Goal: Task Accomplishment & Management: Manage account settings

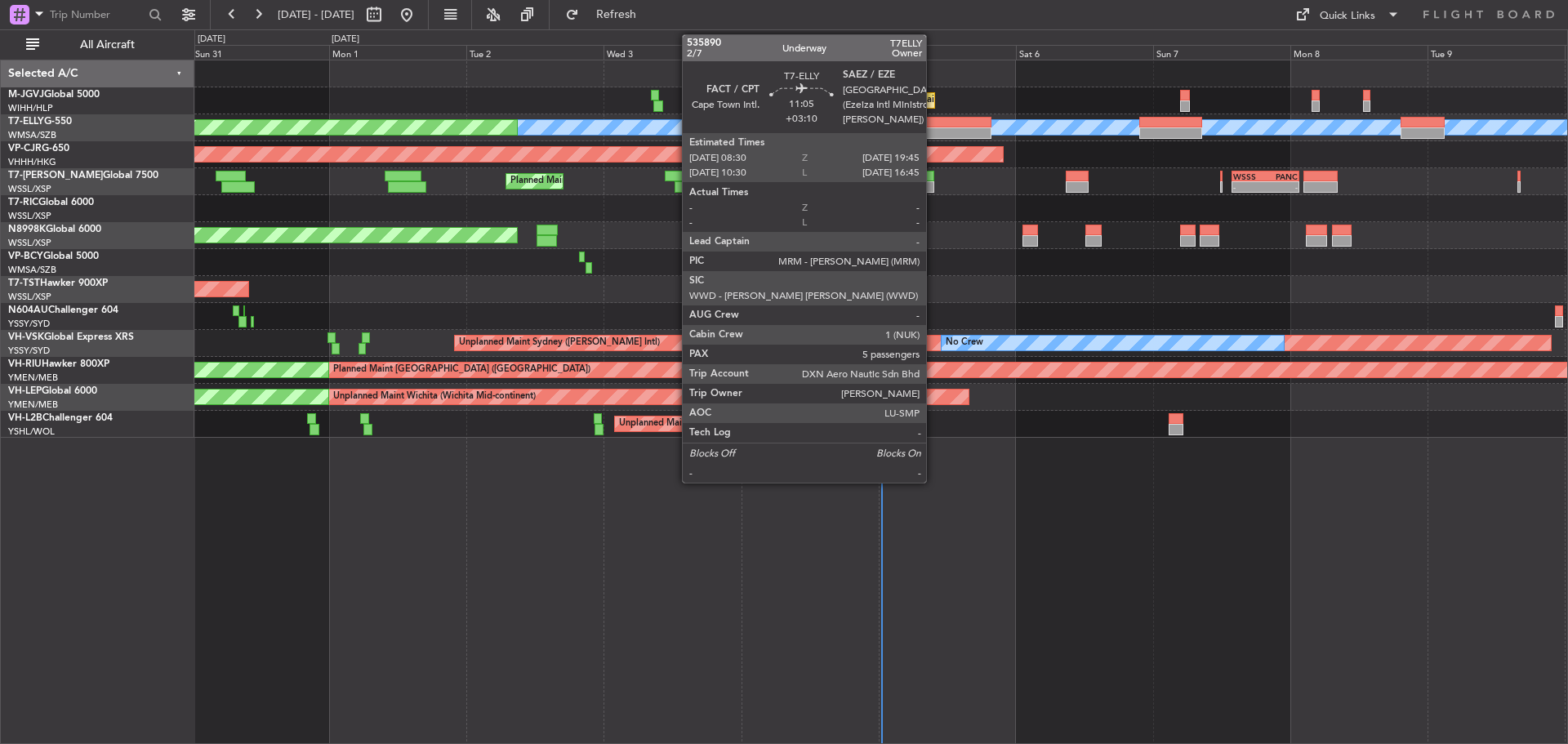
click at [933, 130] on div at bounding box center [959, 133] width 64 height 12
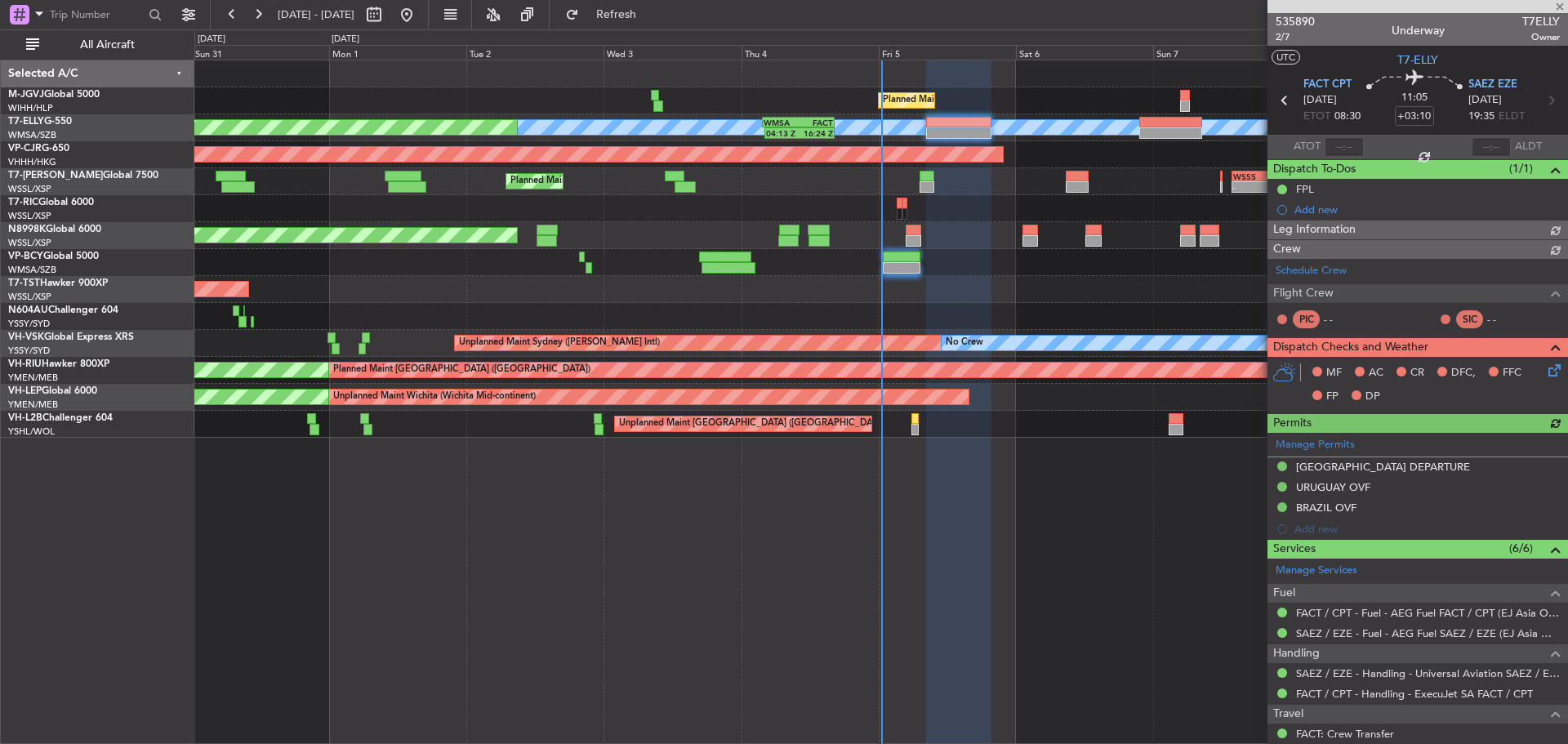
type input "[PERSON_NAME] (HHAFI)"
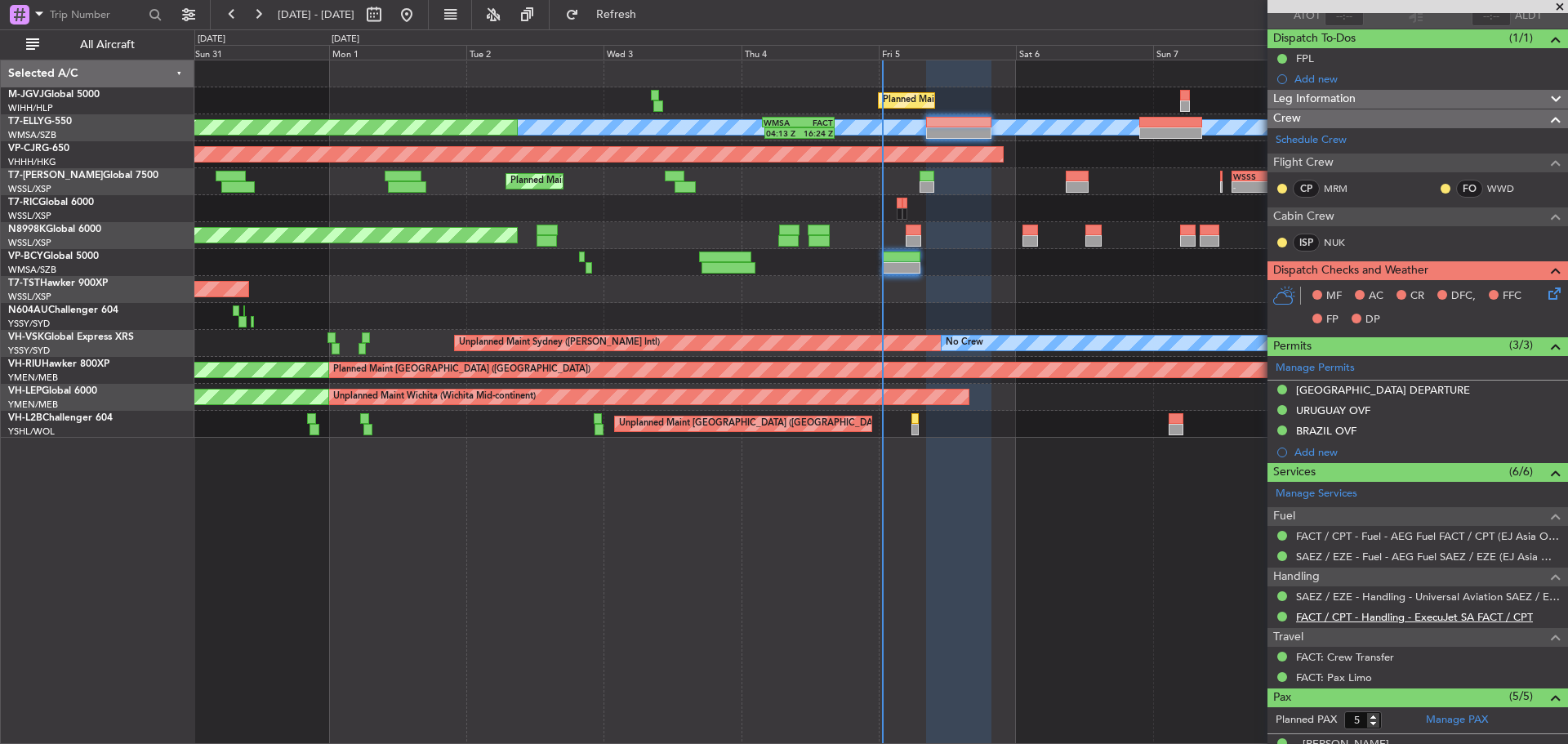
scroll to position [304, 0]
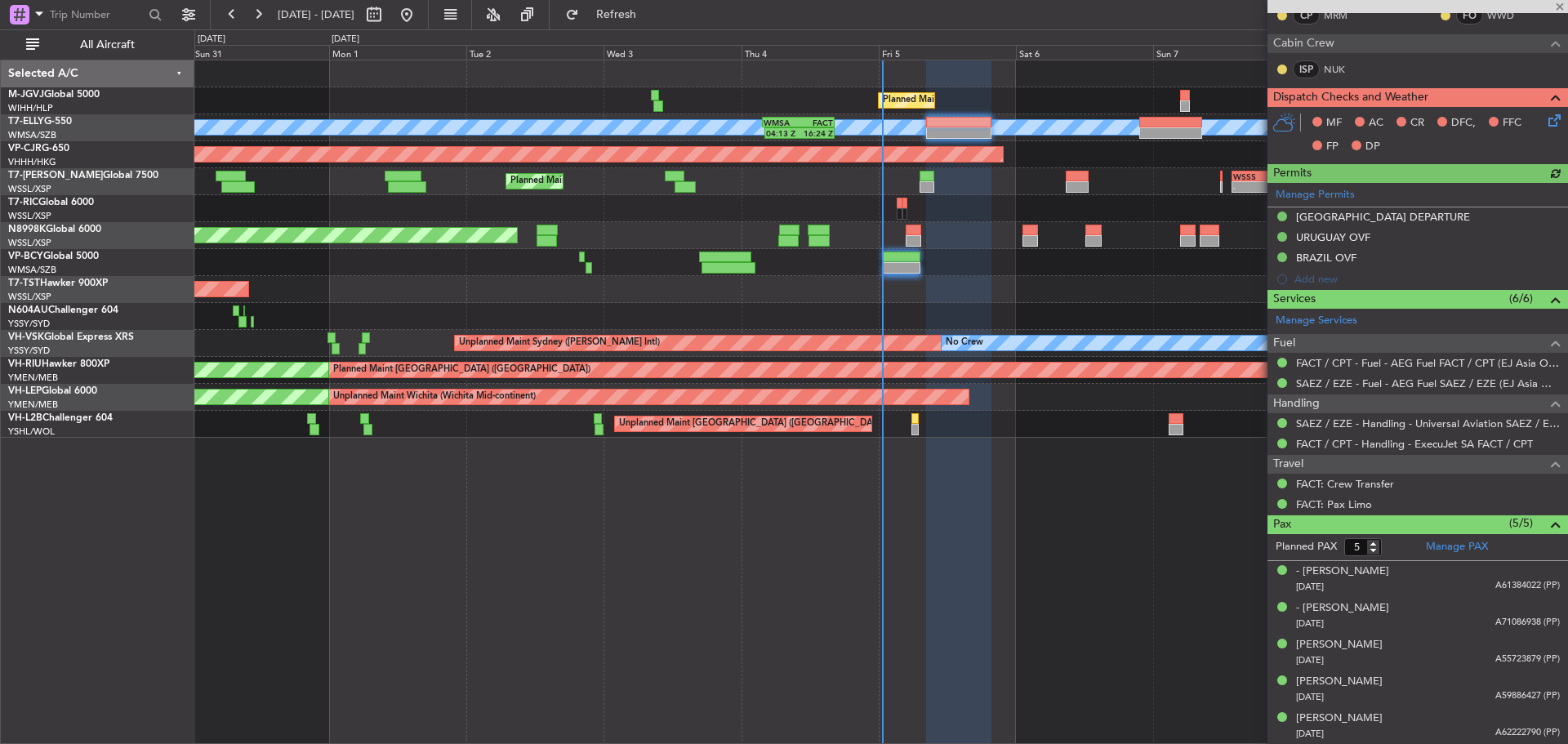
type input "[PERSON_NAME] (HHAFI)"
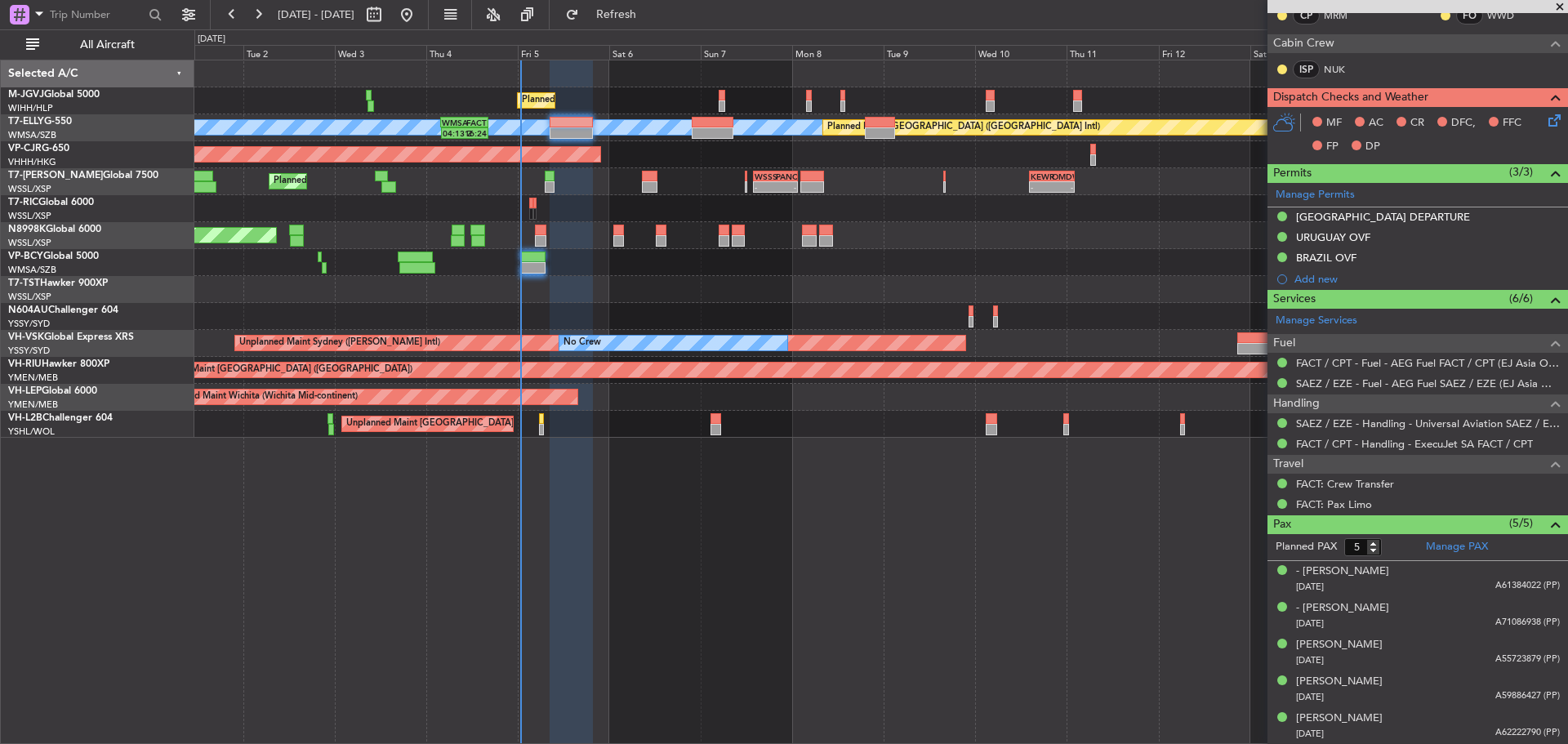
click at [675, 204] on div "Planned Maint [GEOGRAPHIC_DATA] (Seletar) Planned Maint [GEOGRAPHIC_DATA] (Sult…" at bounding box center [880, 249] width 1373 height 378
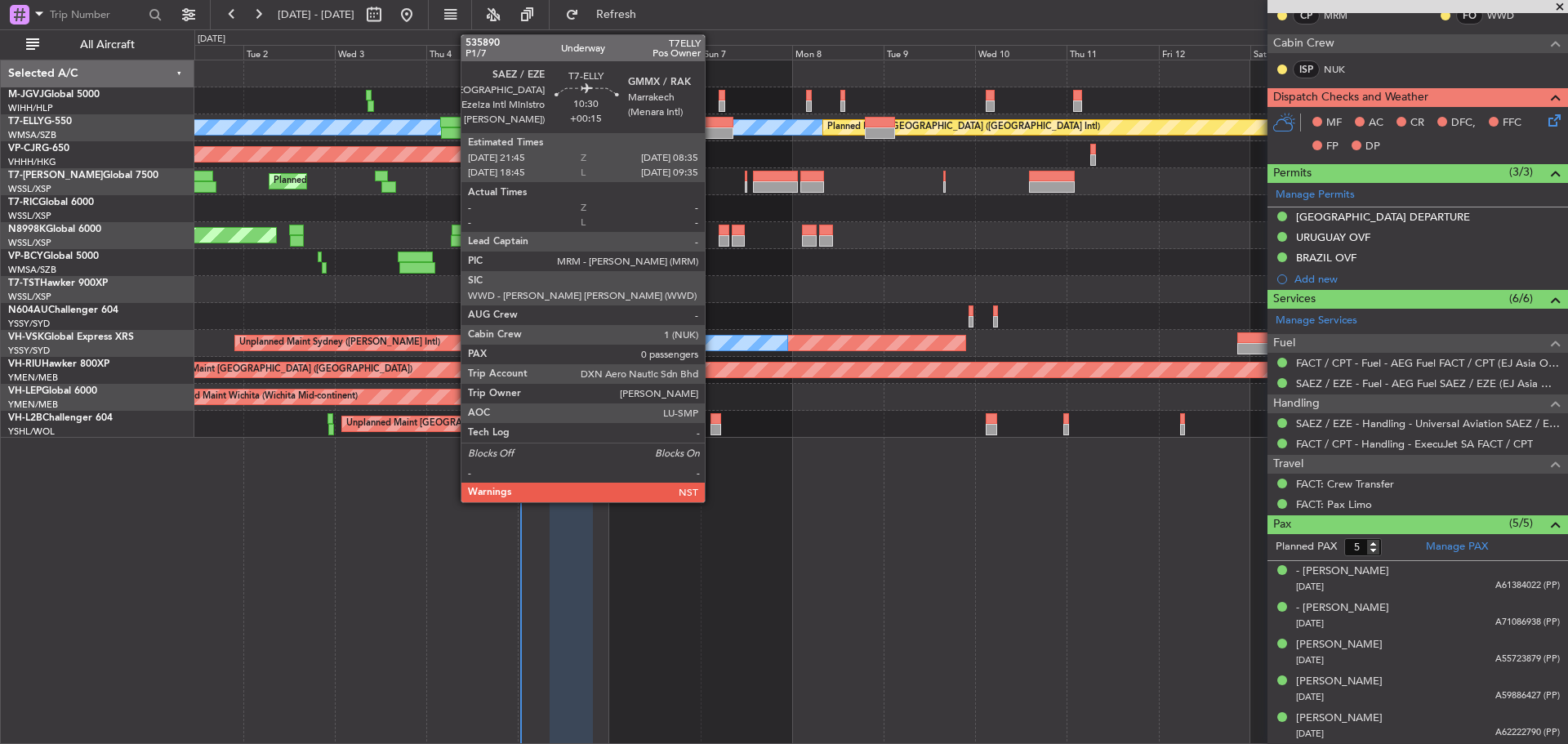
click at [713, 136] on div at bounding box center [713, 133] width 41 height 12
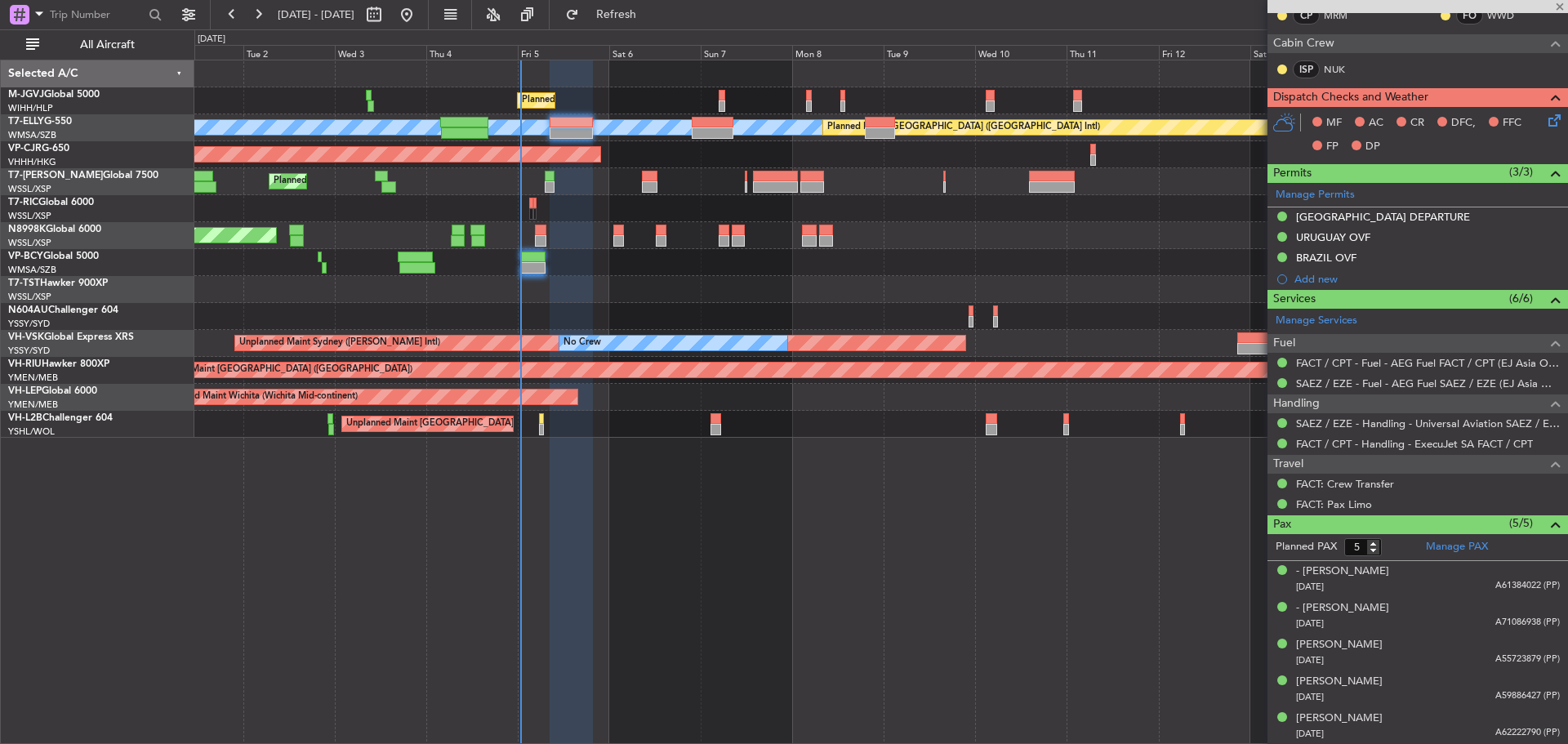
type input "+00:15"
type input "0"
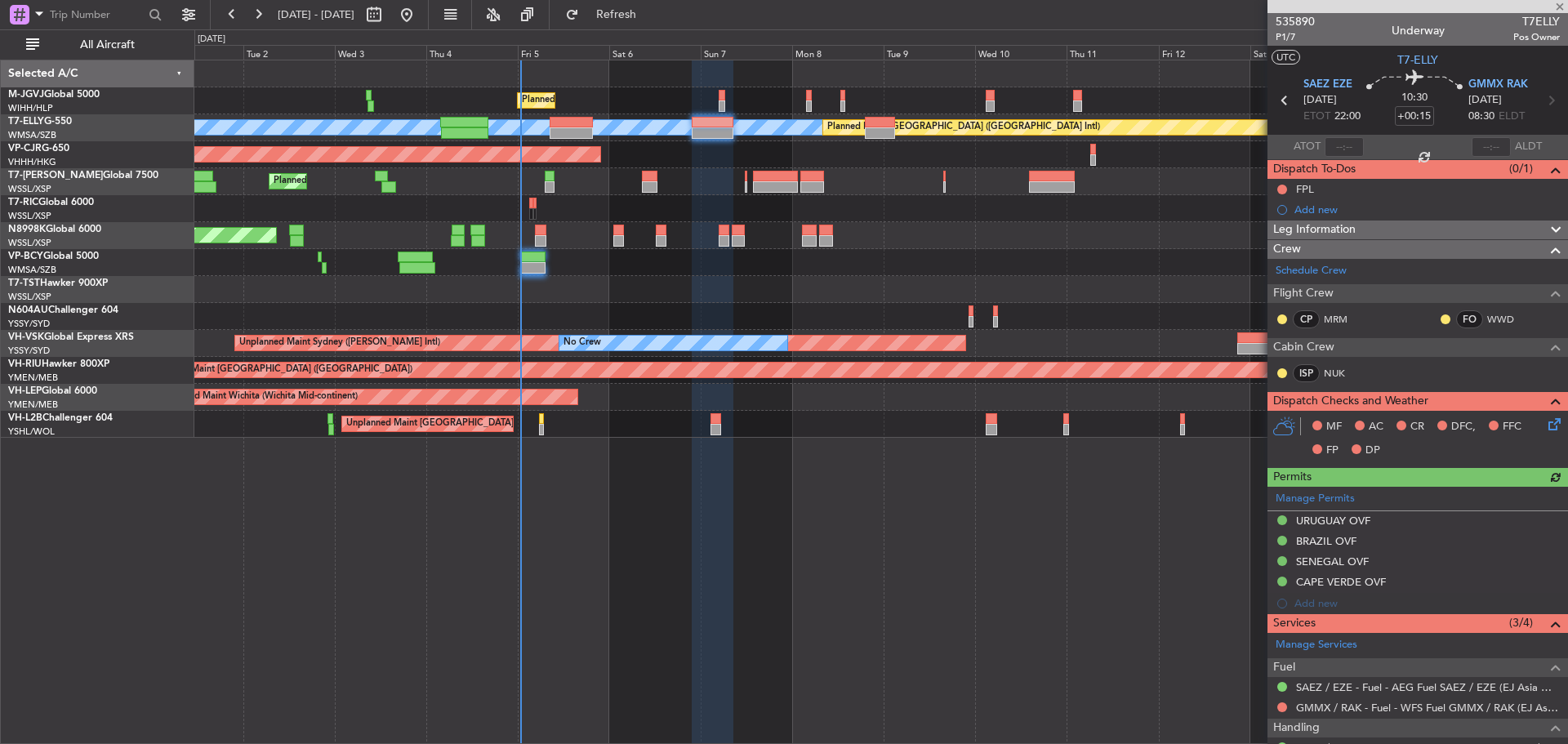
scroll to position [80, 0]
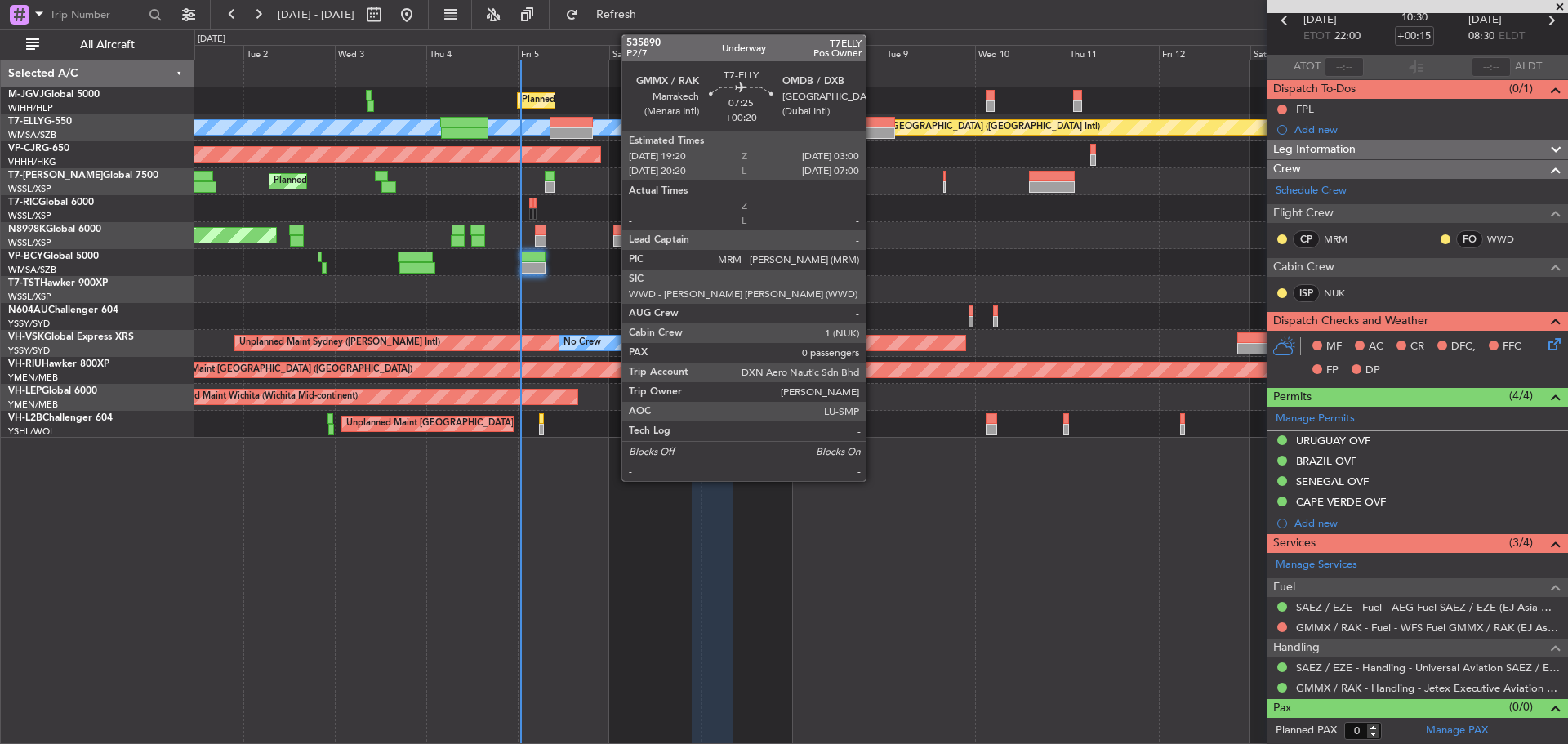
click at [873, 131] on div at bounding box center [879, 133] width 30 height 12
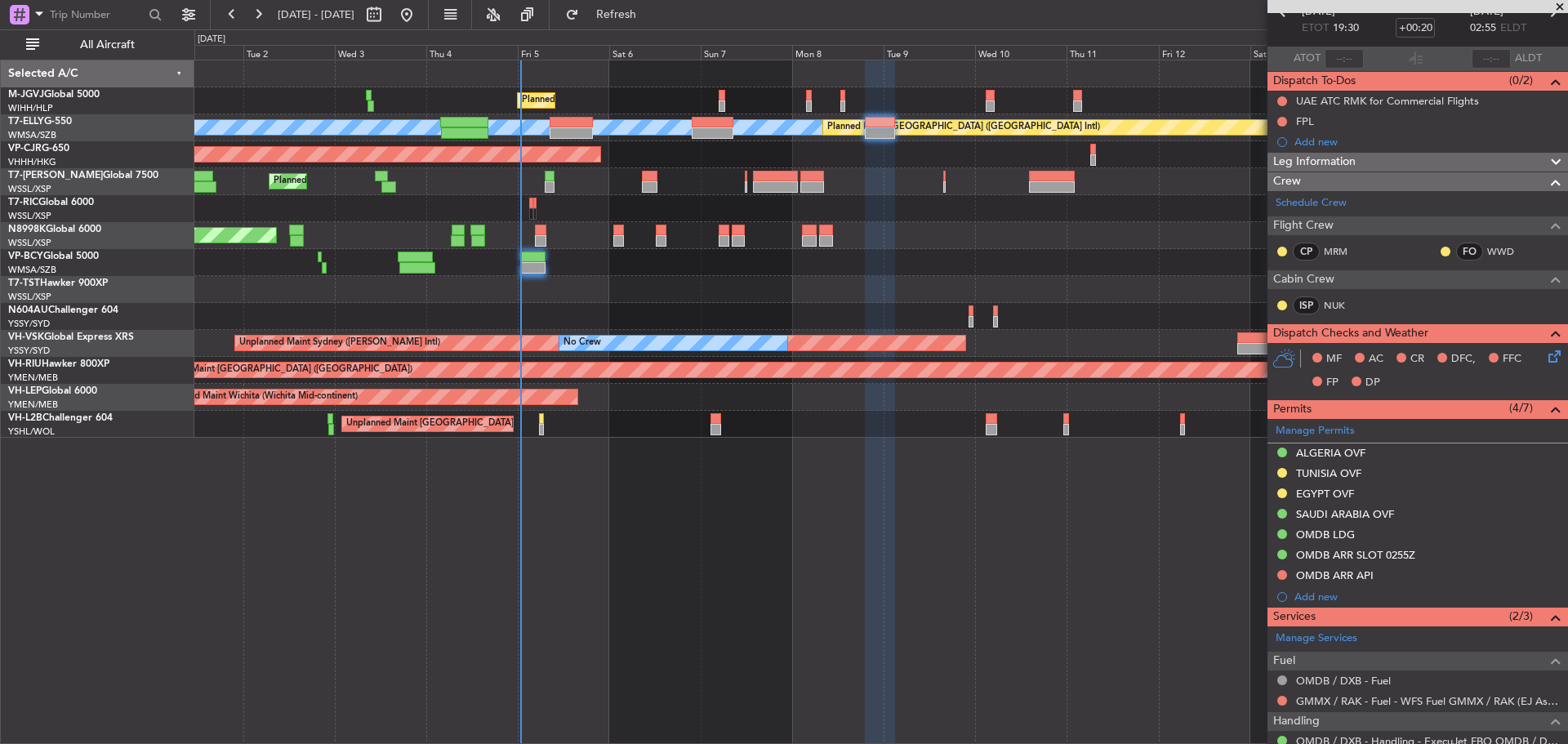
scroll to position [0, 0]
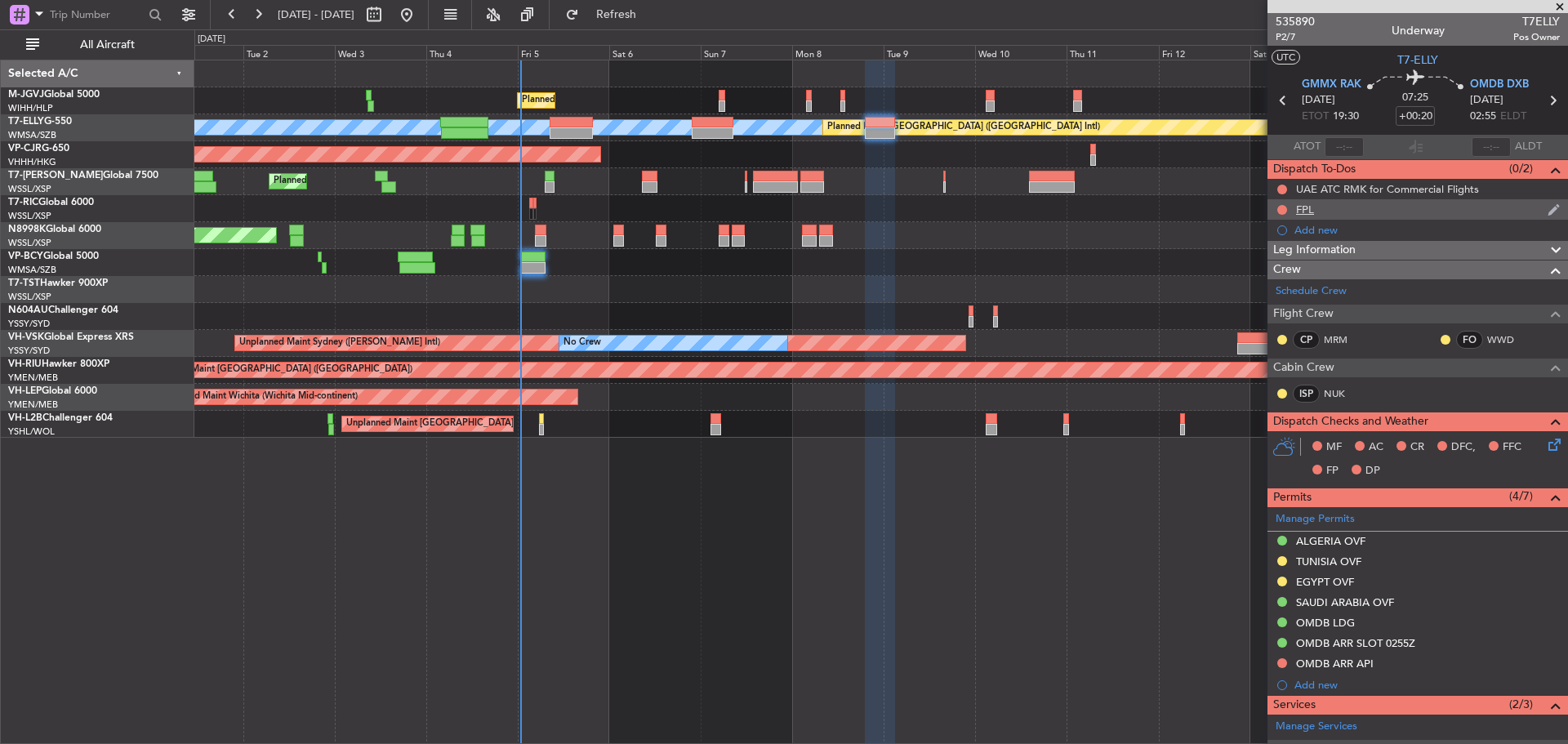
click at [1349, 207] on div "FPL" at bounding box center [1418, 209] width 301 height 21
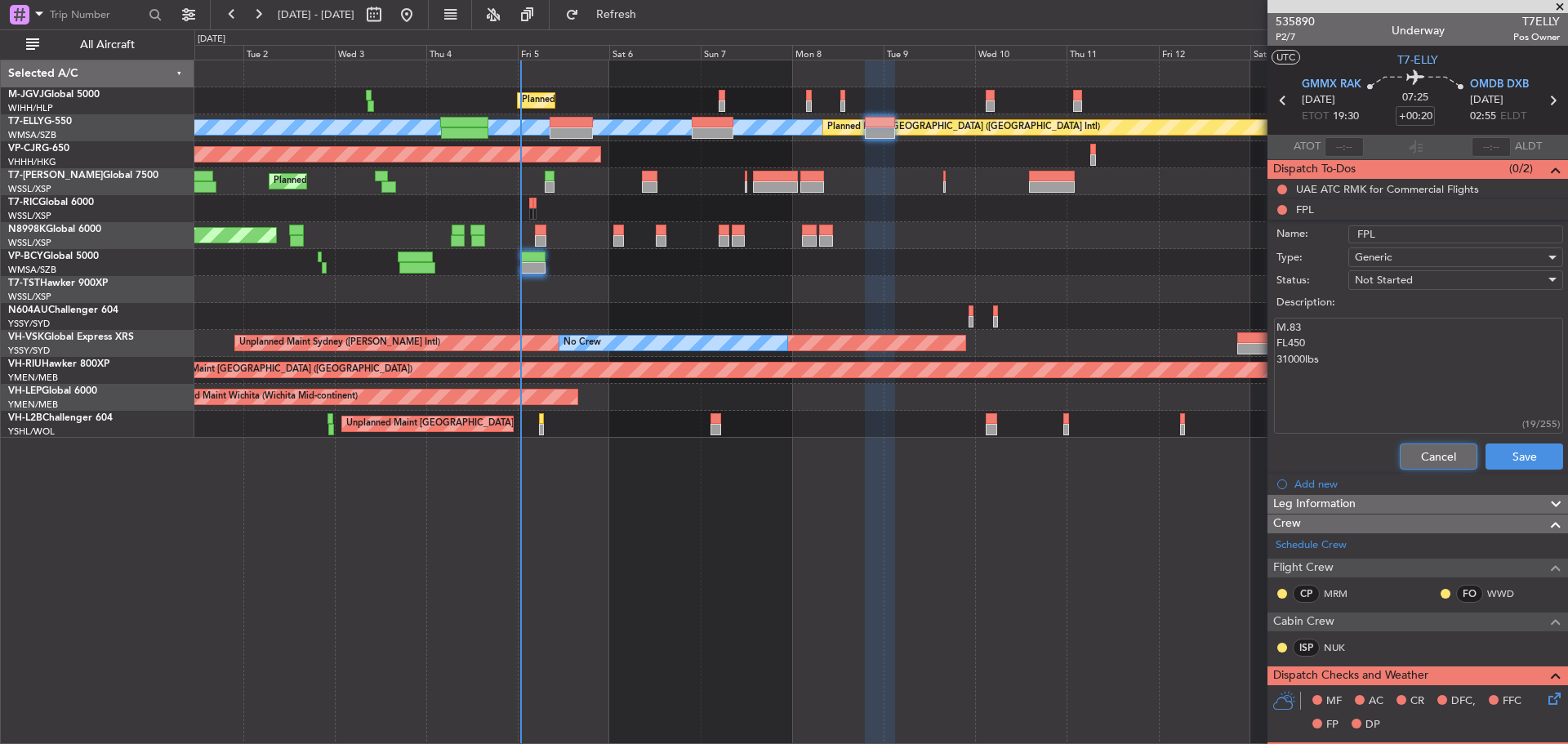
click at [1416, 453] on button "Cancel" at bounding box center [1439, 457] width 78 height 26
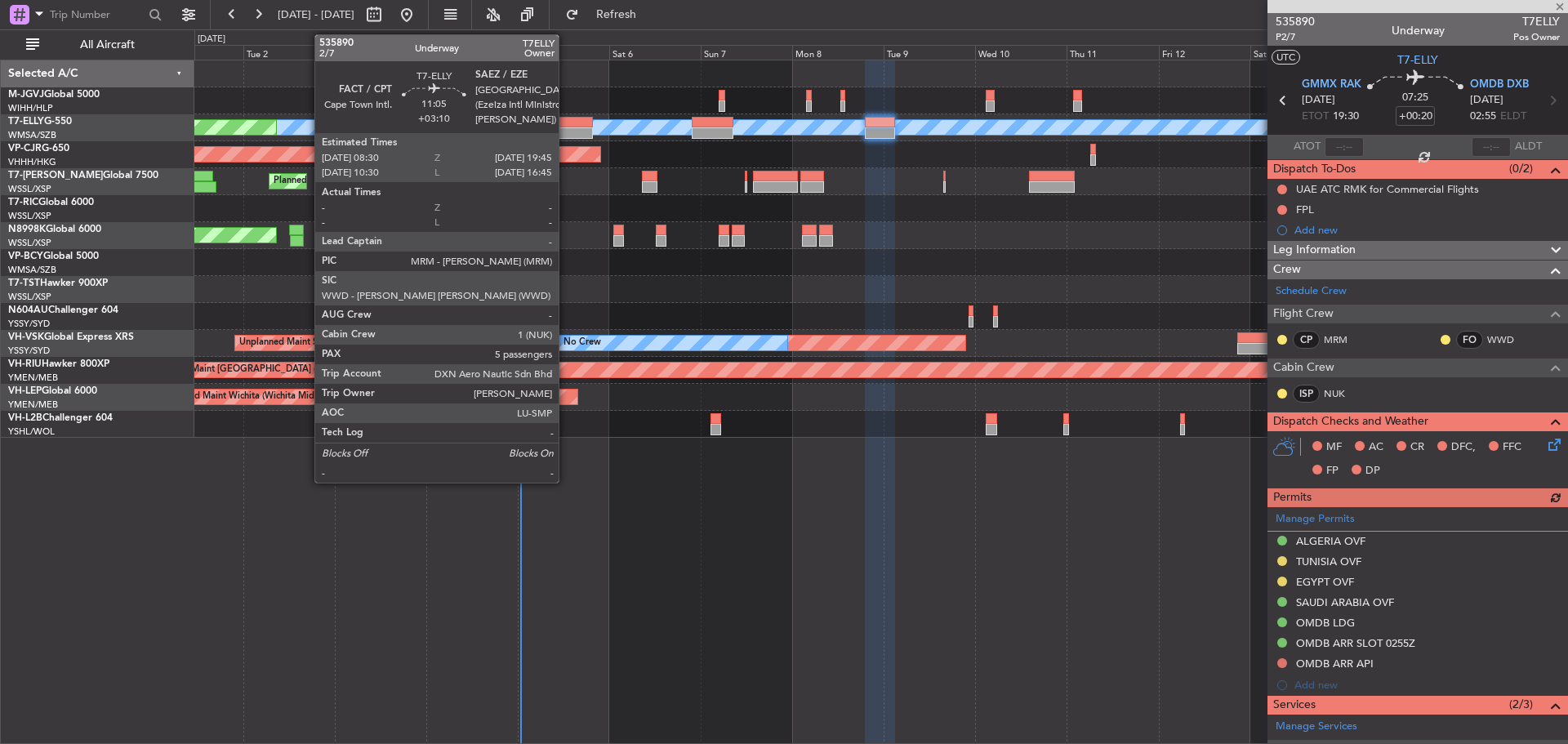
click at [566, 127] on div at bounding box center [571, 133] width 43 height 12
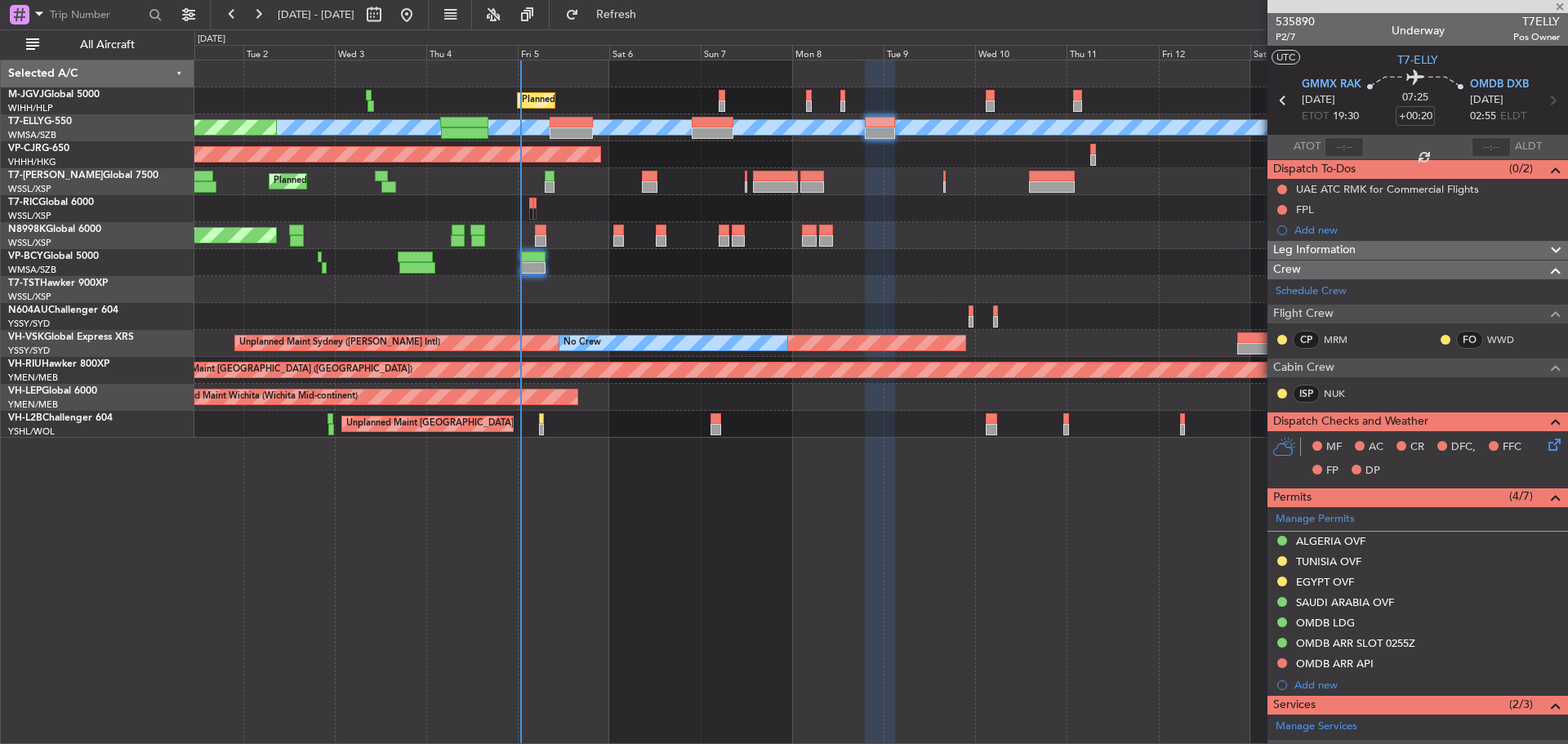
type input "+03:10"
type input "5"
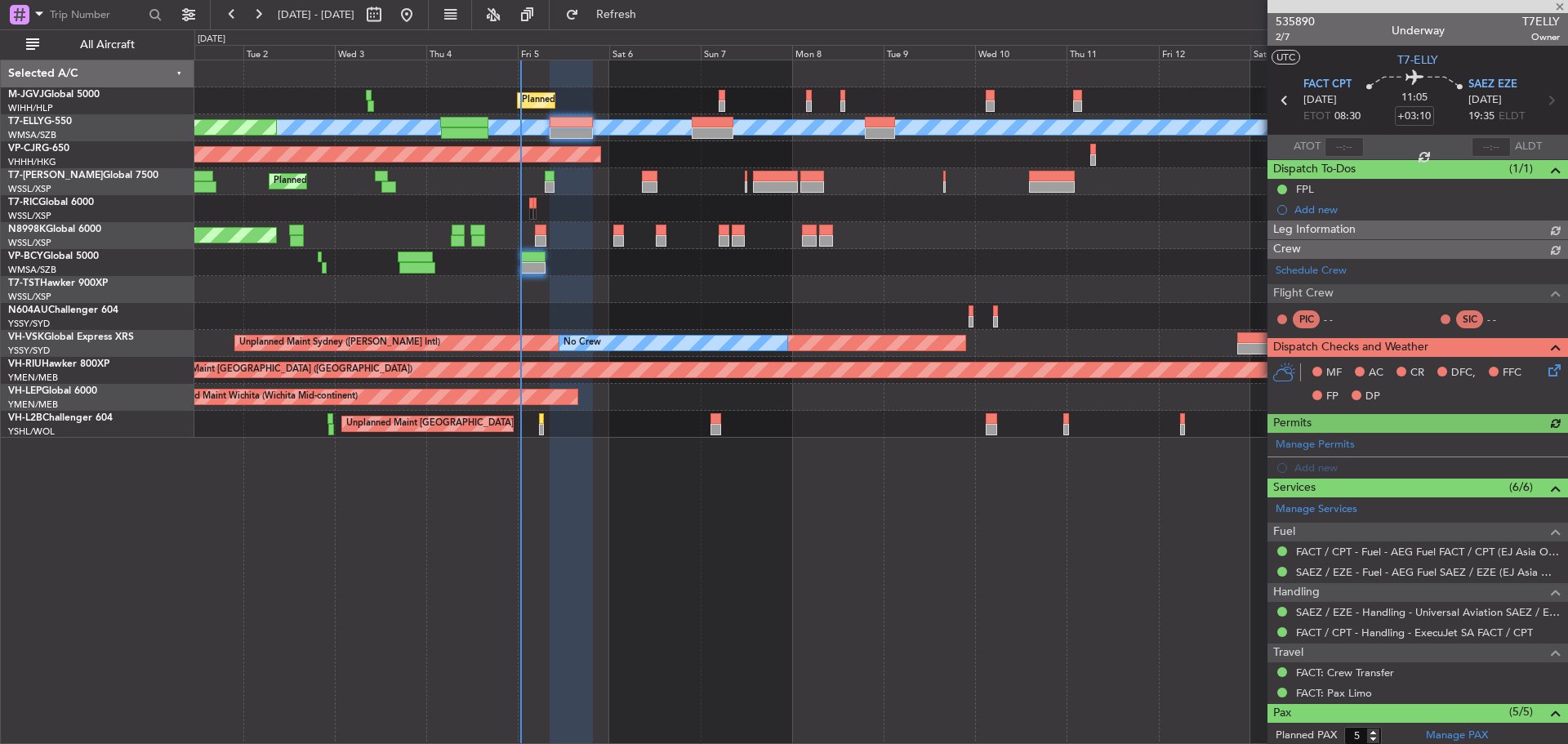
type input "[PERSON_NAME] (HHAFI)"
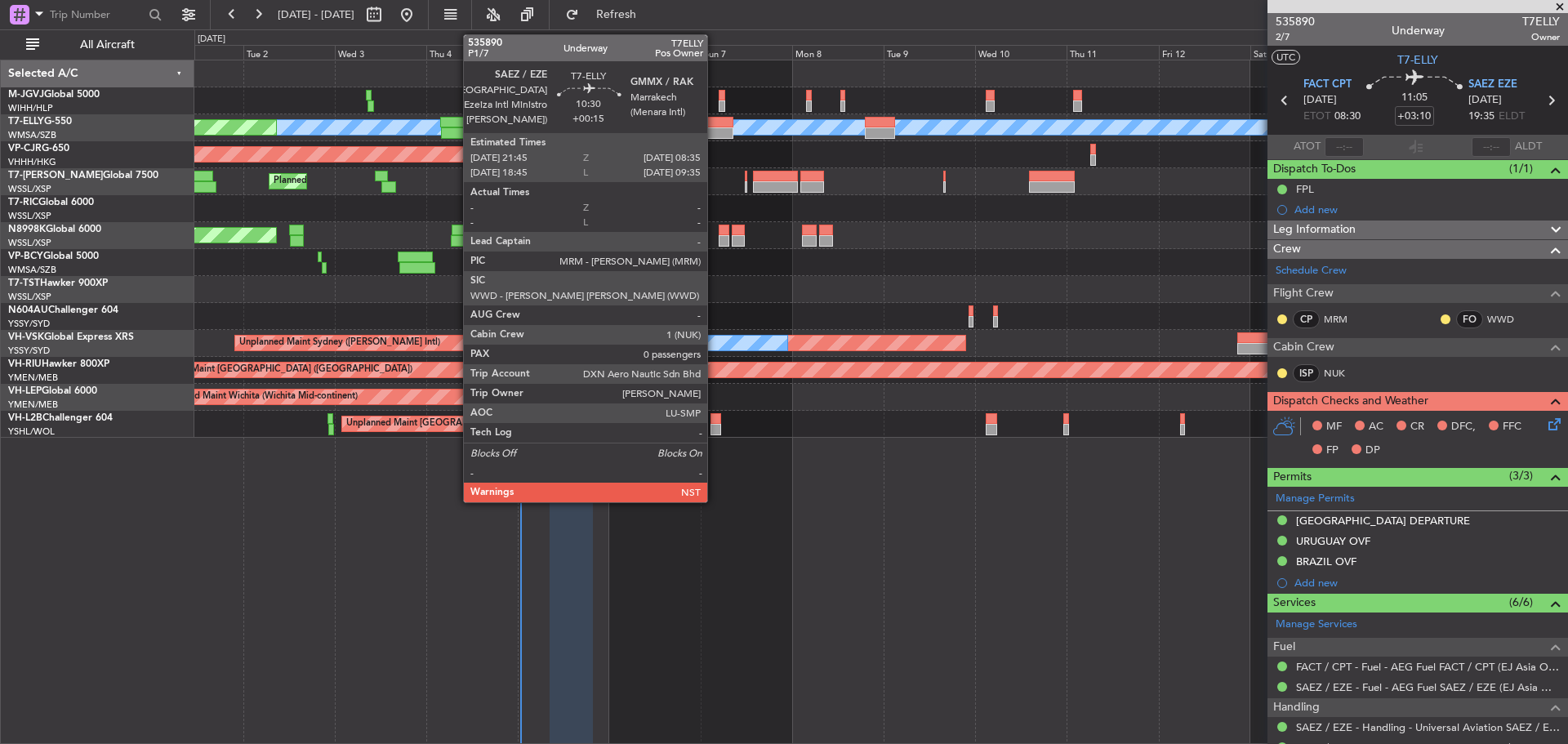
click at [715, 125] on div at bounding box center [713, 122] width 41 height 12
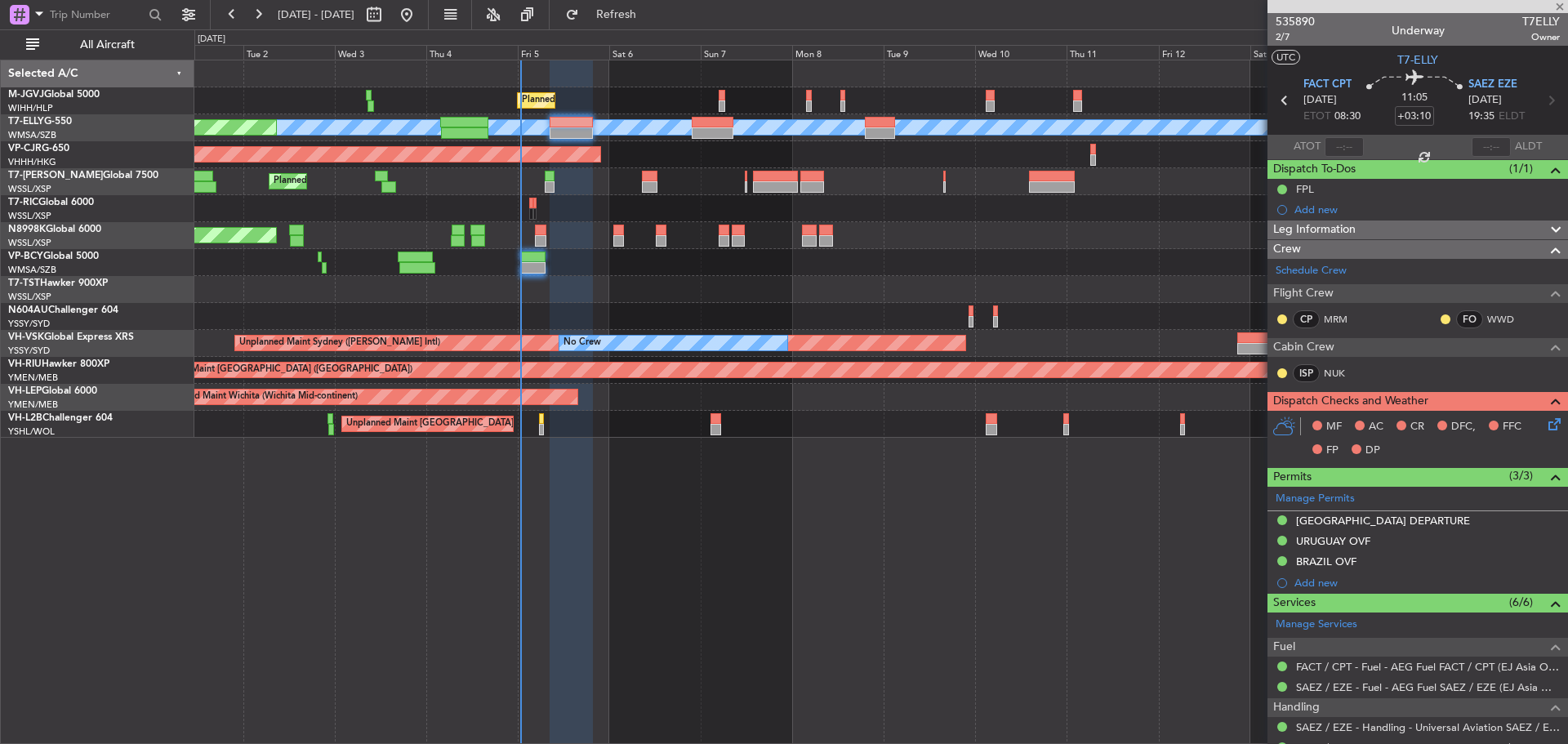
type input "+00:15"
type input "0"
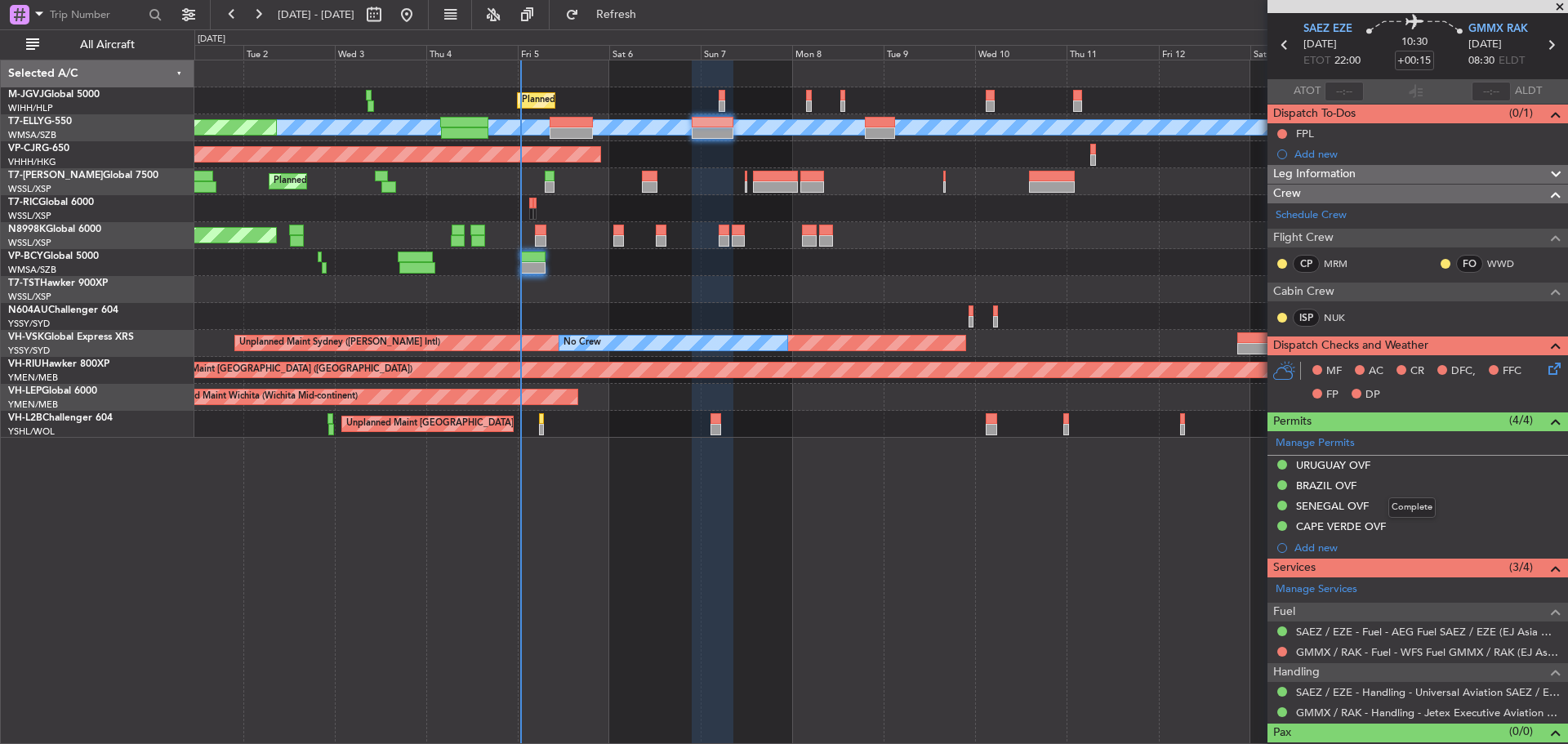
scroll to position [80, 0]
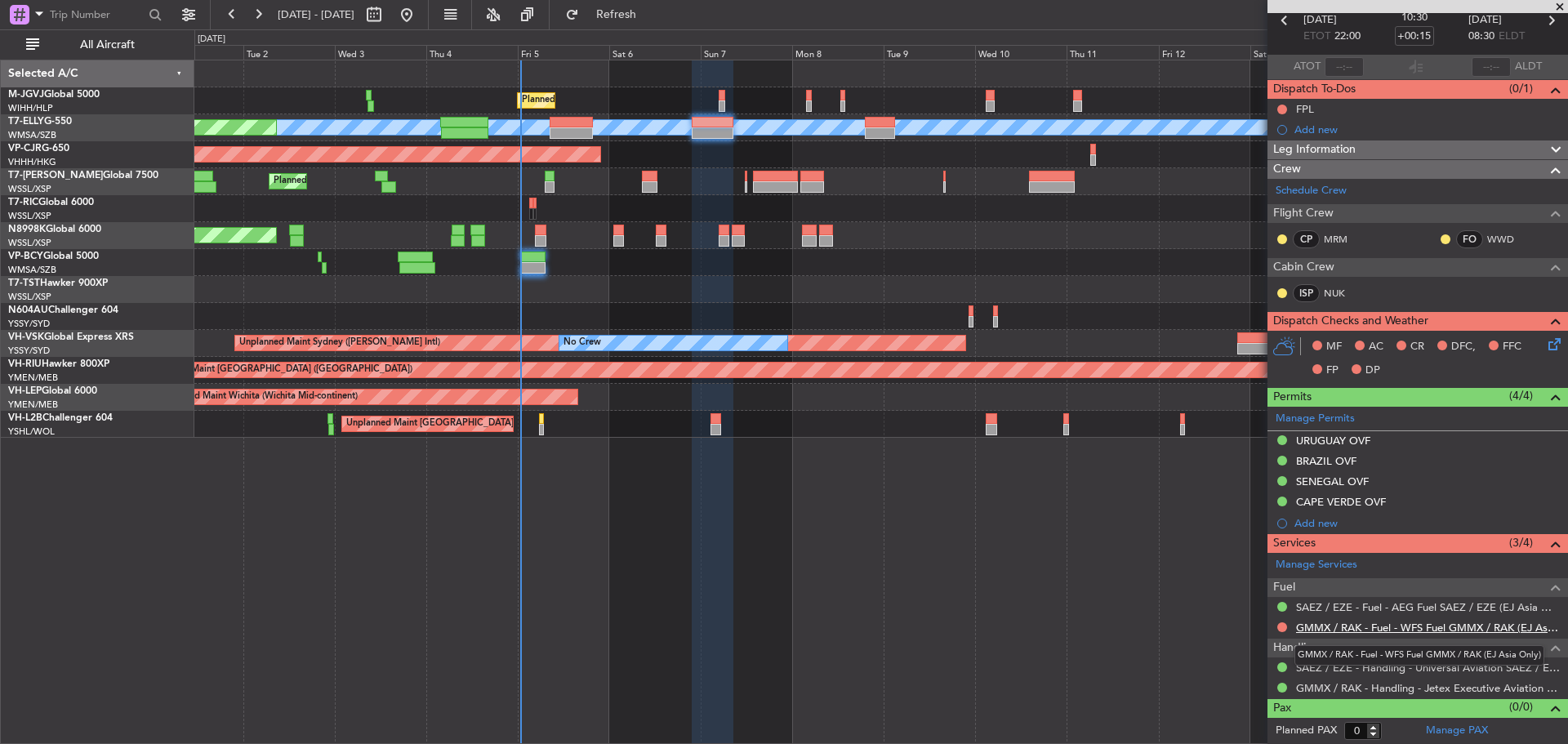
click at [1404, 631] on link "GMMX / RAK - Fuel - WFS Fuel GMMX / RAK (EJ Asia Only)" at bounding box center [1427, 627] width 264 height 14
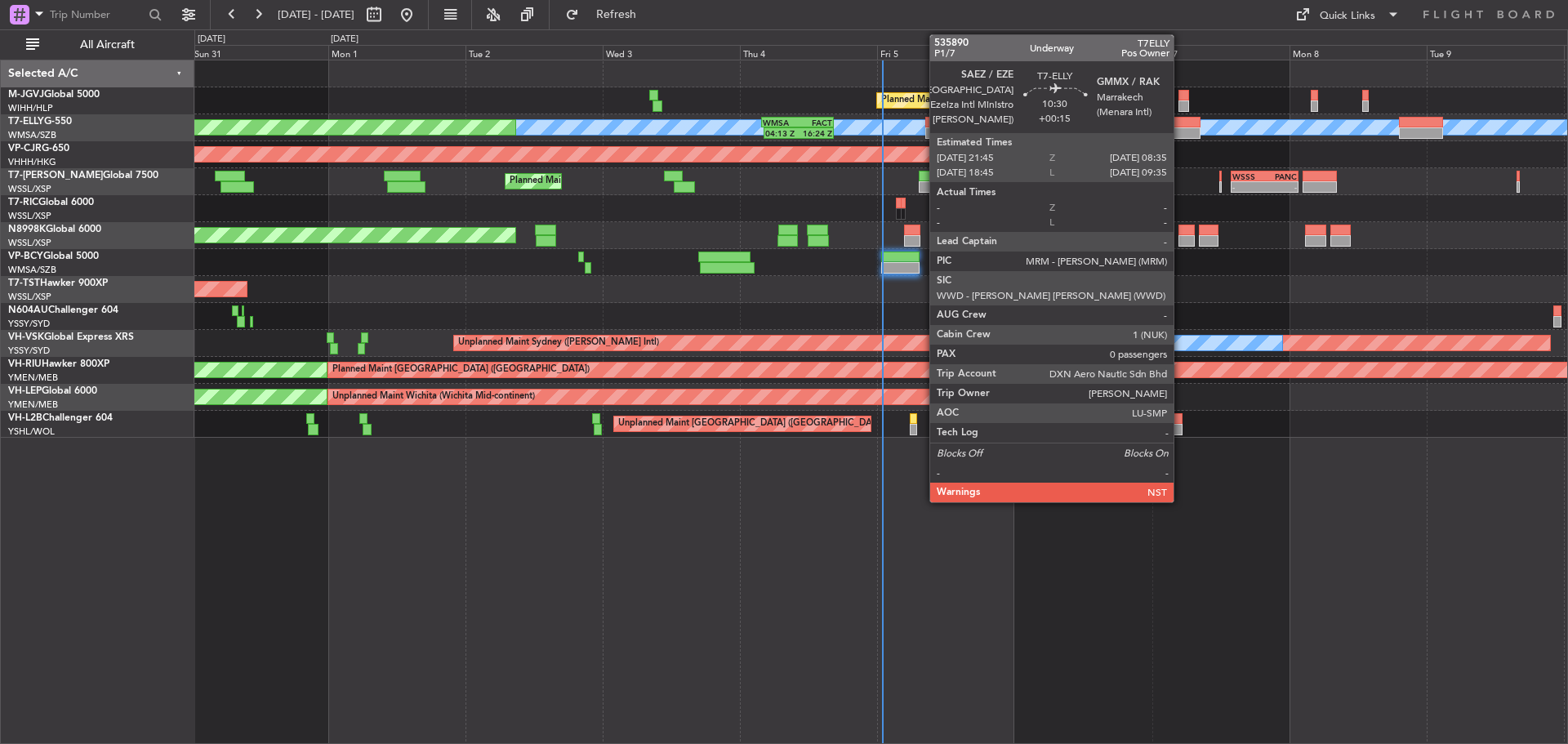
click at [1181, 131] on div at bounding box center [1170, 133] width 62 height 12
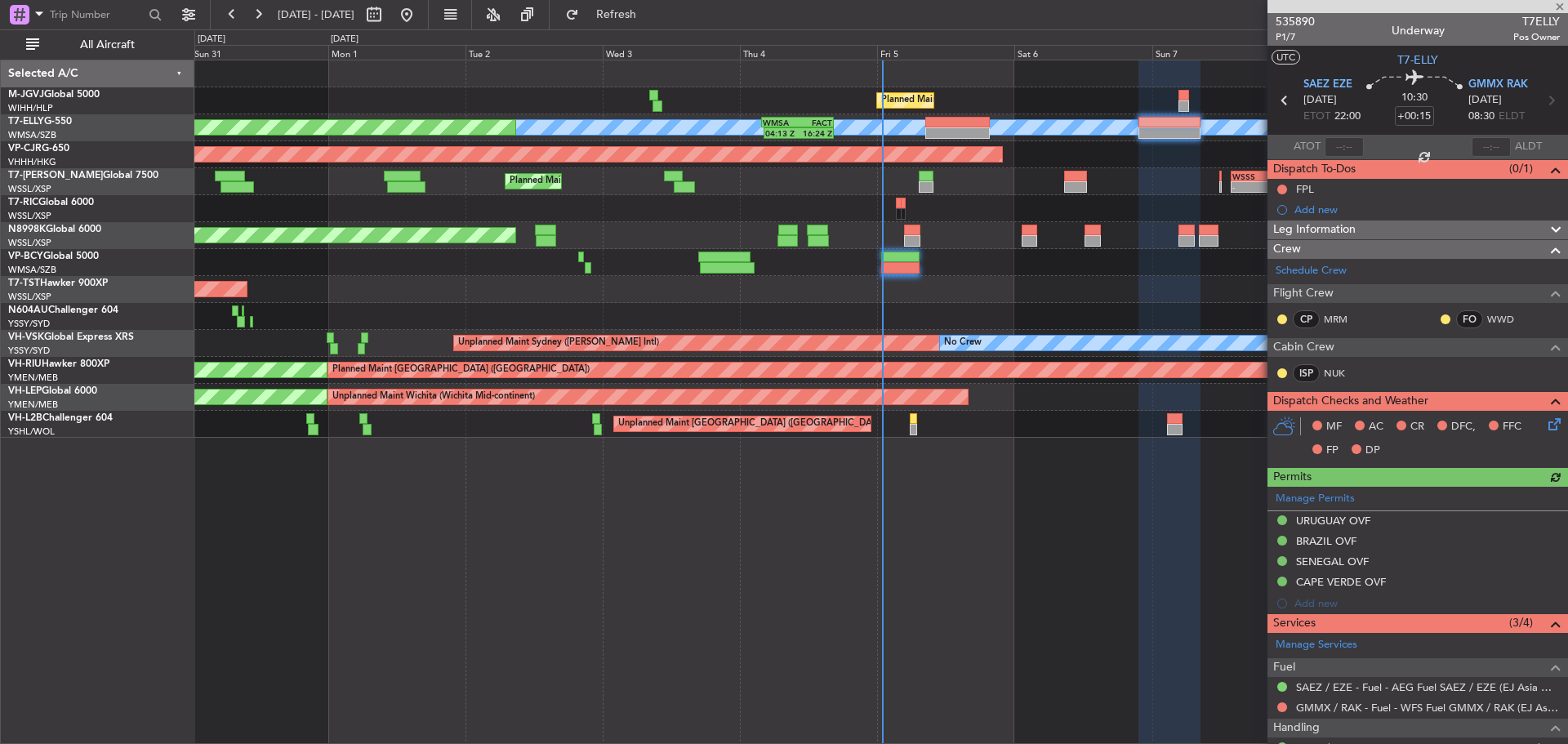
scroll to position [80, 0]
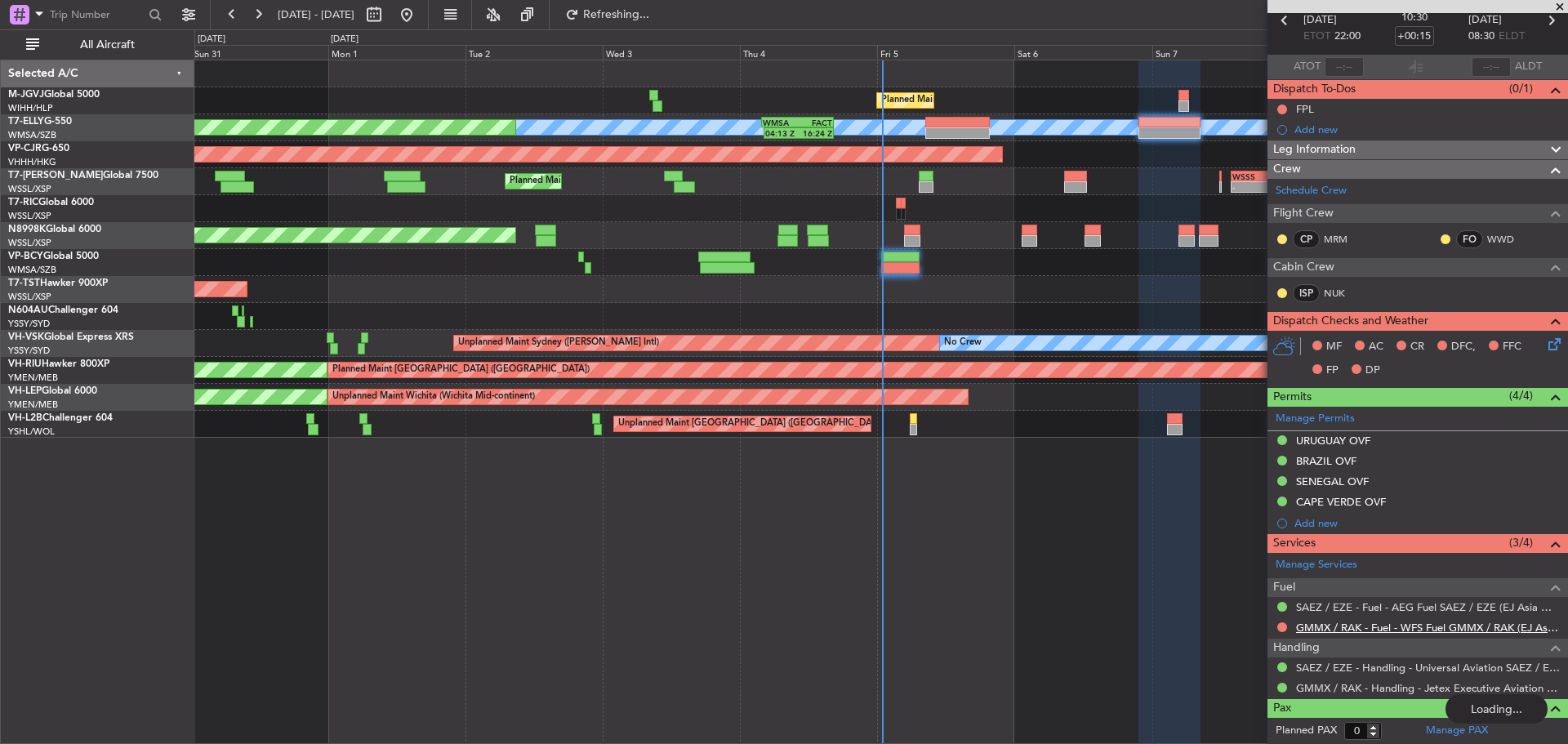
click at [1320, 631] on link "GMMX / RAK - Fuel - WFS Fuel GMMX / RAK (EJ Asia Only)" at bounding box center [1427, 627] width 264 height 14
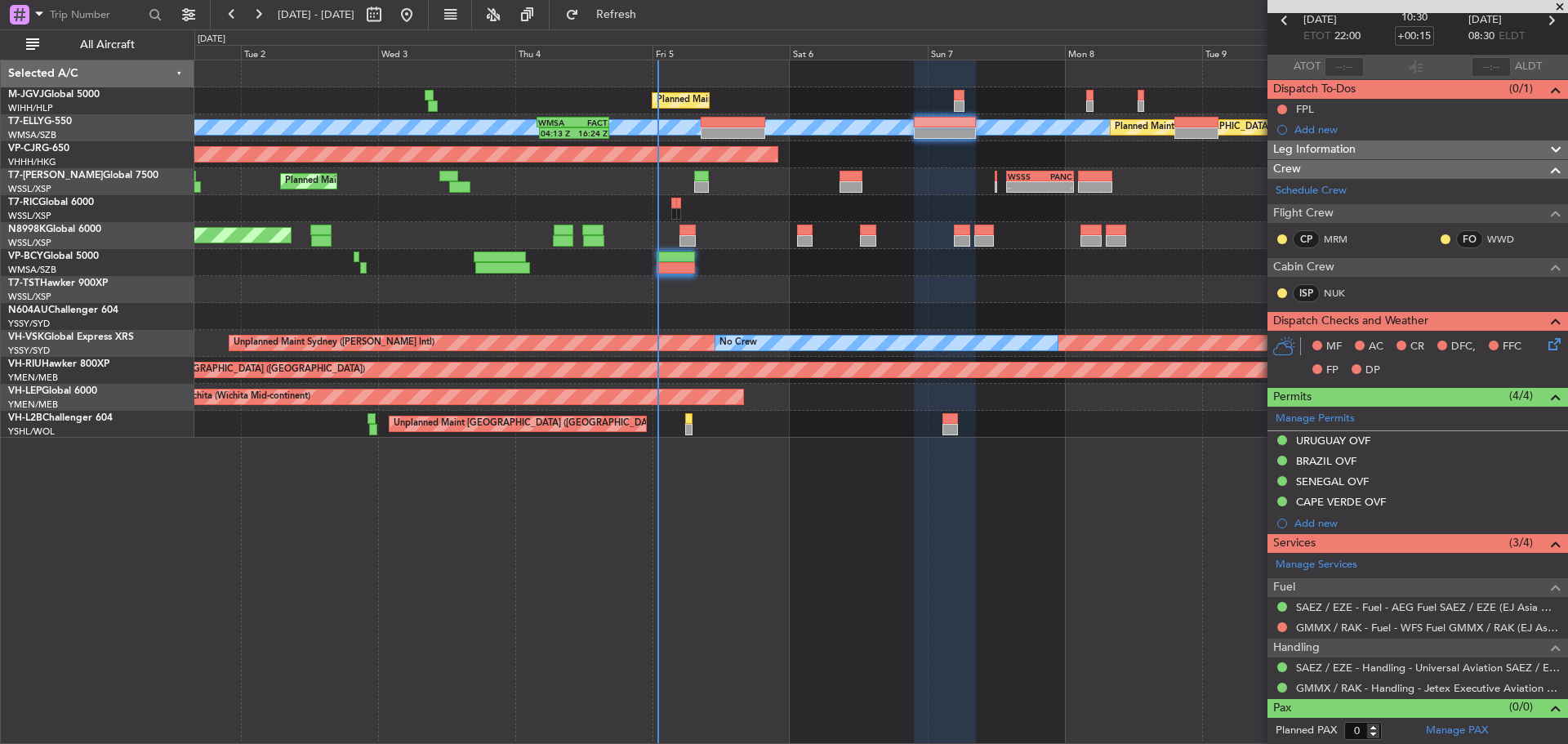
click at [801, 160] on div "Planned Maint [GEOGRAPHIC_DATA] ([GEOGRAPHIC_DATA] Intl)" at bounding box center [880, 155] width 1373 height 27
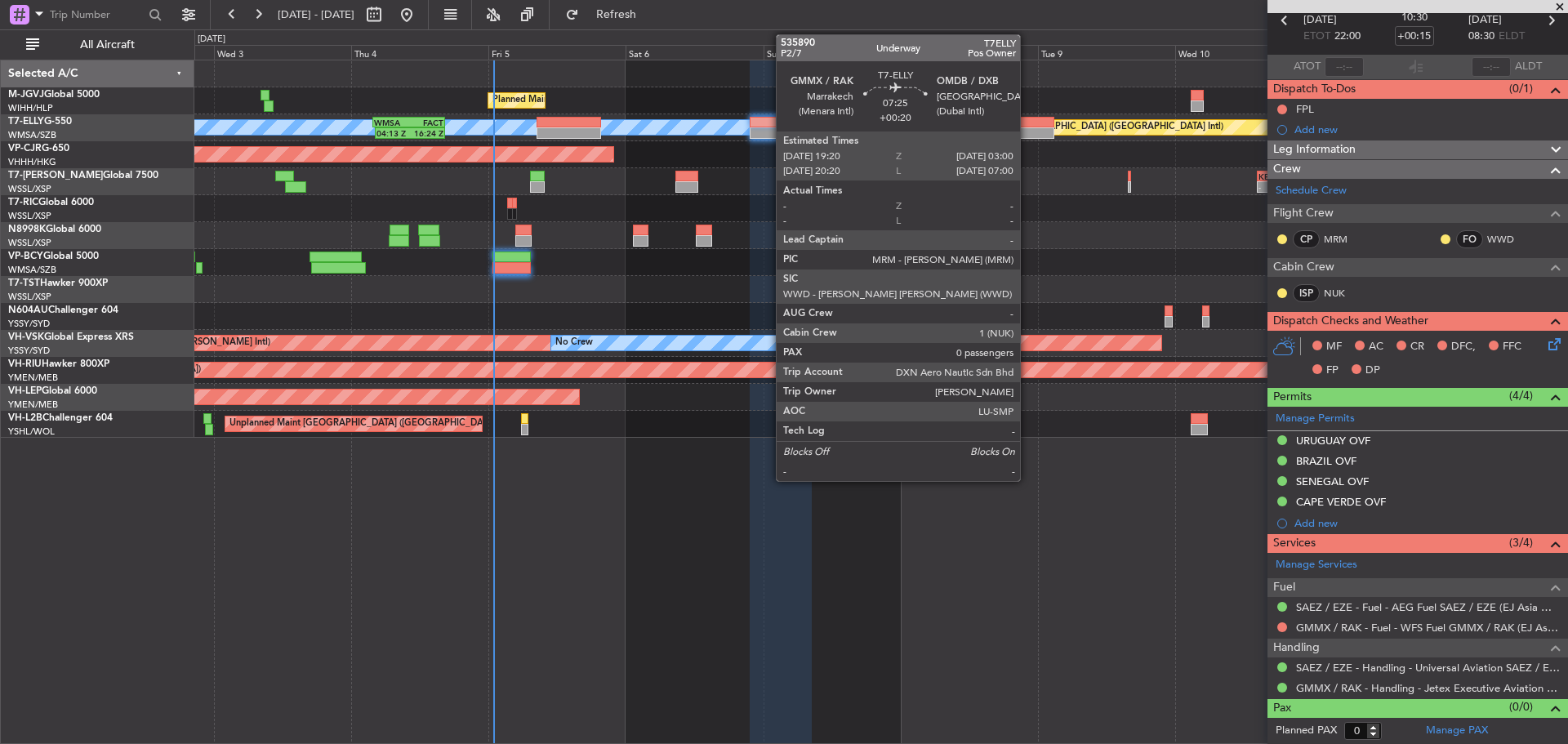
click at [1027, 129] on div at bounding box center [1032, 133] width 44 height 12
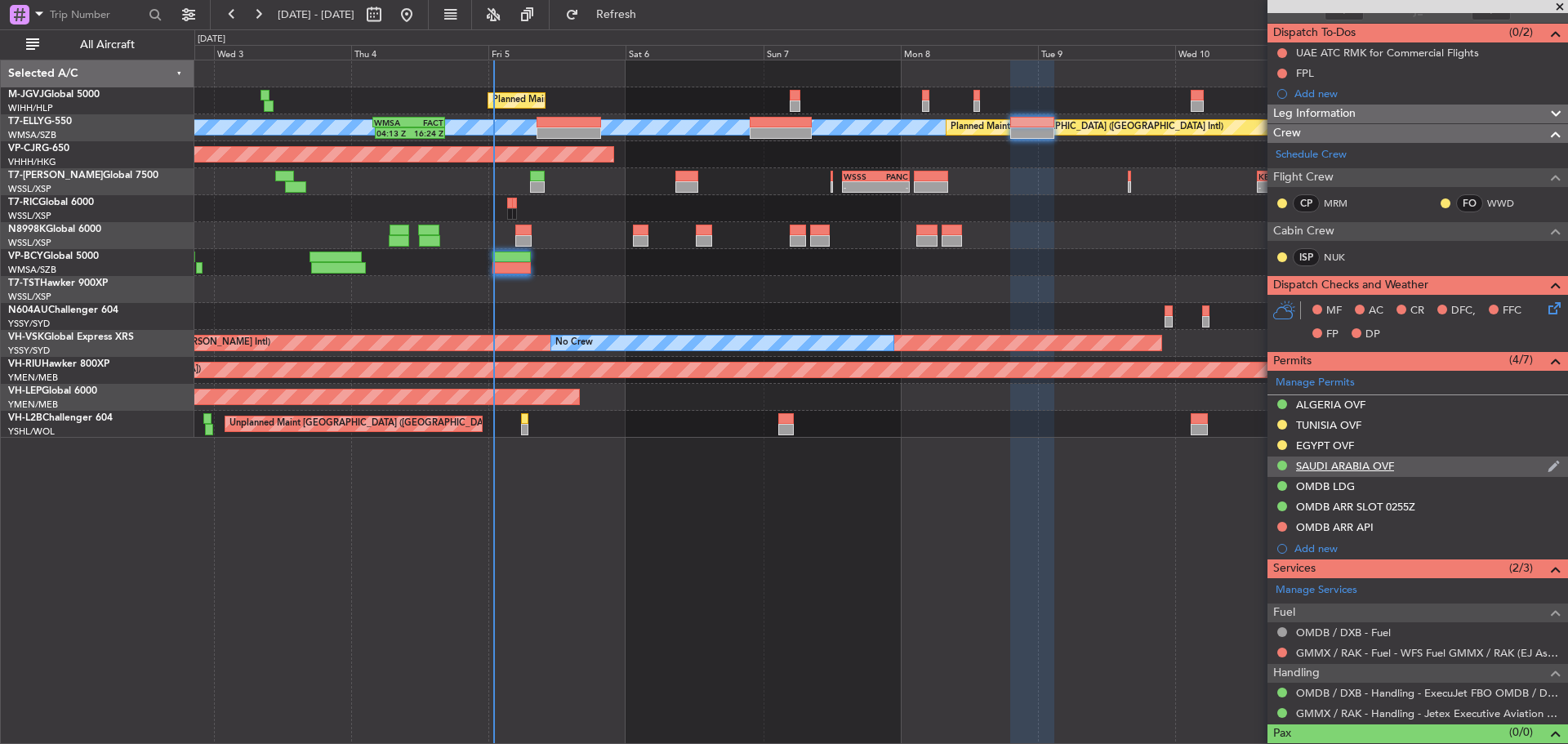
scroll to position [162, 0]
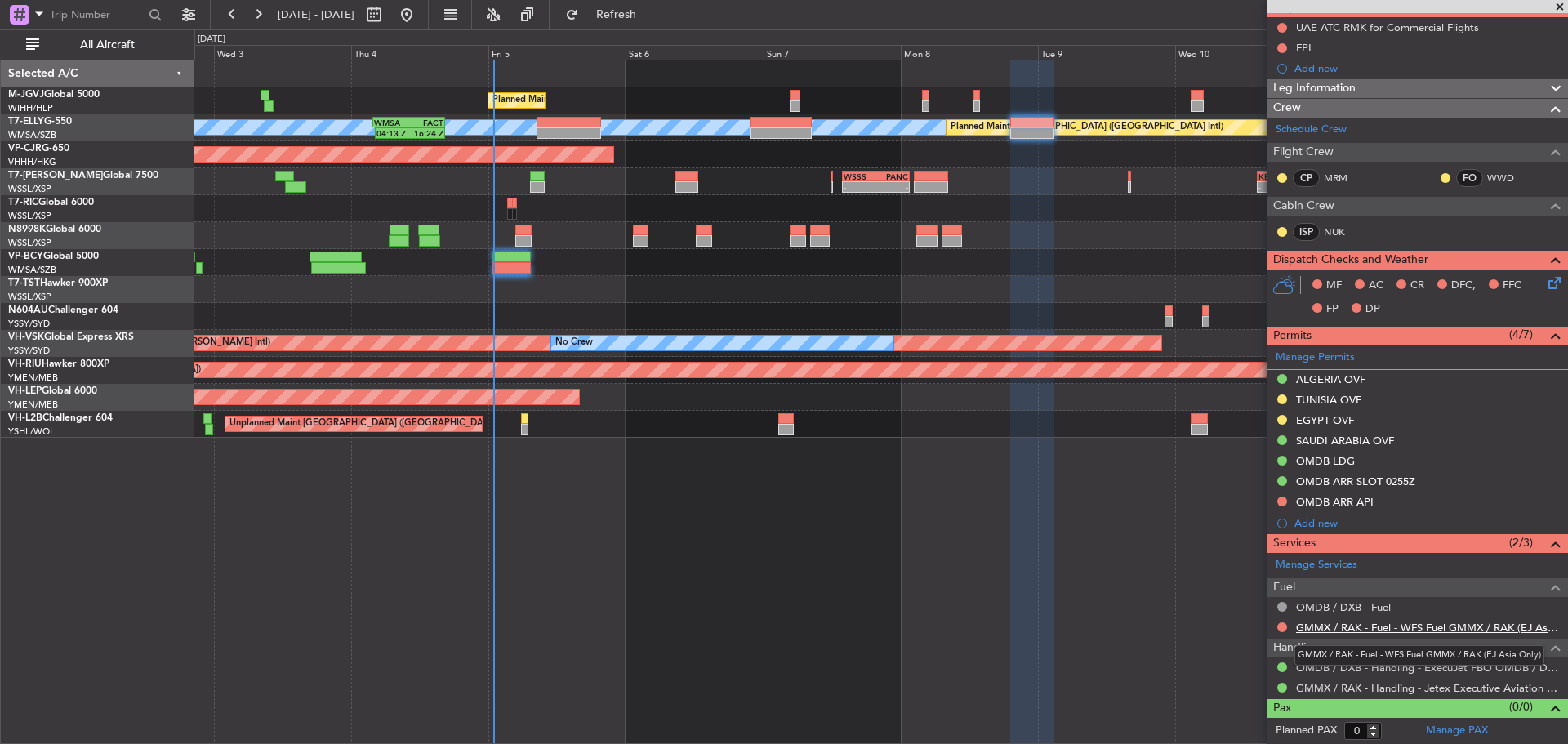
click at [1478, 626] on link "GMMX / RAK - Fuel - WFS Fuel GMMX / RAK (EJ Asia Only)" at bounding box center [1427, 627] width 264 height 14
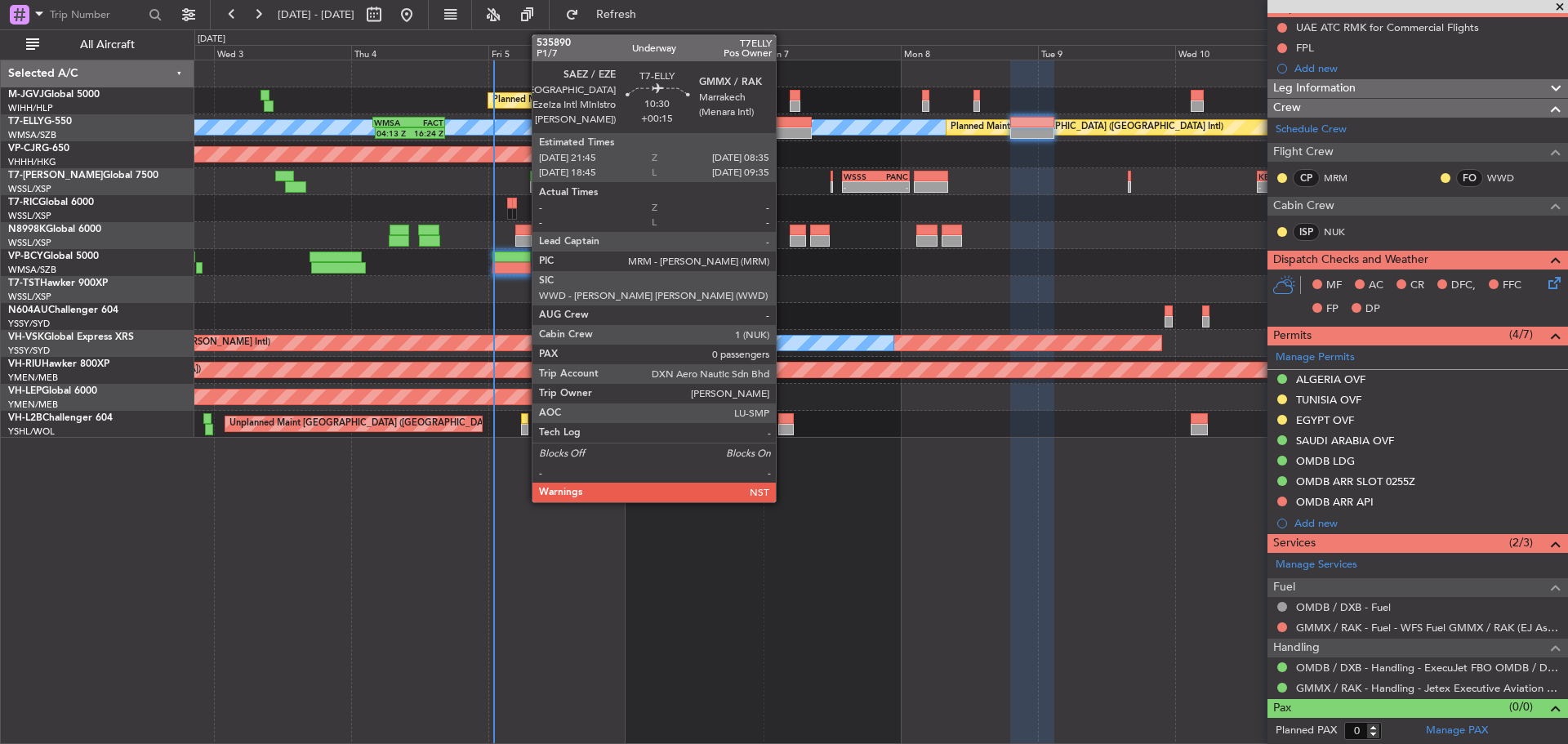
click at [784, 127] on div at bounding box center [780, 133] width 62 height 12
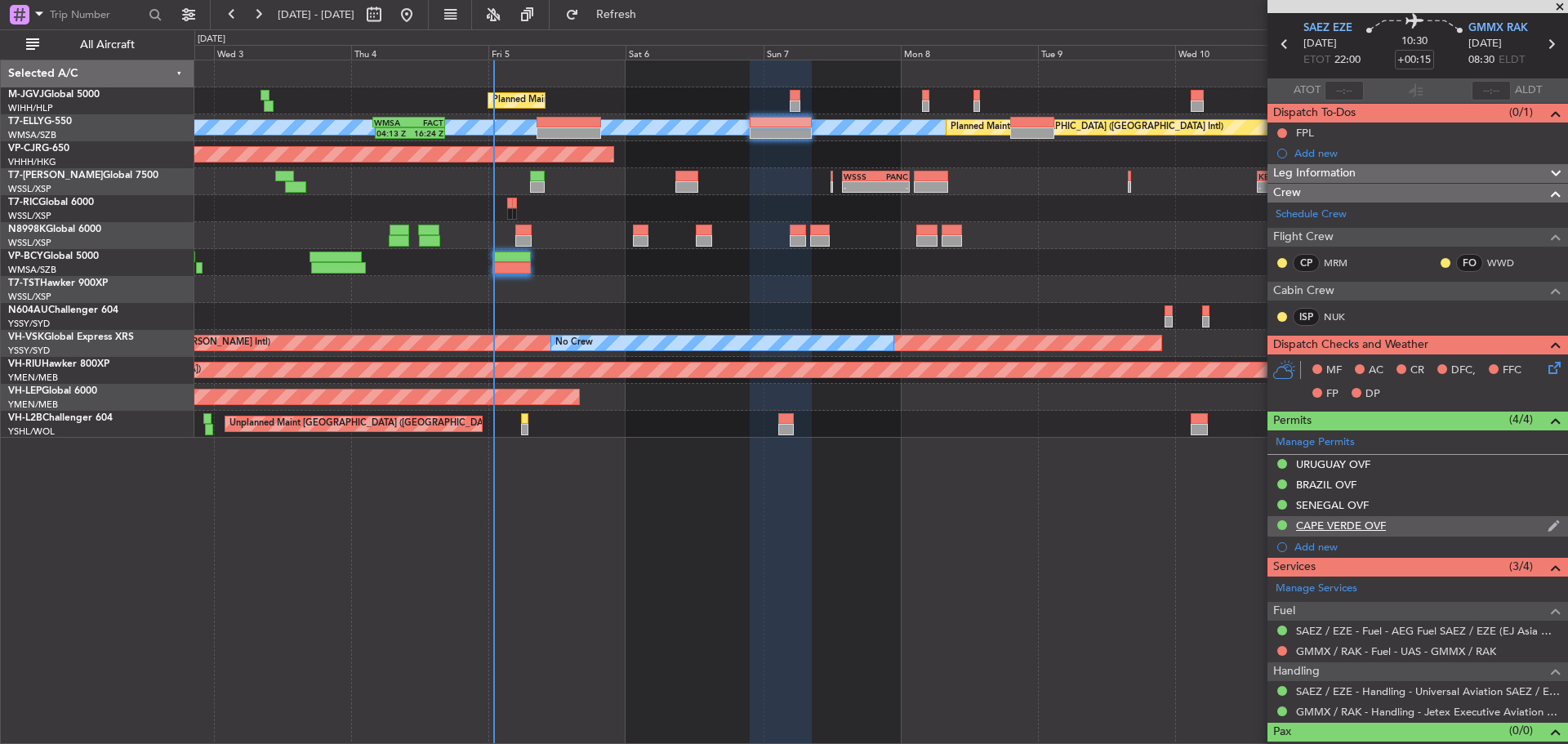
scroll to position [80, 0]
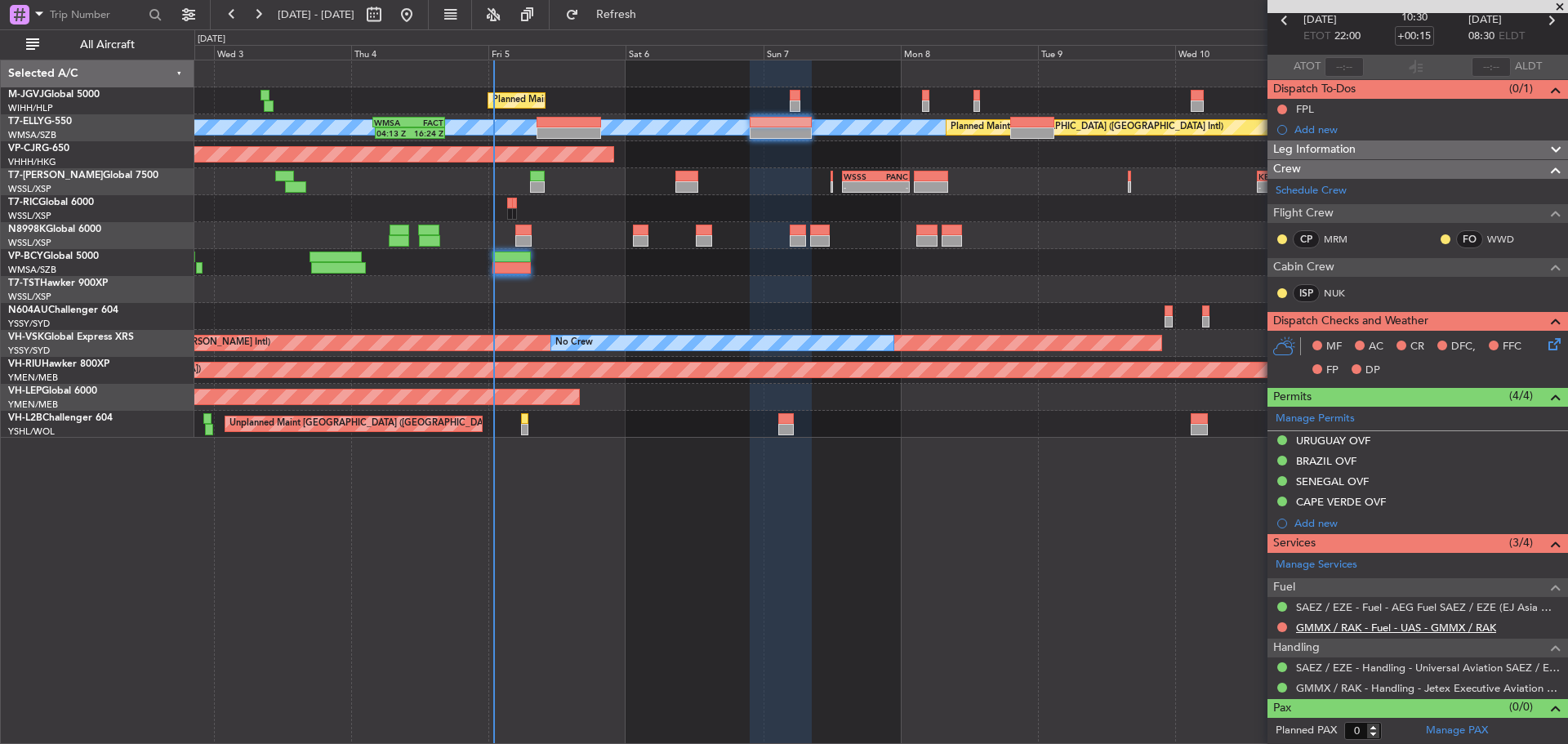
click at [1308, 627] on link "GMMX / RAK - Fuel - UAS - GMMX / RAK" at bounding box center [1396, 627] width 200 height 14
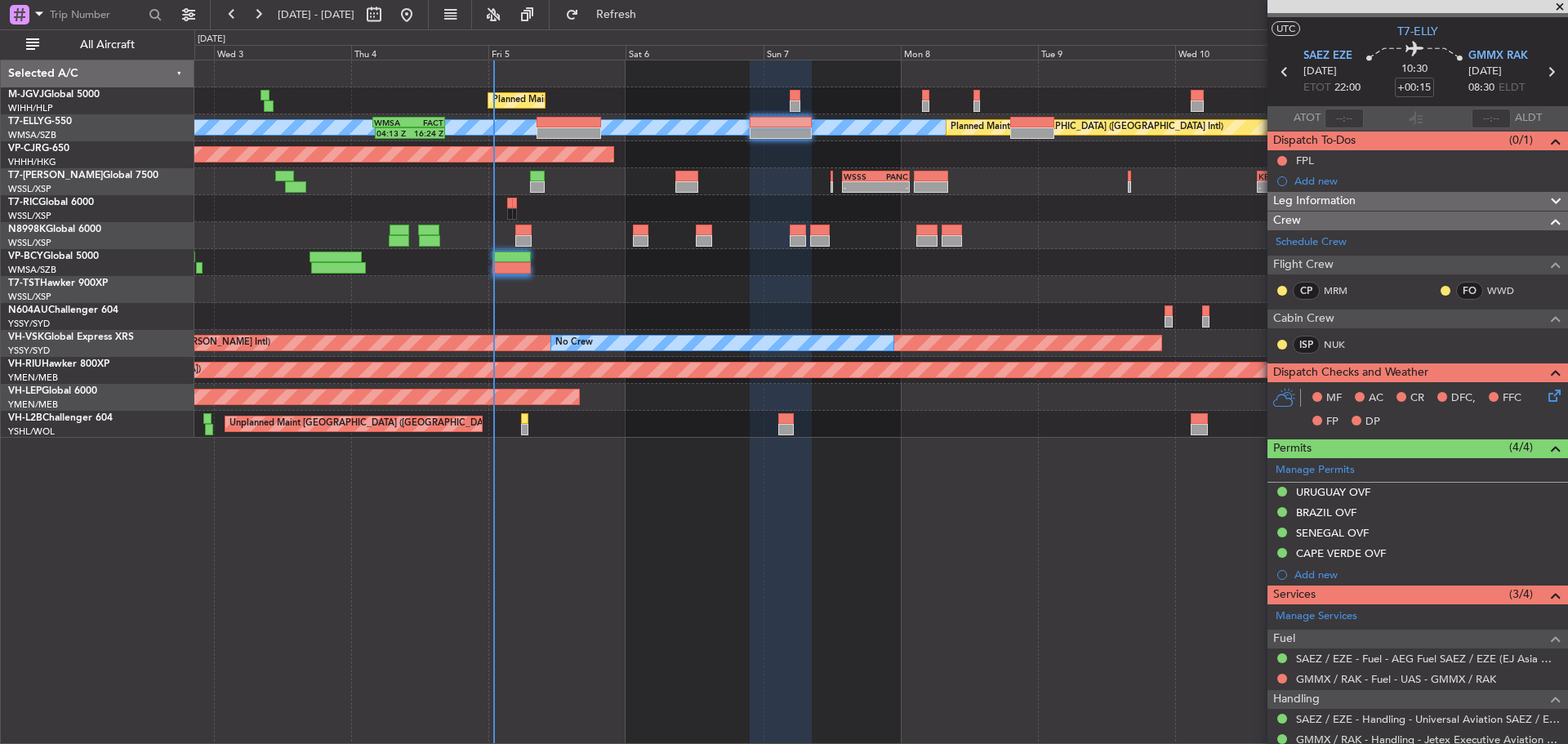
scroll to position [0, 0]
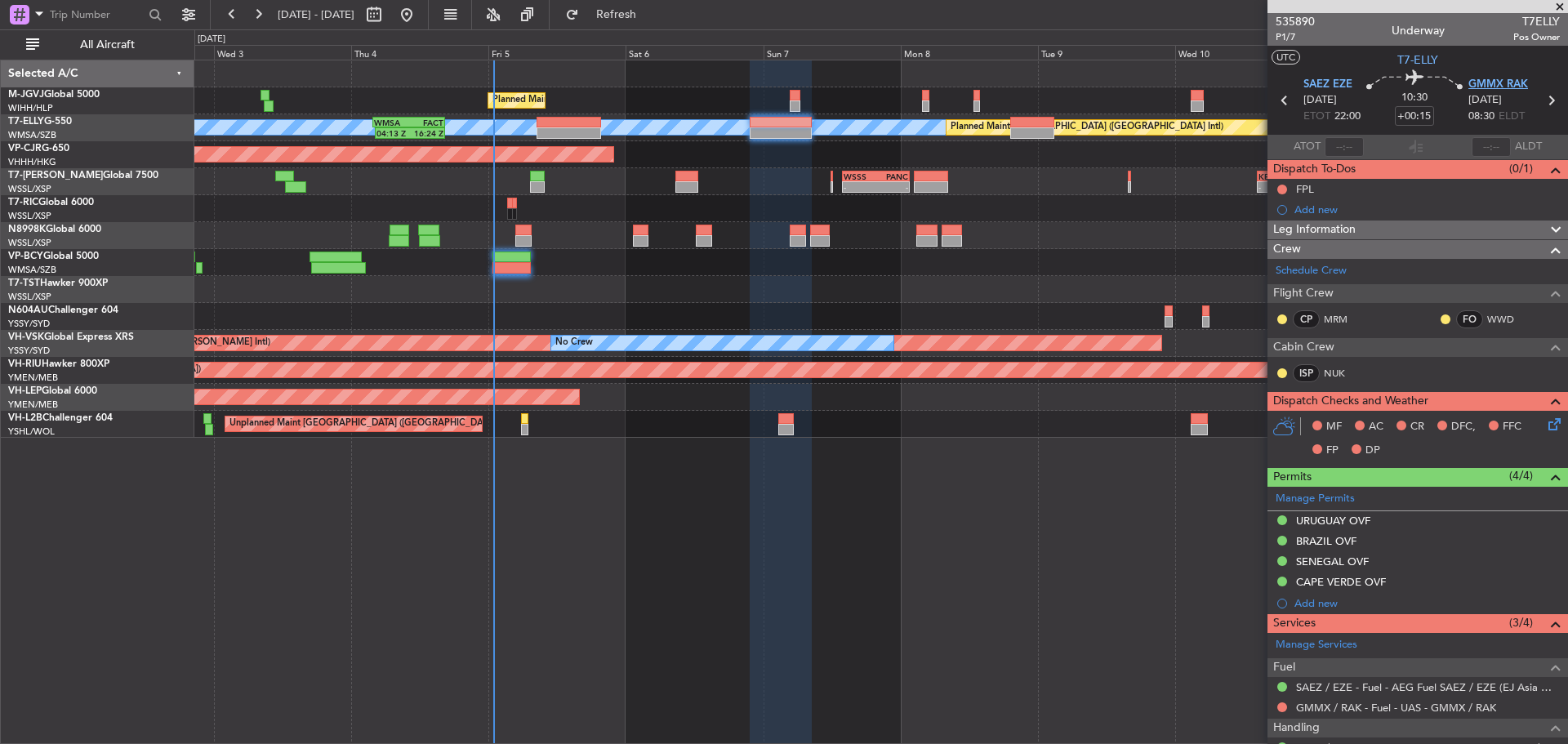
click at [1499, 87] on span "GMMX RAK" at bounding box center [1499, 85] width 60 height 17
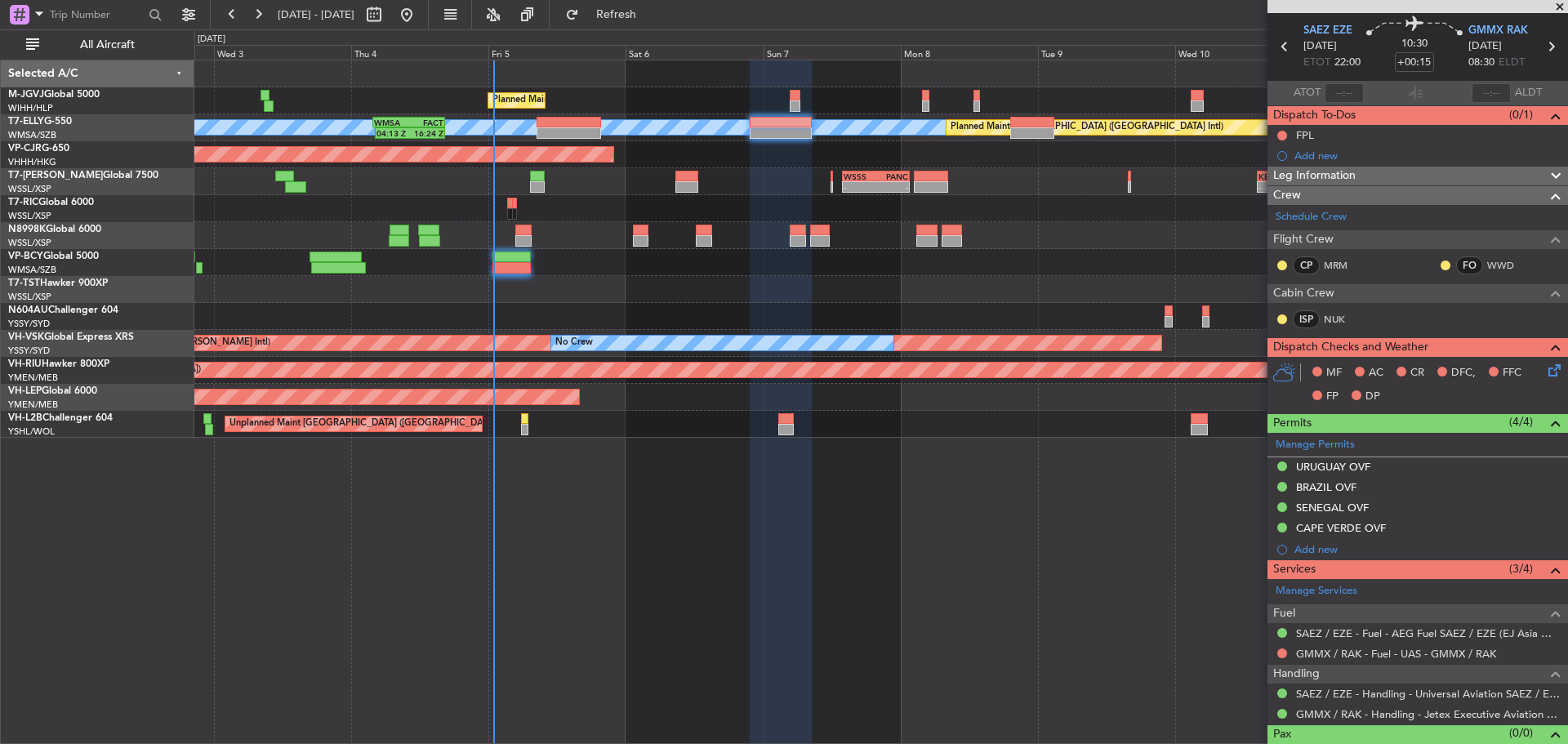
scroll to position [80, 0]
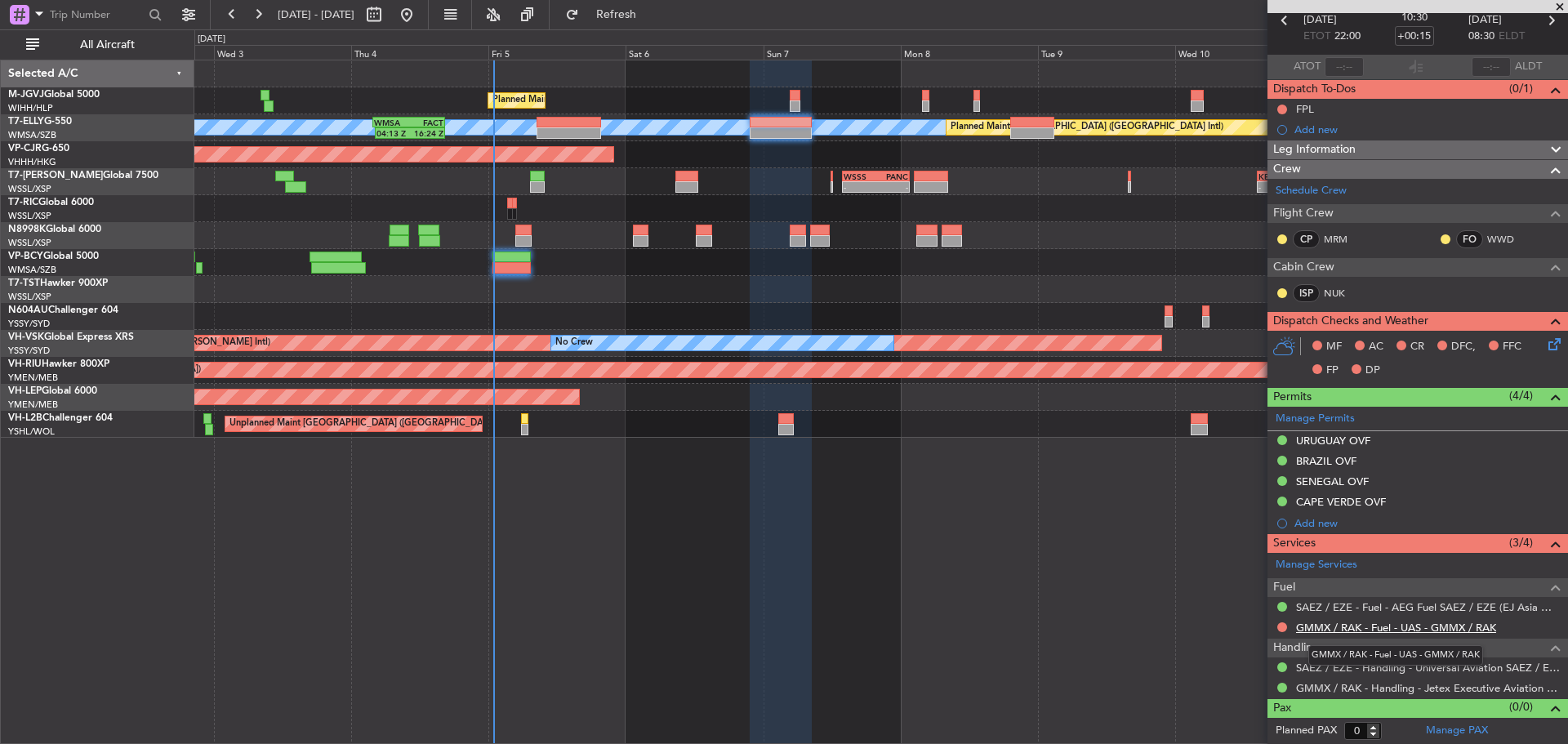
click at [1327, 628] on link "GMMX / RAK - Fuel - UAS - GMMX / RAK" at bounding box center [1396, 627] width 200 height 14
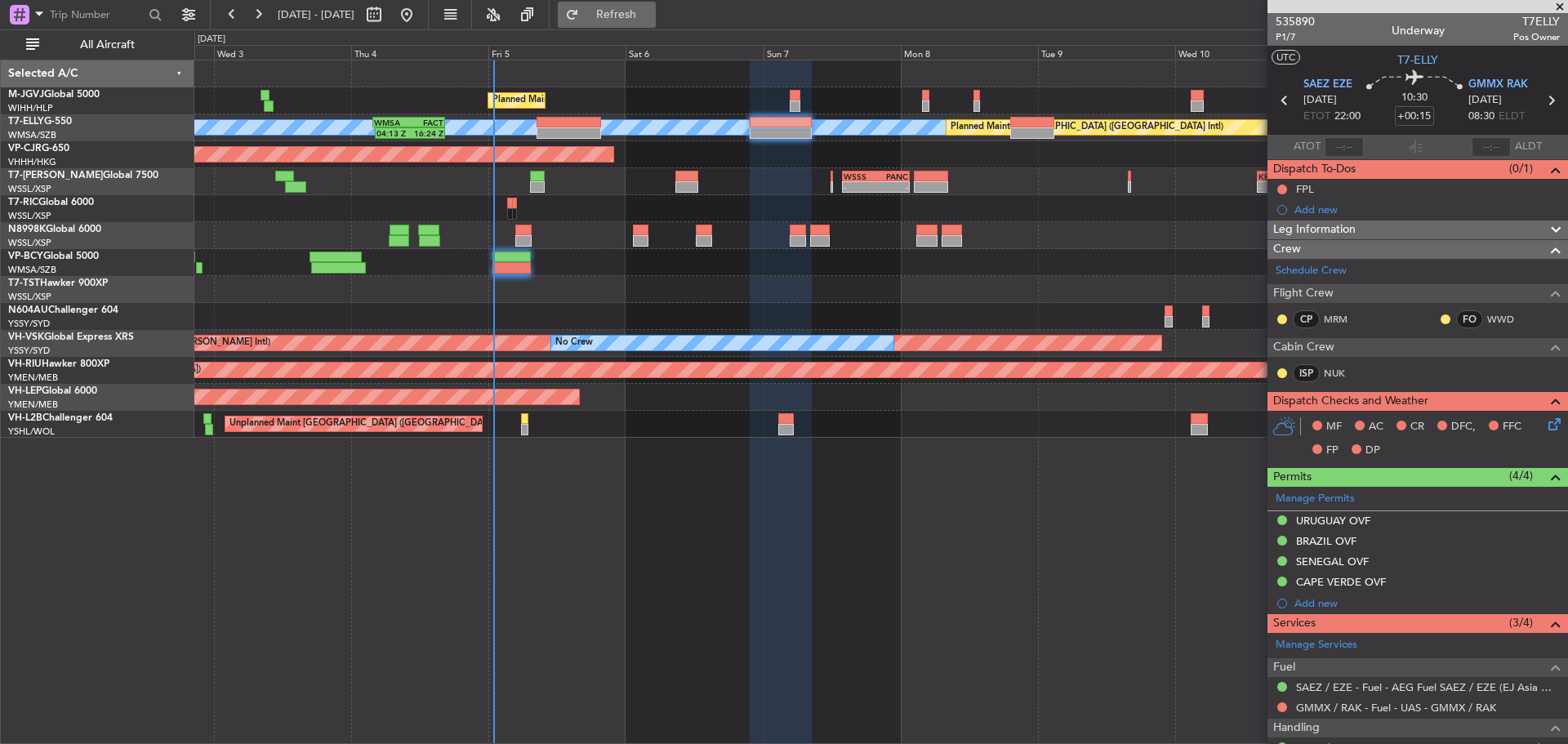
click at [651, 10] on span "Refresh" at bounding box center [617, 15] width 69 height 12
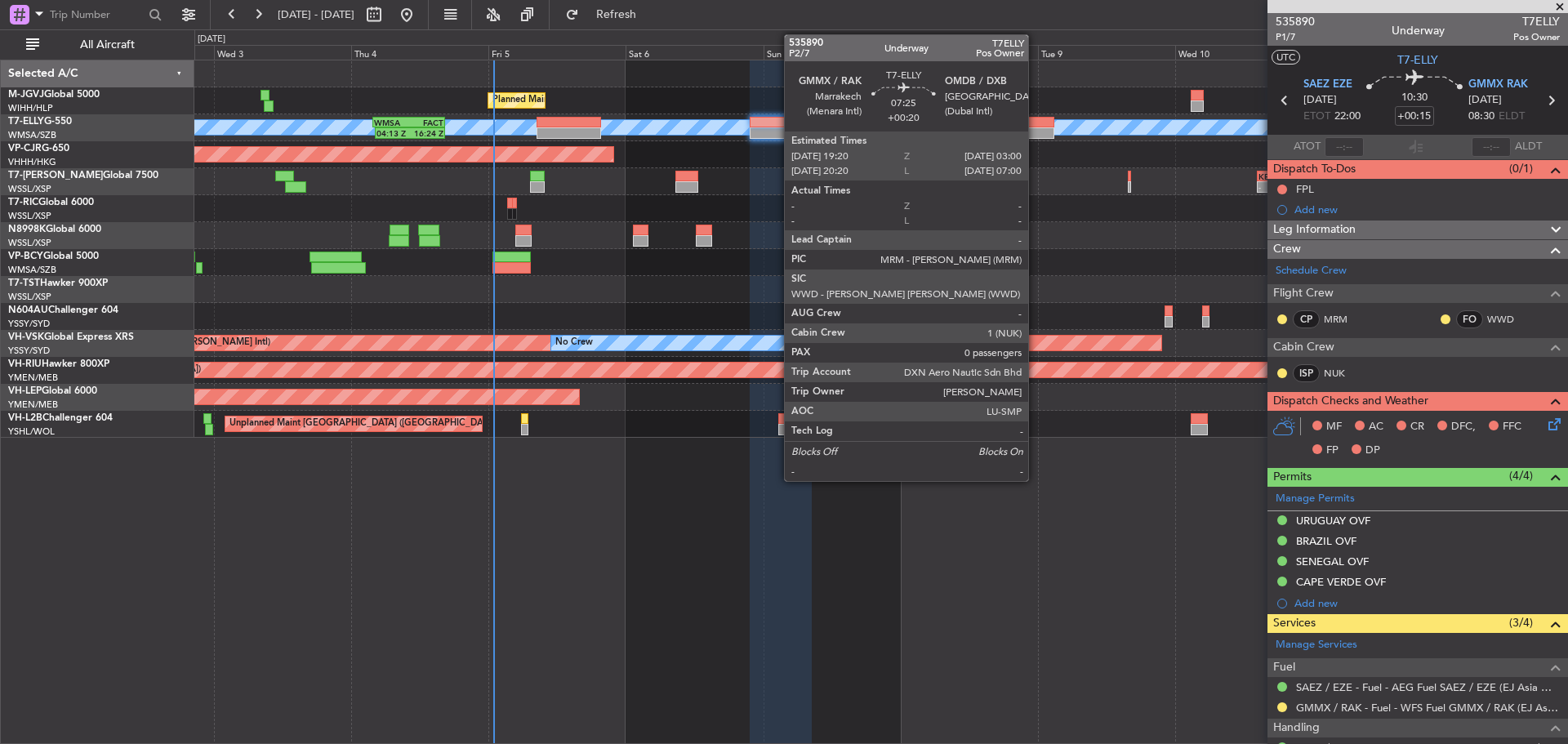
click at [1036, 131] on div at bounding box center [1032, 133] width 44 height 12
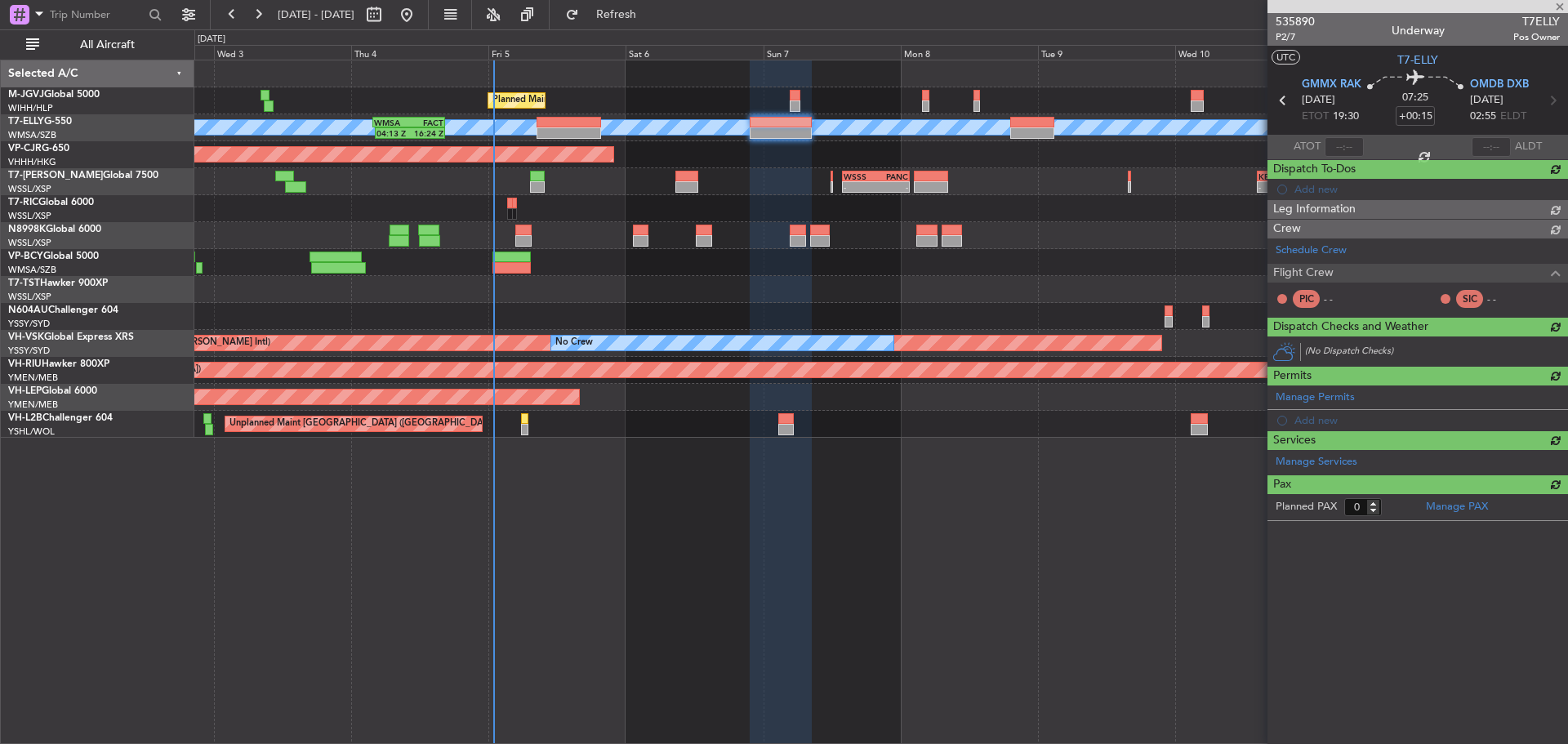
type input "+00:20"
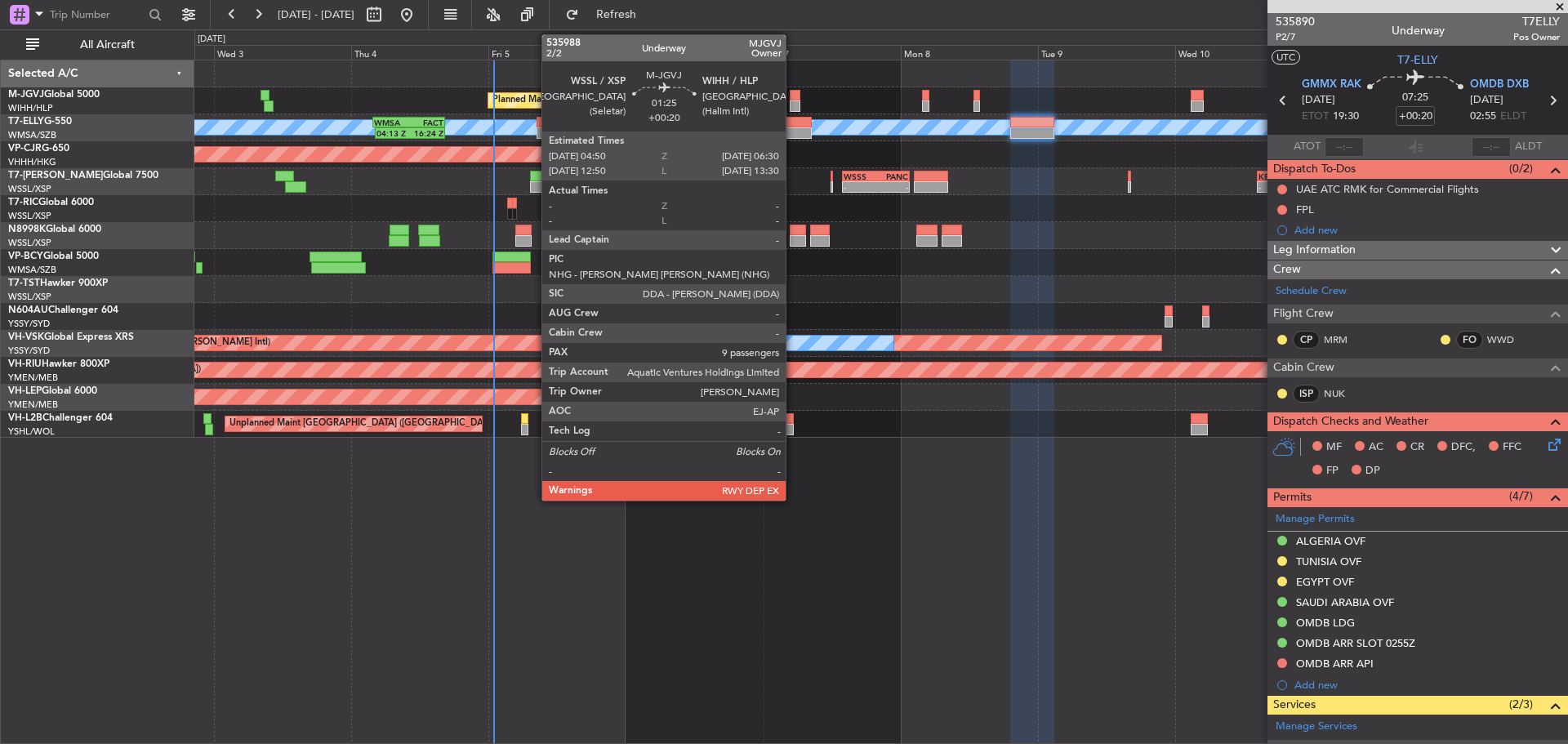
click at [794, 102] on div at bounding box center [795, 107] width 10 height 12
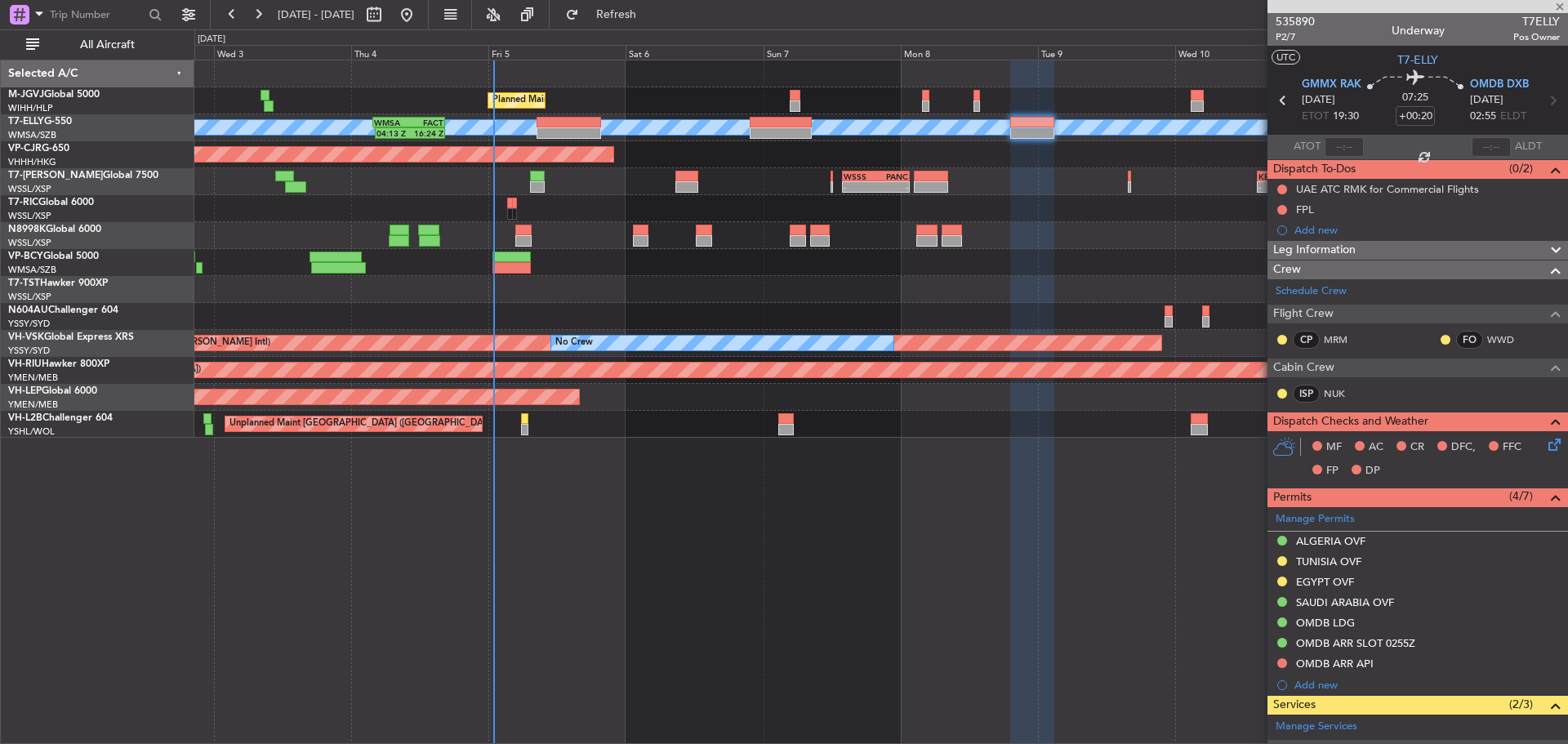
type input "9"
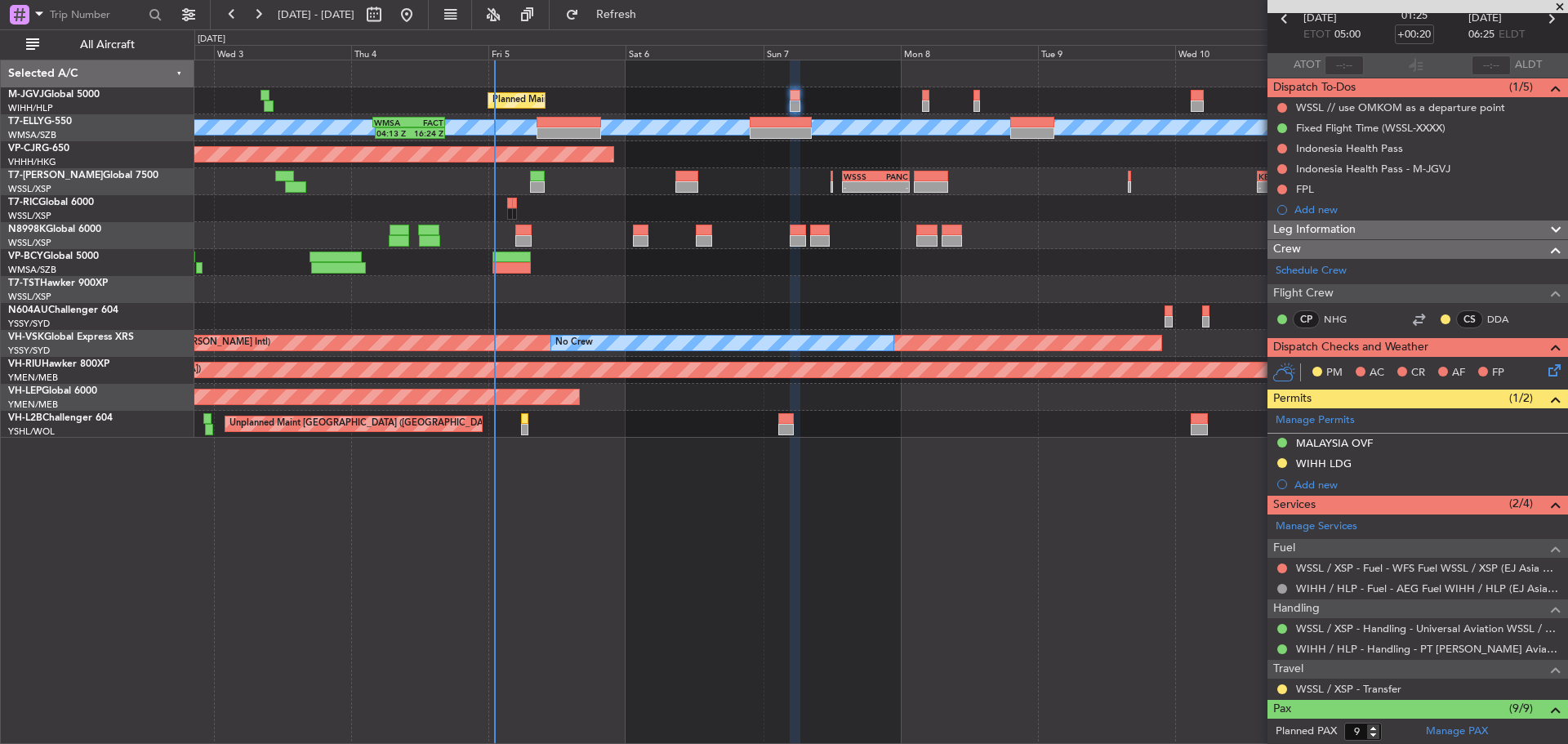
scroll to position [164, 0]
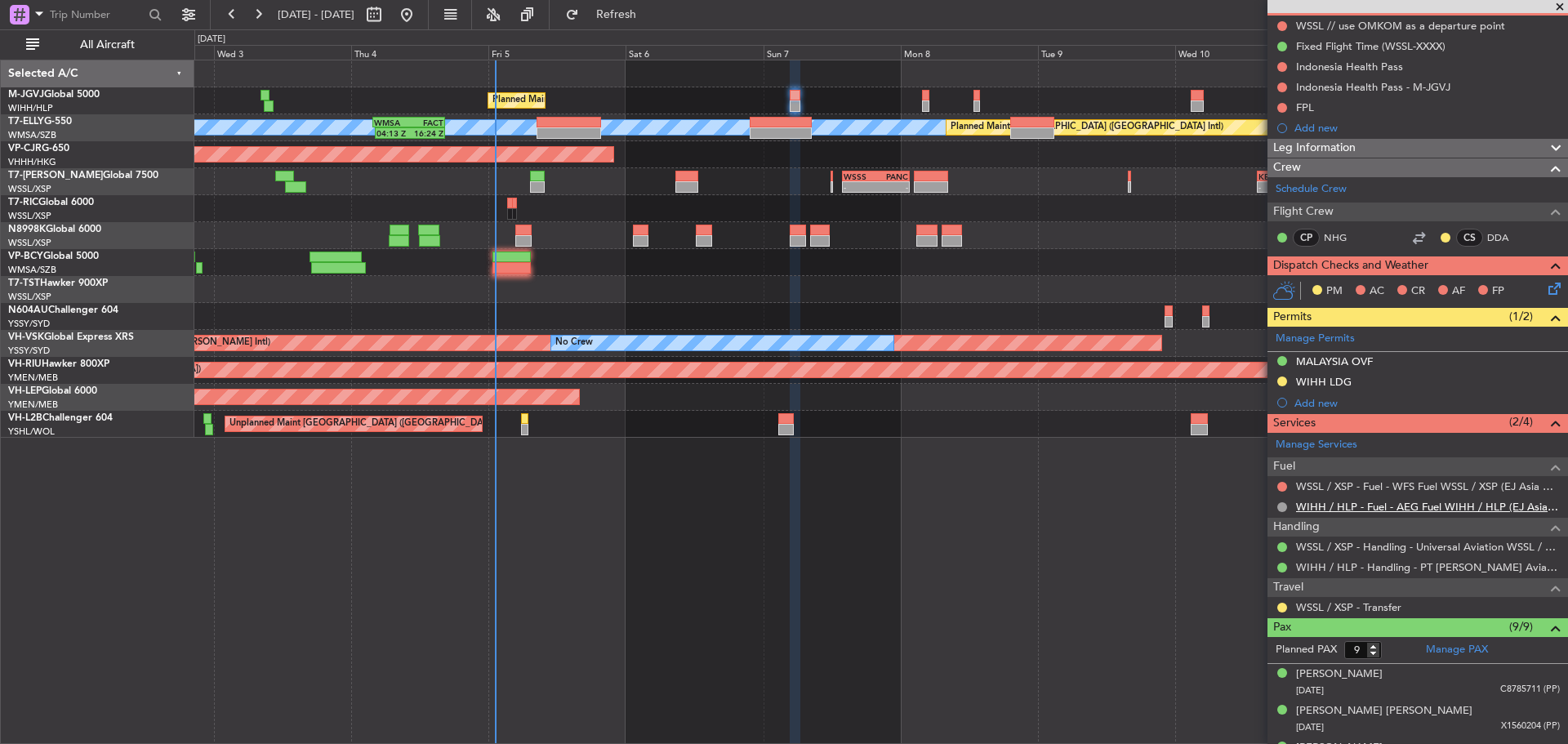
click at [1319, 508] on link "WIHH / HLP - Fuel - AEG Fuel WIHH / HLP (EJ Asia Only)" at bounding box center [1427, 507] width 264 height 14
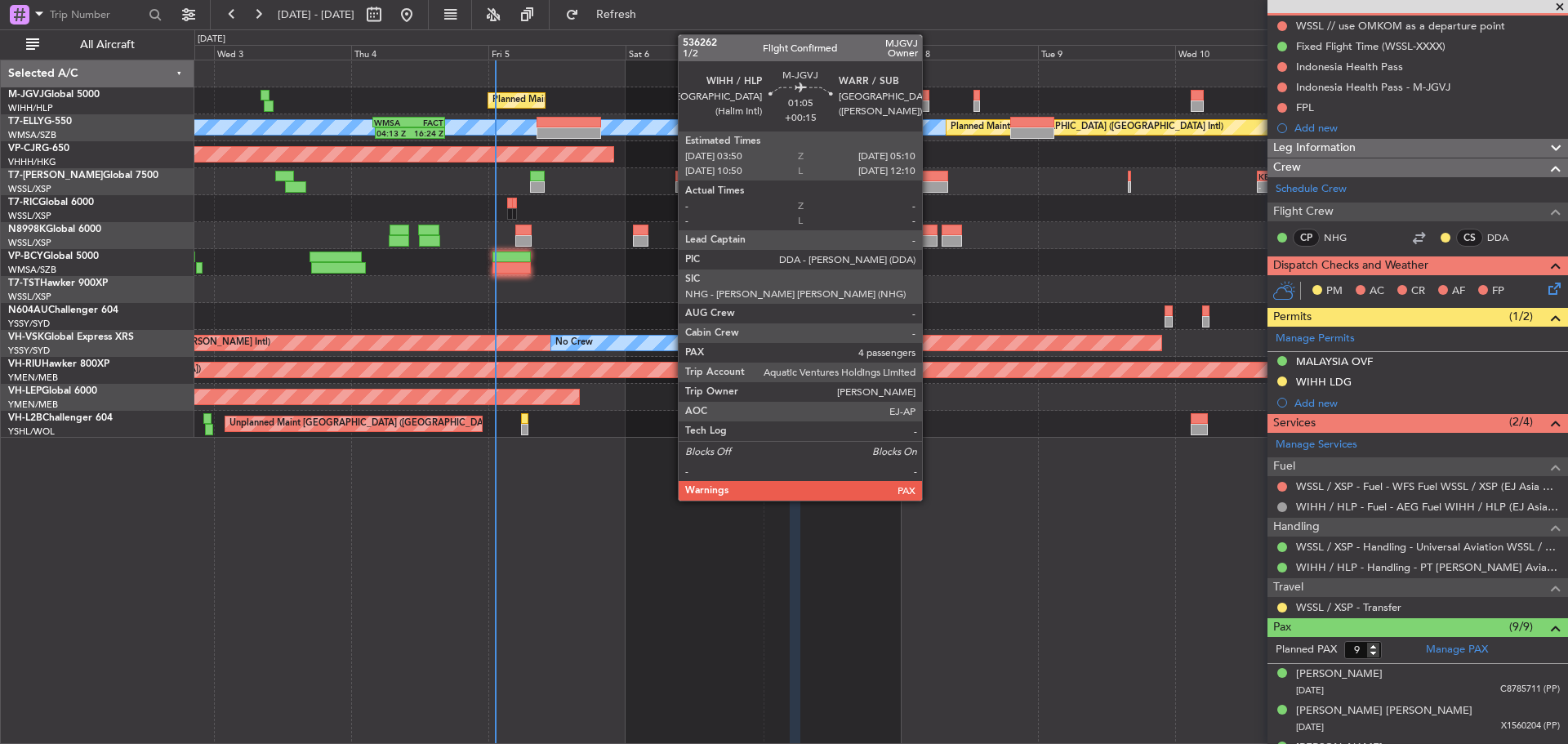
click at [930, 103] on div at bounding box center [927, 107] width 8 height 12
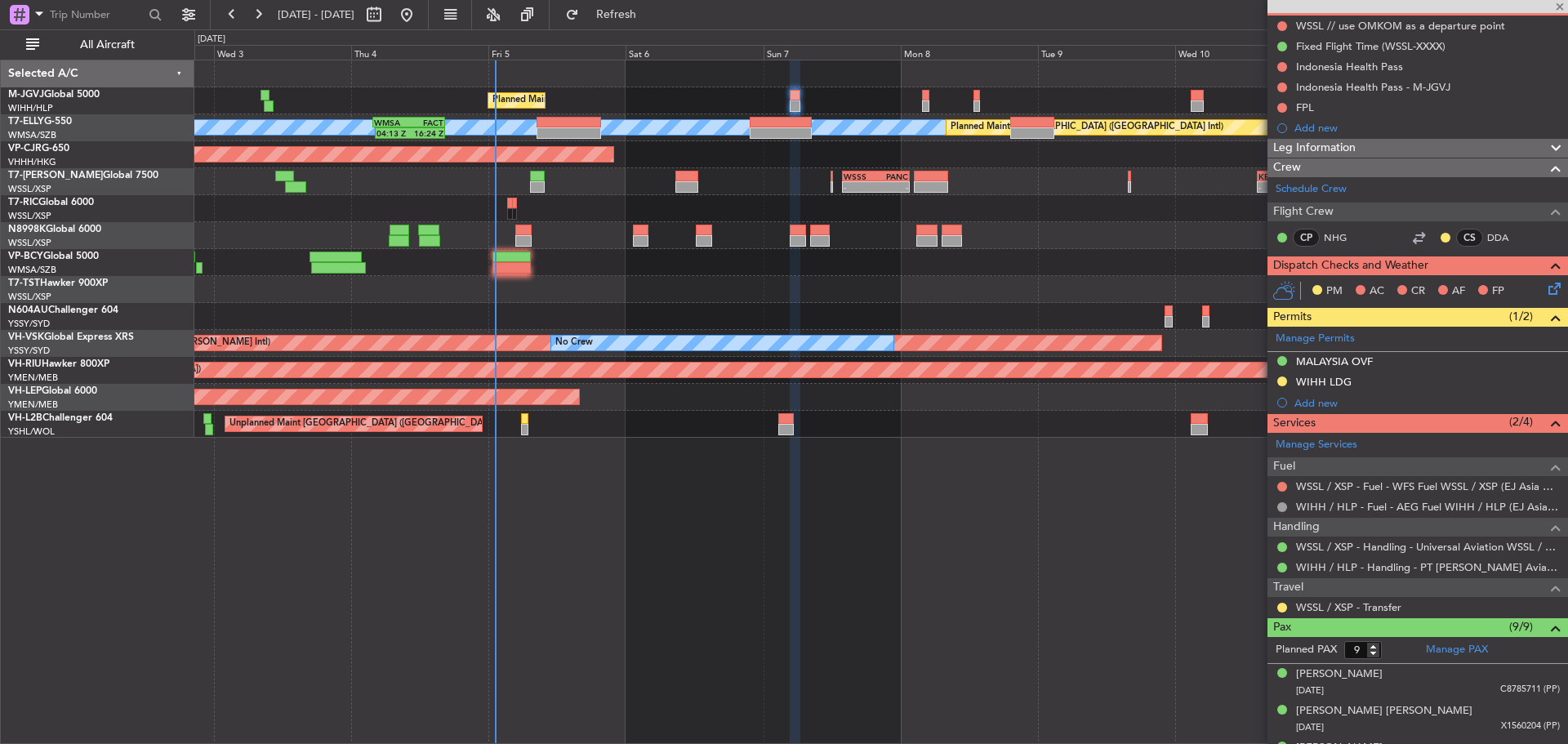
type input "+00:15"
type input "4"
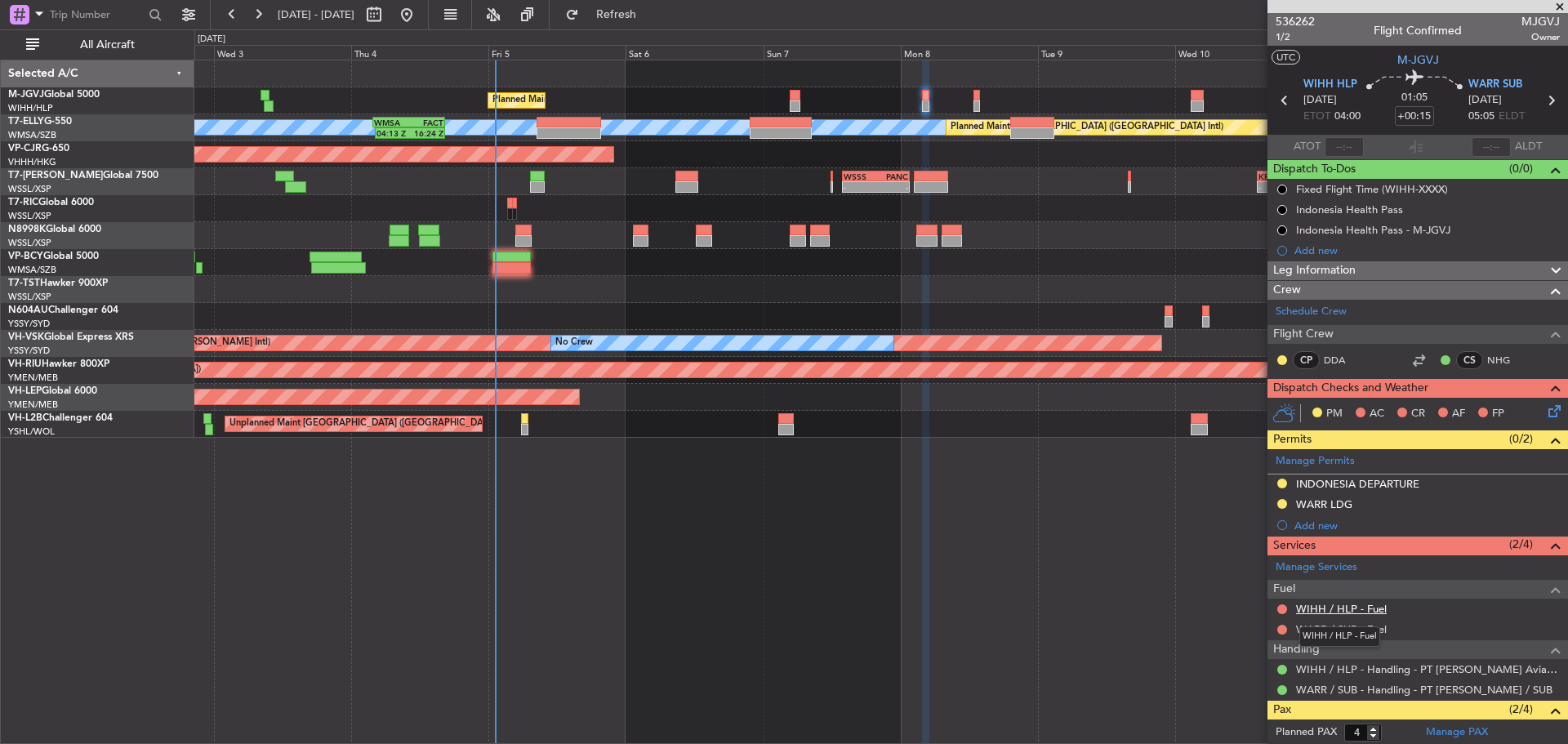
click at [1318, 612] on link "WIHH / HLP - Fuel" at bounding box center [1342, 608] width 91 height 14
click at [651, 18] on span "Refresh" at bounding box center [617, 15] width 69 height 12
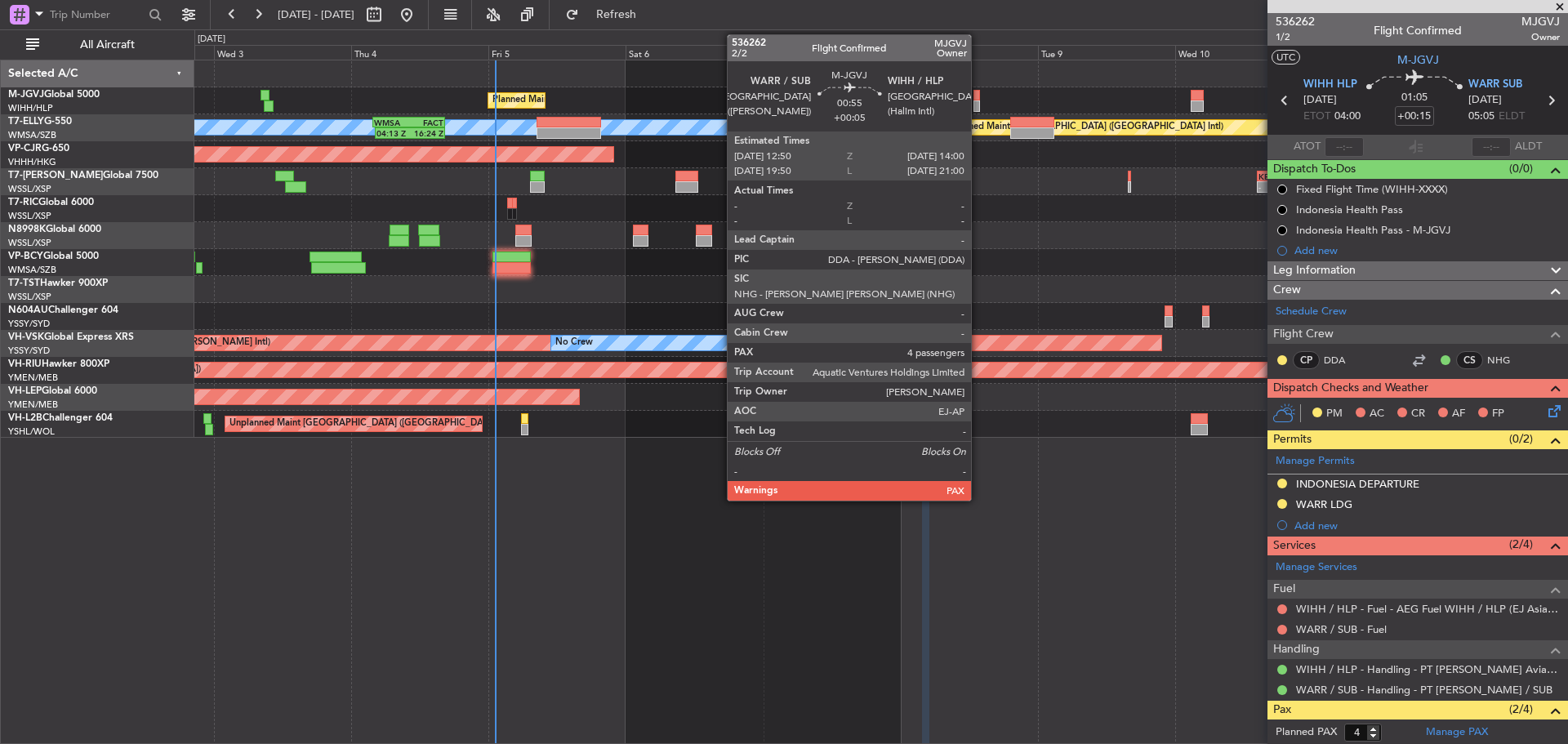
click at [979, 96] on div at bounding box center [977, 96] width 7 height 12
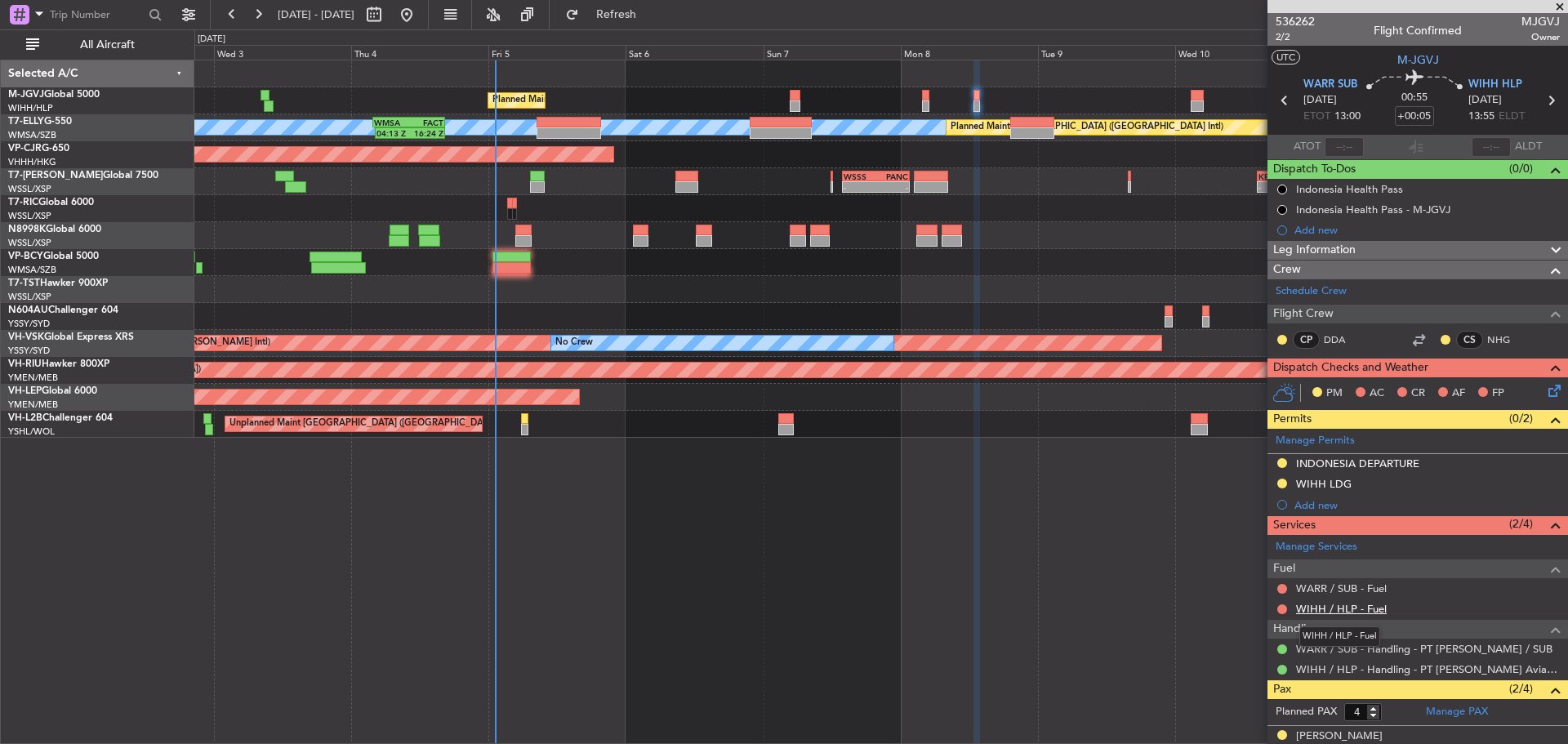
click at [1342, 612] on link "WIHH / HLP - Fuel" at bounding box center [1342, 608] width 91 height 14
click at [656, 23] on button "Refresh" at bounding box center [607, 15] width 98 height 26
click at [1280, 607] on button at bounding box center [1283, 609] width 10 height 10
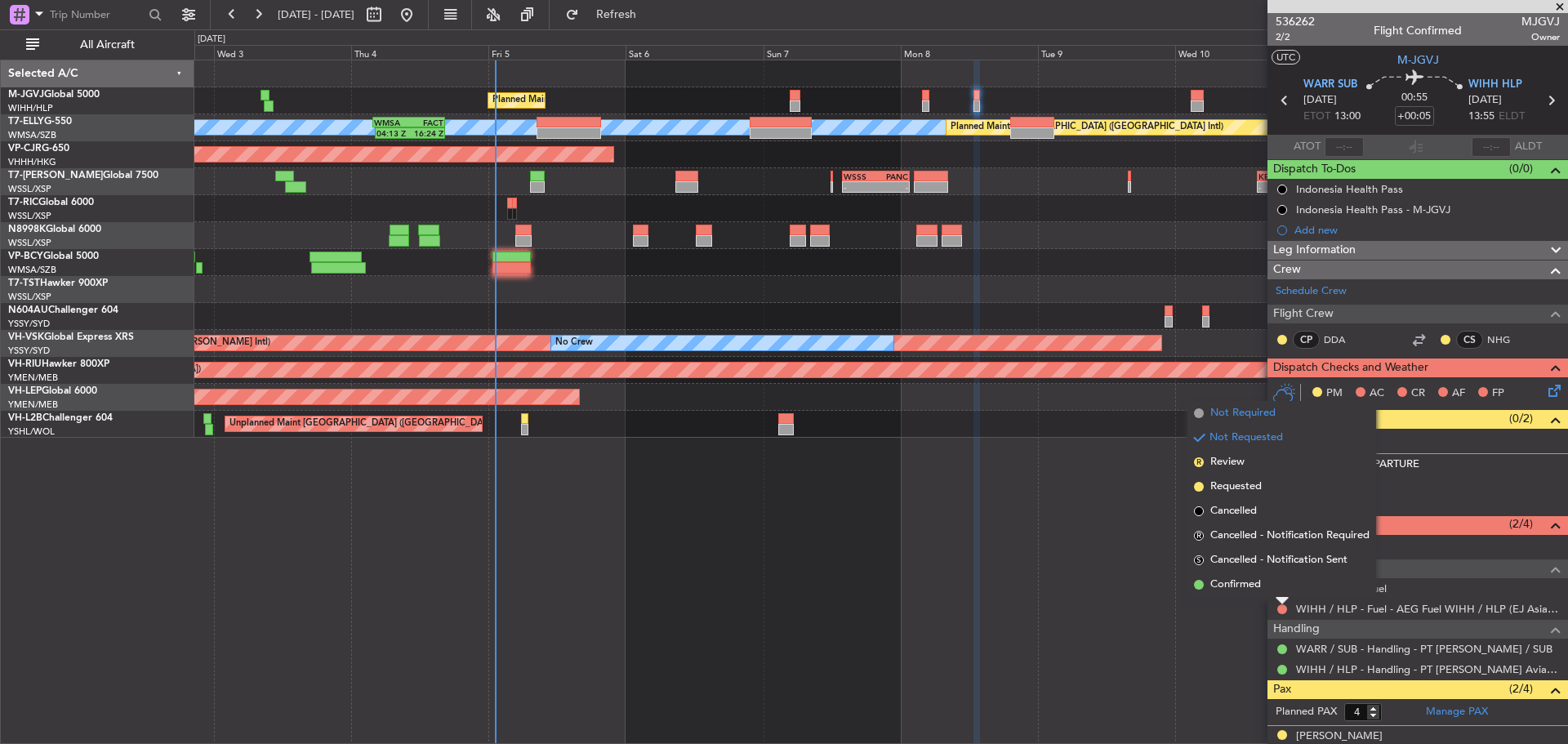
click at [1234, 415] on span "Not Required" at bounding box center [1242, 413] width 65 height 17
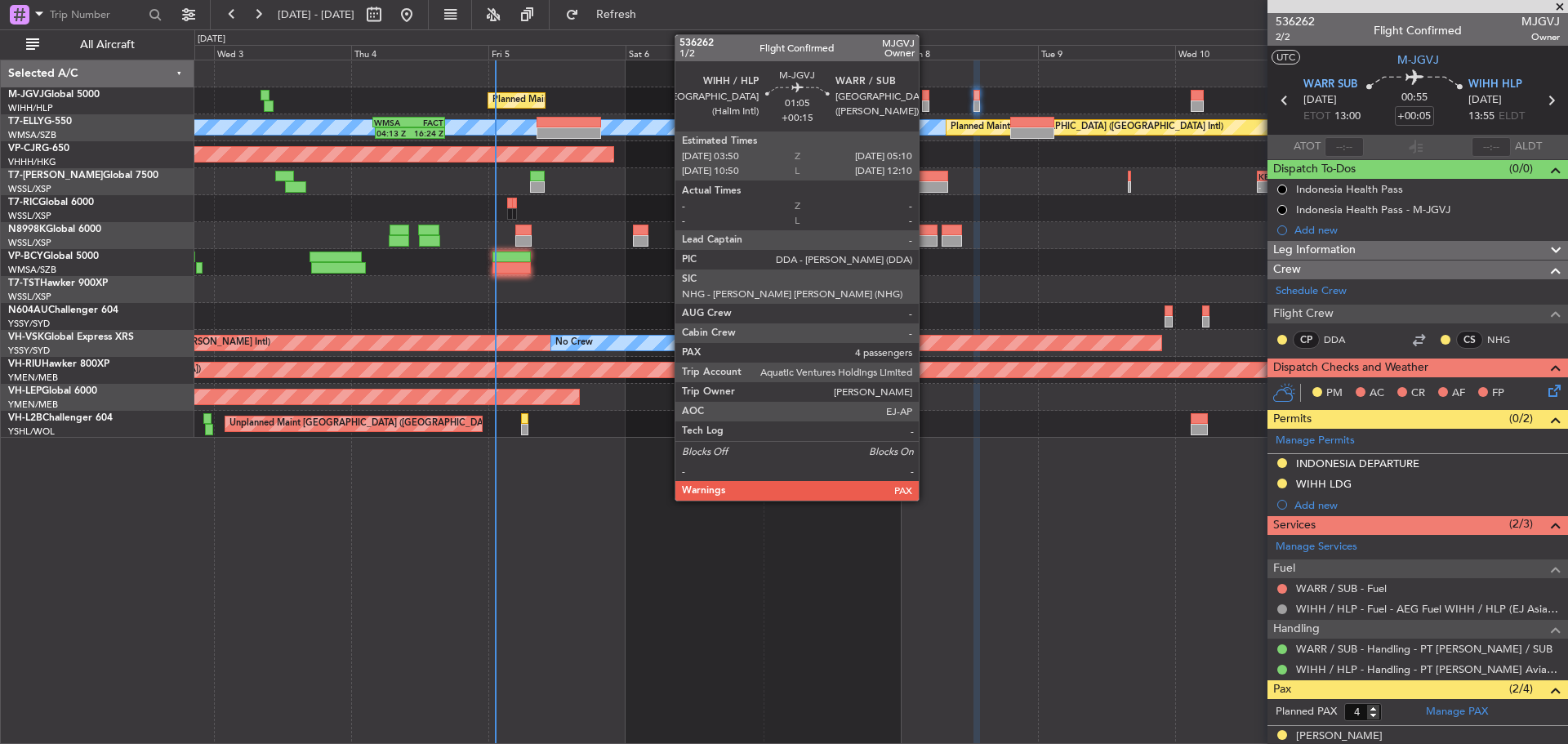
click at [927, 103] on div at bounding box center [927, 107] width 8 height 12
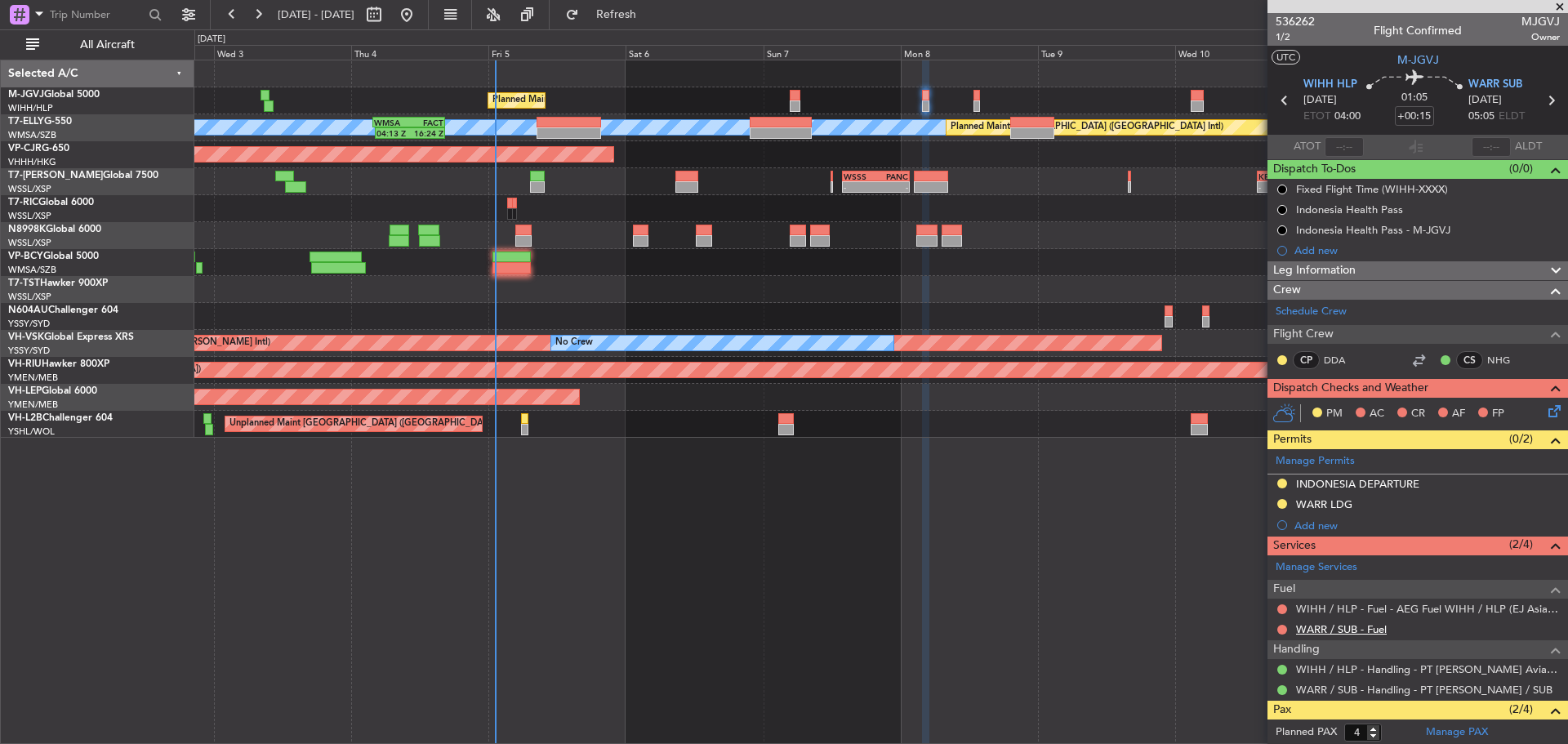
click at [1320, 627] on link "WARR / SUB - Fuel" at bounding box center [1342, 629] width 91 height 14
click at [629, 14] on button "Refresh" at bounding box center [607, 15] width 98 height 26
click at [1542, 100] on icon at bounding box center [1551, 101] width 21 height 21
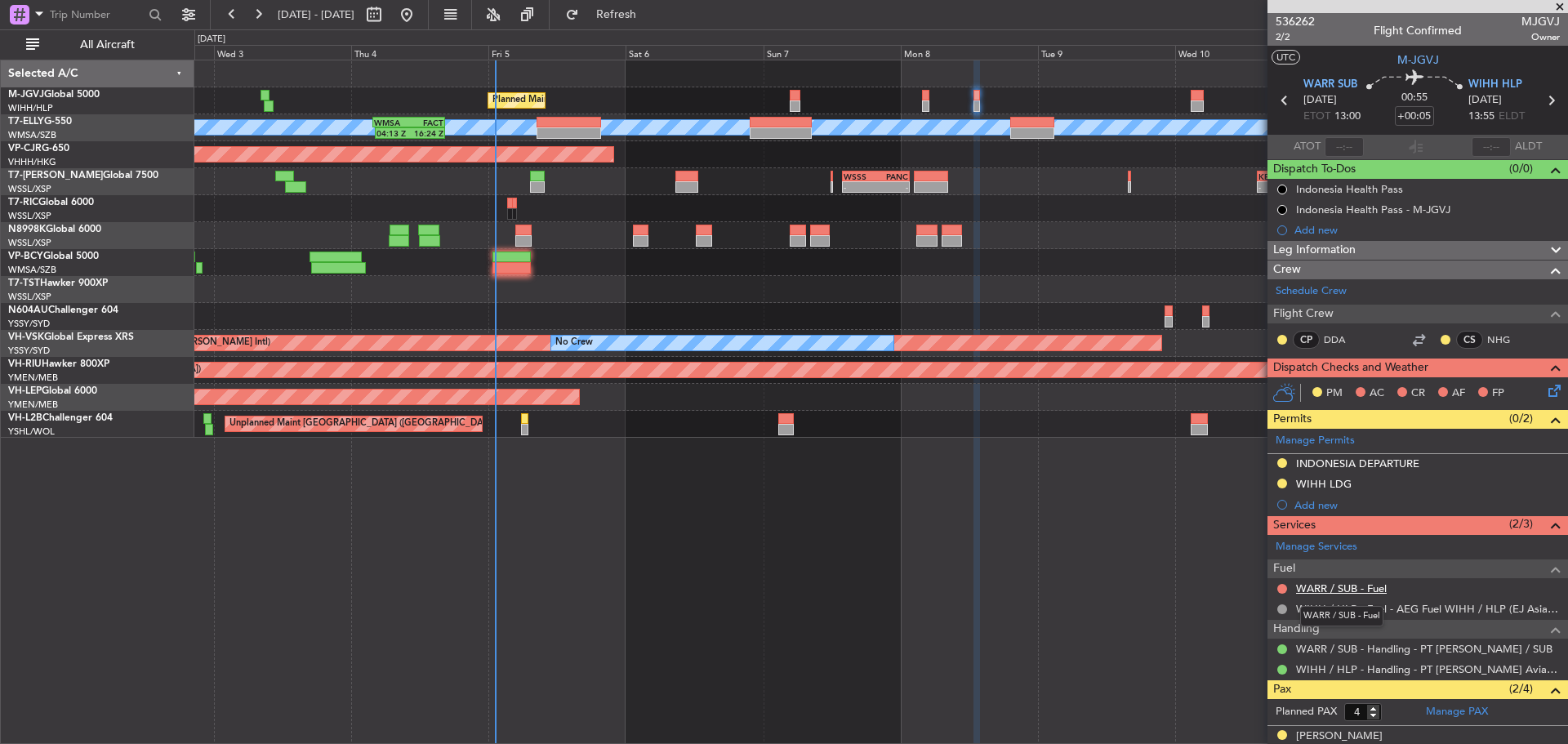
click at [1337, 588] on link "WARR / SUB - Fuel" at bounding box center [1342, 589] width 91 height 14
click at [636, 17] on span "Refresh" at bounding box center [617, 15] width 69 height 12
click at [1280, 103] on icon at bounding box center [1285, 101] width 21 height 21
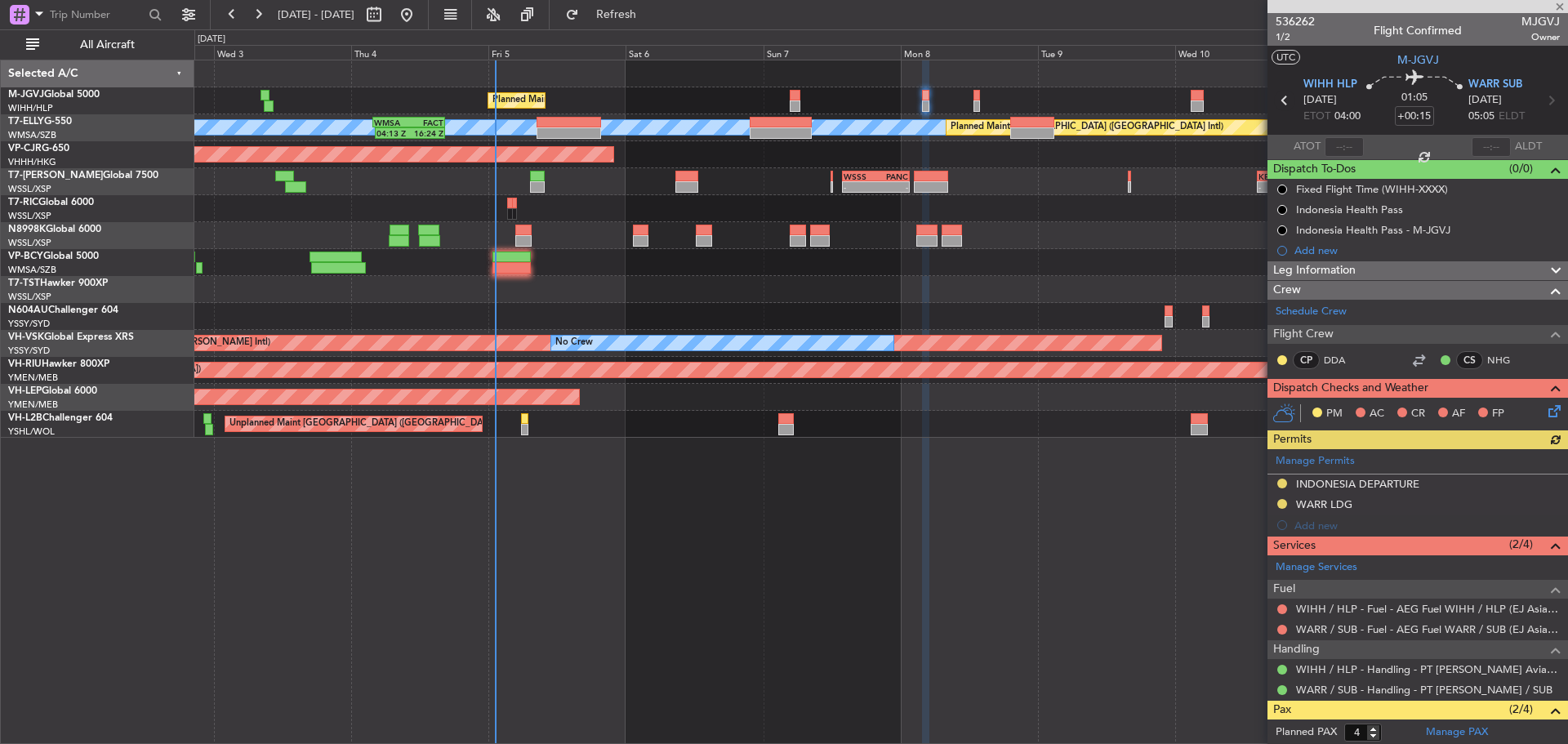
click at [1280, 103] on icon at bounding box center [1285, 101] width 21 height 21
type input "+00:20"
type input "9"
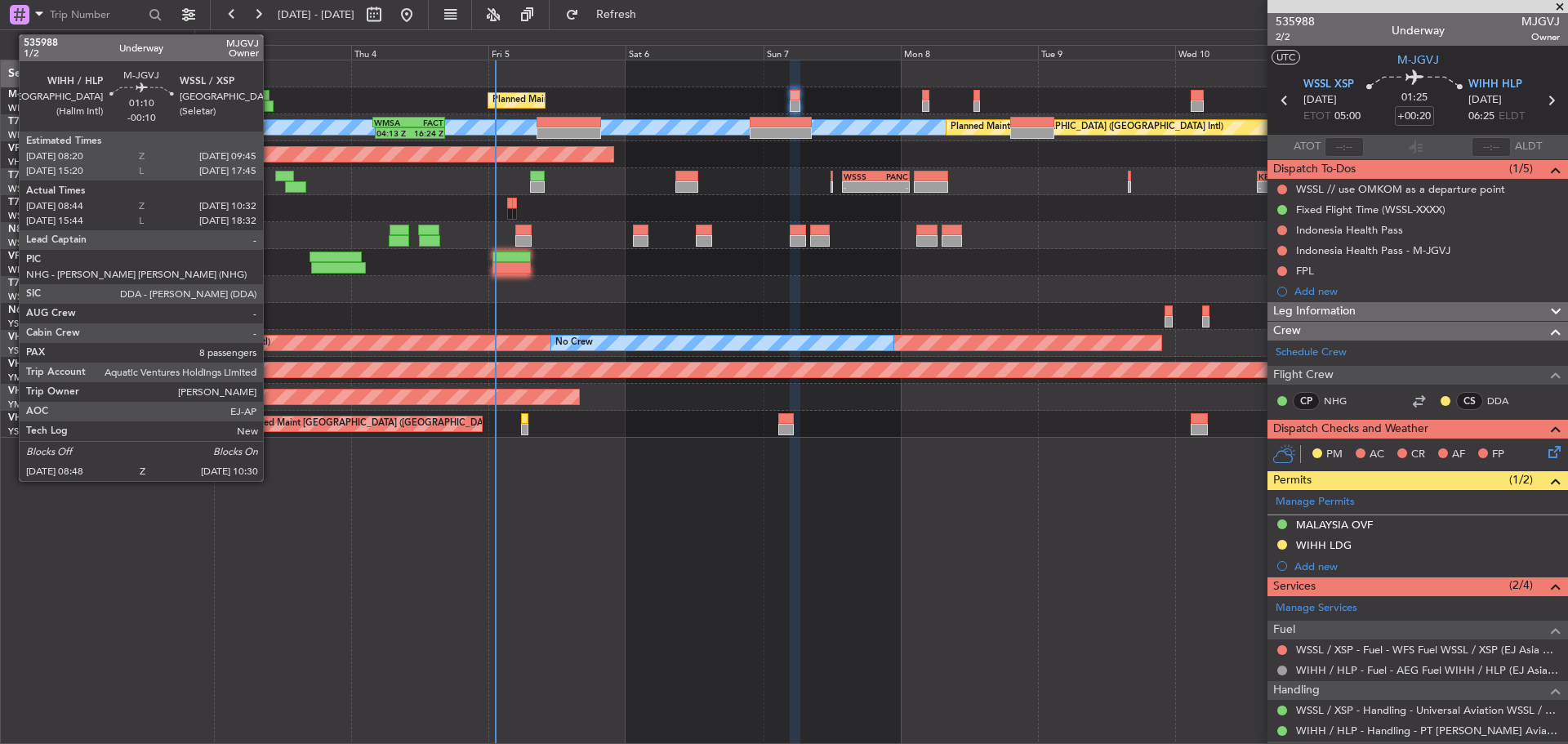
click at [270, 108] on div at bounding box center [269, 107] width 10 height 12
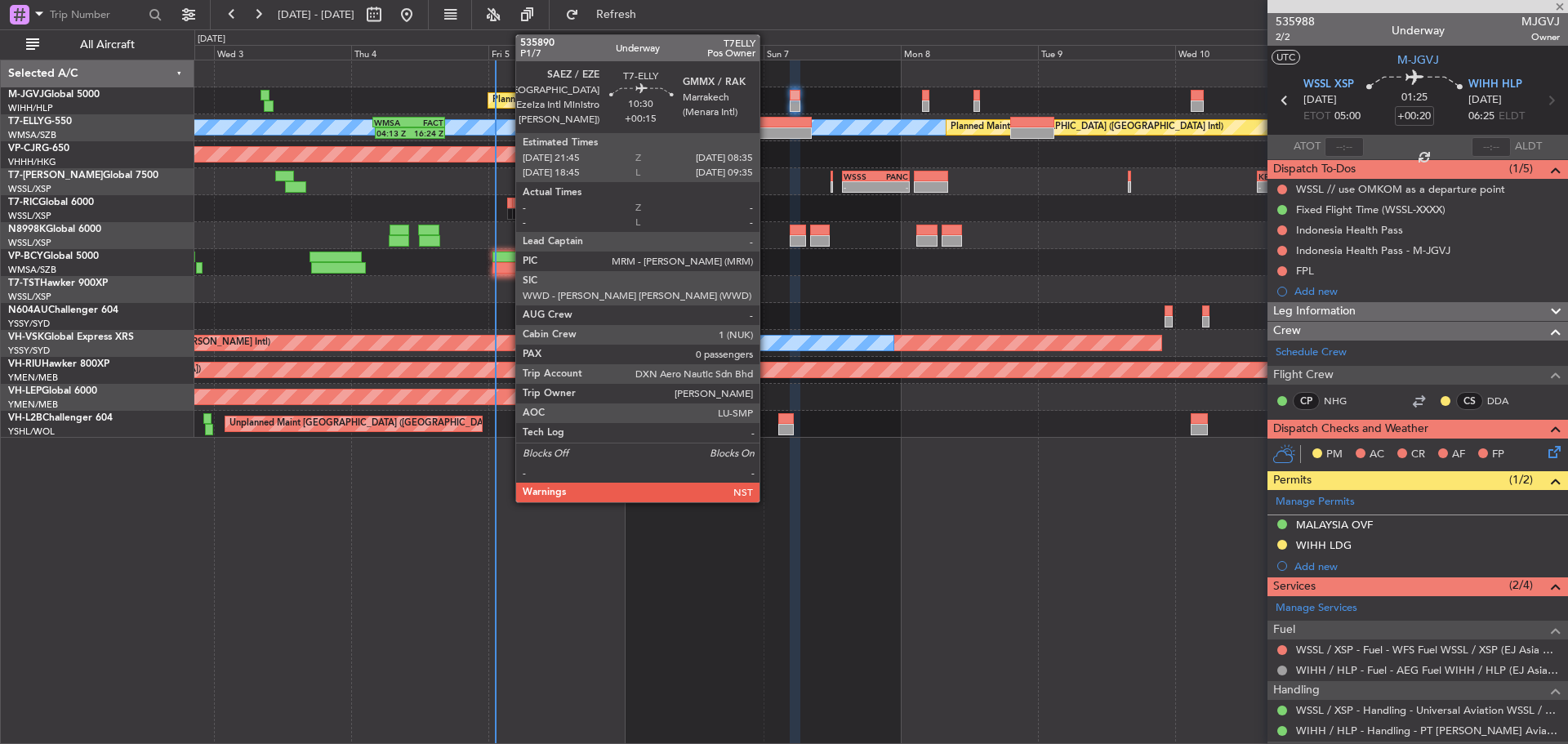
type input "-00:10"
type input "08:54"
type input "10:27"
type input "8"
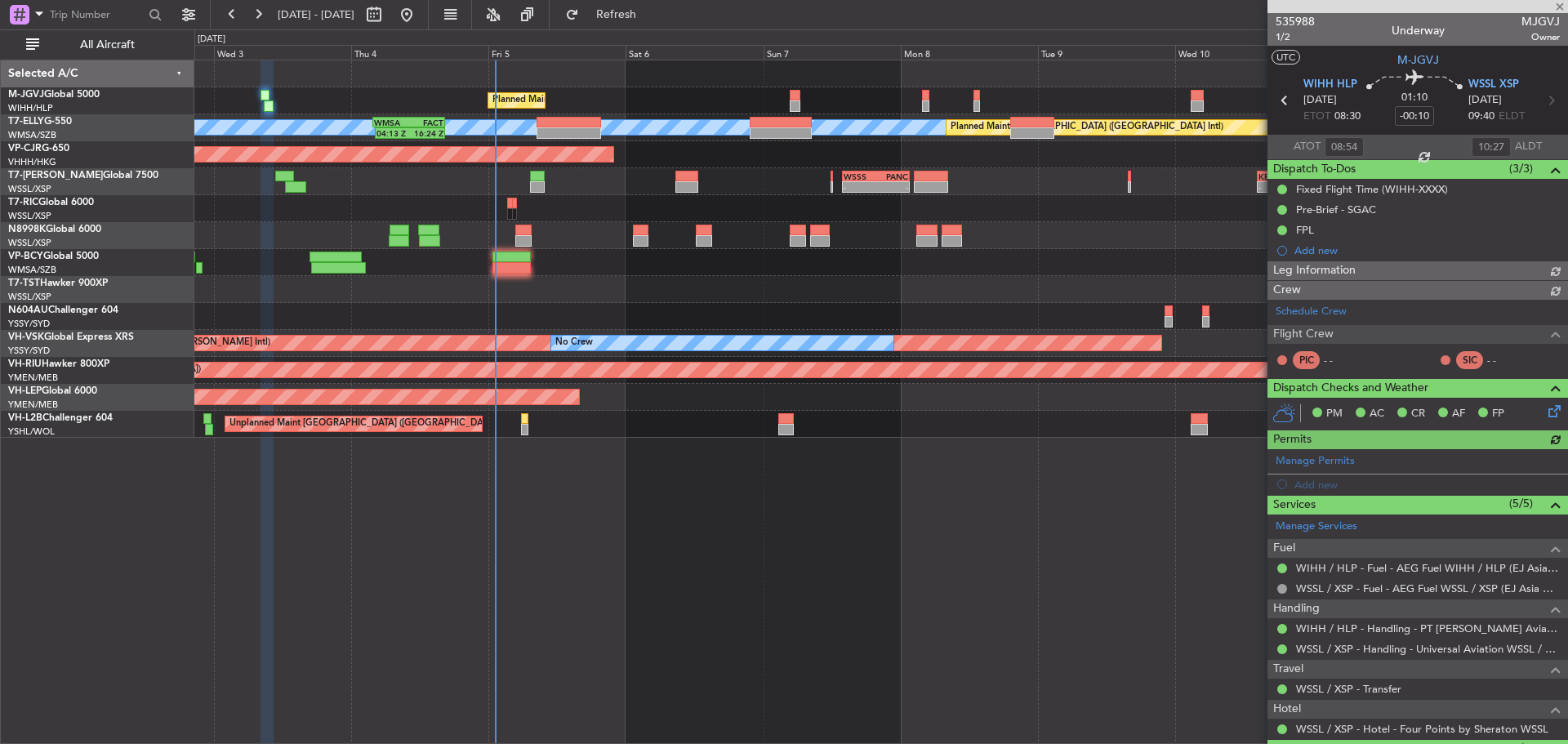
type input "Kennis Yau (KYA)"
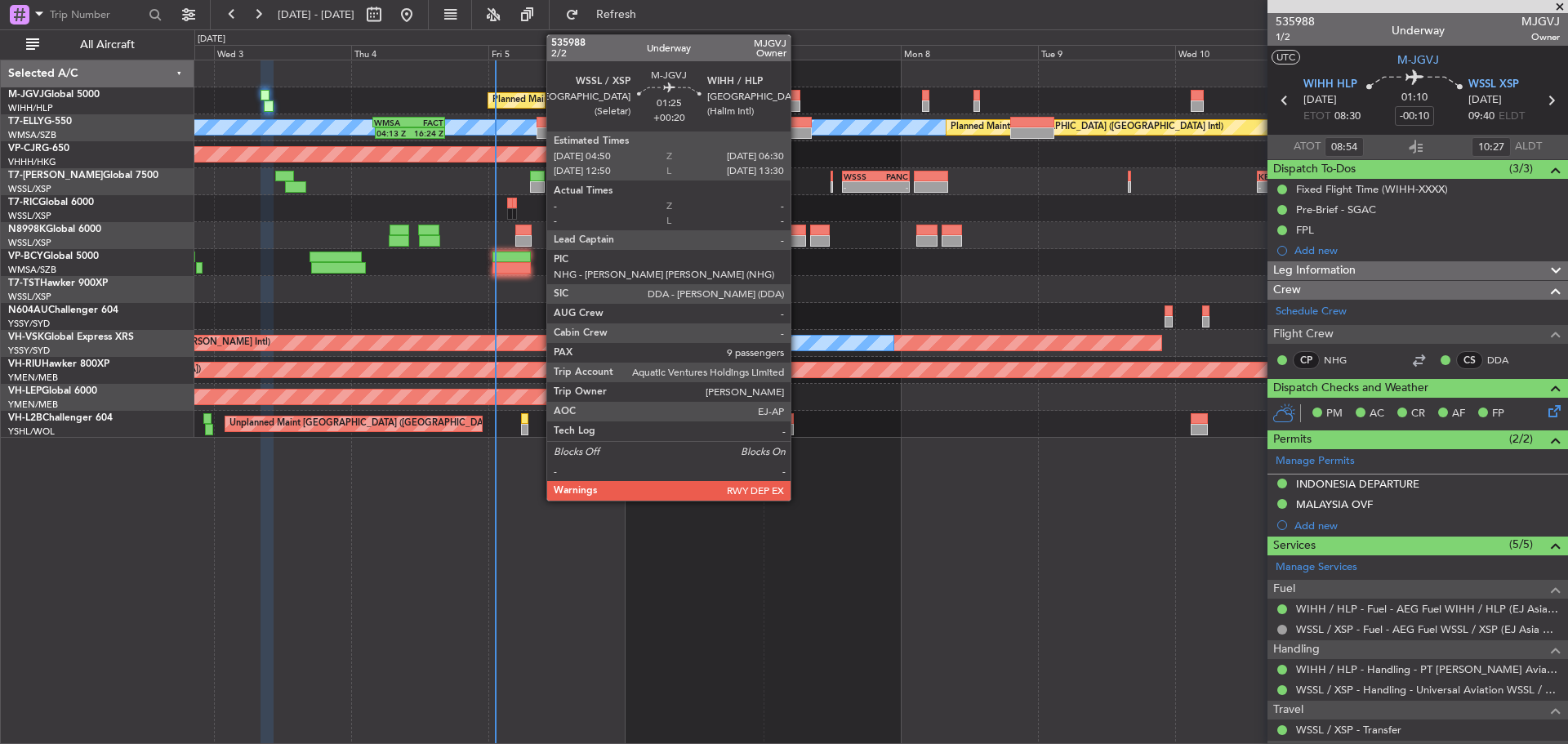
click at [798, 101] on div at bounding box center [795, 107] width 10 height 12
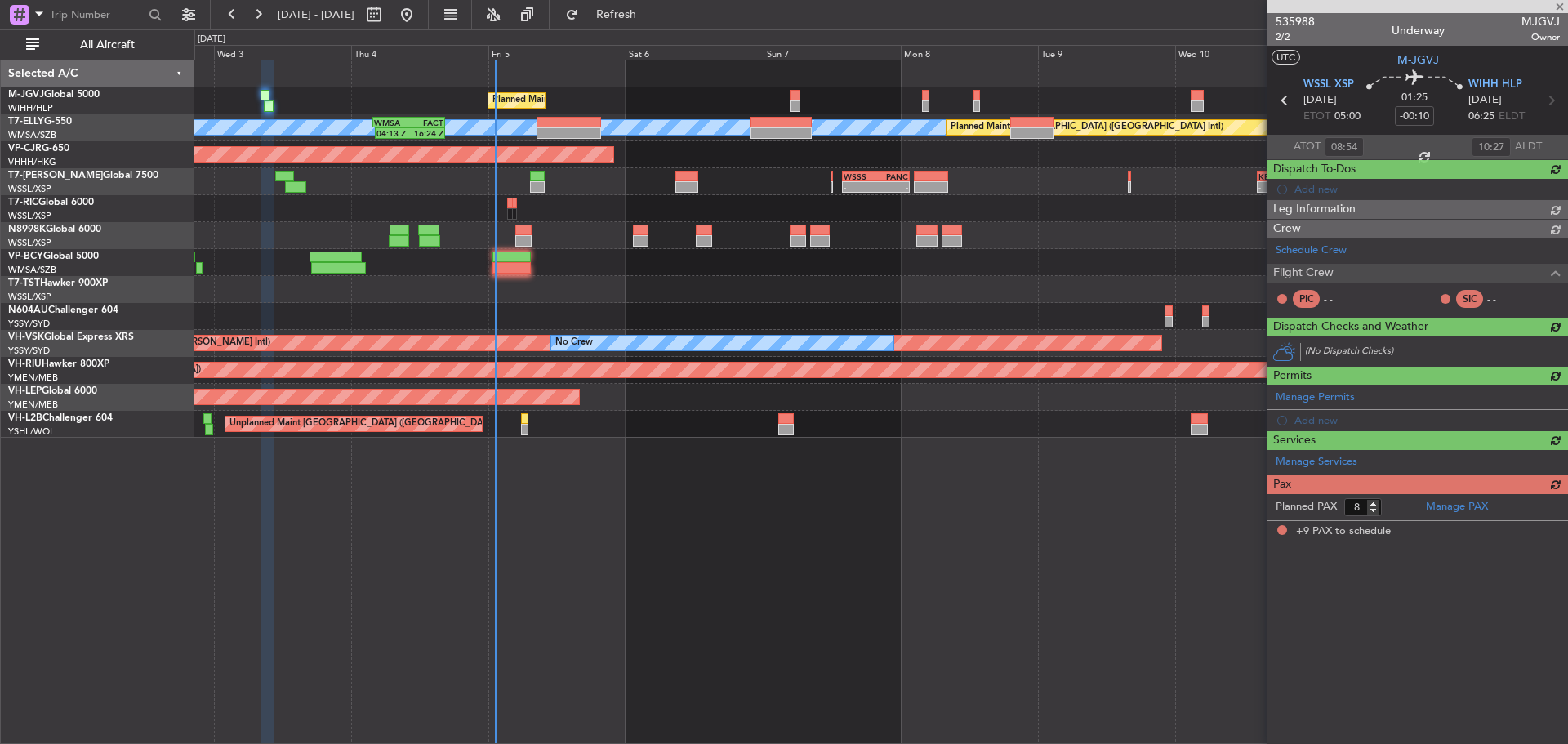
type input "+00:20"
type input "9"
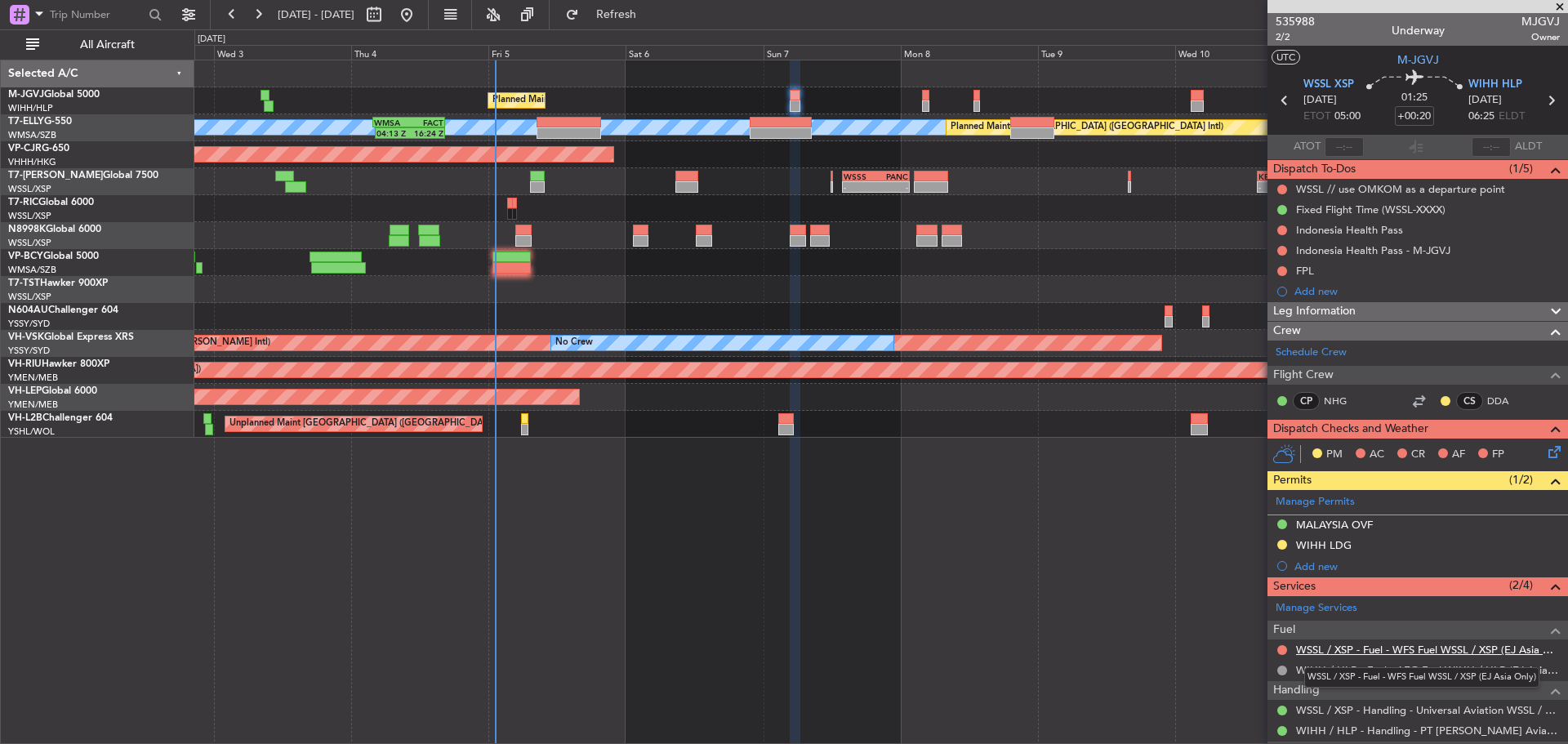
click at [1326, 651] on link "WSSL / XSP - Fuel - WFS Fuel WSSL / XSP (EJ Asia Only)" at bounding box center [1427, 650] width 264 height 14
click at [1281, 649] on button at bounding box center [1283, 651] width 10 height 10
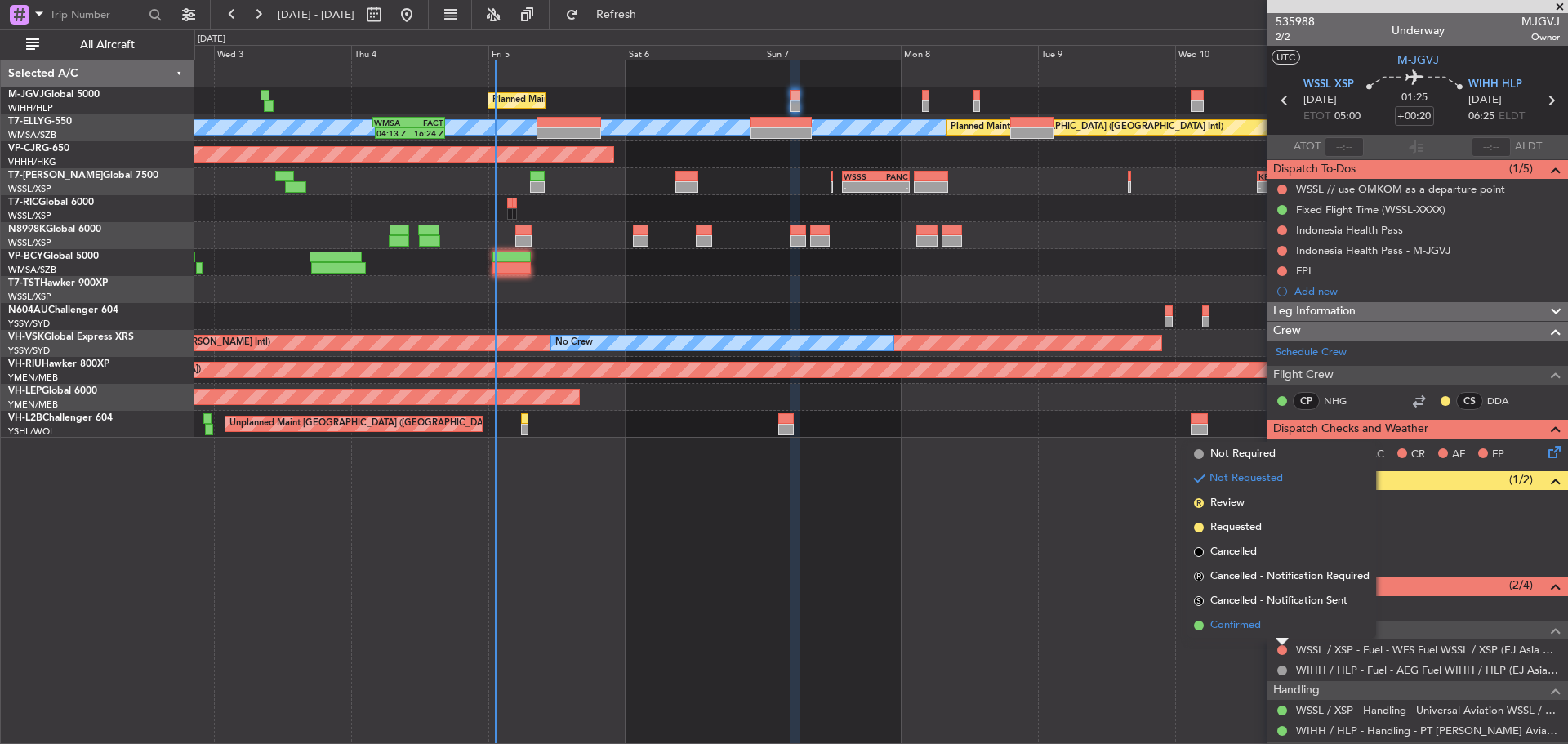
click at [1256, 632] on span "Confirmed" at bounding box center [1235, 626] width 50 height 17
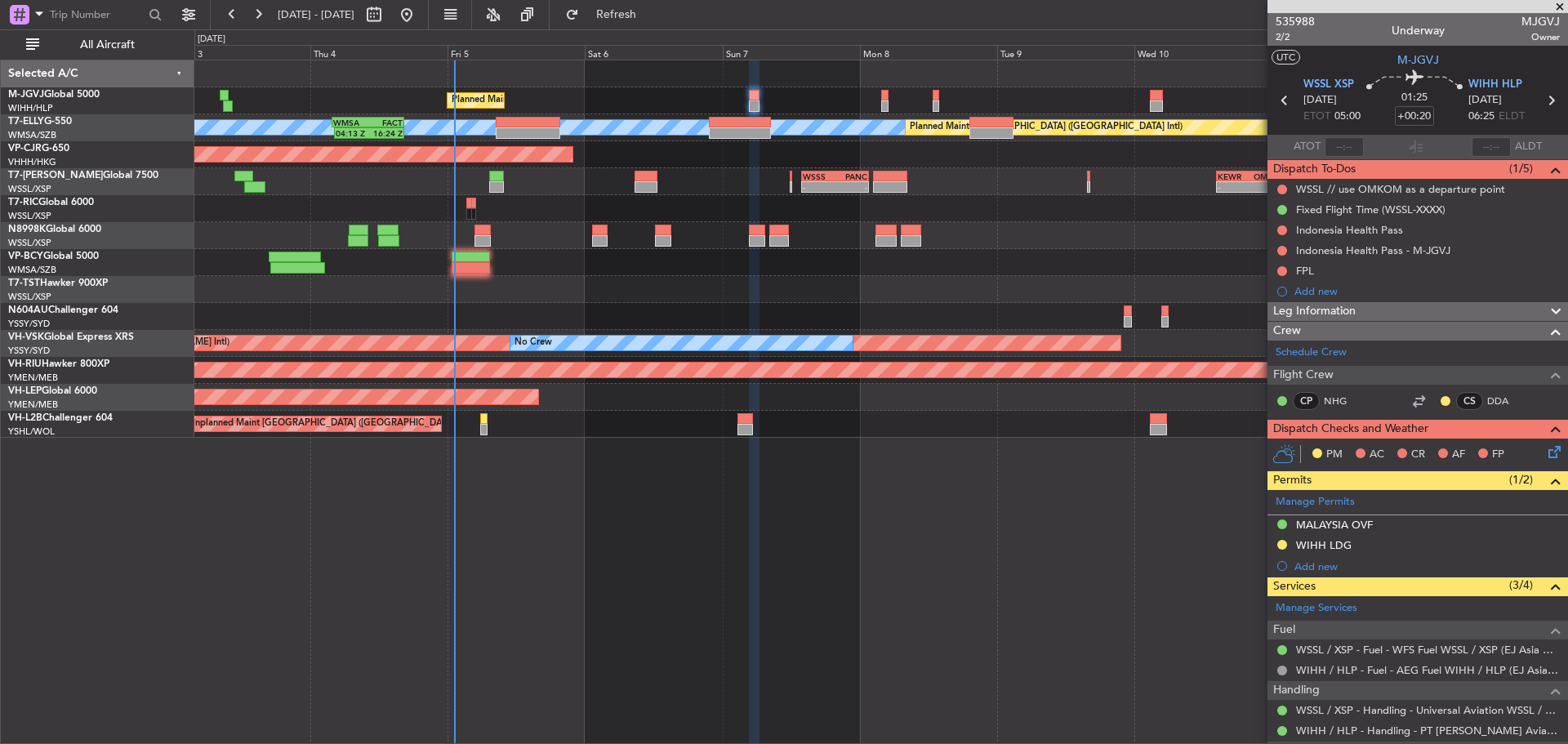
click at [717, 197] on div "Planned Maint Singapore (Seletar) MEL Planned Maint Dubai (Dubai Intl) 04:13 Z …" at bounding box center [880, 249] width 1373 height 378
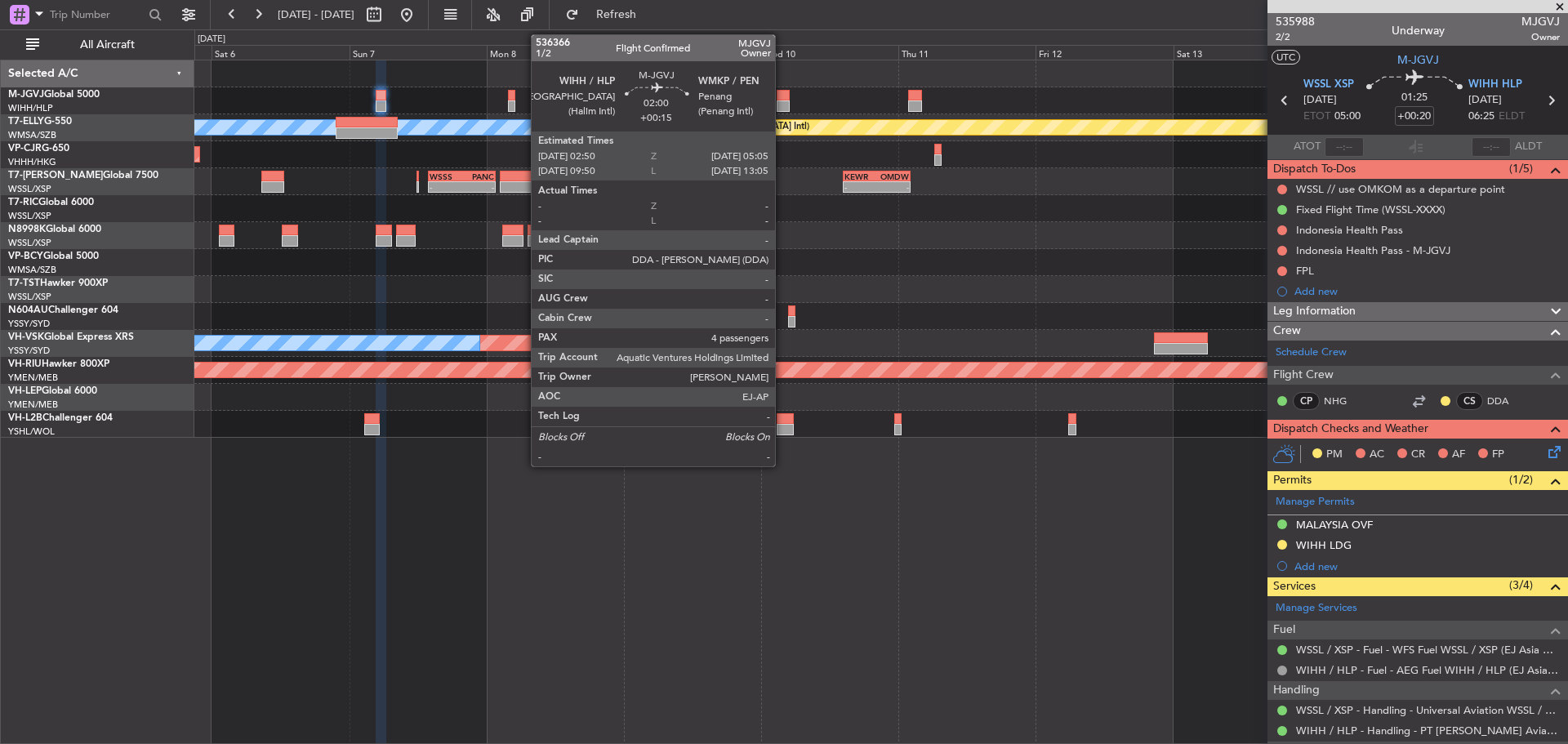
click at [783, 98] on div at bounding box center [784, 96] width 13 height 12
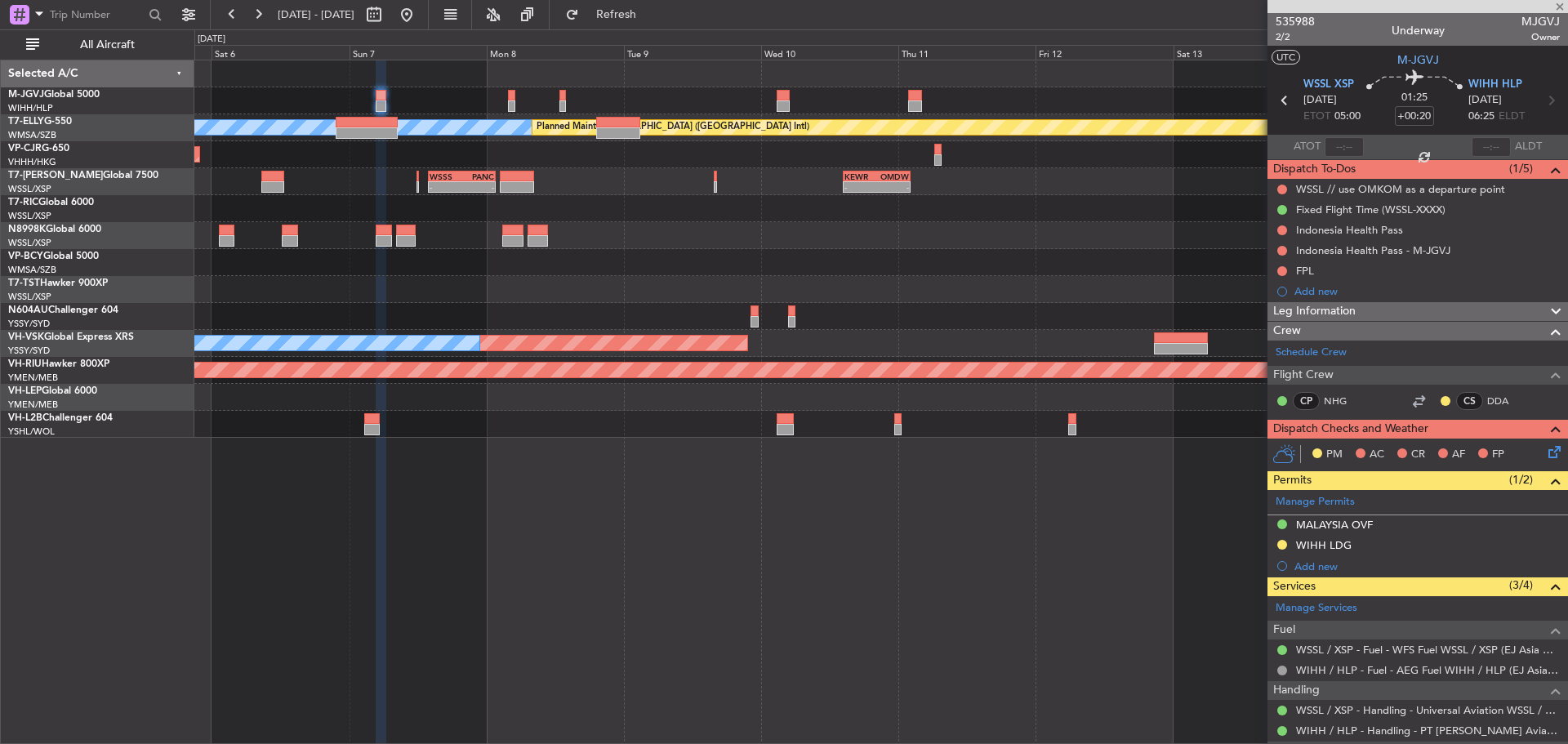
type input "+00:15"
type input "4"
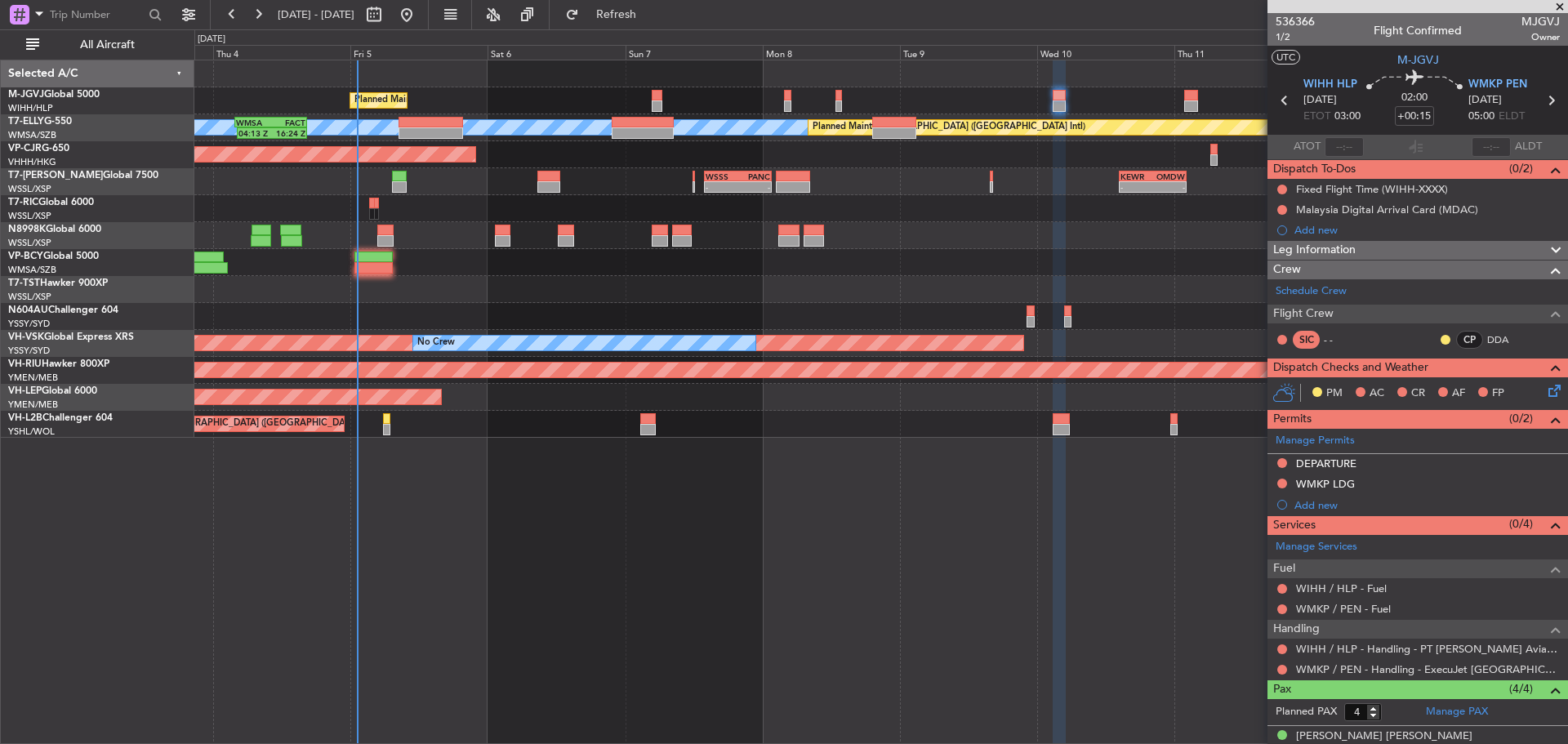
click at [976, 232] on div "Planned Maint Singapore (Seletar) MEL Planned Maint Dubai (Dubai Intl) WMSA 03:…" at bounding box center [880, 249] width 1373 height 378
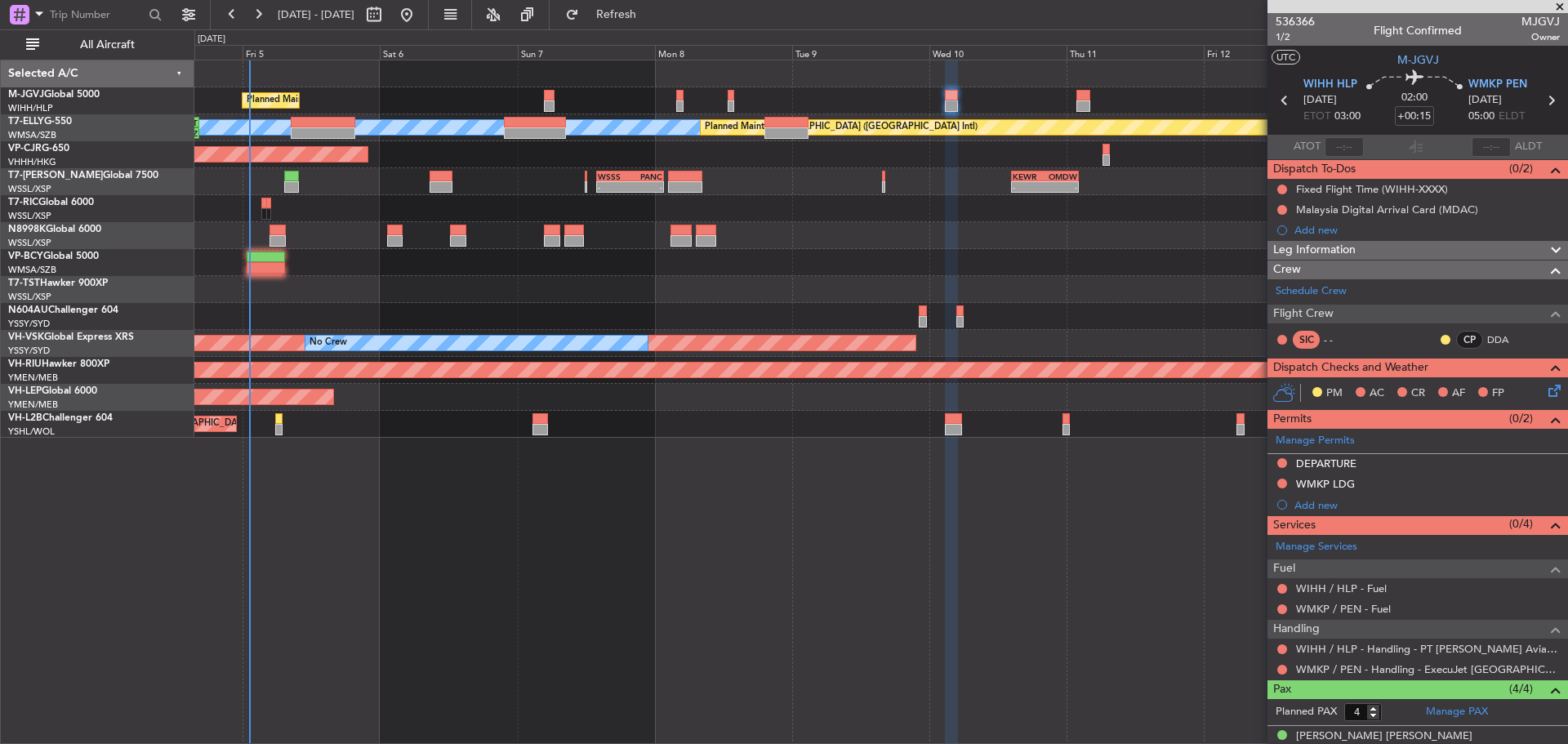
click at [705, 263] on div at bounding box center [880, 262] width 1373 height 27
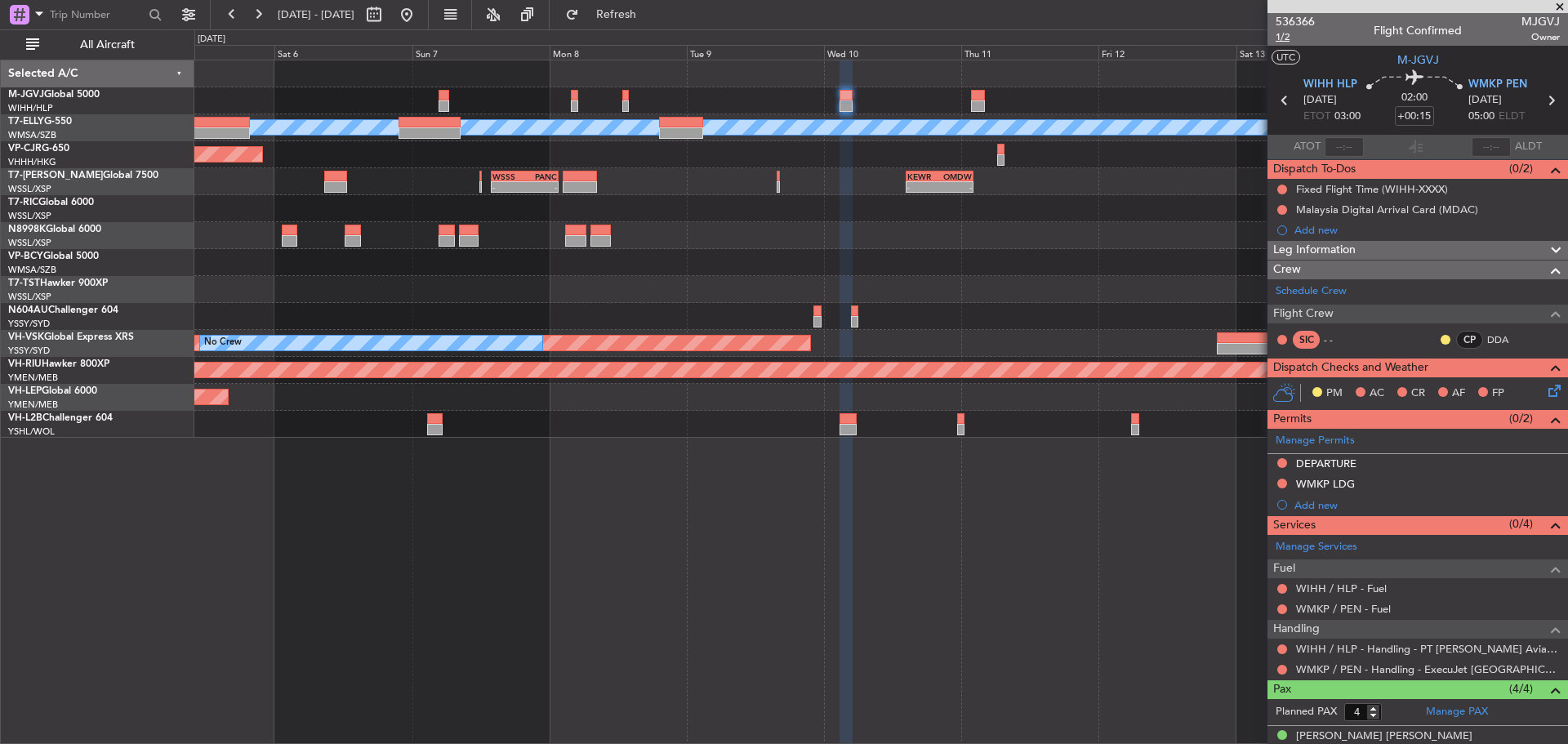
click at [1287, 39] on span "1/2" at bounding box center [1295, 37] width 39 height 14
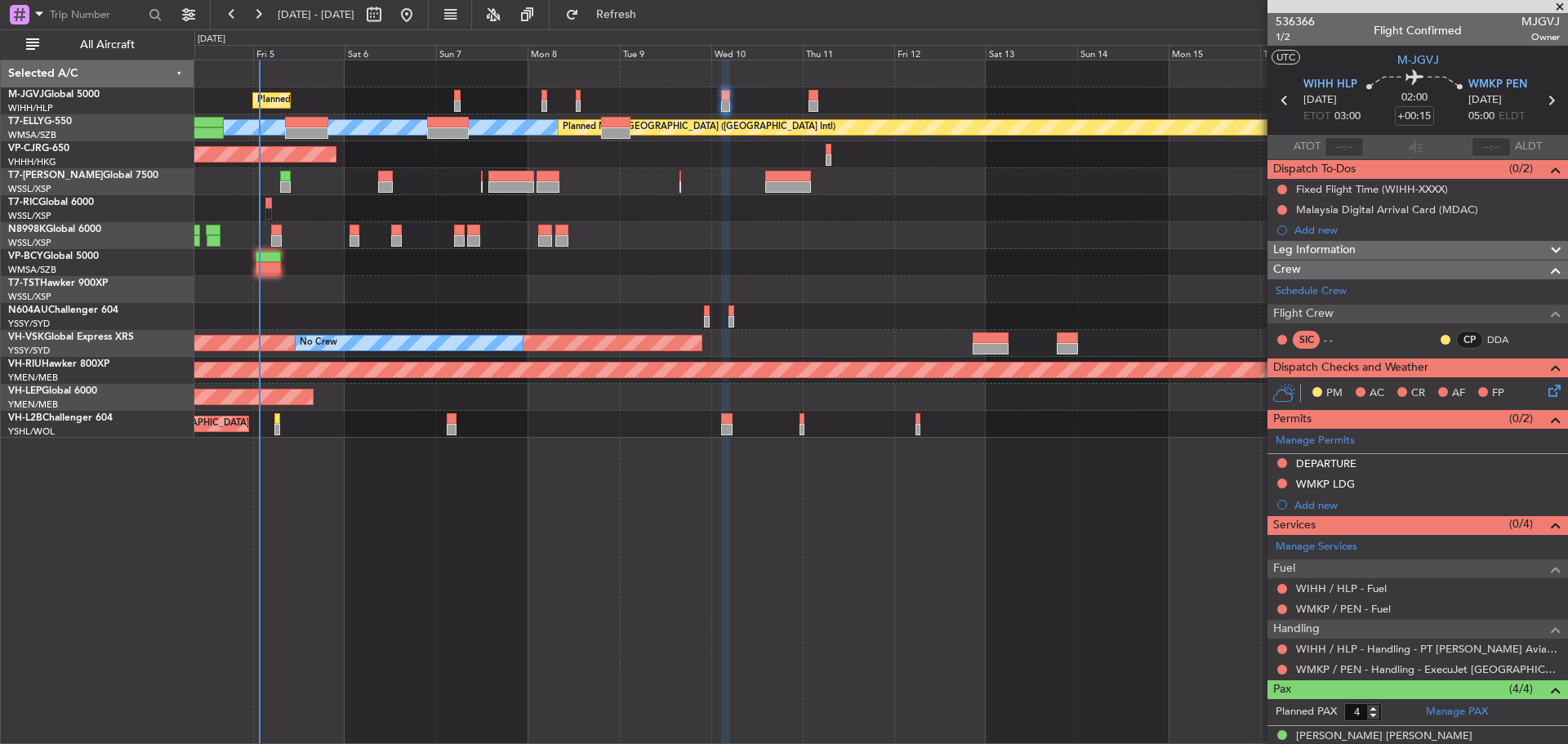
click at [1122, 302] on div at bounding box center [880, 289] width 1373 height 27
click at [1334, 672] on link "WMKP / PEN - Handling - ExecuJet [GEOGRAPHIC_DATA] WMKP / PEN" at bounding box center [1427, 669] width 264 height 14
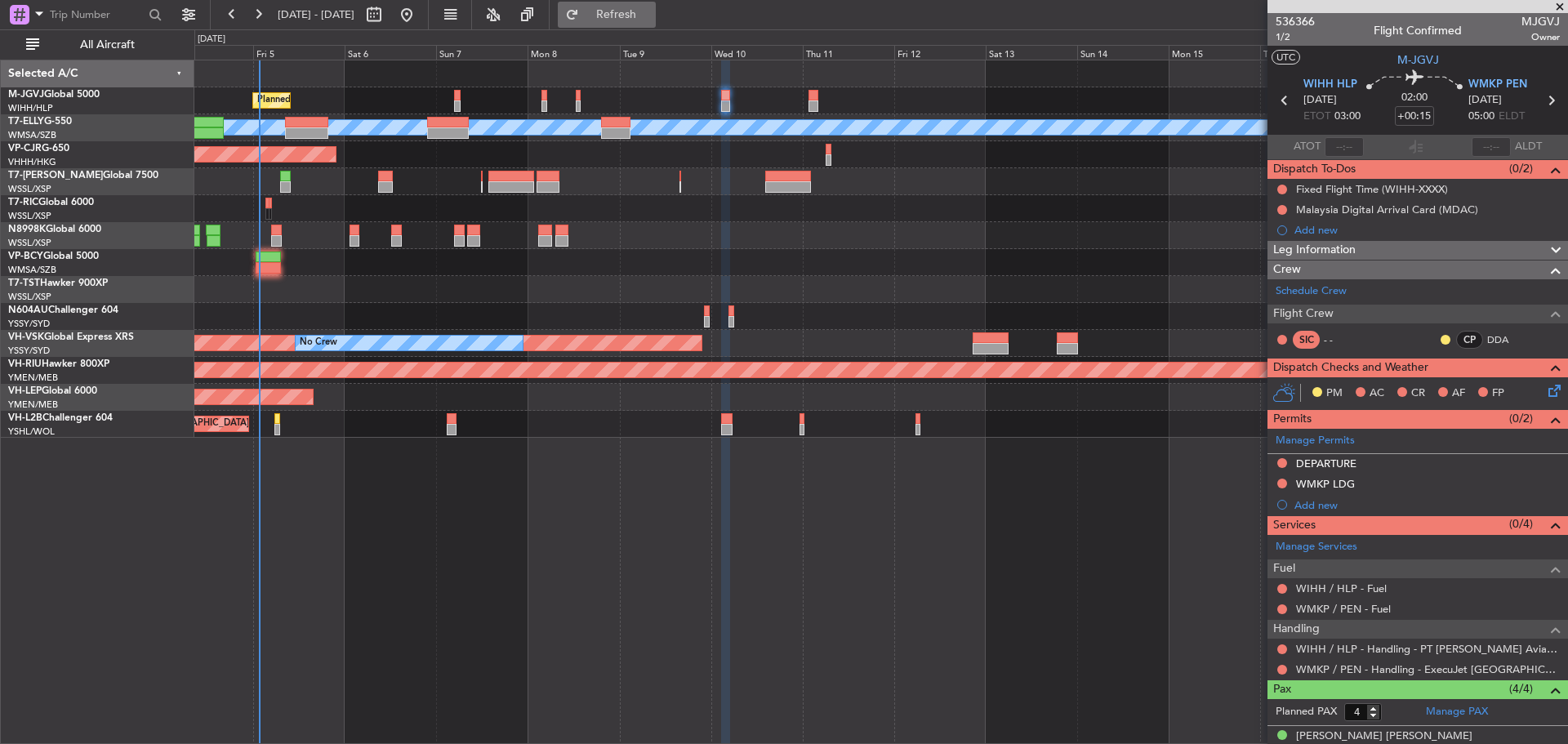
click at [646, 11] on span "Refresh" at bounding box center [617, 15] width 69 height 12
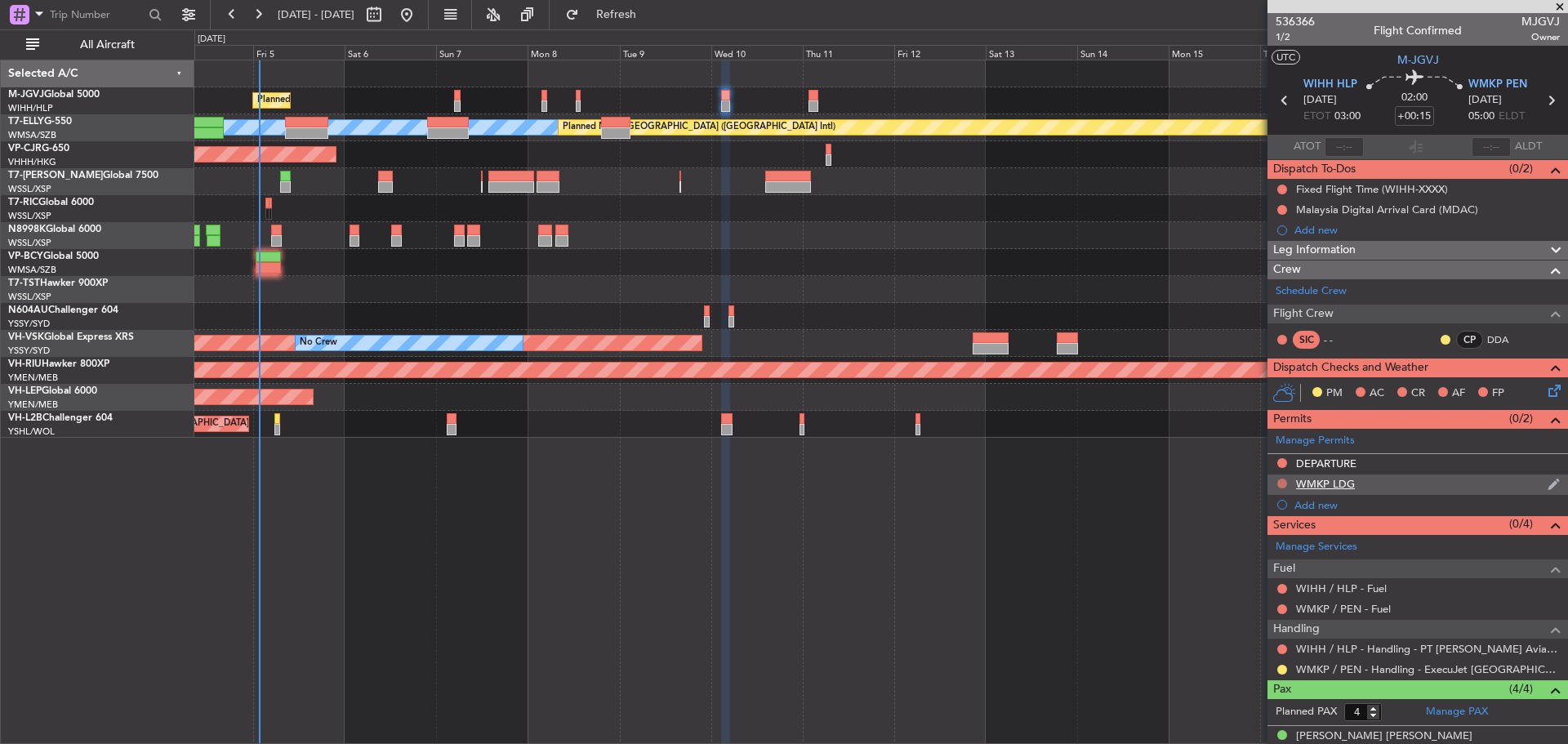
click at [1282, 484] on button at bounding box center [1283, 484] width 10 height 10
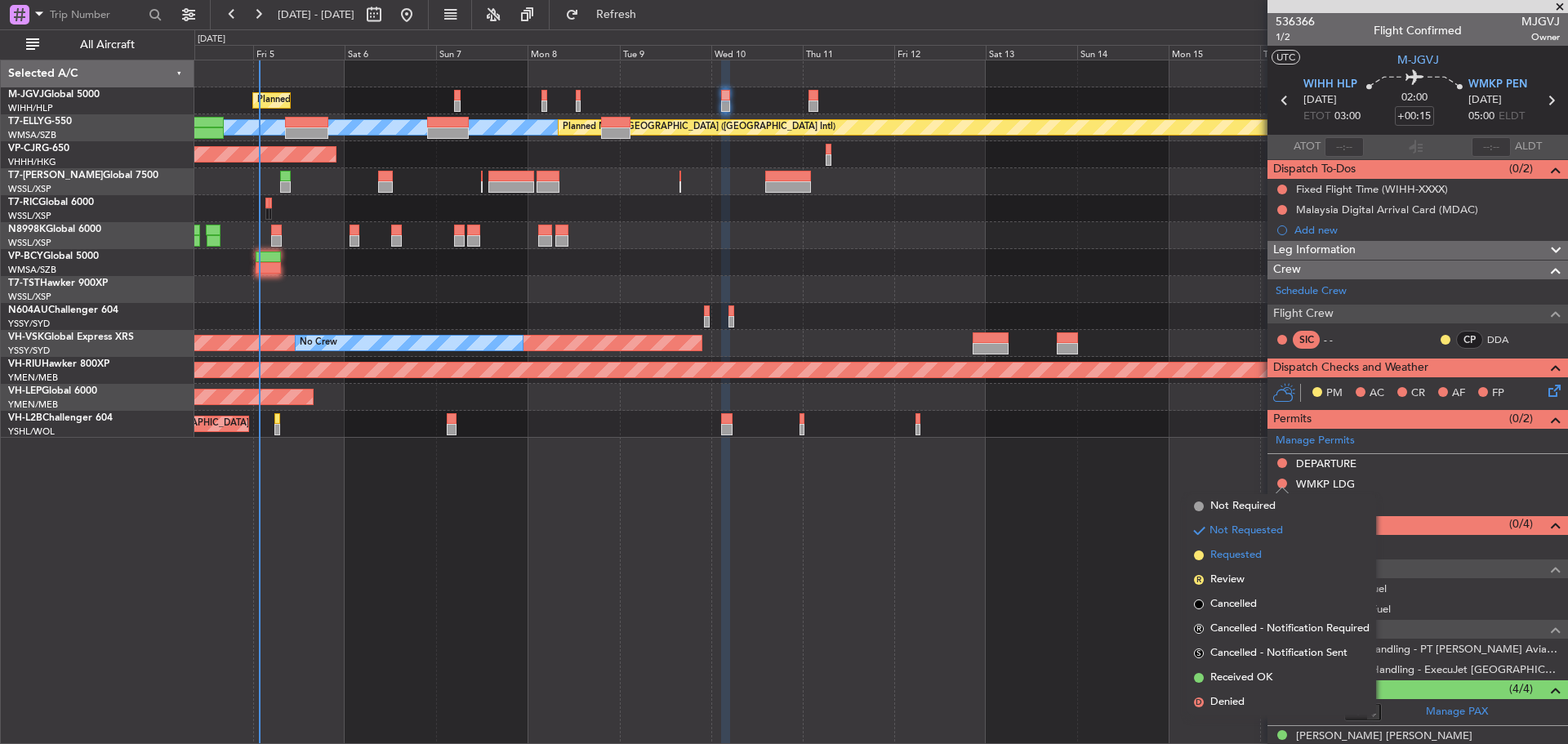
click at [1243, 560] on span "Requested" at bounding box center [1236, 556] width 51 height 17
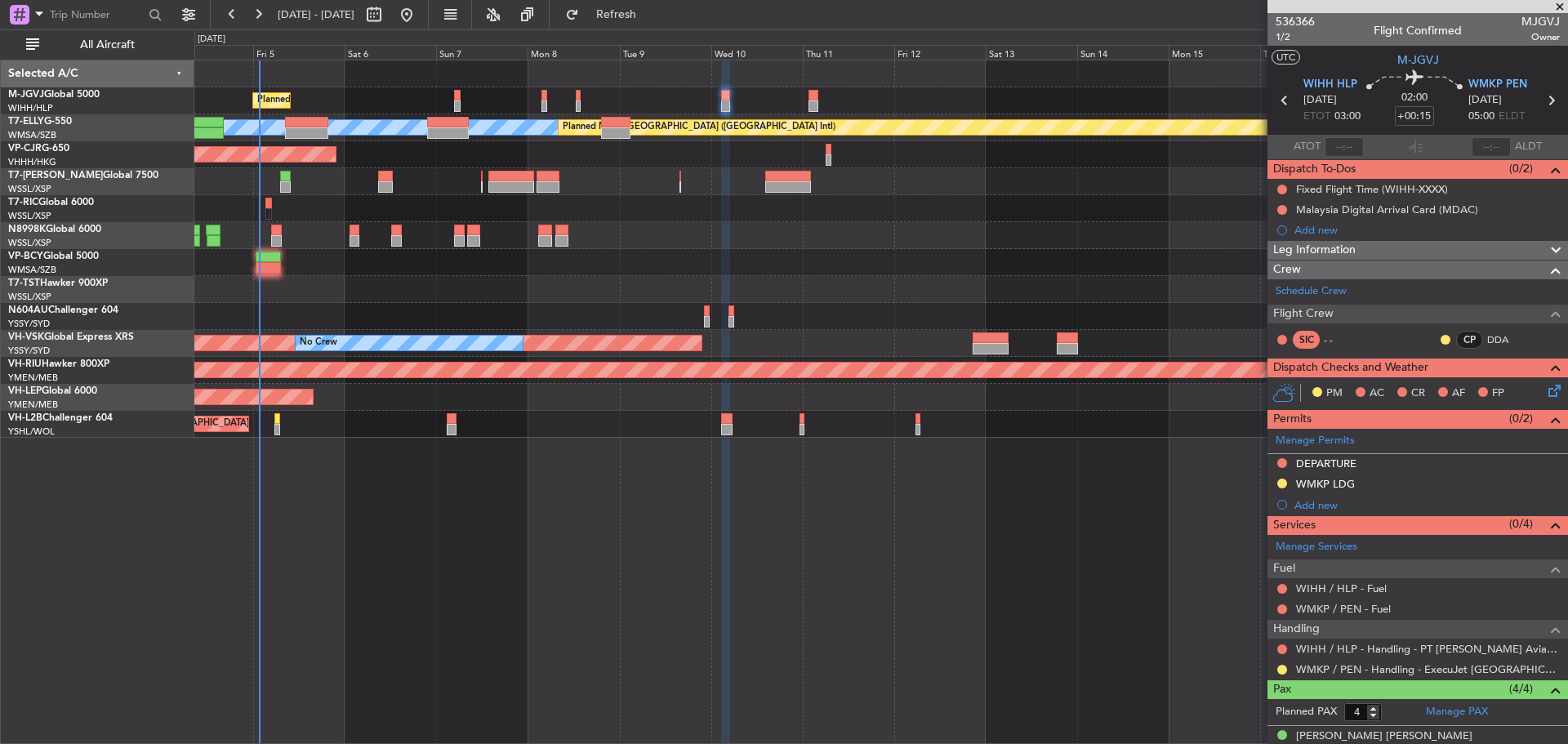
click at [1545, 100] on icon at bounding box center [1551, 101] width 21 height 21
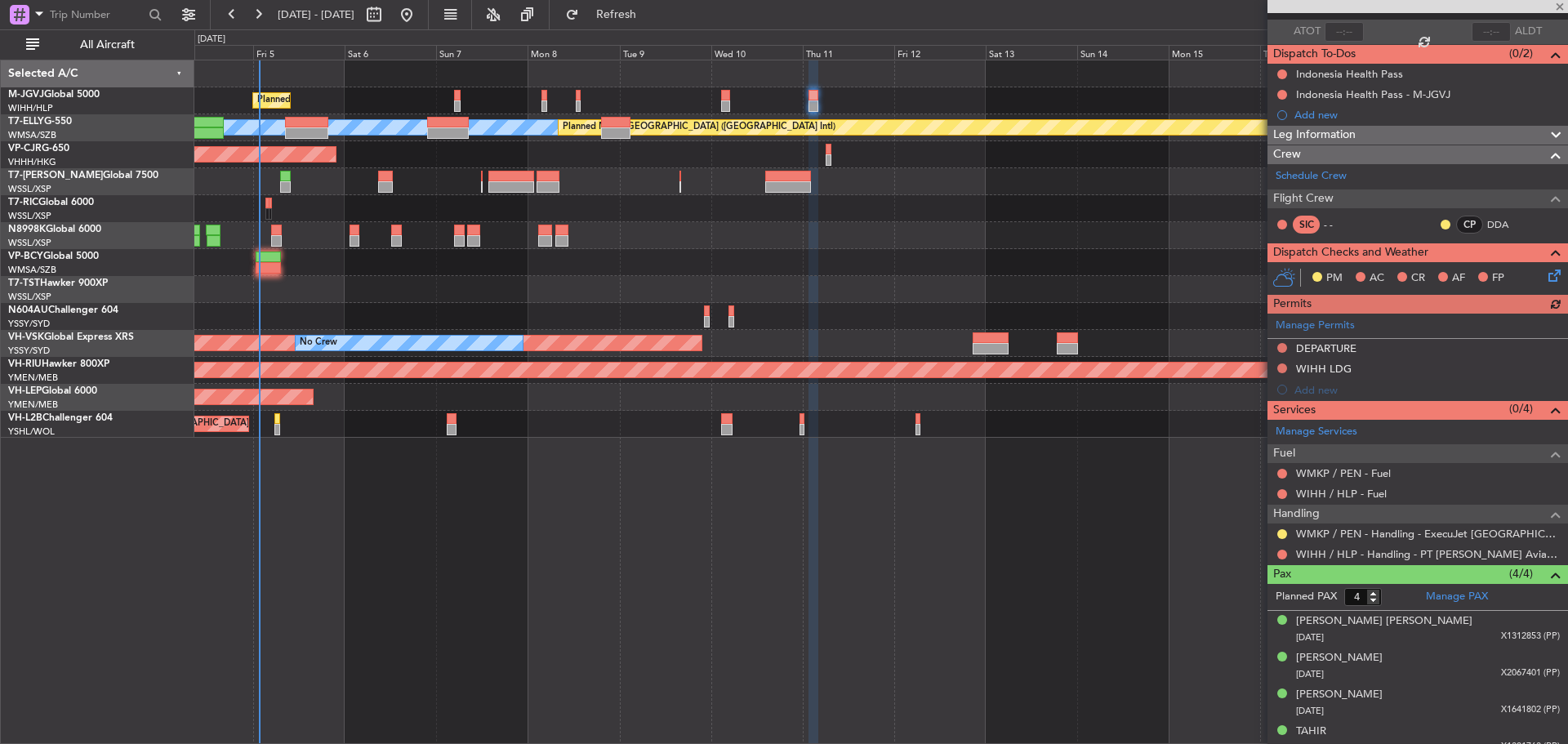
scroll to position [128, 0]
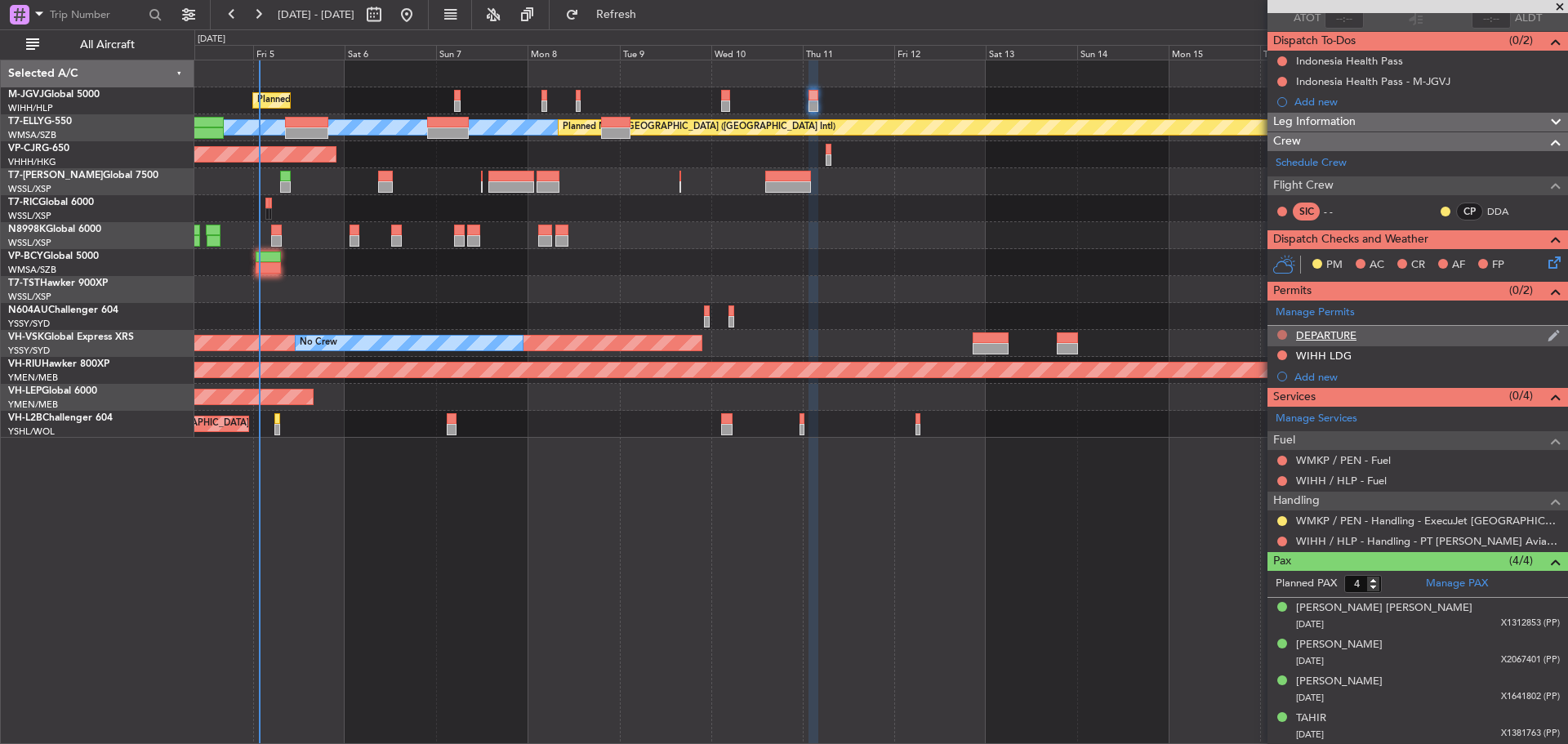
click at [1282, 332] on button at bounding box center [1283, 335] width 10 height 10
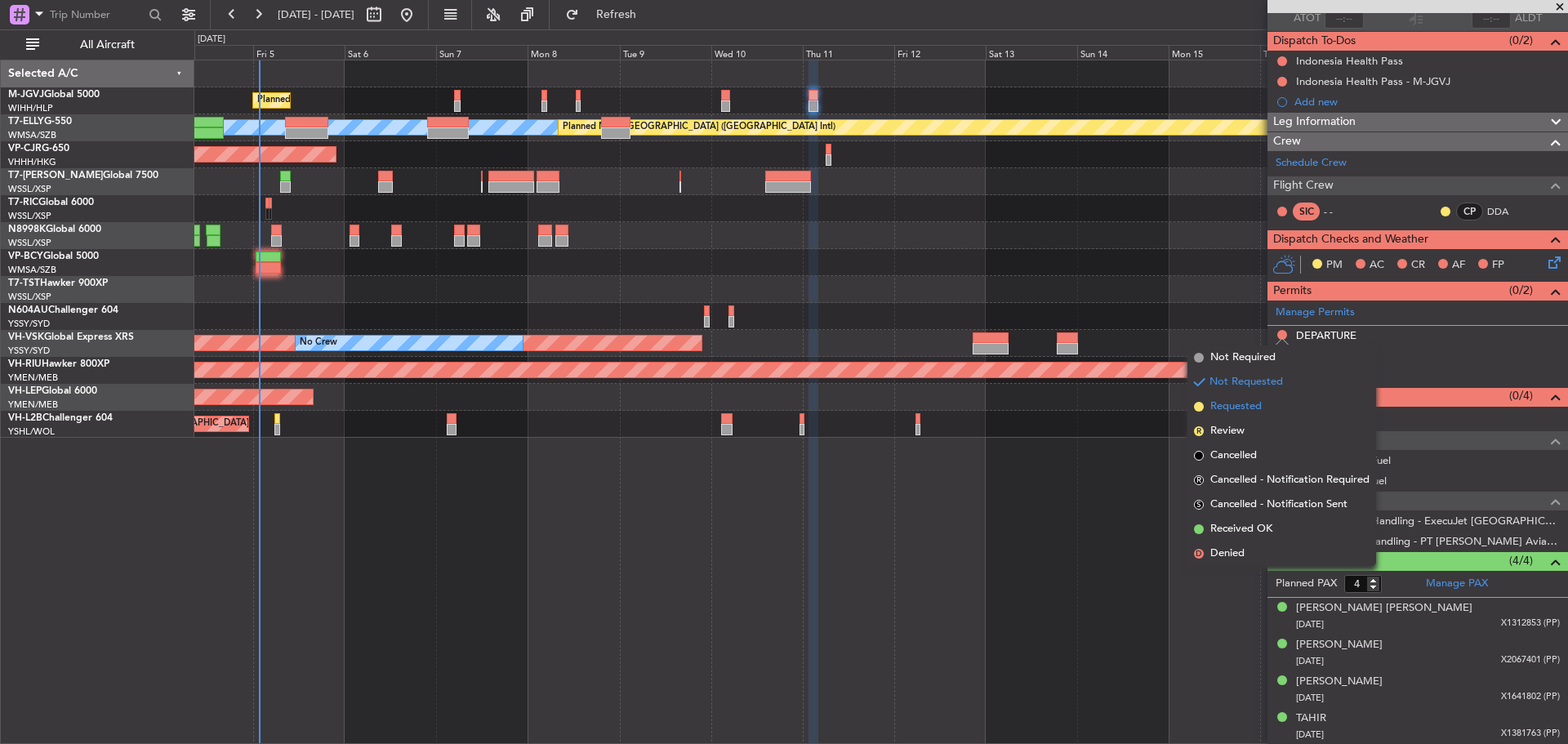
click at [1244, 411] on span "Requested" at bounding box center [1236, 407] width 51 height 17
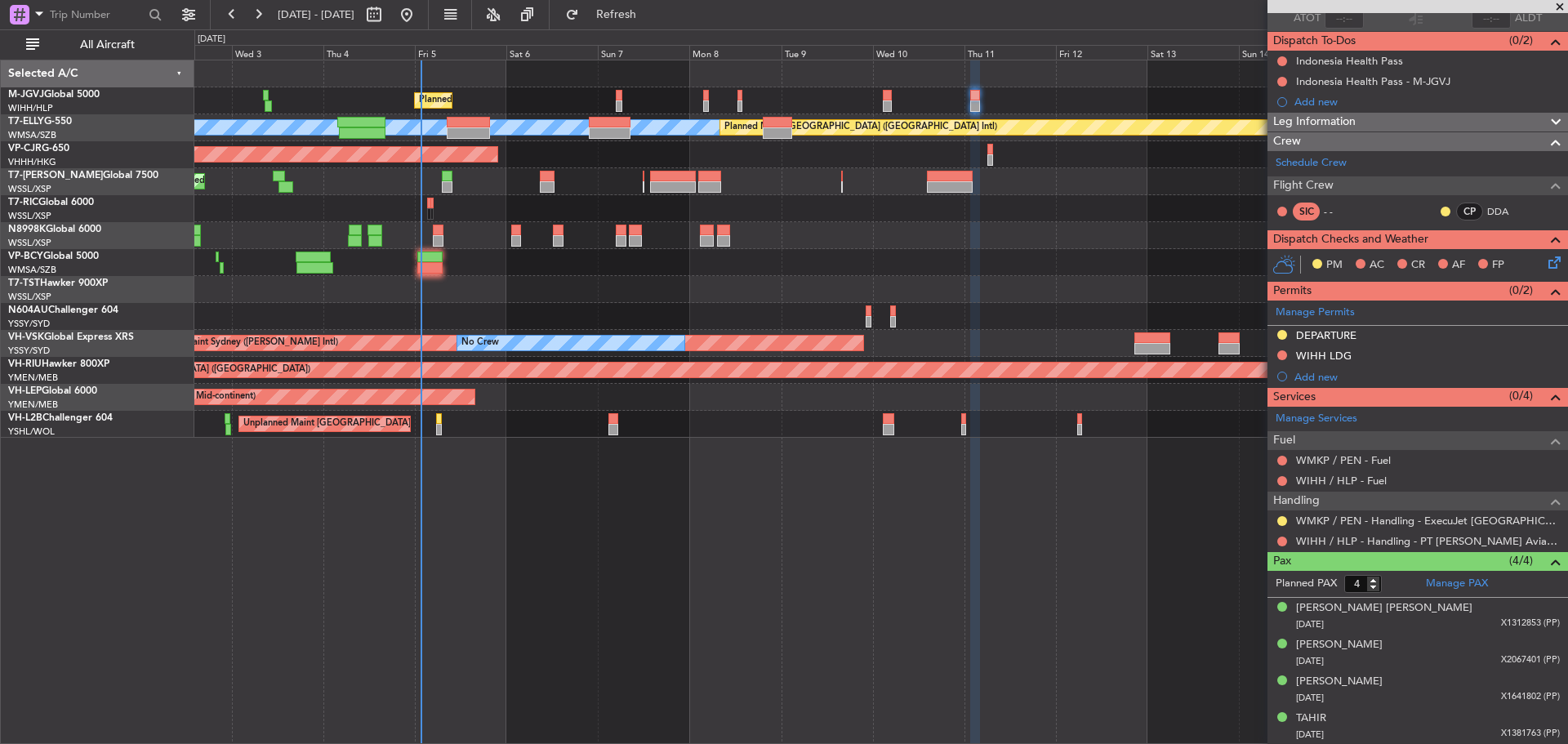
click at [769, 193] on div "Planned Maint Singapore (Seletar) MEL Planned Maint Dubai (Dubai Intl) Planned …" at bounding box center [880, 249] width 1373 height 378
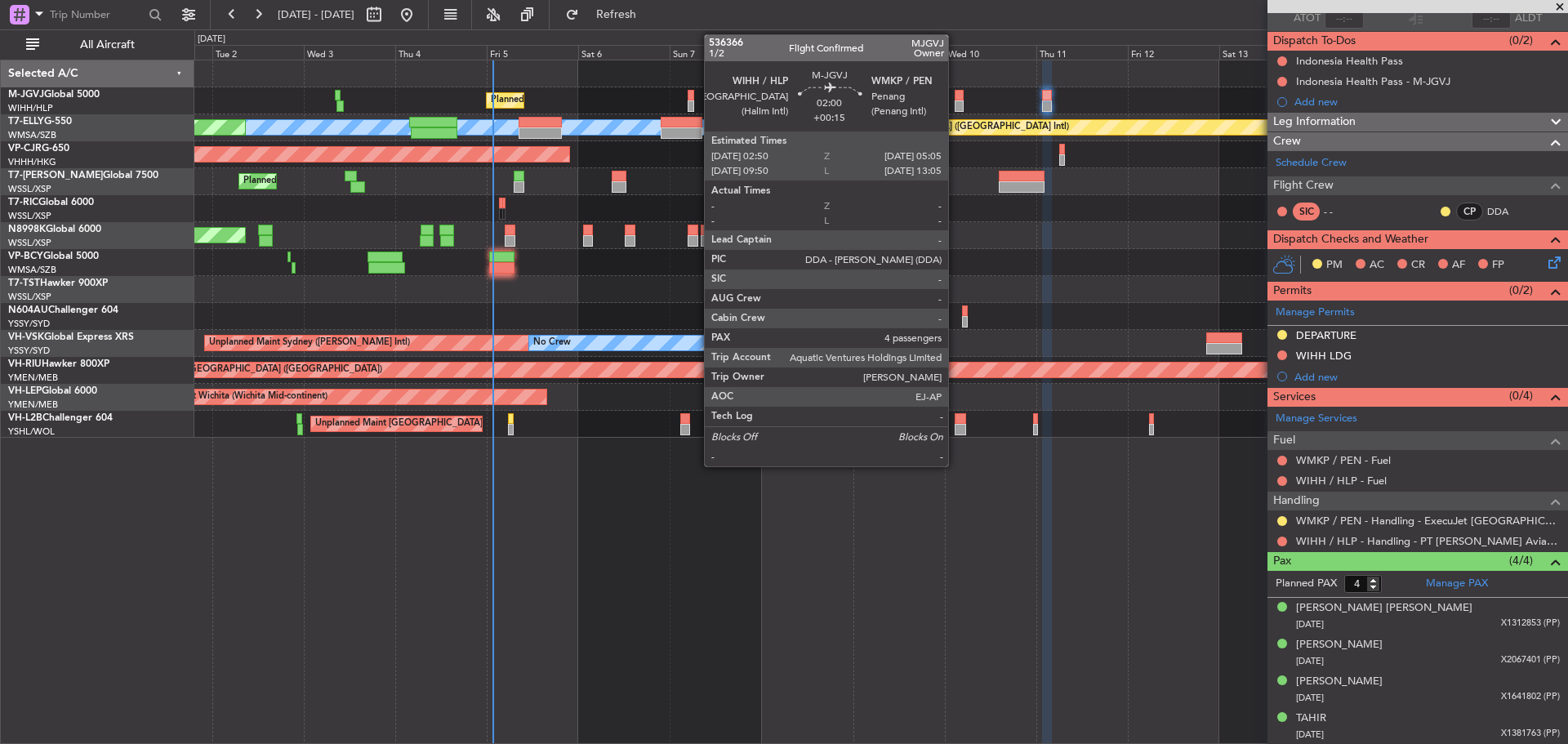
click at [956, 110] on div at bounding box center [959, 107] width 9 height 12
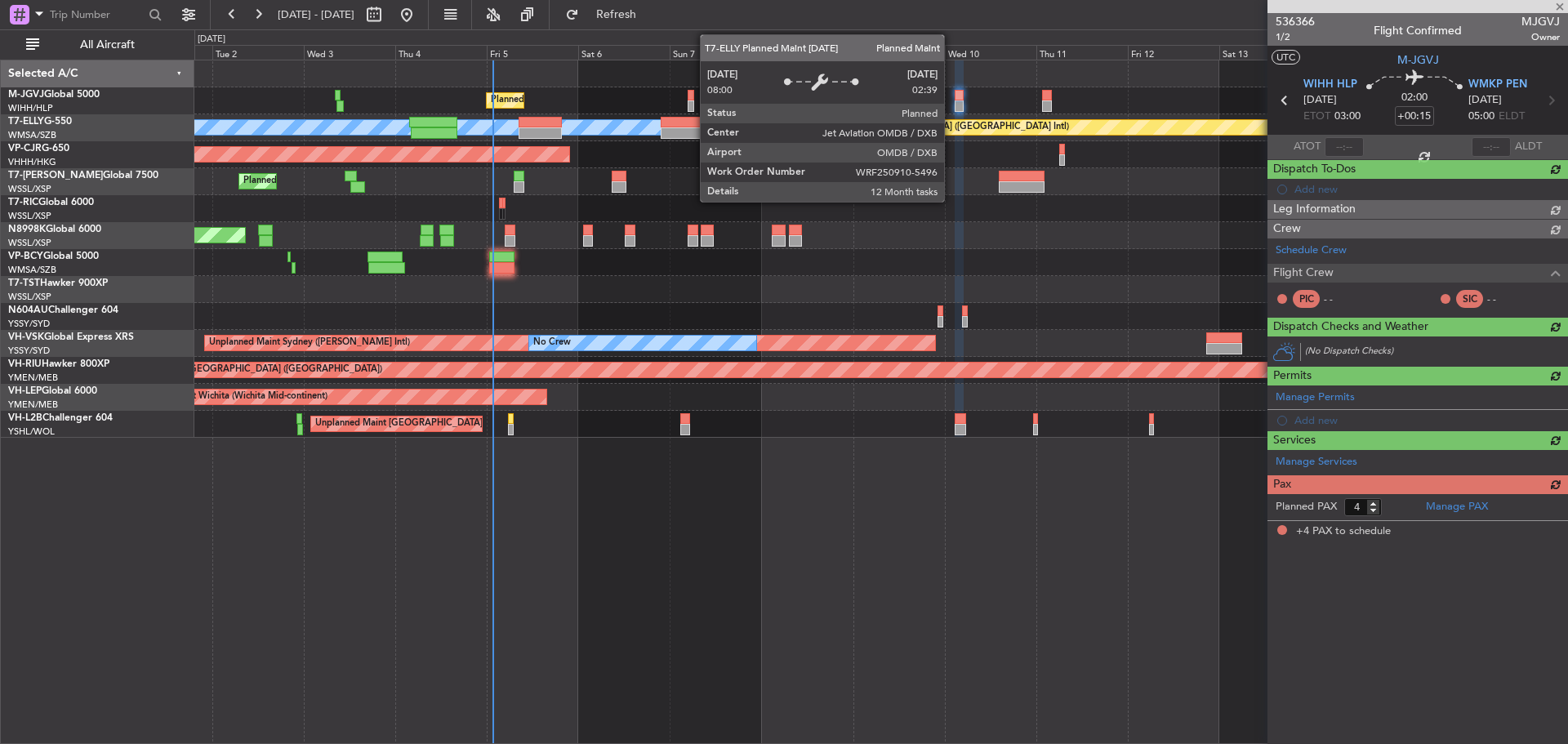
scroll to position [0, 0]
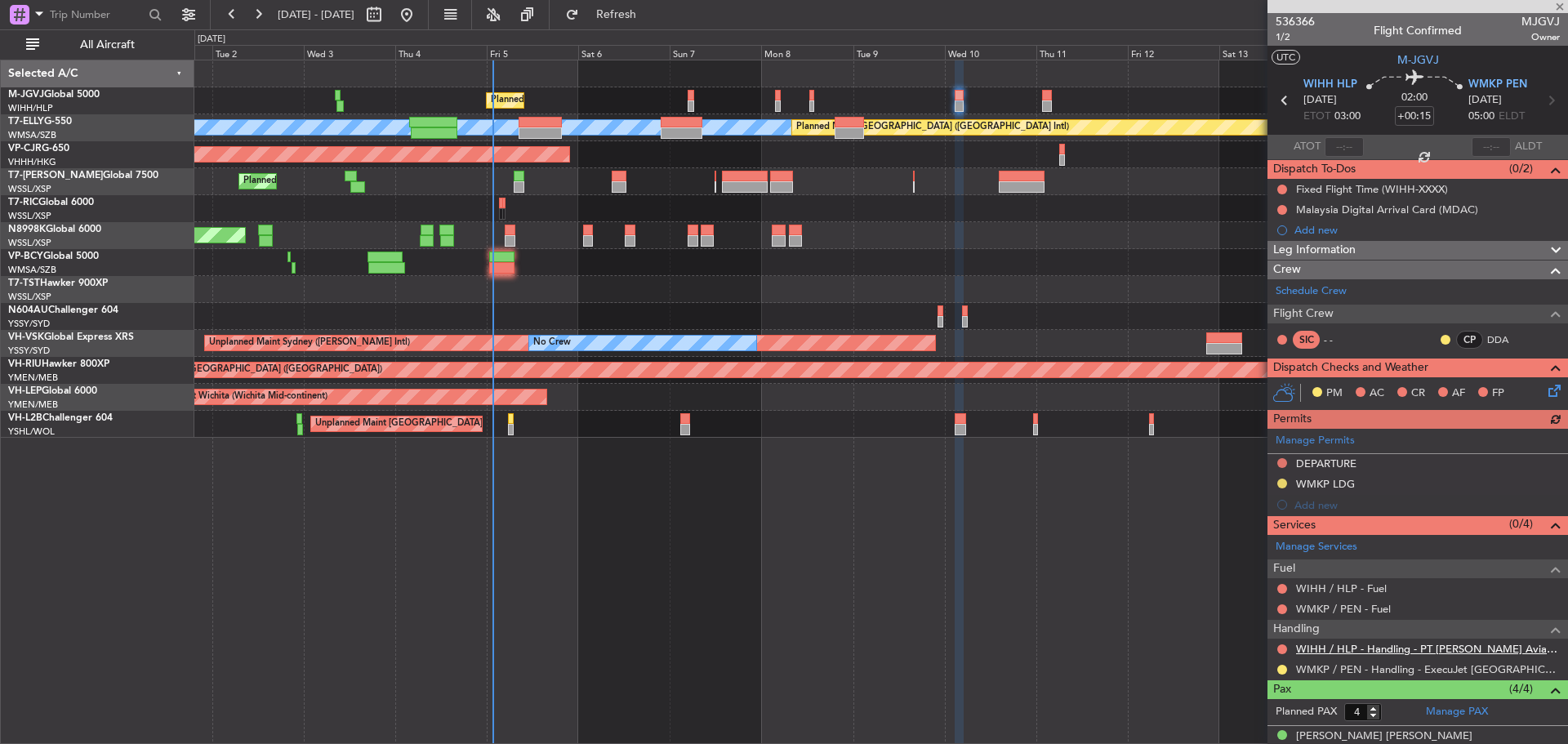
click at [1333, 651] on link "WIHH / HLP - Handling - PT [PERSON_NAME] Aviasi WIHH / HLP" at bounding box center [1427, 649] width 264 height 14
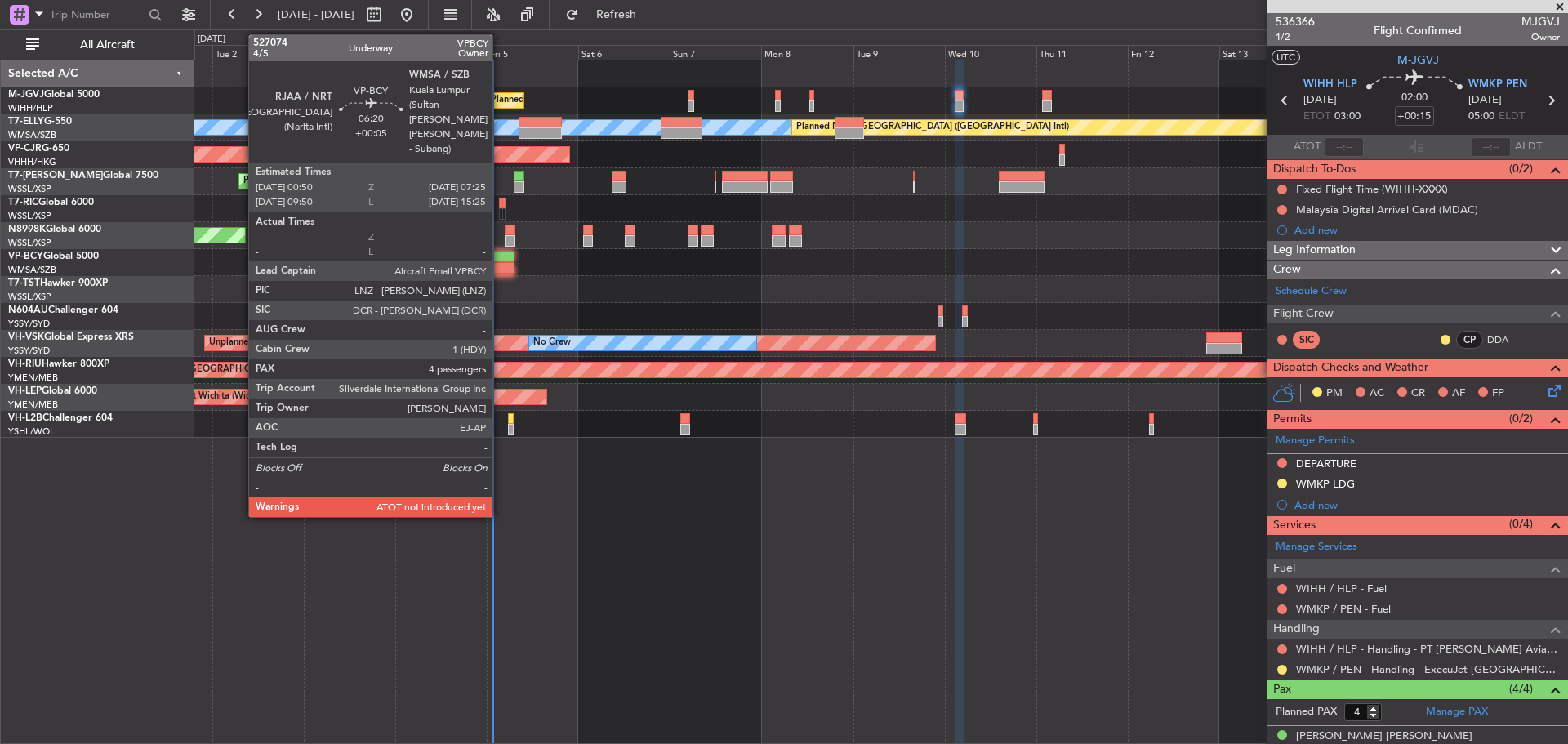
click at [500, 267] on div at bounding box center [502, 268] width 26 height 12
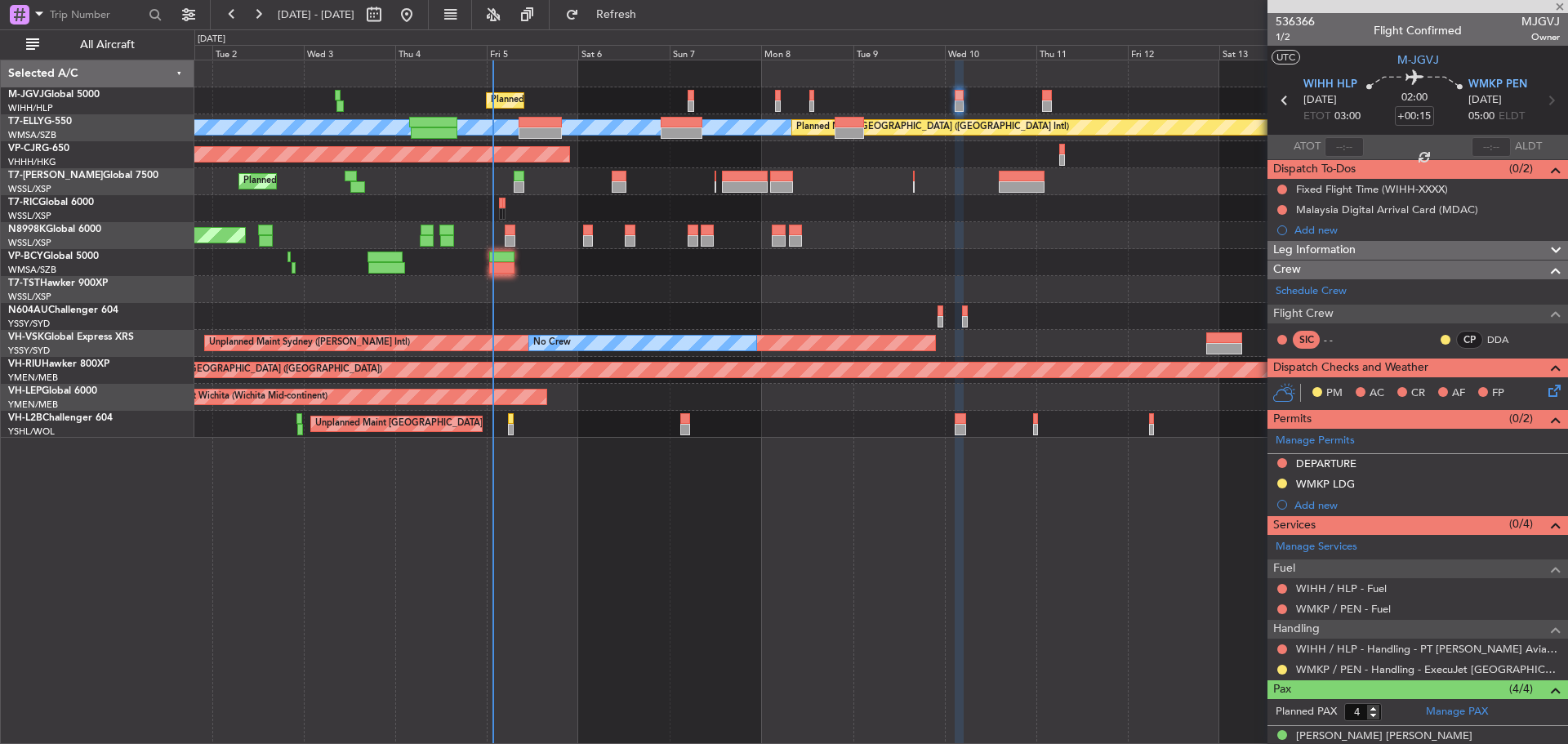
type input "+00:05"
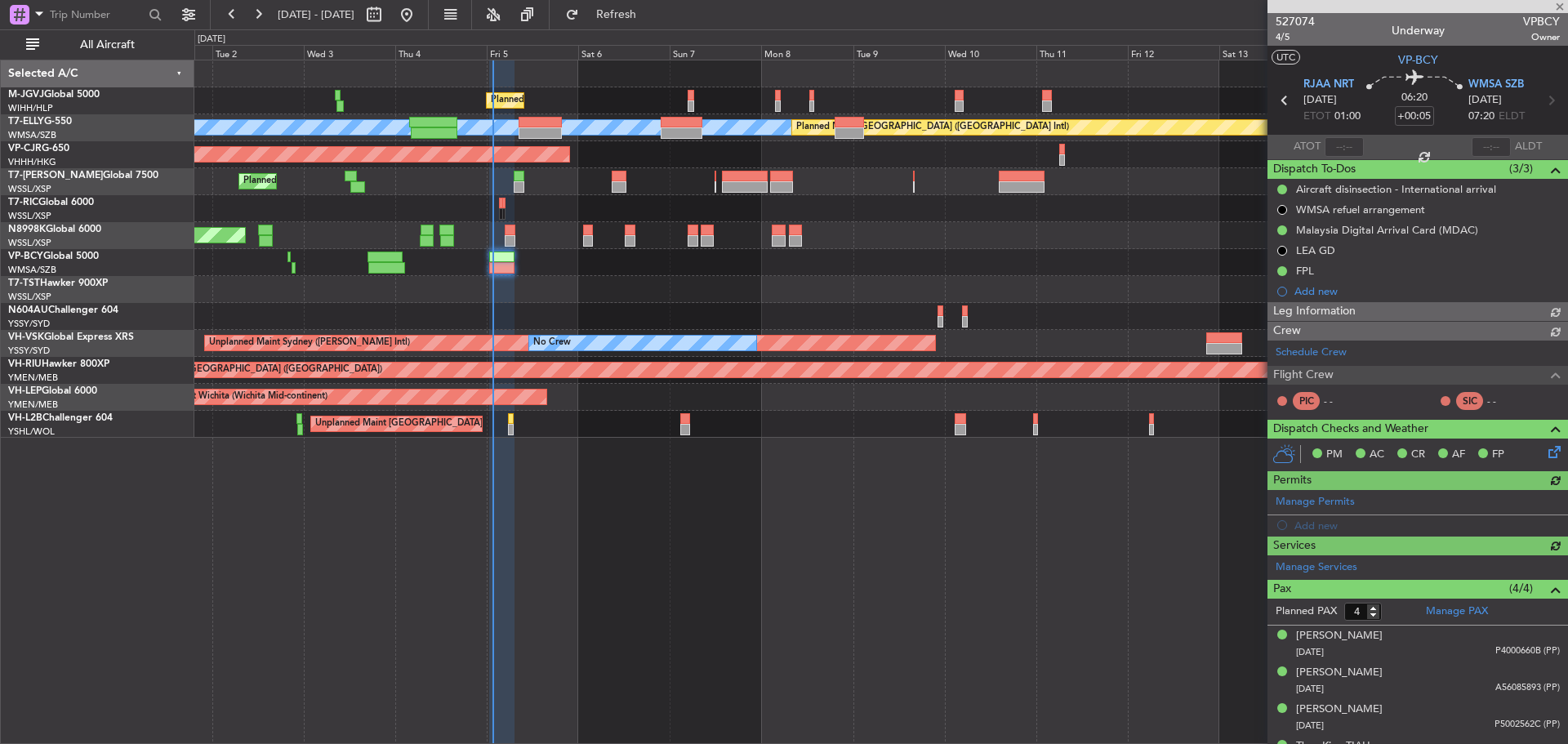
type input "[PERSON_NAME] (BTA)"
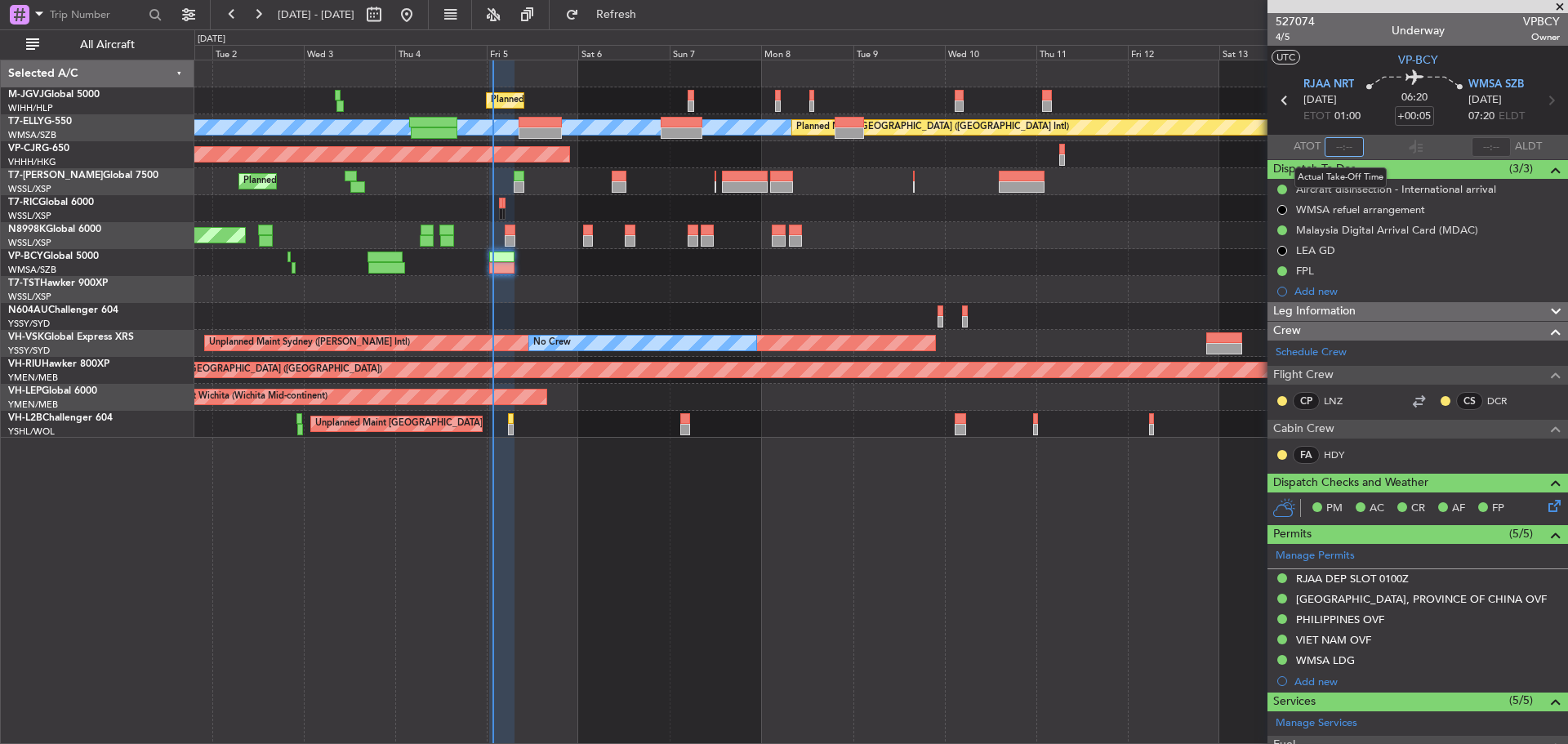
click at [1328, 143] on input "text" at bounding box center [1344, 147] width 39 height 20
type input "01:32"
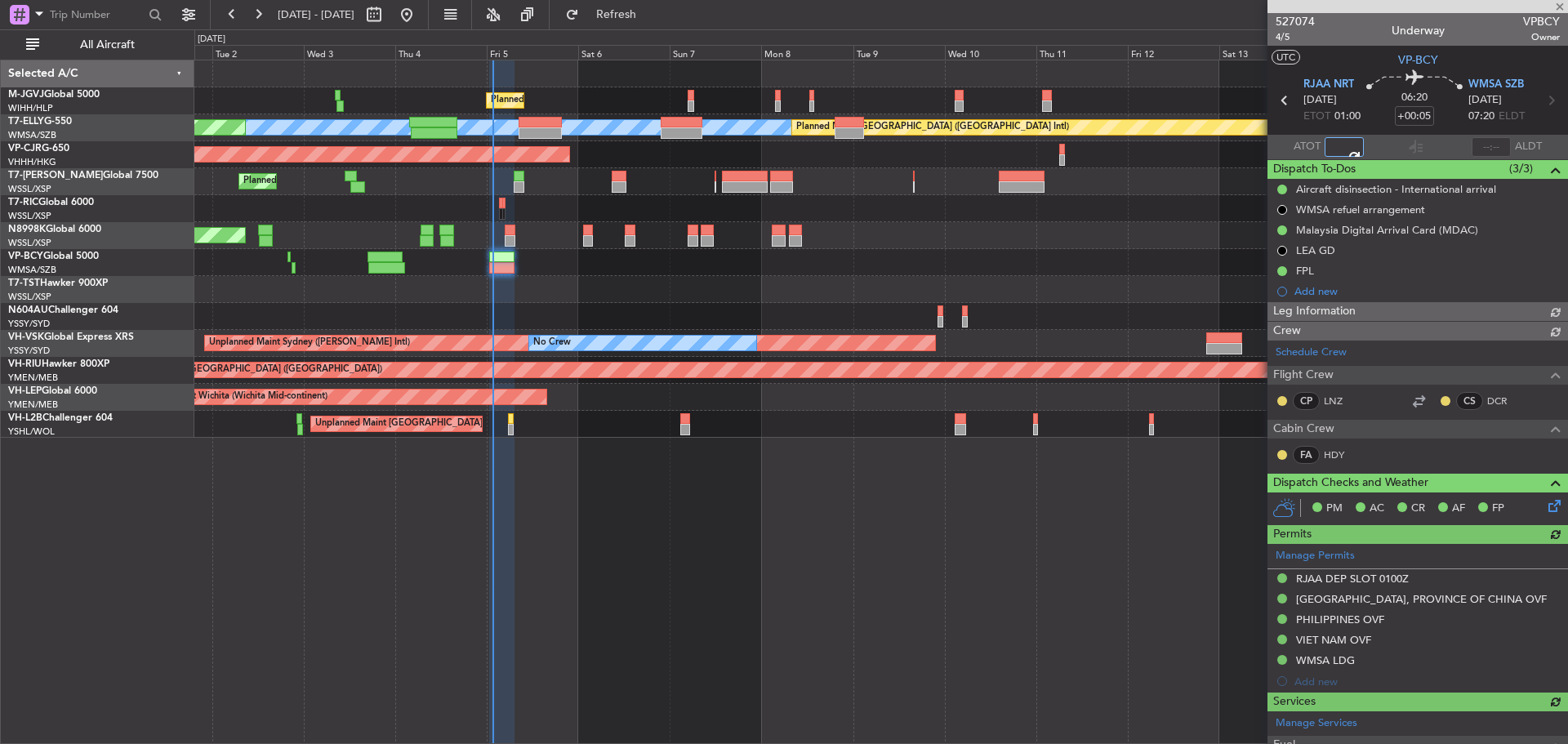
type input "[PERSON_NAME] (BTA)"
type input "01:32"
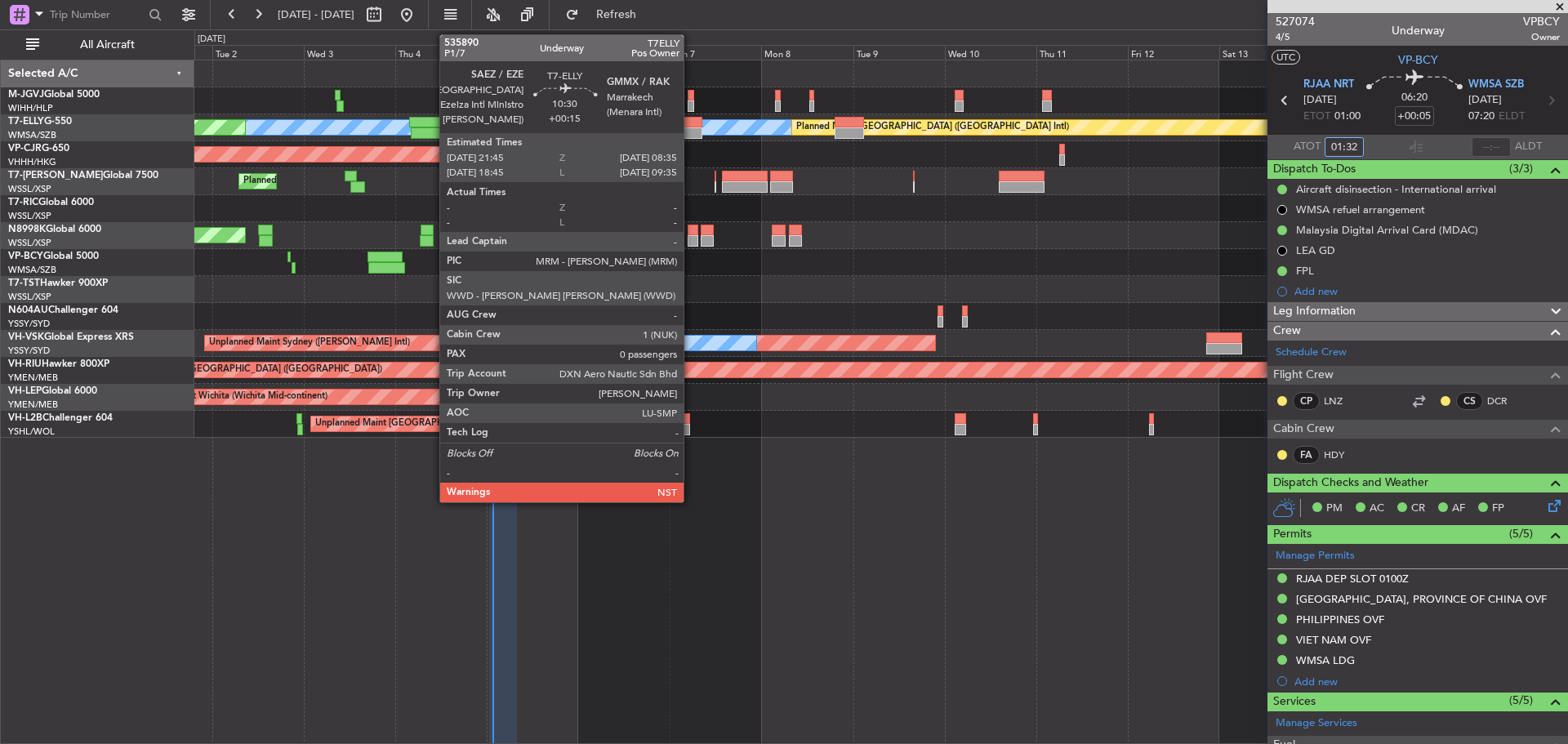
click at [691, 129] on div at bounding box center [681, 133] width 41 height 12
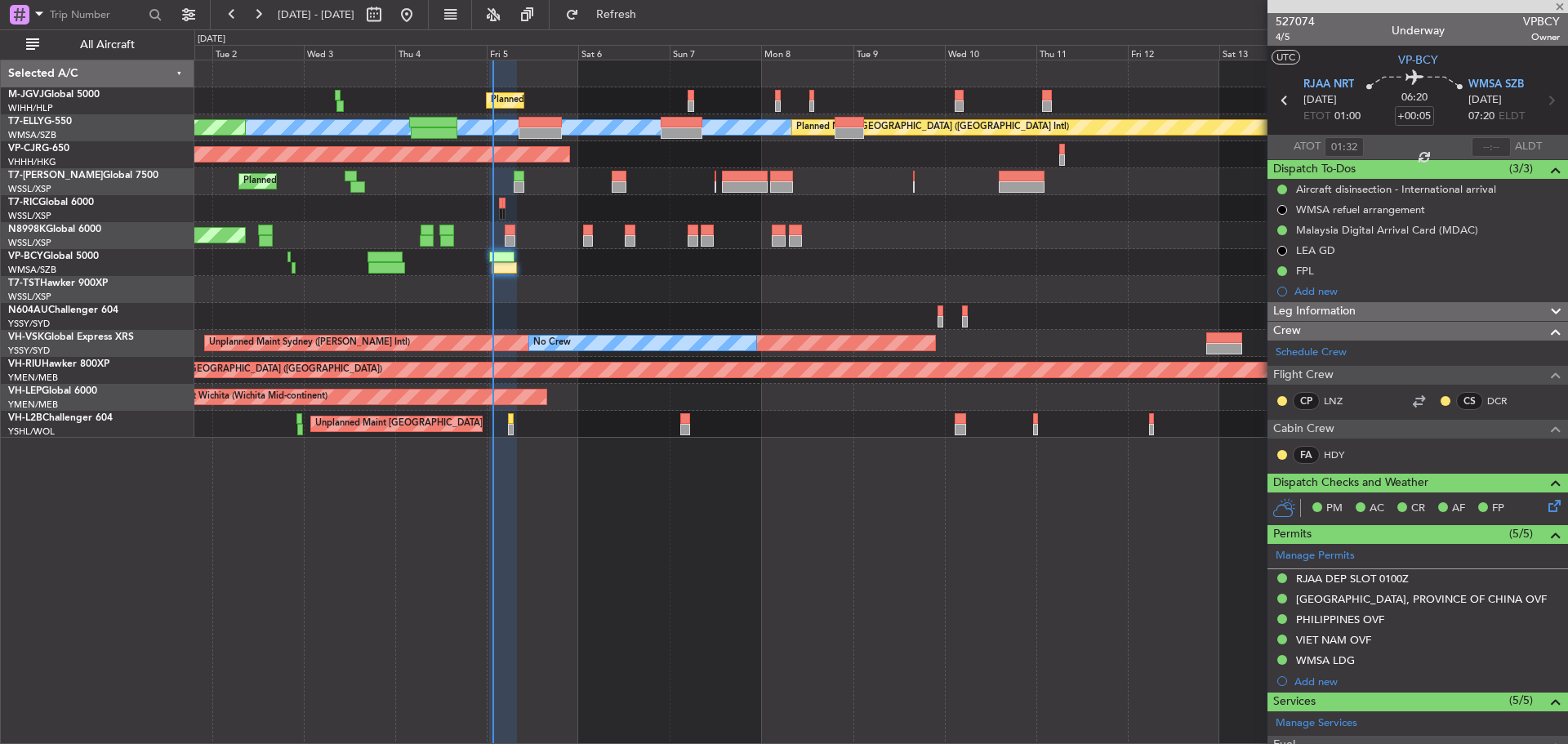
type input "+00:15"
type input "0"
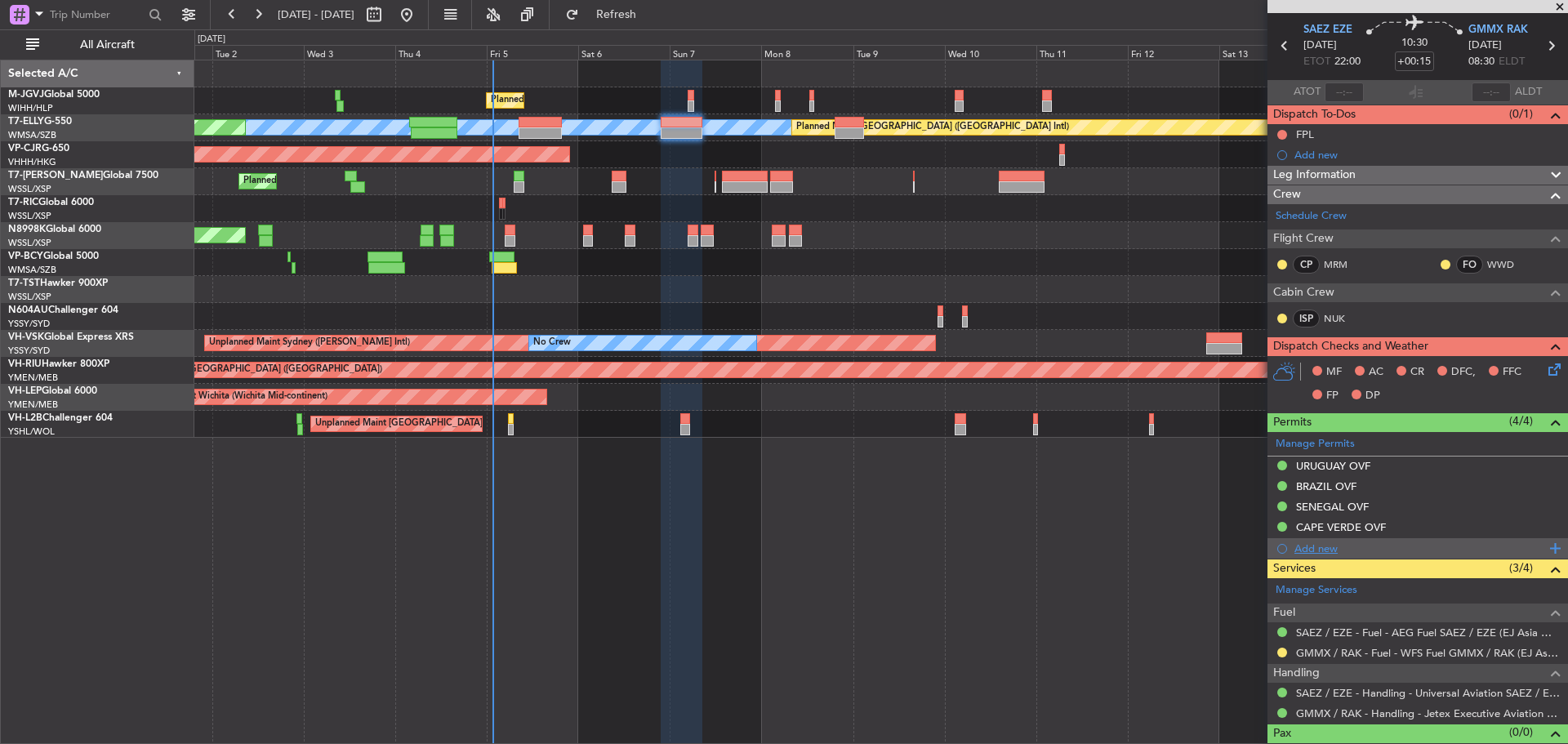
scroll to position [80, 0]
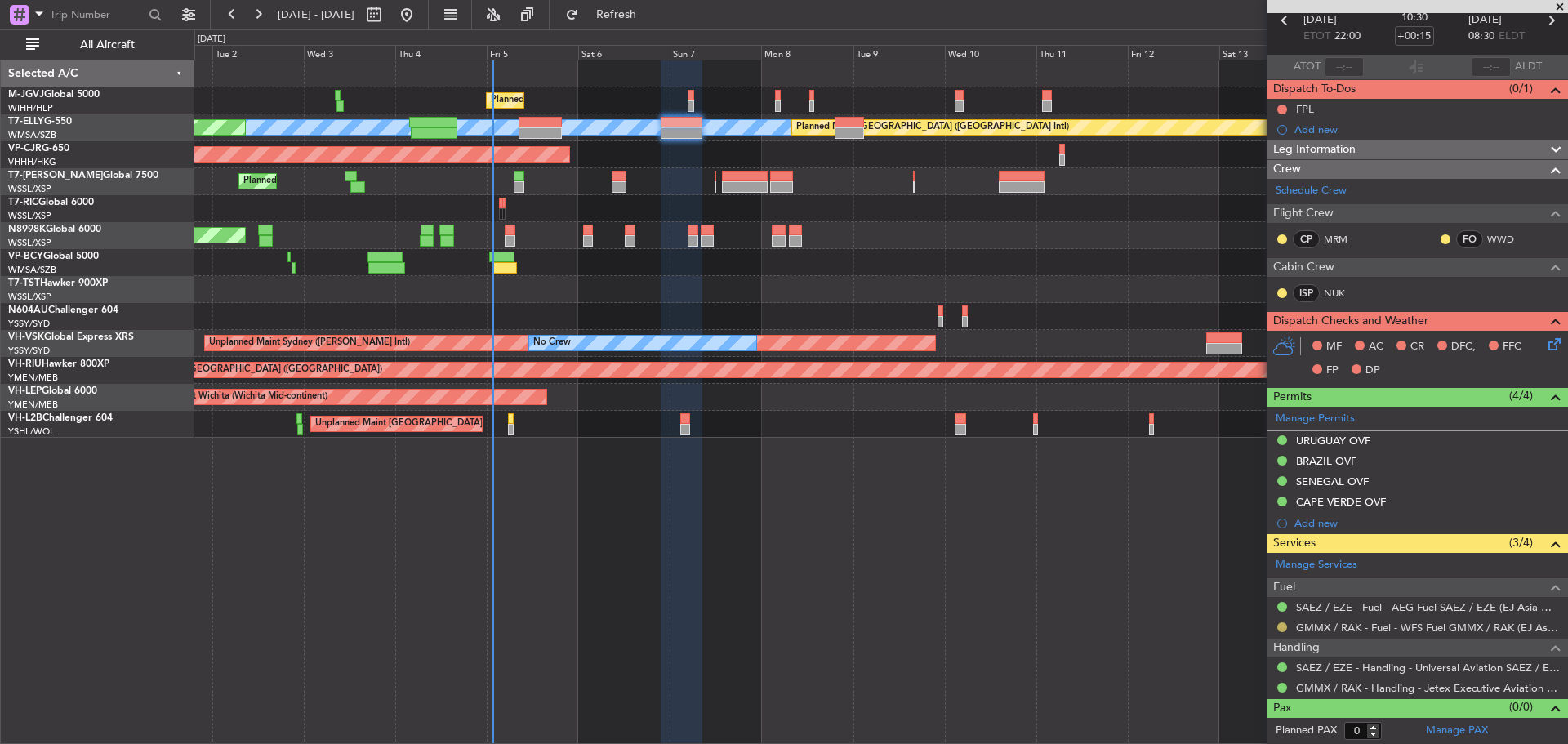
click at [1284, 627] on button at bounding box center [1283, 627] width 10 height 10
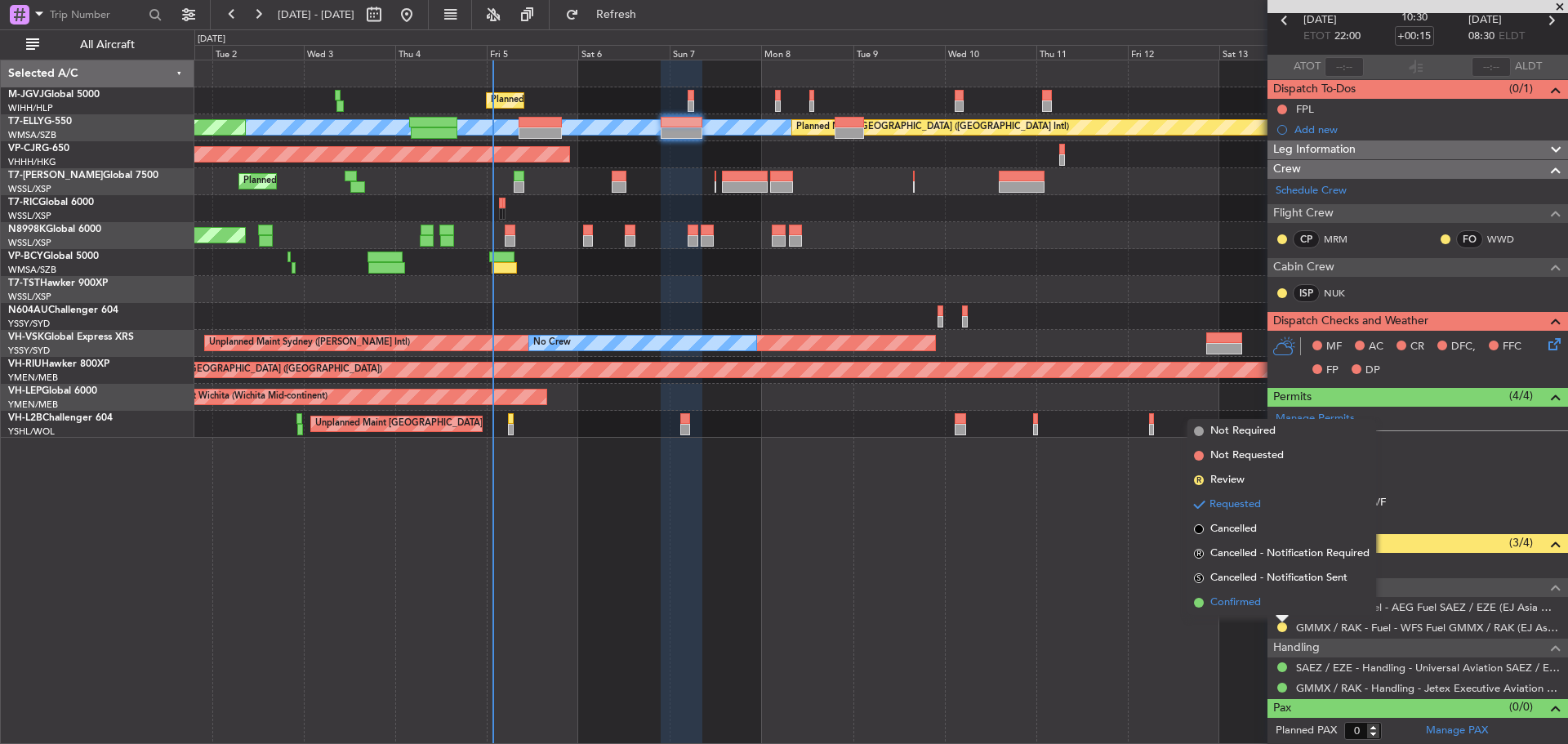
click at [1231, 608] on span "Confirmed" at bounding box center [1235, 603] width 50 height 17
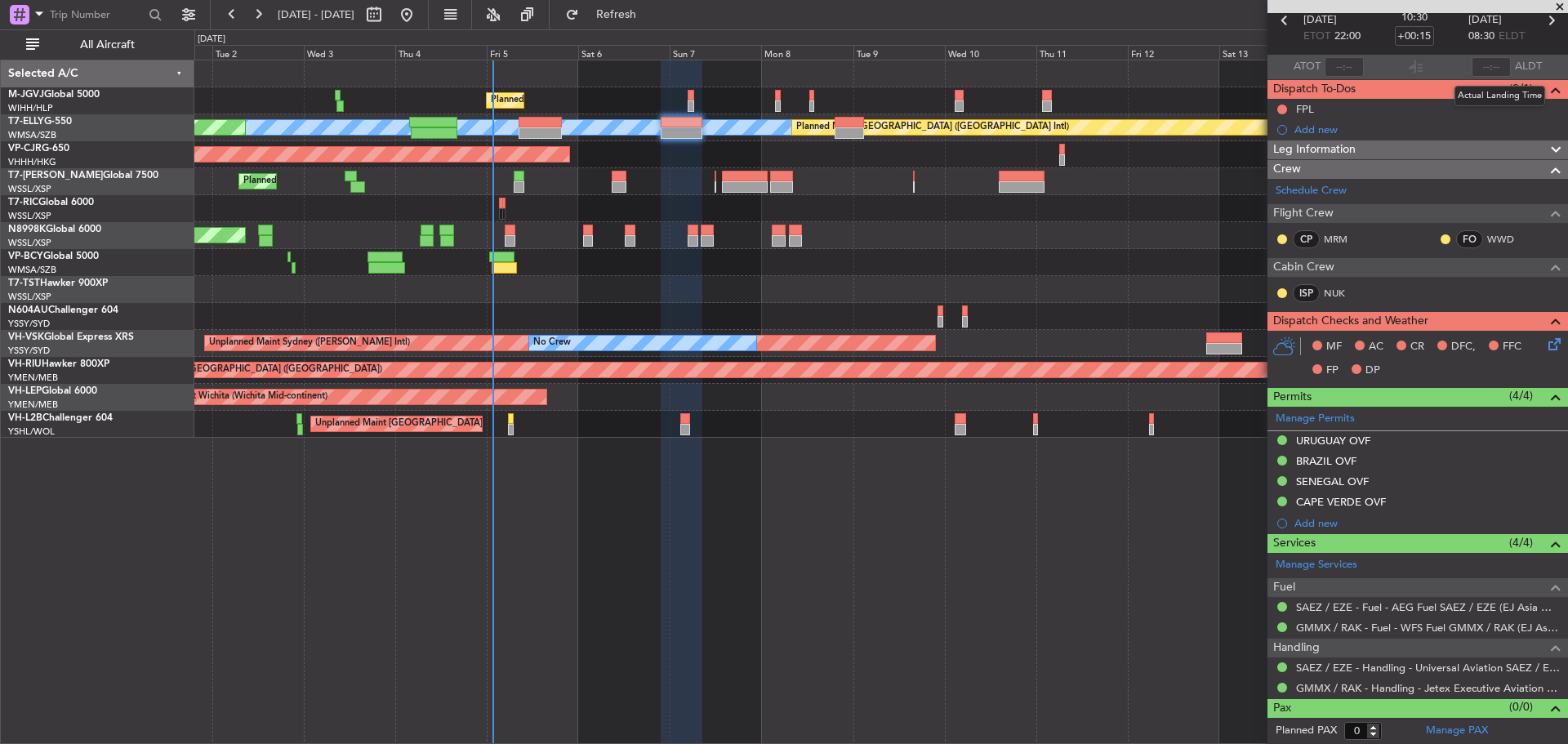
scroll to position [0, 0]
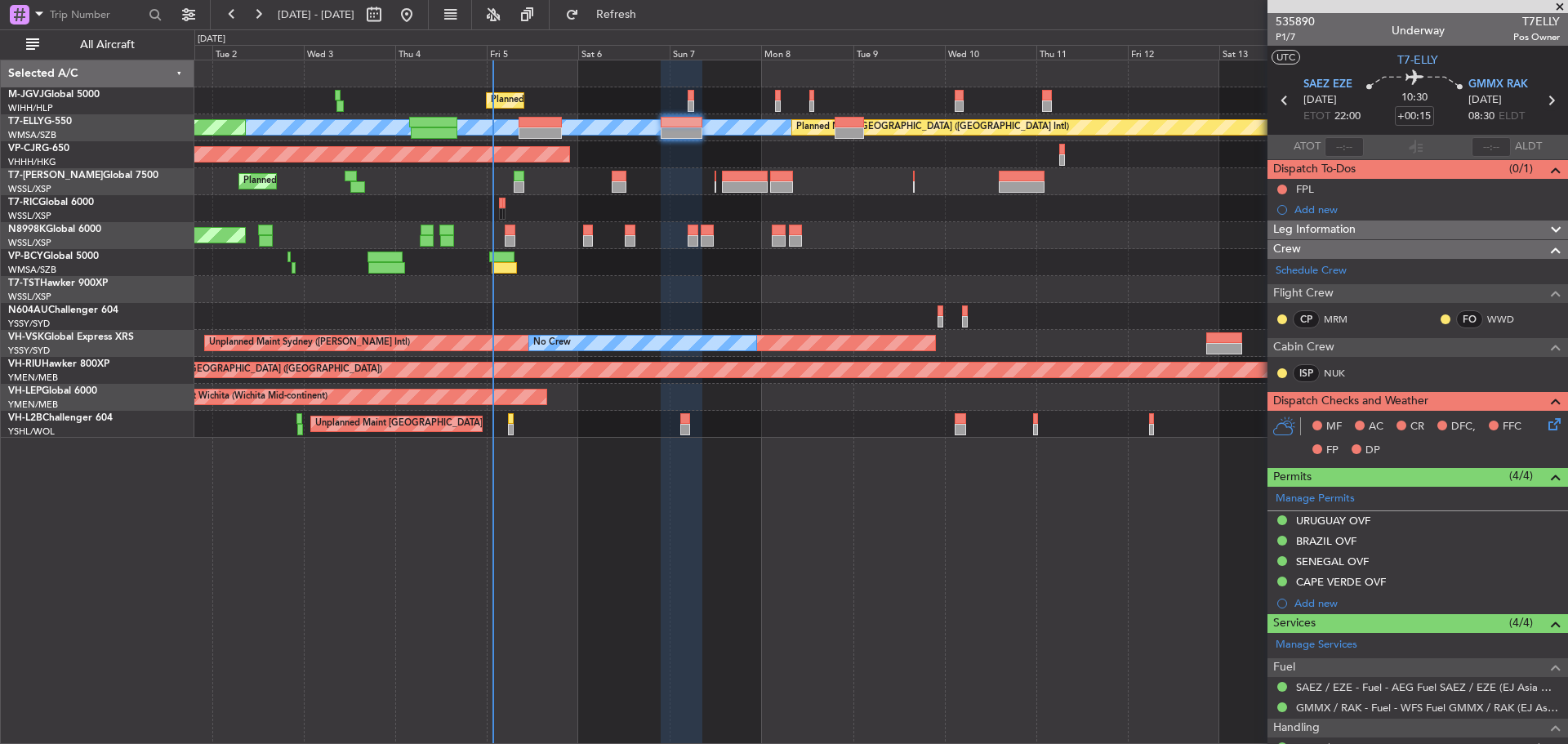
click at [1541, 101] on icon at bounding box center [1551, 101] width 21 height 21
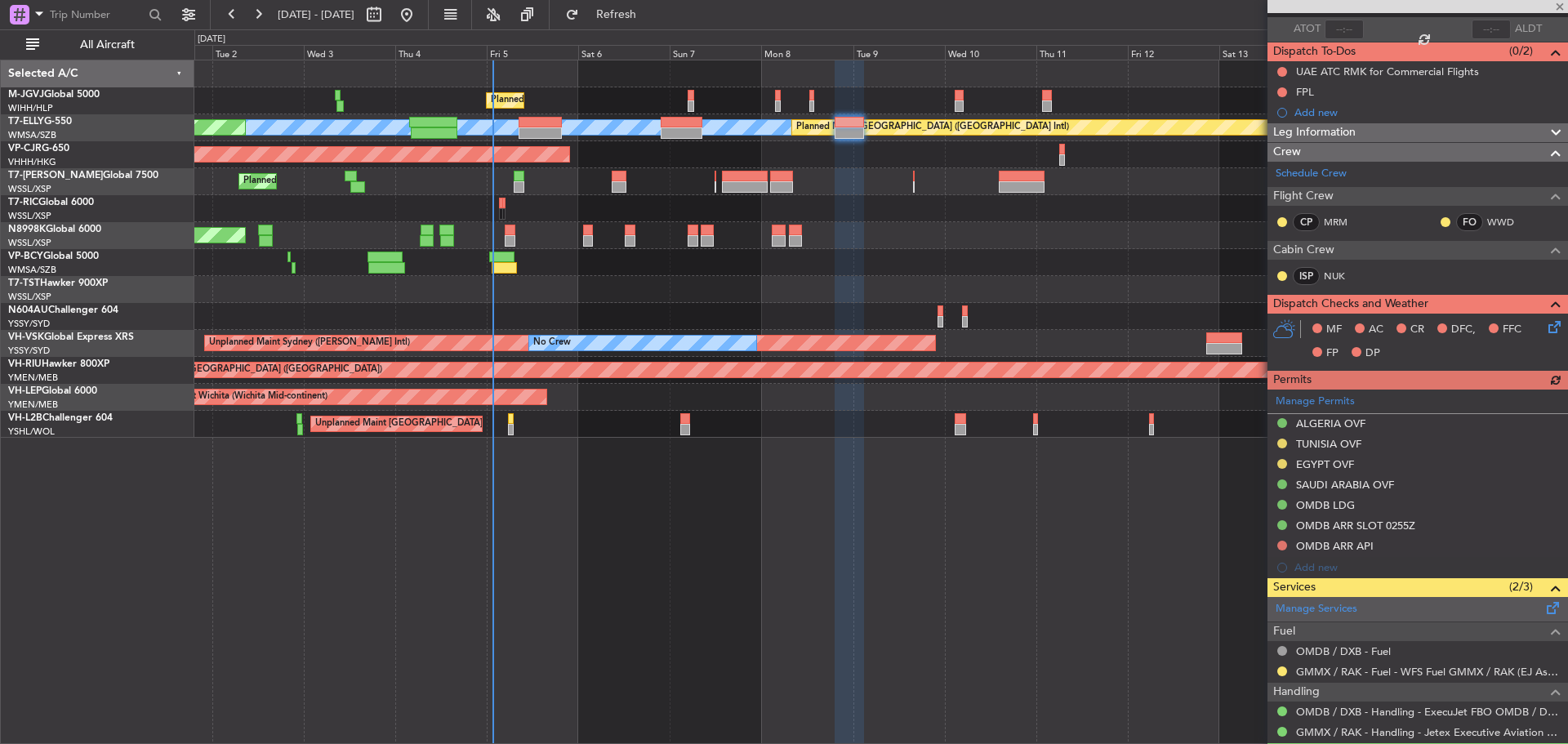
scroll to position [162, 0]
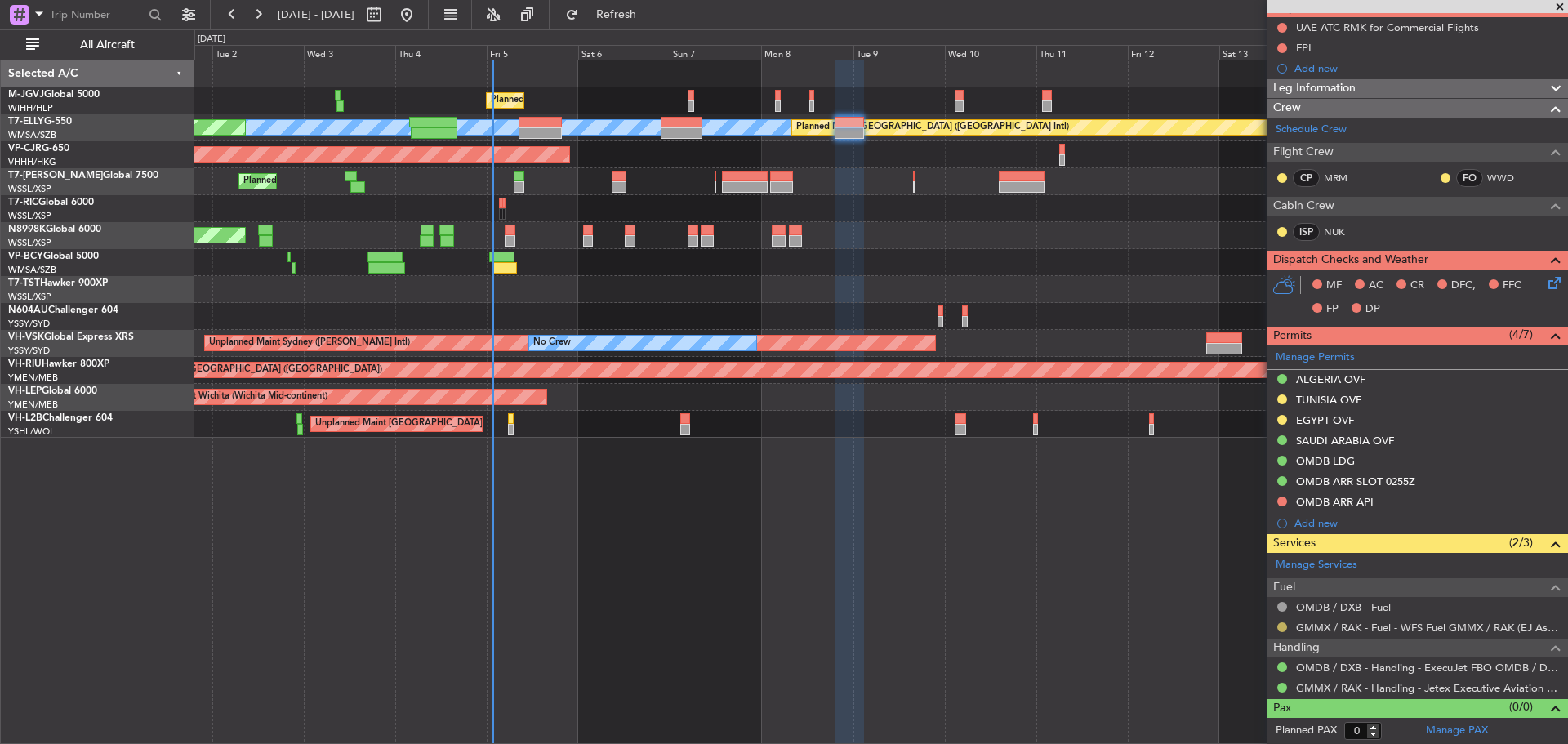
click at [1280, 630] on button at bounding box center [1283, 627] width 10 height 10
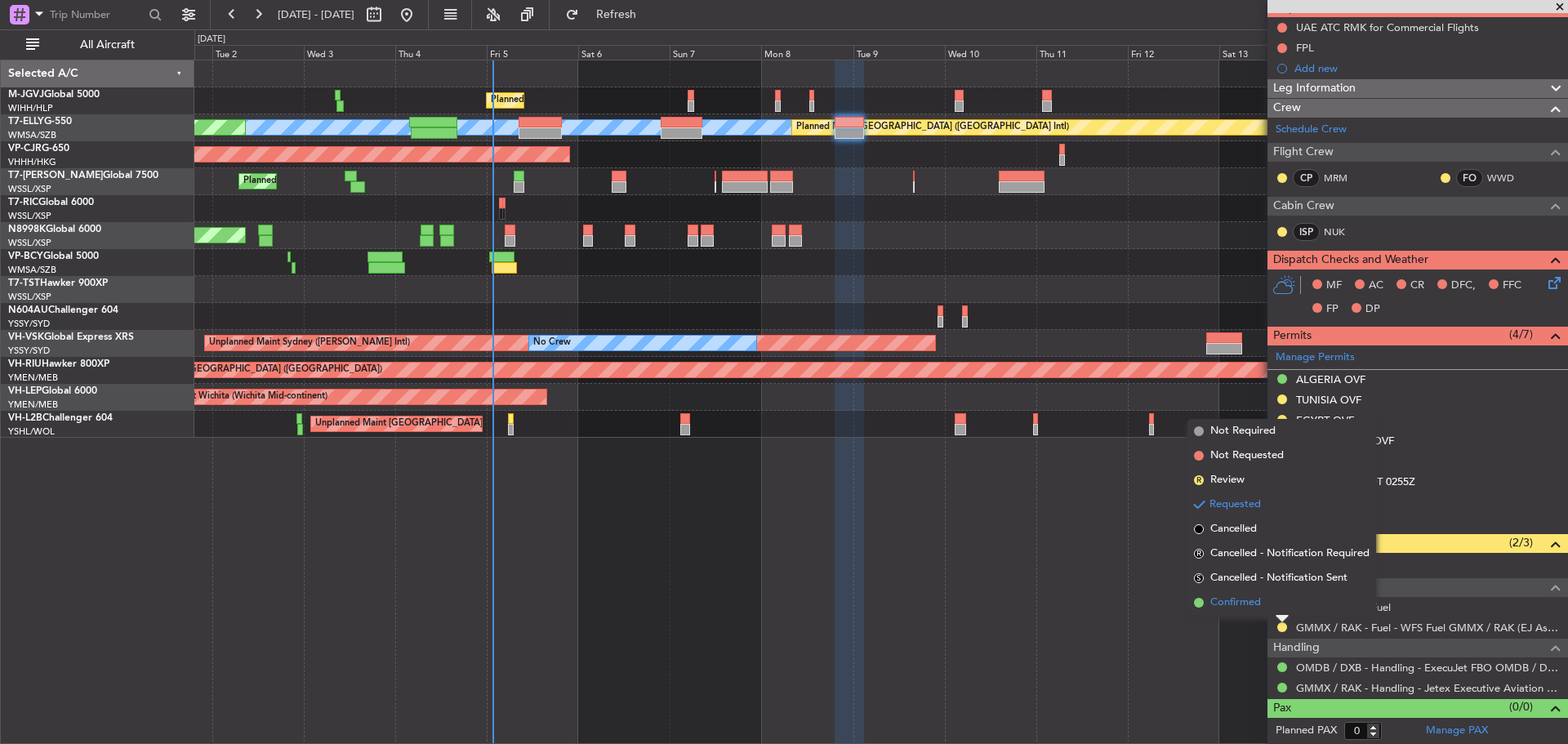
click at [1279, 604] on li "Confirmed" at bounding box center [1282, 603] width 188 height 25
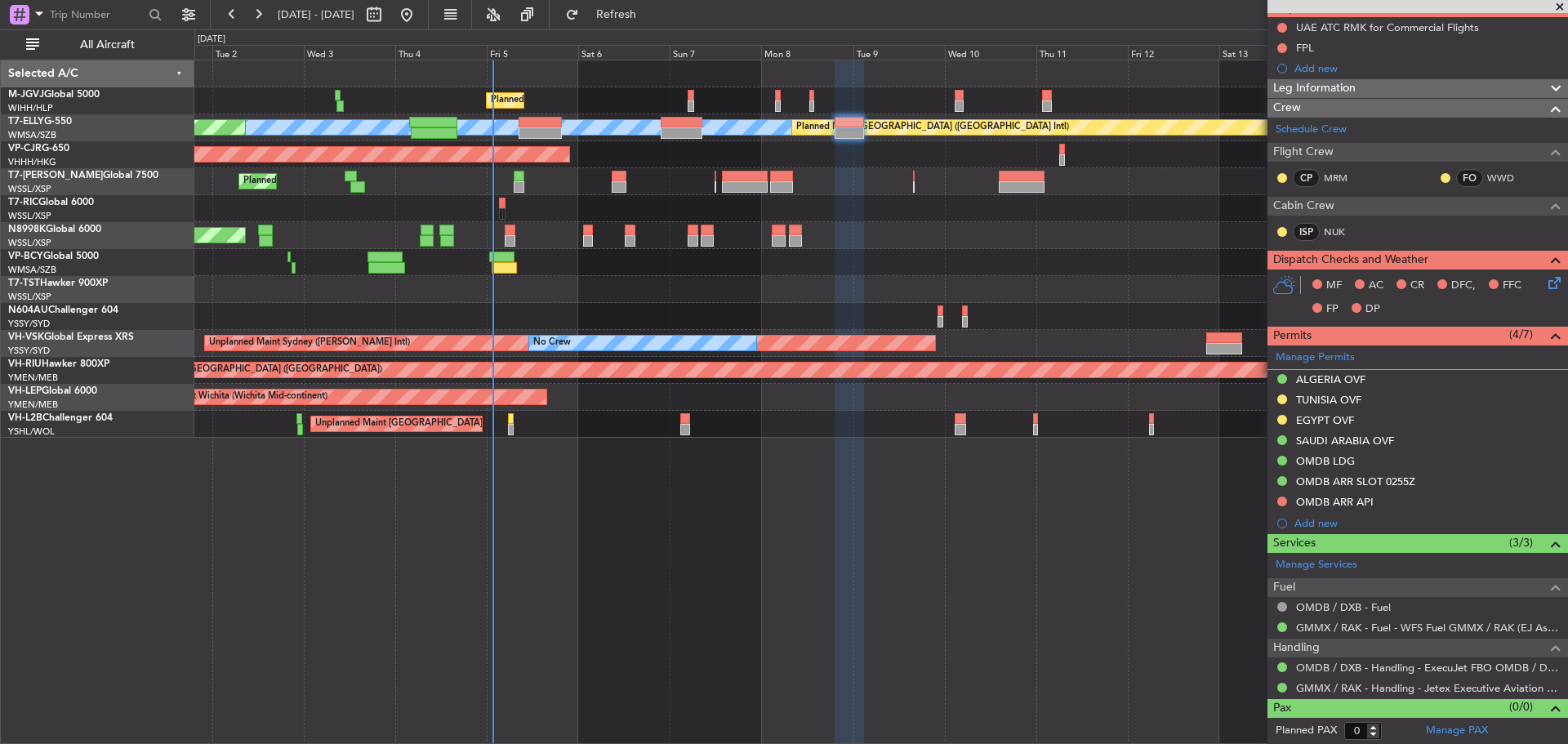
scroll to position [0, 0]
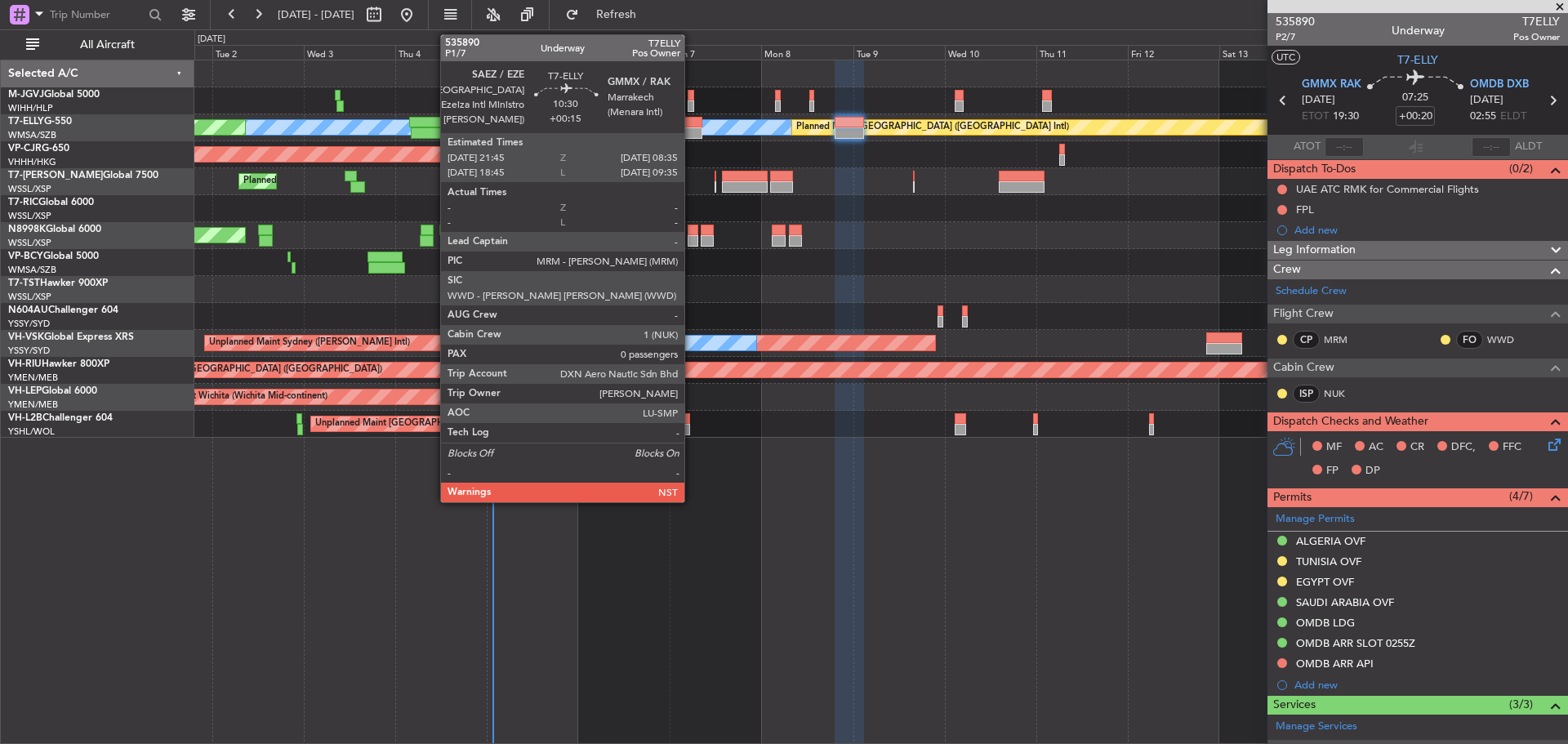
click at [692, 125] on div at bounding box center [681, 122] width 41 height 12
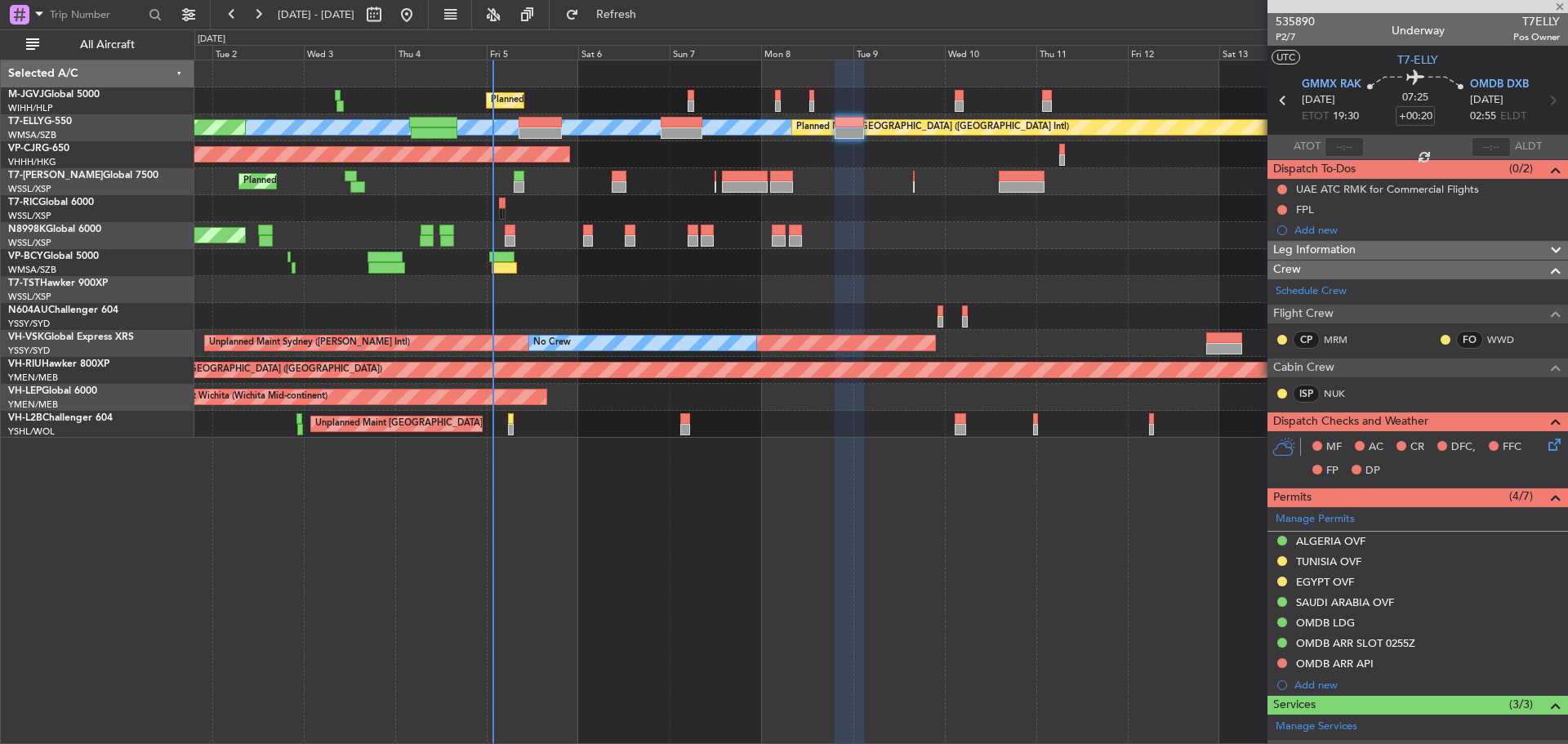
type input "+00:15"
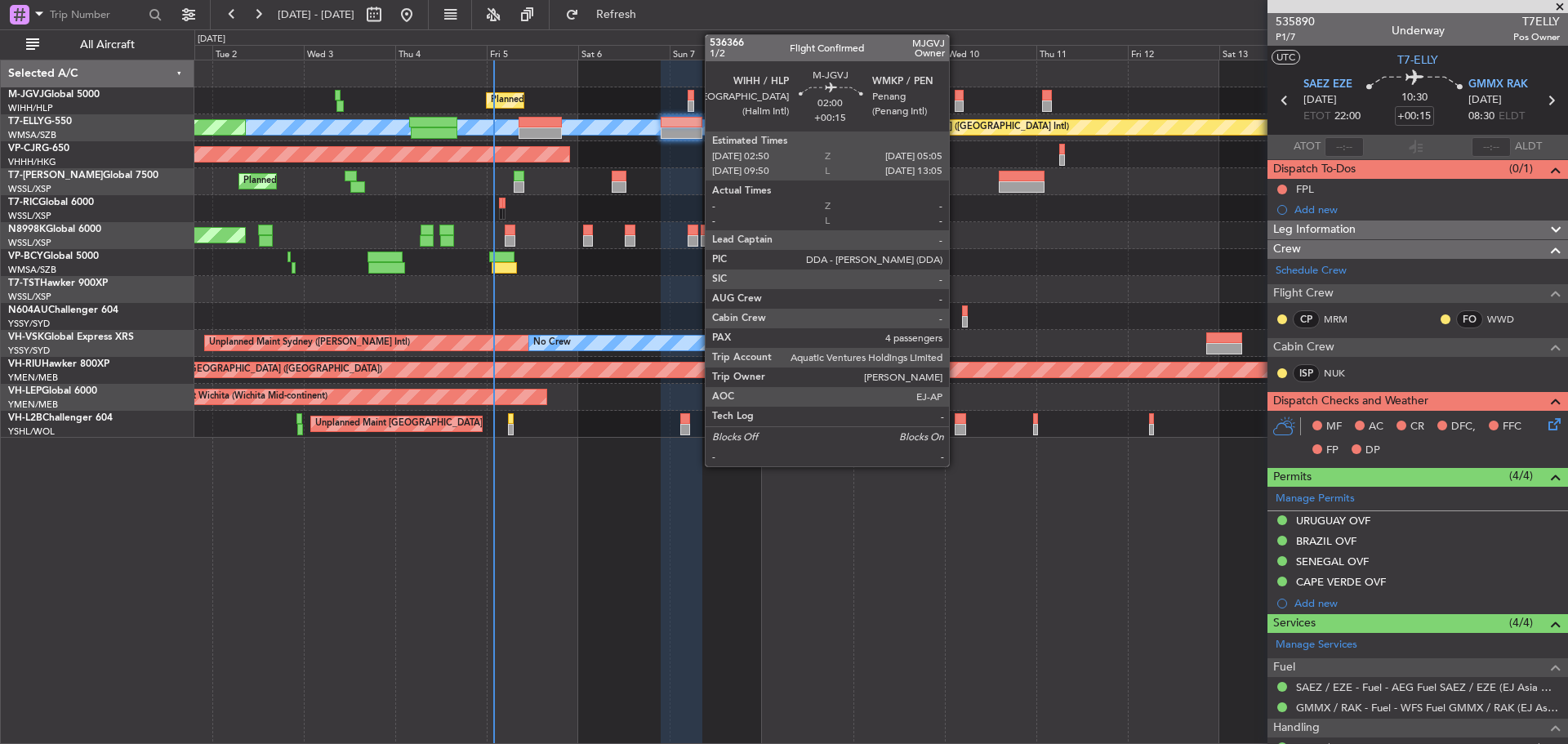
click at [956, 98] on div at bounding box center [959, 96] width 9 height 12
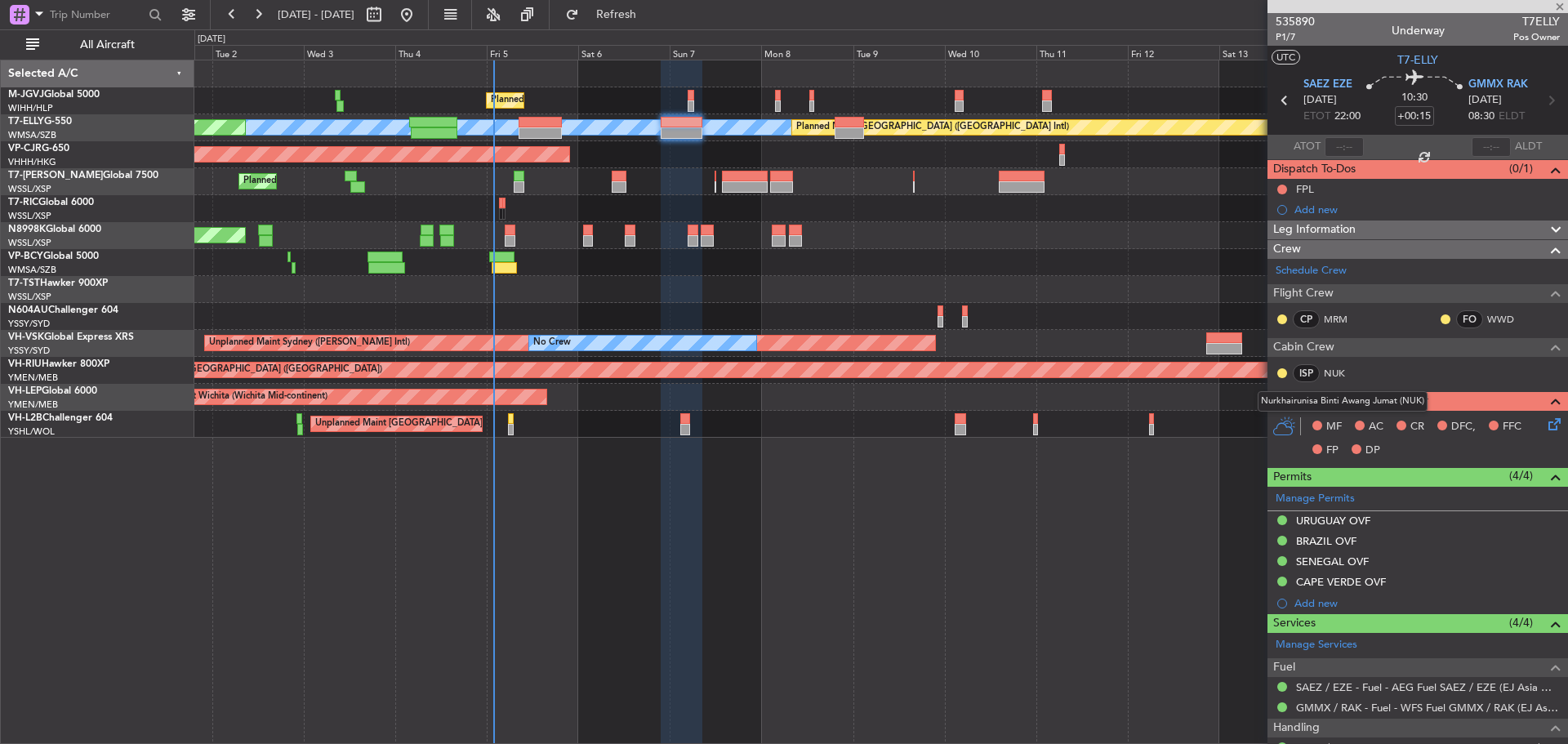
type input "4"
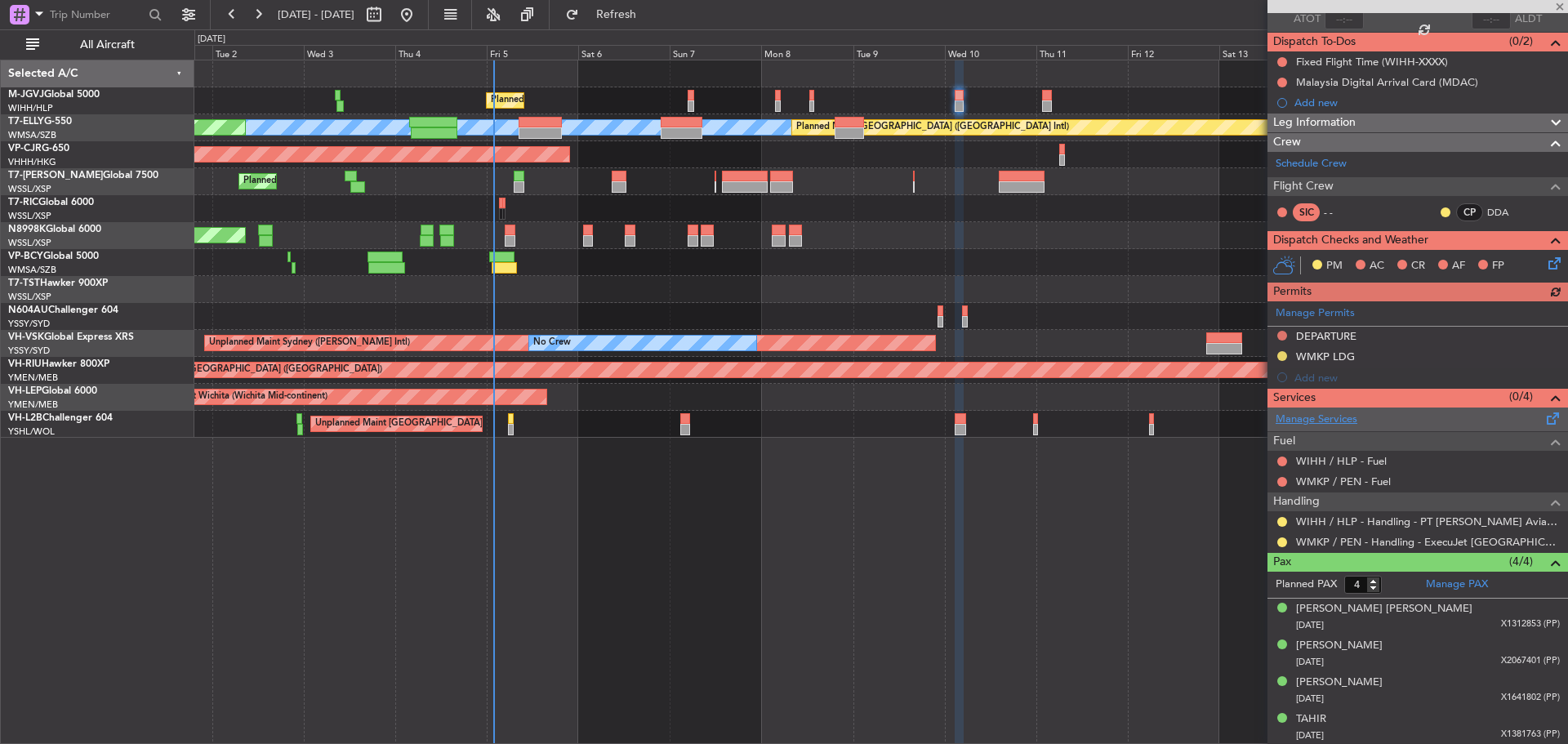
scroll to position [128, 0]
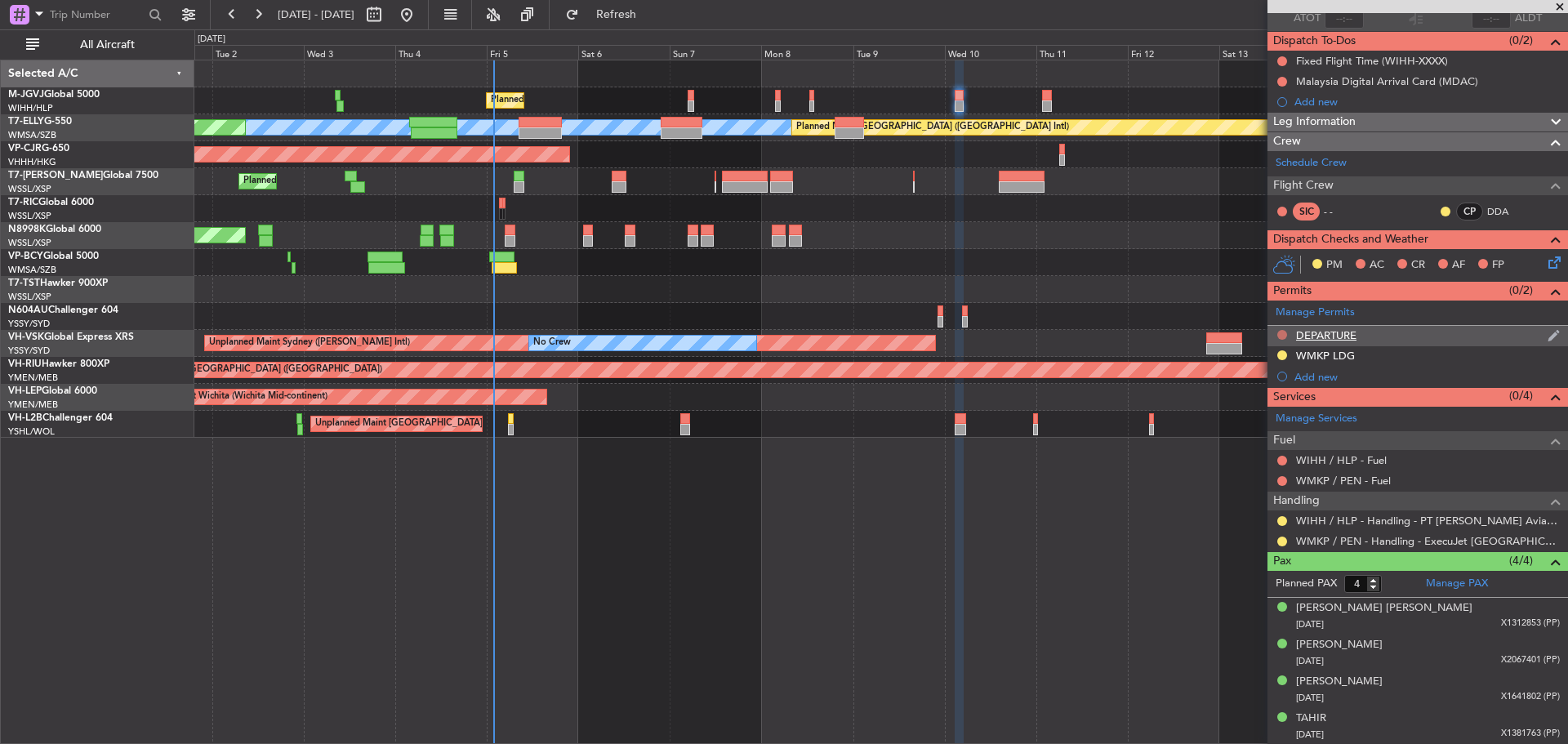
click at [1280, 331] on button at bounding box center [1283, 335] width 10 height 10
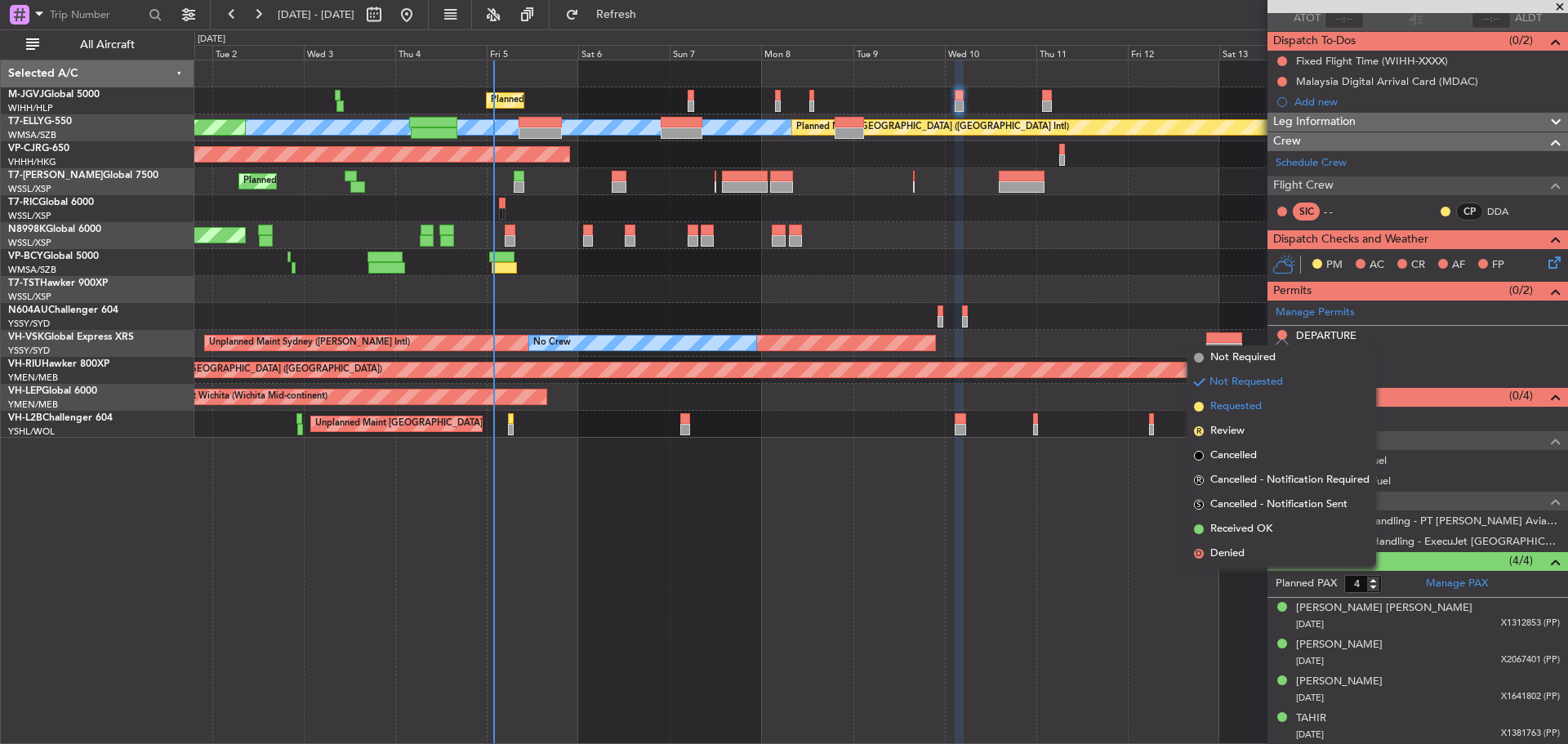
click at [1266, 398] on li "Requested" at bounding box center [1282, 407] width 188 height 25
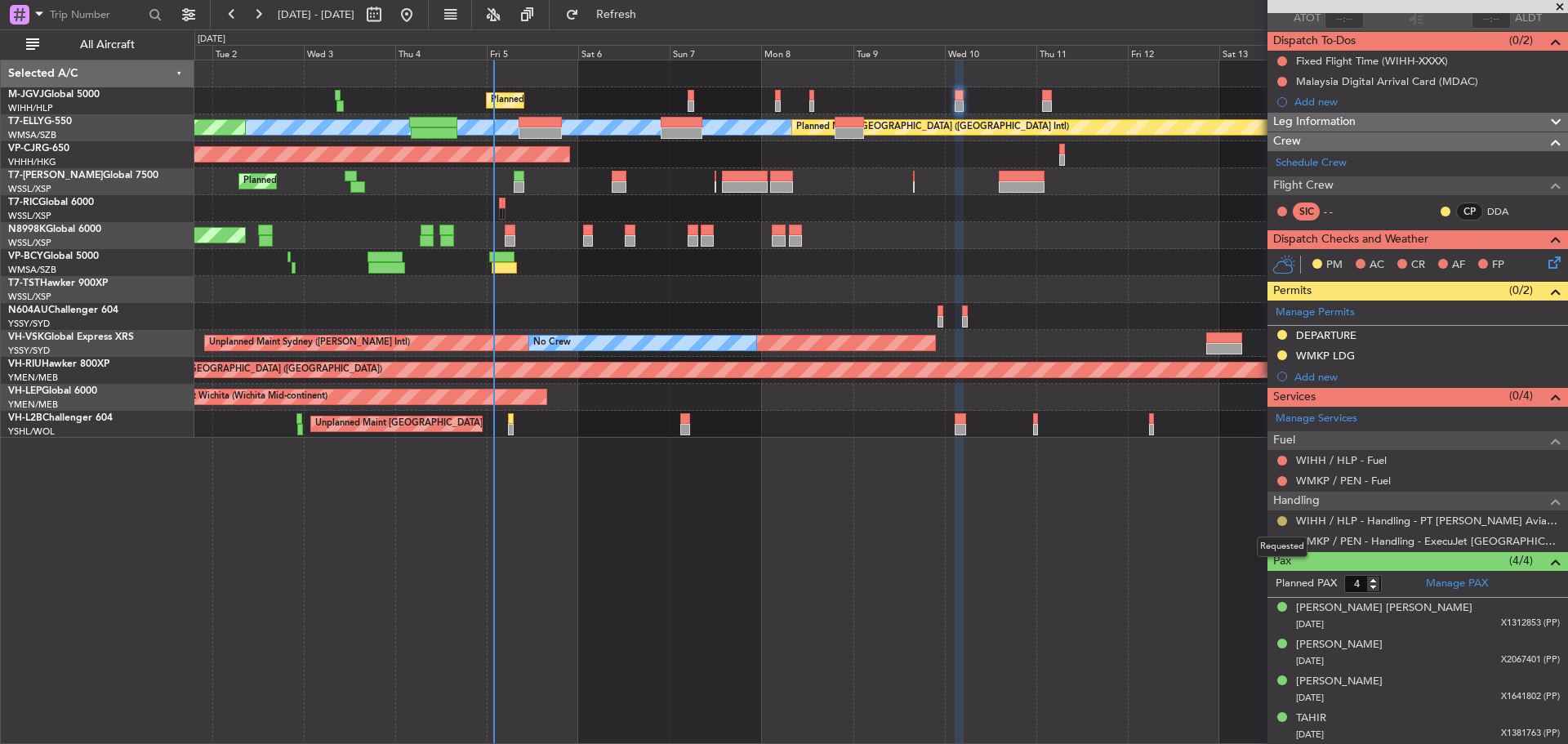
click at [1280, 522] on button at bounding box center [1283, 522] width 10 height 10
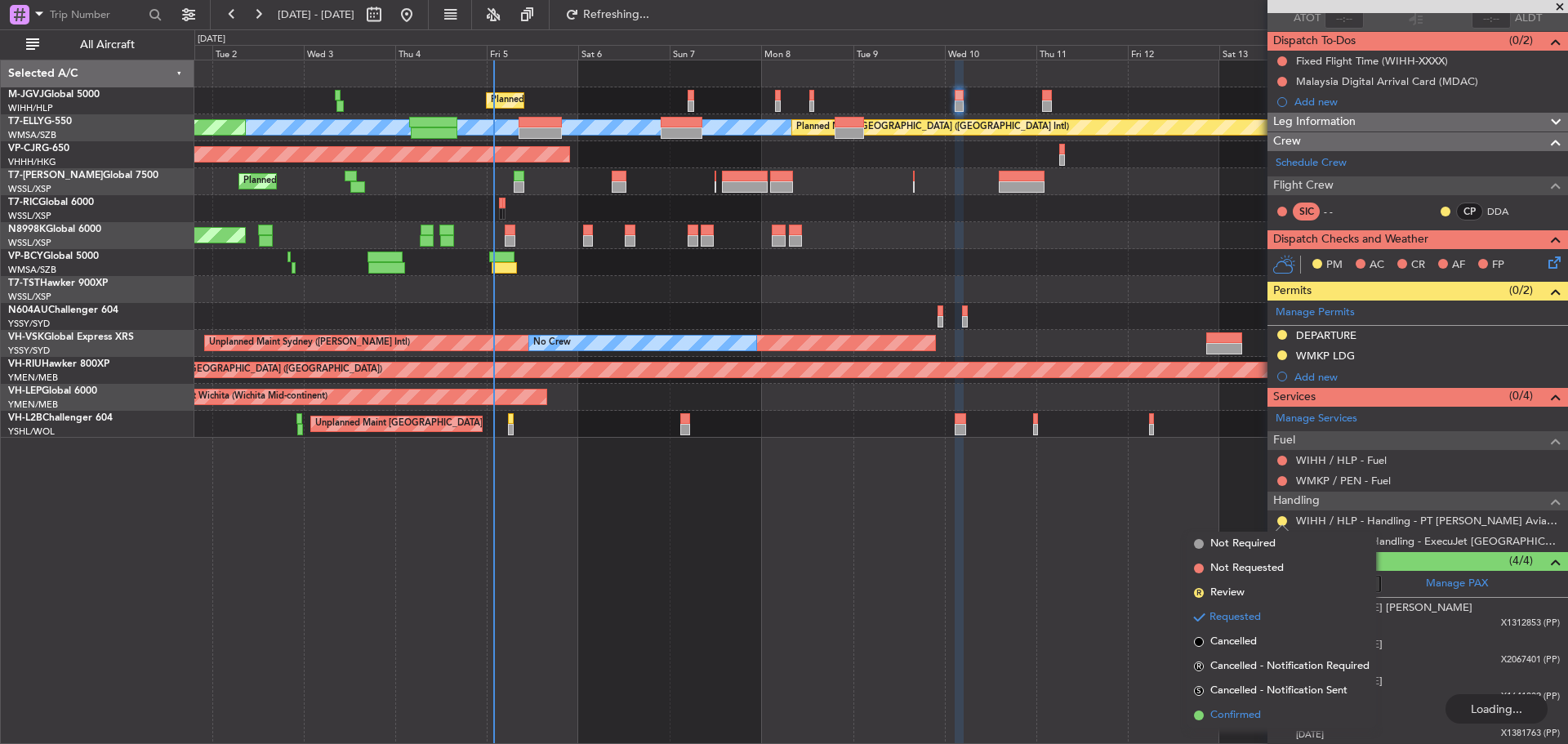
click at [1248, 714] on span "Confirmed" at bounding box center [1235, 716] width 50 height 17
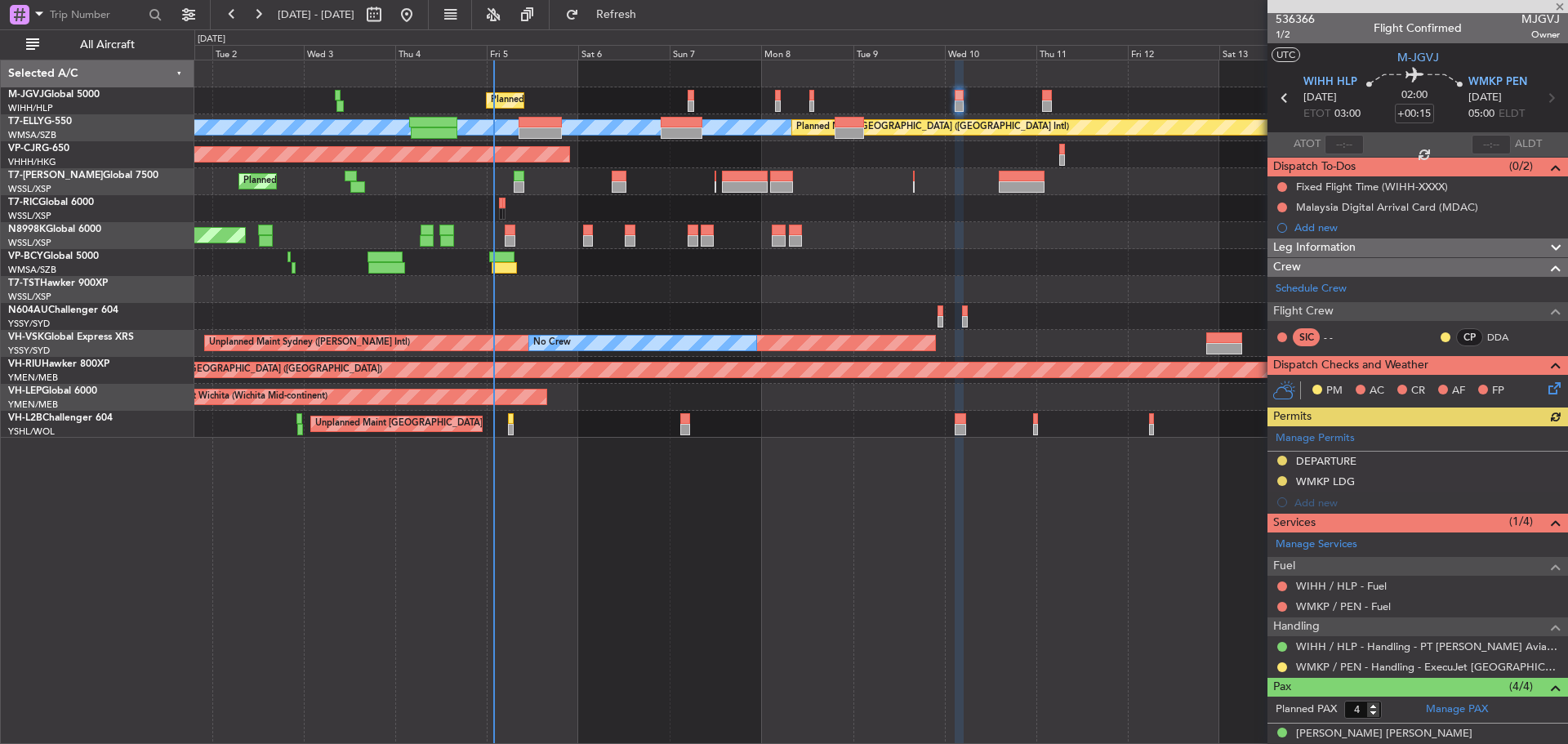
scroll to position [0, 0]
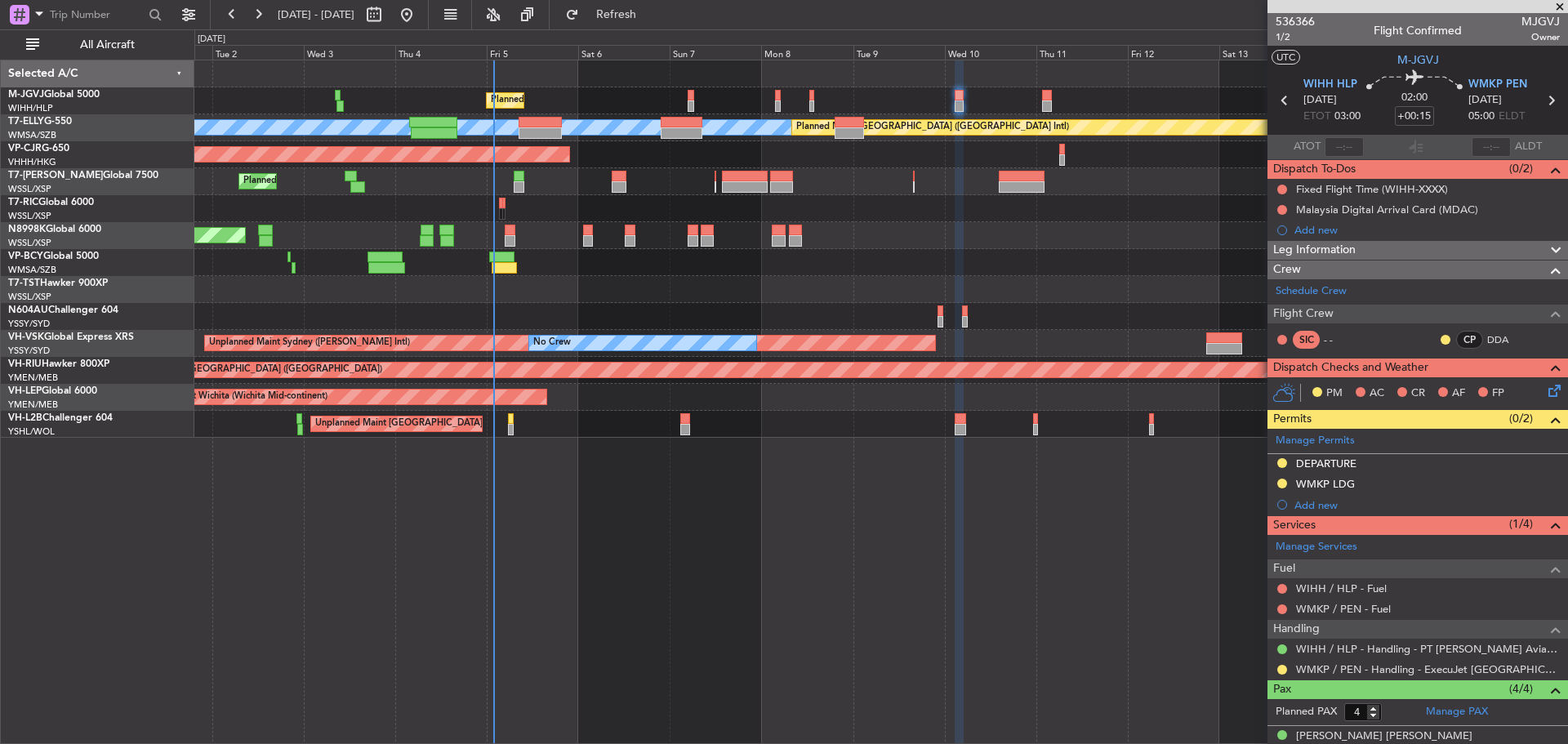
click at [1541, 101] on icon at bounding box center [1551, 101] width 21 height 21
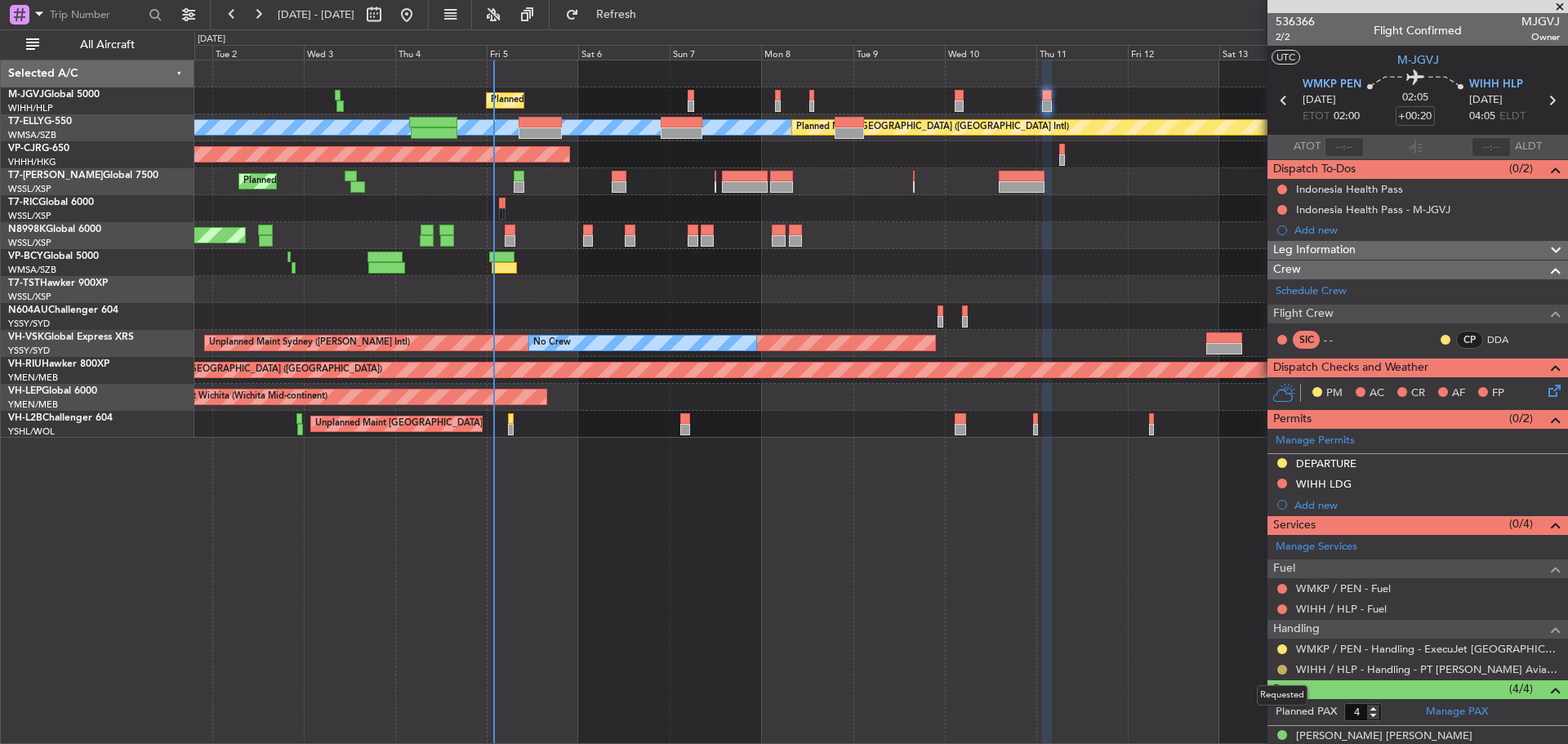
click at [1280, 666] on button at bounding box center [1283, 670] width 10 height 10
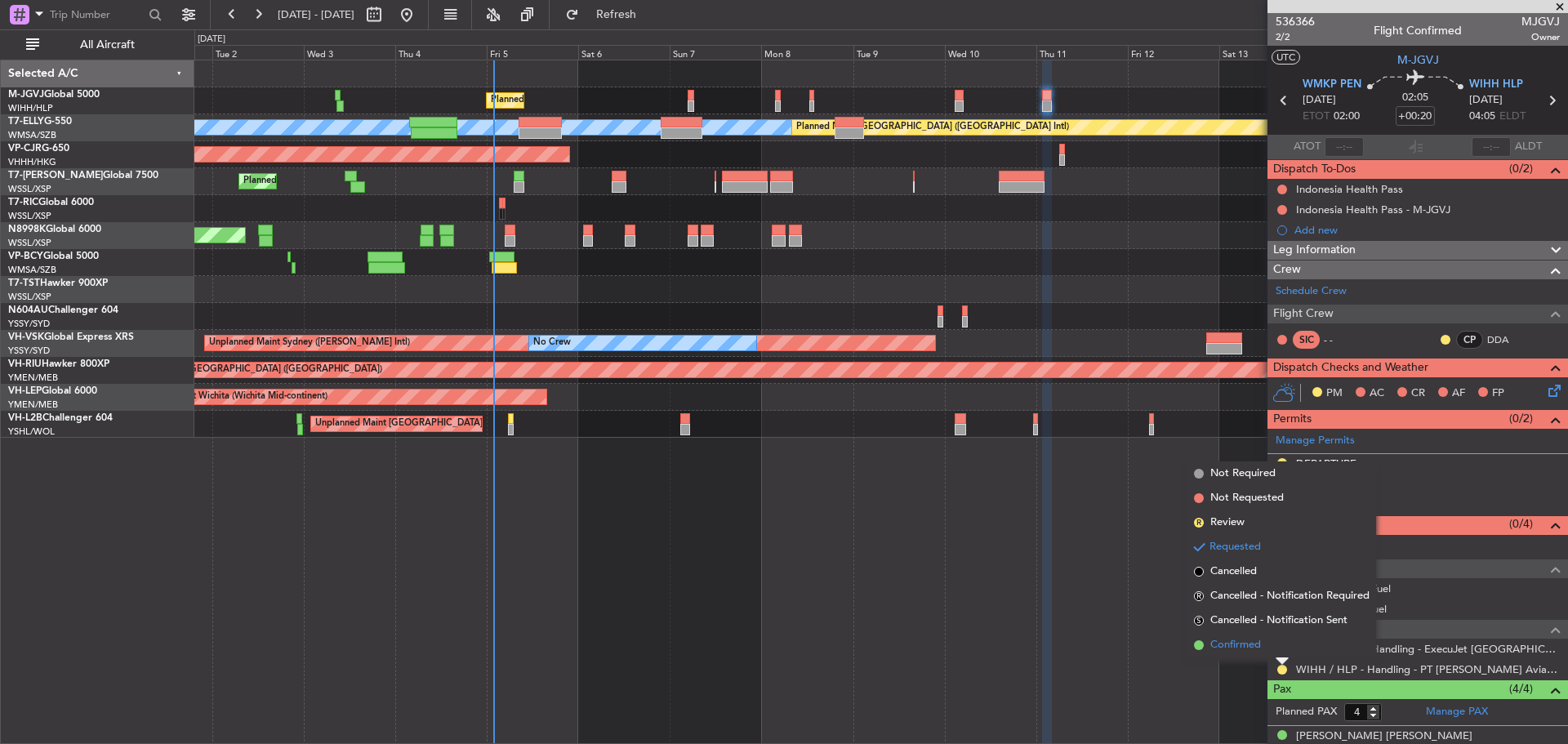
click at [1281, 646] on li "Confirmed" at bounding box center [1282, 646] width 188 height 25
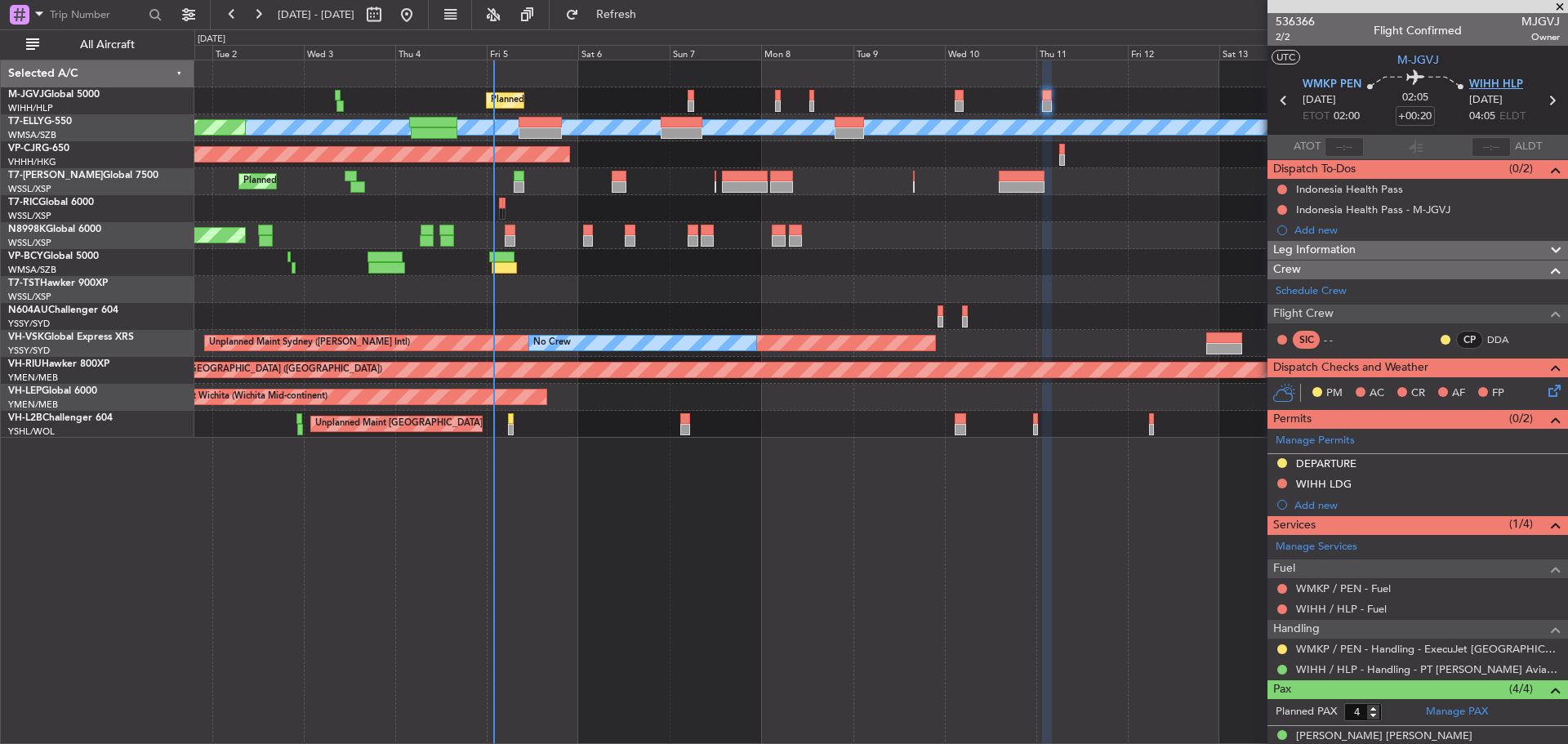
click at [1487, 83] on span "WIHH HLP" at bounding box center [1496, 85] width 54 height 17
click at [70, 96] on link "M-JGVJ Global 5000" at bounding box center [54, 95] width 92 height 10
click at [84, 93] on link "M-JGVJ Global 5000" at bounding box center [54, 95] width 92 height 10
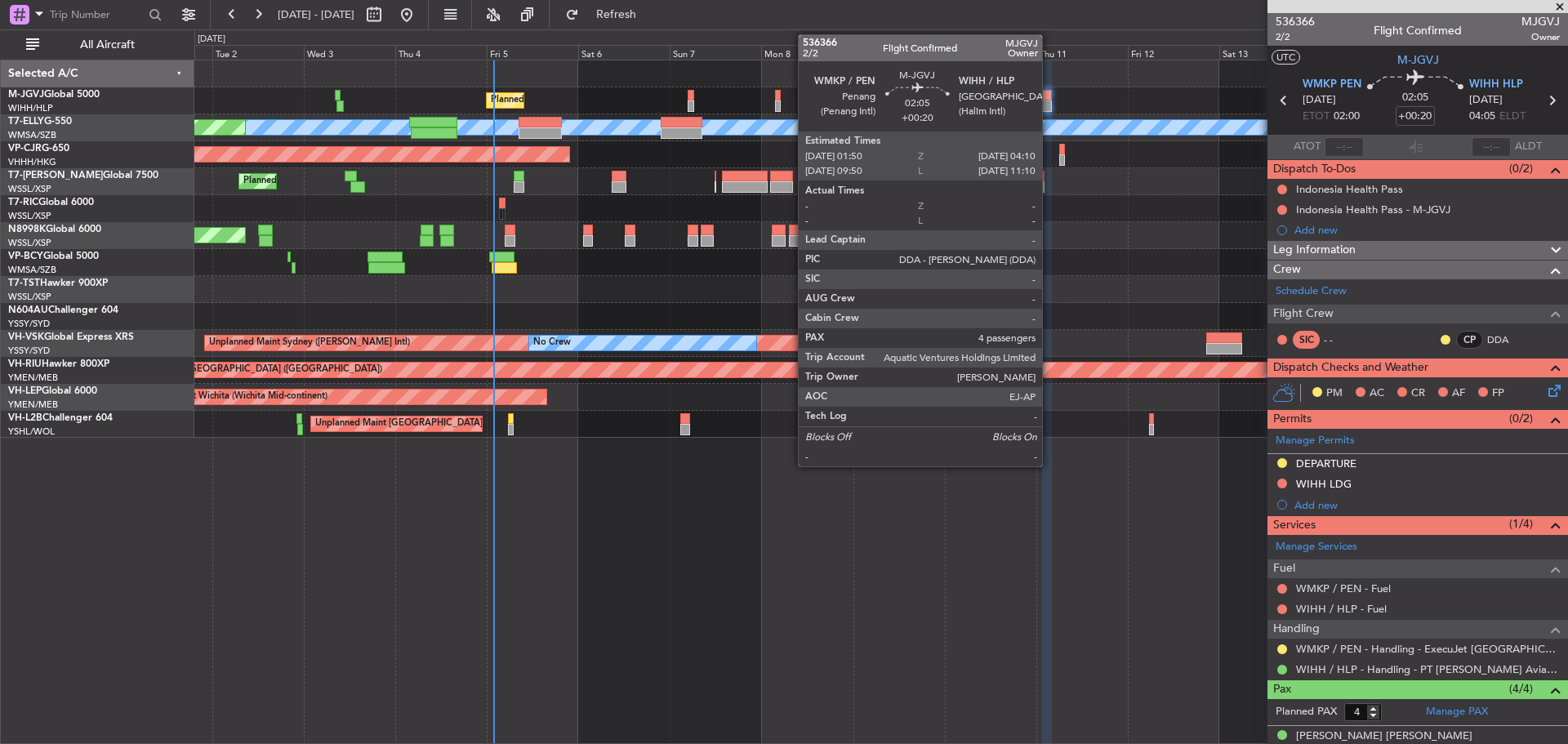
click at [1050, 104] on div at bounding box center [1046, 107] width 9 height 12
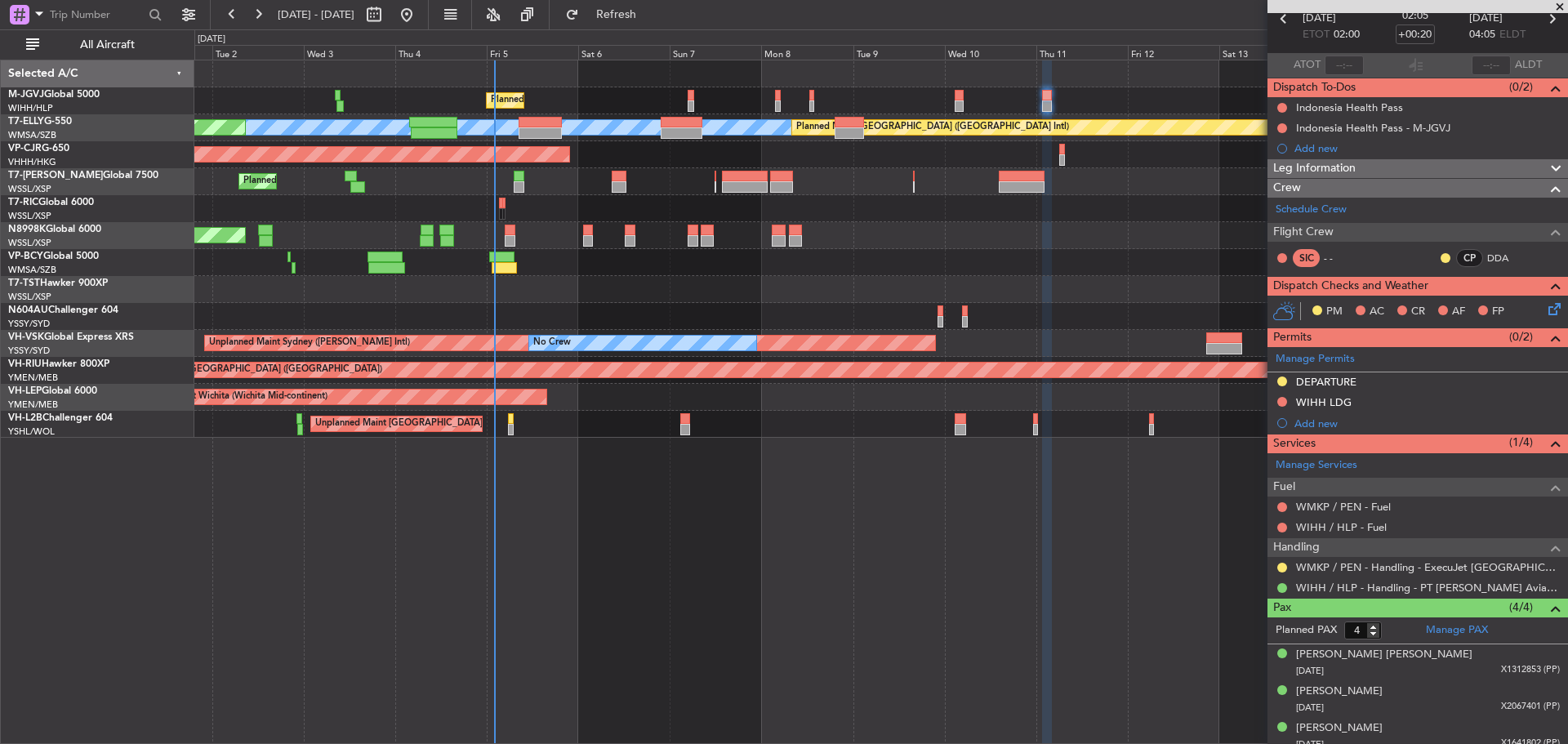
scroll to position [128, 0]
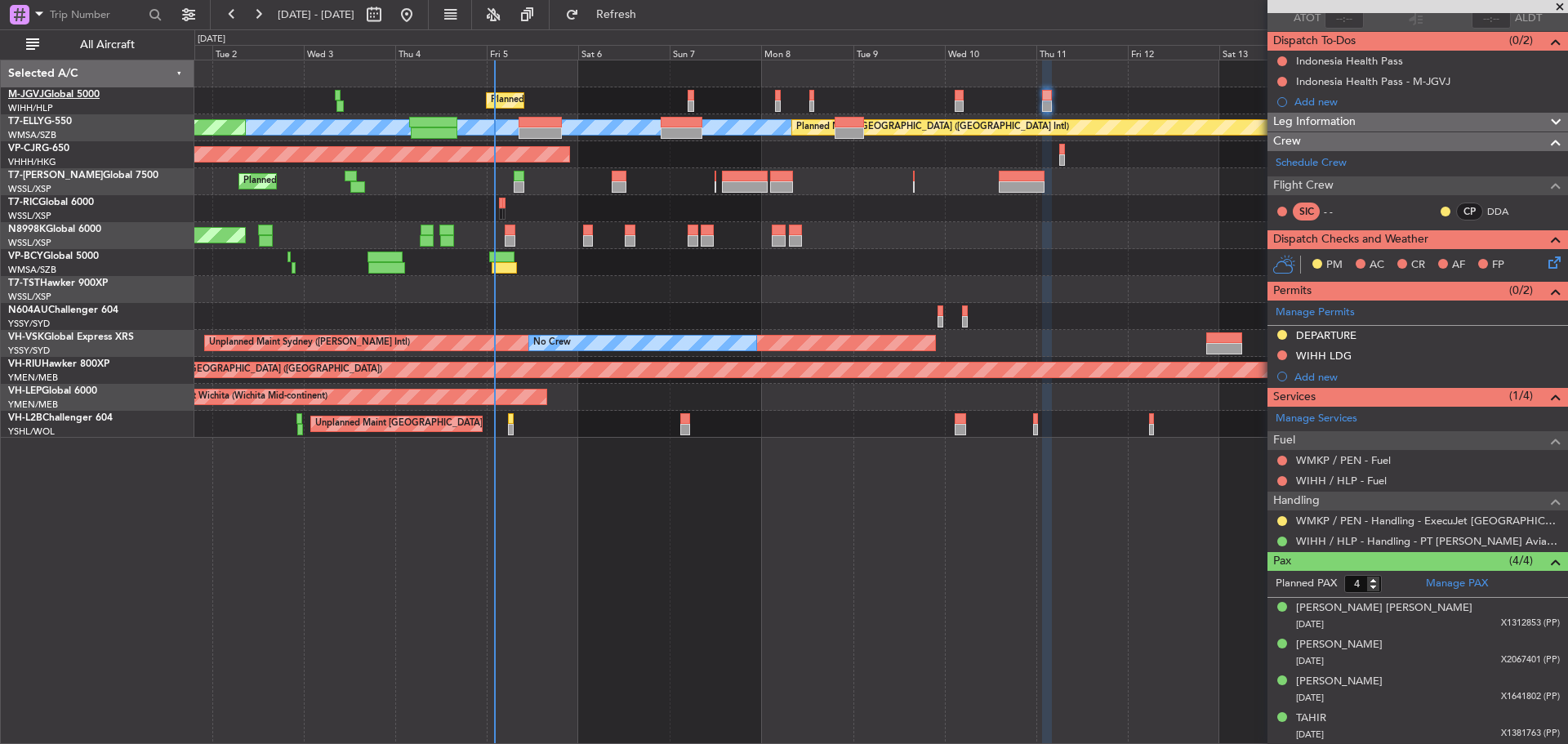
click at [91, 90] on link "M-JGVJ Global 5000" at bounding box center [54, 95] width 92 height 10
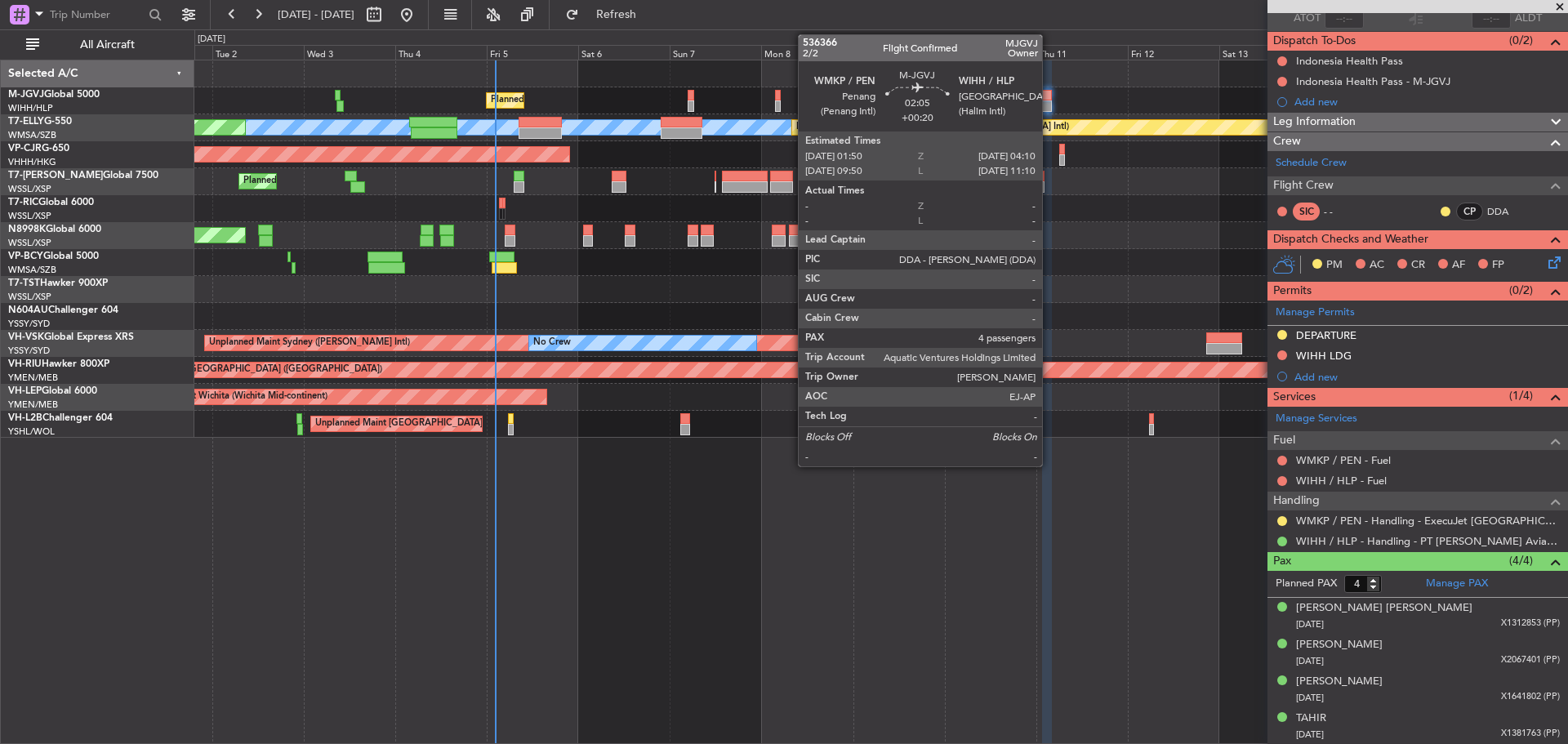
click at [1050, 103] on div at bounding box center [1046, 107] width 9 height 12
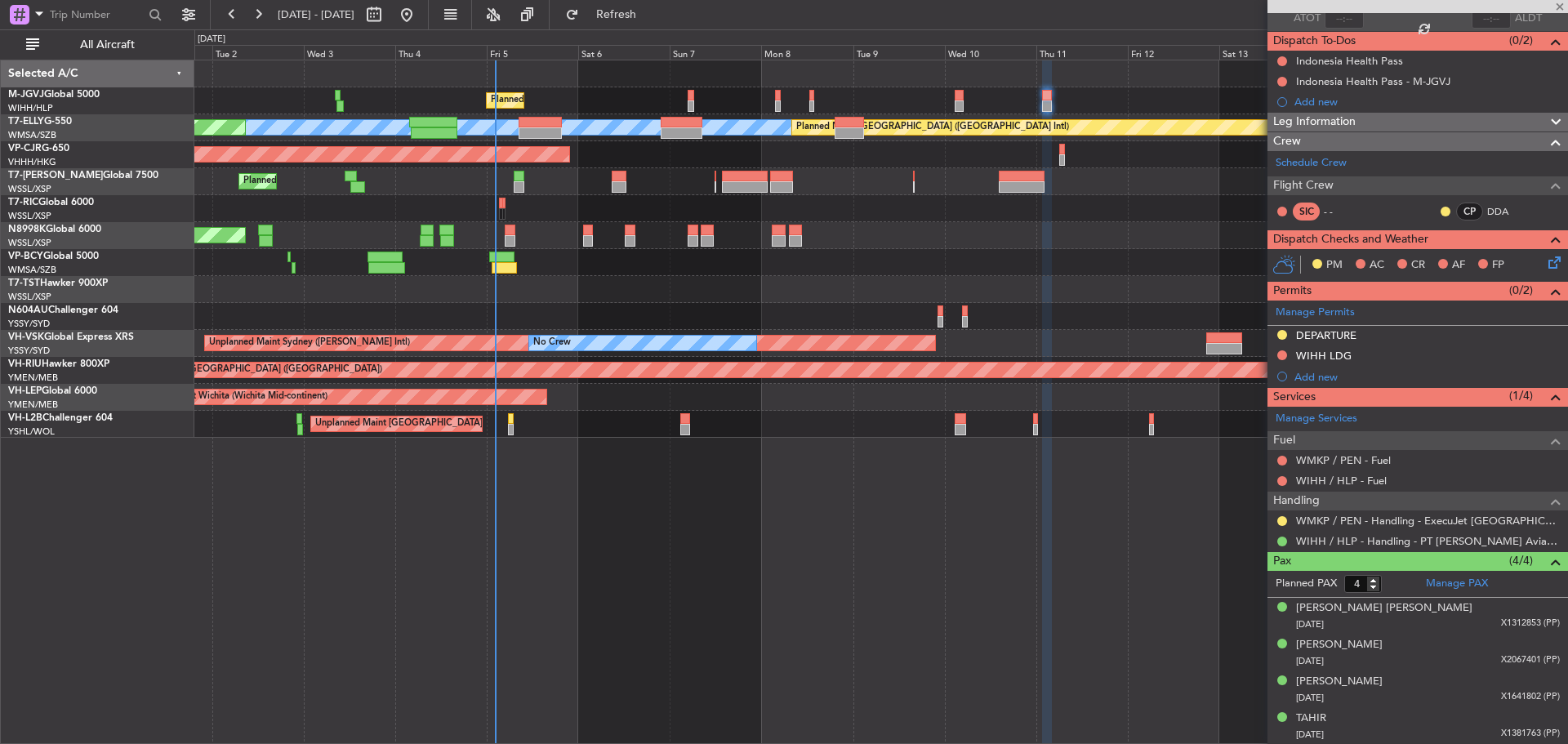
scroll to position [0, 0]
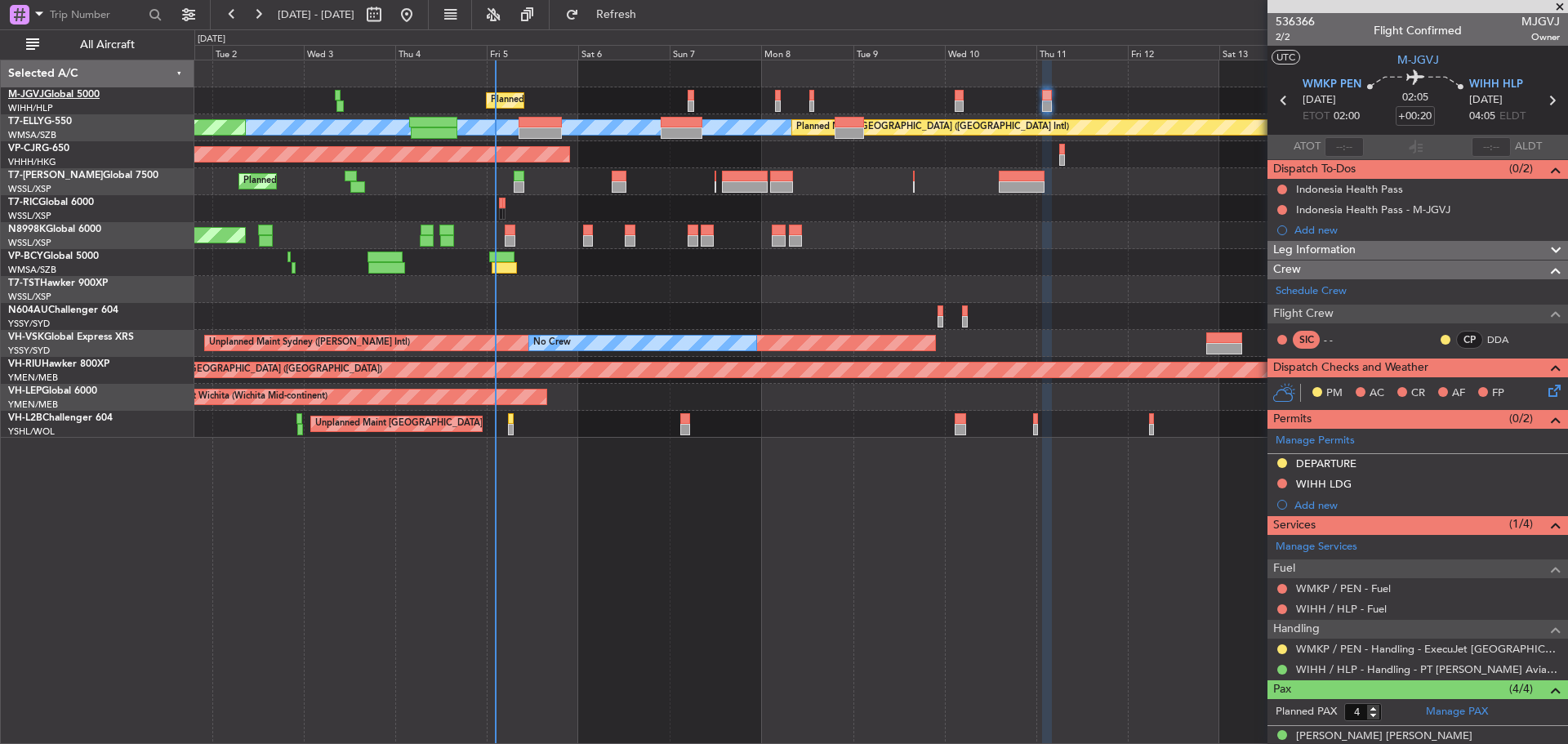
click at [73, 97] on link "M-JGVJ Global 5000" at bounding box center [54, 95] width 92 height 10
click at [1281, 651] on button at bounding box center [1283, 650] width 10 height 10
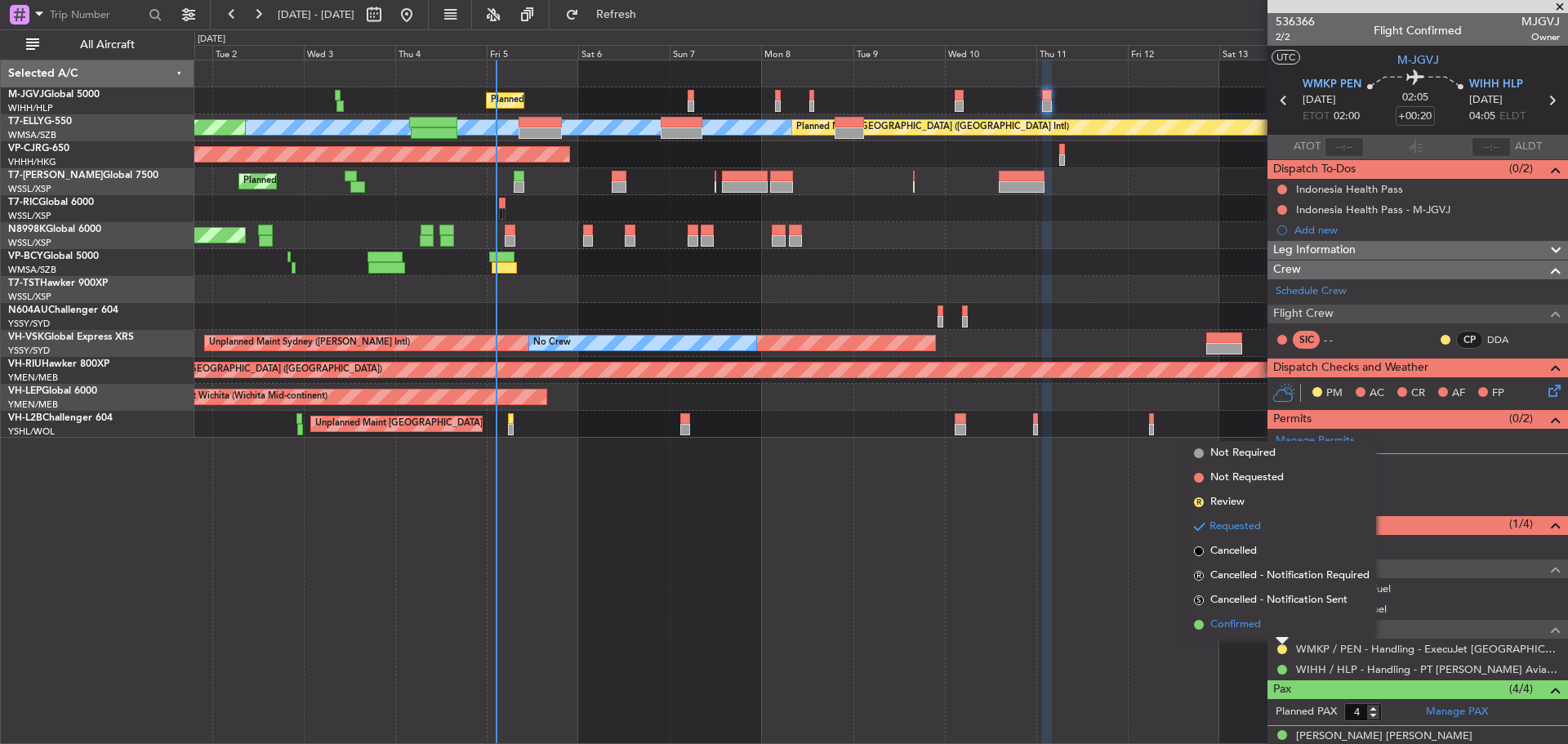
click at [1270, 625] on li "Confirmed" at bounding box center [1282, 625] width 188 height 25
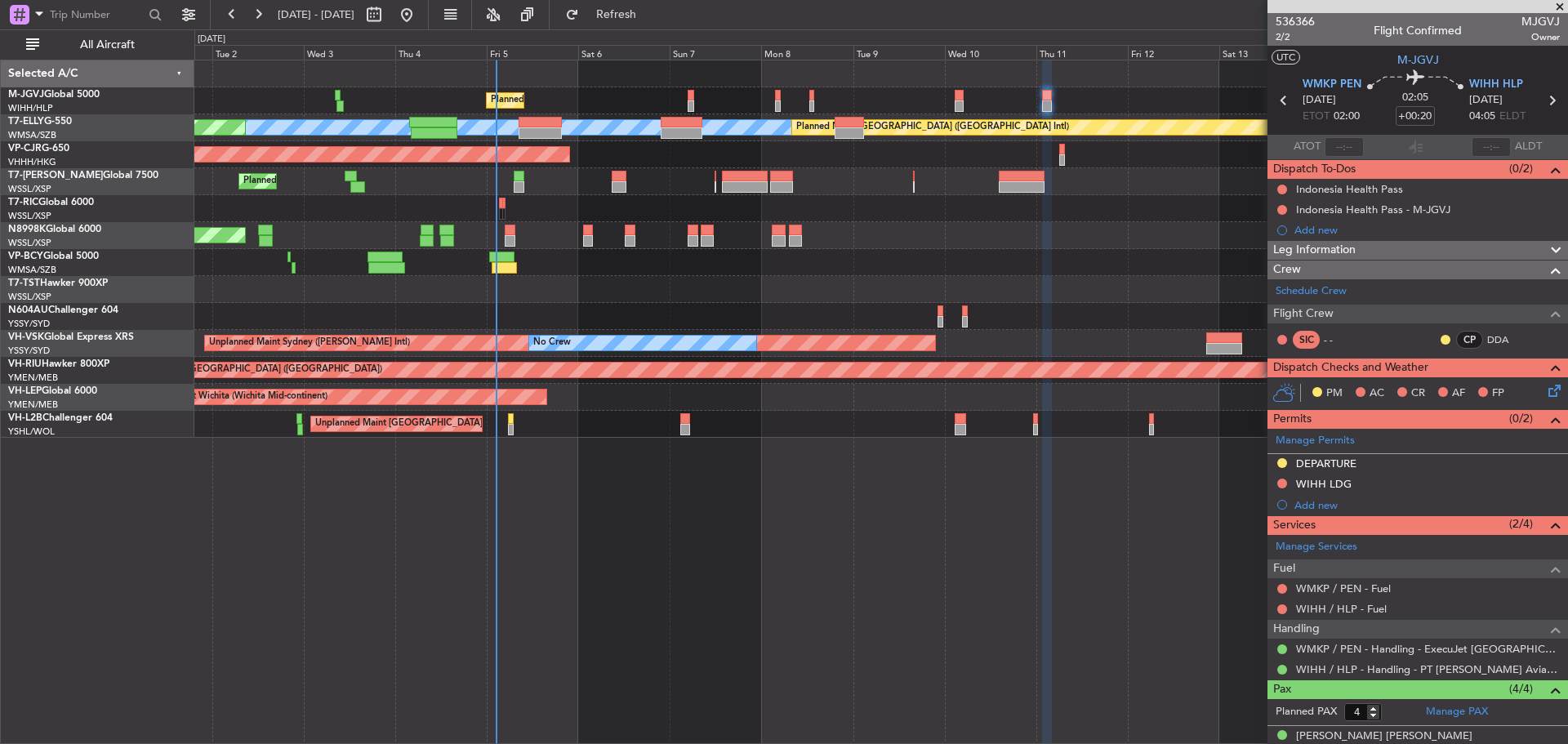
drag, startPoint x: 1541, startPoint y: 101, endPoint x: 1534, endPoint y: 120, distance: 20.2
click at [1534, 120] on section "WMKP PEN 11/09/2025 ETOT 02:00 02:05 +00:20 WIHH HLP 11/09/2025 04:05 ELDT" at bounding box center [1418, 103] width 301 height 64
click at [1282, 97] on icon at bounding box center [1284, 101] width 21 height 21
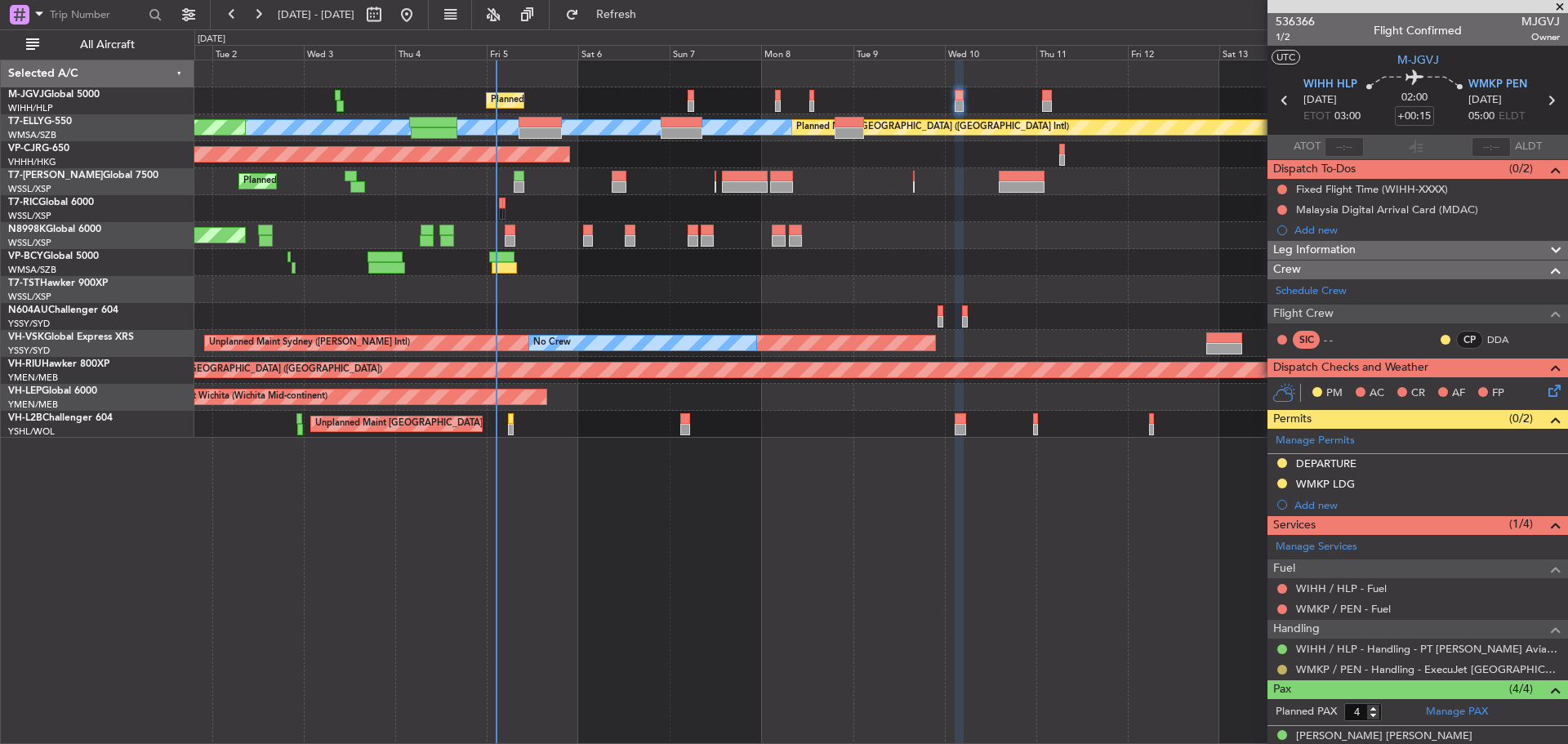
click at [1283, 667] on button at bounding box center [1283, 670] width 10 height 10
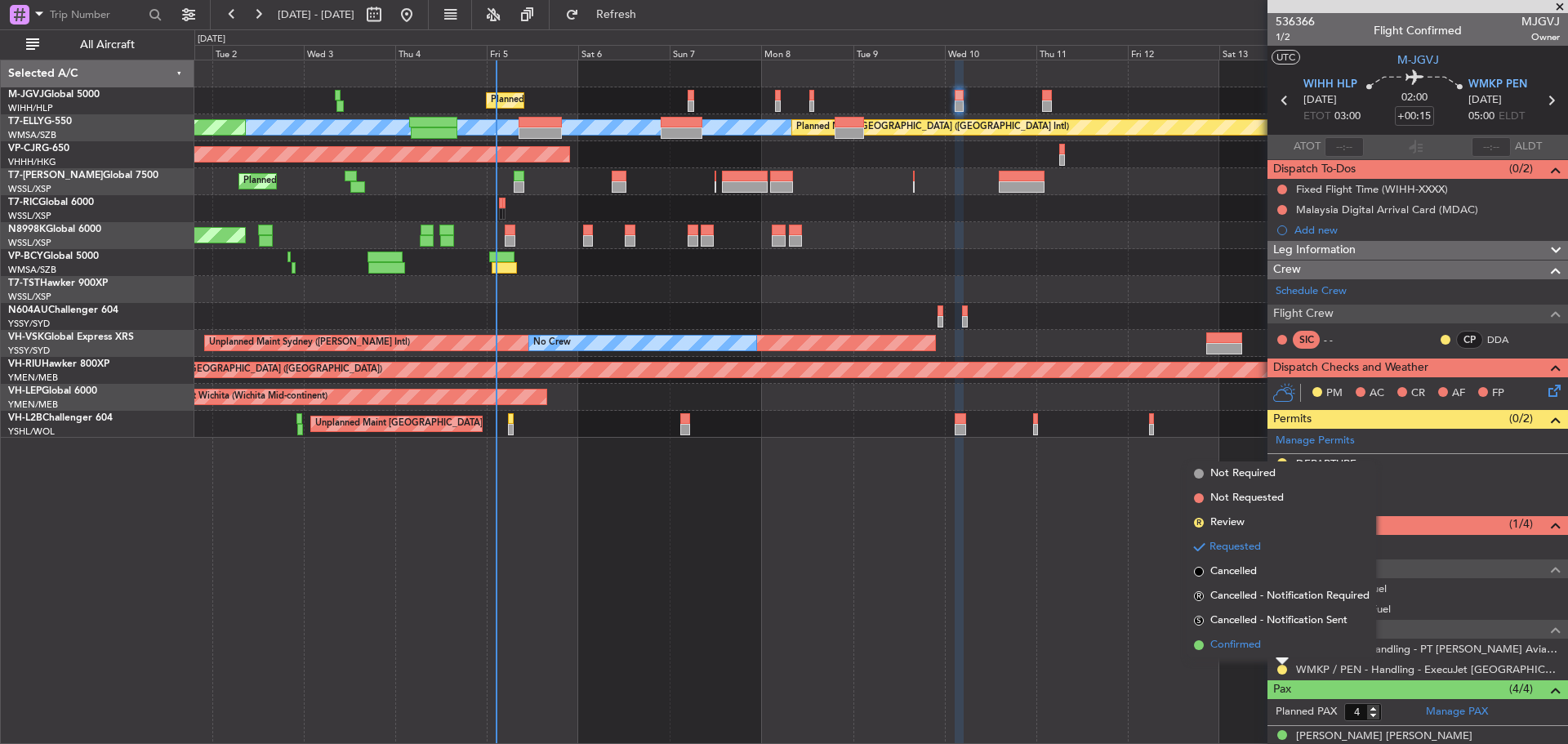
click at [1273, 646] on li "Confirmed" at bounding box center [1282, 646] width 188 height 25
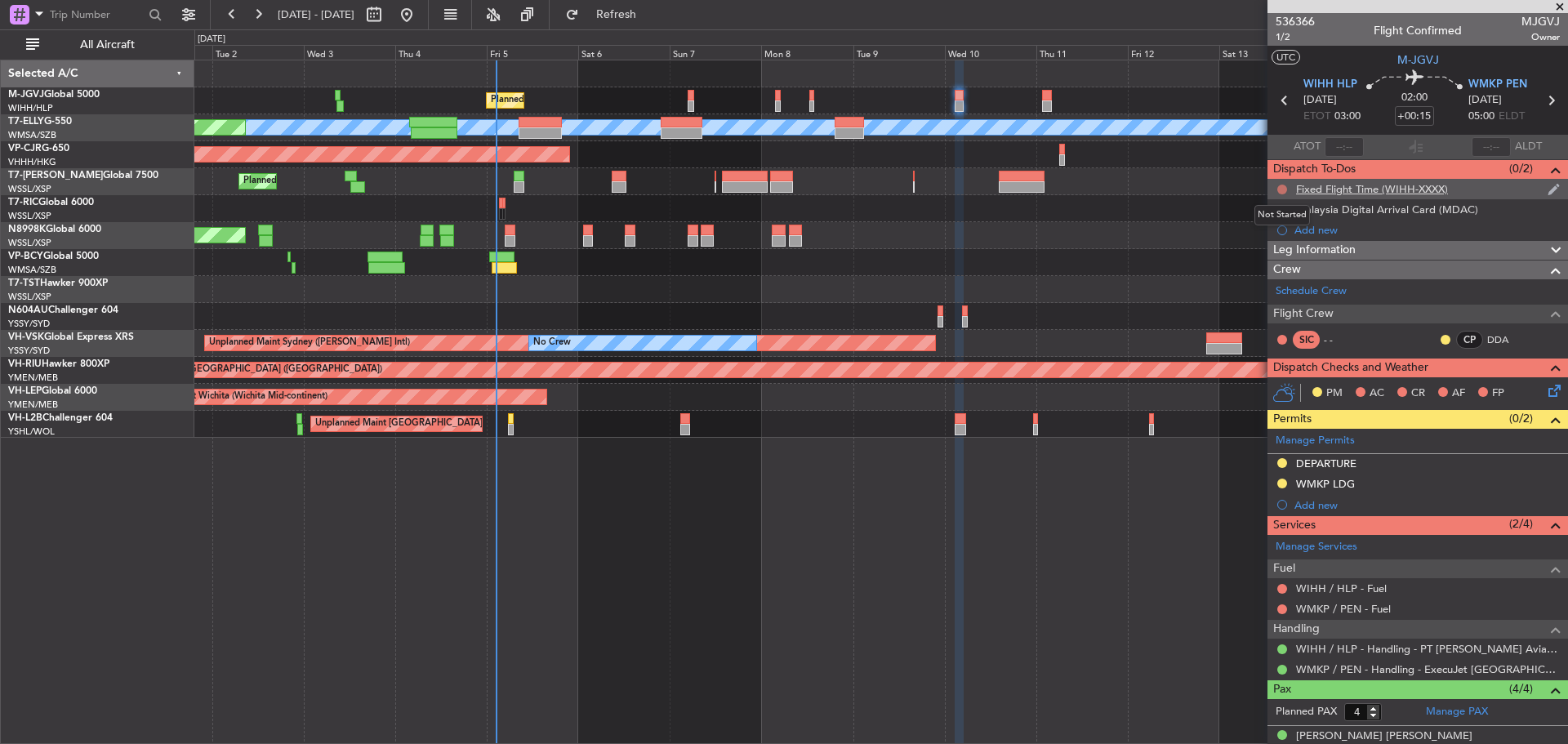
click at [1280, 189] on button at bounding box center [1283, 189] width 10 height 10
click at [1272, 284] on span "Cancelled" at bounding box center [1286, 286] width 46 height 17
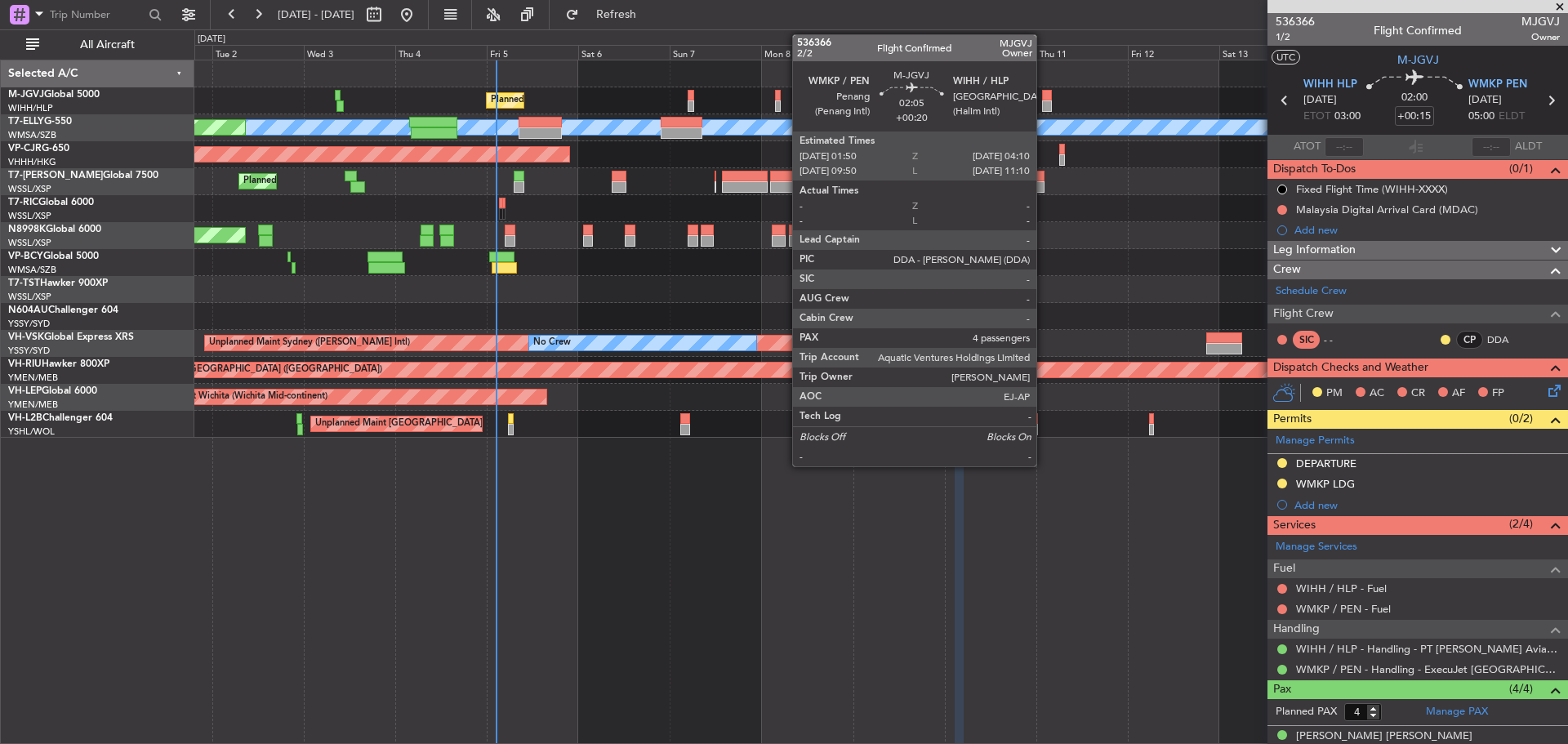
click at [1044, 104] on div at bounding box center [1046, 107] width 9 height 12
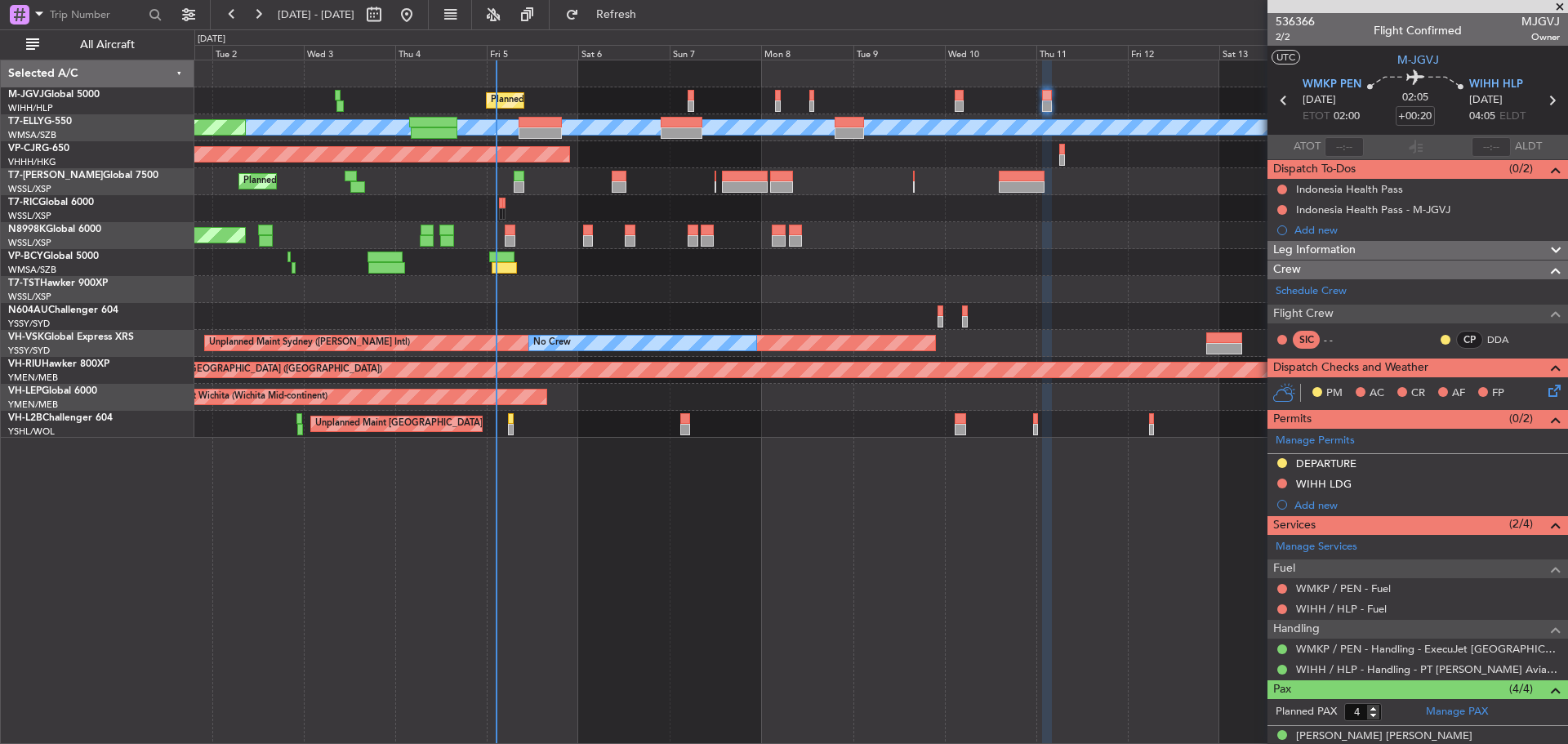
click at [1029, 236] on div "Planned Maint [GEOGRAPHIC_DATA] (Seletar)" at bounding box center [880, 236] width 1373 height 27
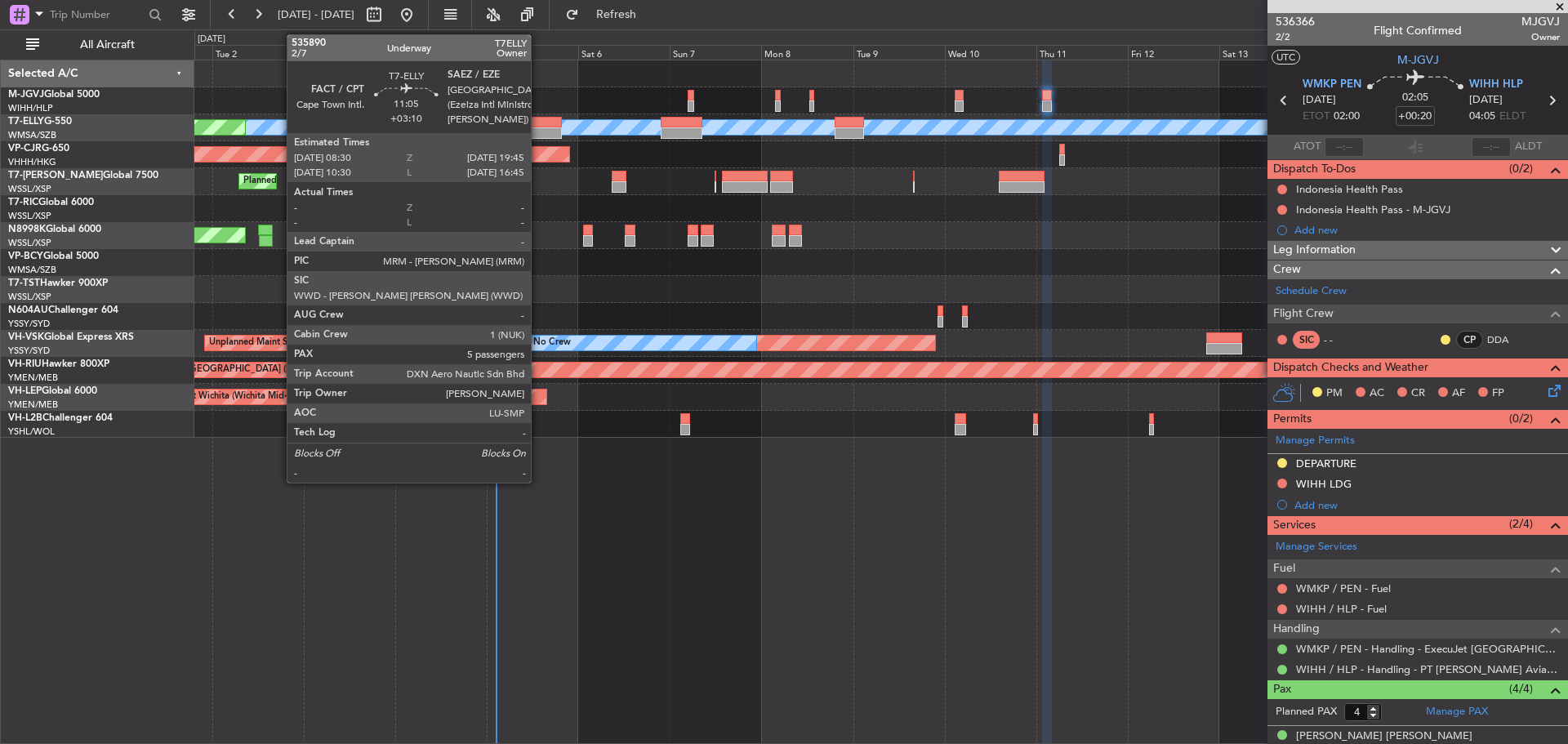
click at [538, 128] on div at bounding box center [540, 133] width 43 height 12
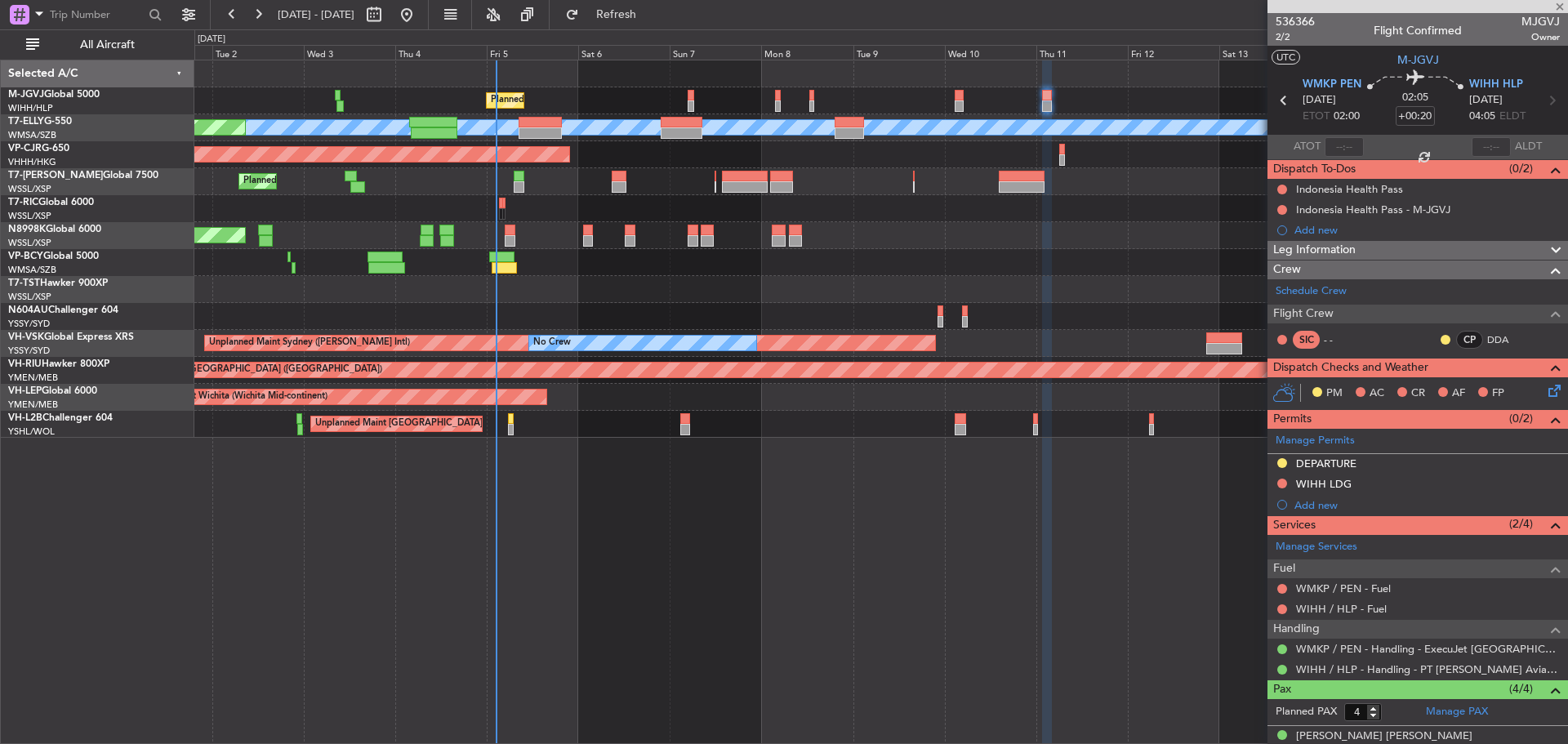
type input "+03:10"
type input "5"
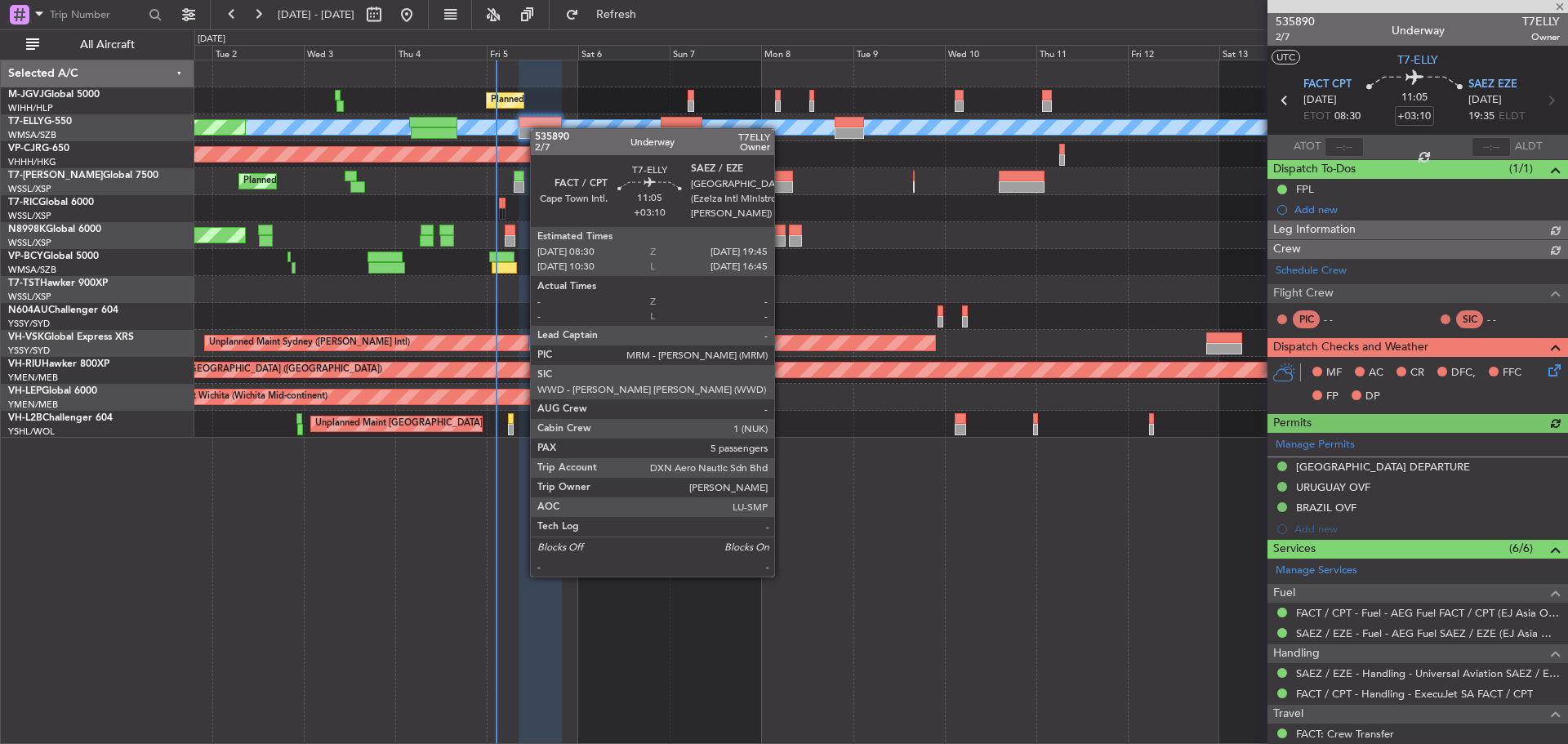
type input "[PERSON_NAME] (HHAFI)"
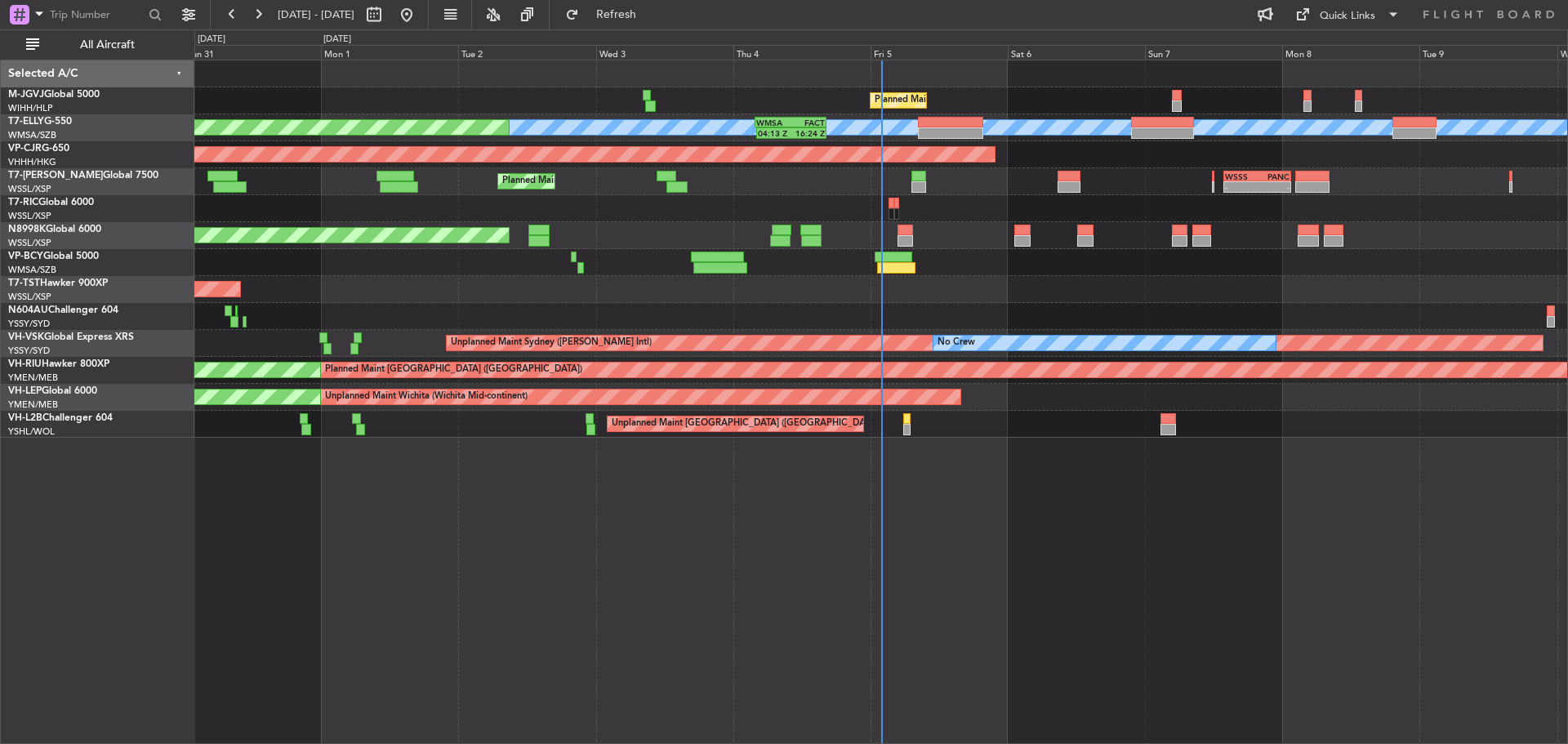
click at [76, 94] on link "M-JGVJ Global 5000" at bounding box center [54, 95] width 92 height 10
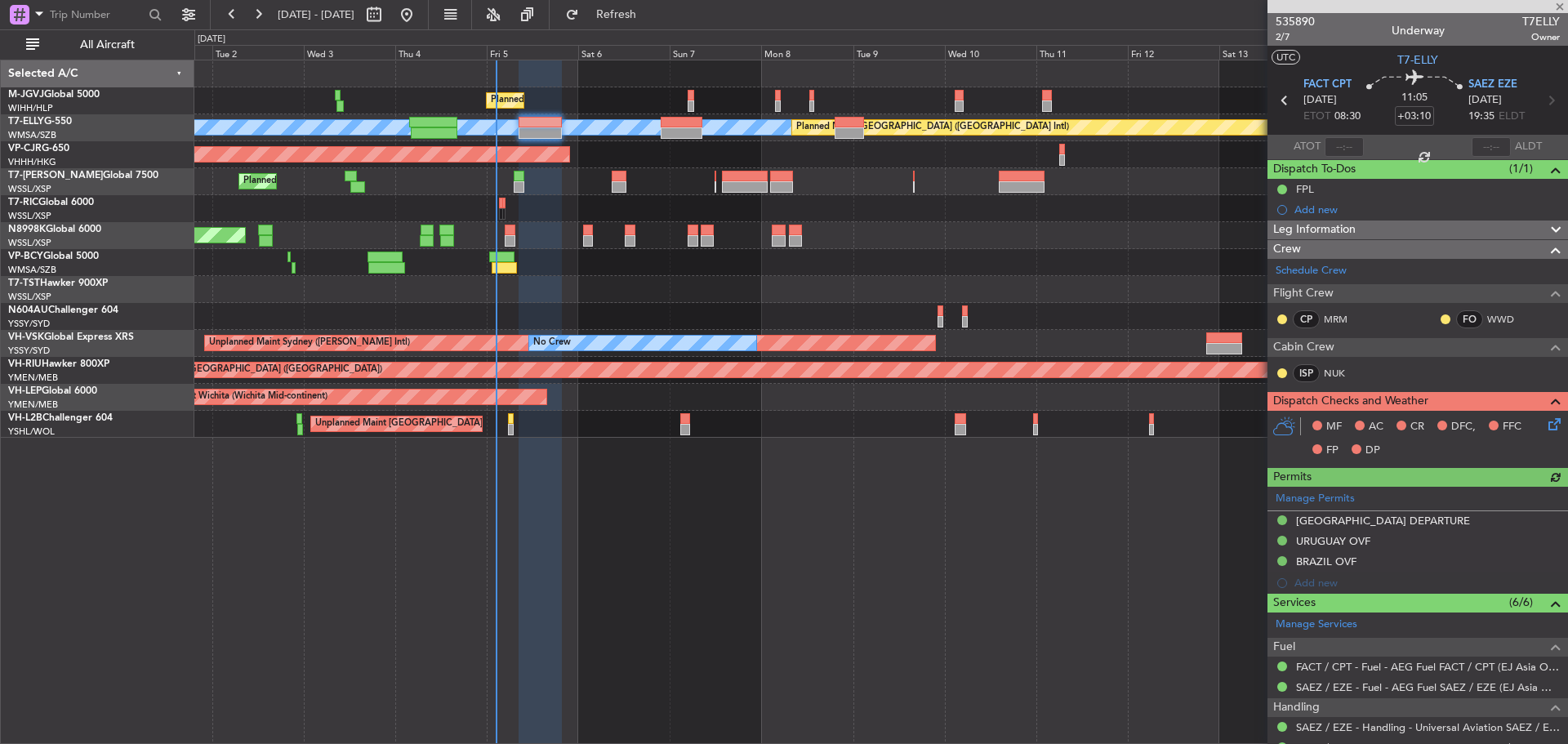
type input "[PERSON_NAME] (HHAFI)"
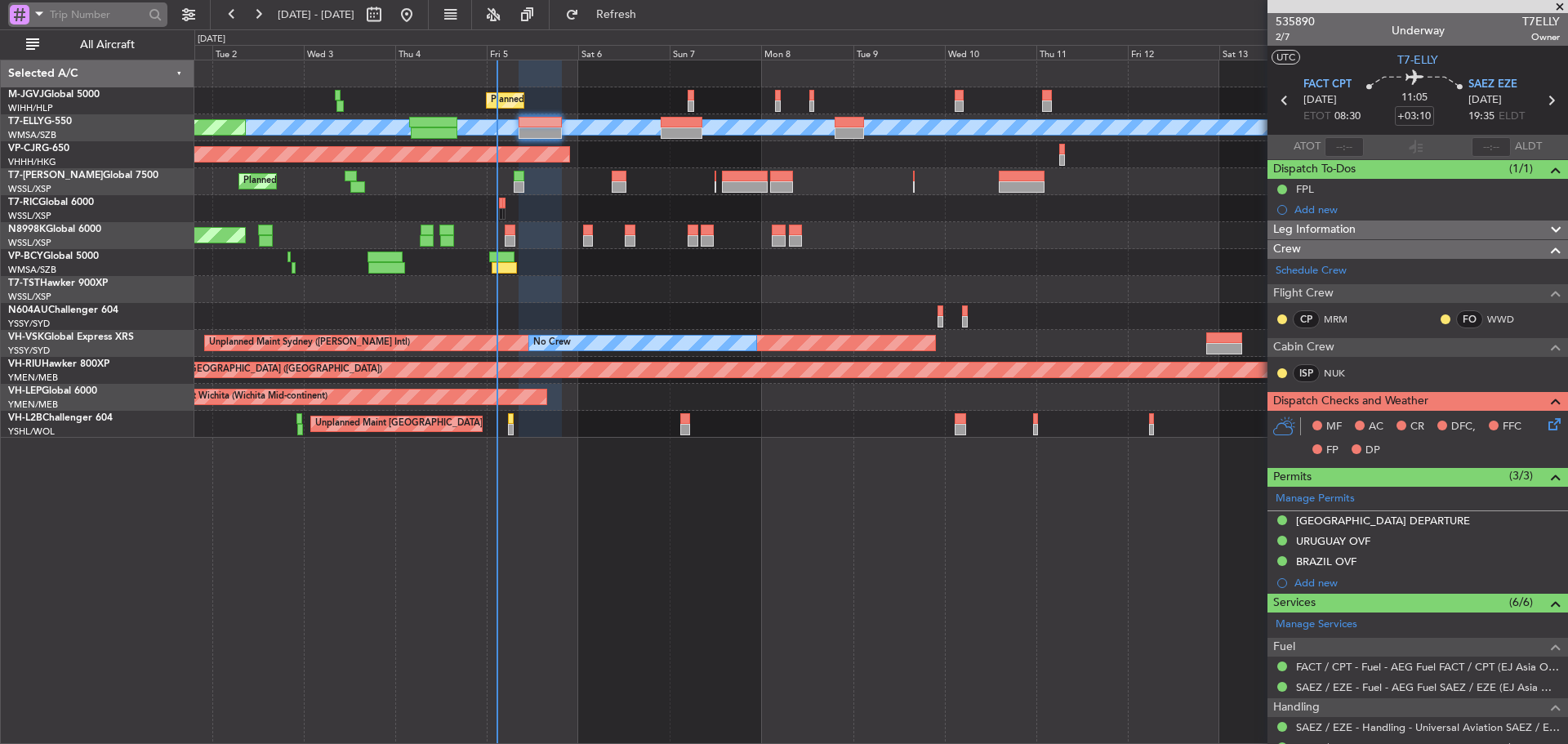
type input "[PERSON_NAME] (HHAFI)"
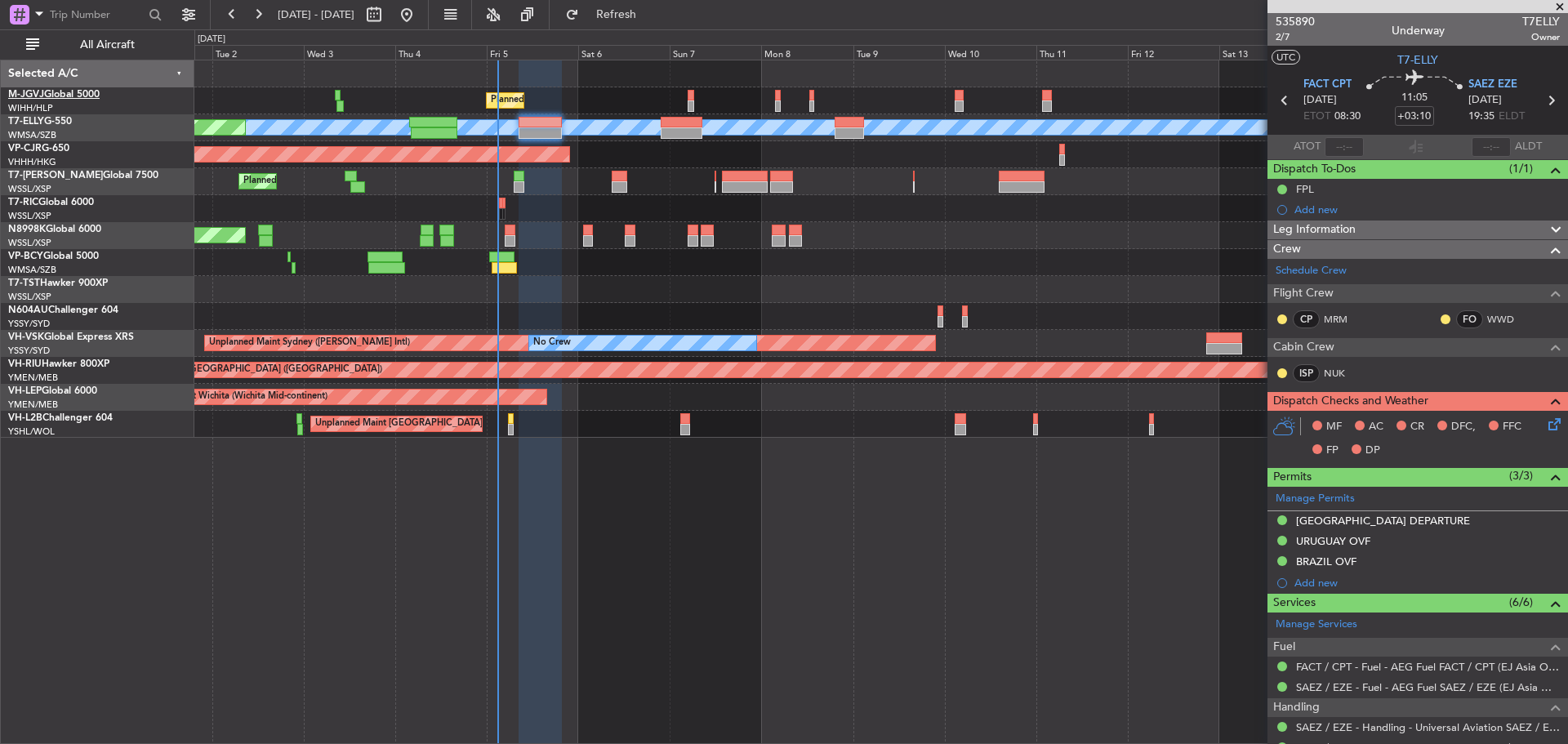
click at [73, 97] on link "M-JGVJ Global 5000" at bounding box center [54, 95] width 92 height 10
click at [50, 339] on link "VH-VSK Global Express XRS" at bounding box center [71, 337] width 126 height 10
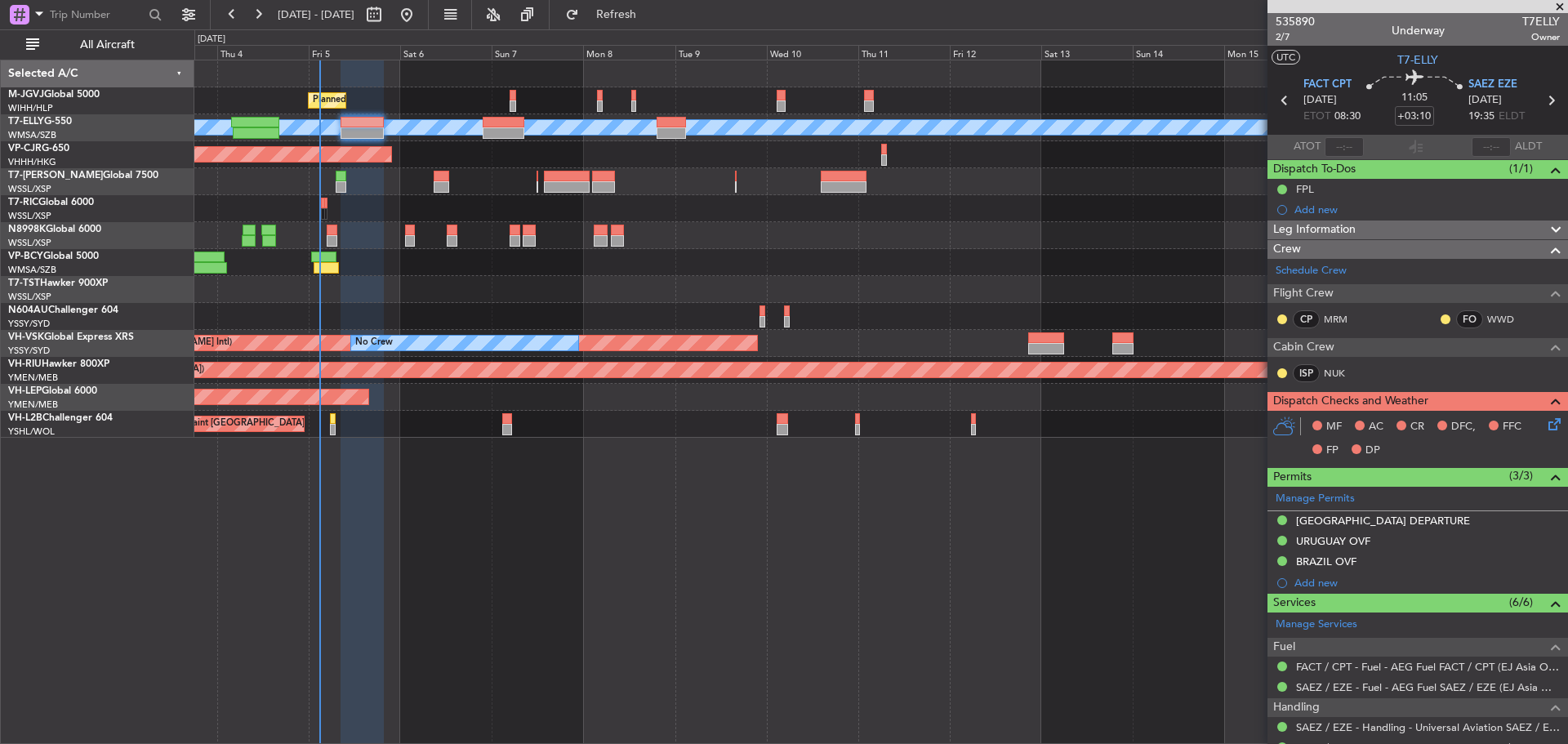
click at [576, 270] on div at bounding box center [880, 262] width 1373 height 27
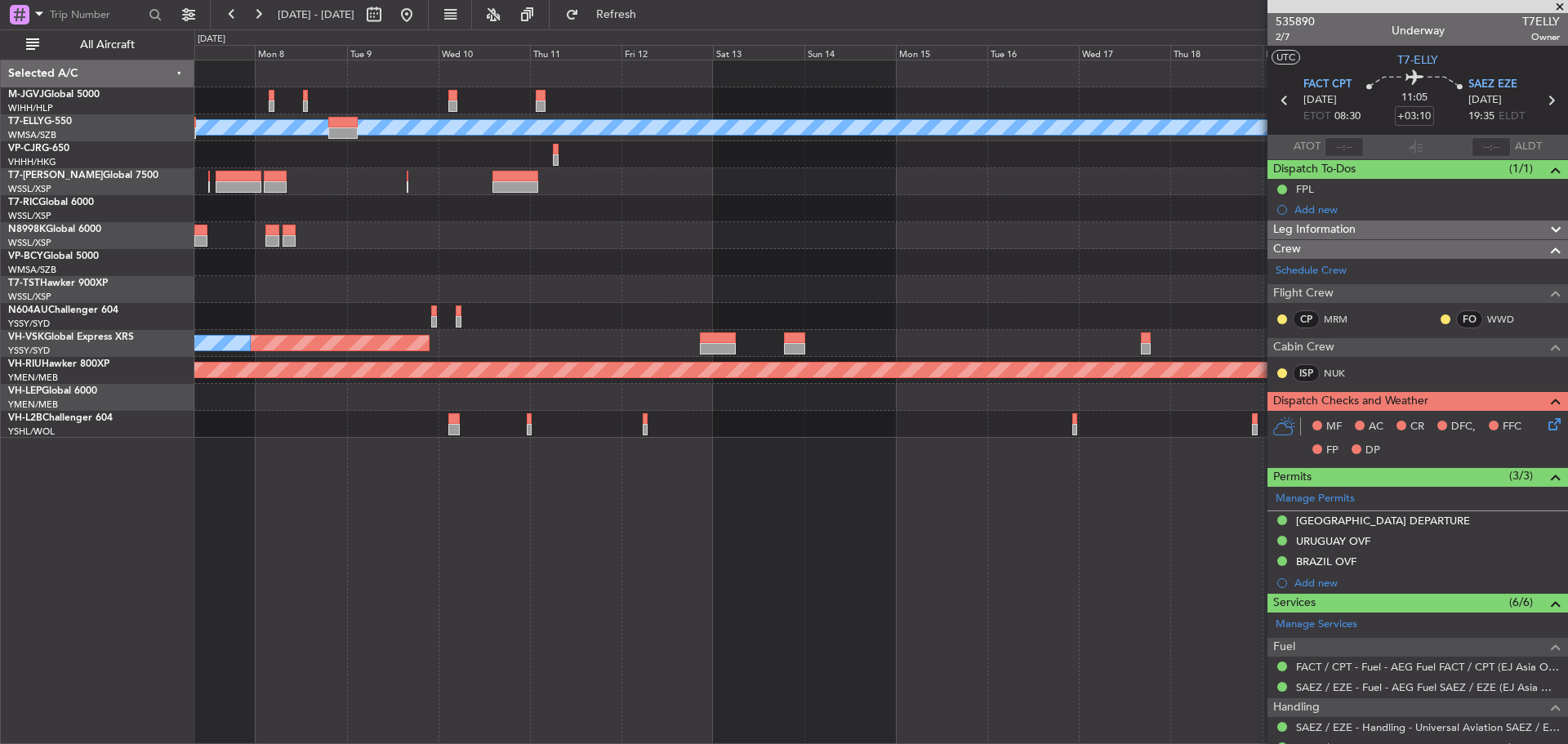
click at [497, 277] on div "Planned Maint [GEOGRAPHIC_DATA] (Seletar) Planned Maint [GEOGRAPHIC_DATA] ([GEO…" at bounding box center [880, 249] width 1373 height 378
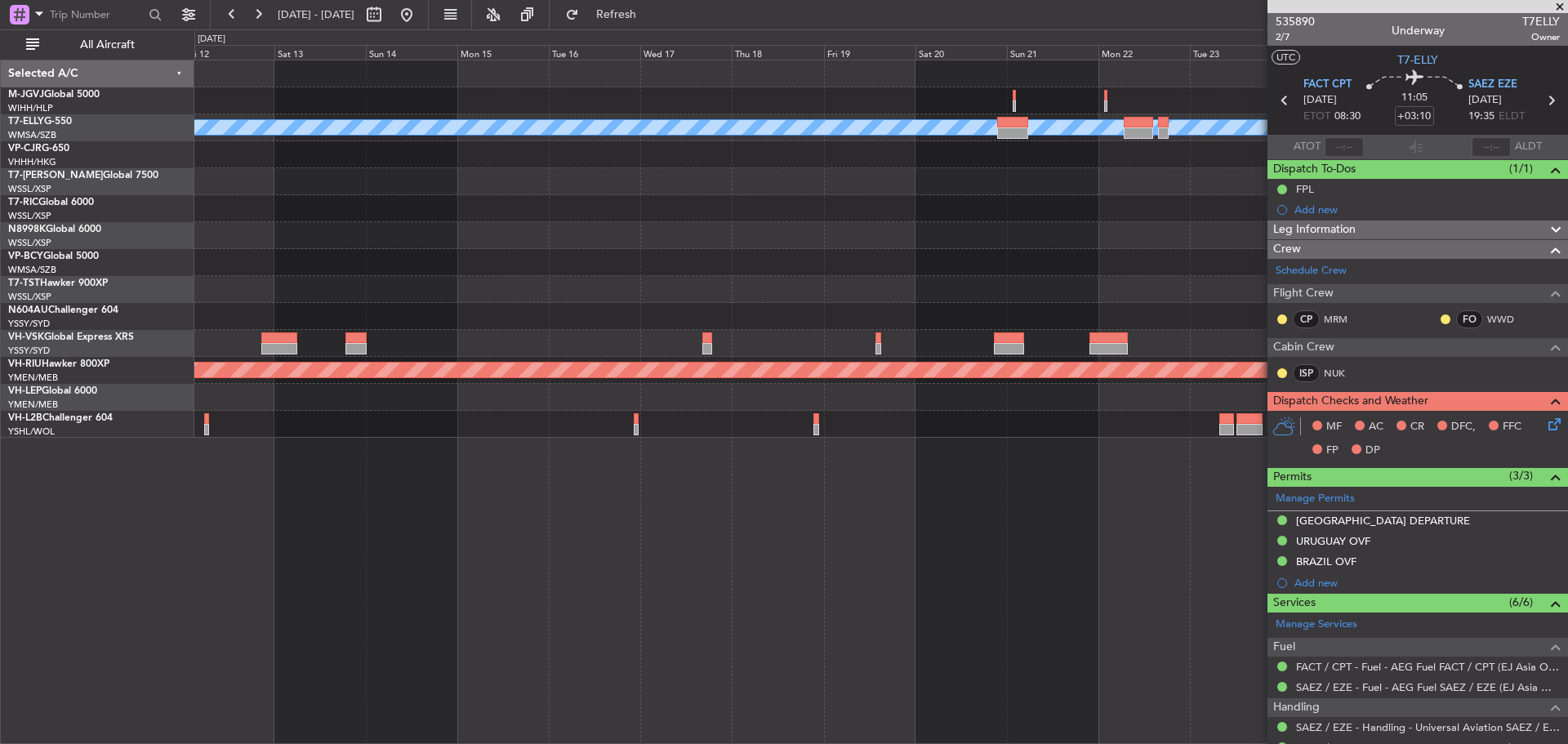
click at [441, 264] on div at bounding box center [880, 262] width 1373 height 27
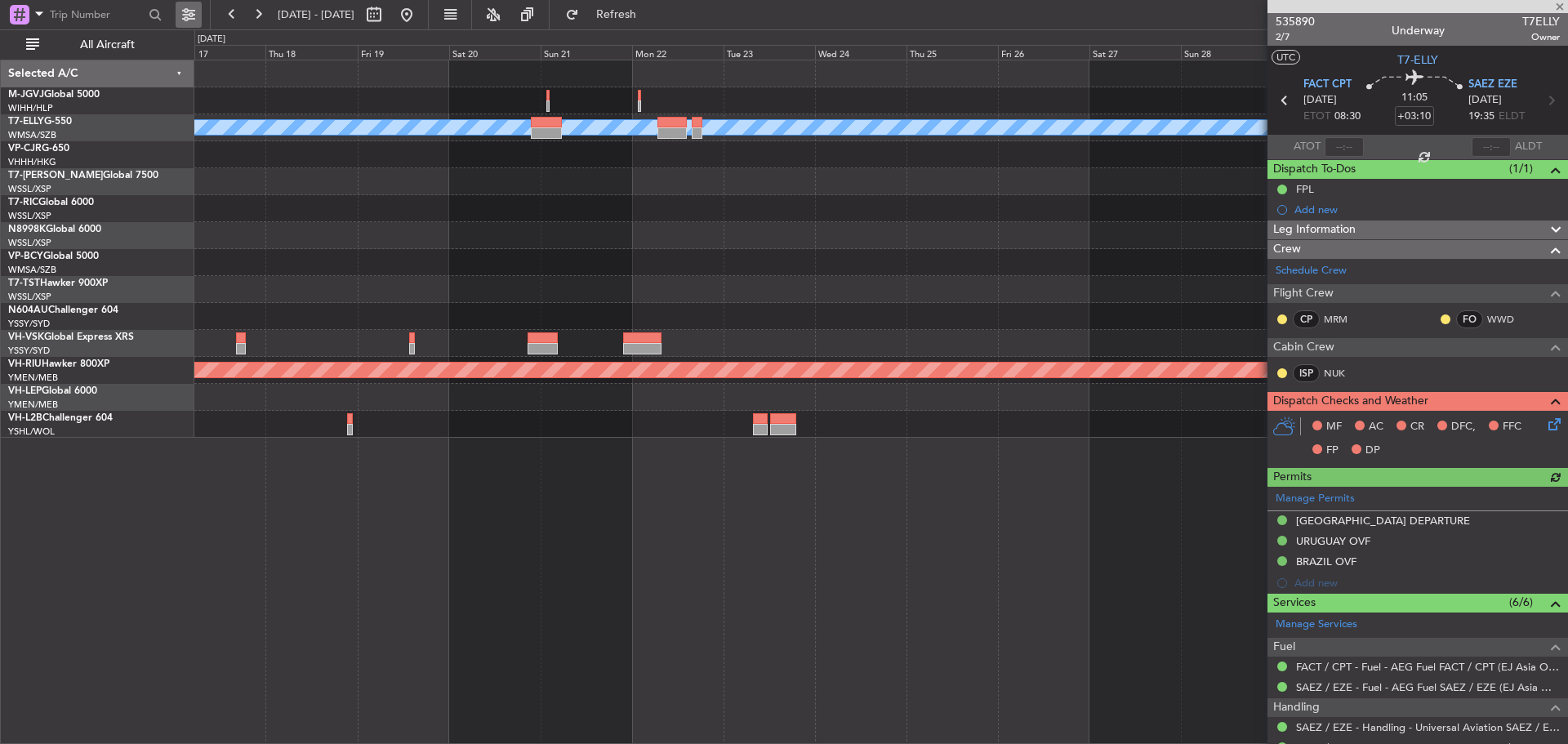
type input "[PERSON_NAME] (HHAFI)"
click at [92, 337] on link "VH-VSK Global Express XRS" at bounding box center [71, 337] width 126 height 10
type input "[PERSON_NAME] (HHAFI)"
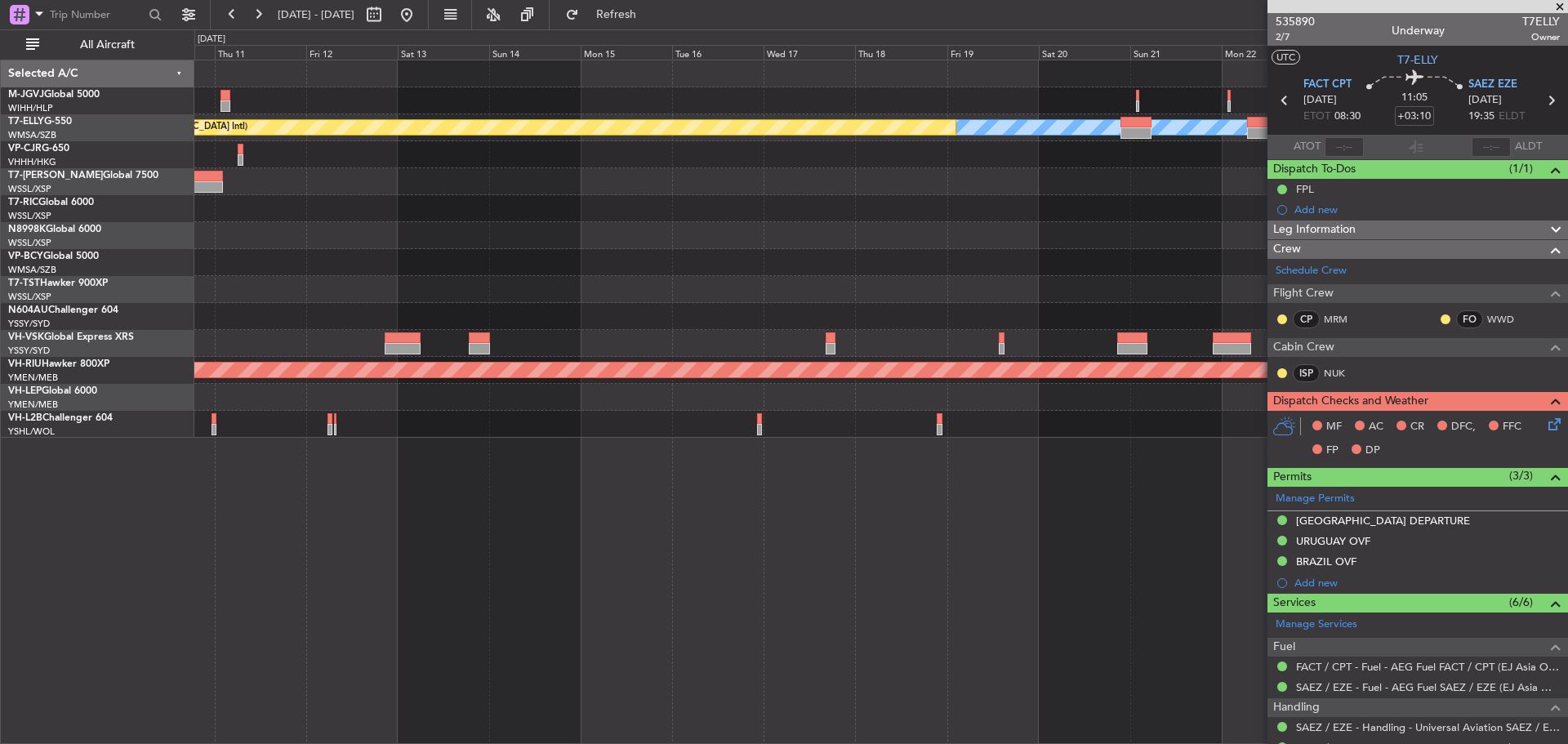
click at [1075, 222] on div "[PERSON_NAME] Planned Maint [GEOGRAPHIC_DATA] ([GEOGRAPHIC_DATA]) Unplanned Mai…" at bounding box center [880, 249] width 1373 height 378
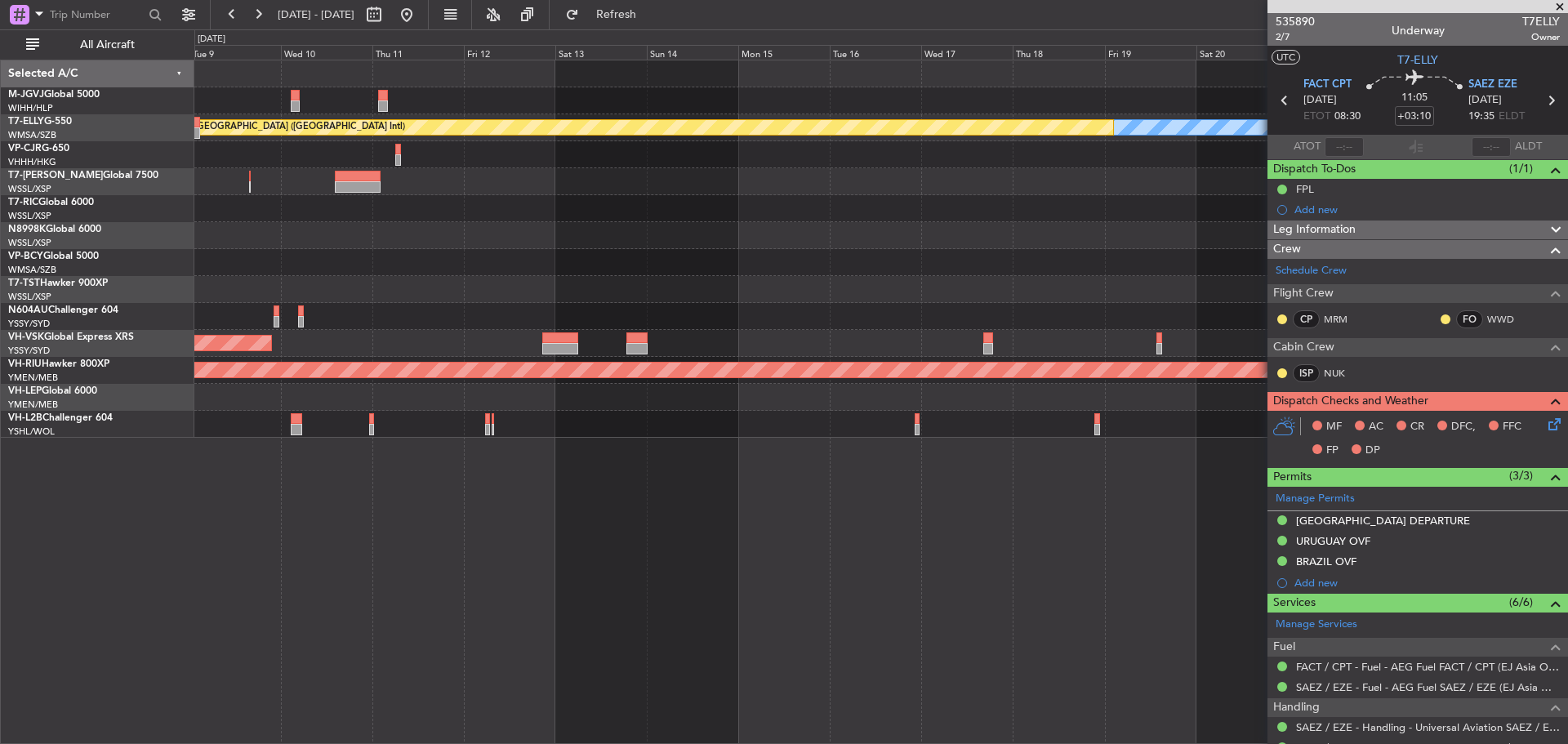
click at [1003, 221] on div "Planned Maint [GEOGRAPHIC_DATA] (Seletar) [PERSON_NAME] Planned Maint [GEOGRAPH…" at bounding box center [880, 249] width 1373 height 378
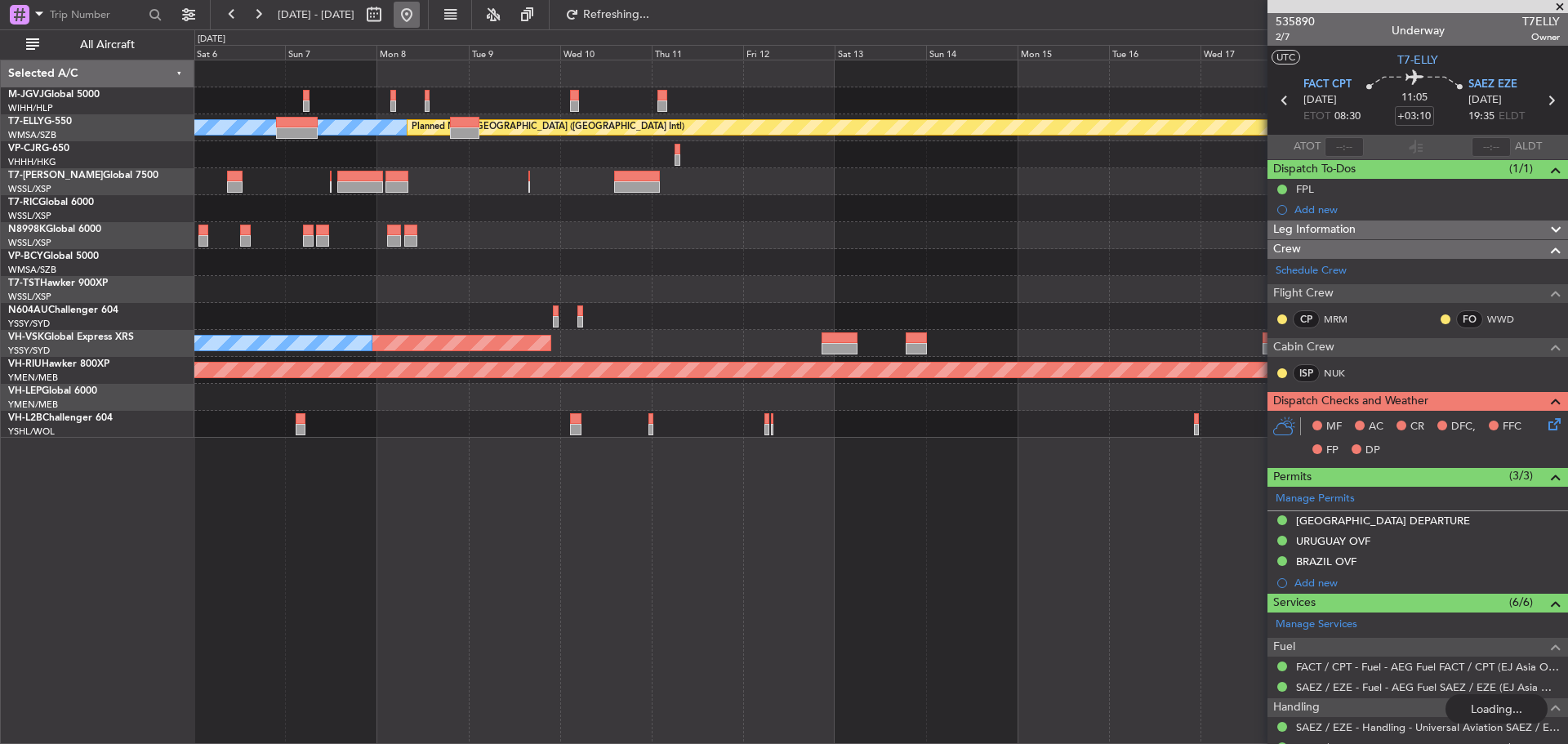
click at [420, 13] on button at bounding box center [407, 15] width 26 height 26
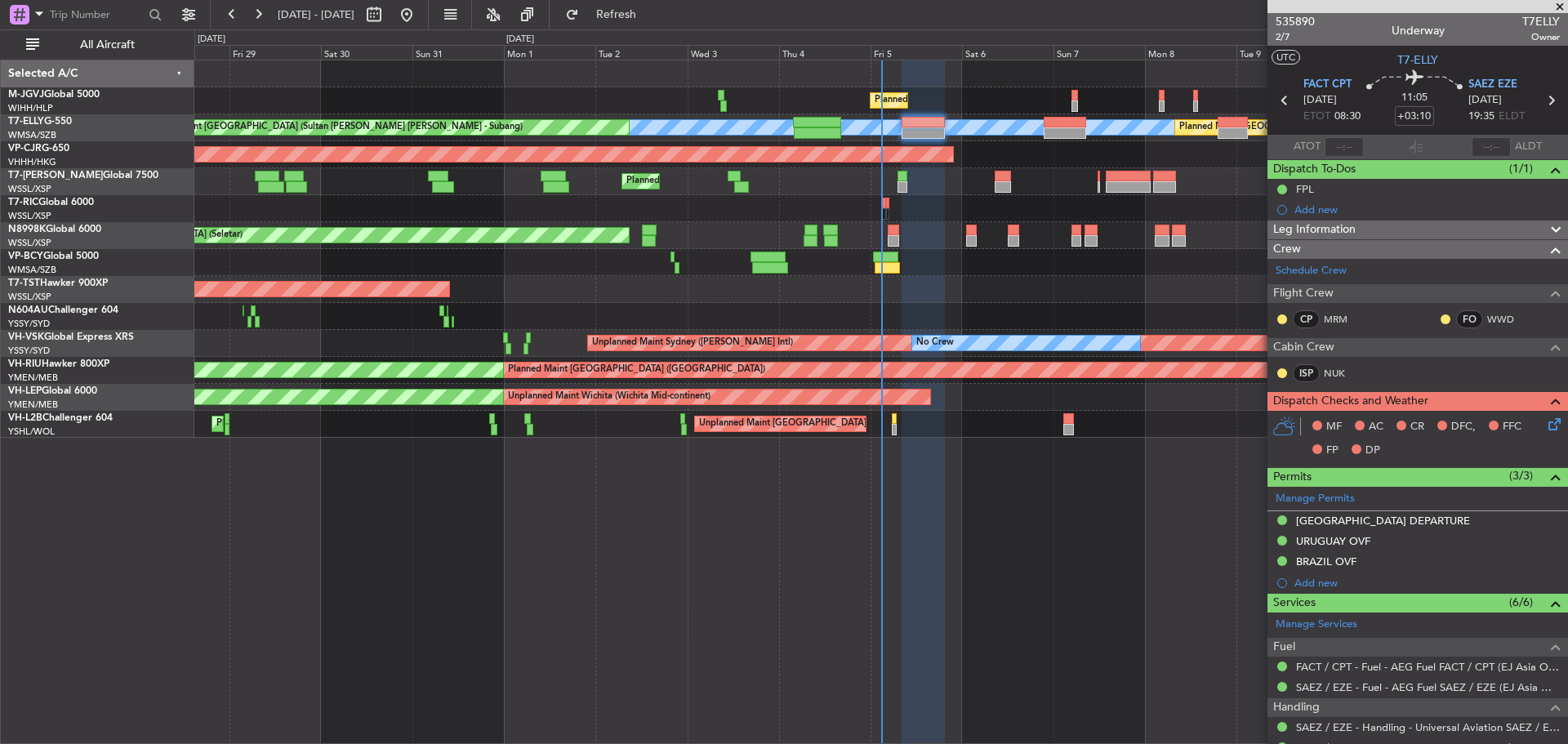
click at [721, 305] on div "Planned Maint [GEOGRAPHIC_DATA] (Seletar) Planned Maint [GEOGRAPHIC_DATA] (Hali…" at bounding box center [880, 249] width 1373 height 378
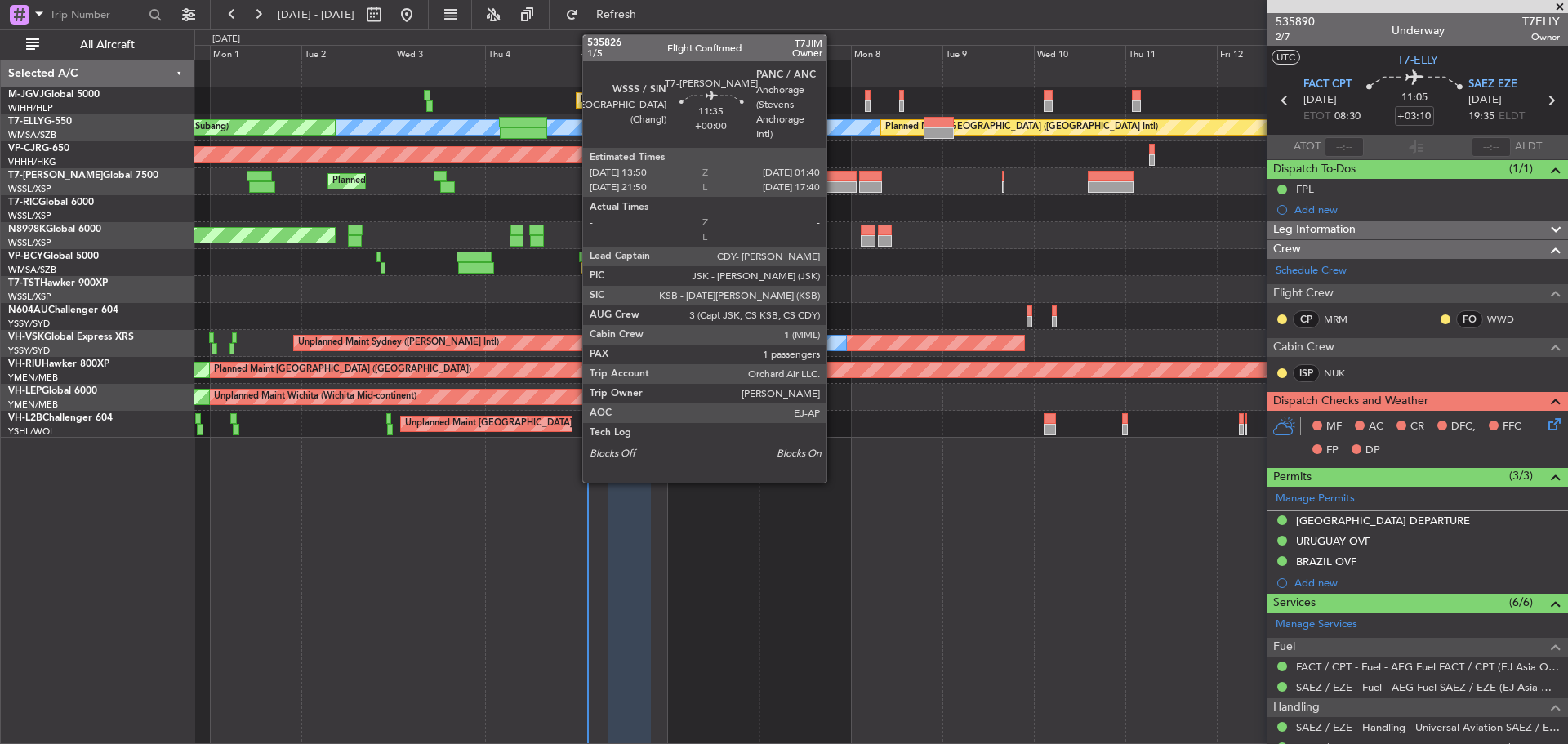
click at [834, 183] on div at bounding box center [834, 187] width 45 height 12
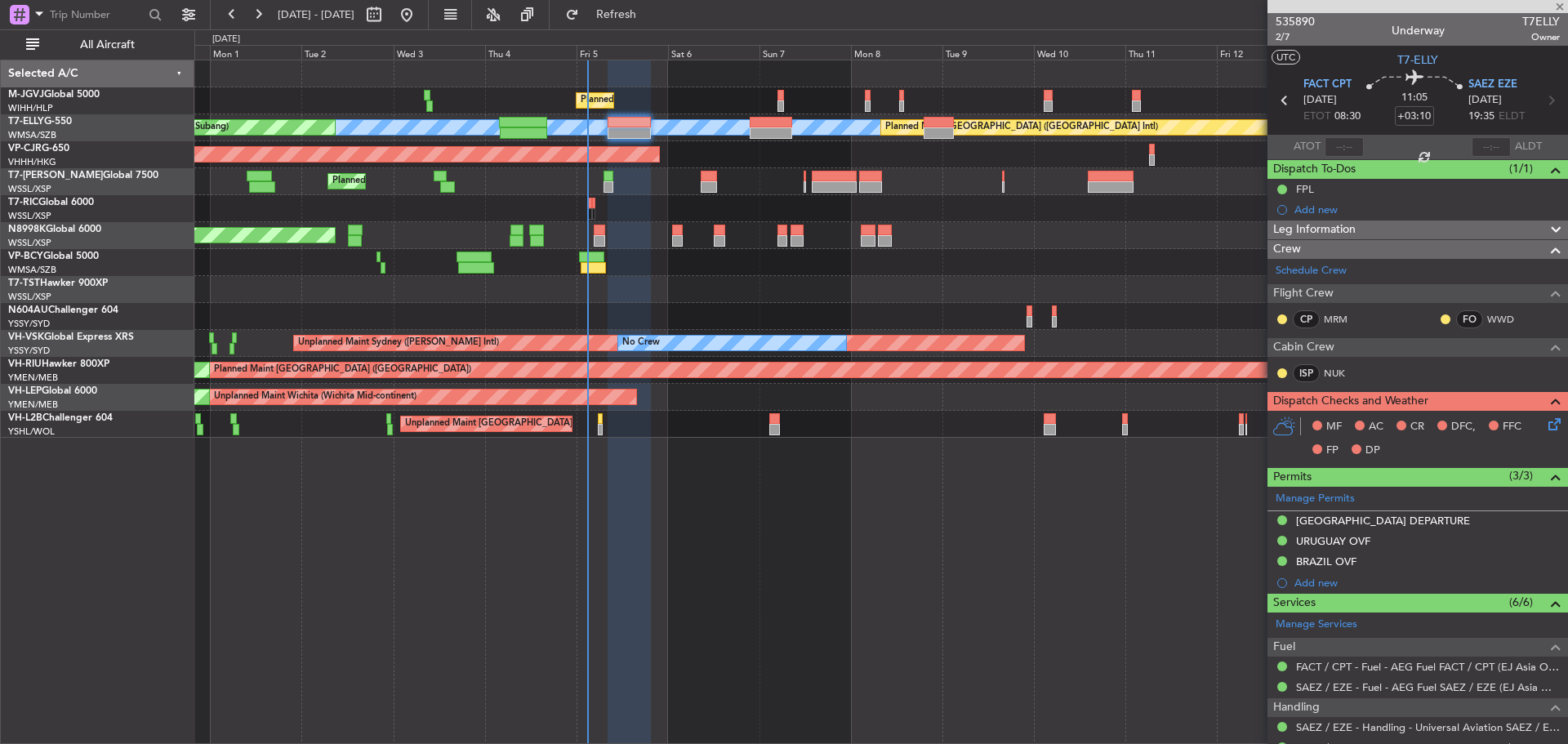
type input "1"
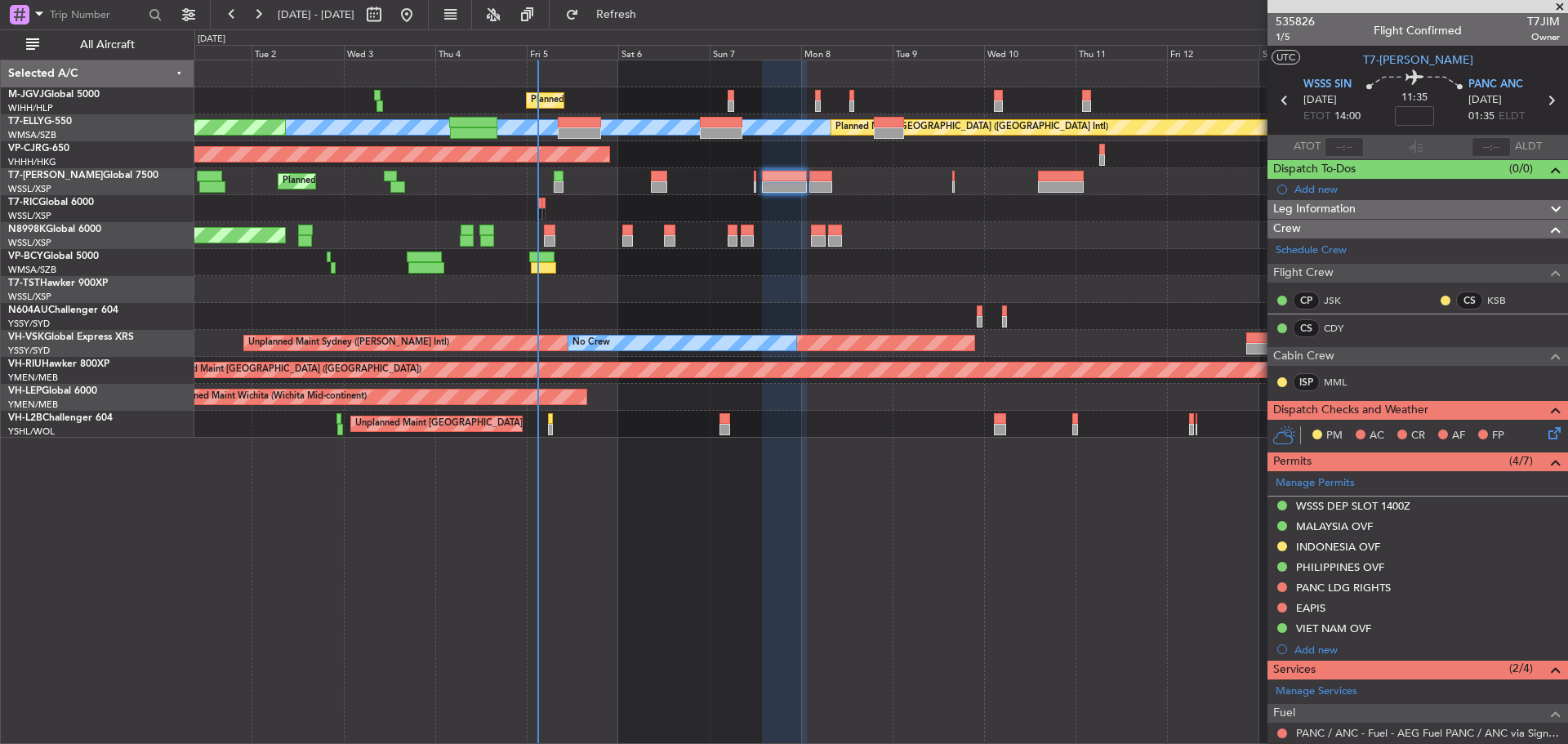
click at [746, 169] on div "Planned Maint [GEOGRAPHIC_DATA] (Seletar) [PERSON_NAME] Planned Maint [GEOGRAPH…" at bounding box center [880, 249] width 1373 height 378
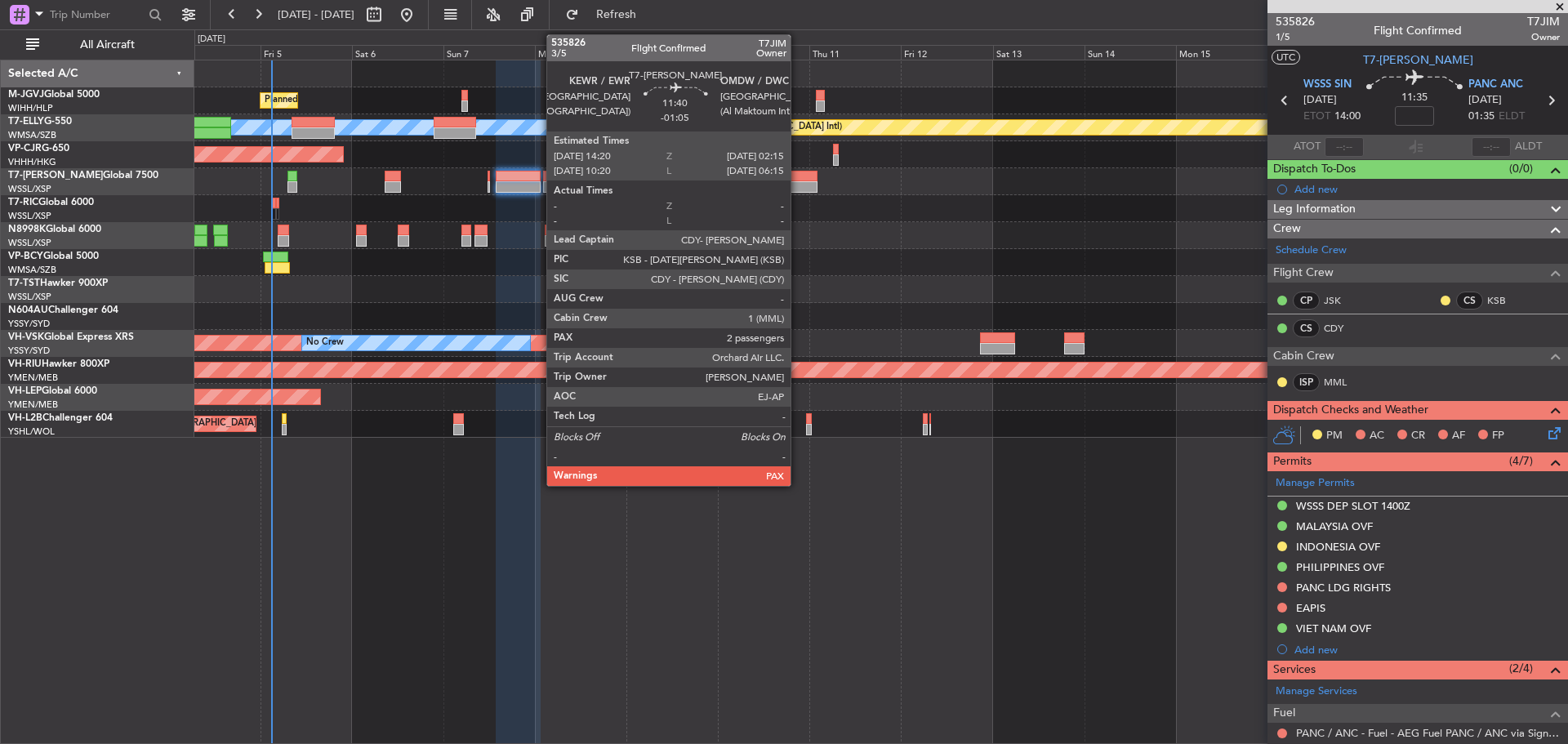
click at [798, 186] on div at bounding box center [794, 187] width 45 height 12
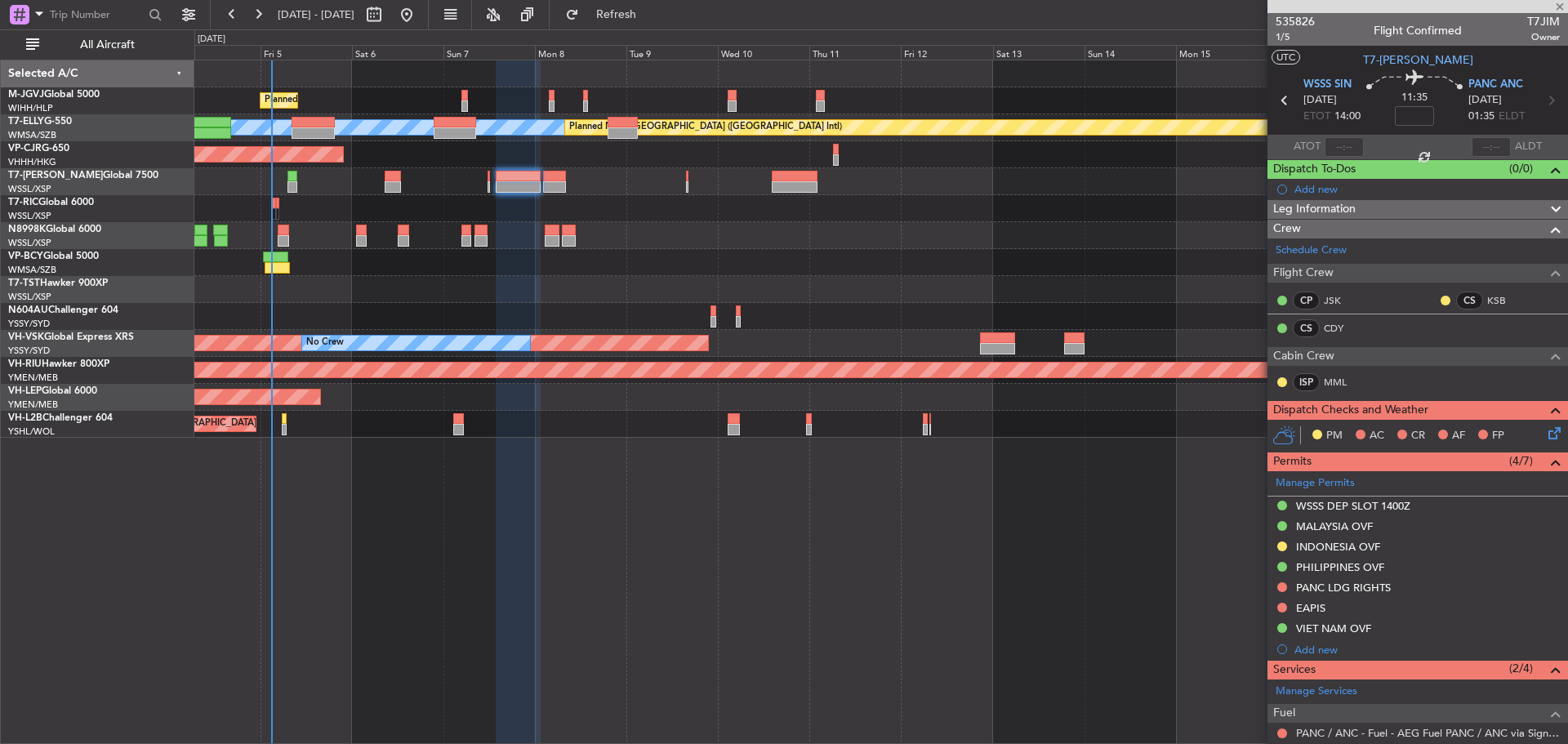
type input "-01:05"
type input "2"
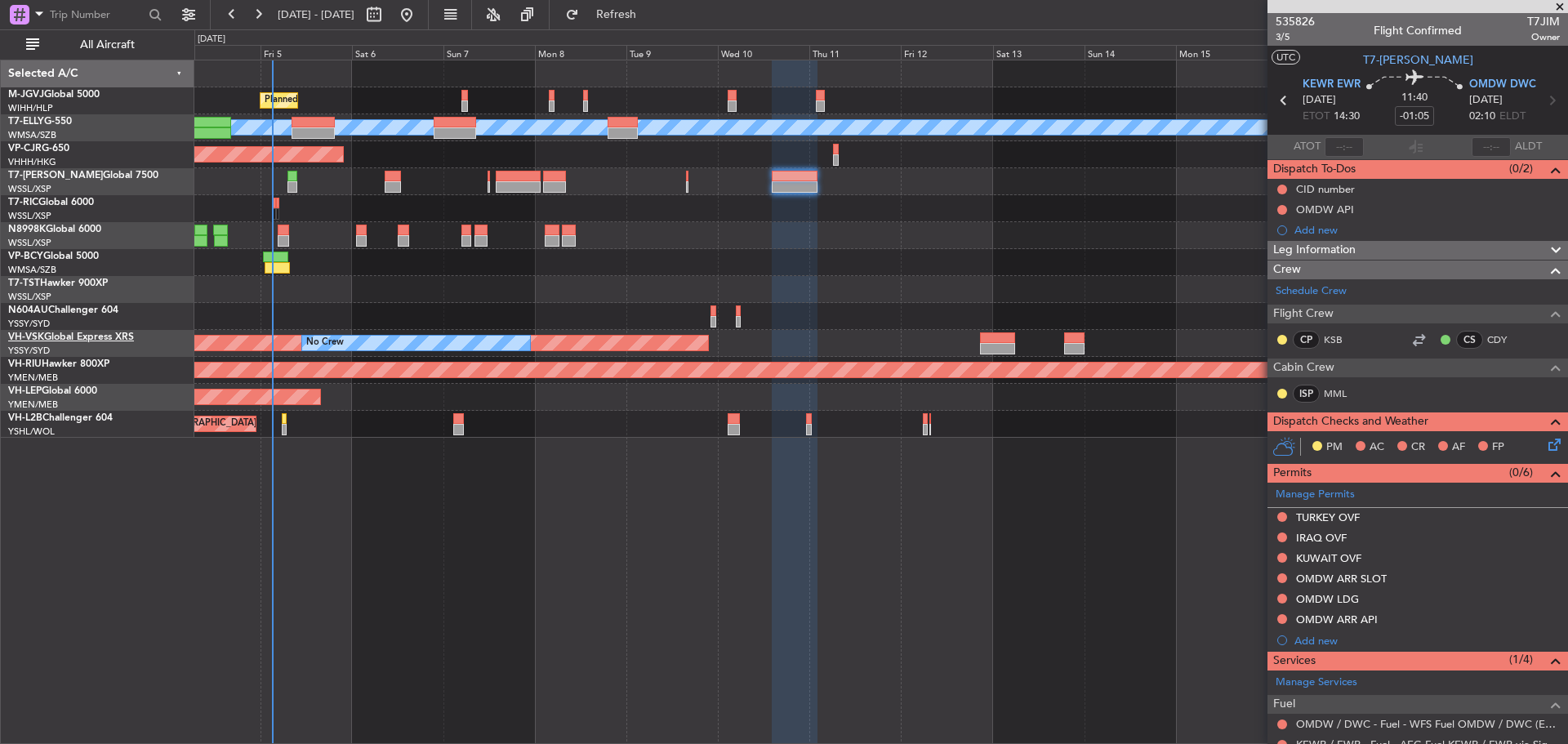
click at [99, 341] on link "VH-VSK Global Express XRS" at bounding box center [71, 337] width 126 height 10
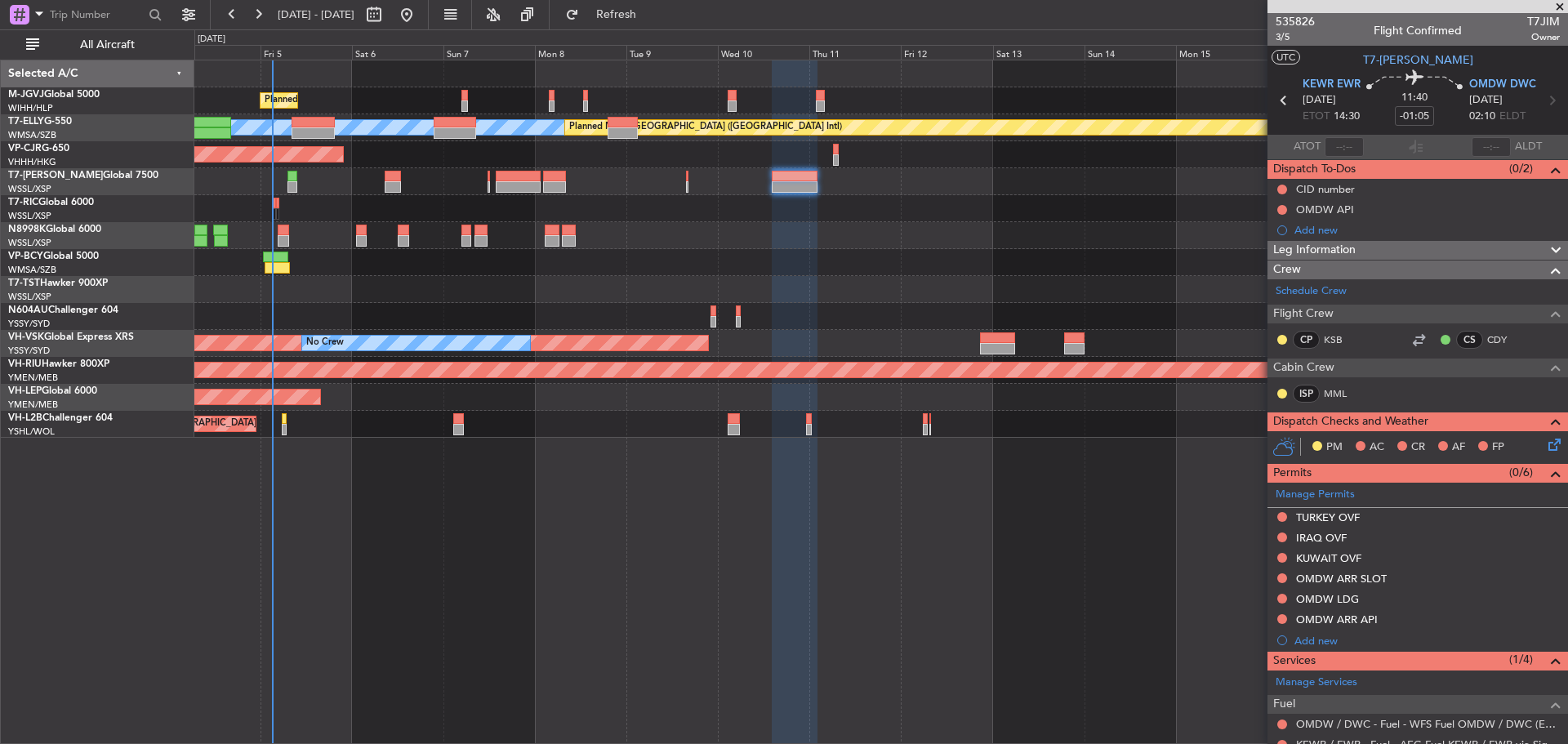
click at [369, 292] on div at bounding box center [880, 289] width 1373 height 27
click at [98, 312] on link "N604AU Challenger 604" at bounding box center [63, 311] width 110 height 10
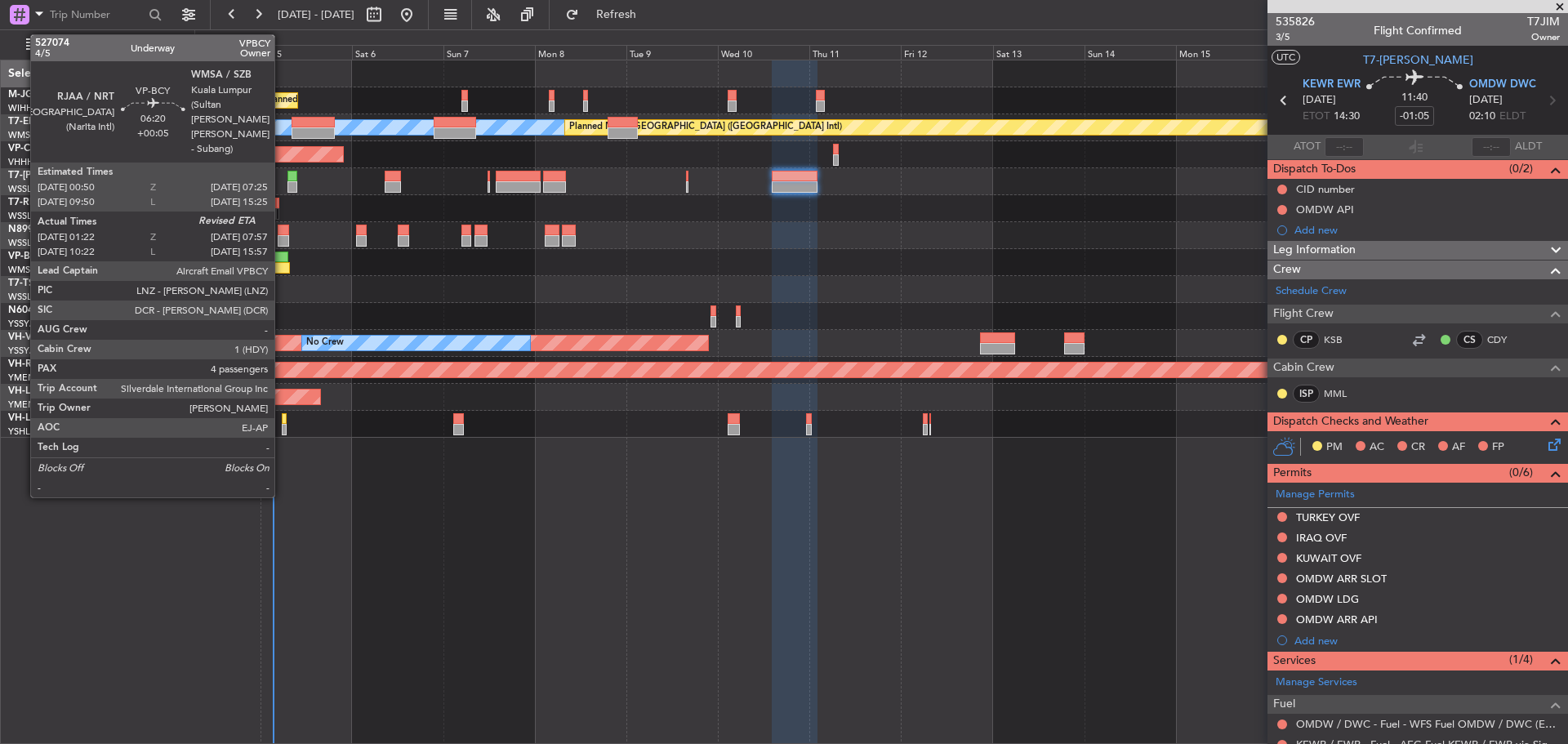
click at [282, 265] on div at bounding box center [277, 268] width 26 height 12
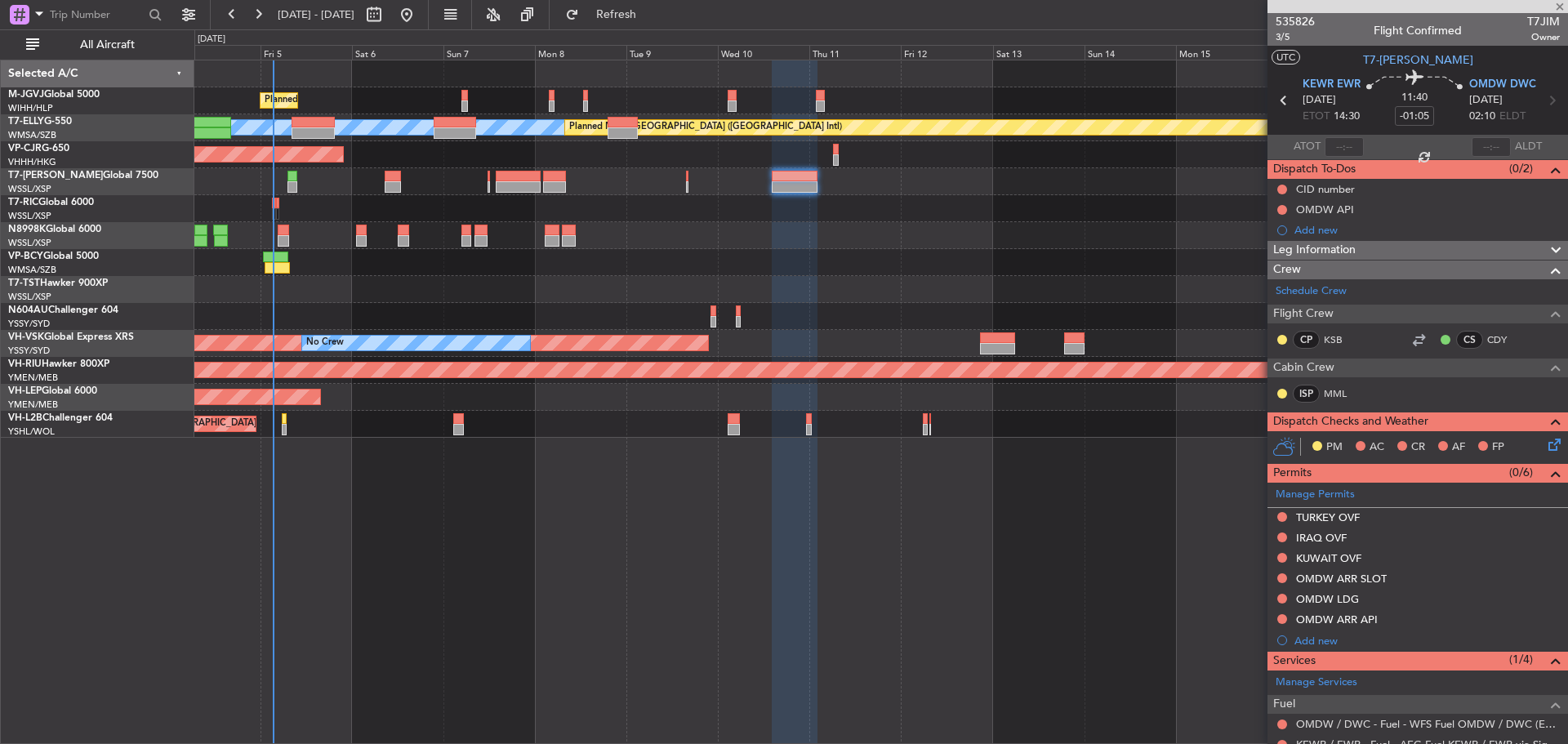
type input "+00:05"
type input "01:32"
type input "4"
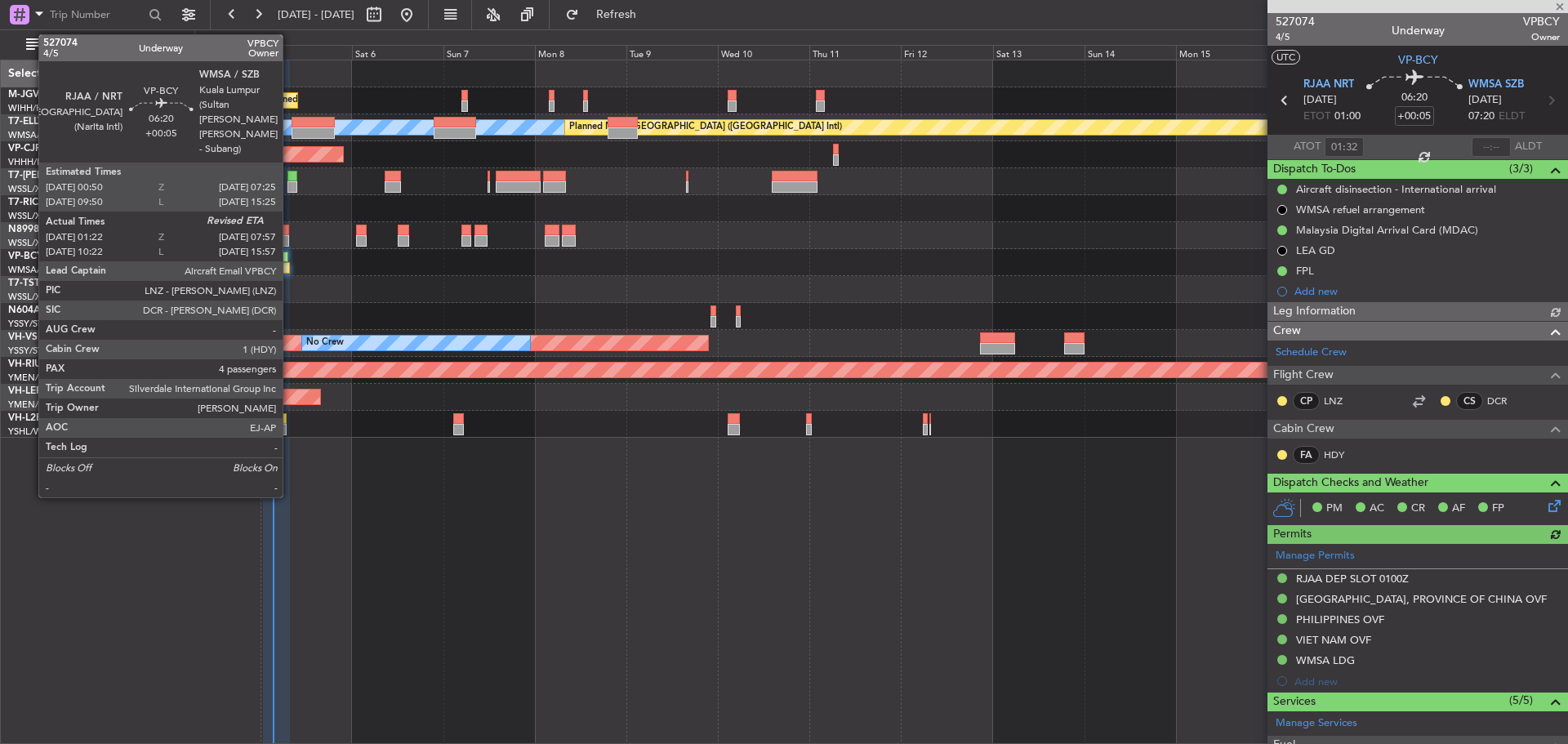
type input "[PERSON_NAME] (BTA)"
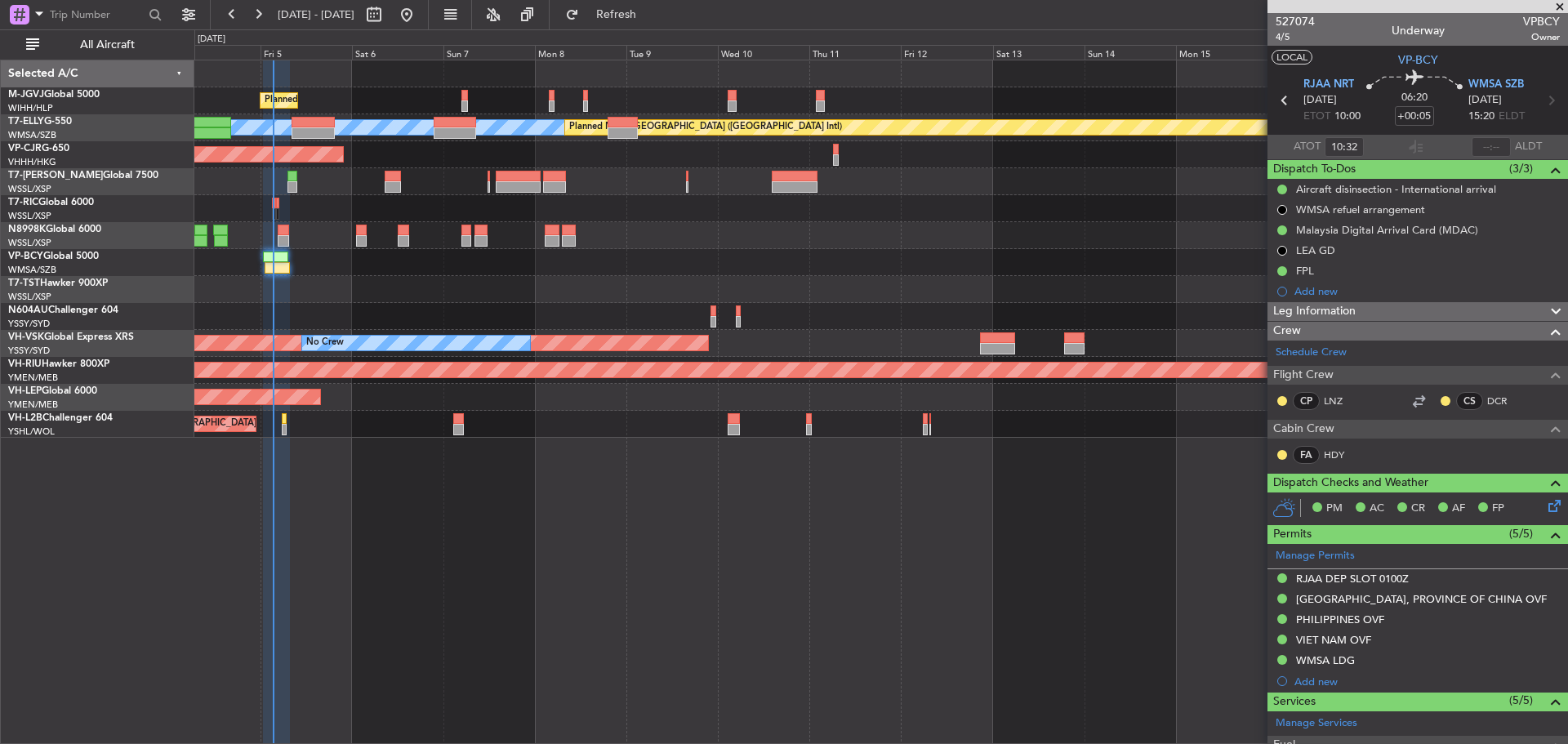
type input "01:32"
click at [362, 272] on div at bounding box center [880, 262] width 1373 height 27
click at [361, 269] on div at bounding box center [880, 262] width 1373 height 27
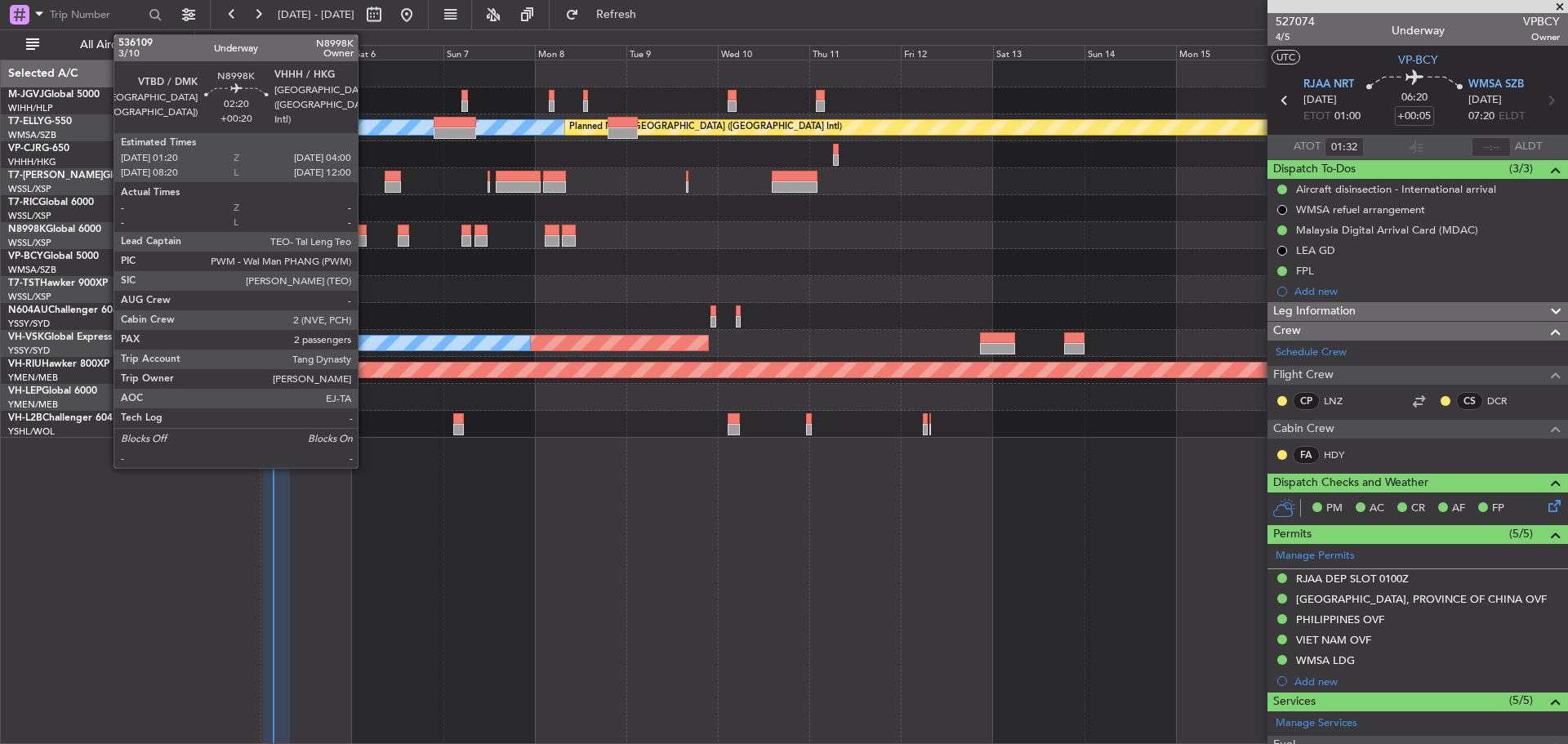
click at [365, 238] on div at bounding box center [361, 241] width 11 height 12
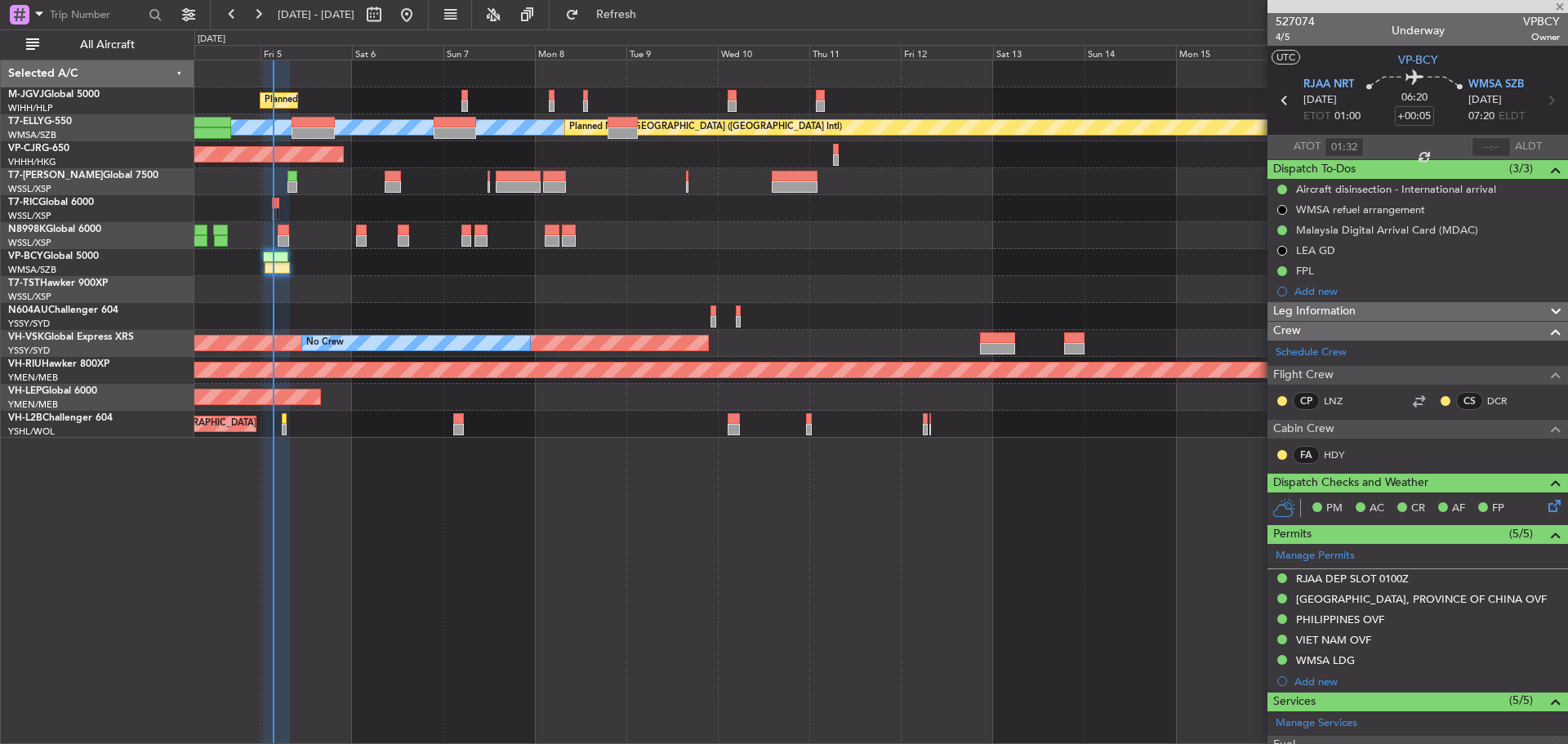
type input "+00:20"
type input "2"
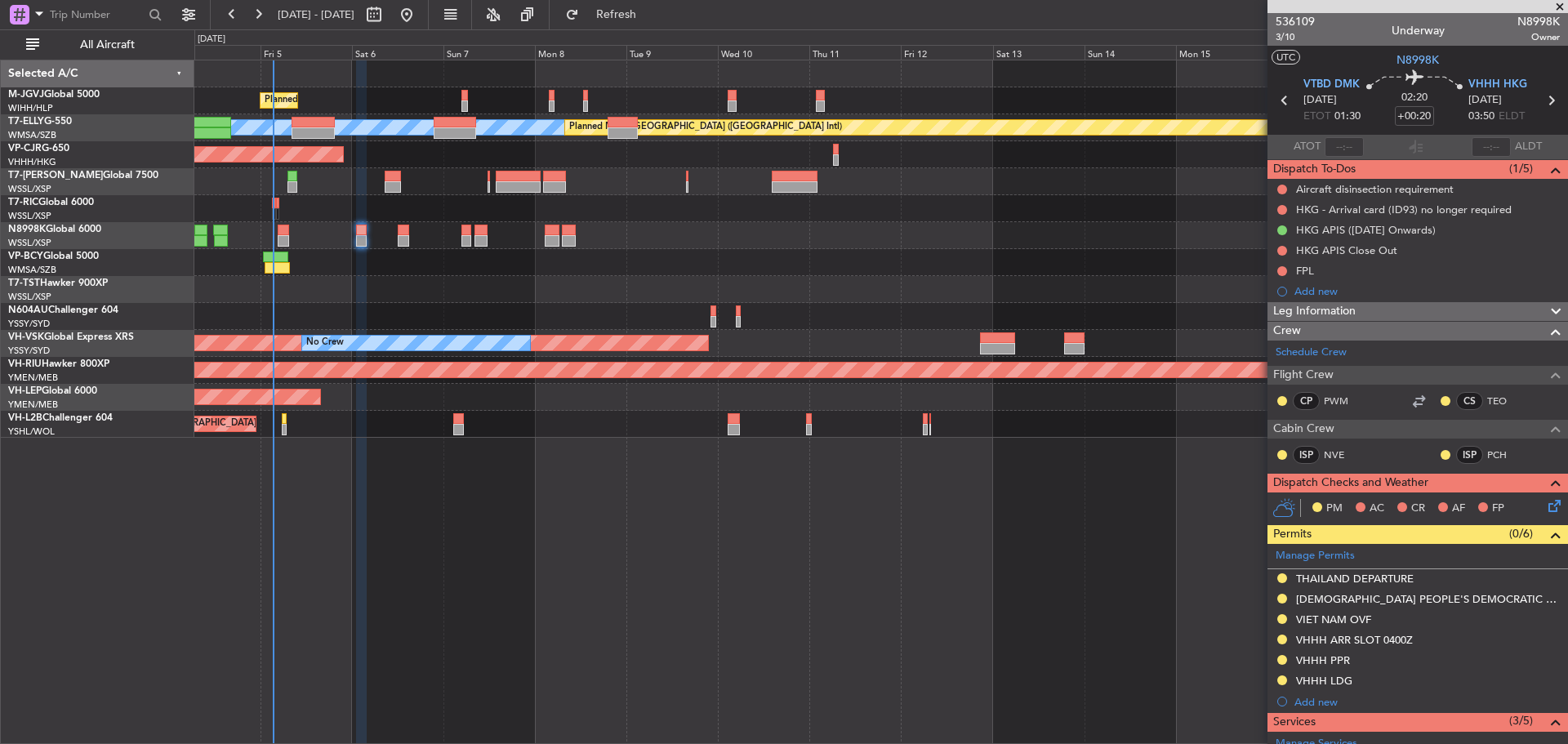
click at [393, 268] on div at bounding box center [880, 262] width 1373 height 27
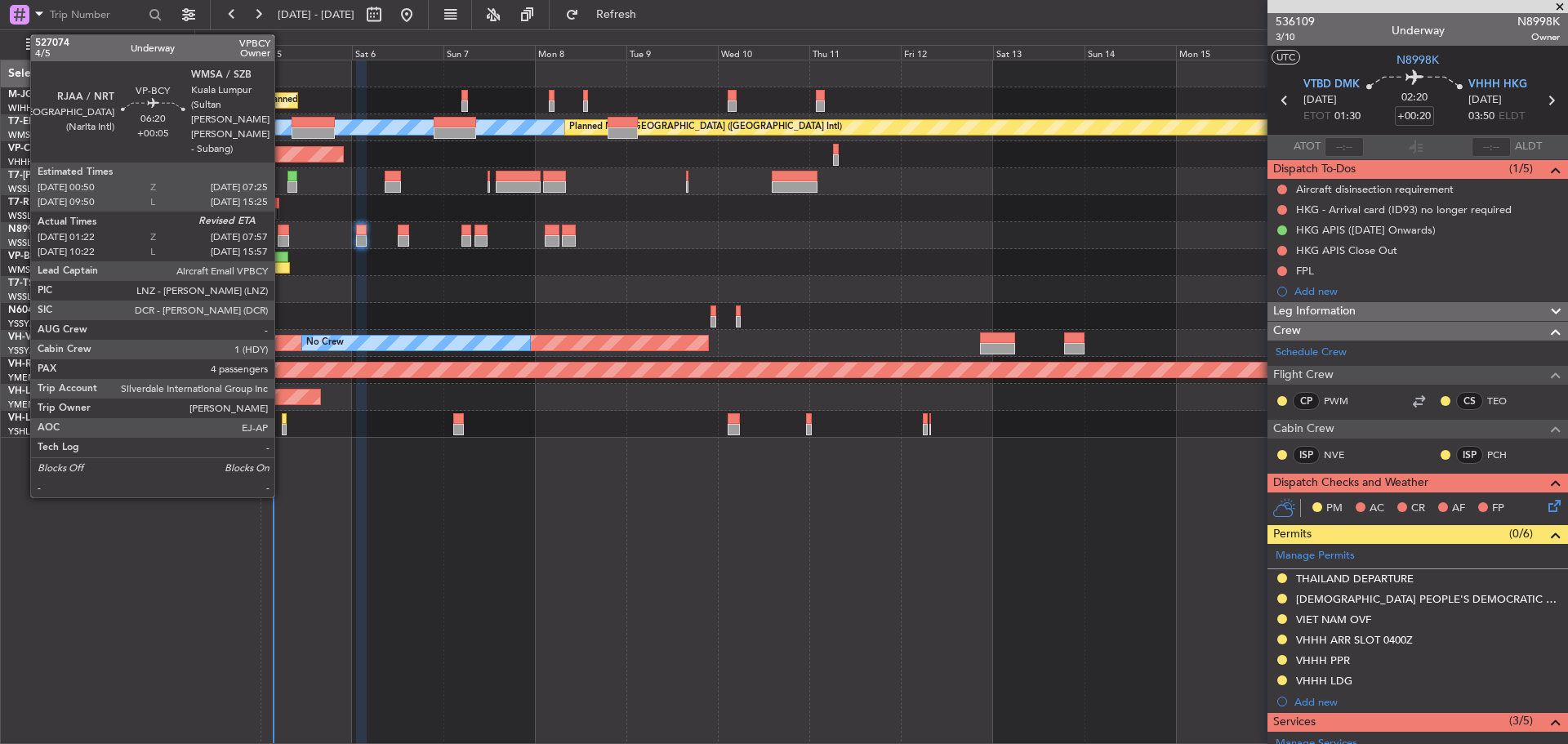
click at [282, 268] on div at bounding box center [277, 268] width 26 height 12
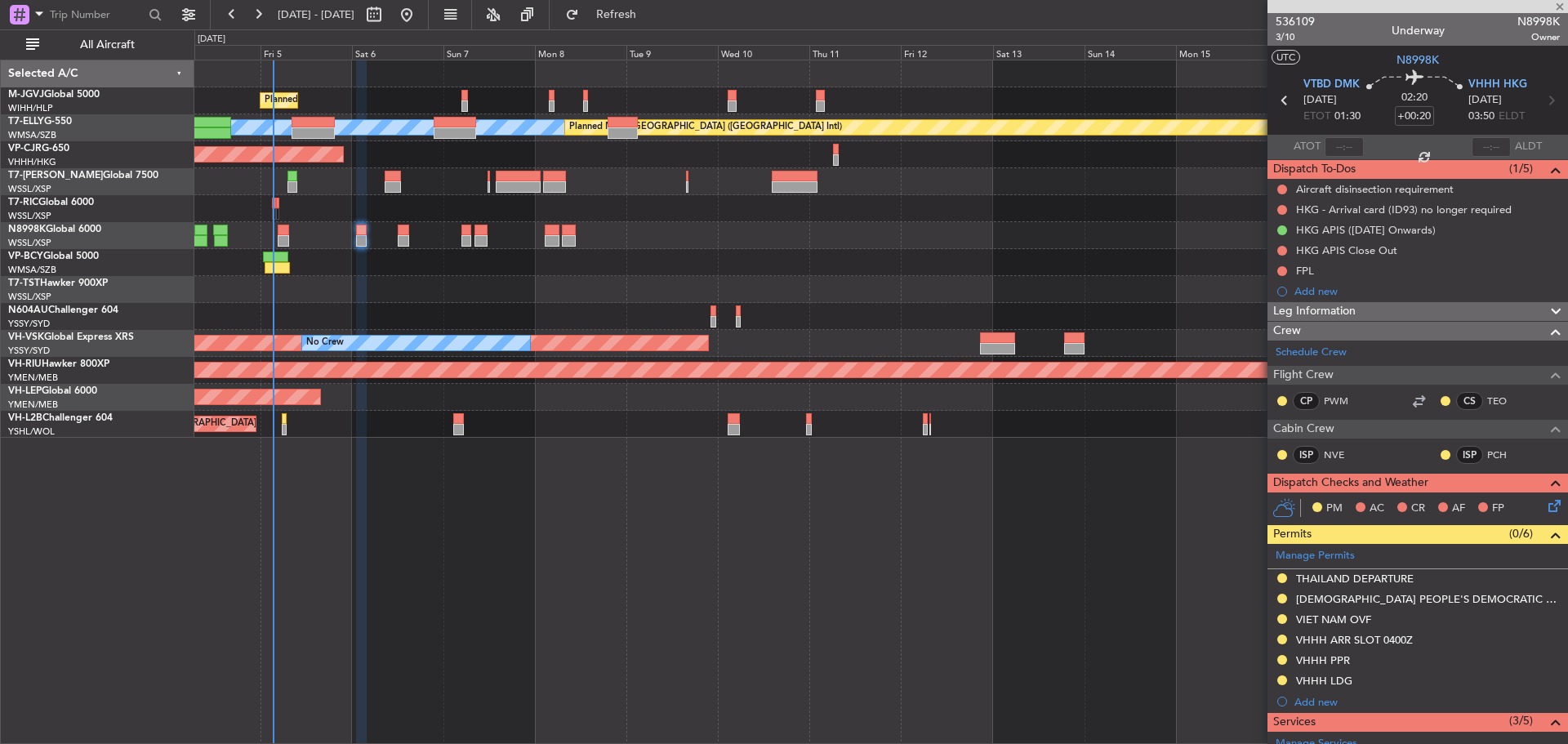
type input "+00:05"
type input "01:32"
type input "4"
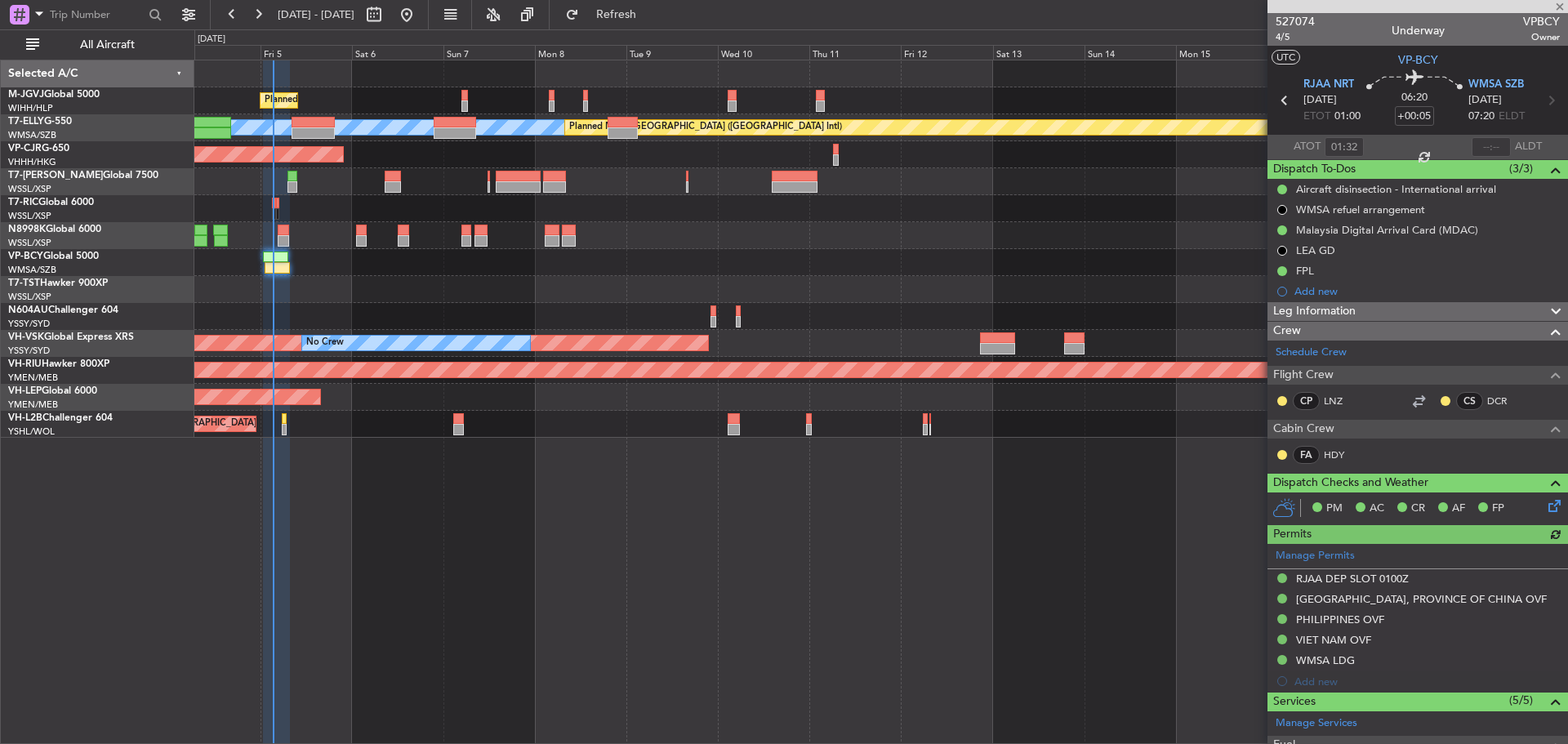
type input "[PERSON_NAME] (BTA)"
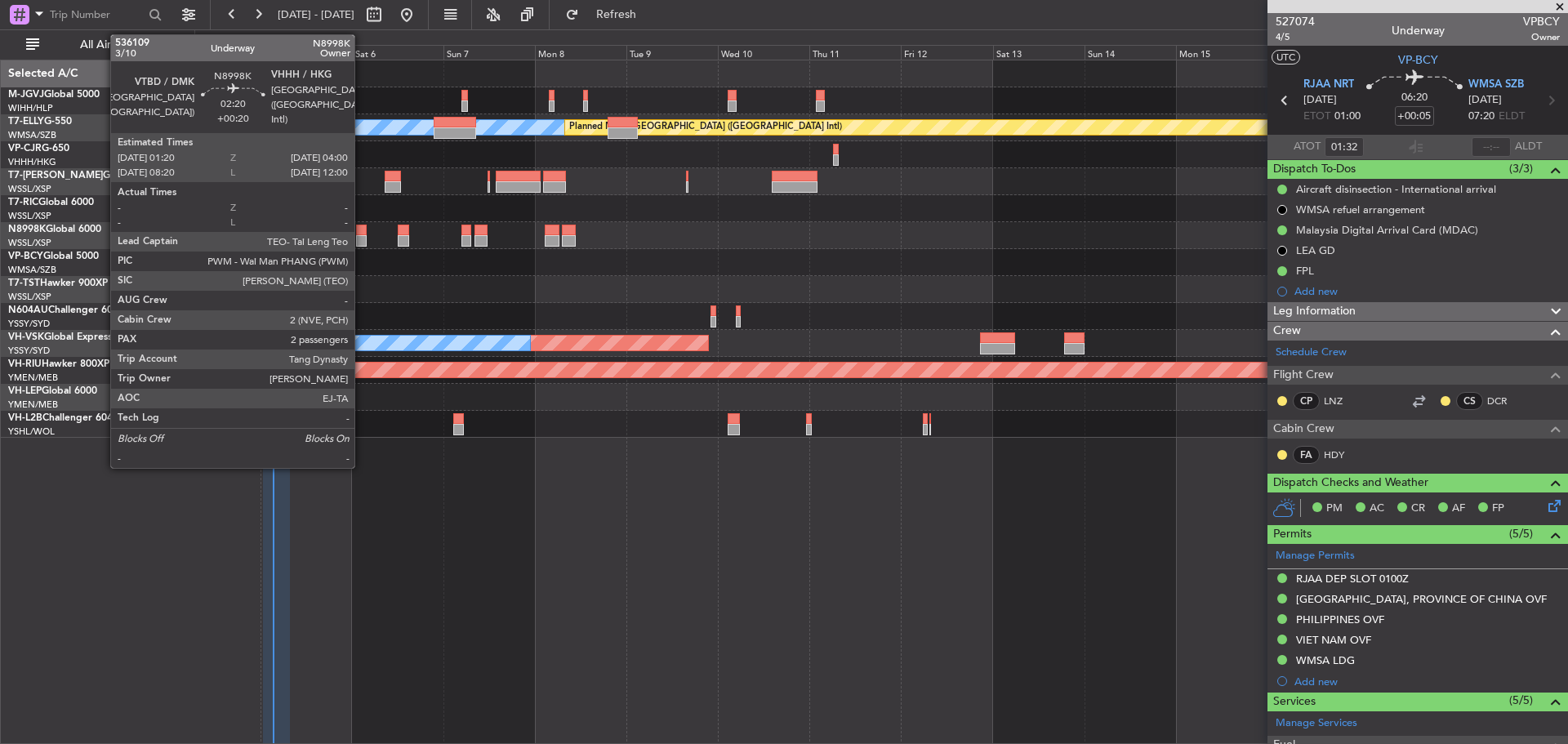
click at [362, 243] on div at bounding box center [361, 241] width 11 height 12
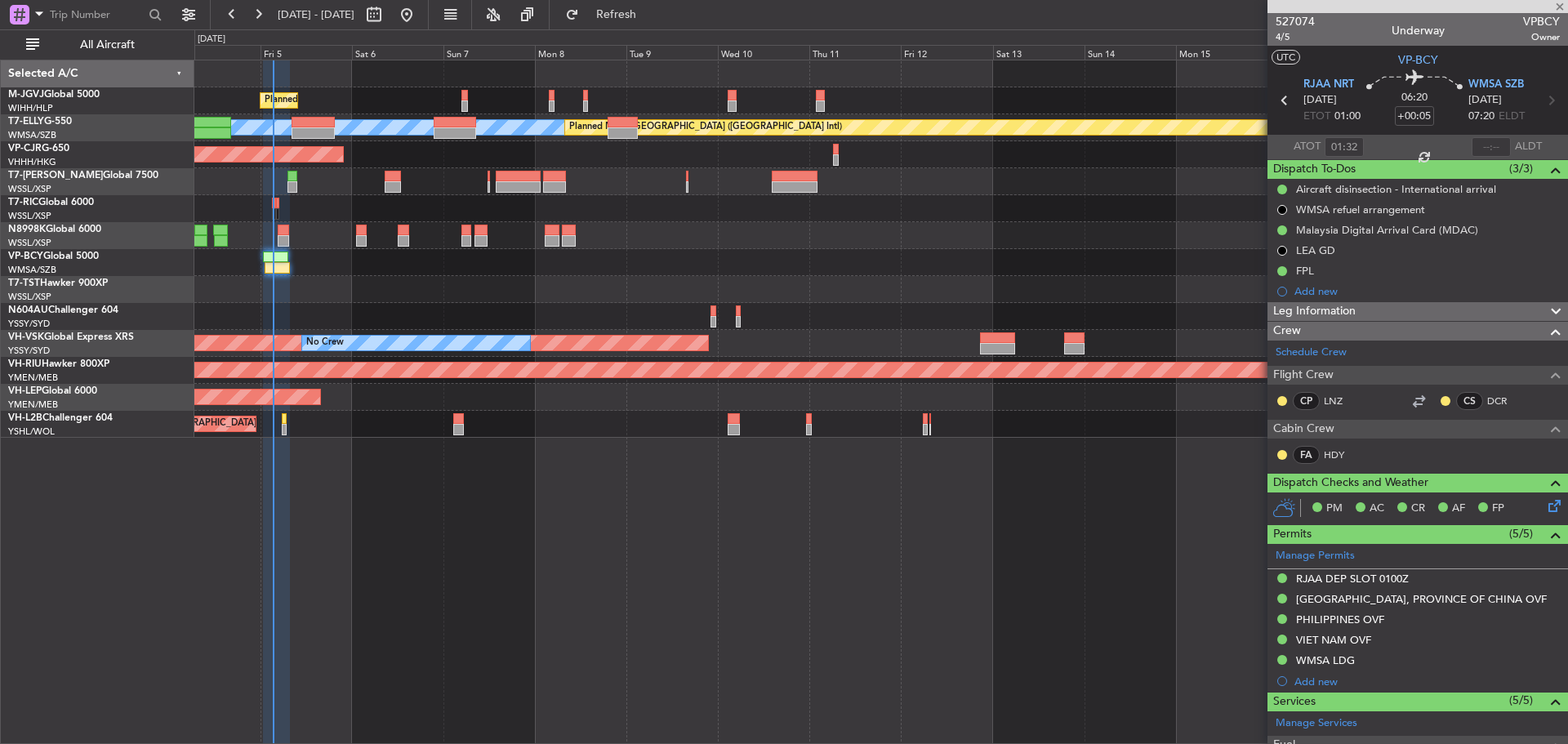
type input "+00:20"
type input "2"
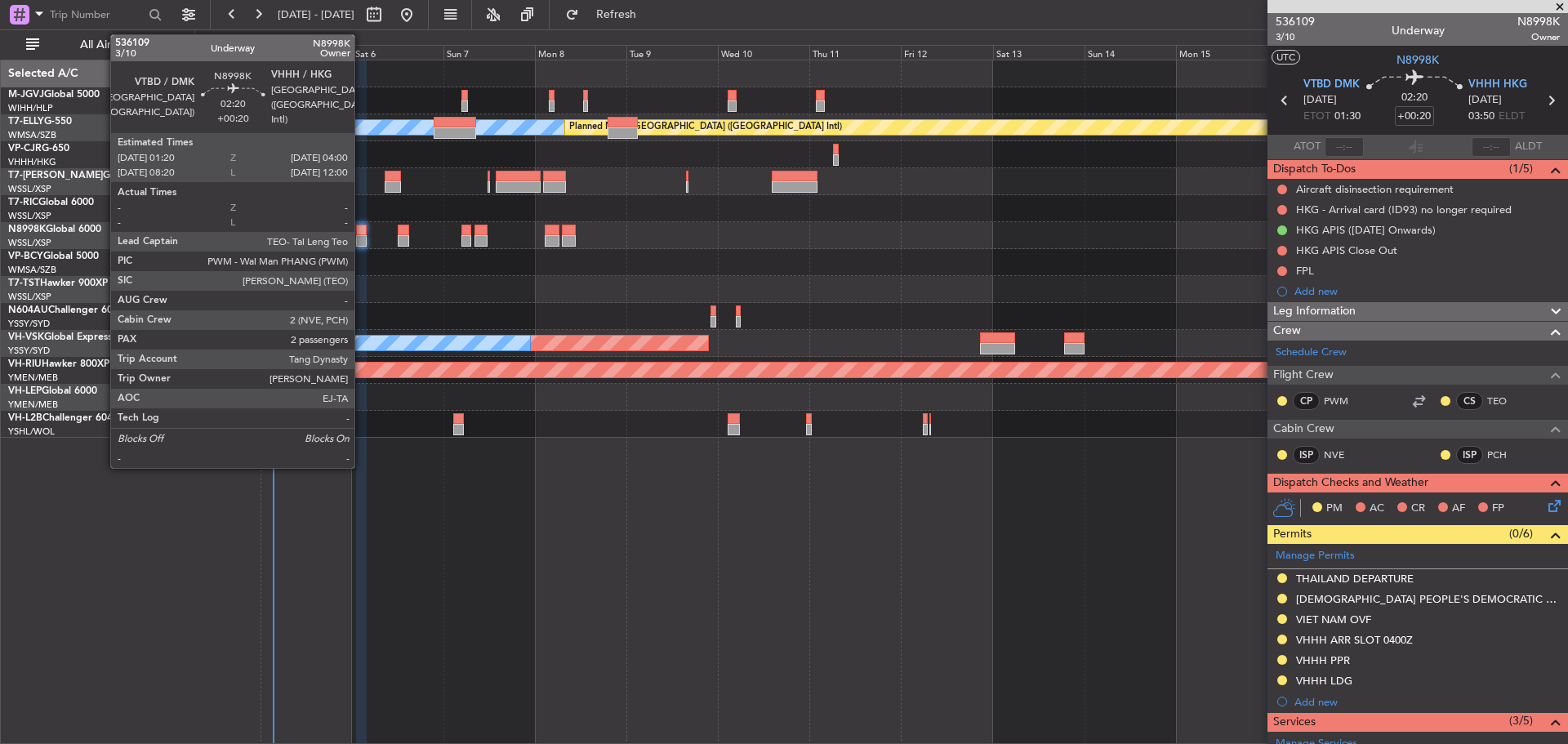
click at [362, 241] on div at bounding box center [361, 241] width 11 height 12
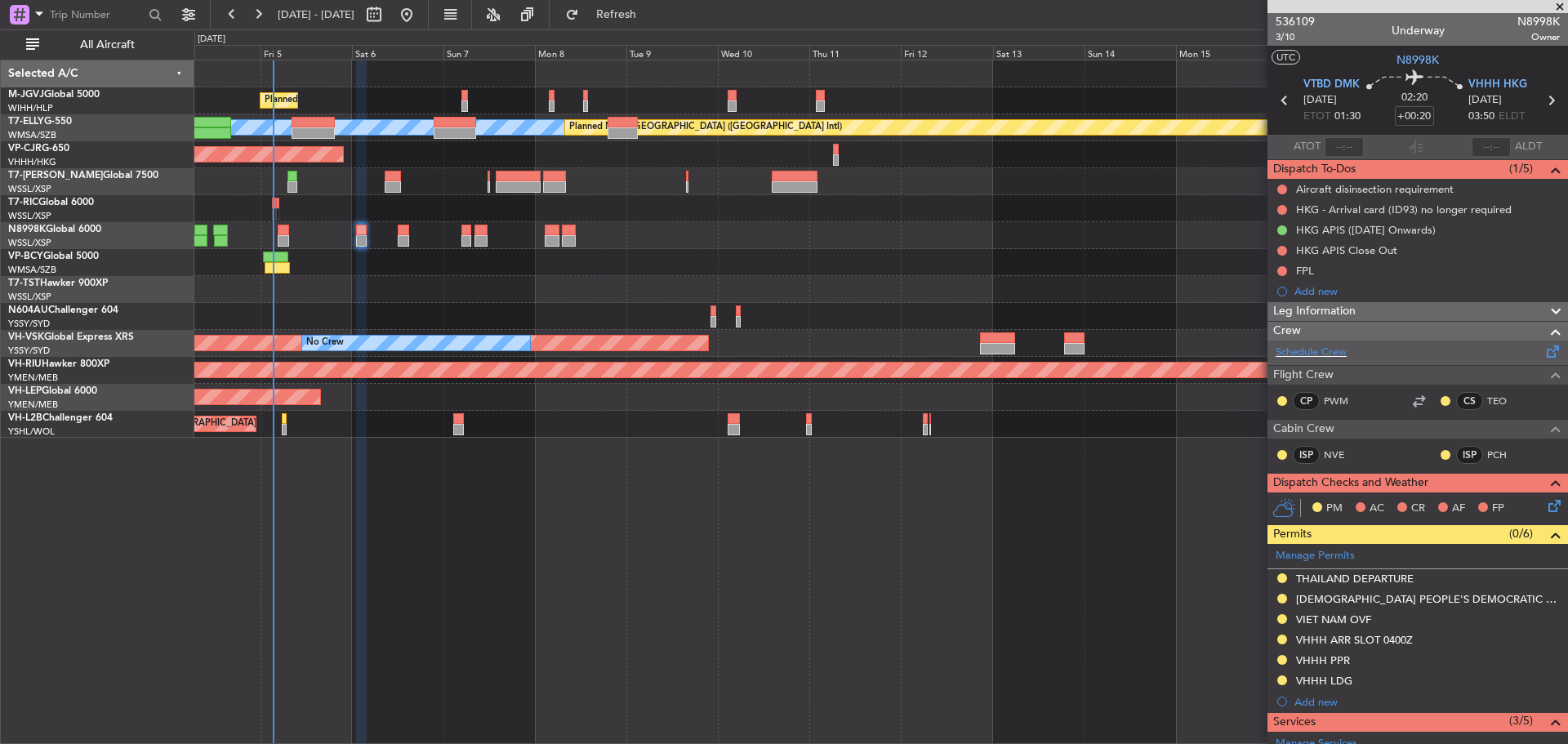
click at [1544, 355] on span at bounding box center [1554, 348] width 20 height 12
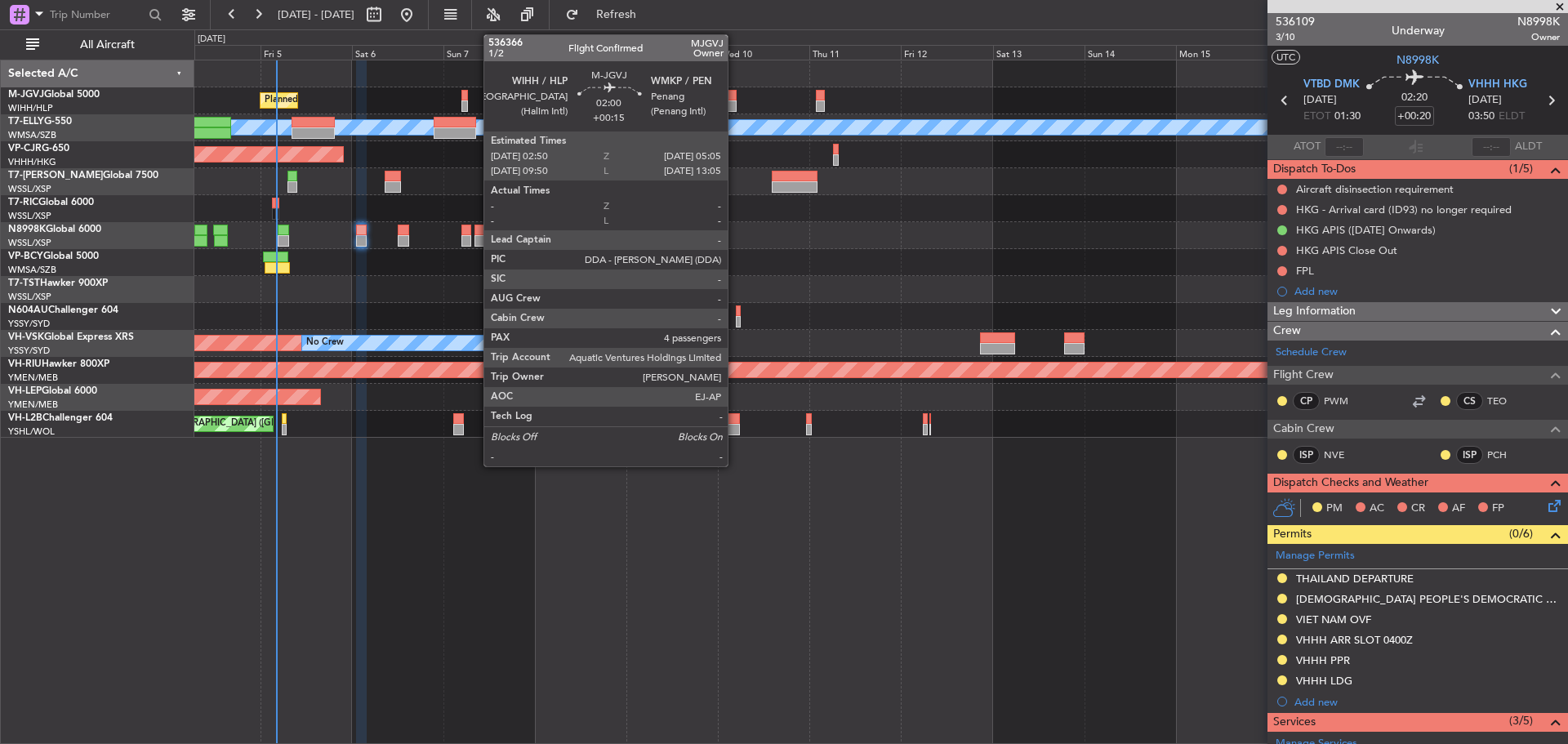
click at [735, 107] on div at bounding box center [732, 107] width 9 height 12
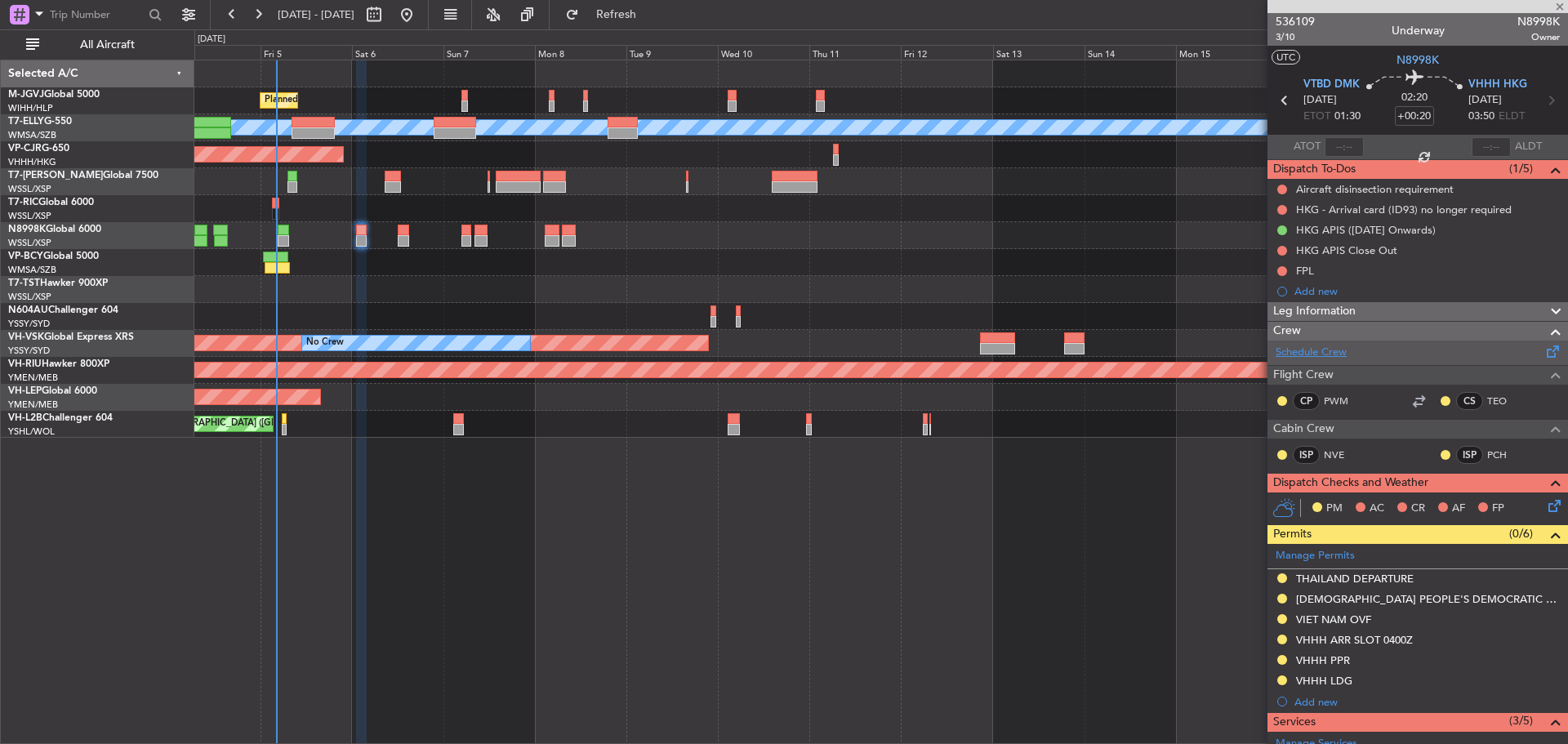
type input "+00:15"
type input "4"
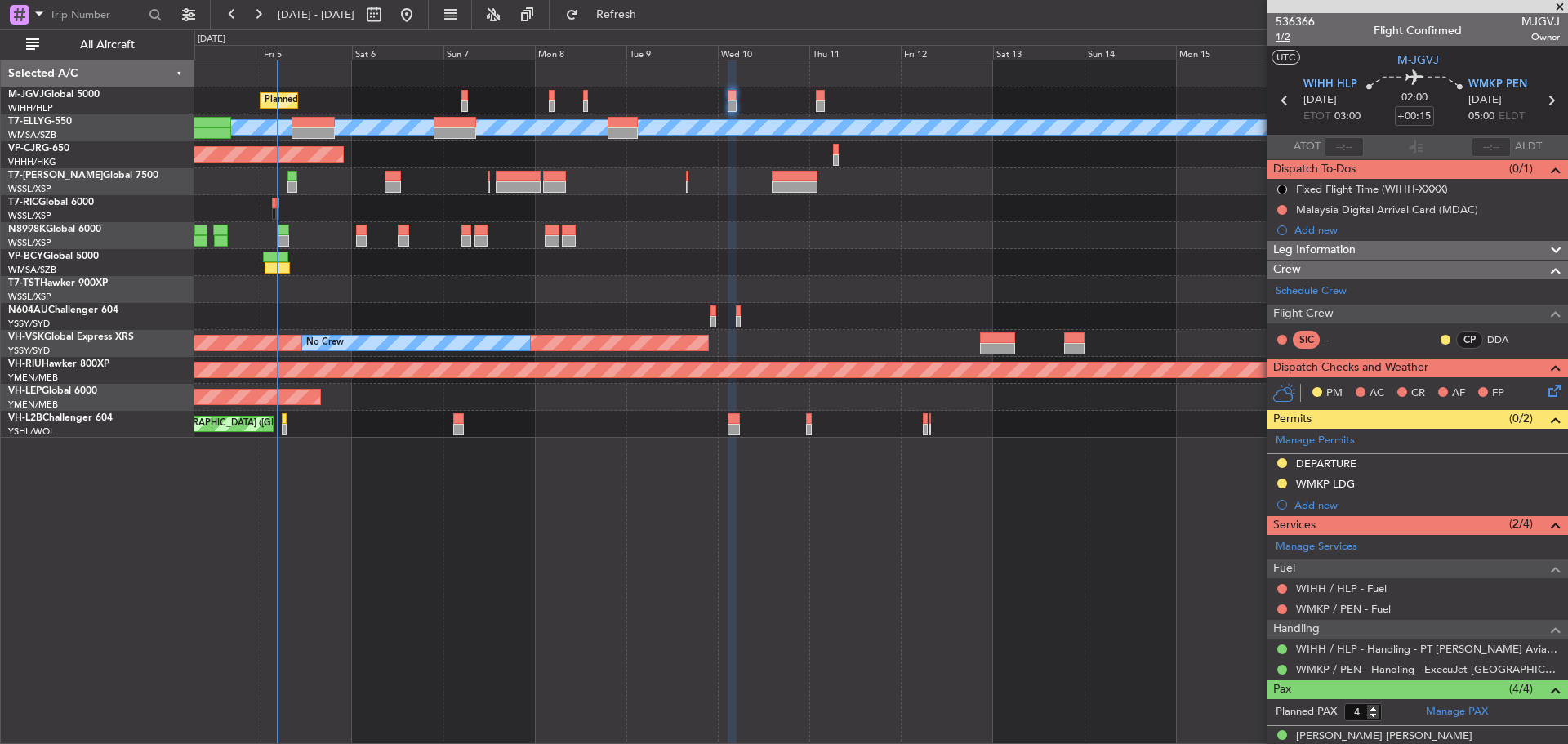
click at [1280, 36] on span "1/2" at bounding box center [1295, 37] width 39 height 14
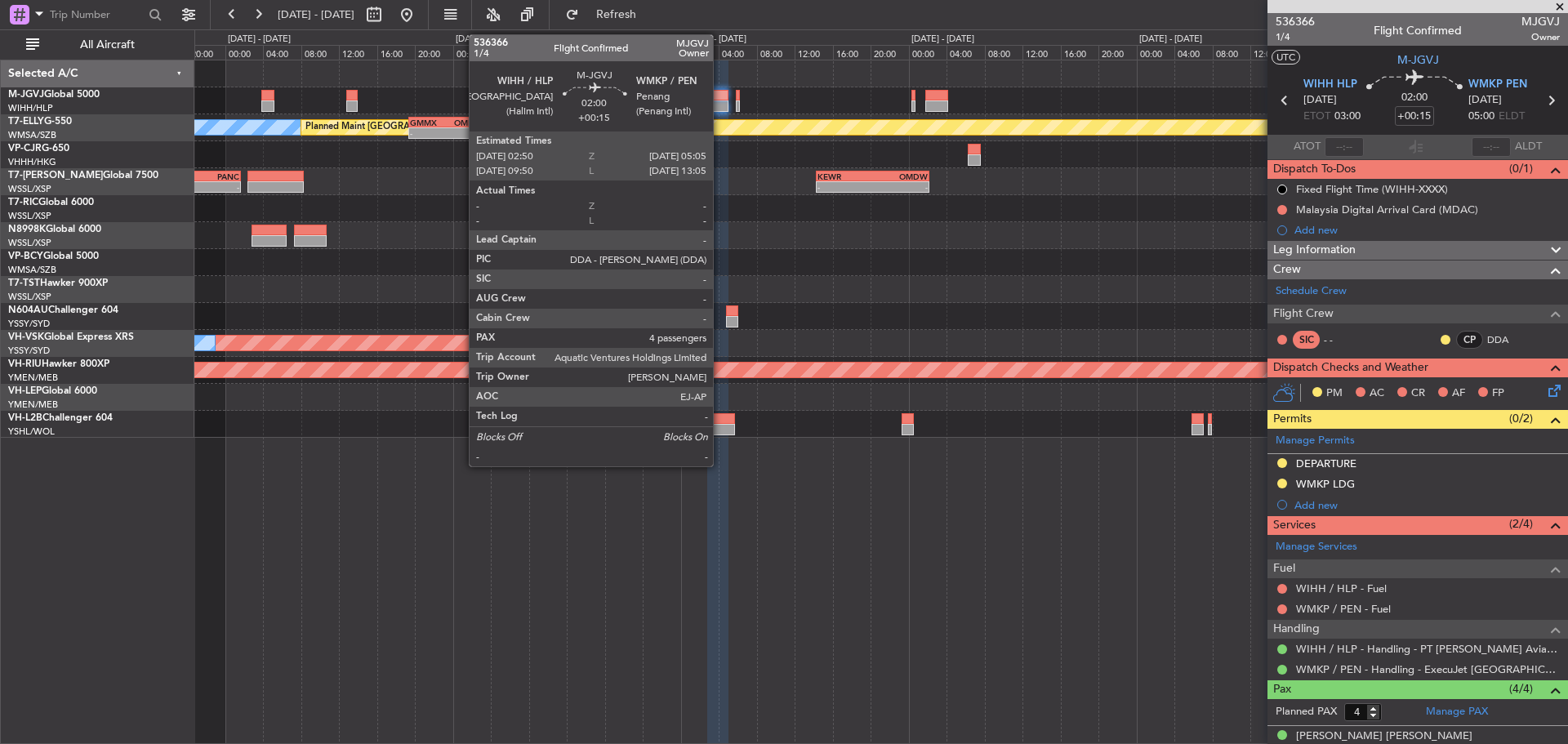
click at [721, 103] on div at bounding box center [718, 107] width 22 height 12
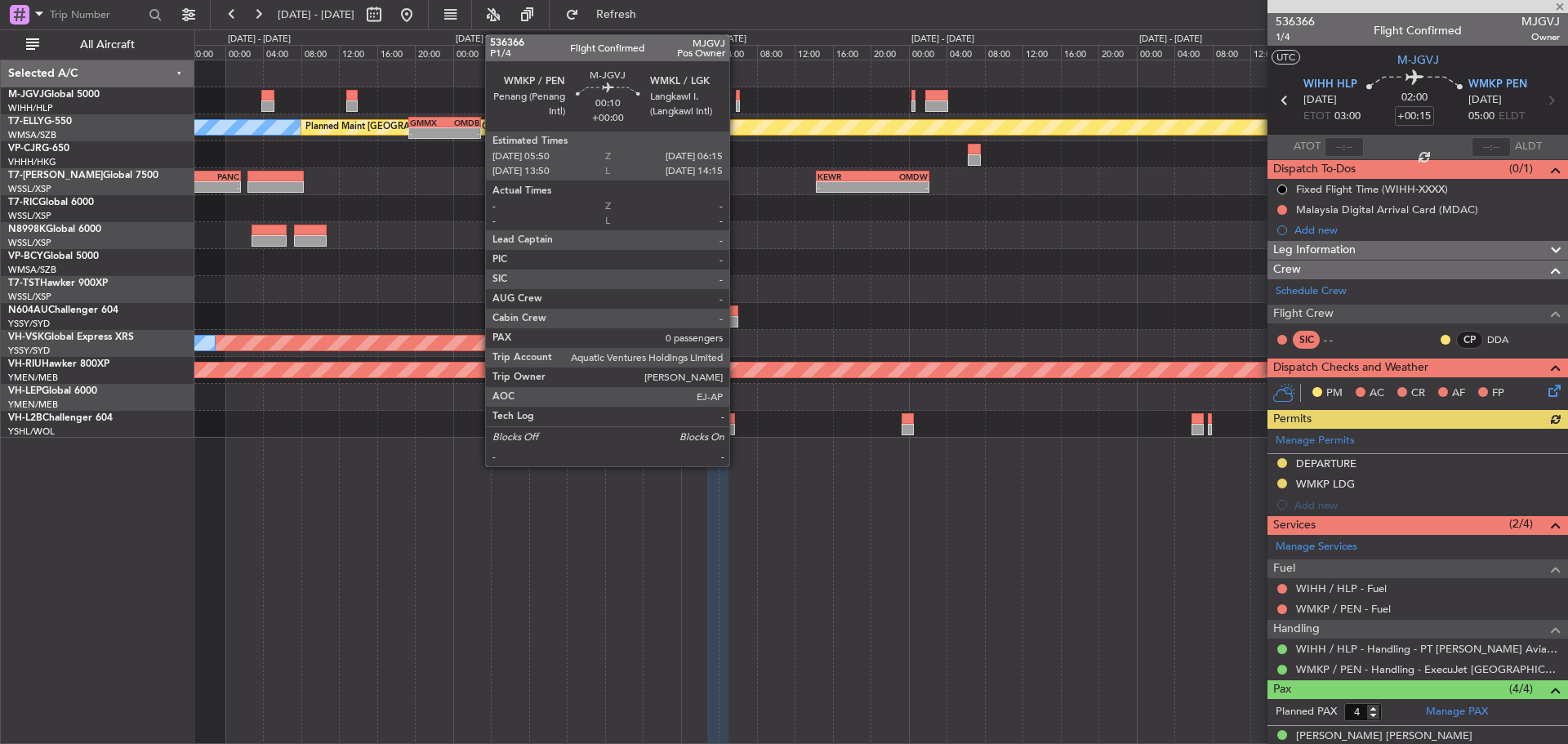
click at [736, 101] on div at bounding box center [737, 107] width 4 height 12
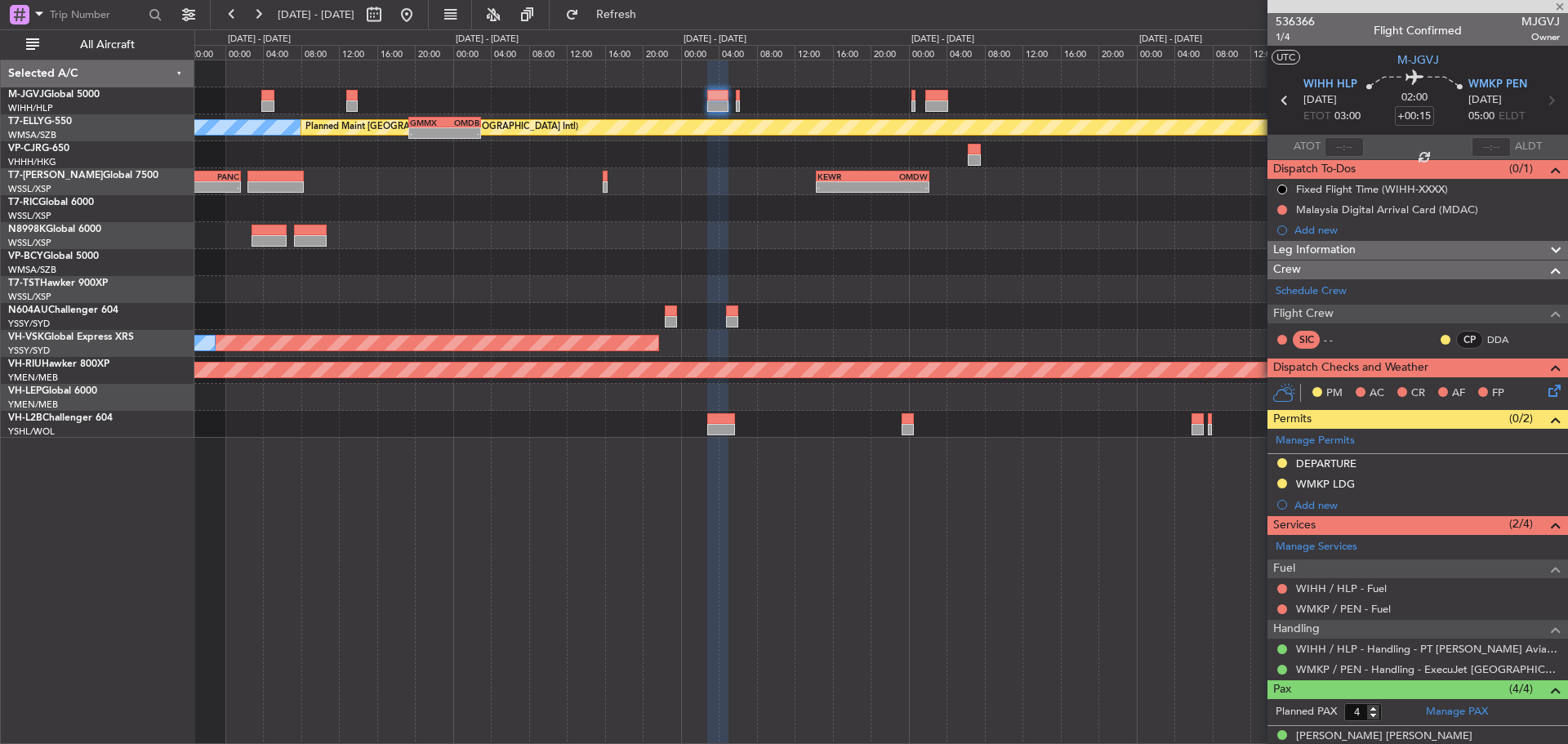
type input "0"
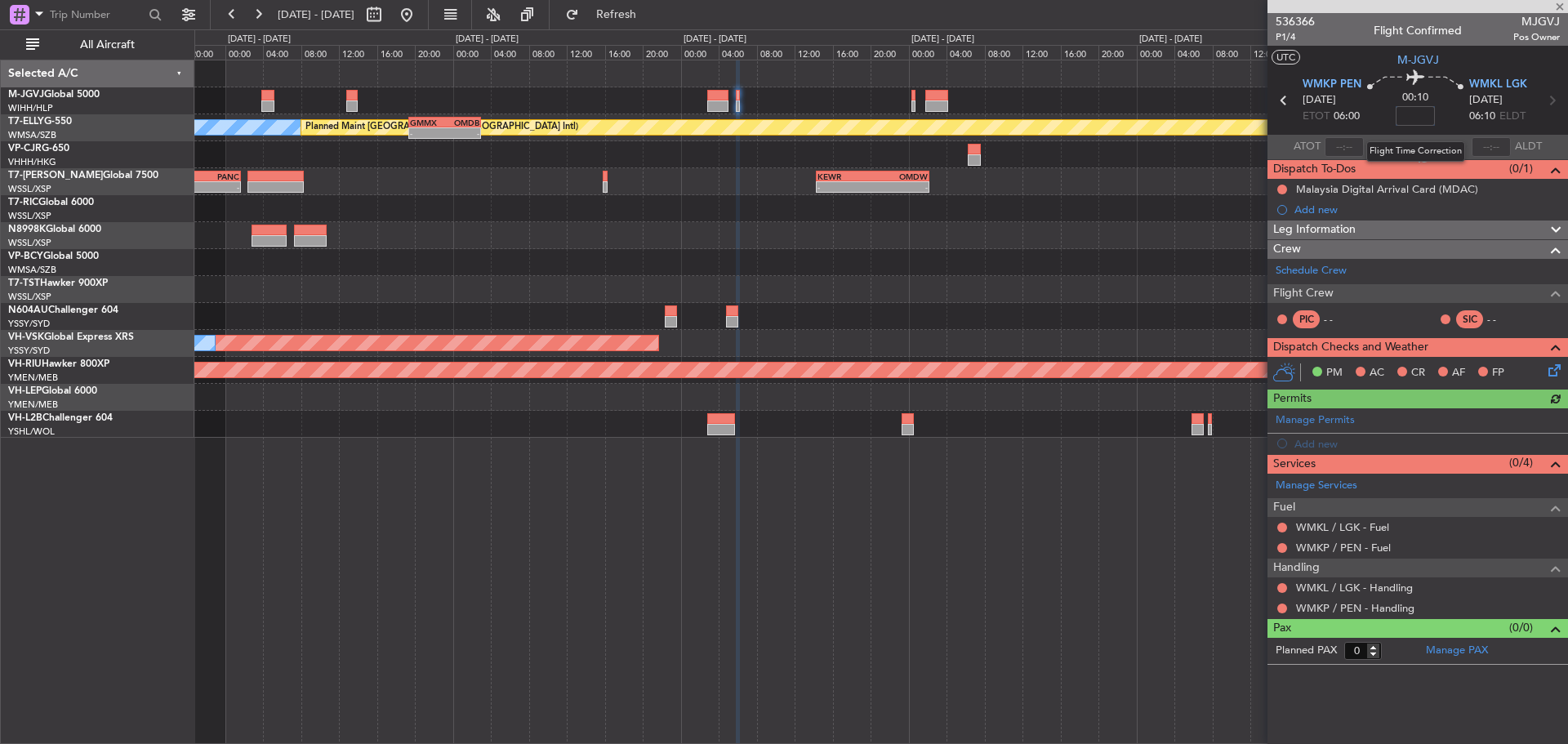
click at [1430, 115] on input at bounding box center [1415, 116] width 39 height 20
type input "+00:05"
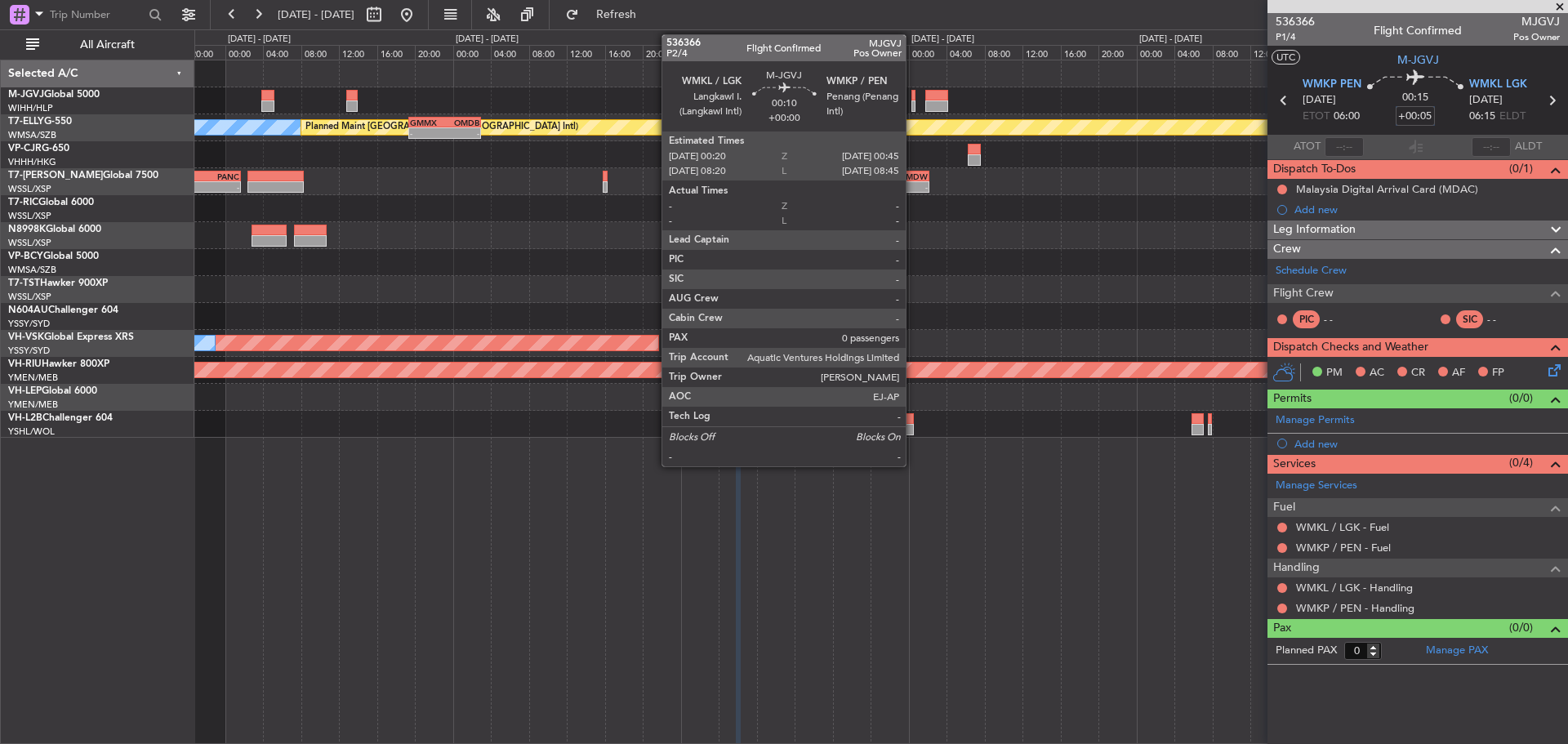
click at [913, 103] on div at bounding box center [913, 107] width 4 height 12
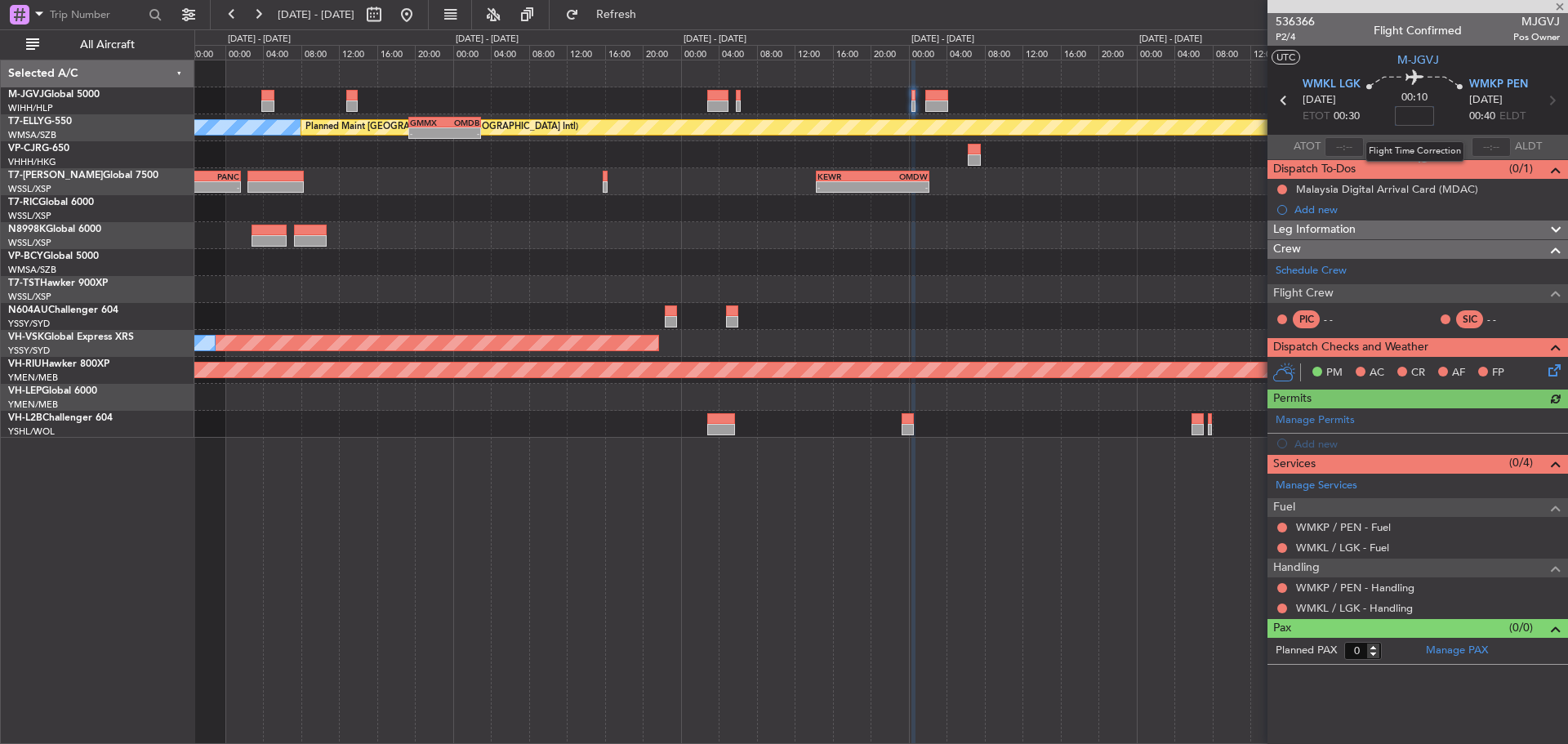
click at [1413, 118] on input at bounding box center [1414, 116] width 39 height 20
type input "+00:05"
click at [1286, 39] on span "P2/4" at bounding box center [1295, 37] width 39 height 14
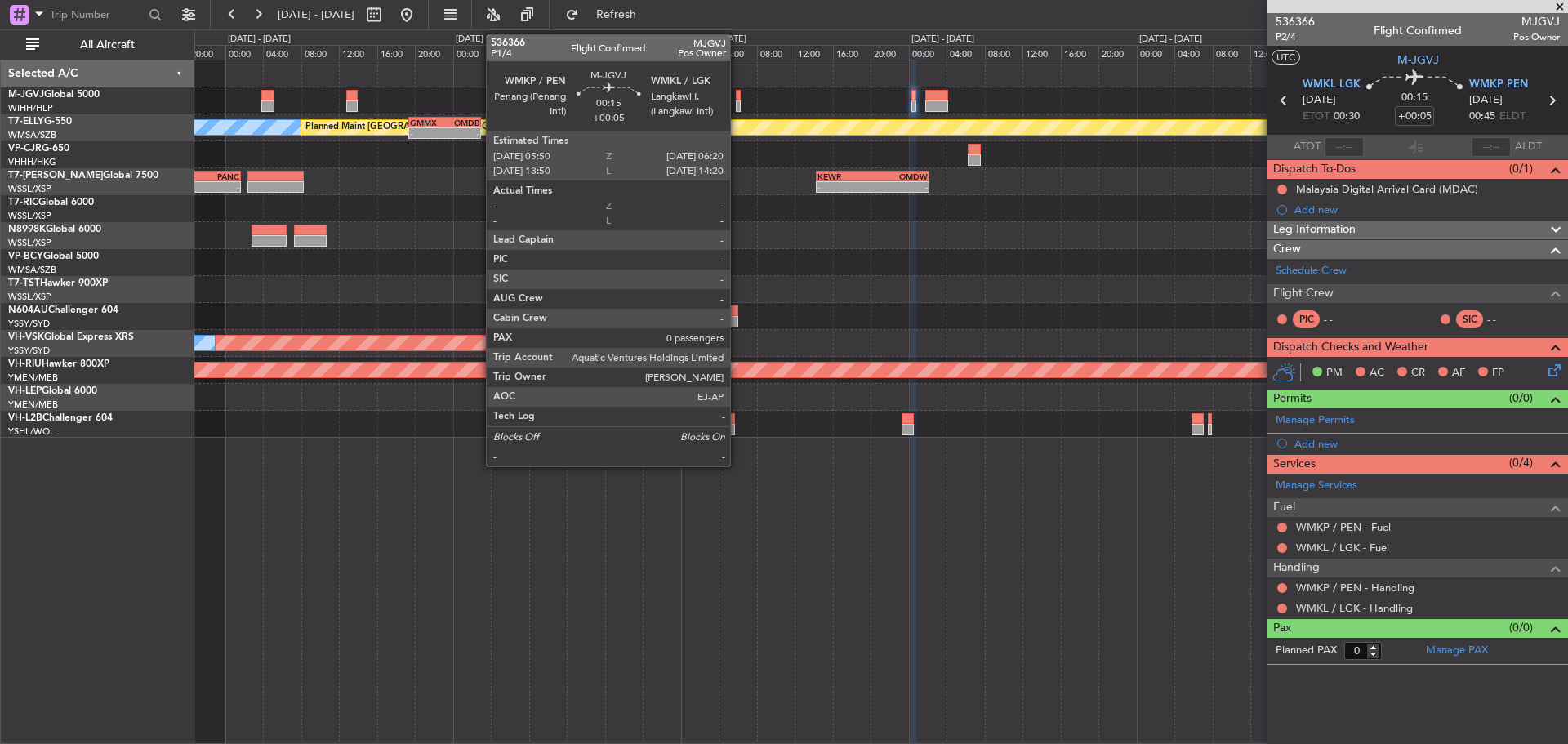
click at [737, 108] on div at bounding box center [738, 107] width 5 height 12
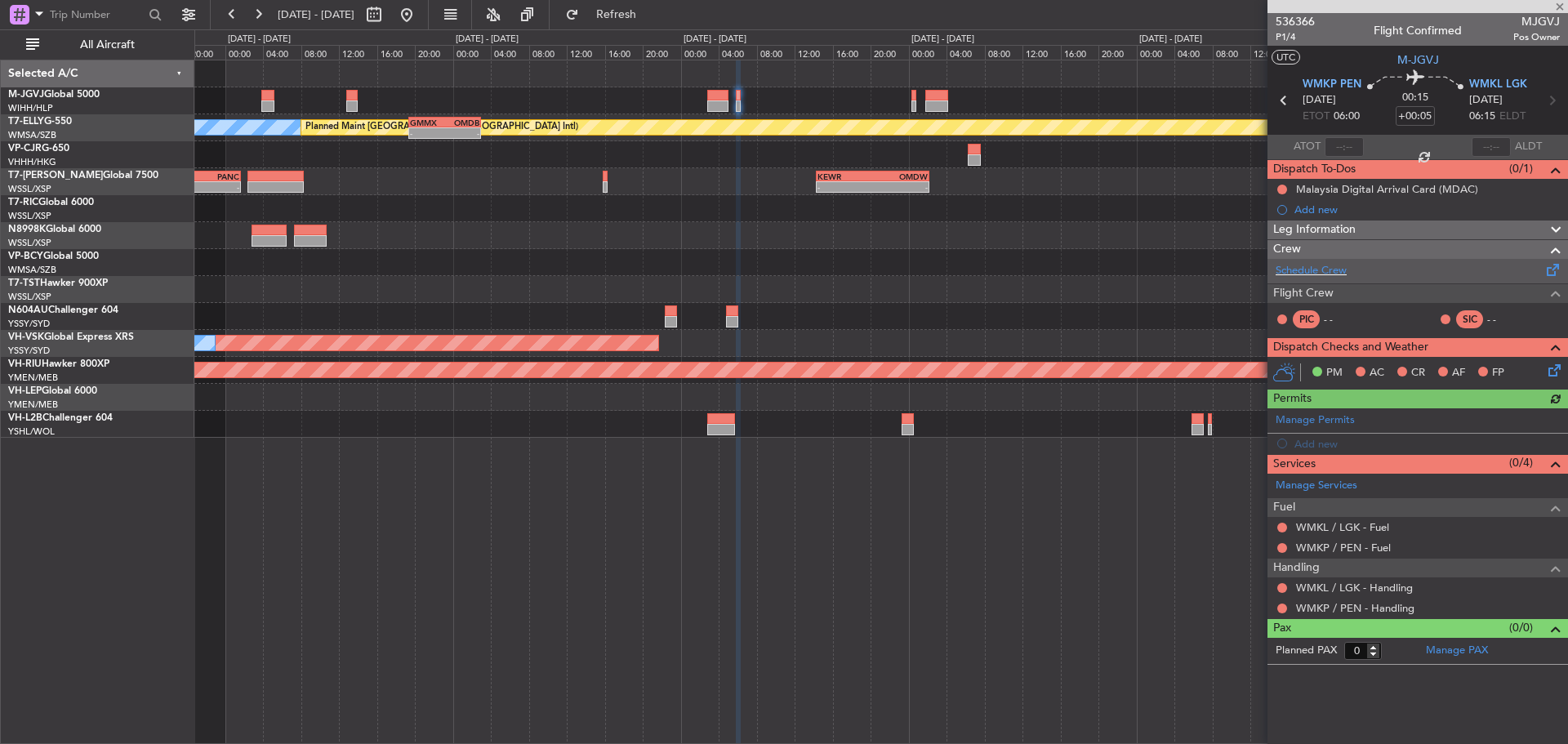
click at [1553, 269] on span at bounding box center [1554, 266] width 20 height 12
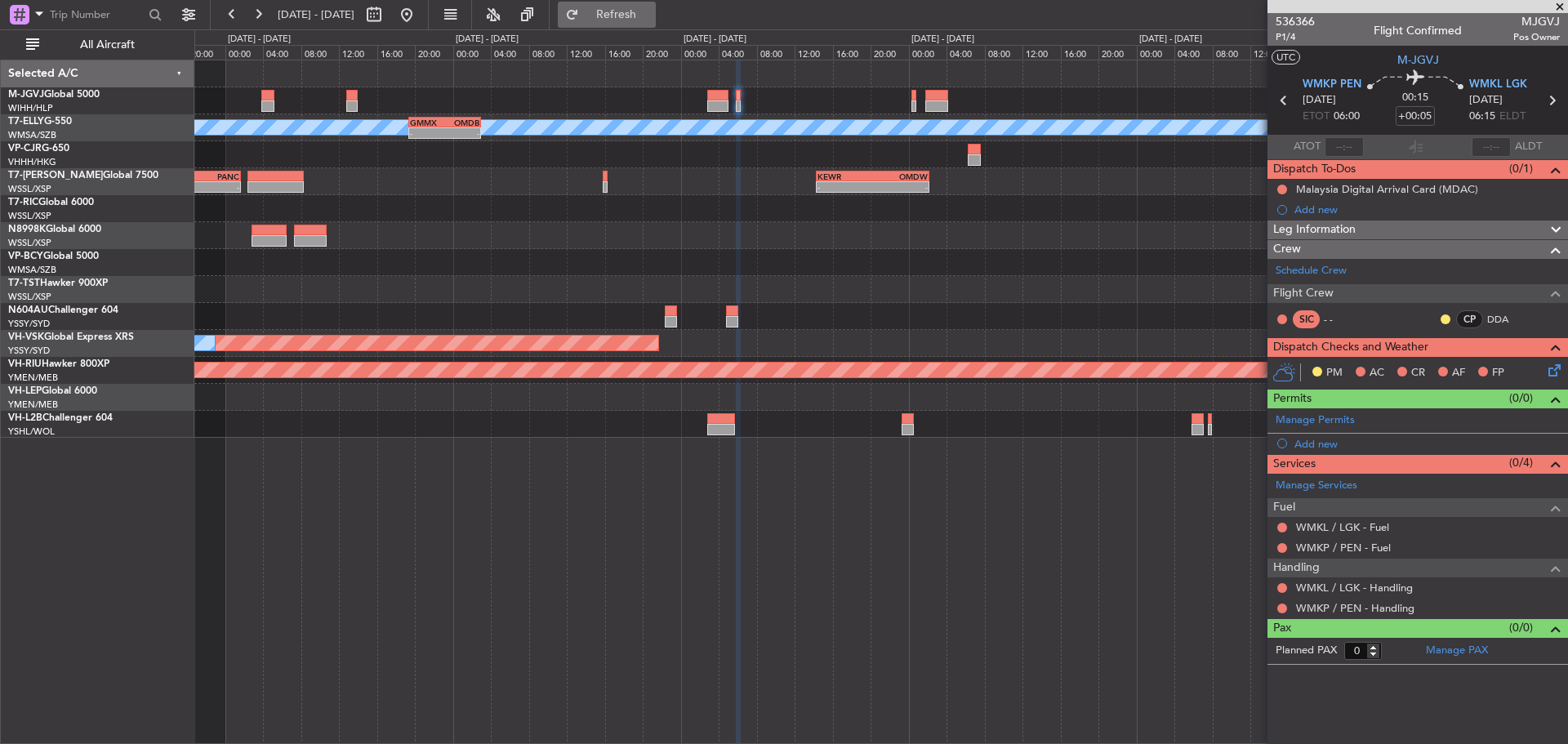
click at [656, 6] on button "Refresh" at bounding box center [607, 15] width 98 height 26
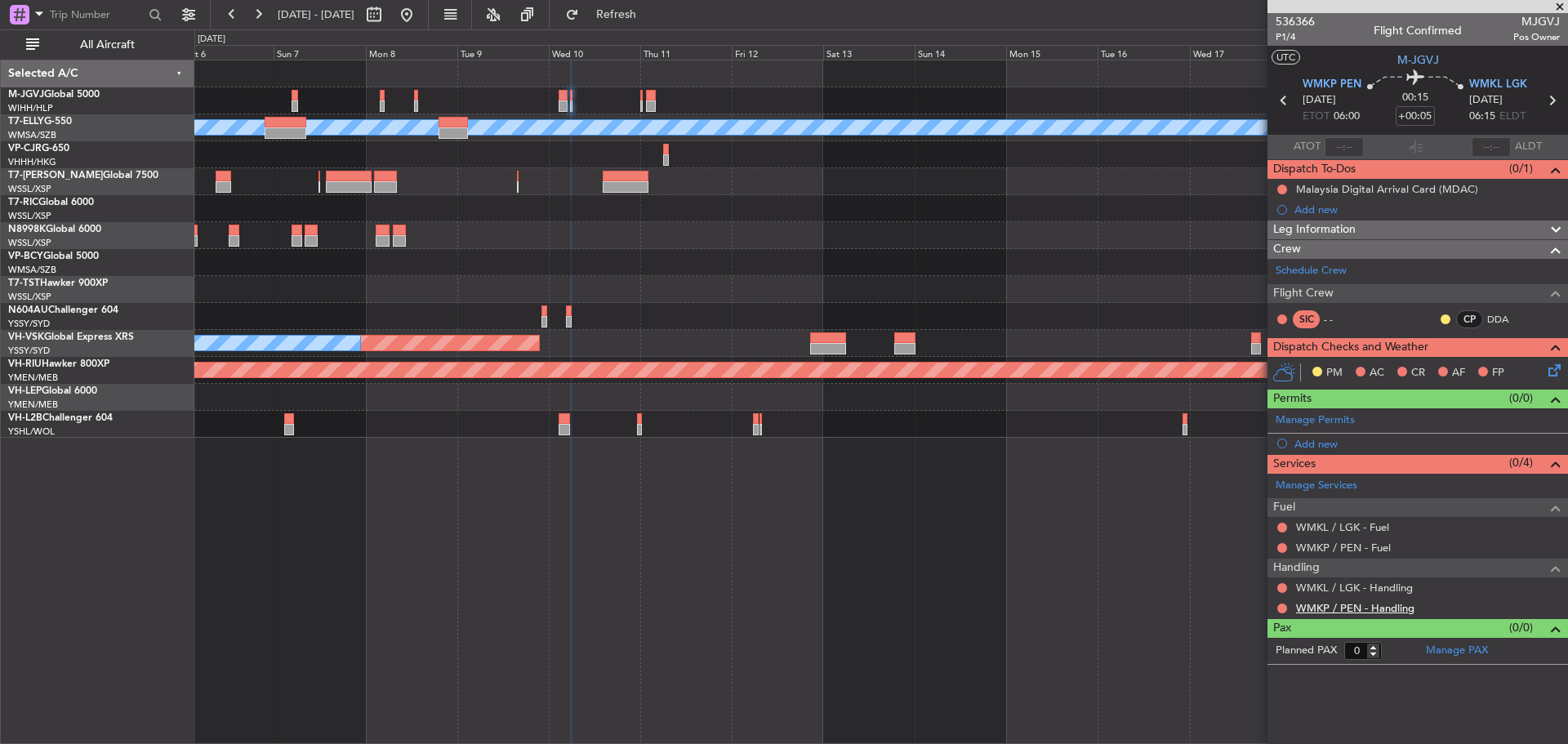
click at [1323, 608] on link "WMKP / PEN - Handling" at bounding box center [1355, 608] width 118 height 14
click at [641, 17] on span "Refresh" at bounding box center [617, 15] width 69 height 12
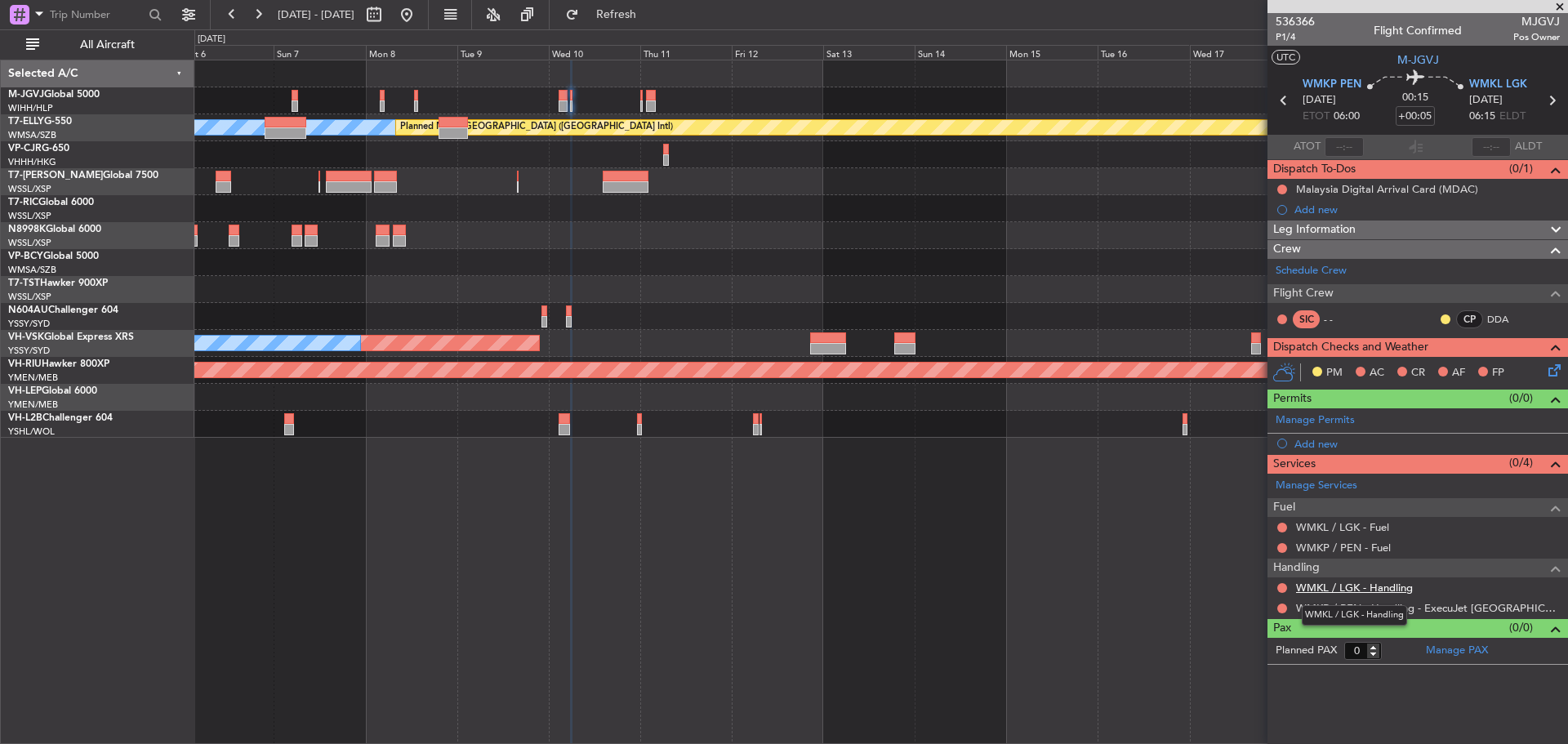
click at [1358, 589] on link "WMKL / LGK - Handling" at bounding box center [1354, 588] width 117 height 14
click at [650, 12] on span "Refresh" at bounding box center [617, 15] width 69 height 12
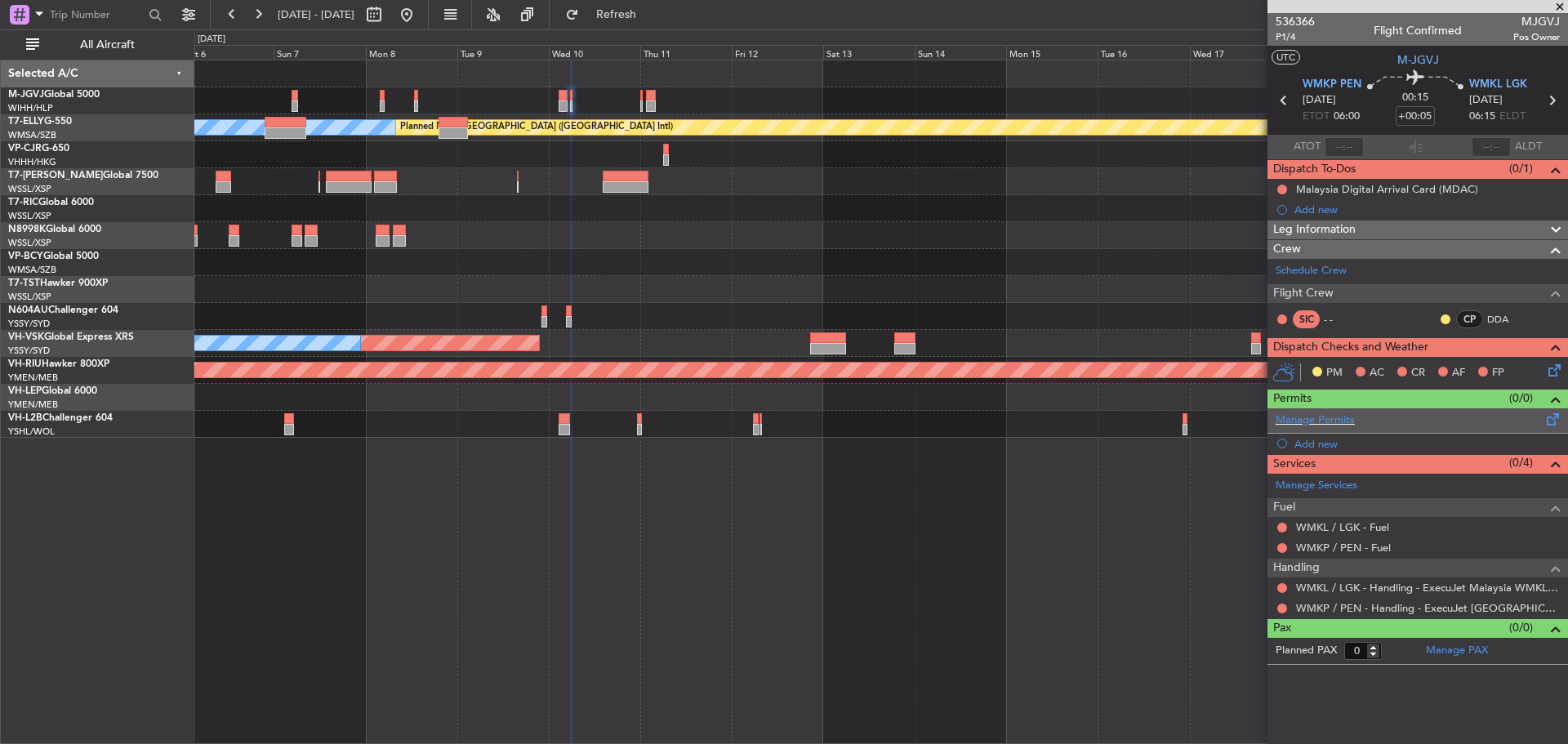
click at [1556, 420] on span at bounding box center [1554, 416] width 20 height 12
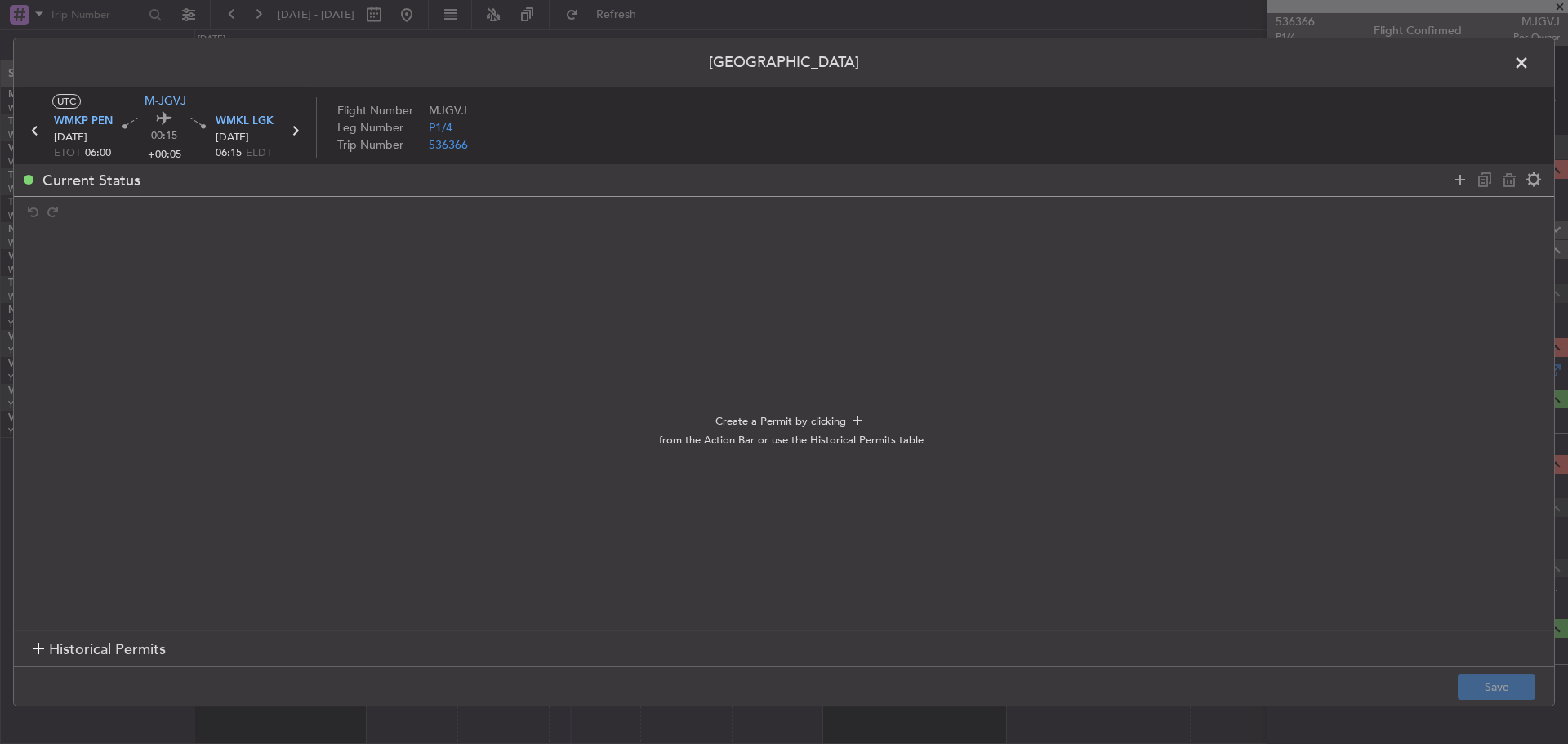
click at [188, 641] on section "Historical Permits" at bounding box center [784, 649] width 1541 height 39
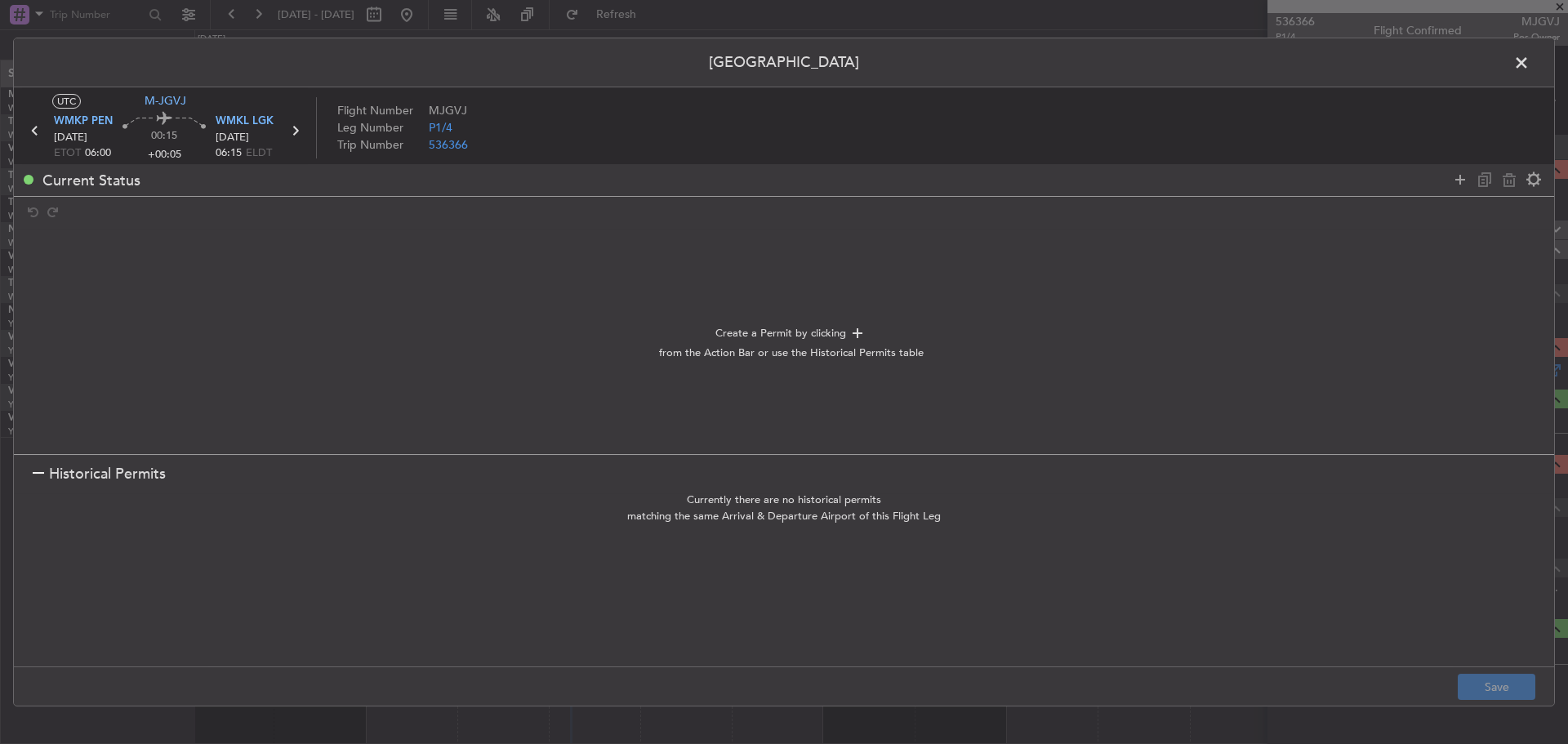
click at [202, 480] on section "Historical Permits" at bounding box center [784, 473] width 1541 height 39
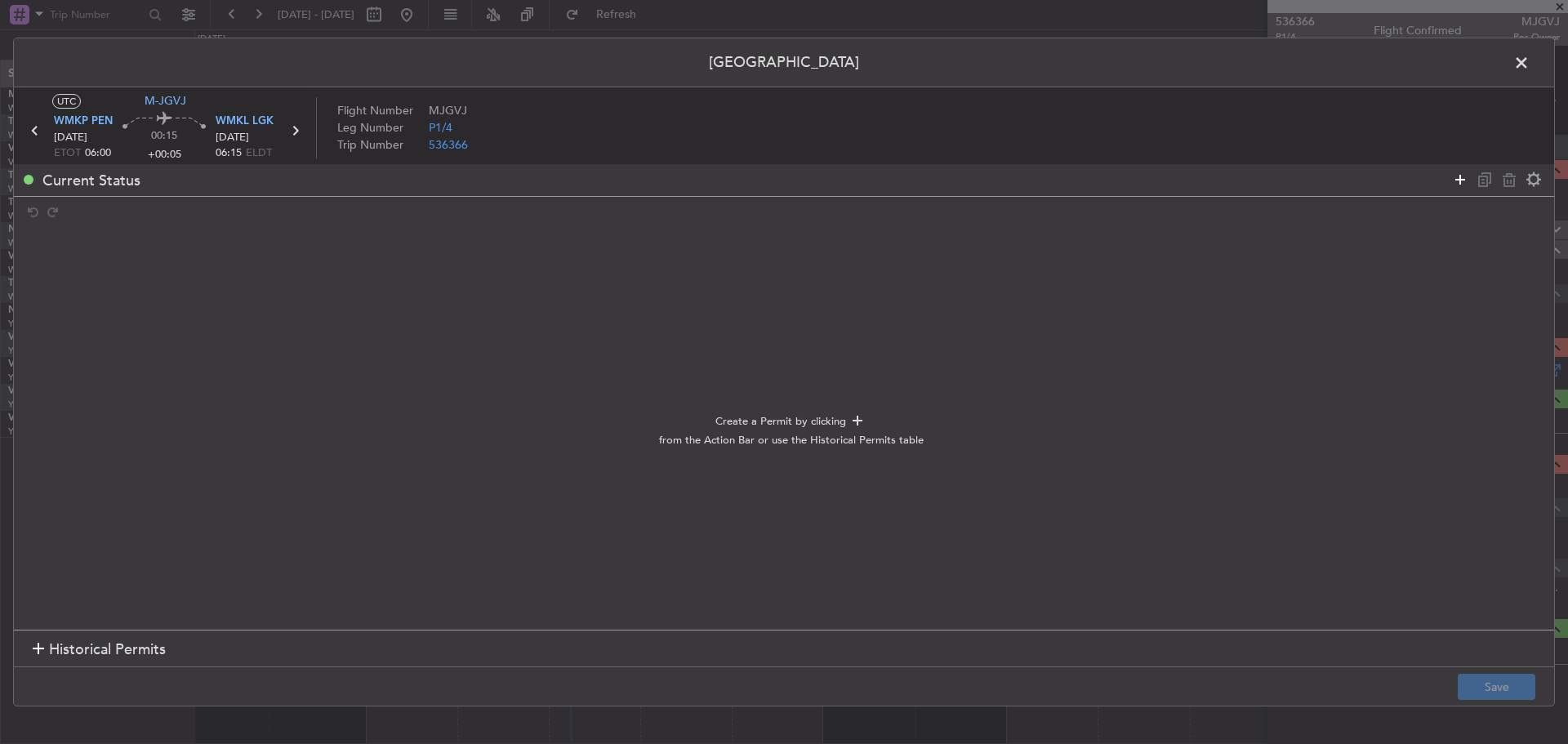
click at [1457, 187] on icon at bounding box center [1461, 180] width 20 height 20
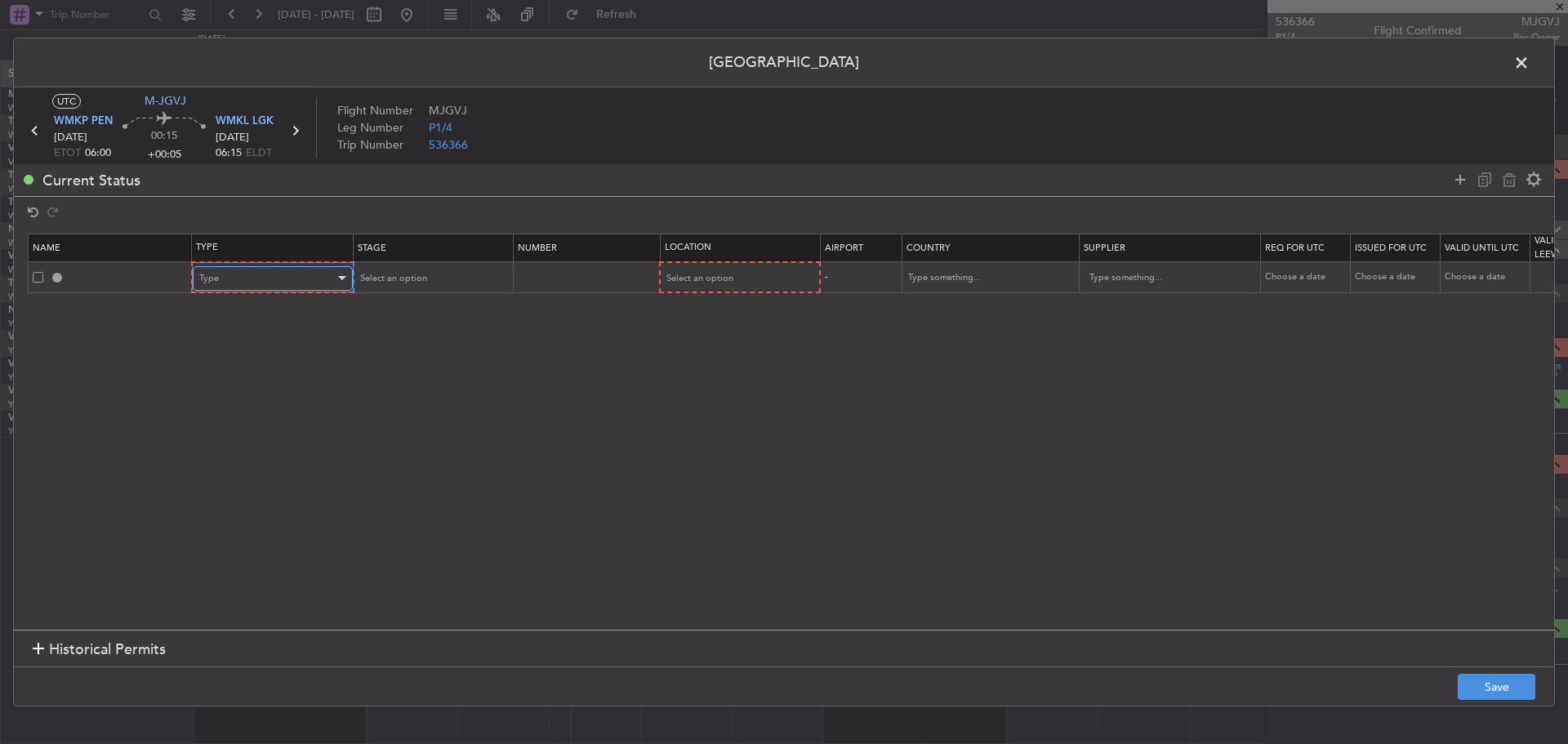
click at [260, 283] on div "Type" at bounding box center [267, 279] width 136 height 25
click at [250, 467] on span "Departure" at bounding box center [273, 475] width 145 height 25
click at [427, 284] on div "Select an option" at bounding box center [426, 279] width 136 height 25
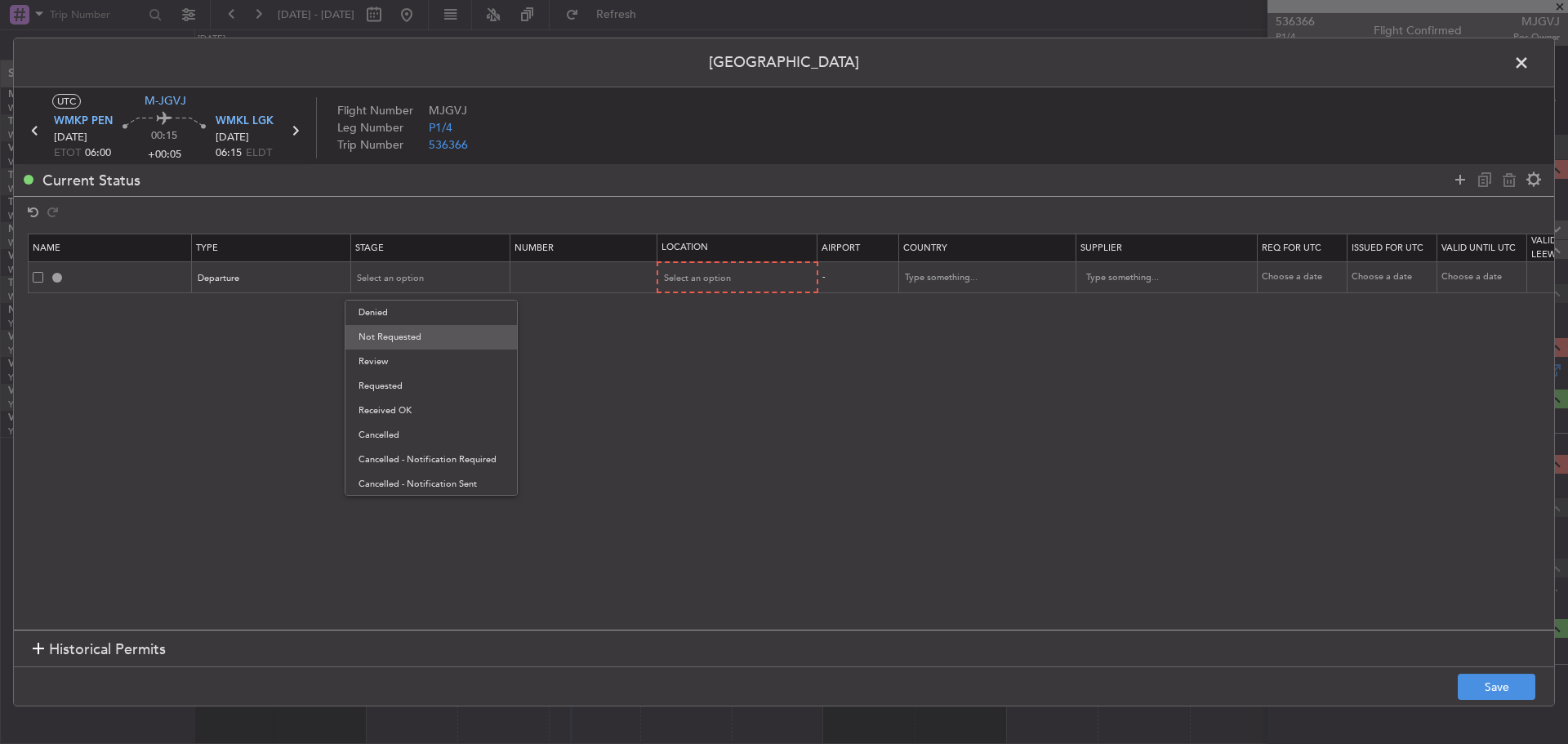
click at [427, 330] on span "Not Requested" at bounding box center [431, 337] width 145 height 25
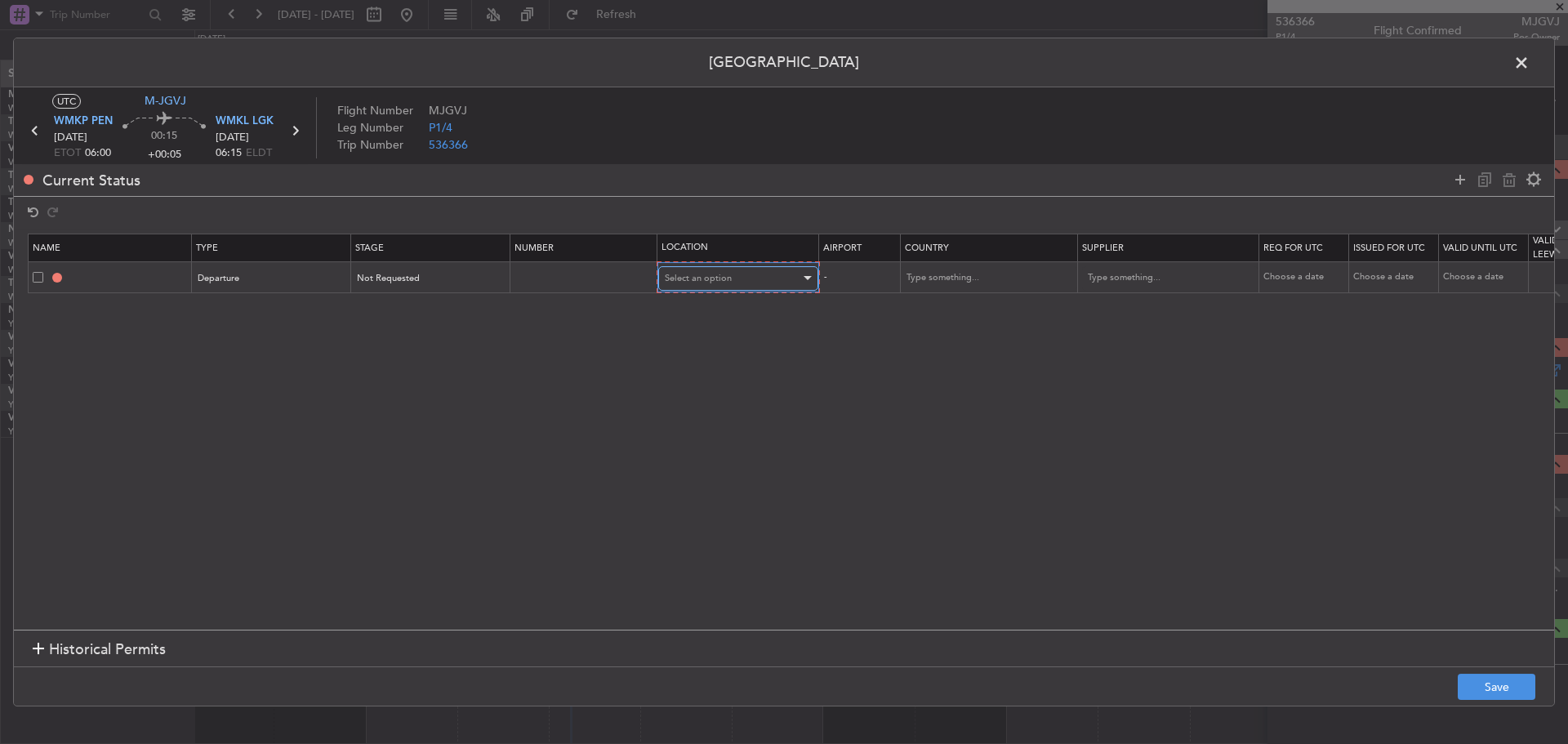
click at [753, 284] on div "Select an option" at bounding box center [732, 279] width 136 height 25
click at [748, 305] on span "Departure" at bounding box center [738, 313] width 145 height 25
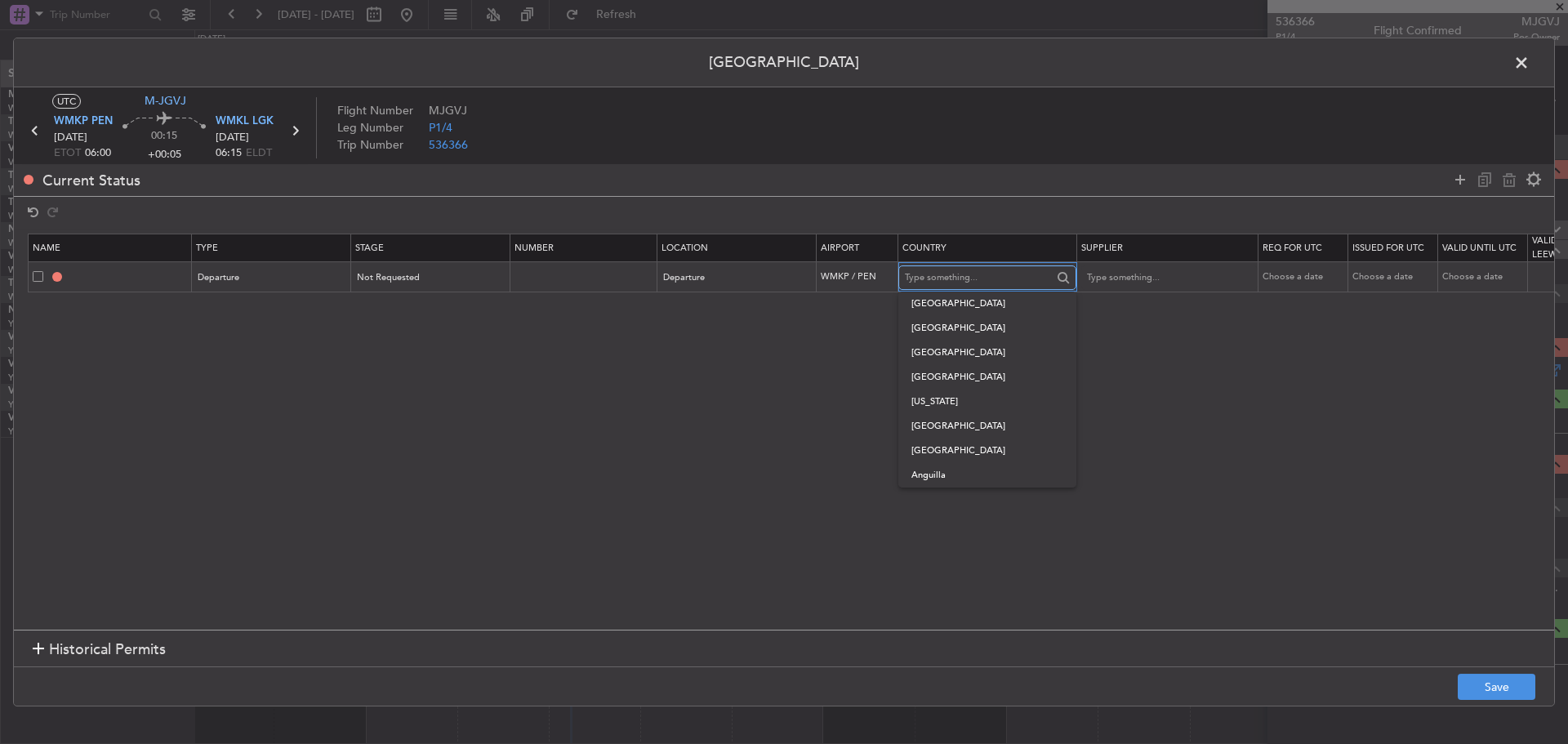
click at [971, 277] on input "text" at bounding box center [979, 278] width 147 height 25
click at [1459, 188] on icon at bounding box center [1461, 180] width 20 height 20
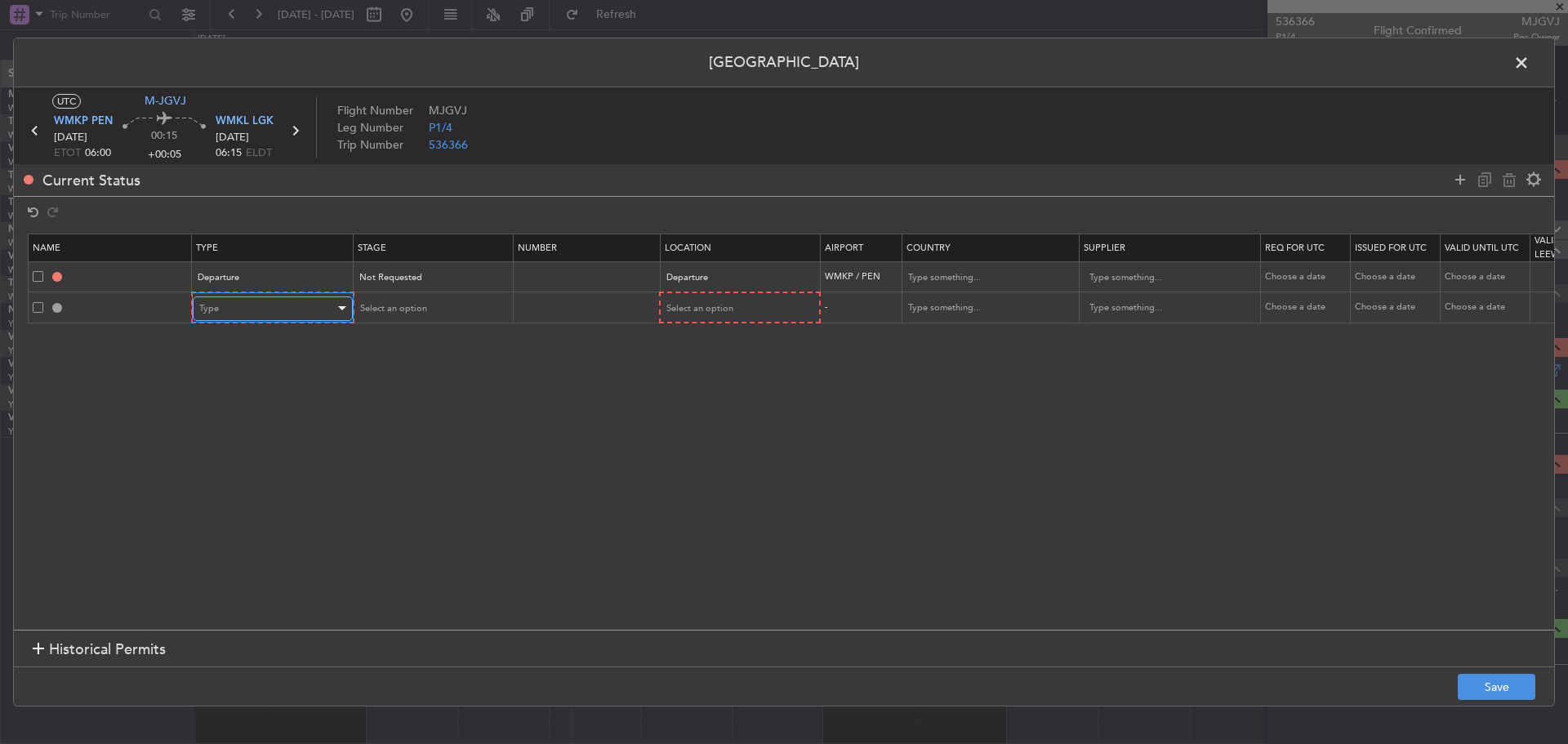
click at [337, 305] on div at bounding box center [341, 309] width 12 height 13
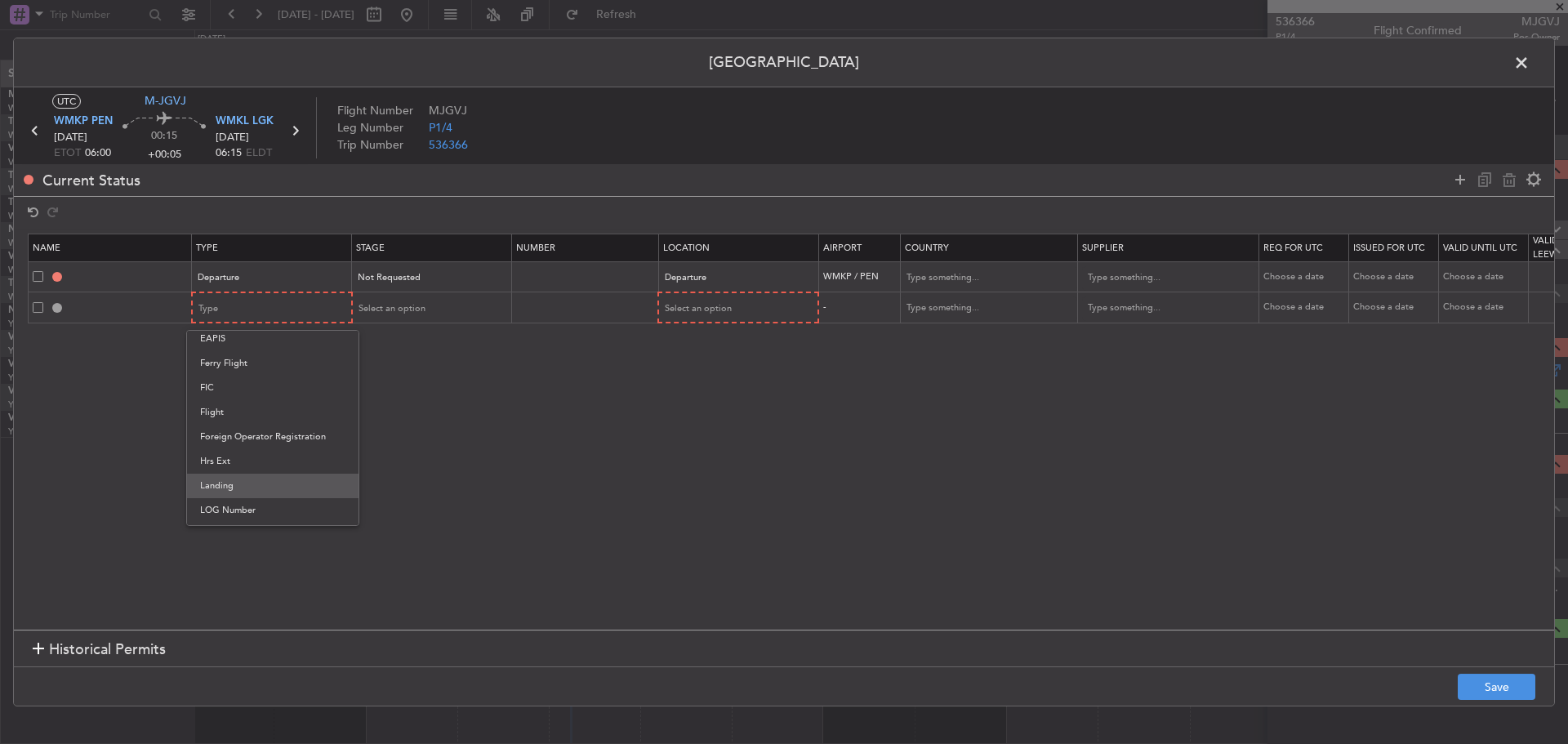
click at [279, 482] on span "Landing" at bounding box center [273, 486] width 145 height 25
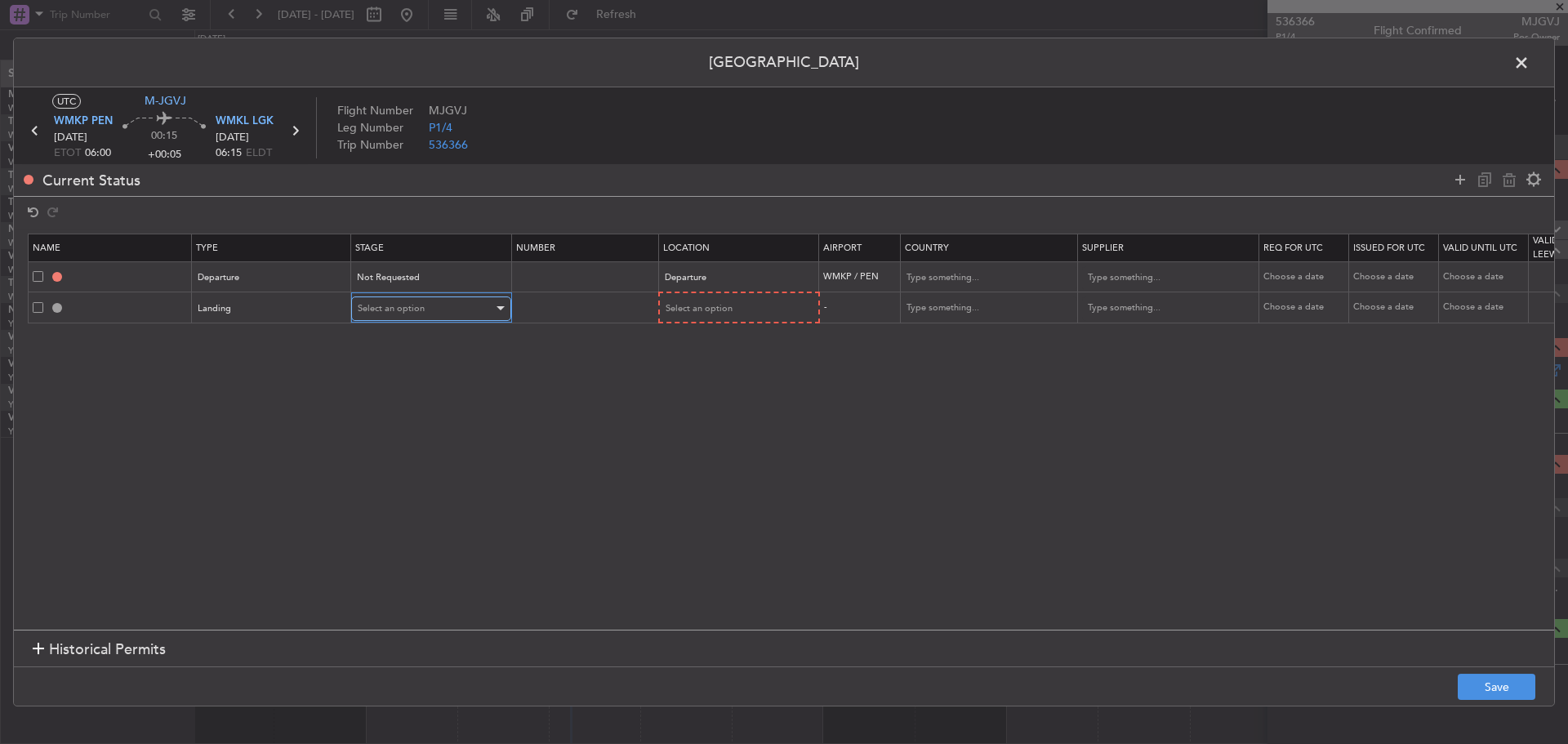
click at [411, 312] on span "Select an option" at bounding box center [391, 308] width 67 height 12
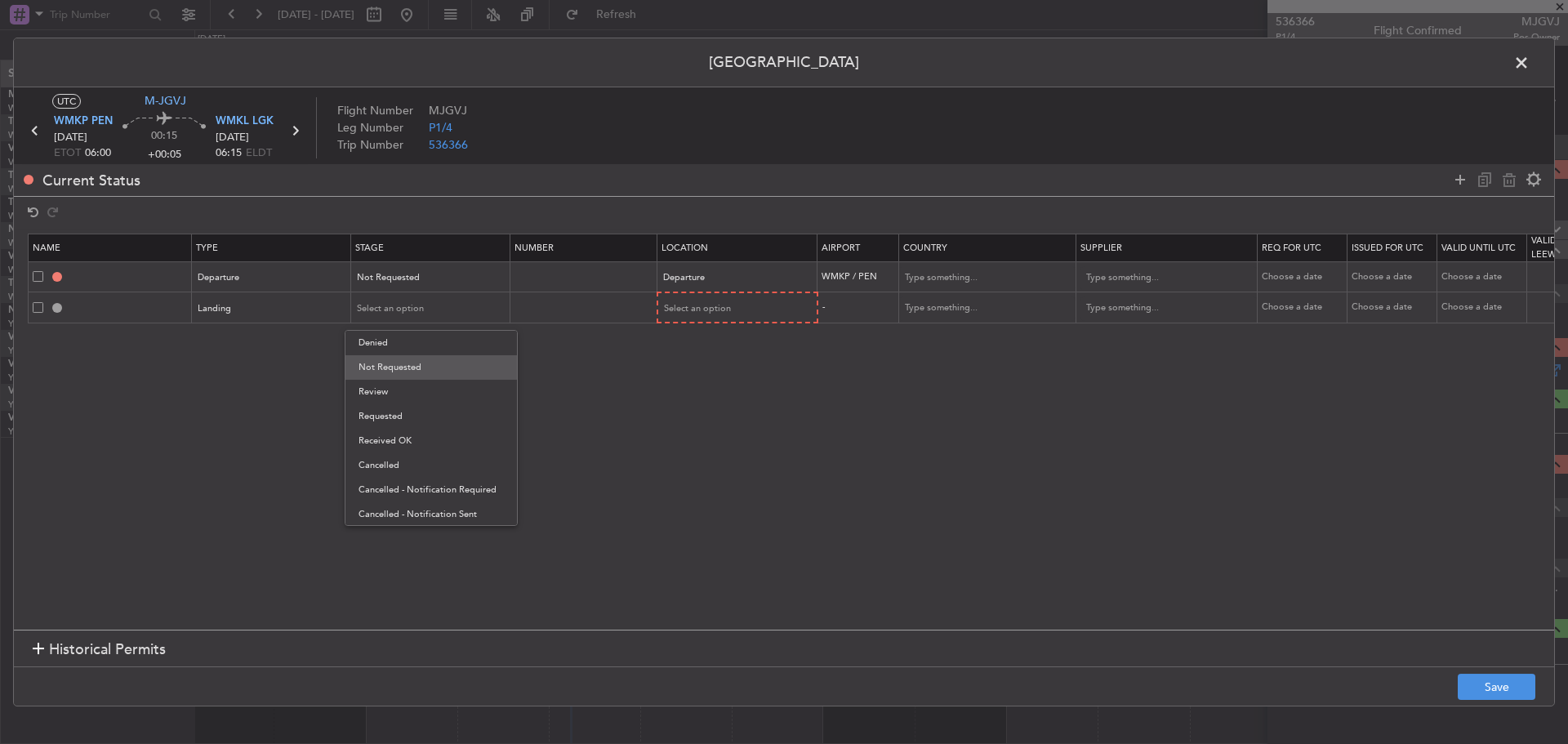
click at [406, 366] on span "Not Requested" at bounding box center [431, 368] width 145 height 25
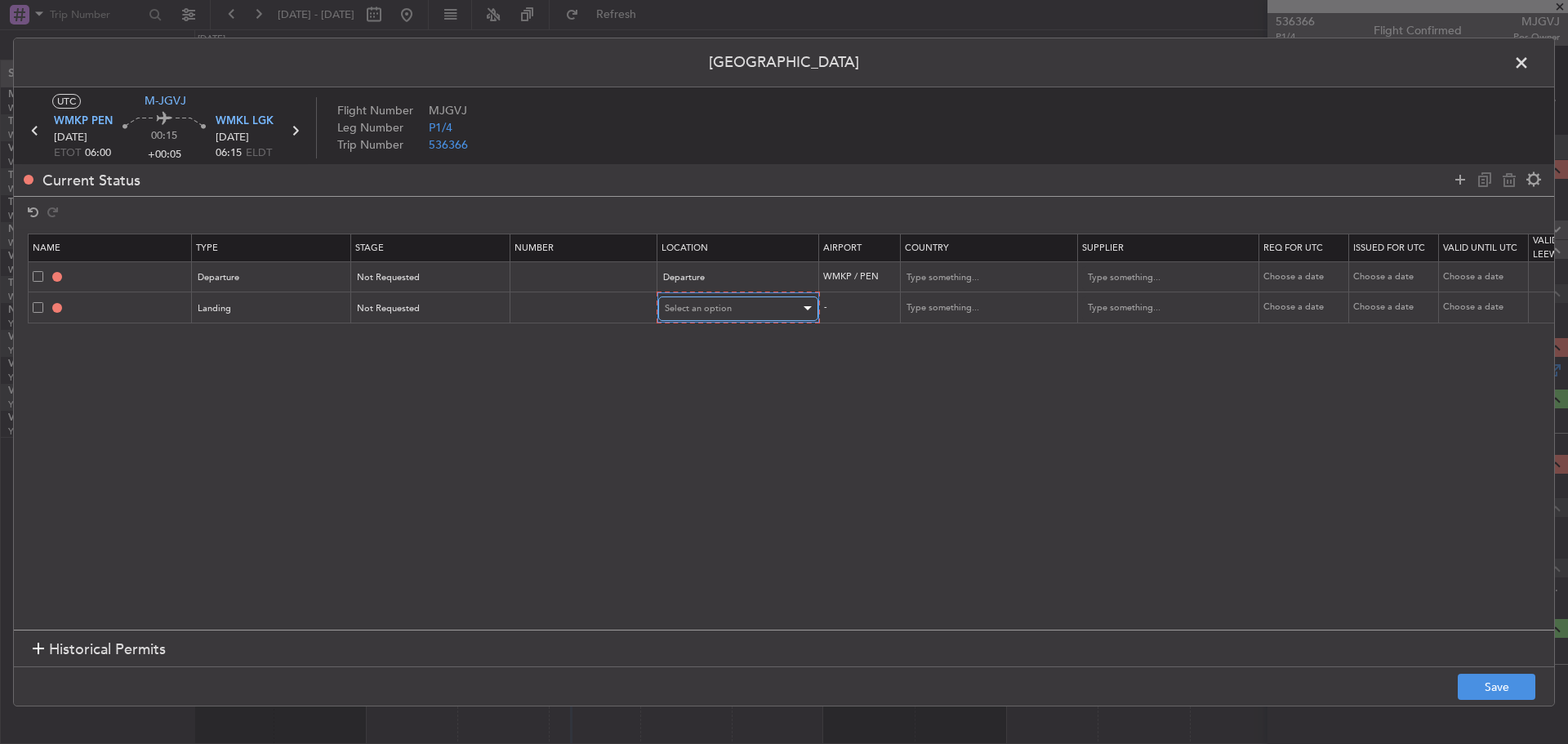
click at [709, 308] on span "Select an option" at bounding box center [698, 308] width 67 height 12
drag, startPoint x: 701, startPoint y: 389, endPoint x: 698, endPoint y: 406, distance: 17.3
click at [701, 390] on span "Arrival" at bounding box center [738, 393] width 145 height 25
click at [1497, 692] on button "Save" at bounding box center [1497, 687] width 78 height 26
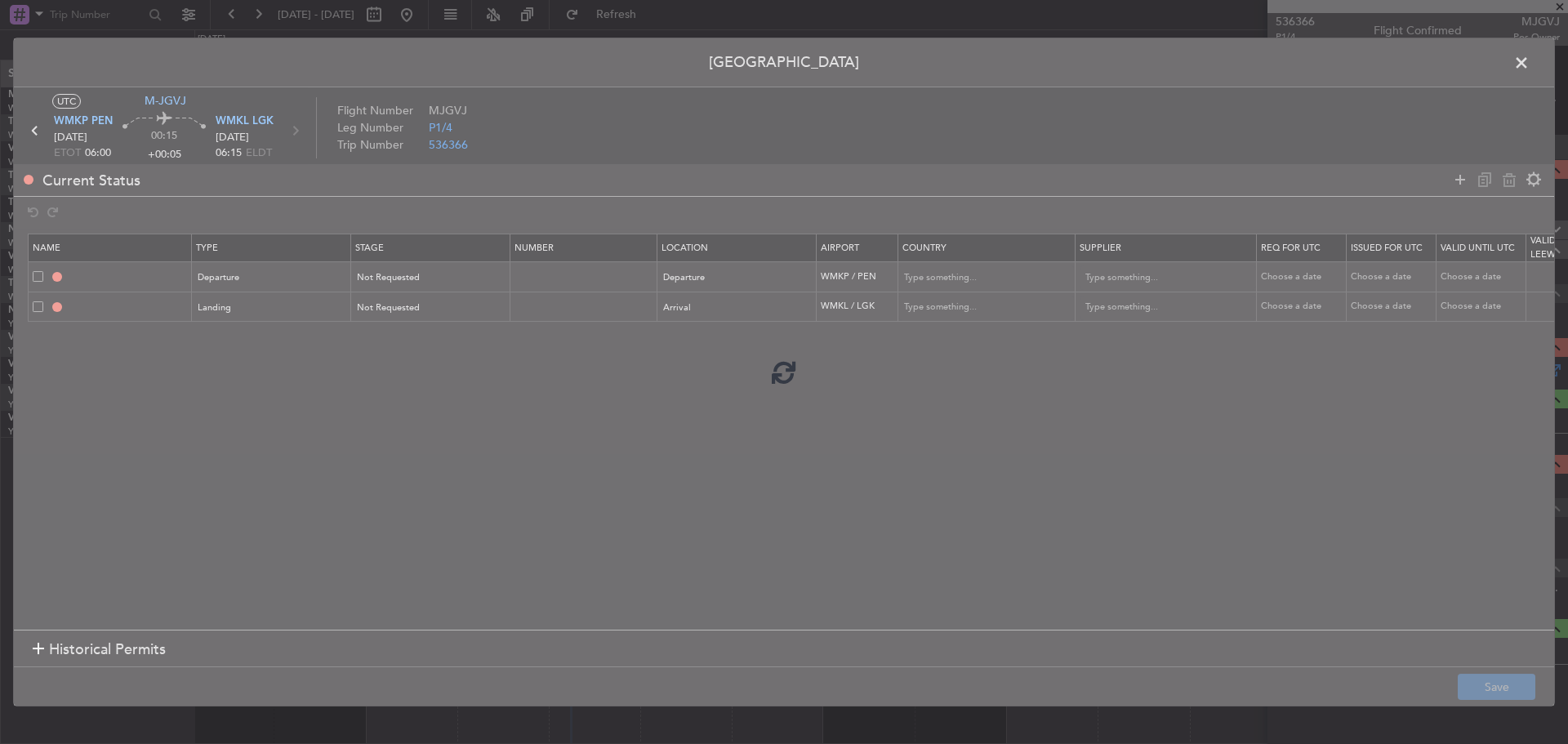
type input "DEPARTURE"
type input "[GEOGRAPHIC_DATA]"
type input "NNN"
type input "WMKL LDG"
type input "[GEOGRAPHIC_DATA]"
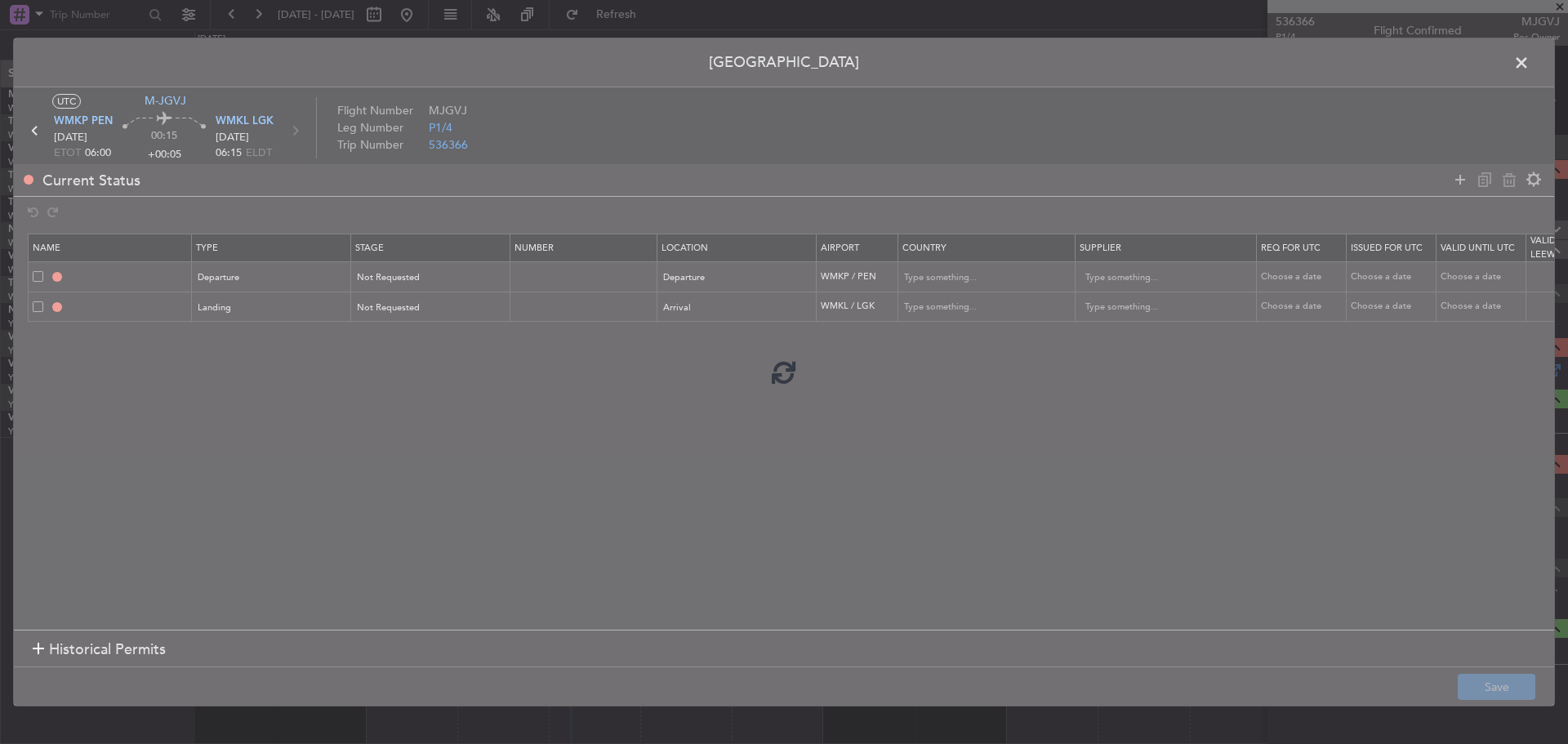
type input "NNN"
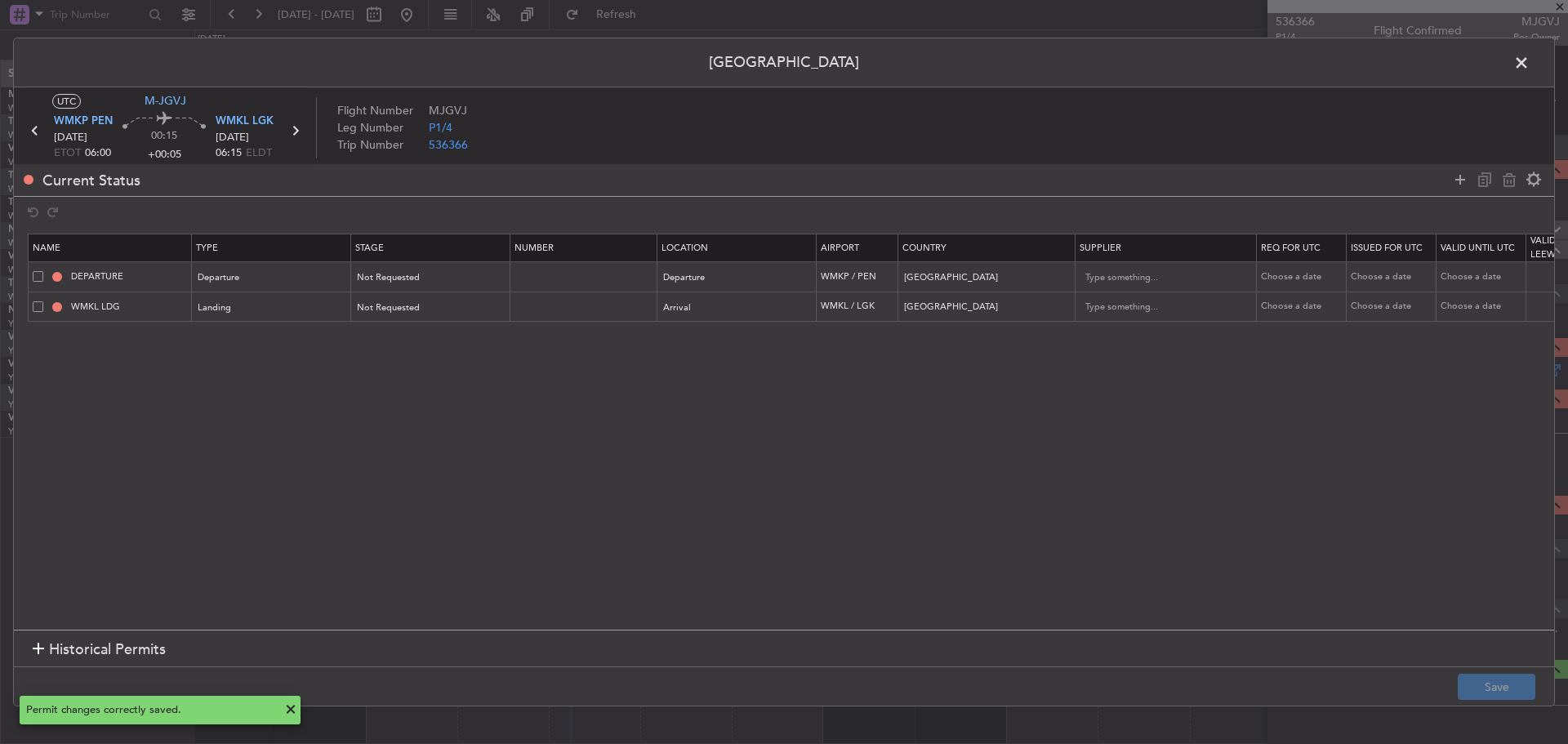
click at [295, 131] on icon at bounding box center [295, 131] width 21 height 21
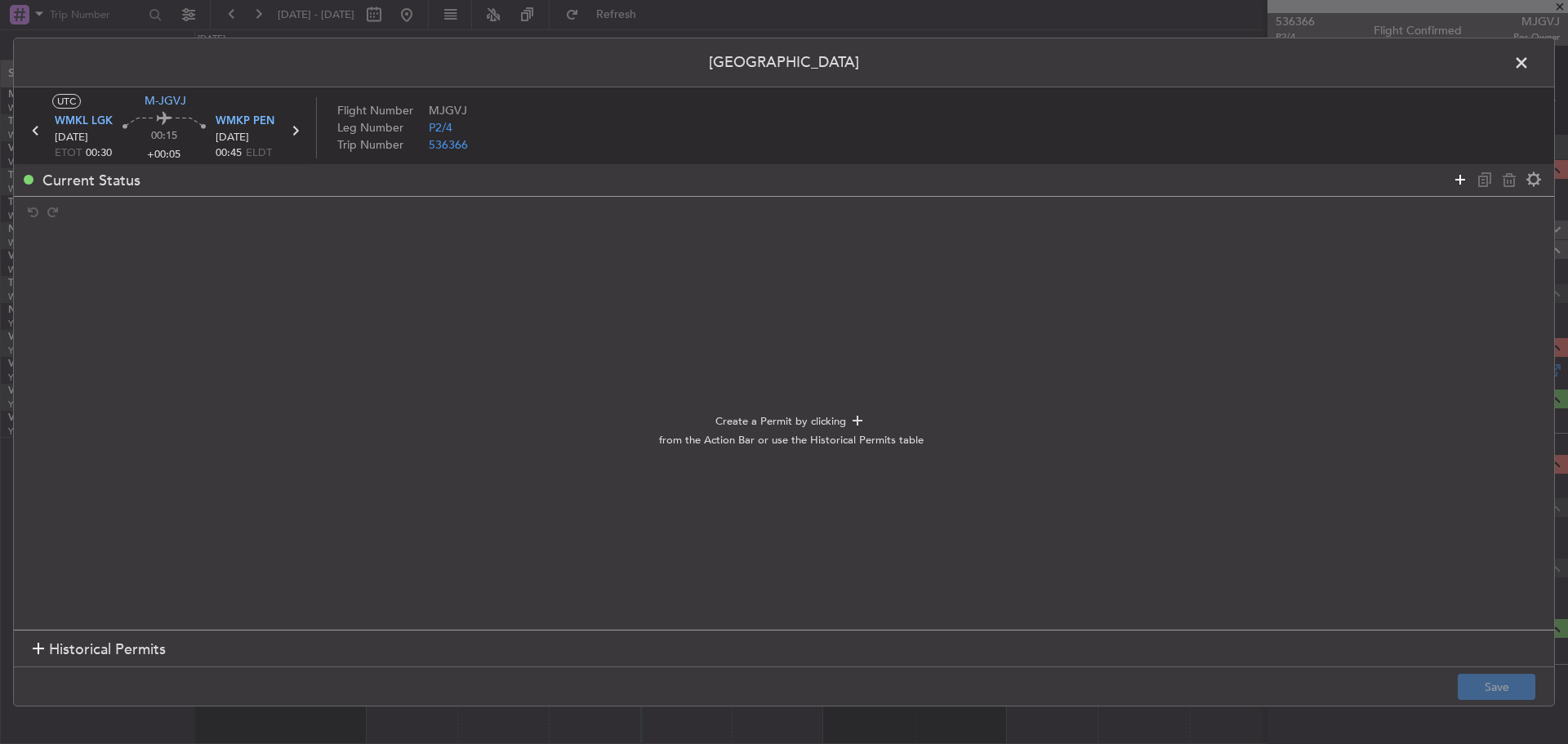
click at [1461, 182] on icon at bounding box center [1461, 180] width 20 height 20
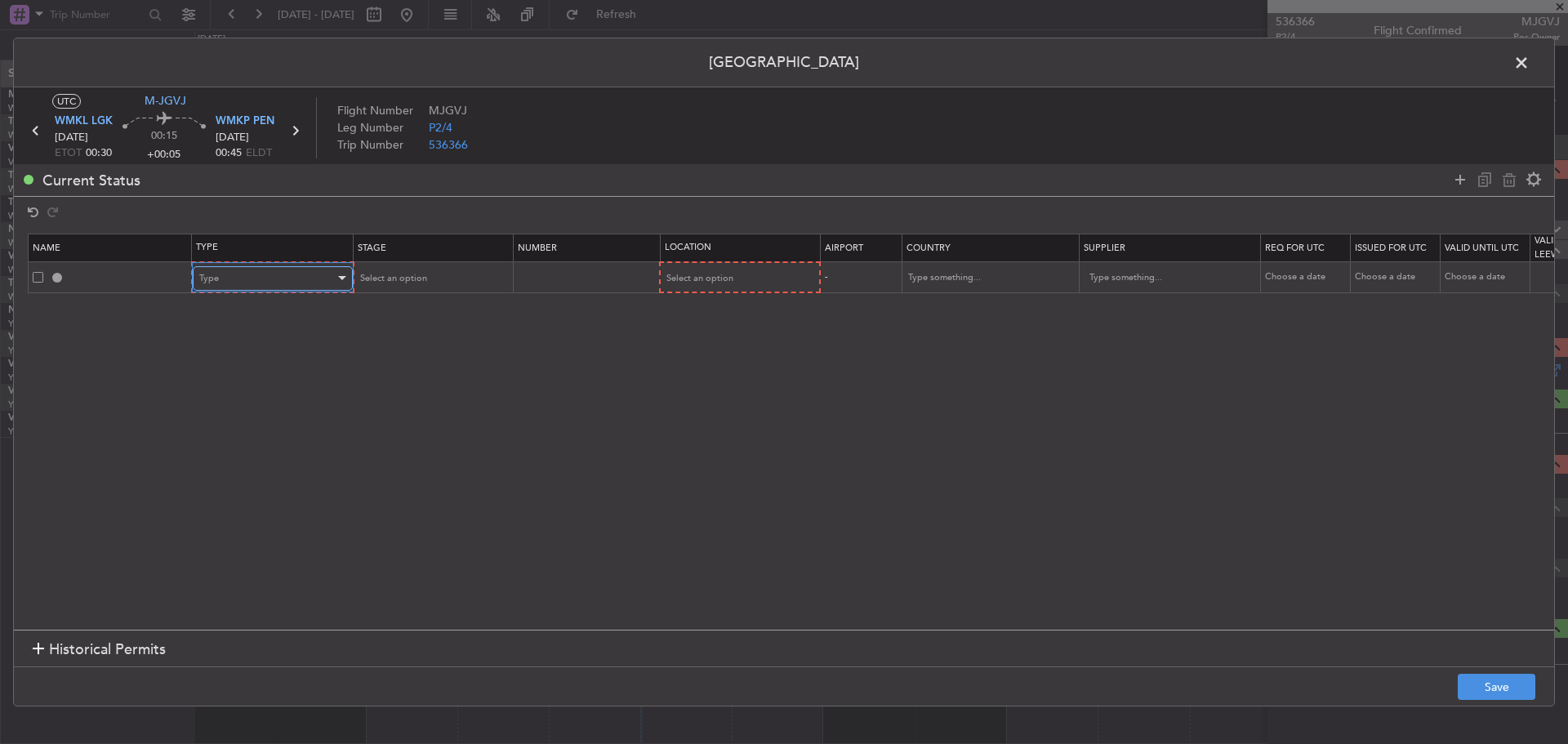
click at [317, 276] on div "Type" at bounding box center [267, 279] width 136 height 25
click at [235, 474] on span "Departure" at bounding box center [273, 475] width 145 height 25
click at [496, 285] on div "Select an option" at bounding box center [431, 279] width 159 height 25
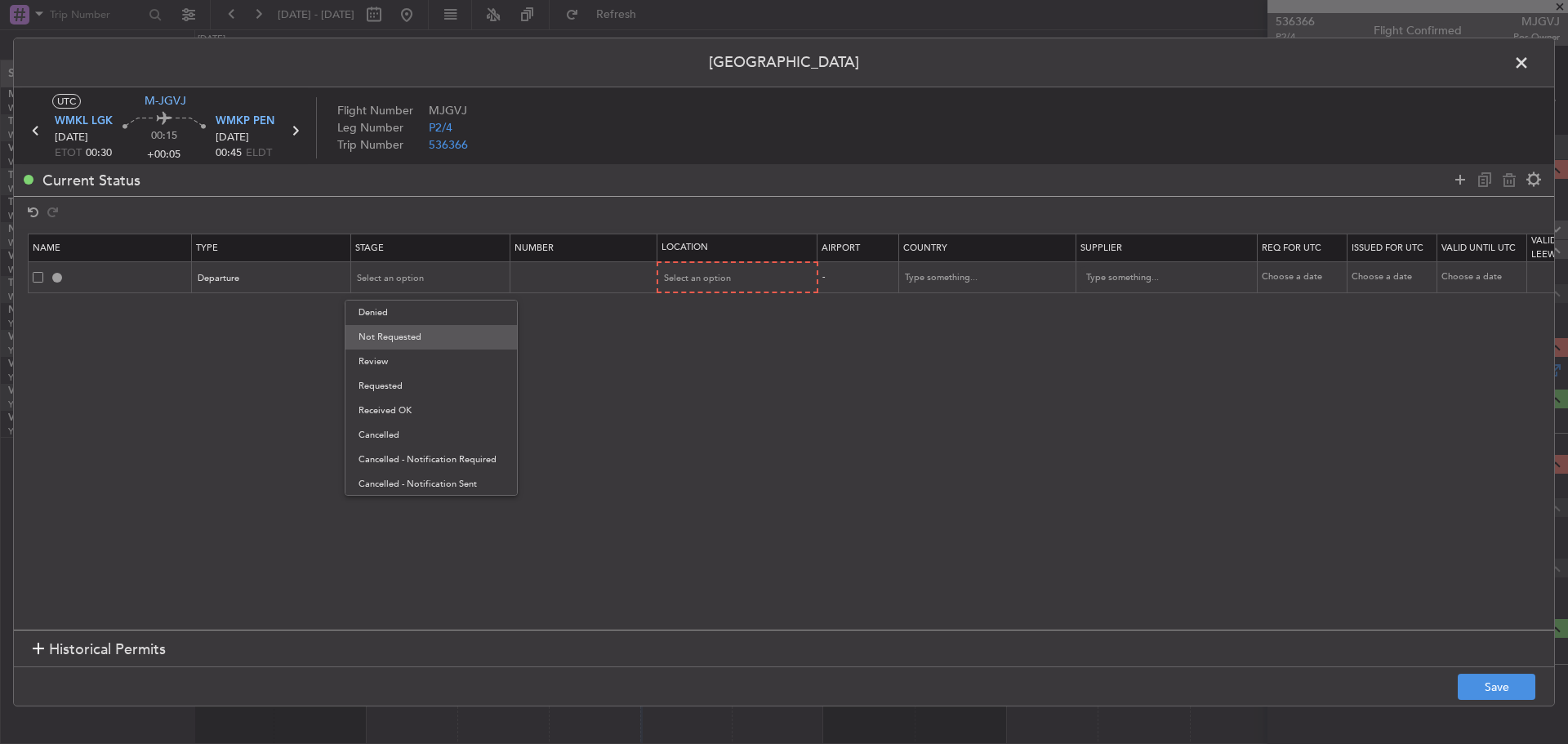
click at [477, 331] on span "Not Requested" at bounding box center [431, 337] width 145 height 25
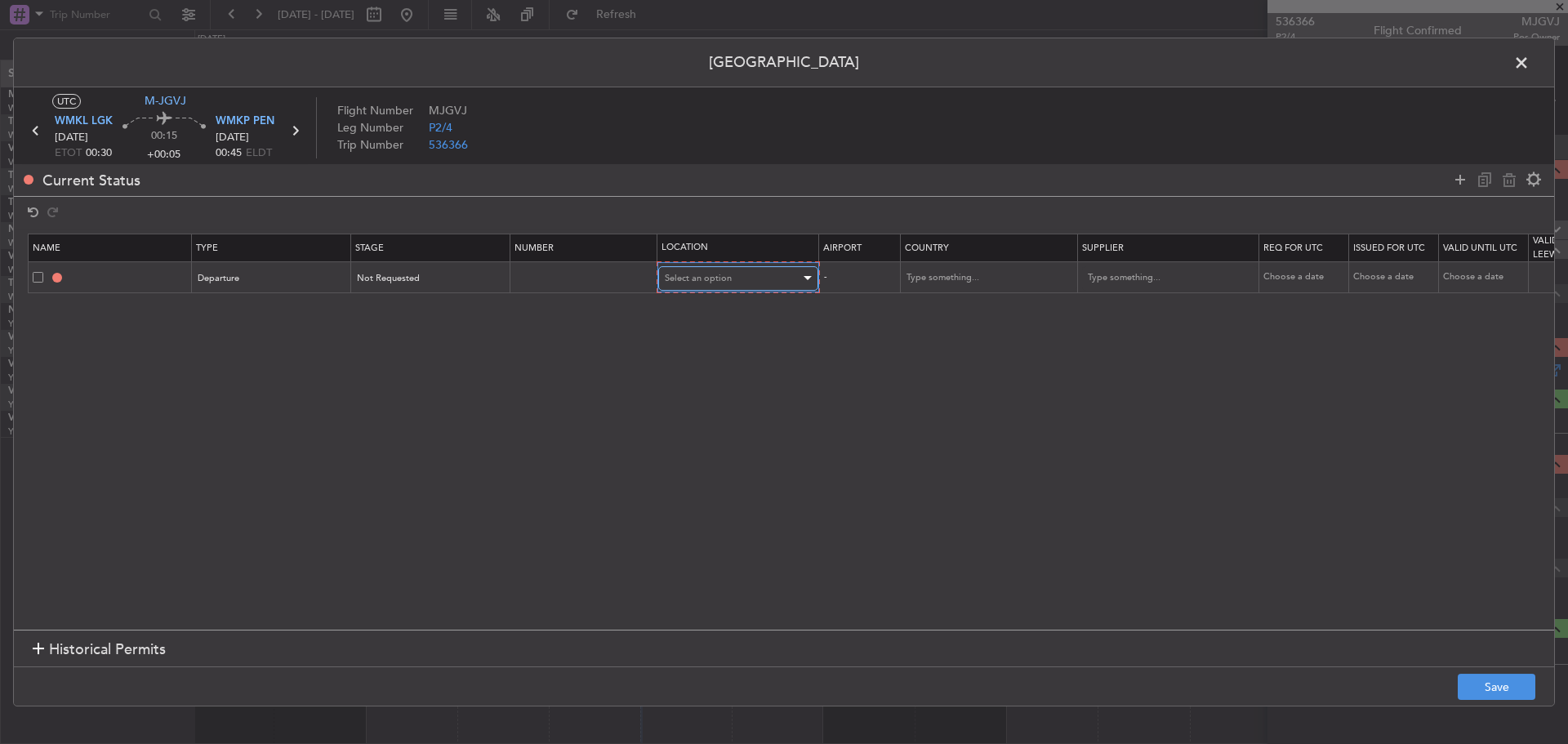
click at [721, 280] on span "Select an option" at bounding box center [698, 278] width 67 height 12
click at [711, 311] on span "Departure" at bounding box center [738, 313] width 145 height 25
click at [1458, 181] on icon at bounding box center [1461, 180] width 20 height 20
click at [284, 312] on div "Type" at bounding box center [267, 309] width 136 height 25
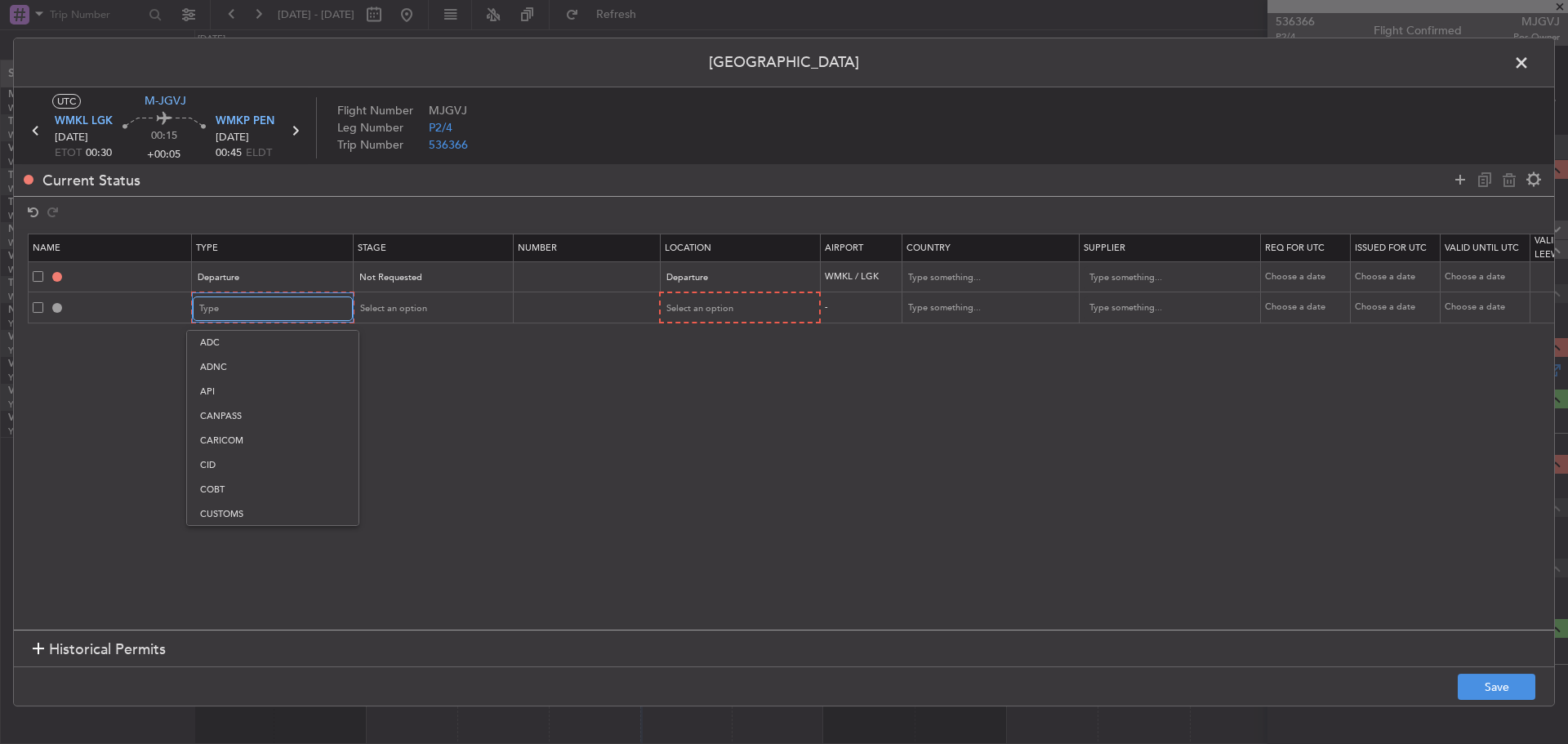
scroll to position [249, 0]
click at [266, 487] on span "Landing" at bounding box center [273, 486] width 145 height 25
click at [392, 314] on div "Select an option" at bounding box center [426, 309] width 136 height 25
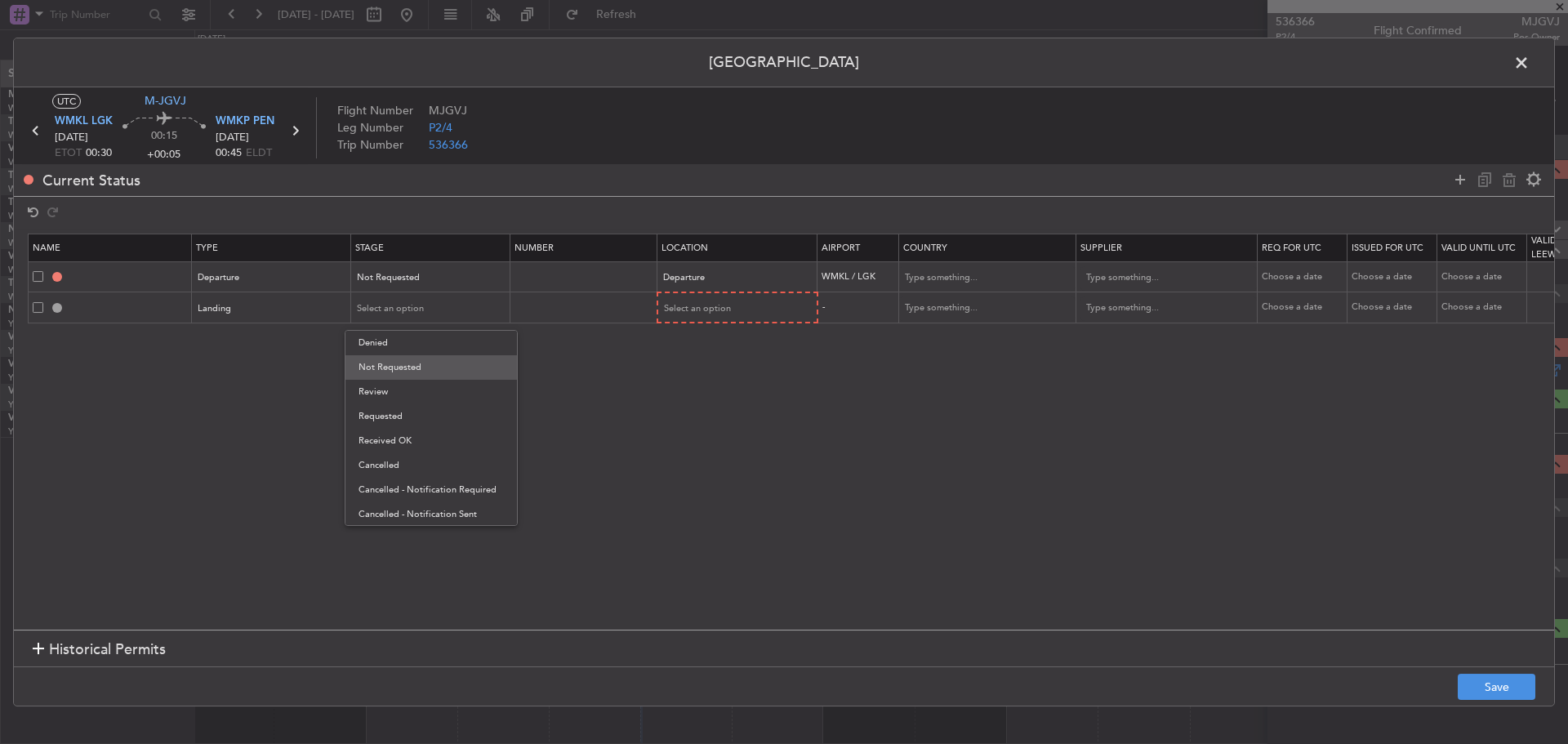
click at [391, 365] on span "Not Requested" at bounding box center [431, 368] width 145 height 25
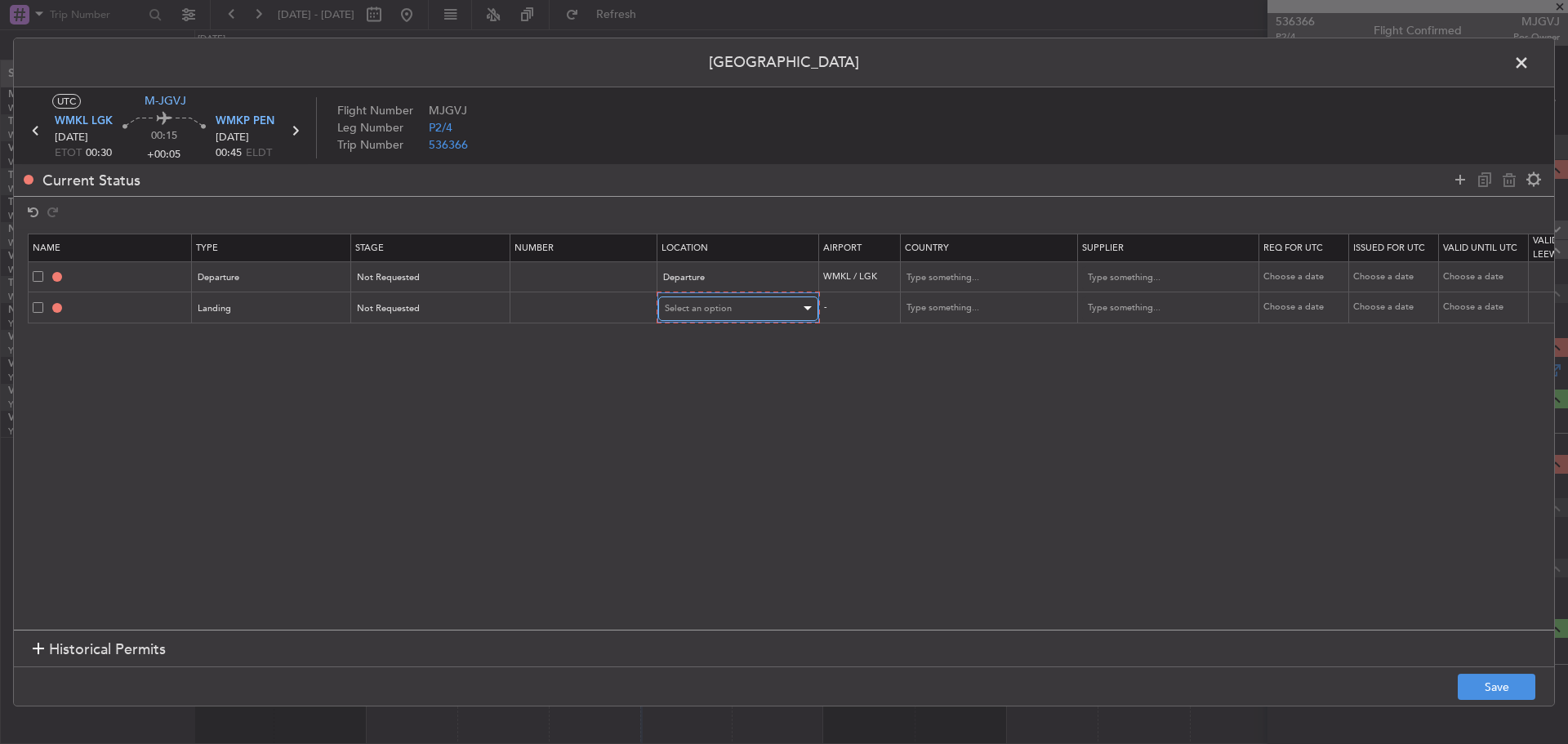
click at [701, 299] on div "Select an option" at bounding box center [732, 309] width 136 height 25
drag, startPoint x: 696, startPoint y: 391, endPoint x: 726, endPoint y: 403, distance: 32.3
click at [696, 393] on span "Arrival" at bounding box center [738, 393] width 145 height 25
click at [1508, 678] on button "Save" at bounding box center [1497, 687] width 78 height 26
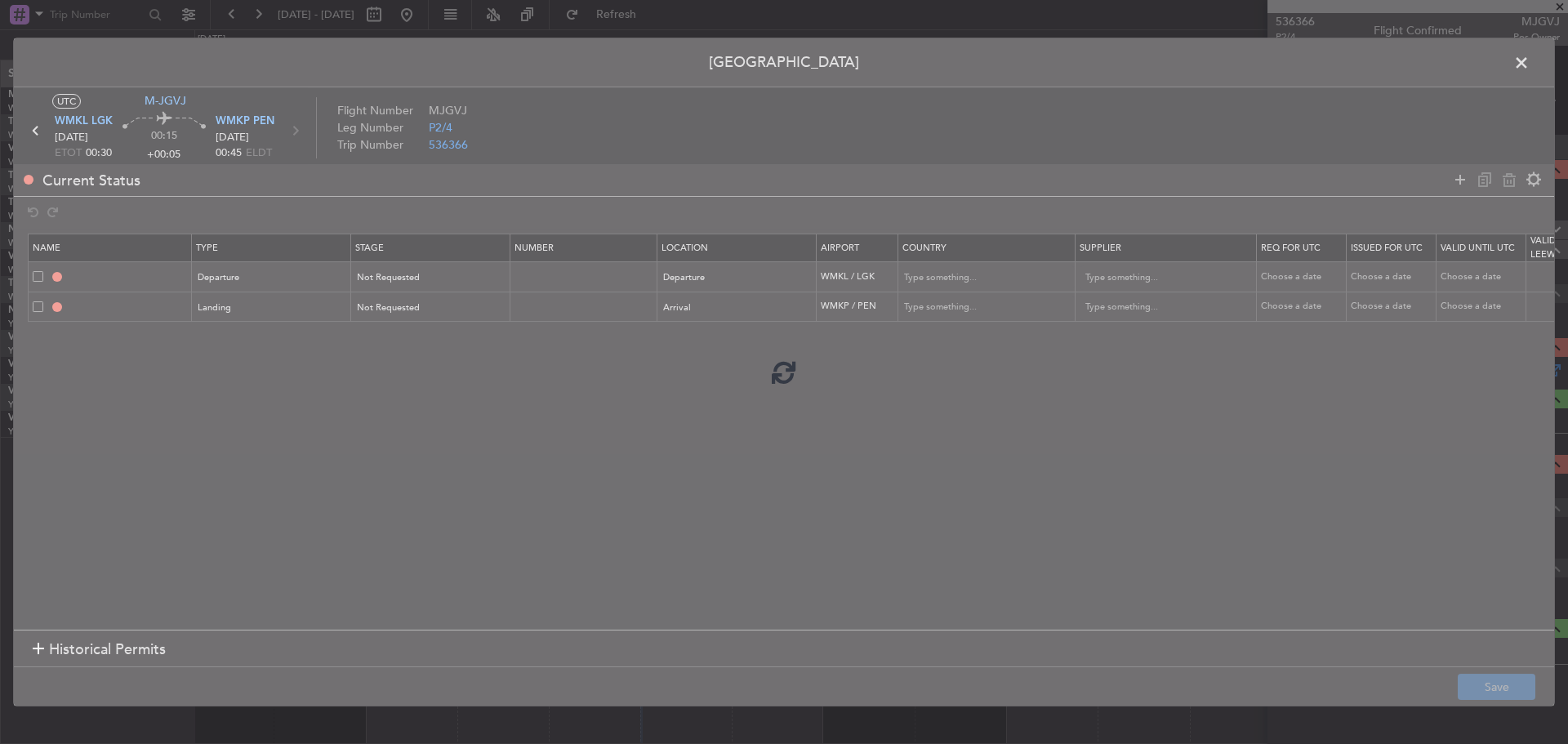
type input "DEPARTURE"
type input "[GEOGRAPHIC_DATA]"
type input "NNN"
type input "WMKP LDG"
type input "[GEOGRAPHIC_DATA]"
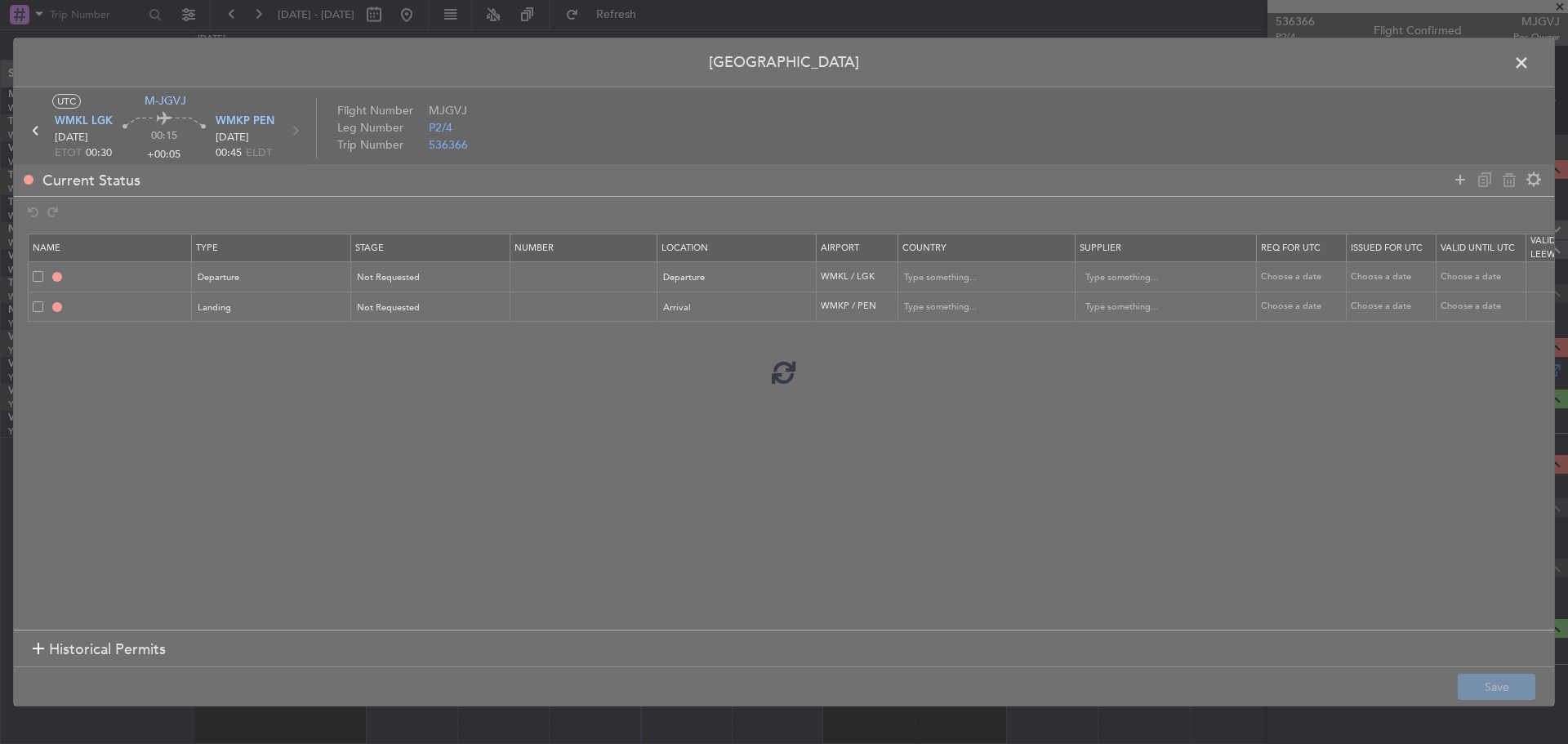
type input "NNN"
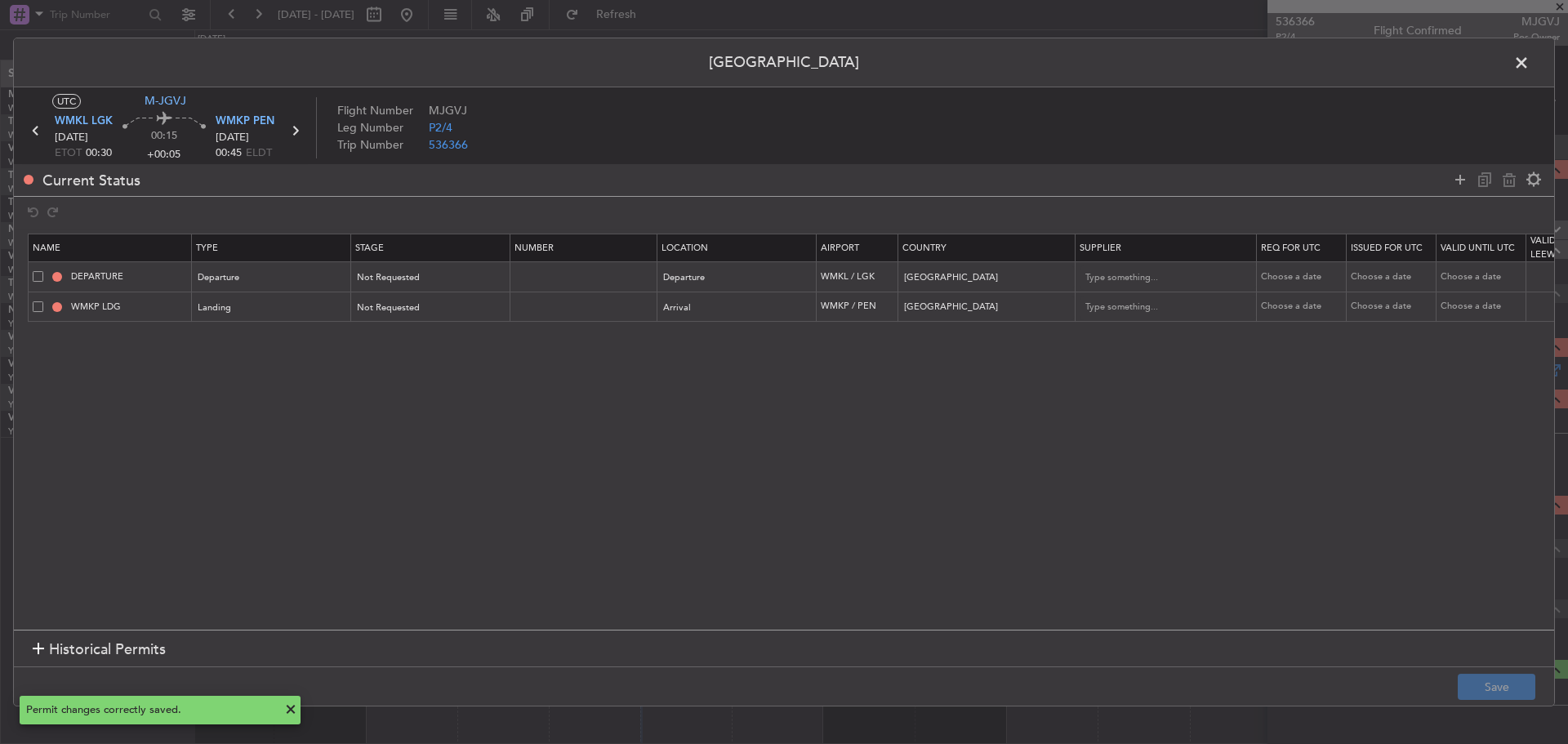
click at [1530, 62] on span at bounding box center [1530, 67] width 0 height 33
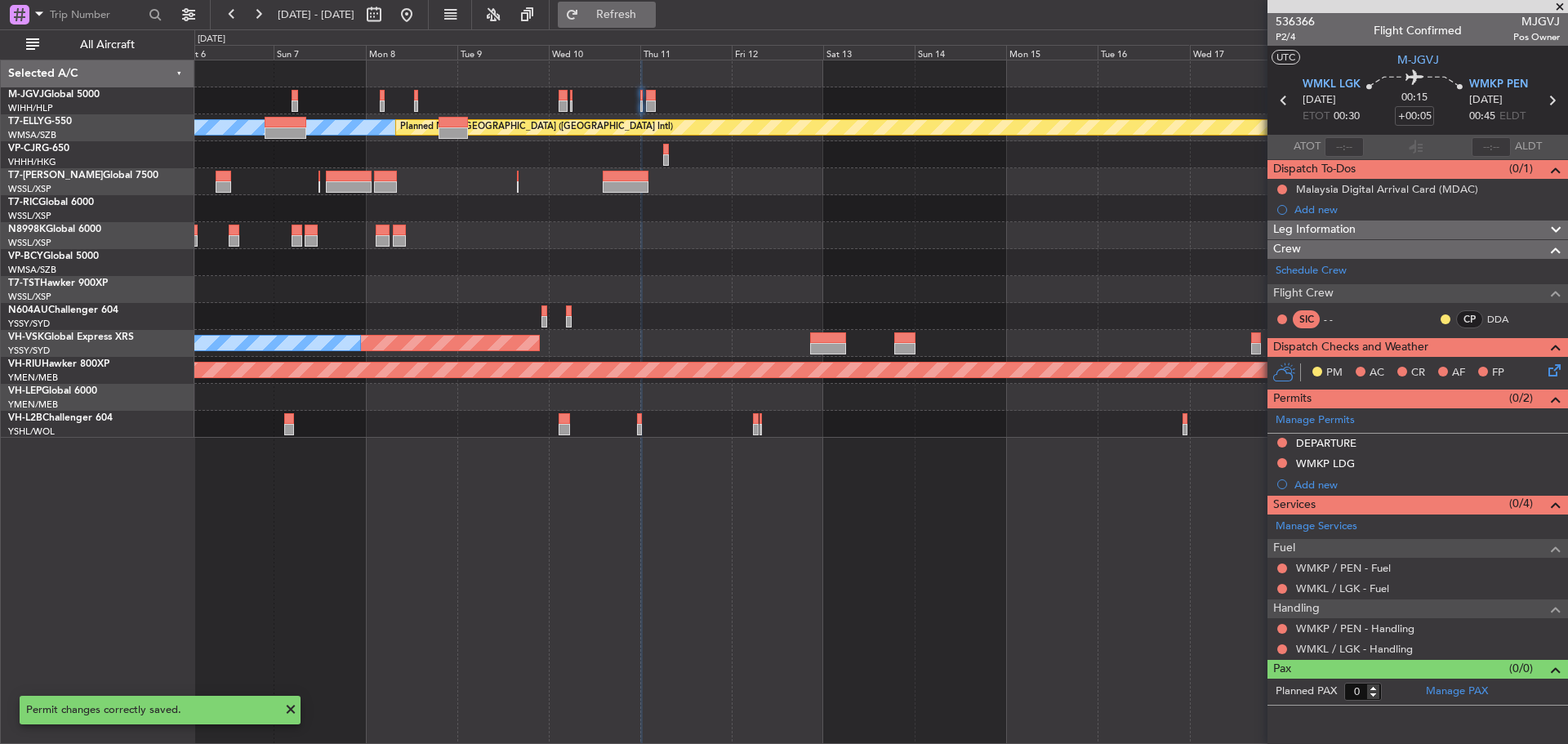
click at [643, 27] on button "Refresh" at bounding box center [607, 15] width 98 height 26
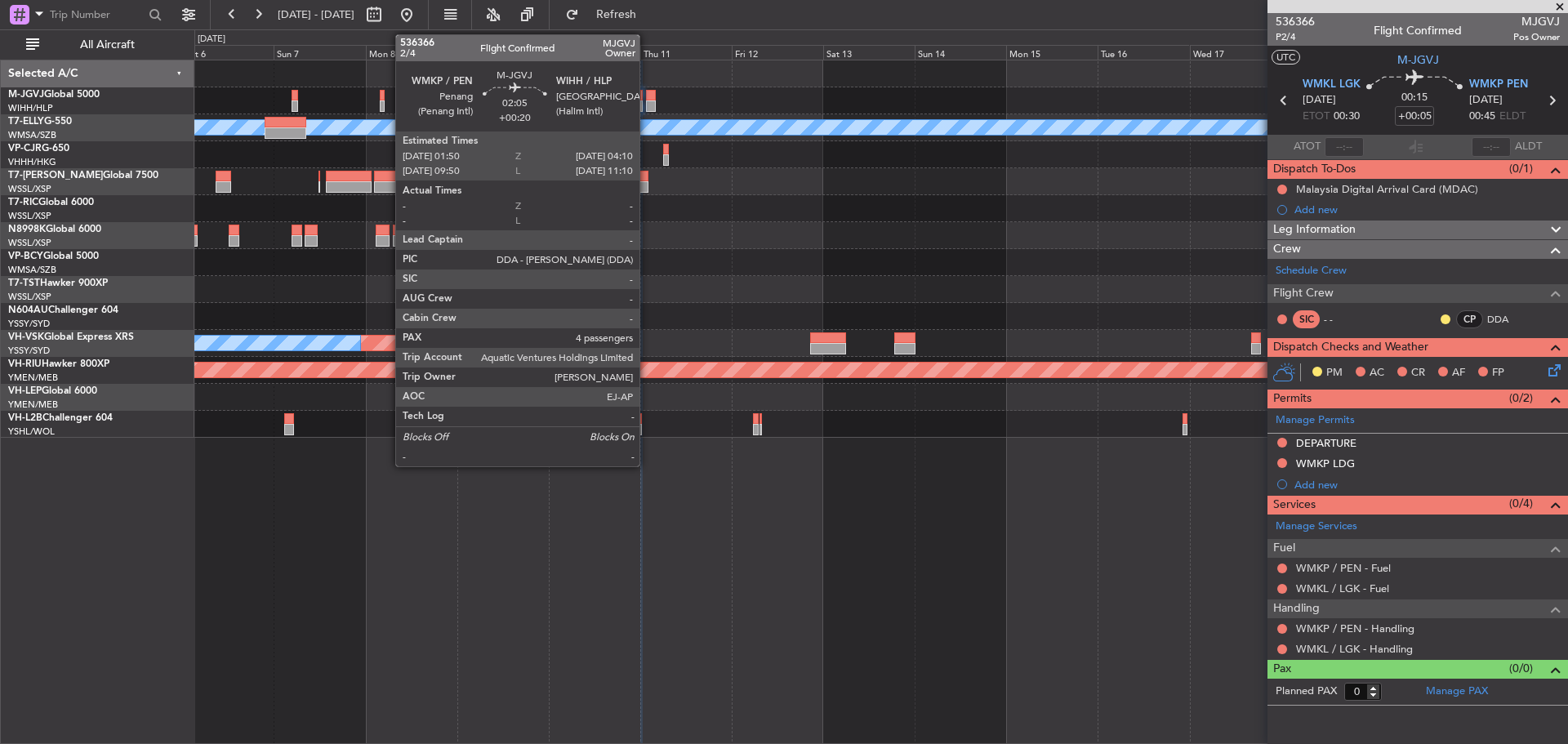
click at [647, 104] on div at bounding box center [651, 107] width 9 height 12
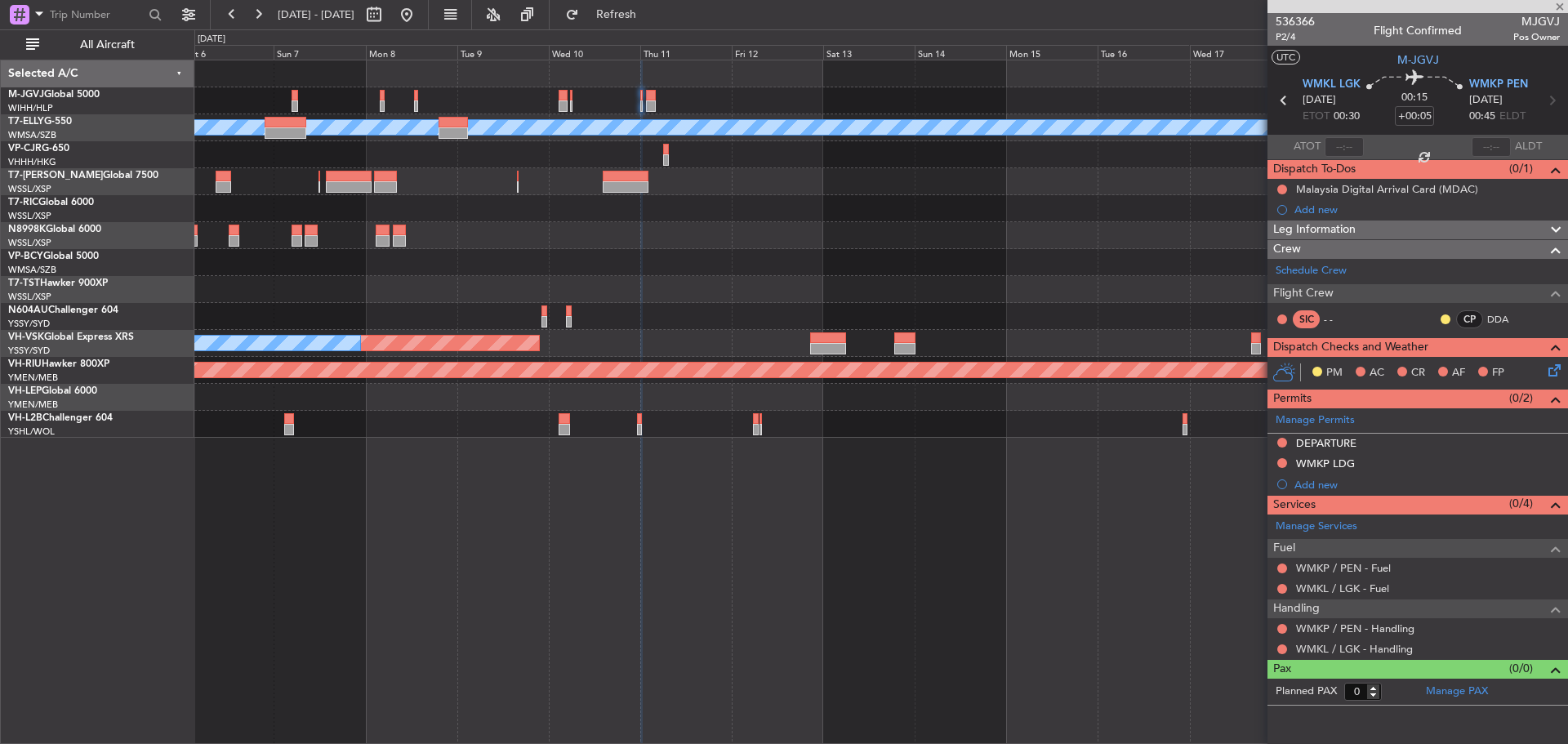
type input "+00:20"
type input "4"
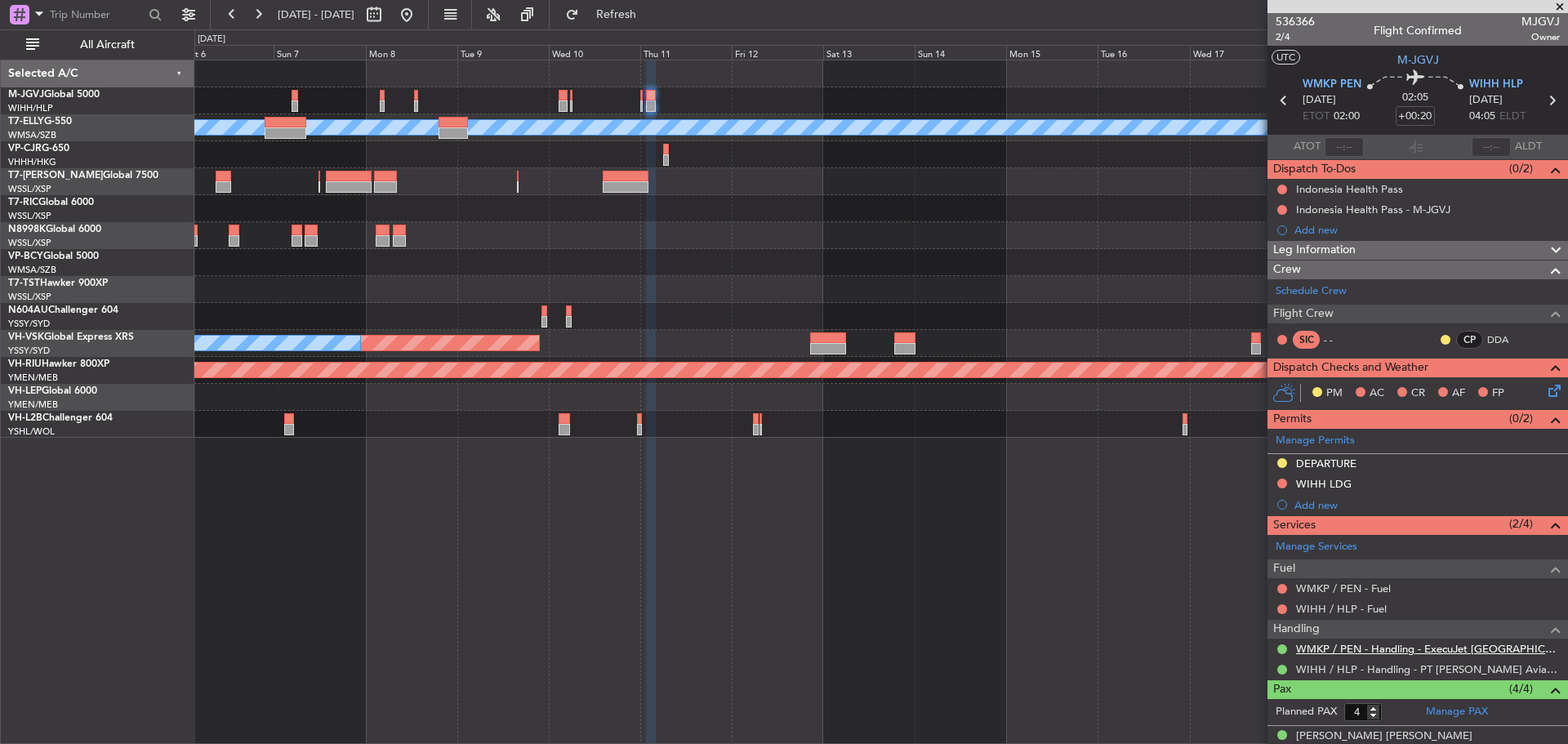
click at [1323, 649] on link "WMKP / PEN - Handling - ExecuJet [GEOGRAPHIC_DATA] WMKP / PEN" at bounding box center [1427, 649] width 264 height 14
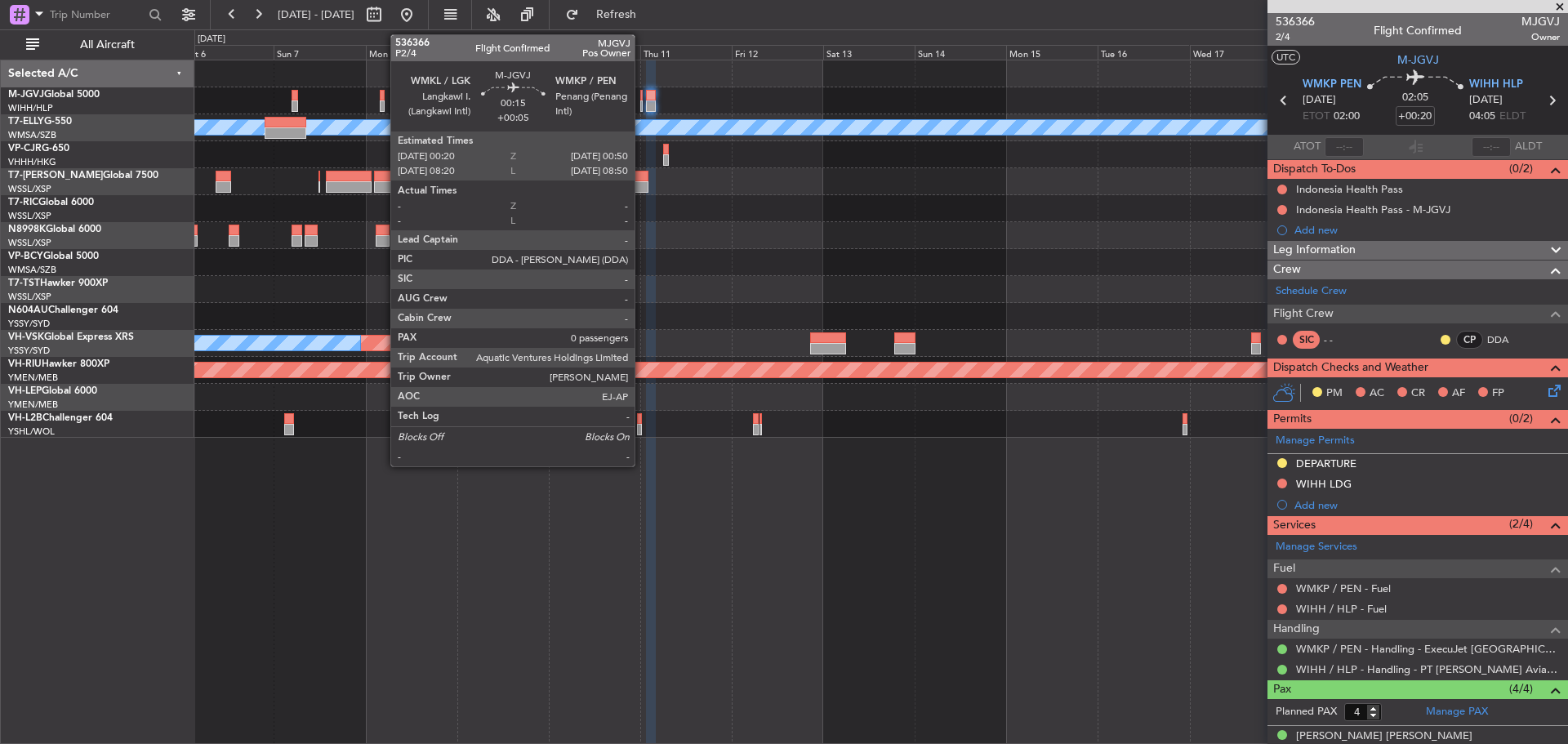
click at [642, 101] on div at bounding box center [641, 107] width 2 height 12
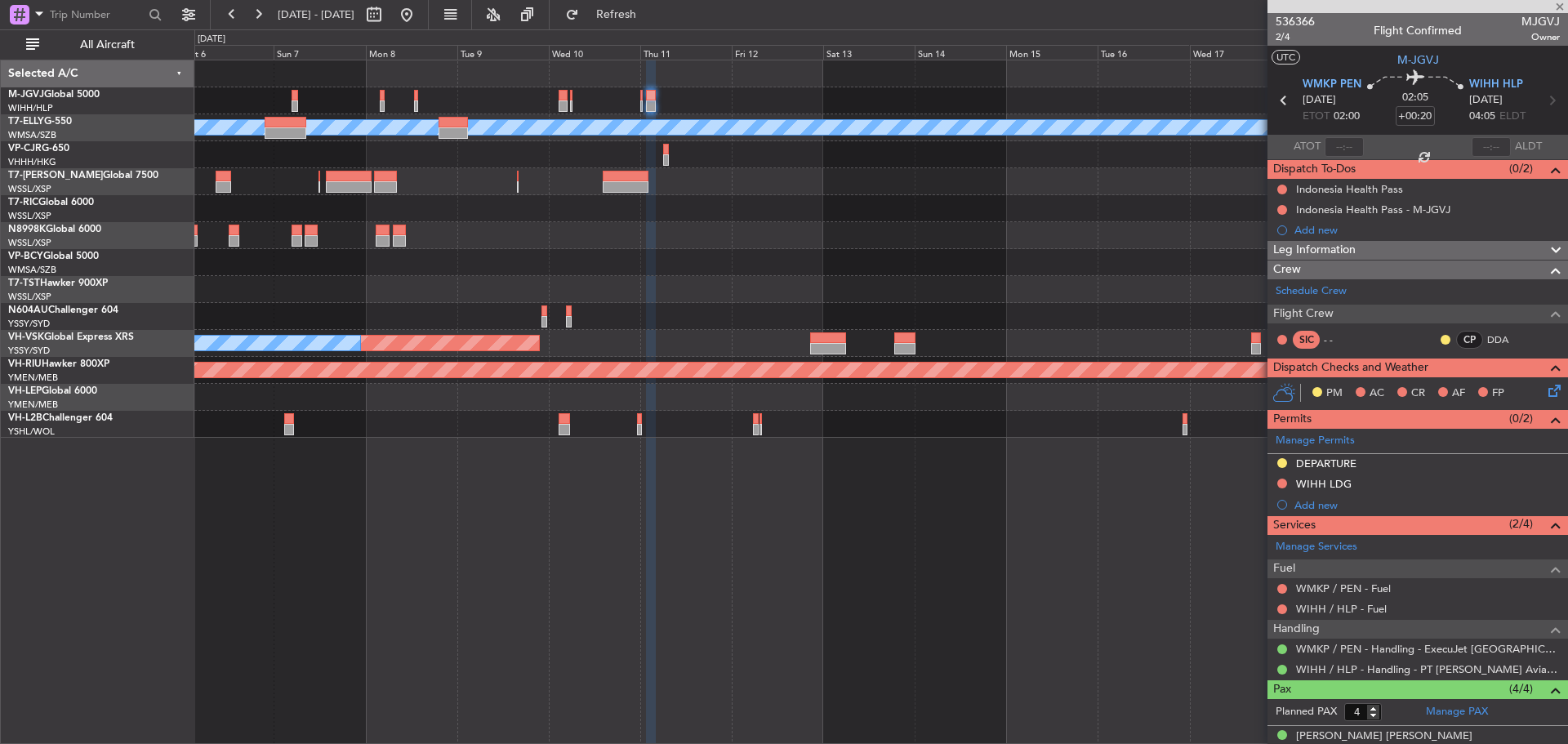
type input "+00:05"
type input "0"
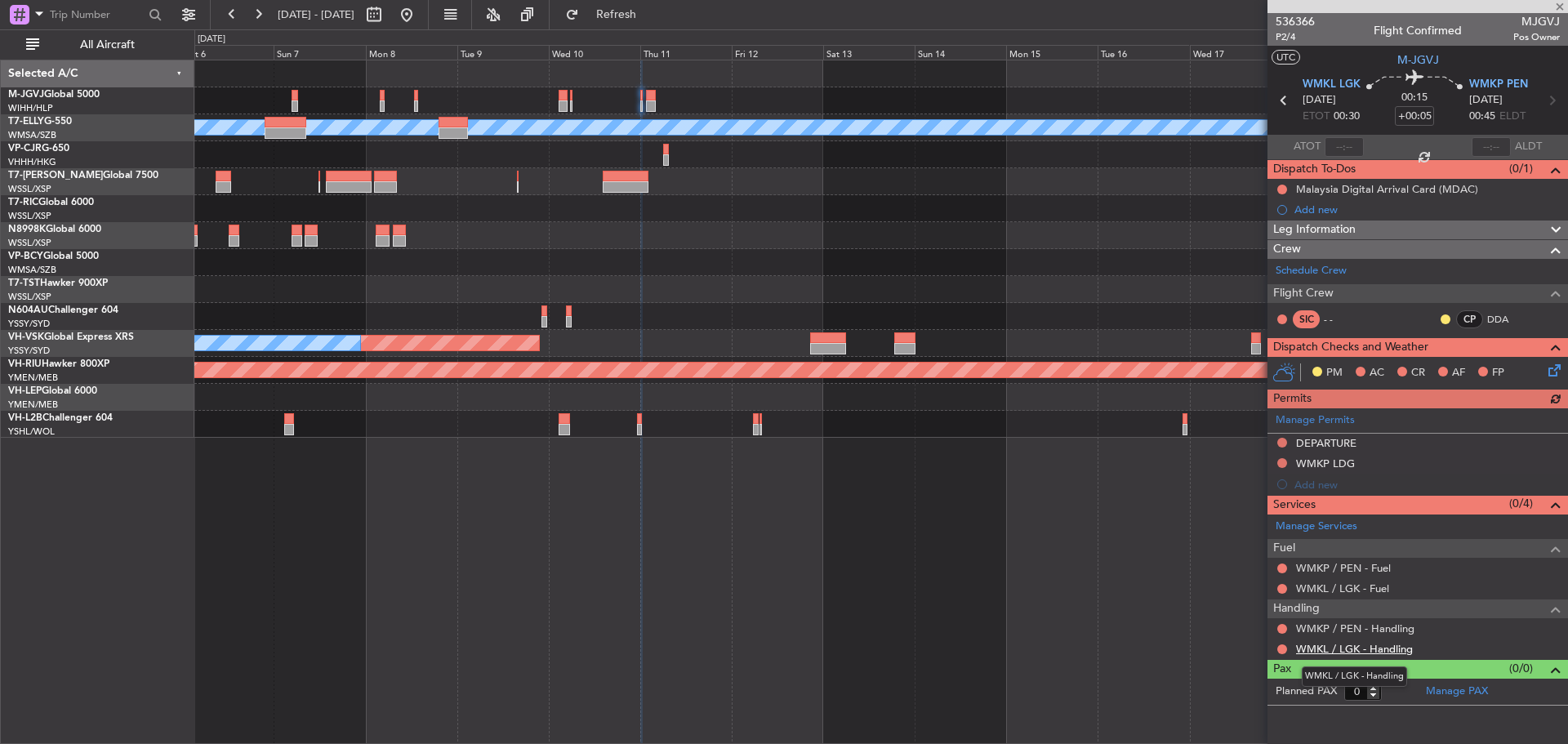
click at [1316, 646] on link "WMKL / LGK - Handling" at bounding box center [1354, 649] width 117 height 14
click at [646, 2] on button "Refresh" at bounding box center [607, 15] width 98 height 26
click at [1370, 631] on link "WMKP / PEN - Handling" at bounding box center [1355, 628] width 118 height 14
click at [651, 18] on span "Refresh" at bounding box center [617, 15] width 69 height 12
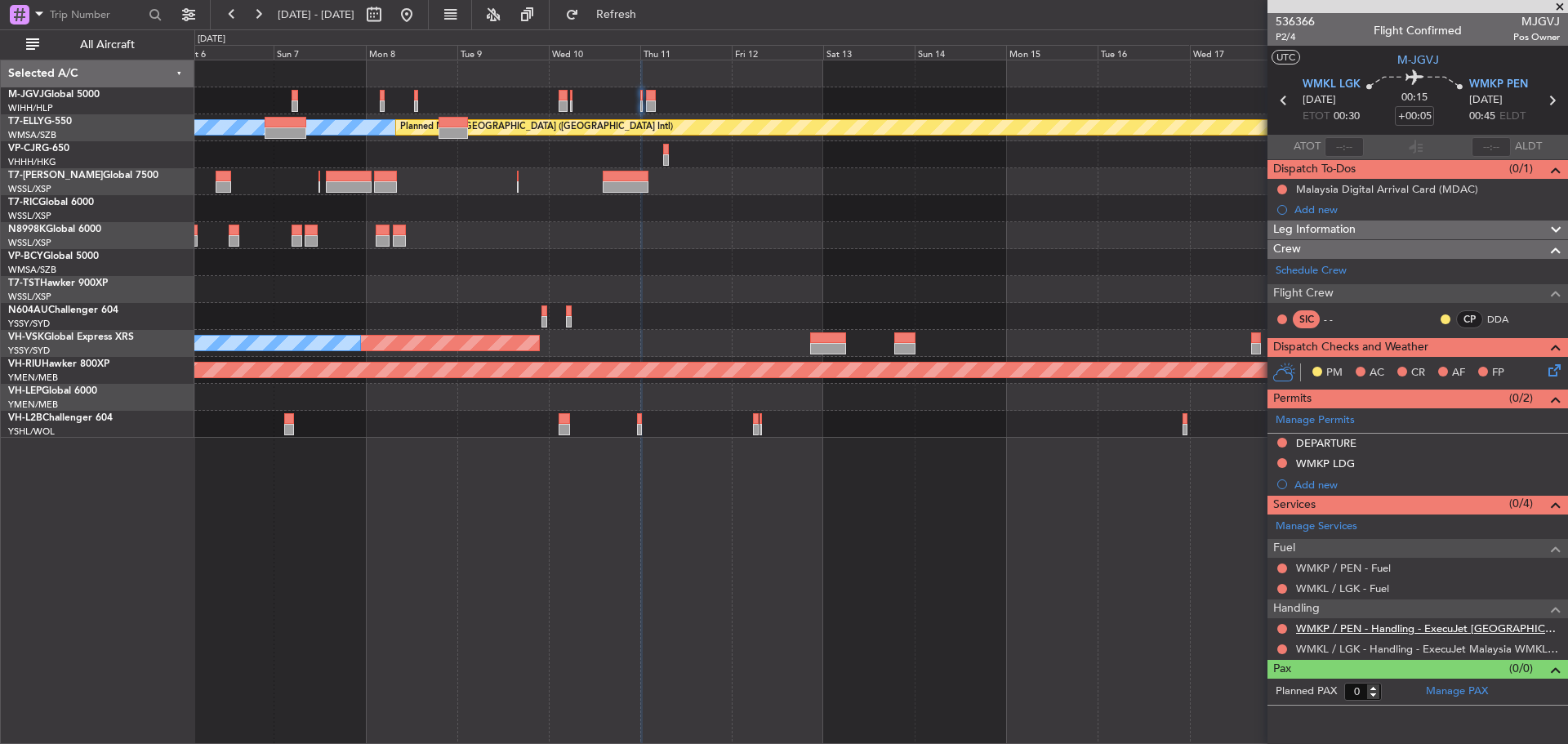
click at [1370, 628] on link "WMKP / PEN - Handling - ExecuJet [GEOGRAPHIC_DATA] WMKP / PEN" at bounding box center [1427, 628] width 264 height 14
click at [641, 14] on span "Refresh" at bounding box center [617, 15] width 69 height 12
click at [1281, 651] on button at bounding box center [1283, 650] width 10 height 10
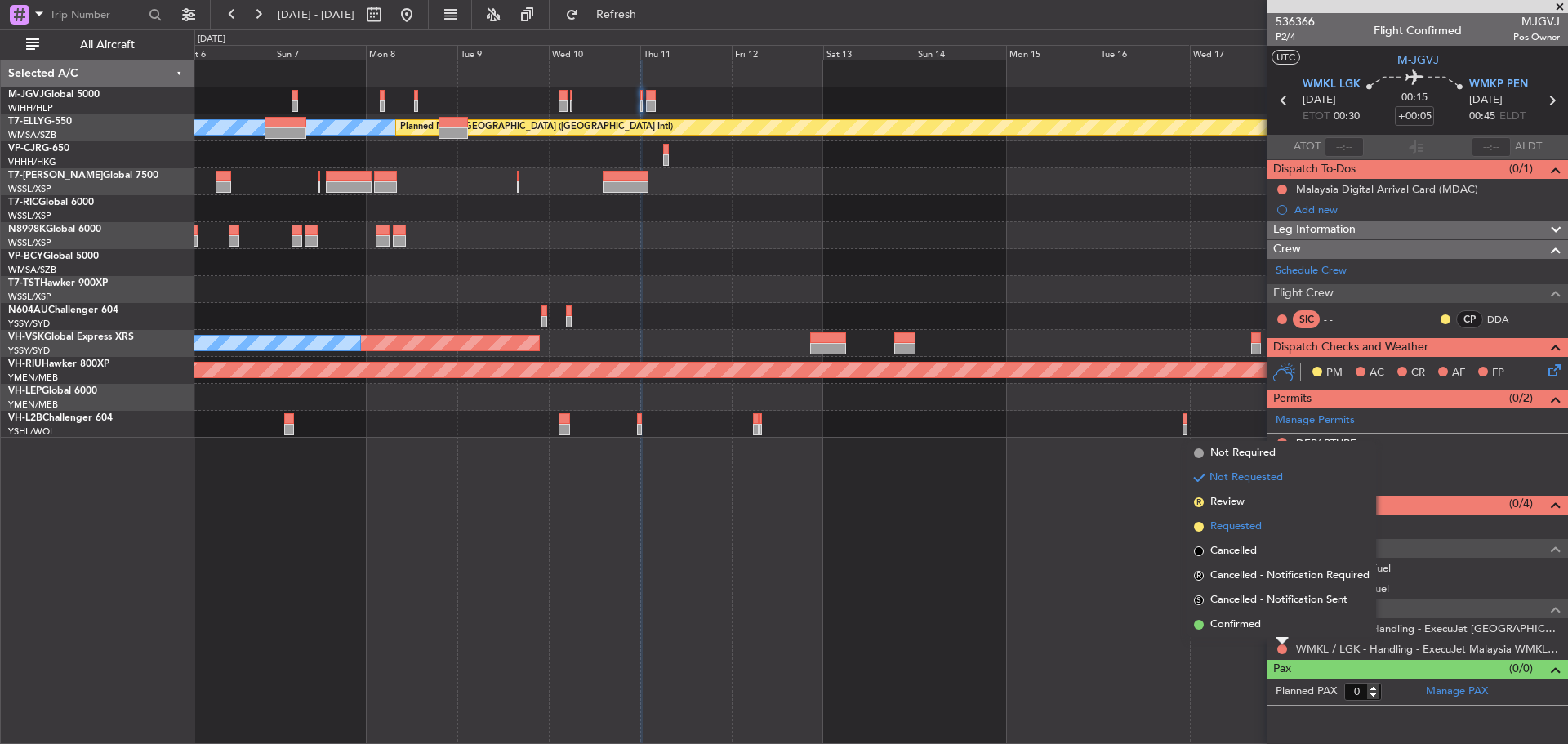
click at [1261, 530] on span "Requested" at bounding box center [1236, 527] width 51 height 17
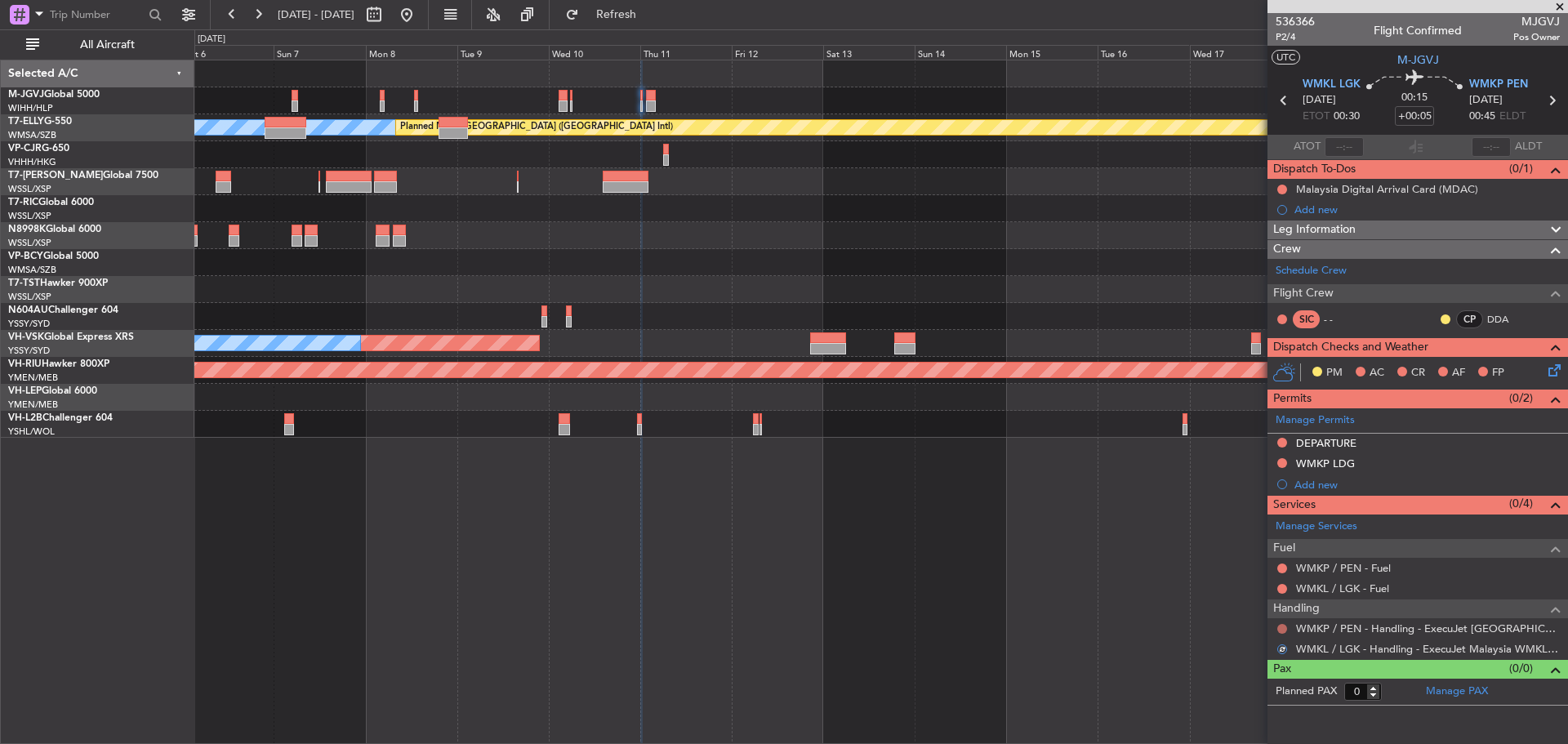
click at [1280, 630] on button at bounding box center [1283, 629] width 10 height 10
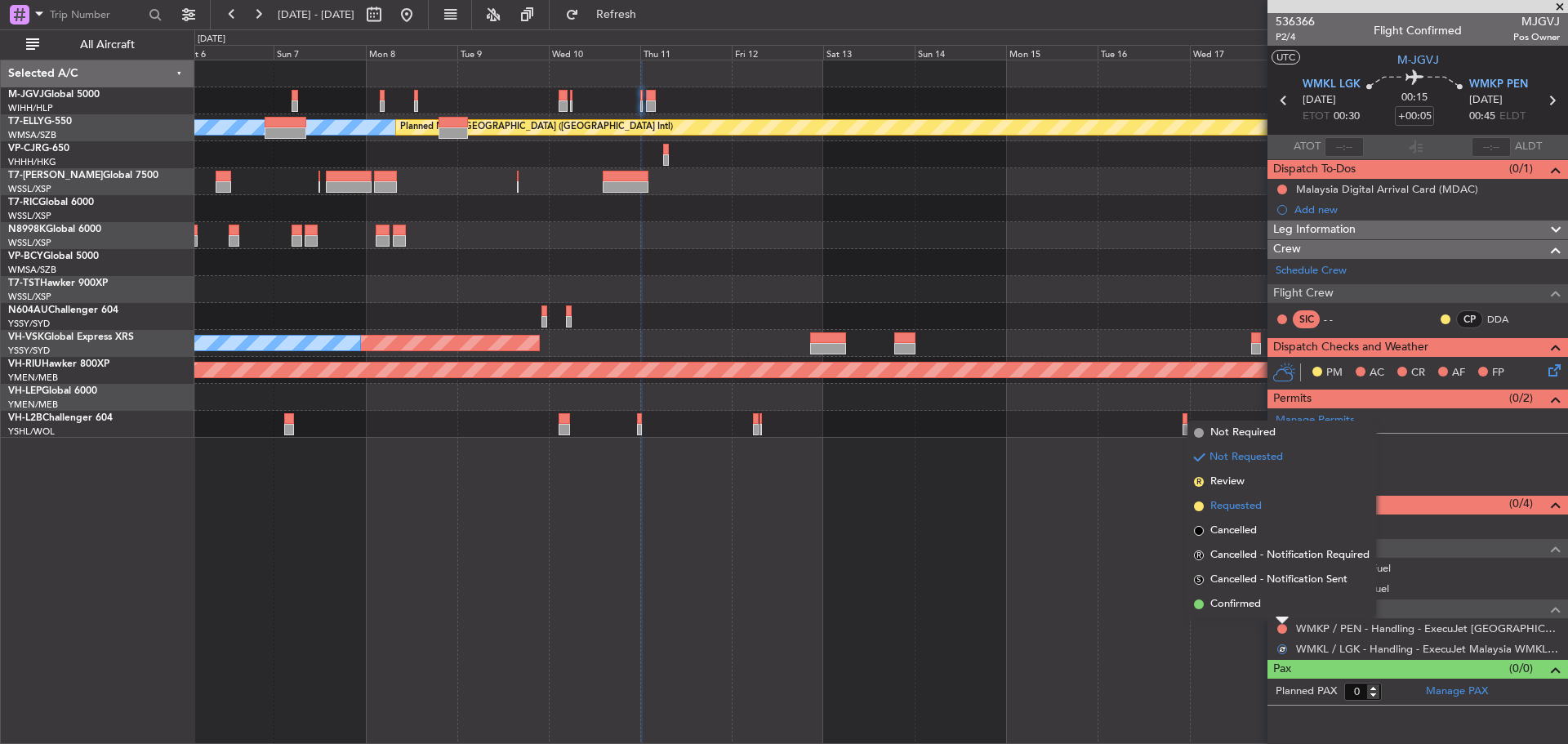
click at [1268, 509] on li "Requested" at bounding box center [1282, 507] width 188 height 25
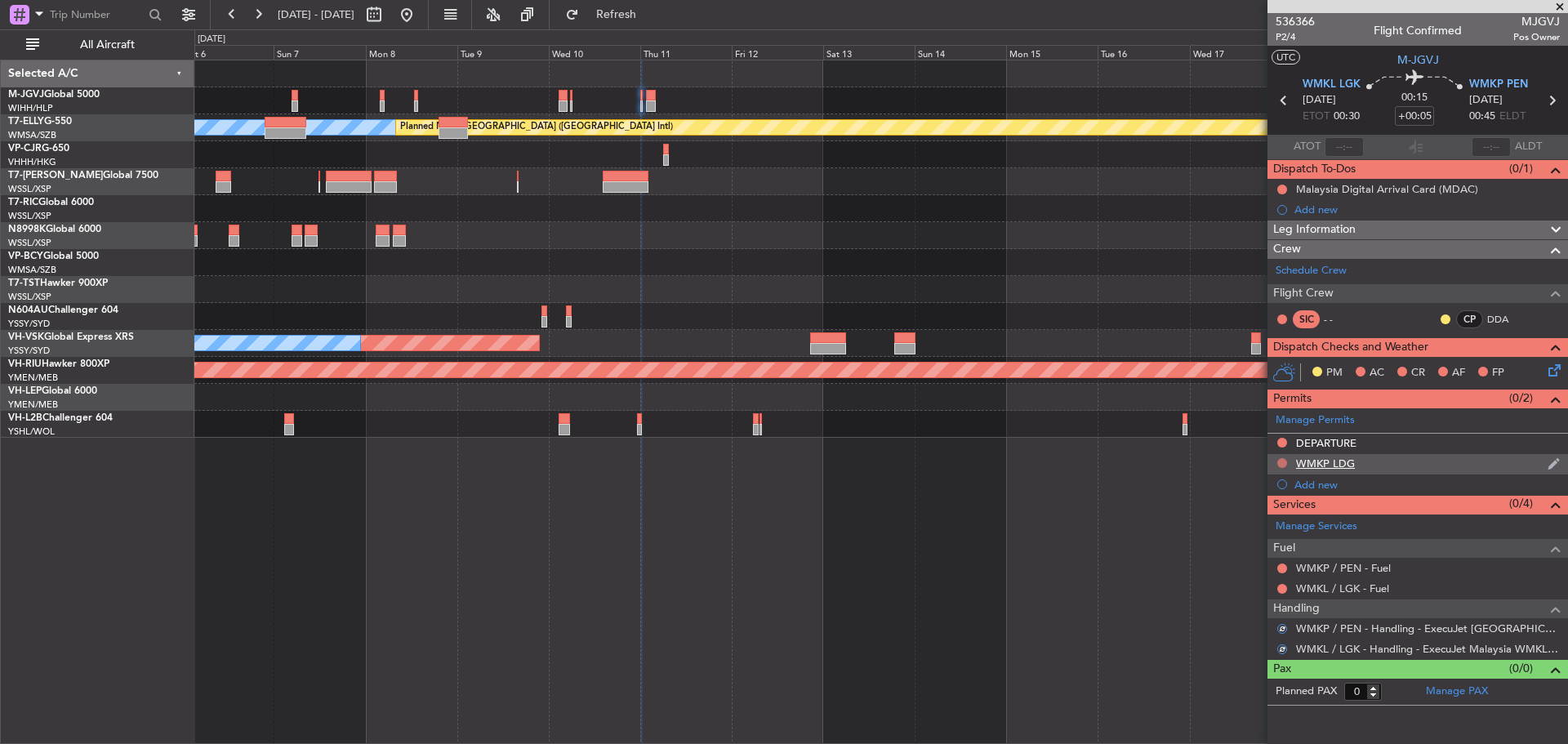
click at [1282, 463] on button at bounding box center [1283, 463] width 10 height 10
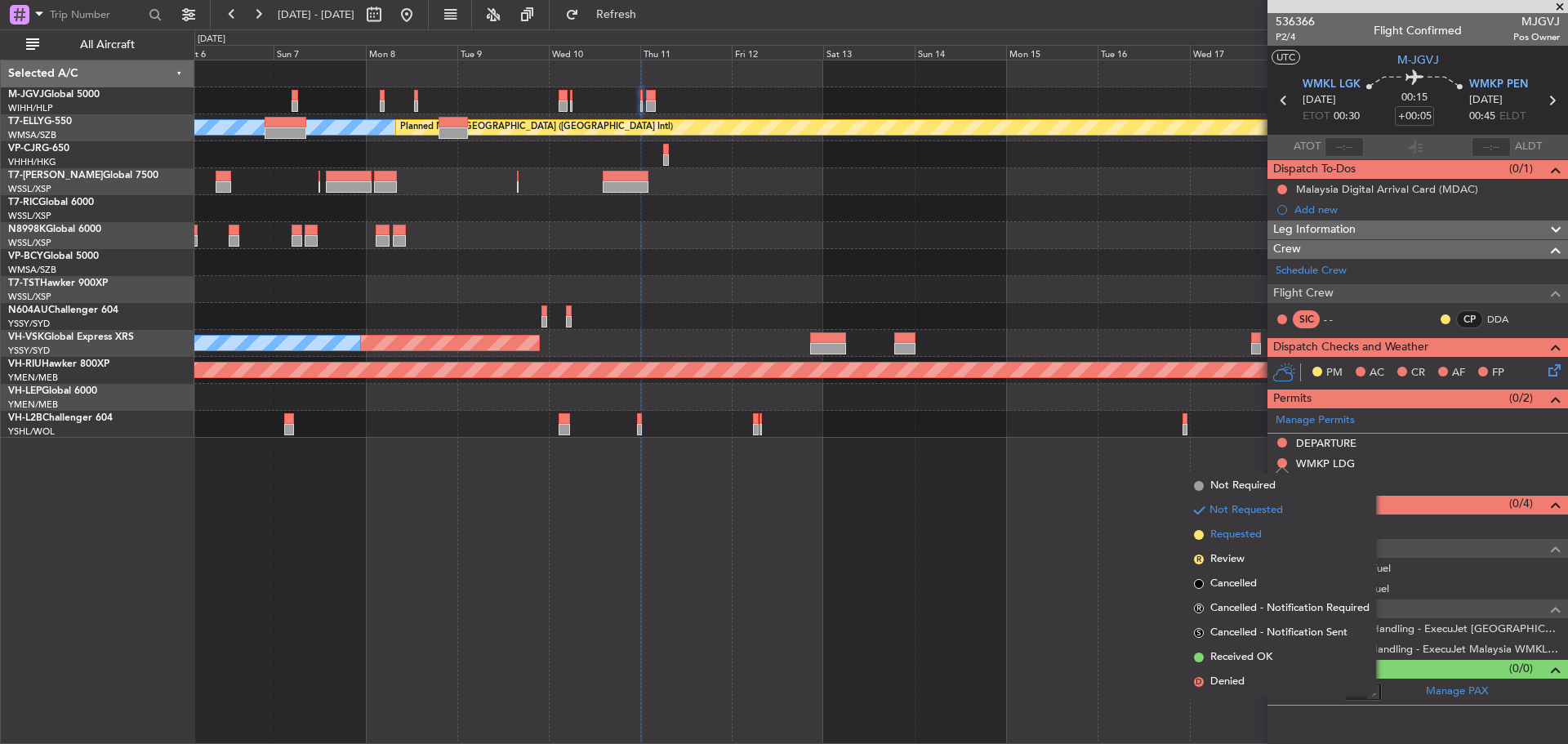
click at [1264, 537] on li "Requested" at bounding box center [1282, 535] width 188 height 25
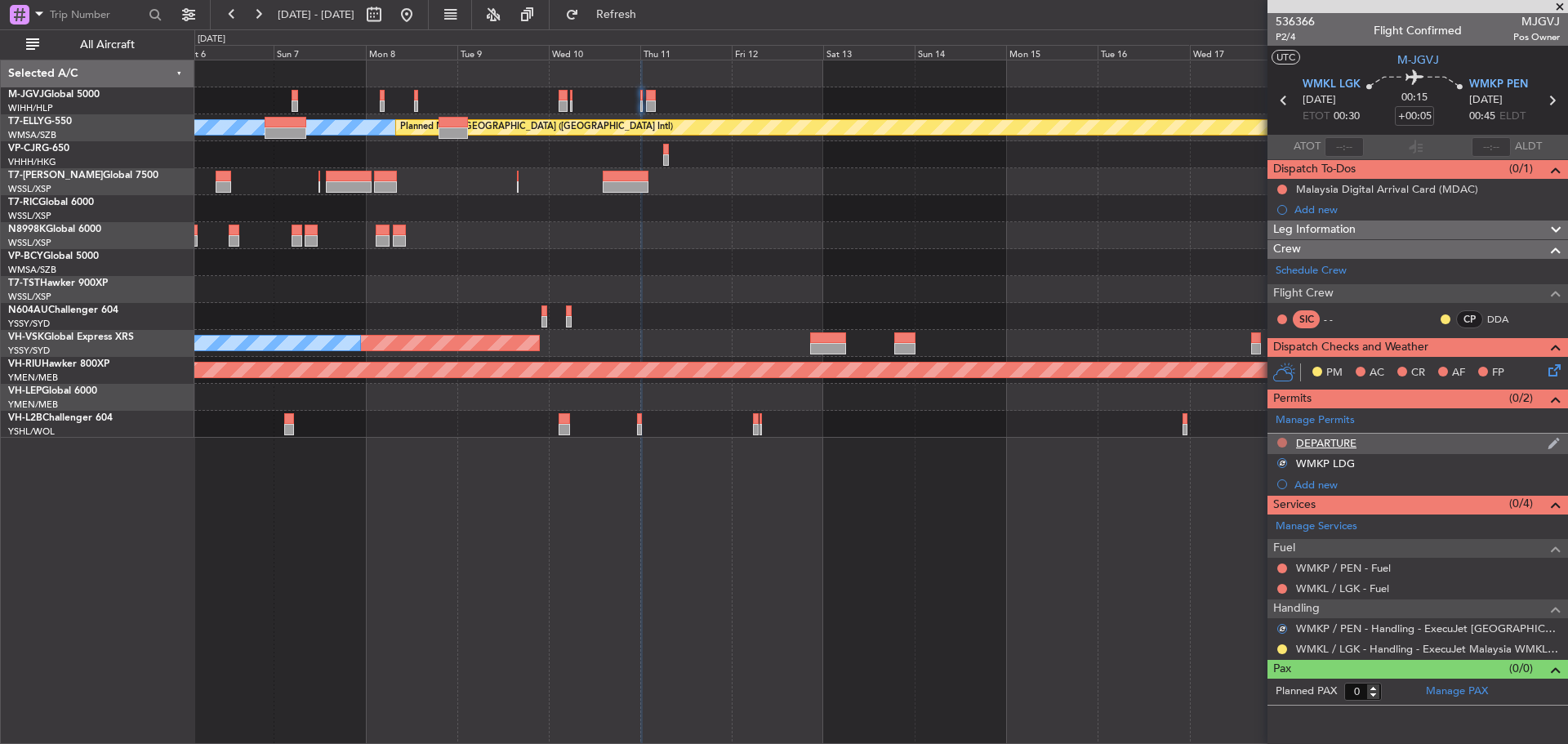
click at [1284, 441] on button at bounding box center [1283, 443] width 10 height 10
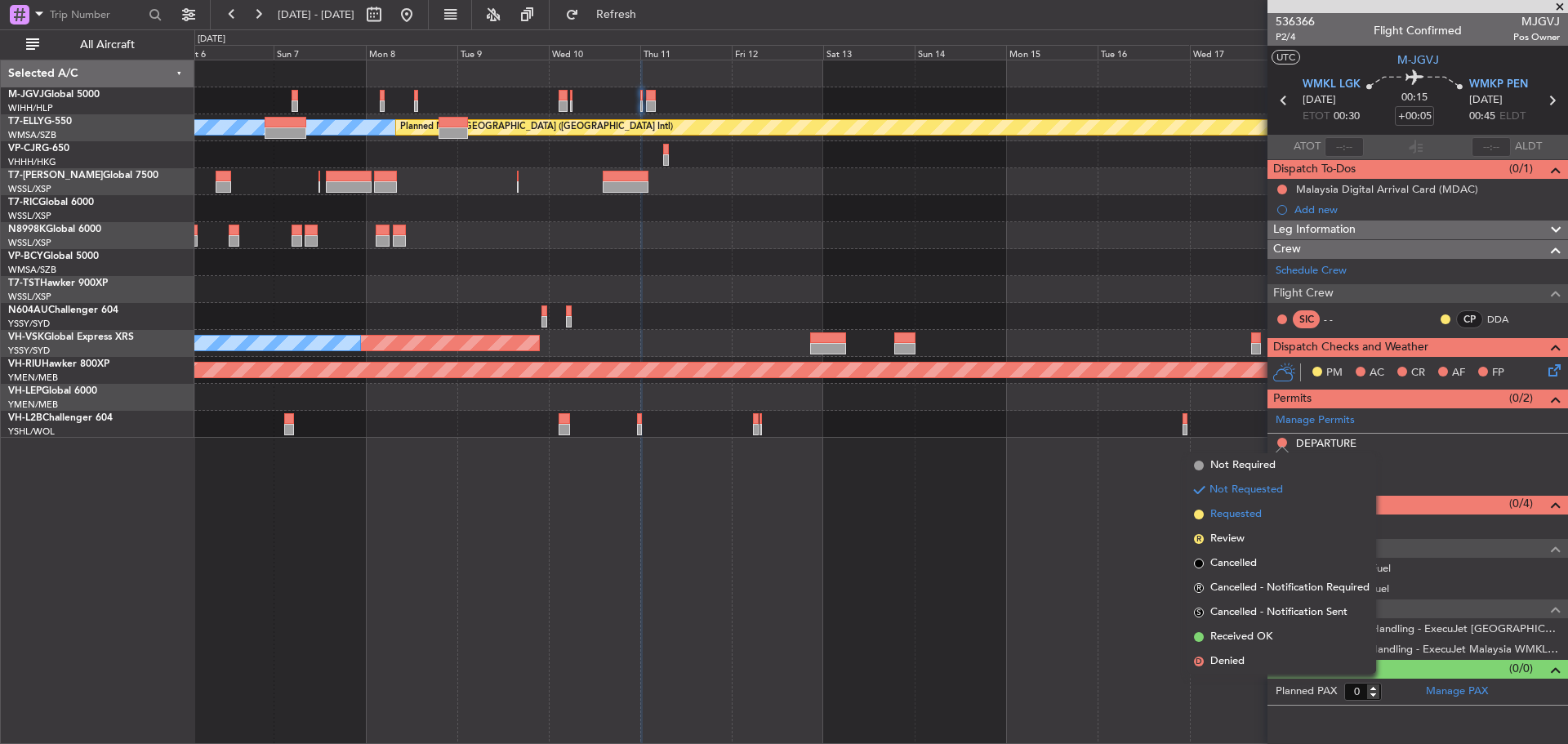
click at [1271, 511] on li "Requested" at bounding box center [1282, 515] width 188 height 25
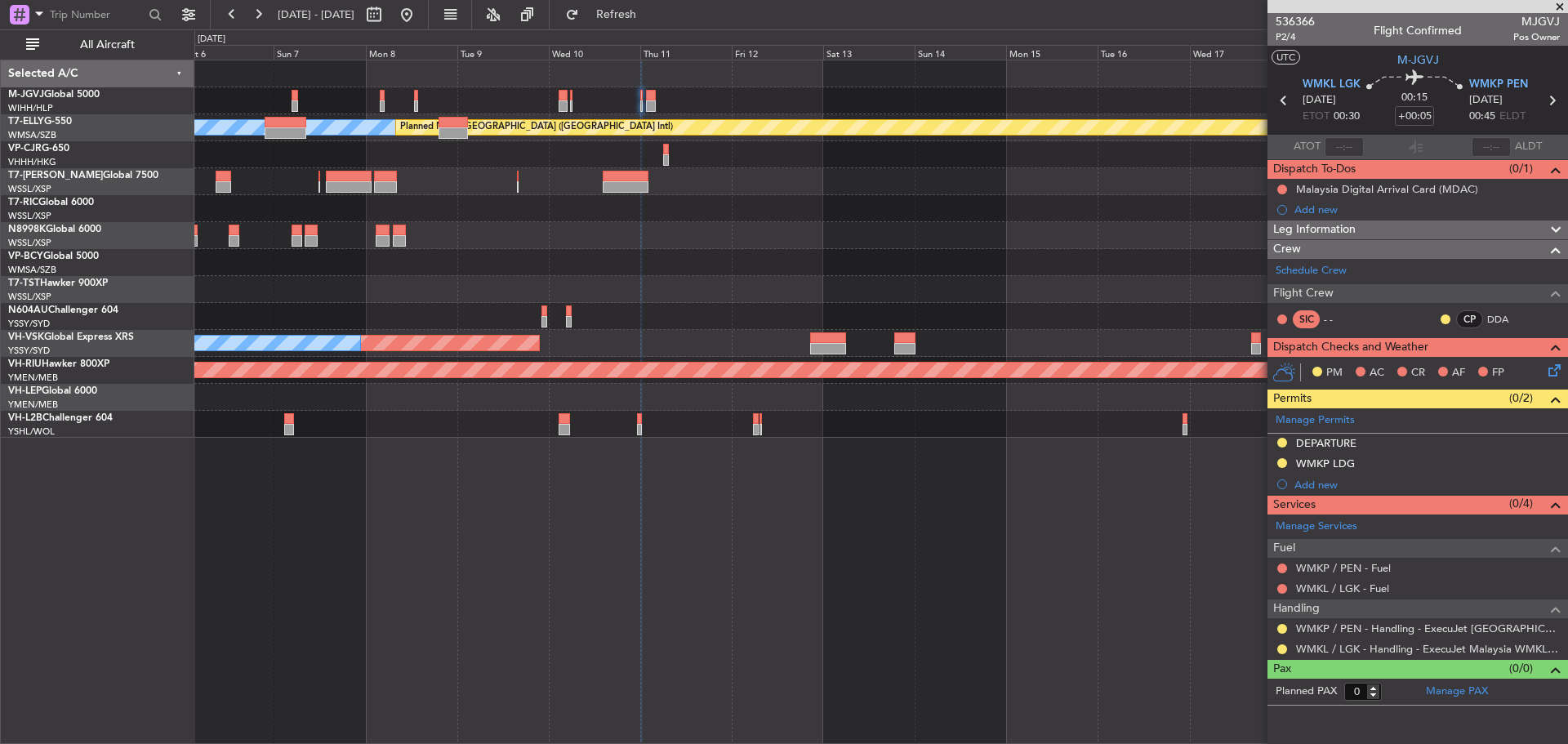
click at [1283, 103] on icon at bounding box center [1284, 101] width 21 height 21
click at [1284, 649] on button at bounding box center [1283, 650] width 10 height 10
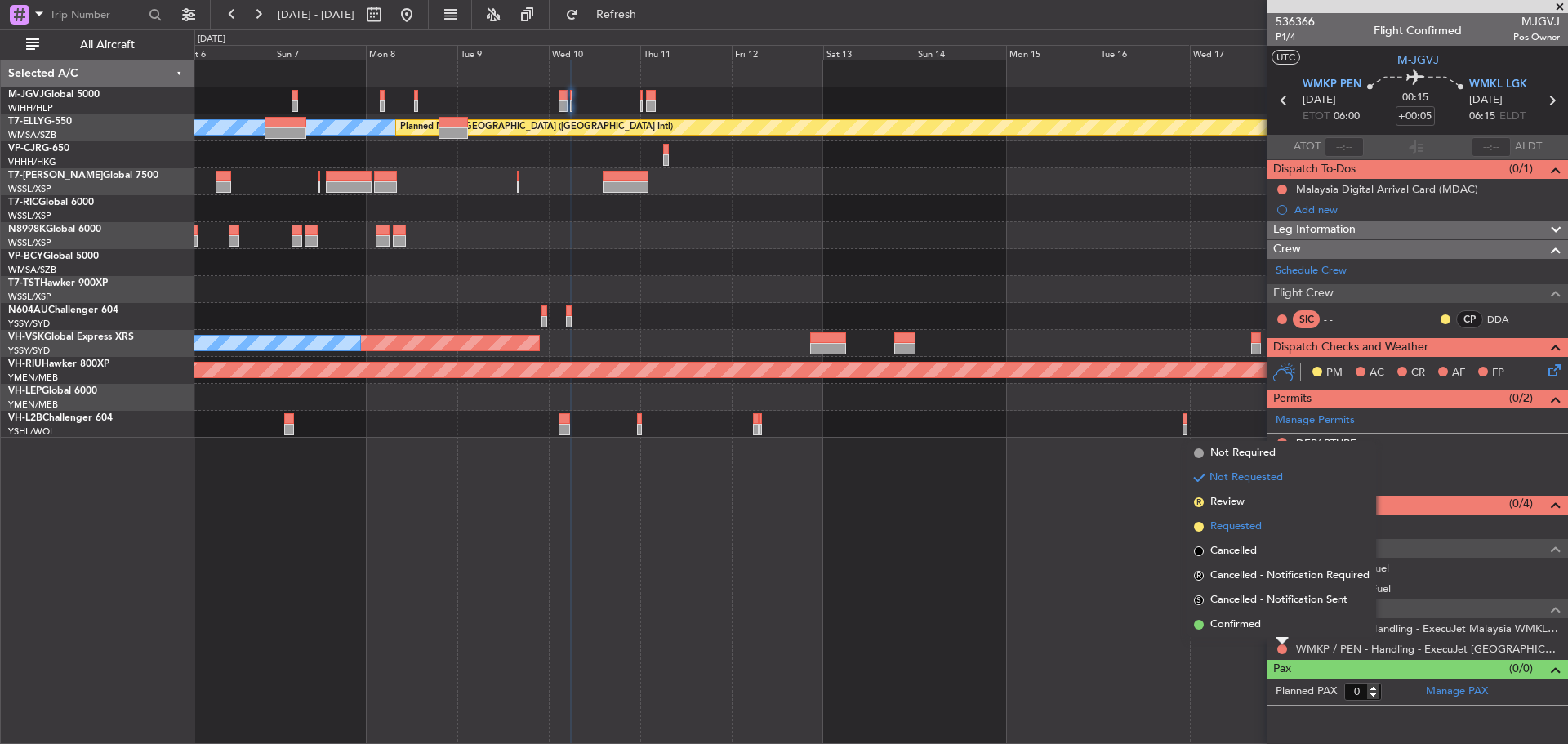
click at [1283, 526] on li "Requested" at bounding box center [1282, 527] width 188 height 25
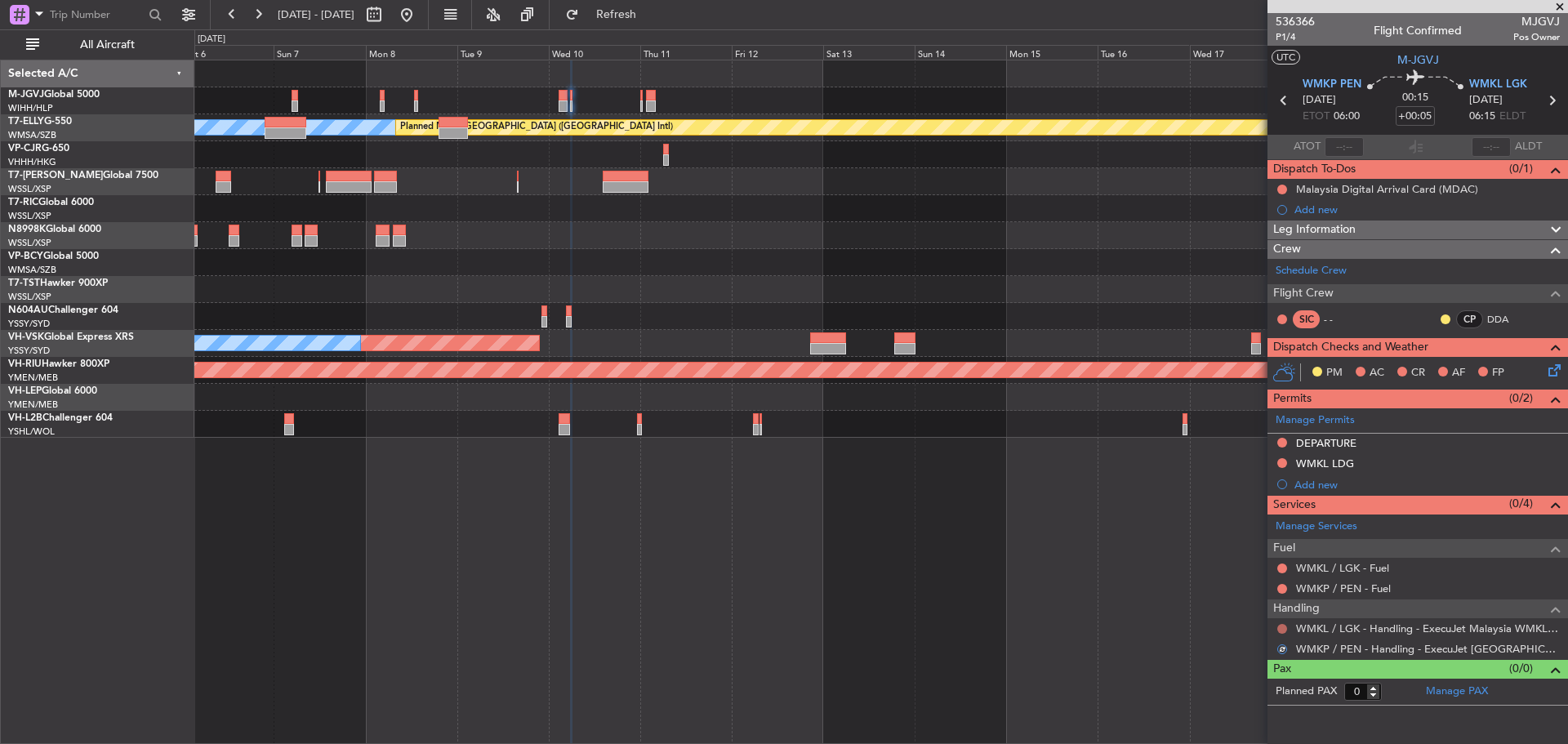
click at [1280, 627] on button at bounding box center [1283, 629] width 10 height 10
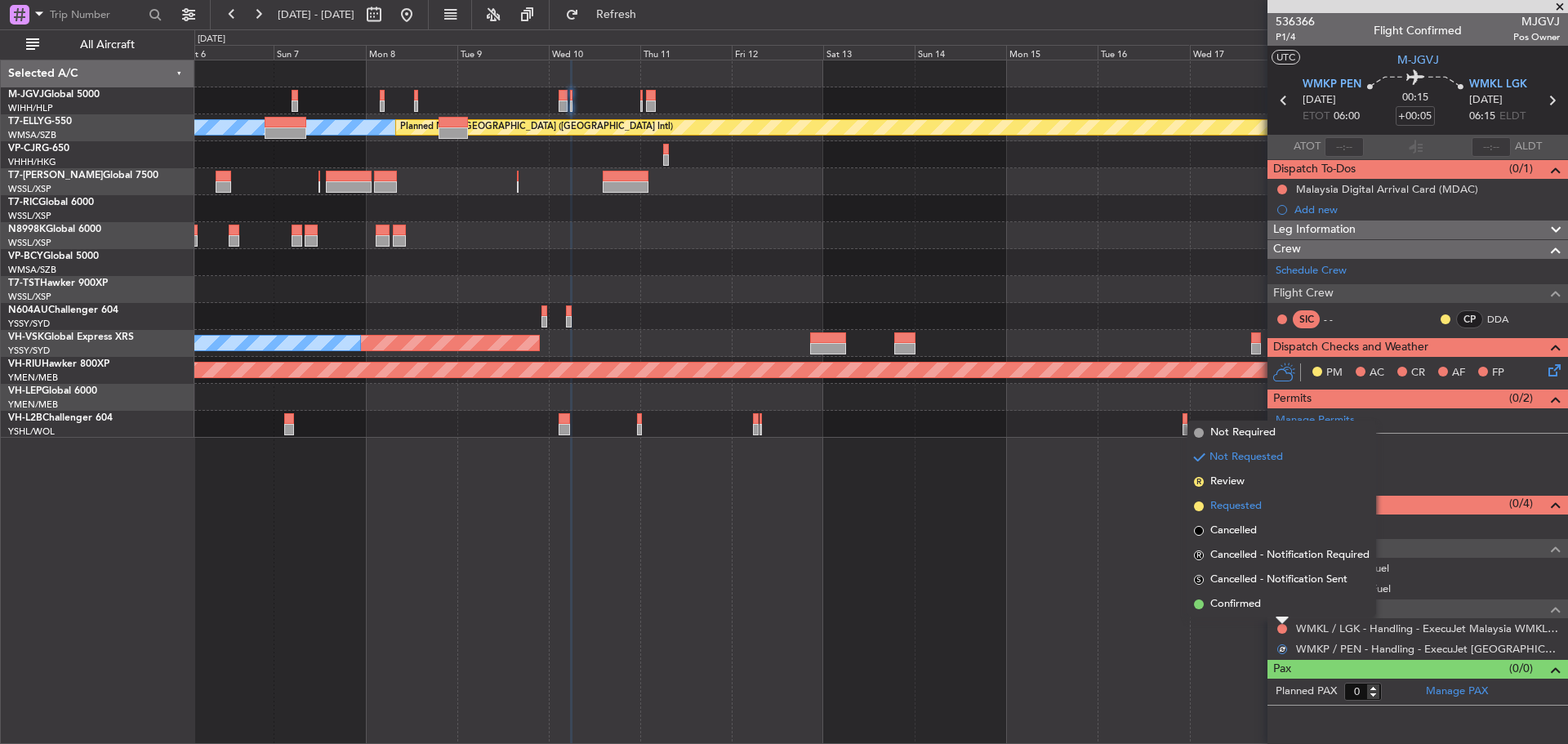
click at [1246, 515] on li "Requested" at bounding box center [1282, 507] width 188 height 25
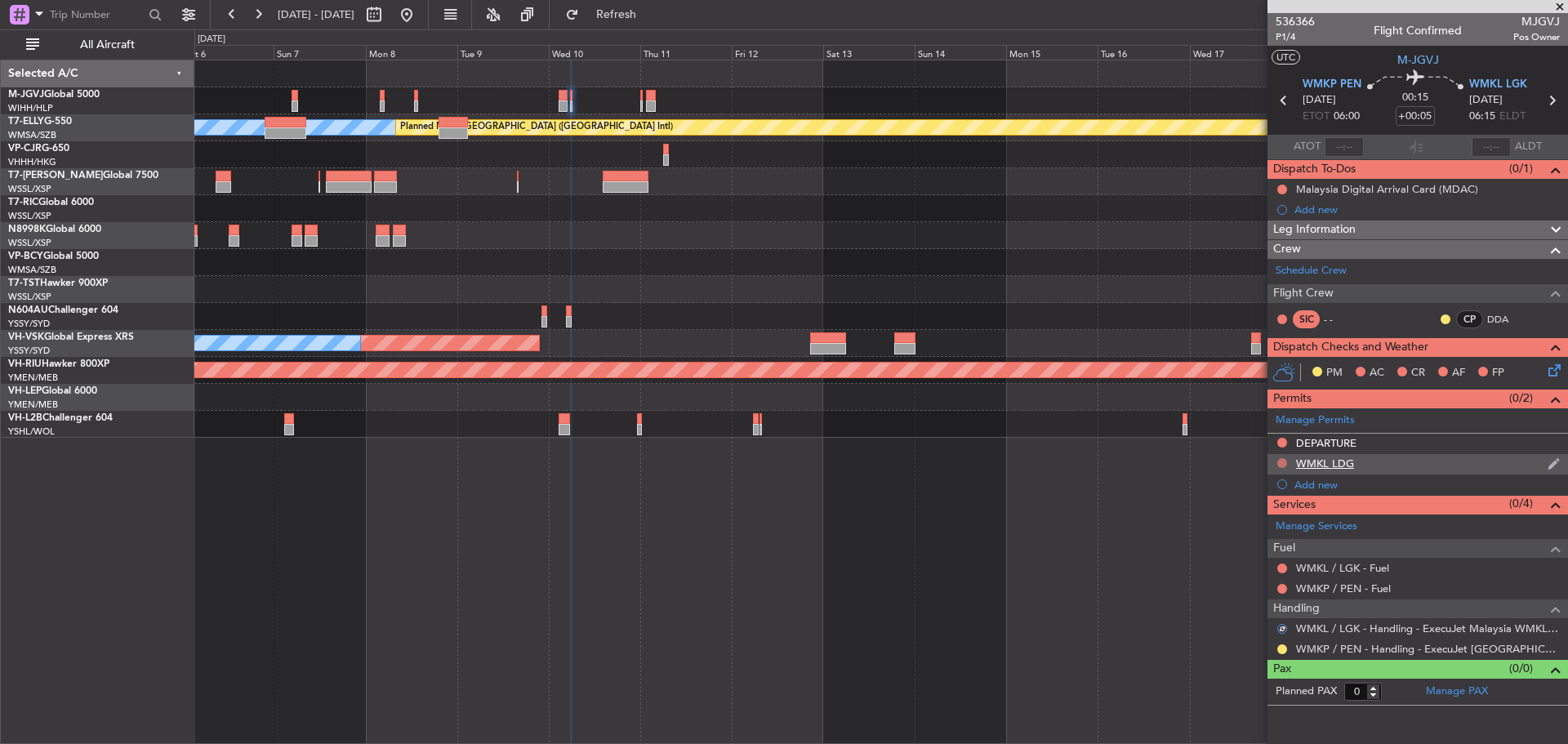
click at [1282, 463] on button at bounding box center [1283, 463] width 10 height 10
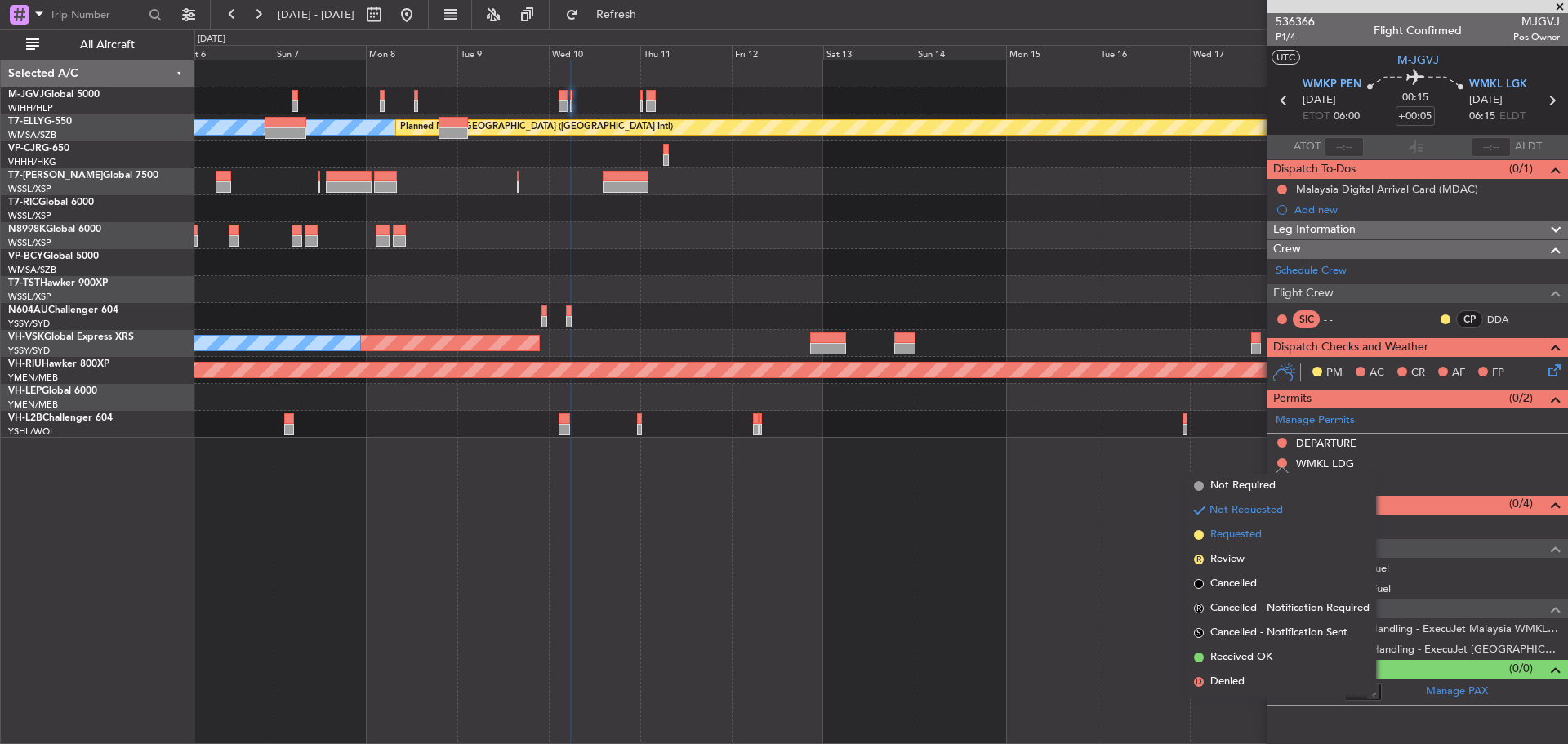
click at [1254, 537] on span "Requested" at bounding box center [1236, 535] width 51 height 17
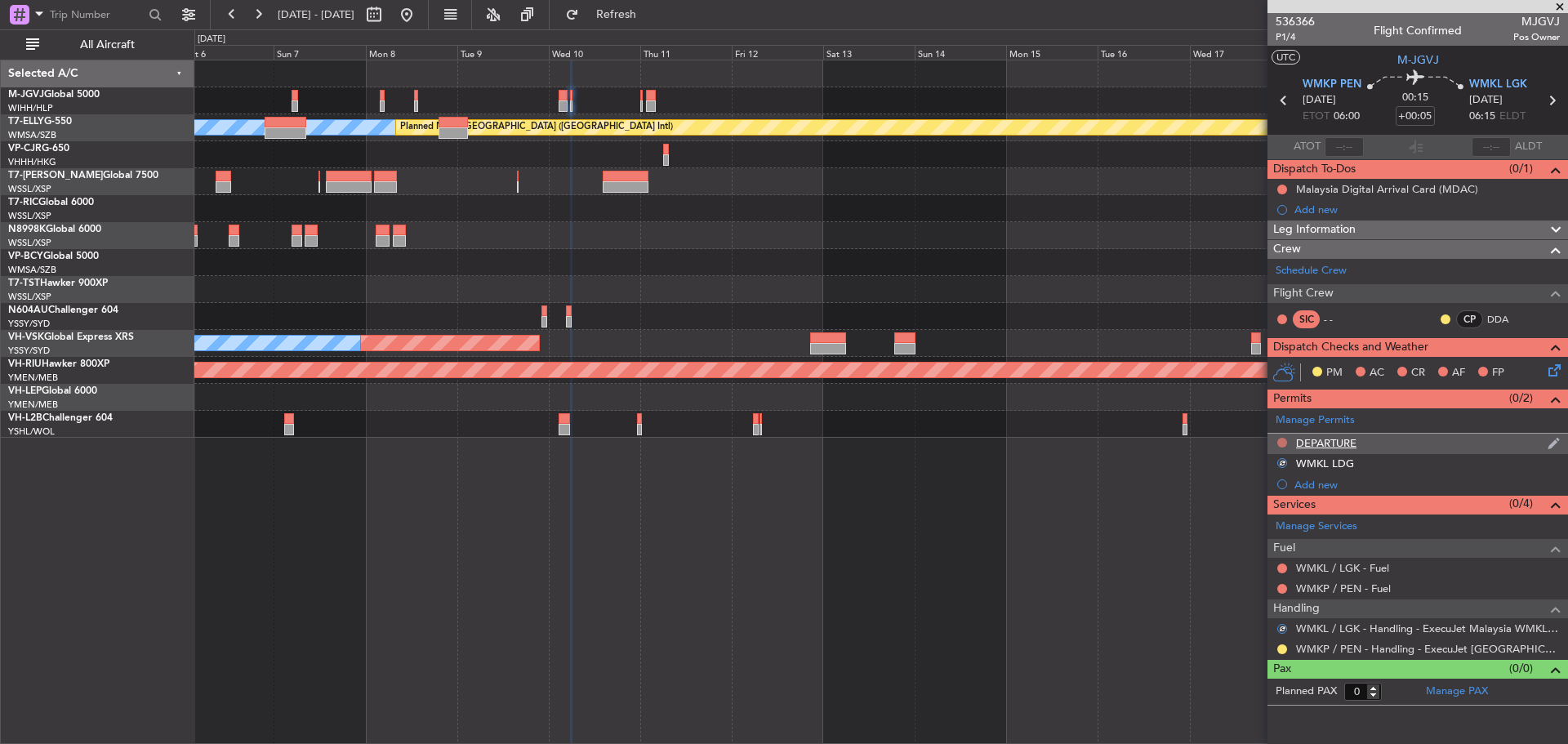
click at [1281, 442] on button at bounding box center [1283, 443] width 10 height 10
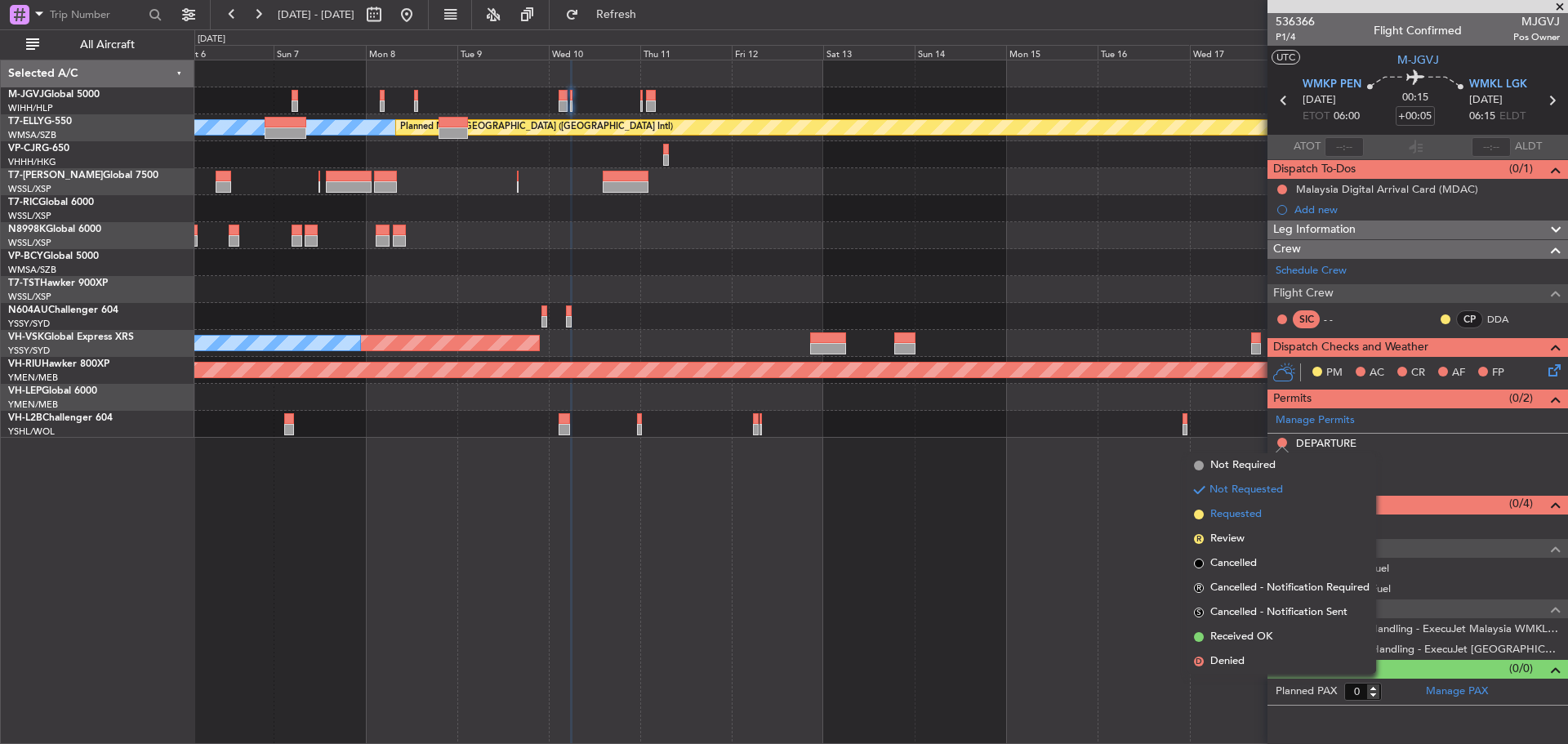
click at [1260, 515] on span "Requested" at bounding box center [1236, 515] width 51 height 17
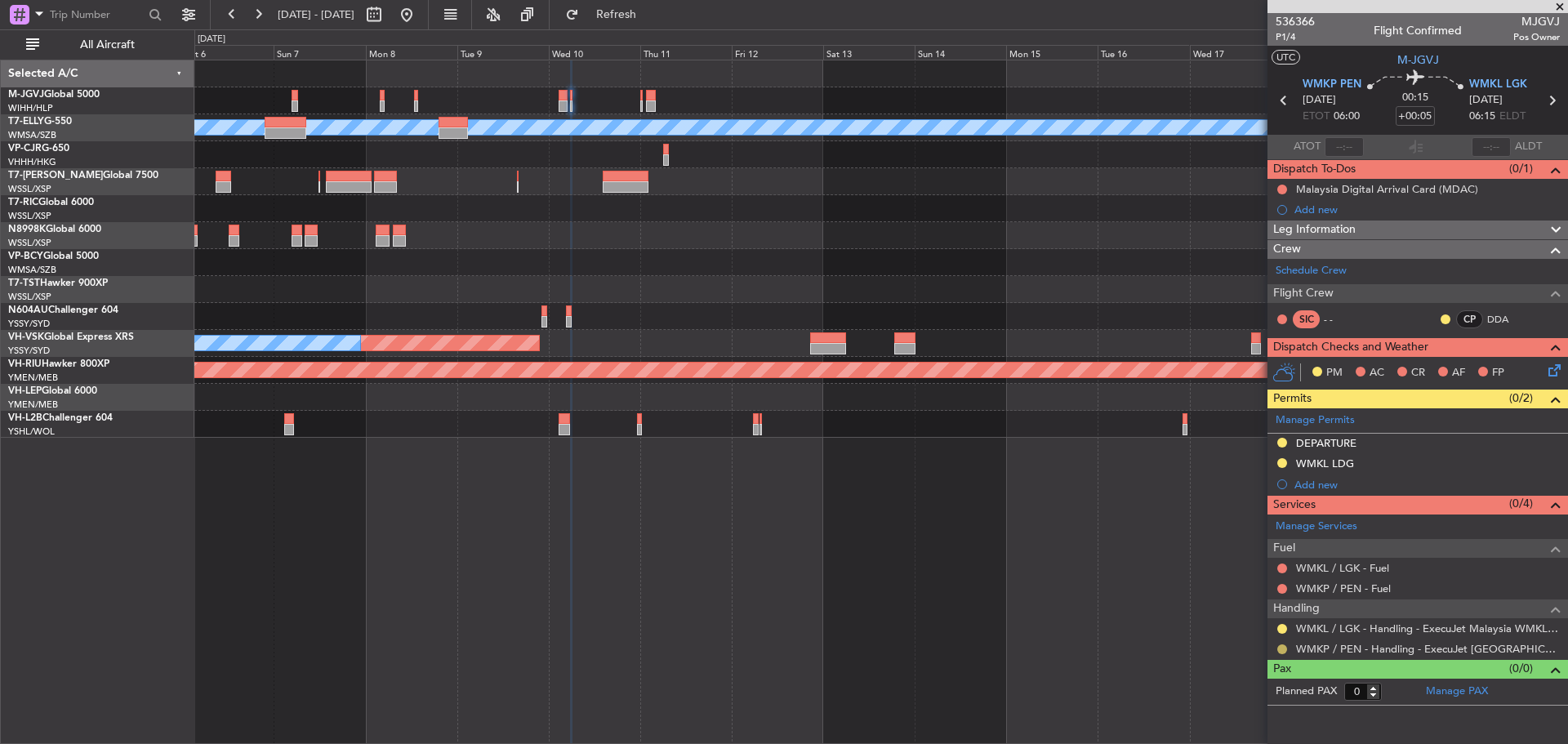
click at [1281, 649] on button at bounding box center [1283, 650] width 10 height 10
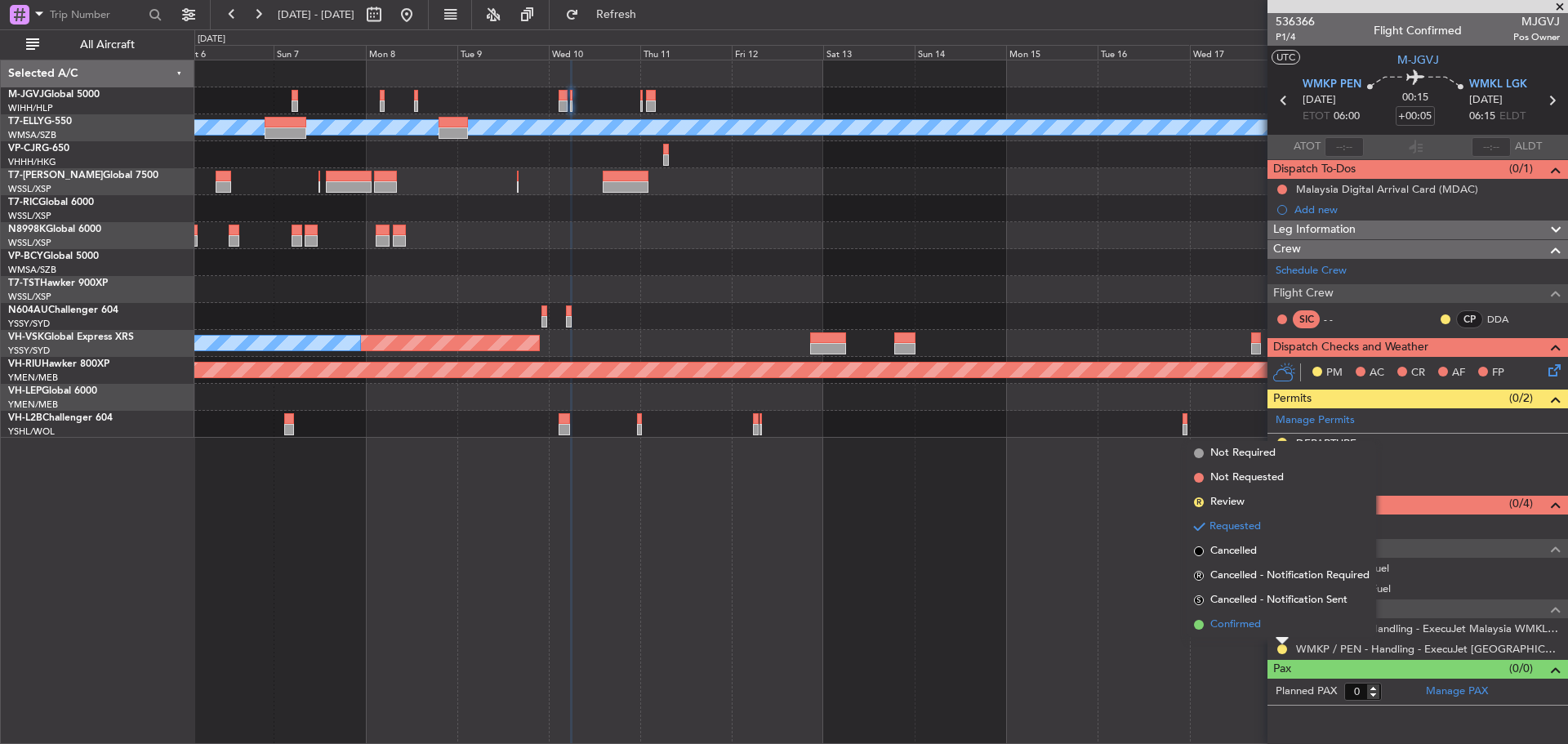
click at [1280, 631] on li "Confirmed" at bounding box center [1282, 625] width 188 height 25
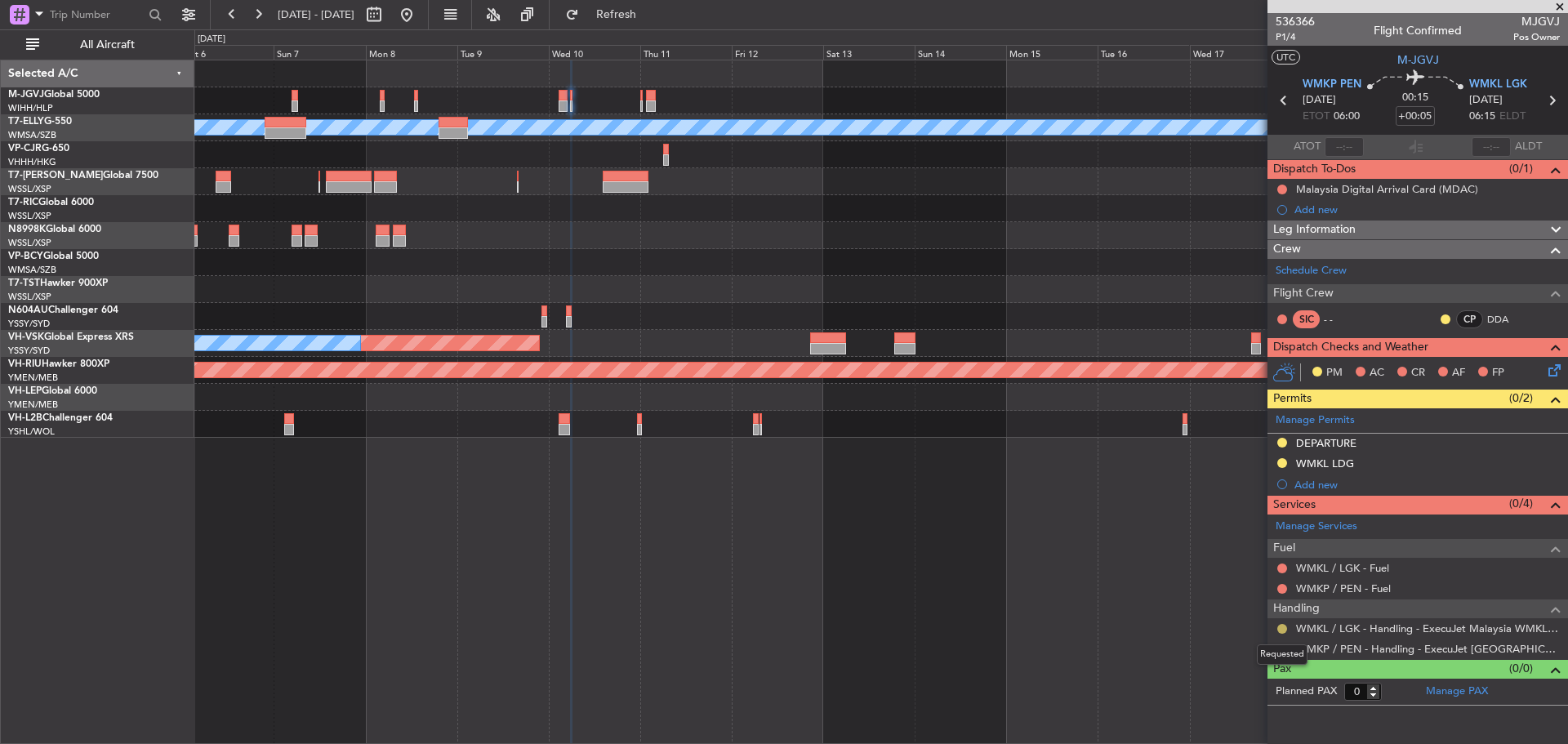
click at [1282, 630] on button at bounding box center [1283, 629] width 10 height 10
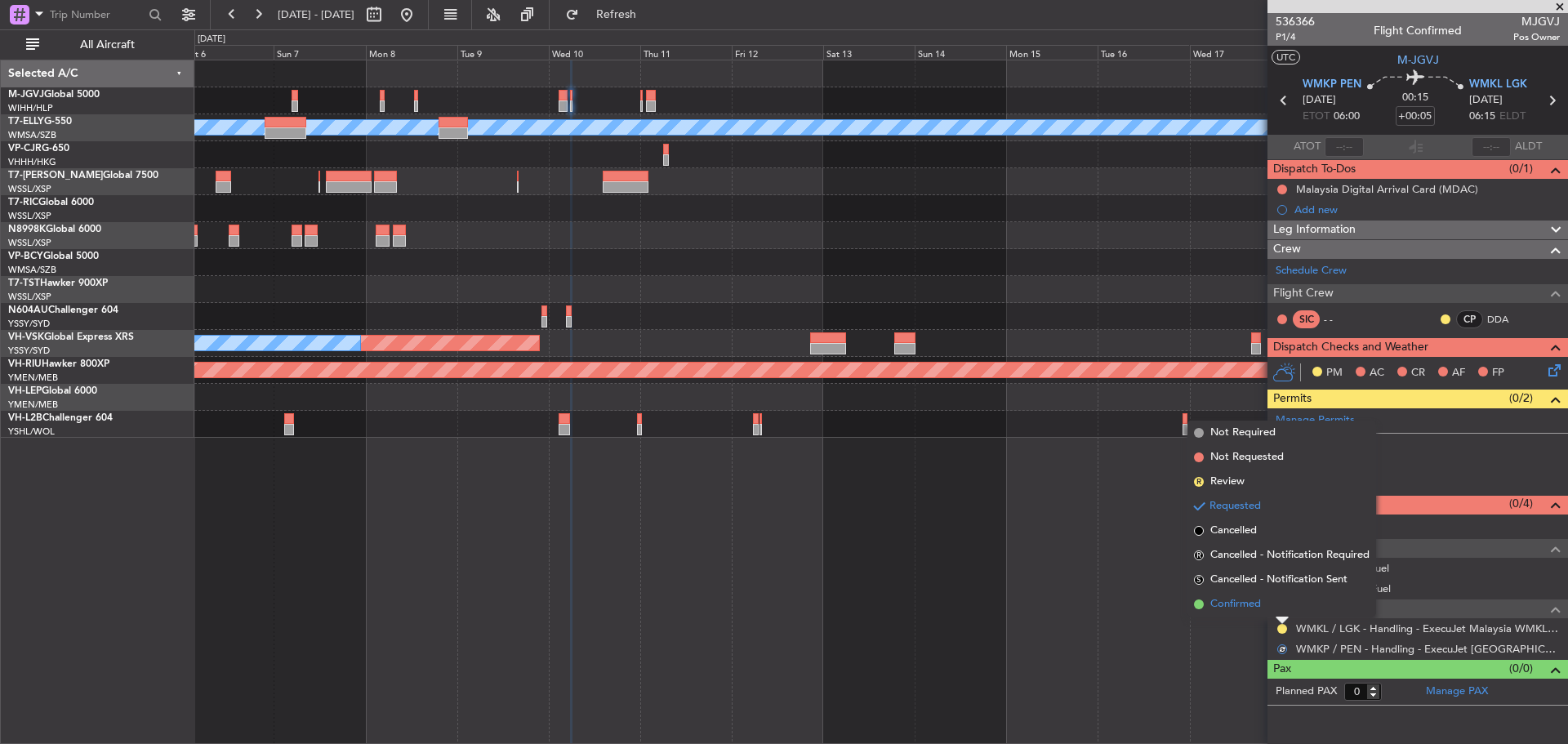
click at [1285, 613] on li "Confirmed" at bounding box center [1282, 604] width 188 height 25
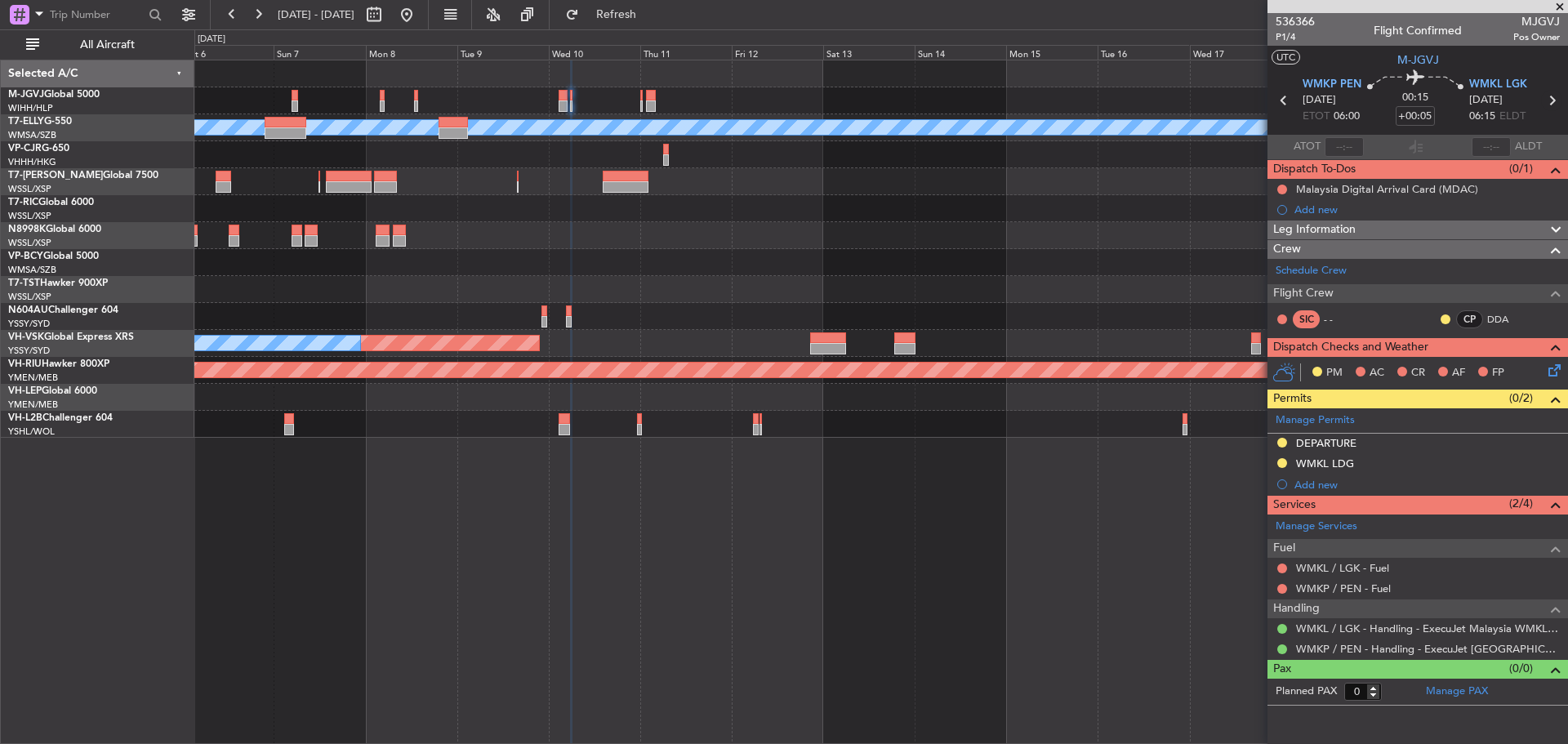
click at [1551, 101] on icon at bounding box center [1552, 101] width 21 height 21
click at [1280, 648] on button at bounding box center [1283, 650] width 10 height 10
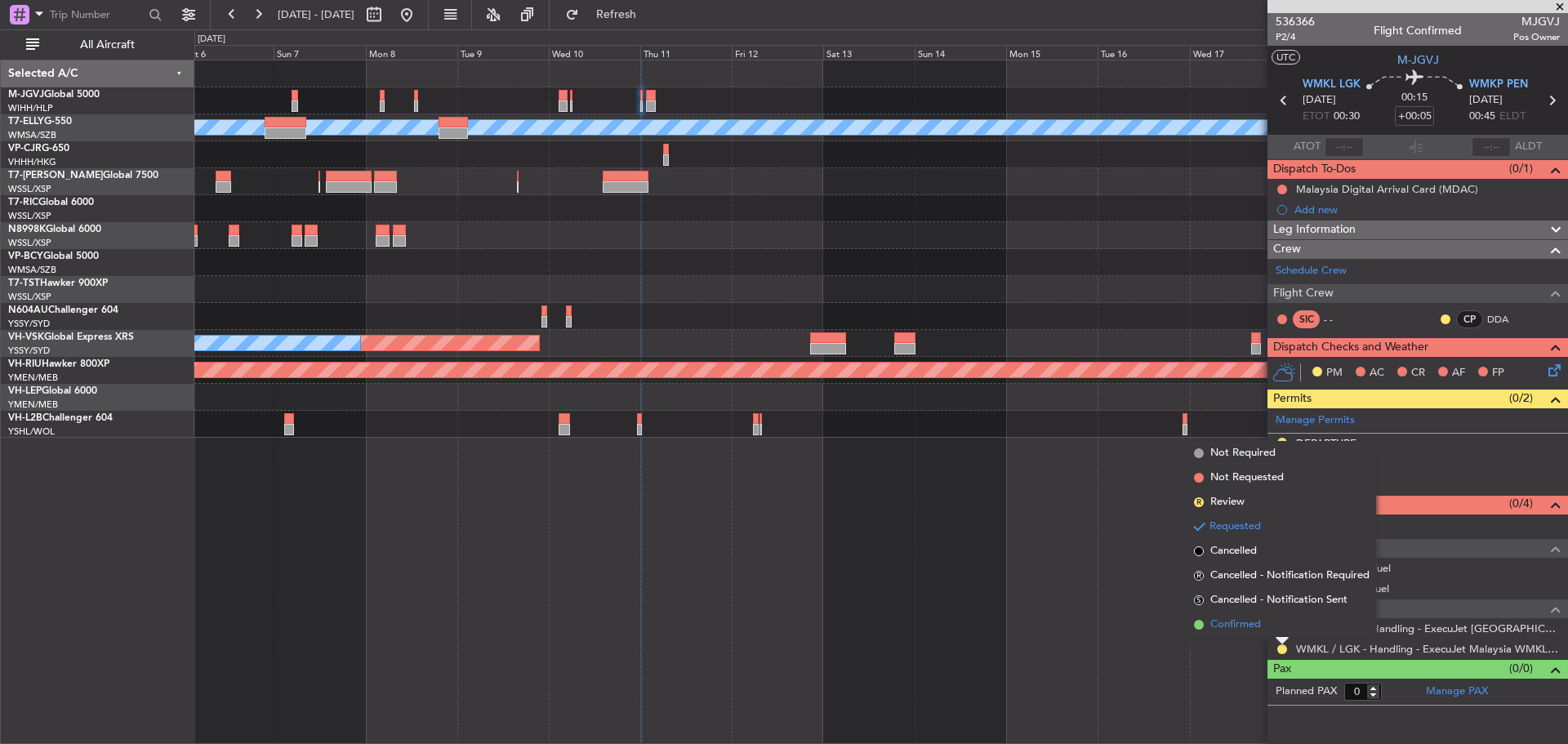
click at [1265, 622] on li "Confirmed" at bounding box center [1282, 625] width 188 height 25
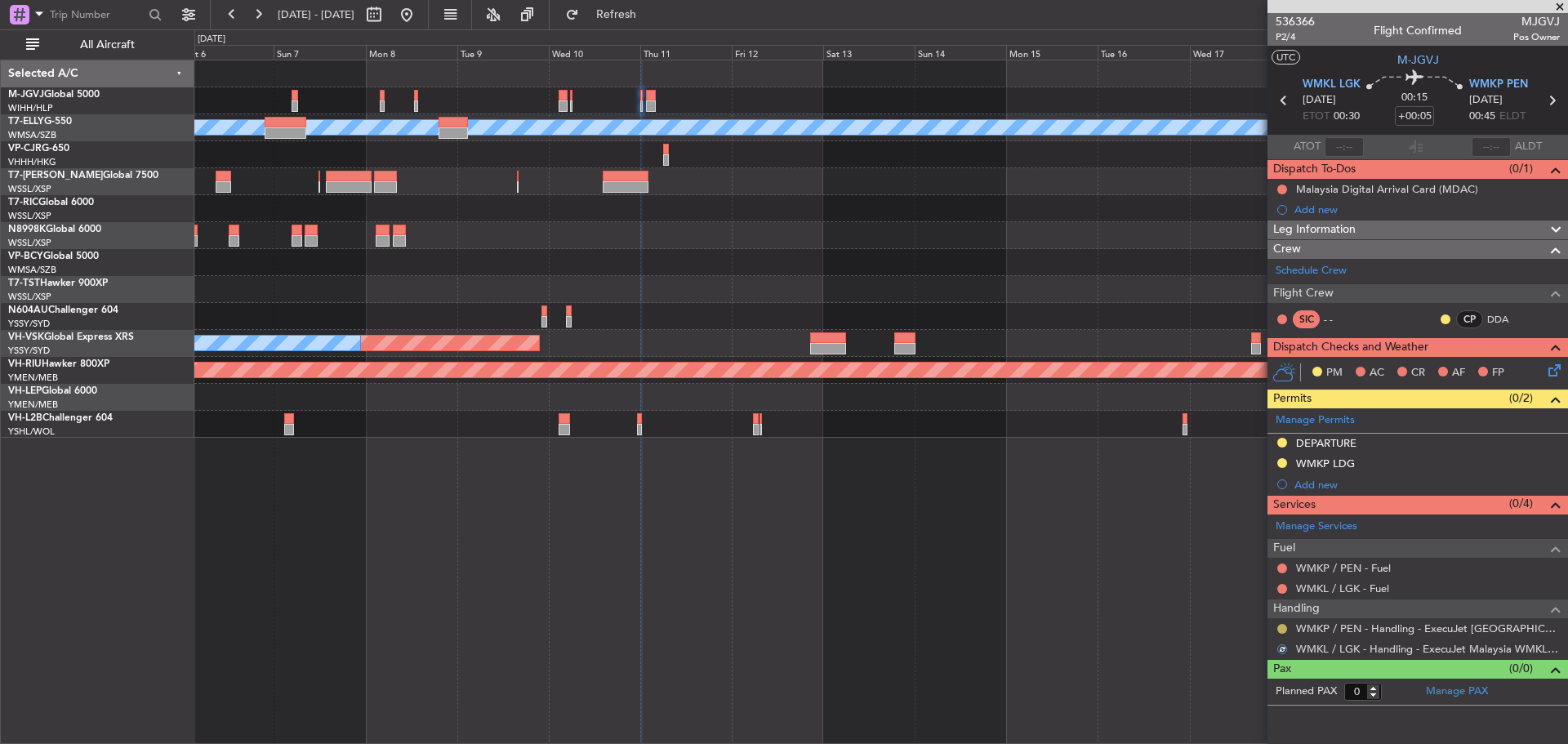
click at [1282, 630] on button at bounding box center [1283, 629] width 10 height 10
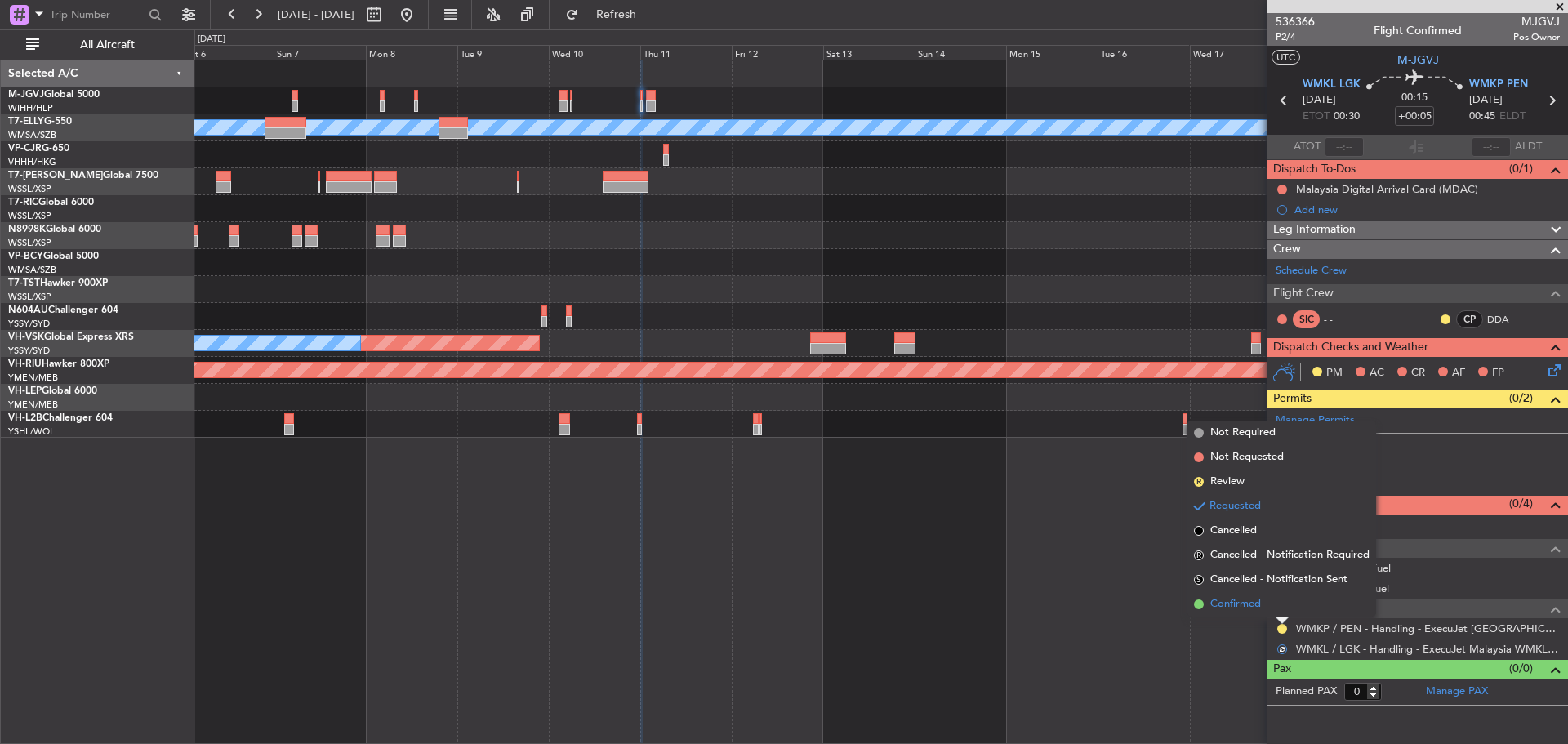
click at [1242, 602] on span "Confirmed" at bounding box center [1235, 604] width 50 height 17
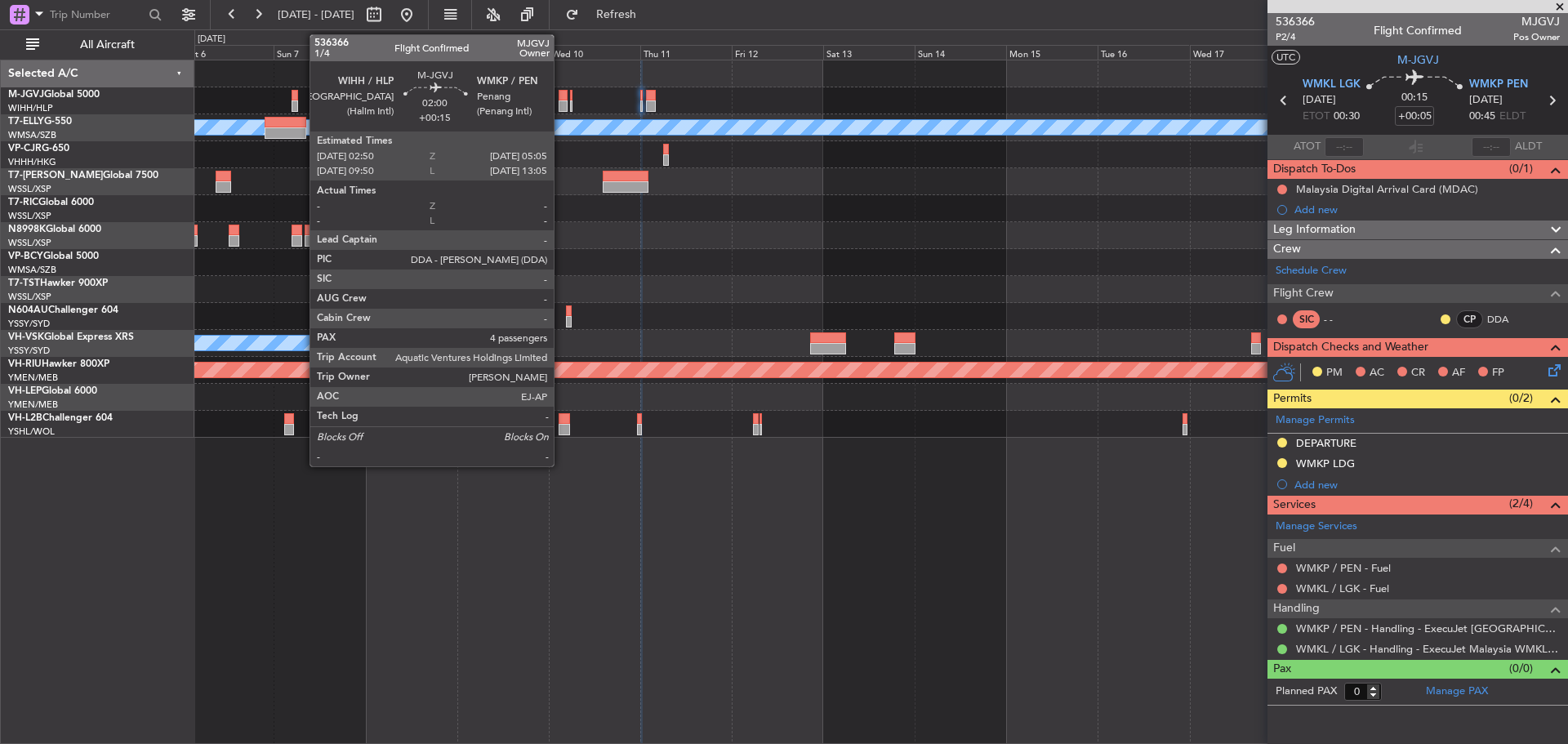
click at [561, 101] on div at bounding box center [563, 107] width 9 height 12
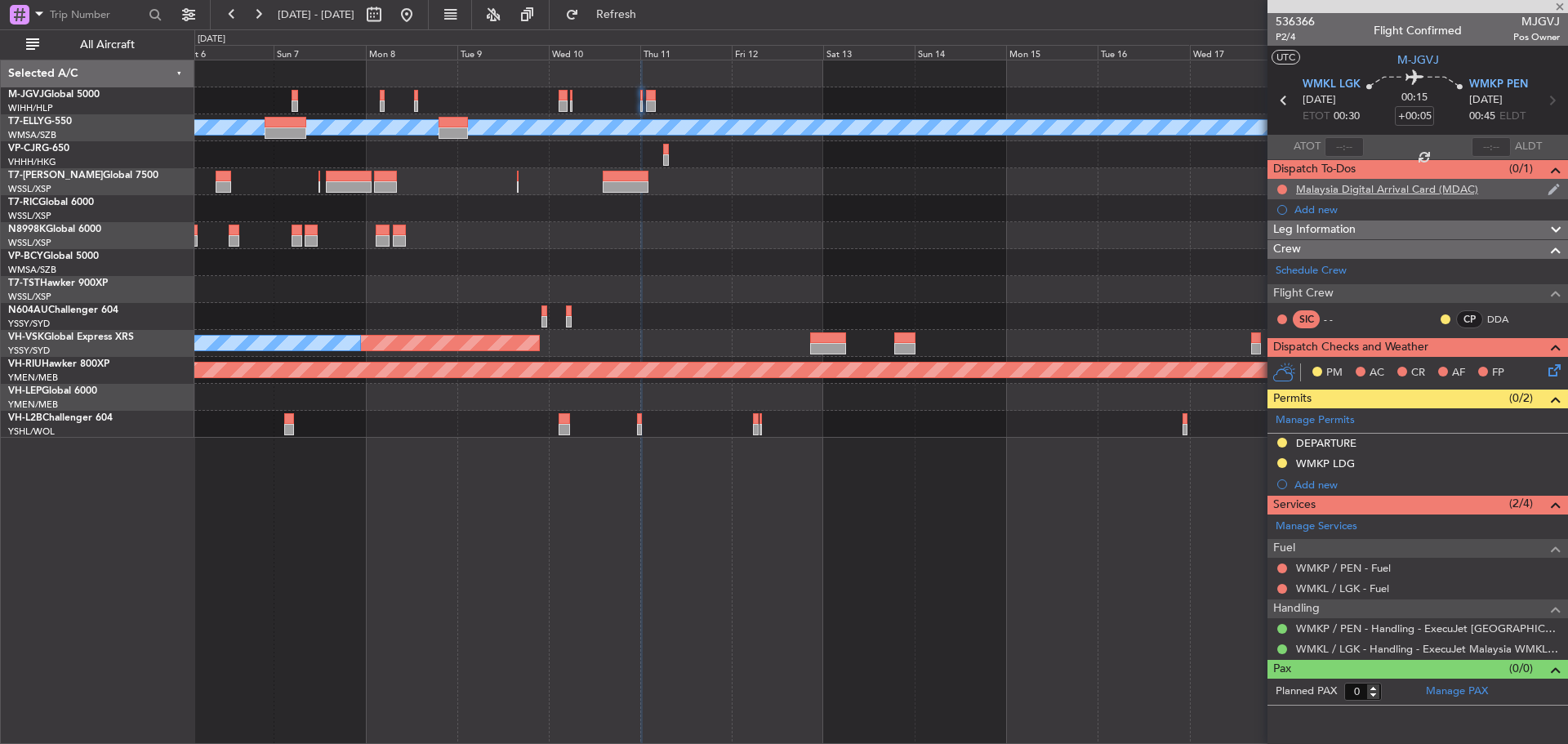
type input "+00:15"
type input "4"
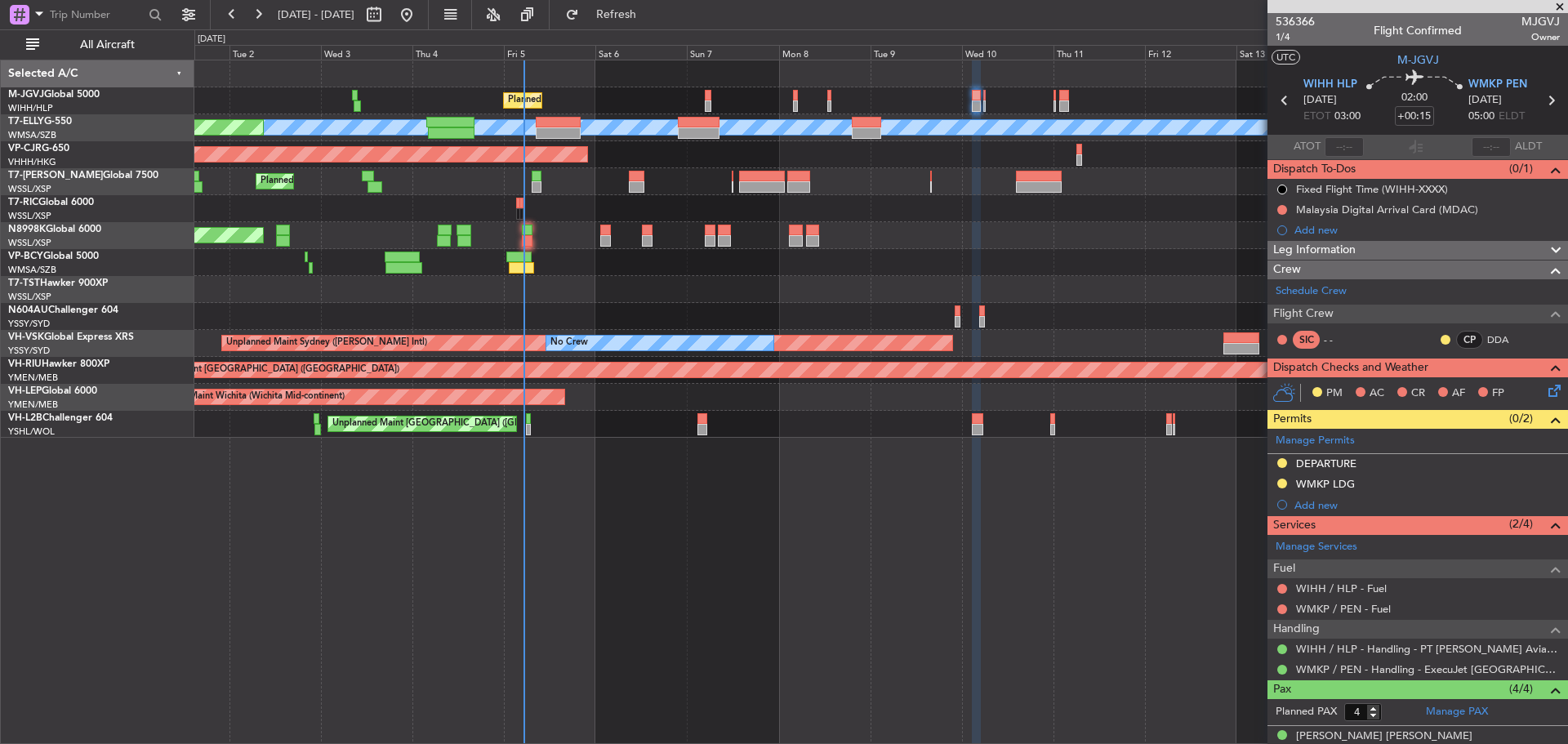
click at [1084, 284] on div "Planned Maint [GEOGRAPHIC_DATA] (Seletar)" at bounding box center [880, 289] width 1373 height 27
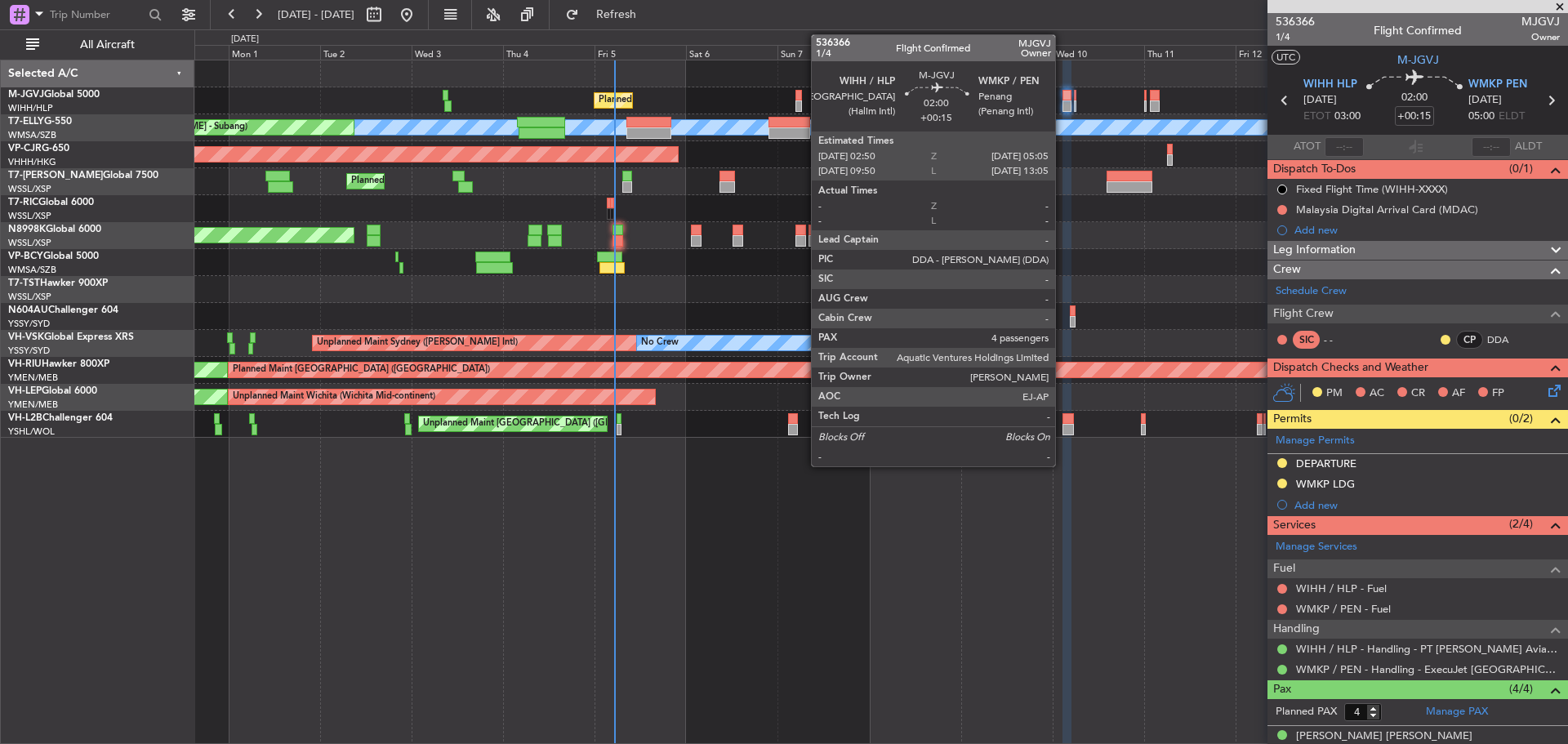
click at [1063, 102] on div at bounding box center [1067, 107] width 9 height 12
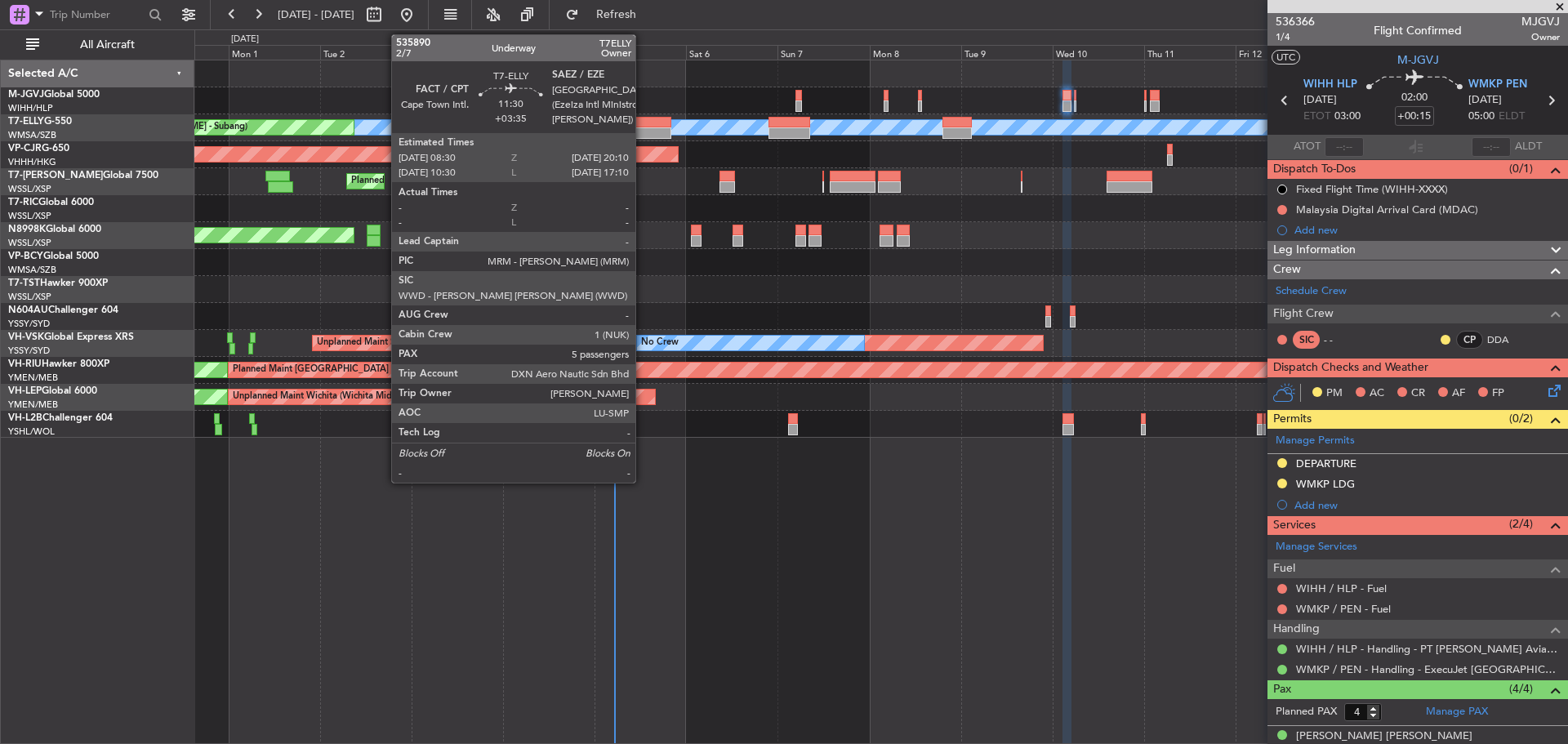
click at [643, 136] on div at bounding box center [649, 133] width 45 height 12
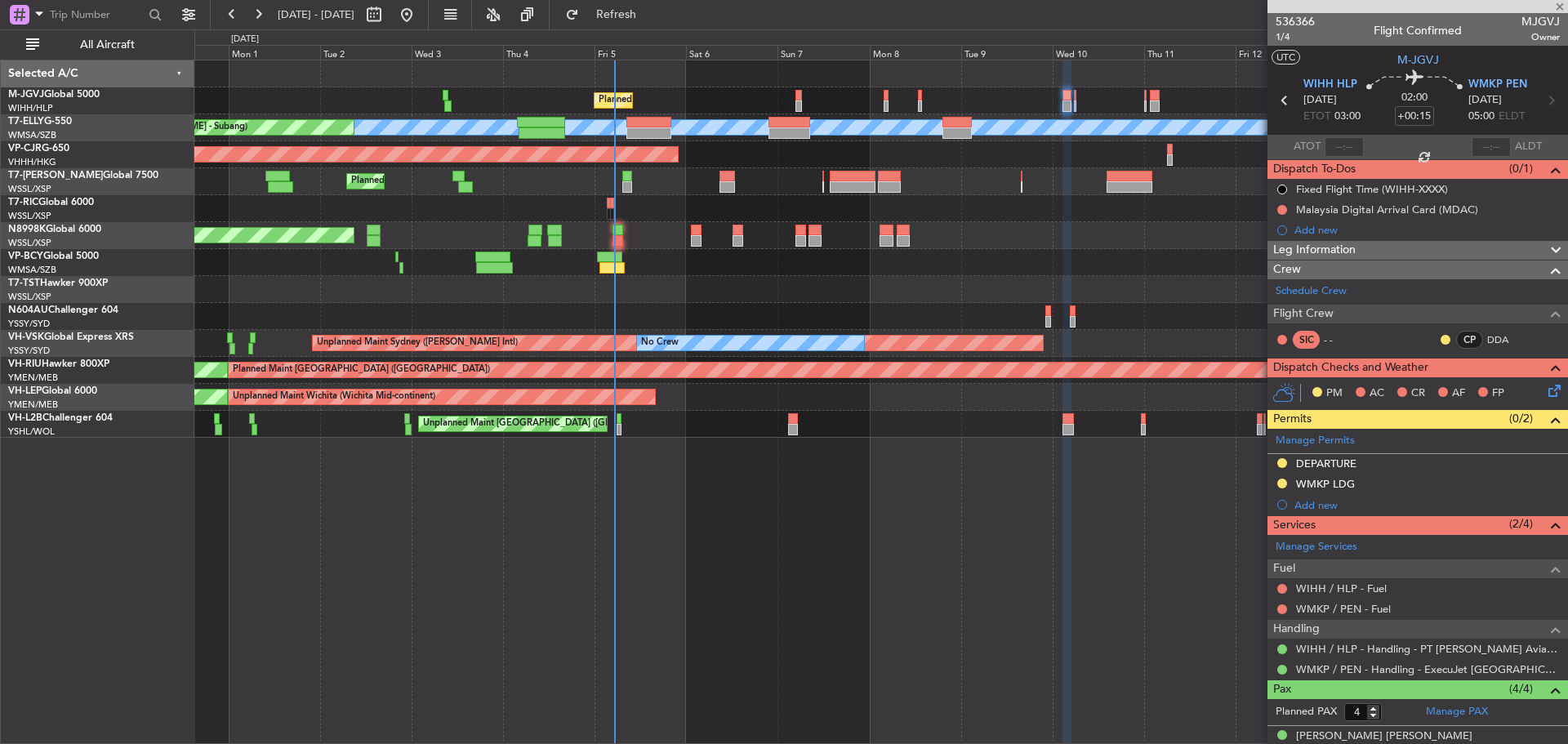
type input "+03:35"
type input "5"
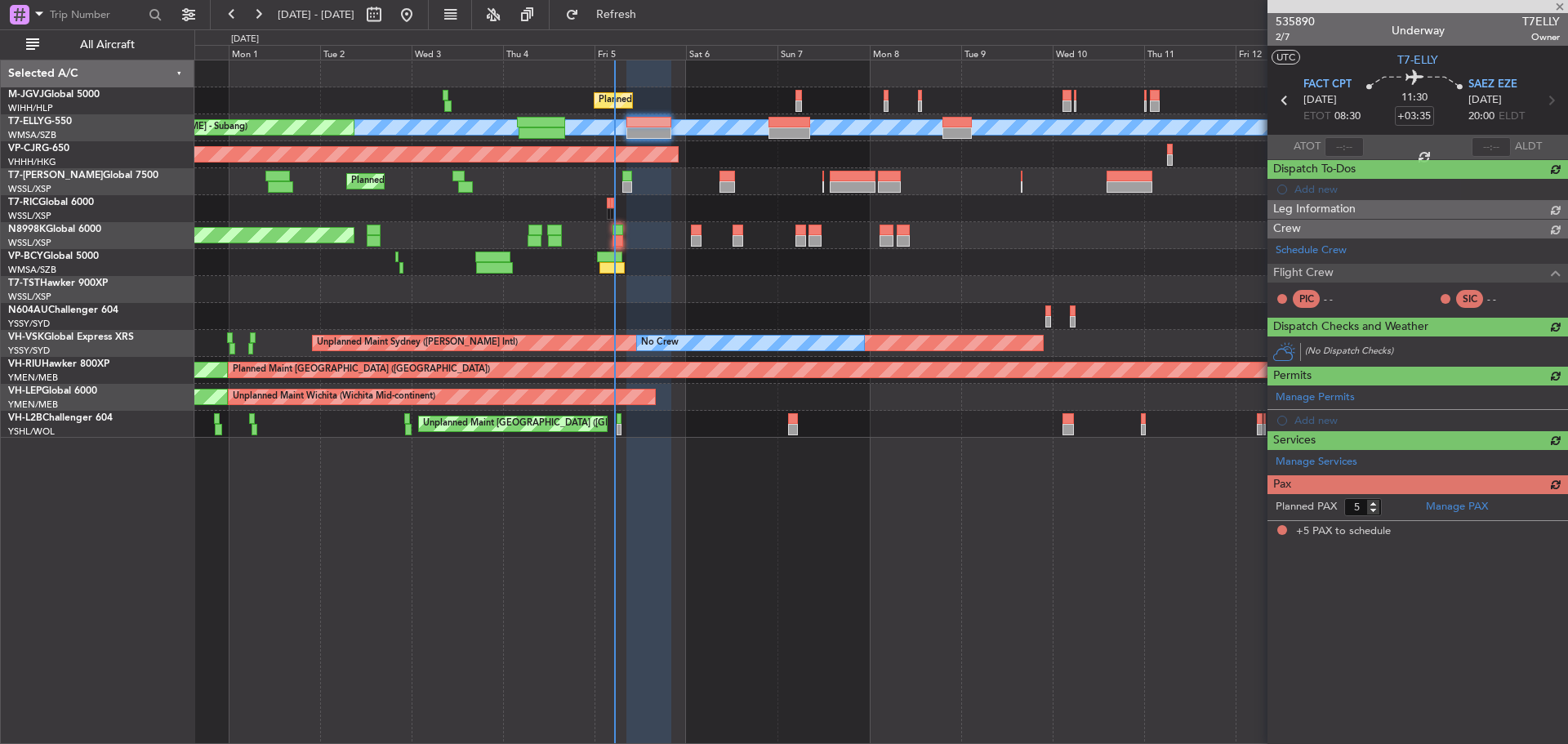
type input "[PERSON_NAME] (HHAFI)"
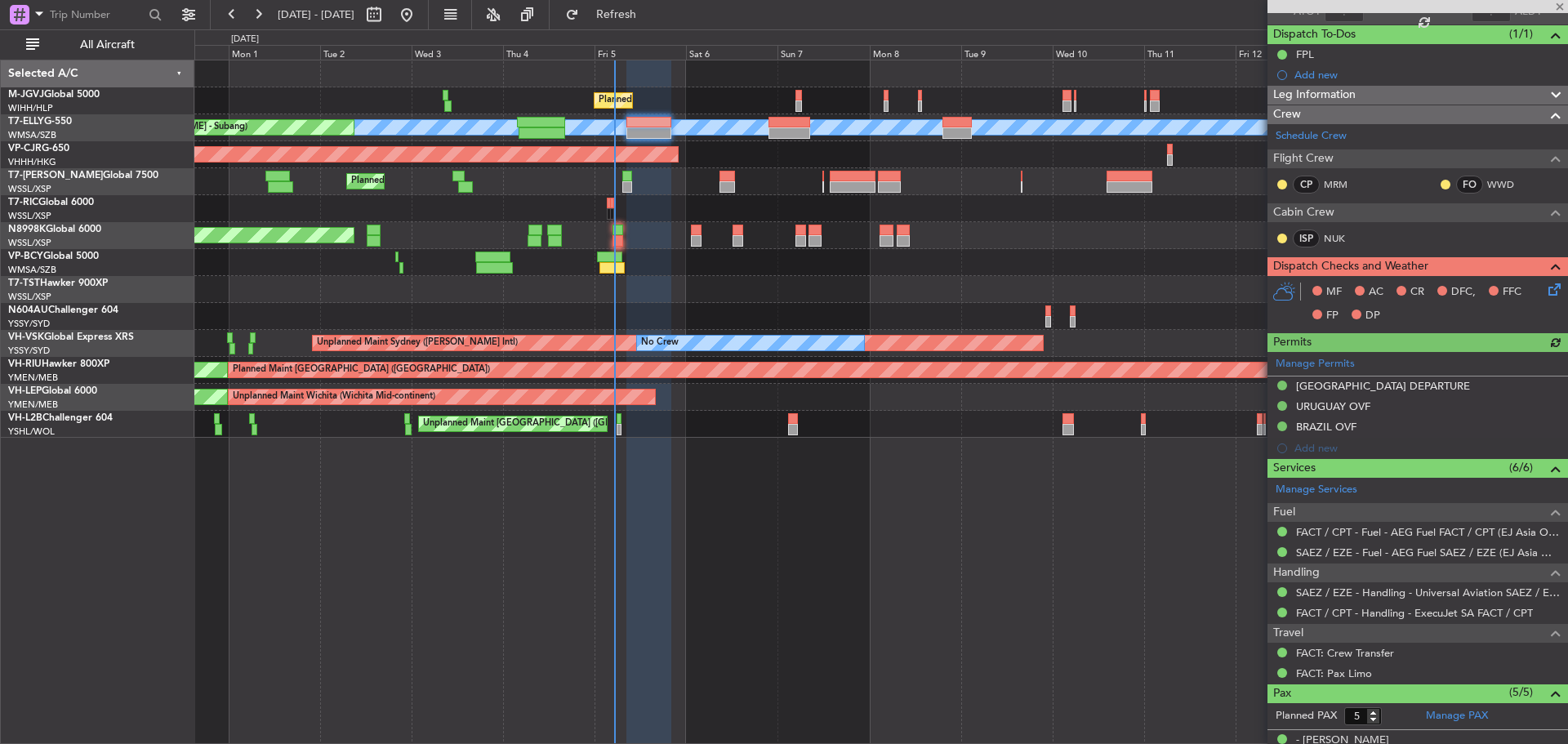
scroll to position [304, 0]
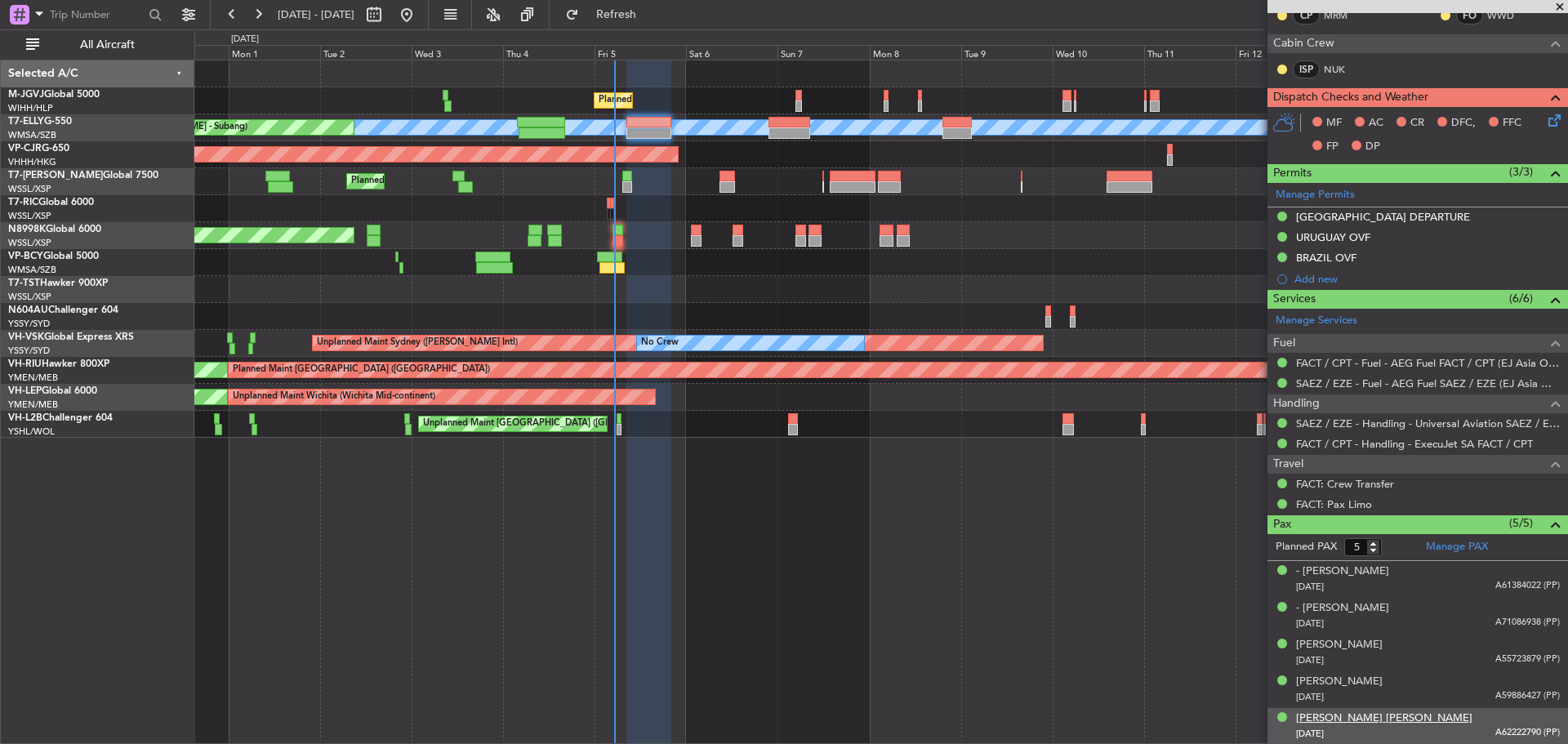
click at [1344, 718] on div "[PERSON_NAME] [PERSON_NAME]" at bounding box center [1384, 719] width 176 height 17
type input "[PERSON_NAME] (HHAFI)"
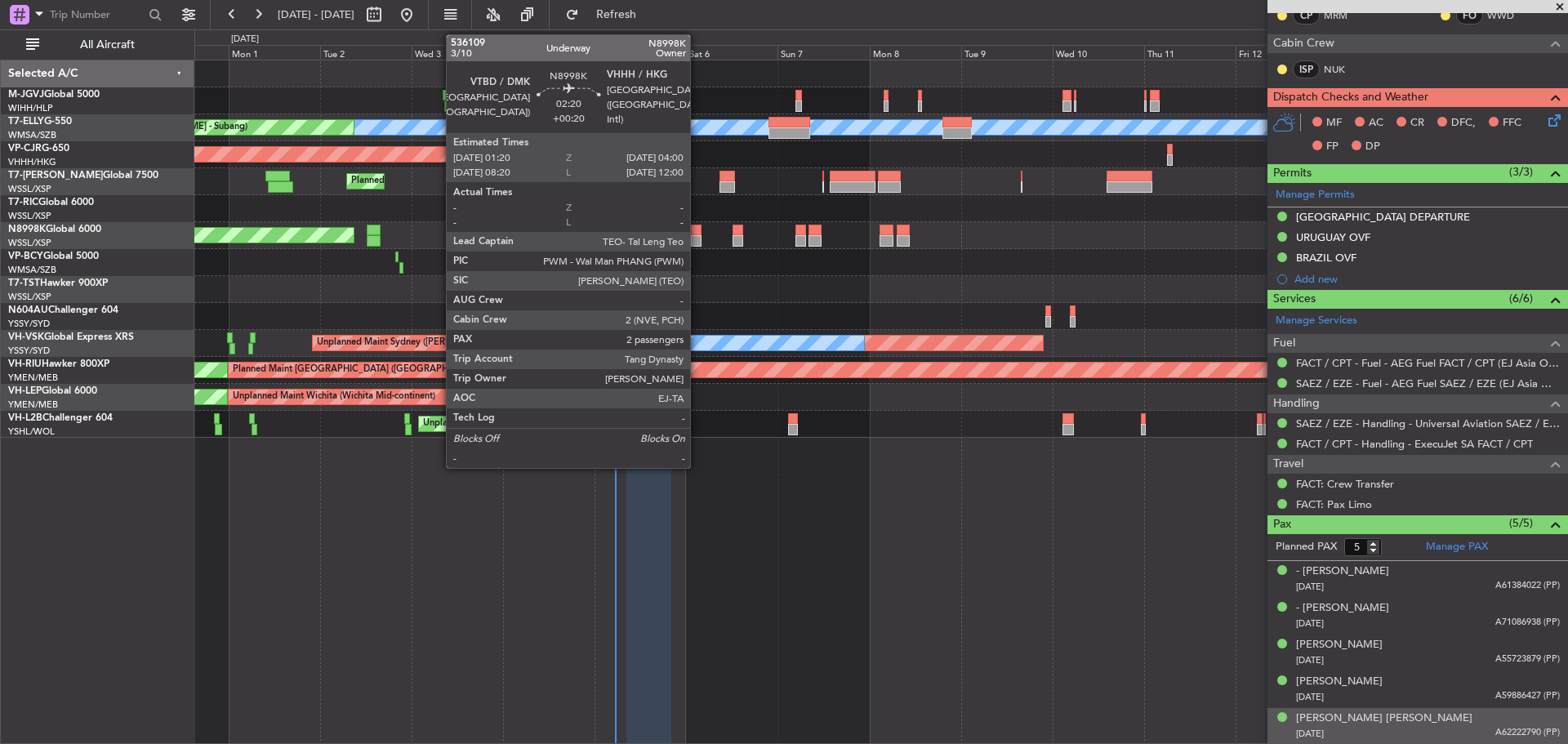
click at [698, 241] on div at bounding box center [696, 241] width 11 height 12
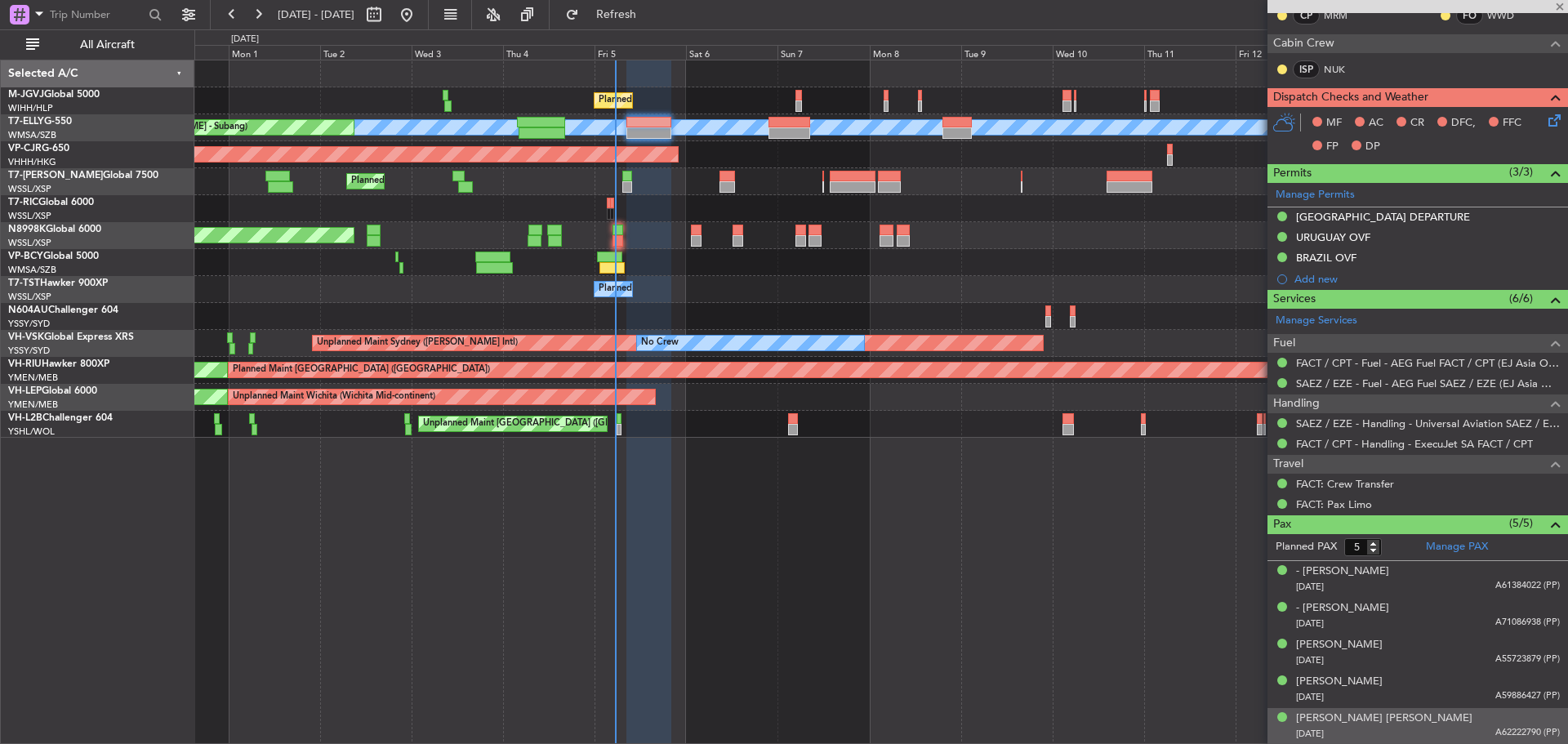
type input "+00:20"
type input "2"
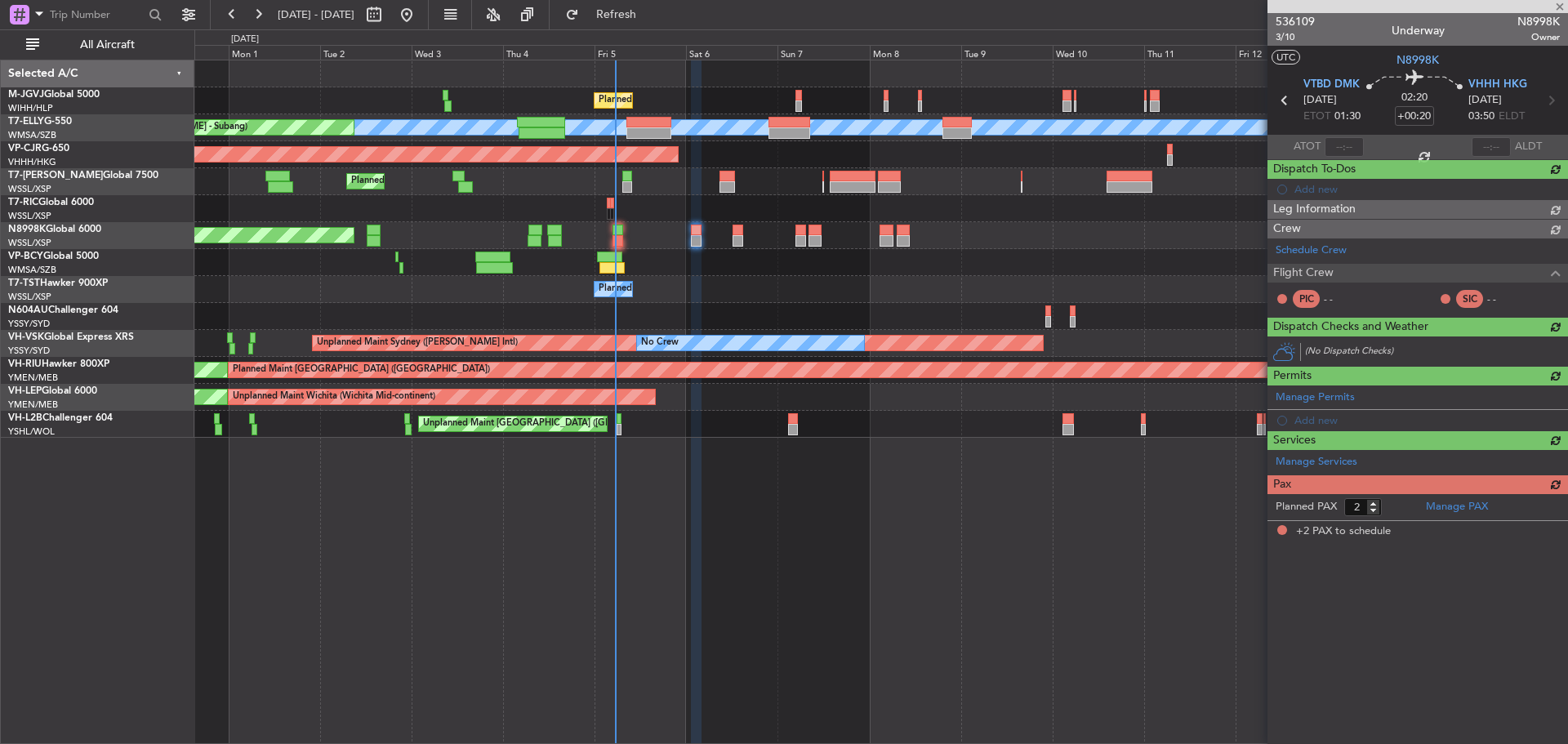
scroll to position [0, 0]
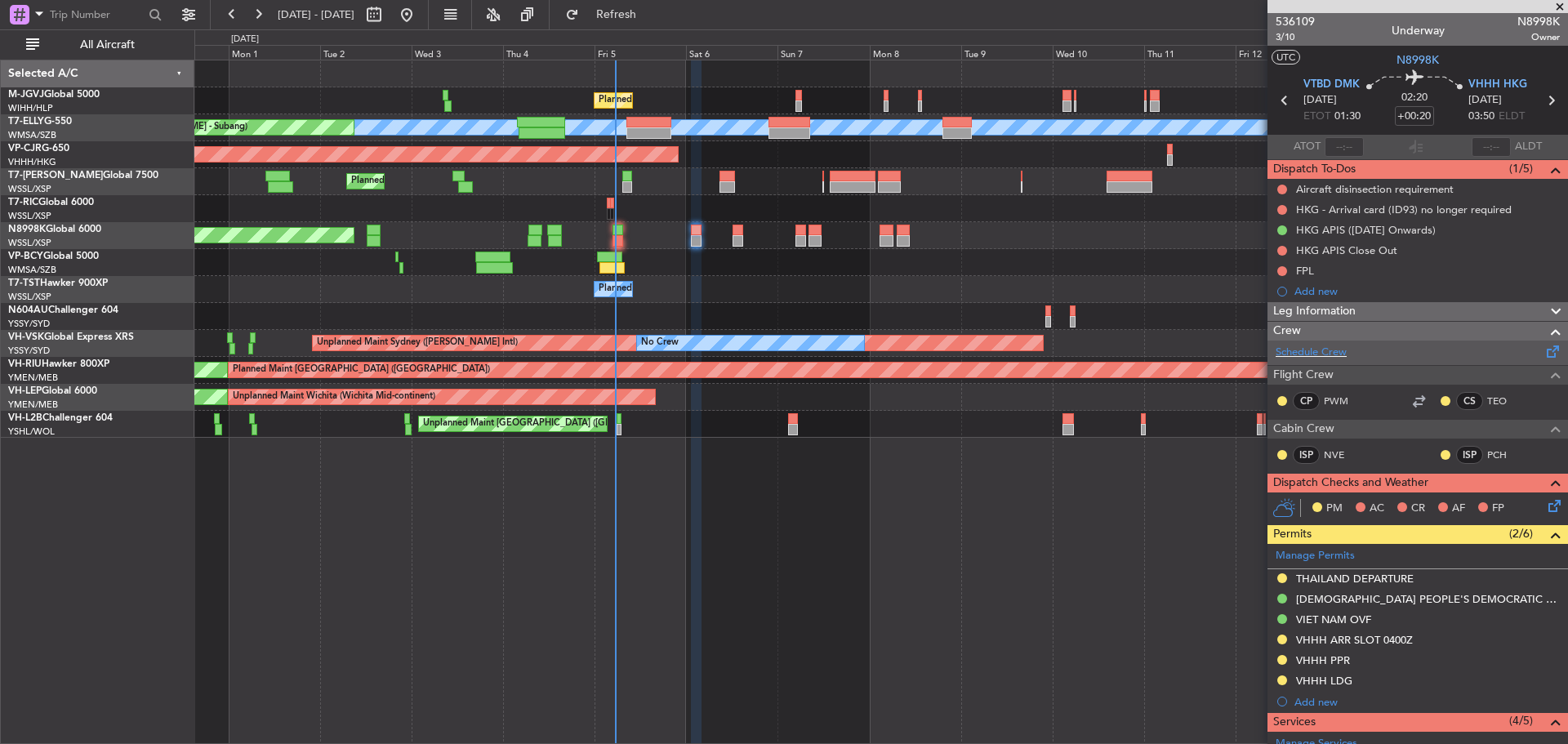
click at [1544, 351] on span at bounding box center [1554, 348] width 20 height 12
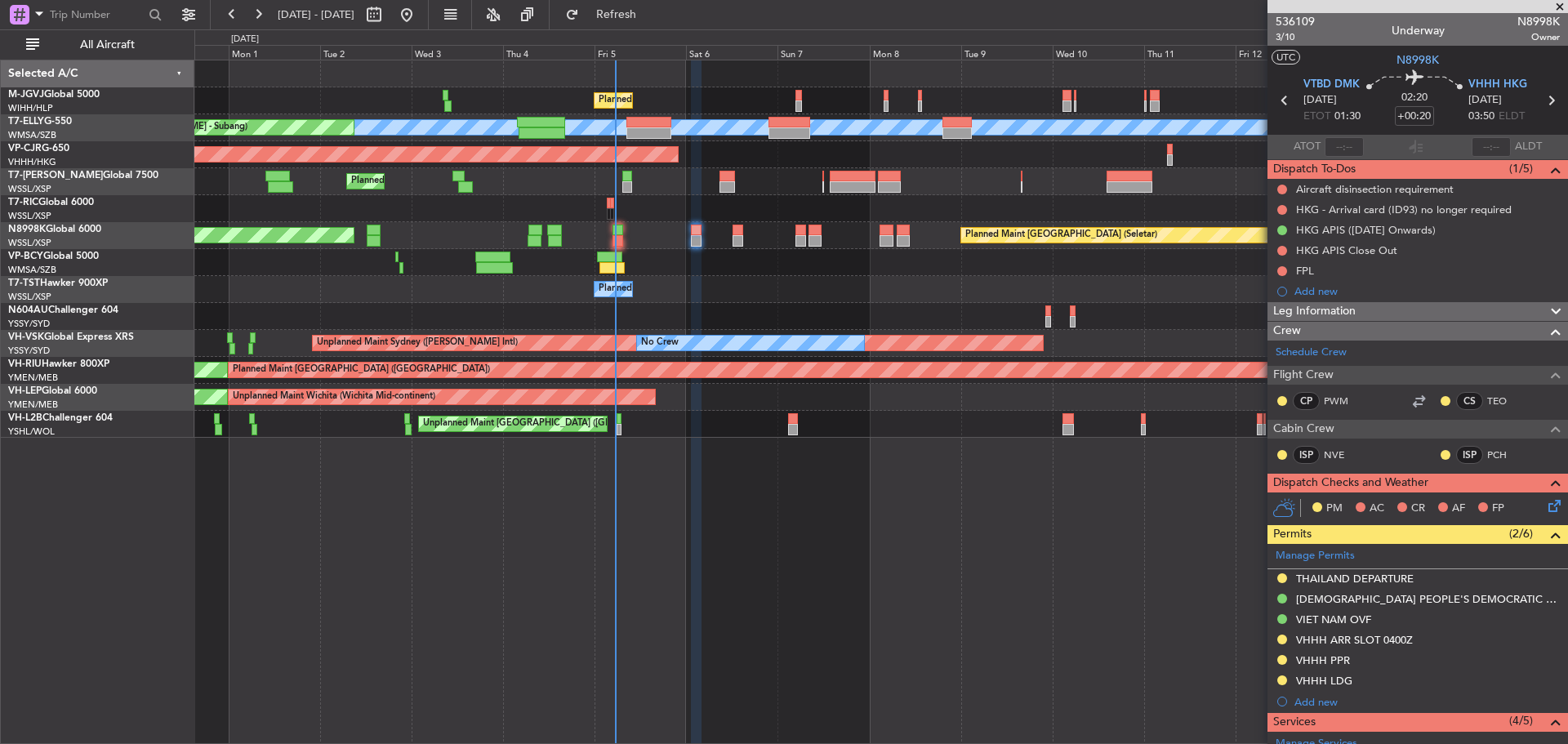
click at [496, 551] on div "Planned Maint Singapore (Seletar) Planned Maint Dubai (Dubai Intl) MEL Planned …" at bounding box center [881, 402] width 1374 height 684
click at [55, 118] on link "T7-ELLY G-550" at bounding box center [40, 122] width 64 height 10
click at [81, 98] on link "M-JGVJ Global 5000" at bounding box center [54, 95] width 92 height 10
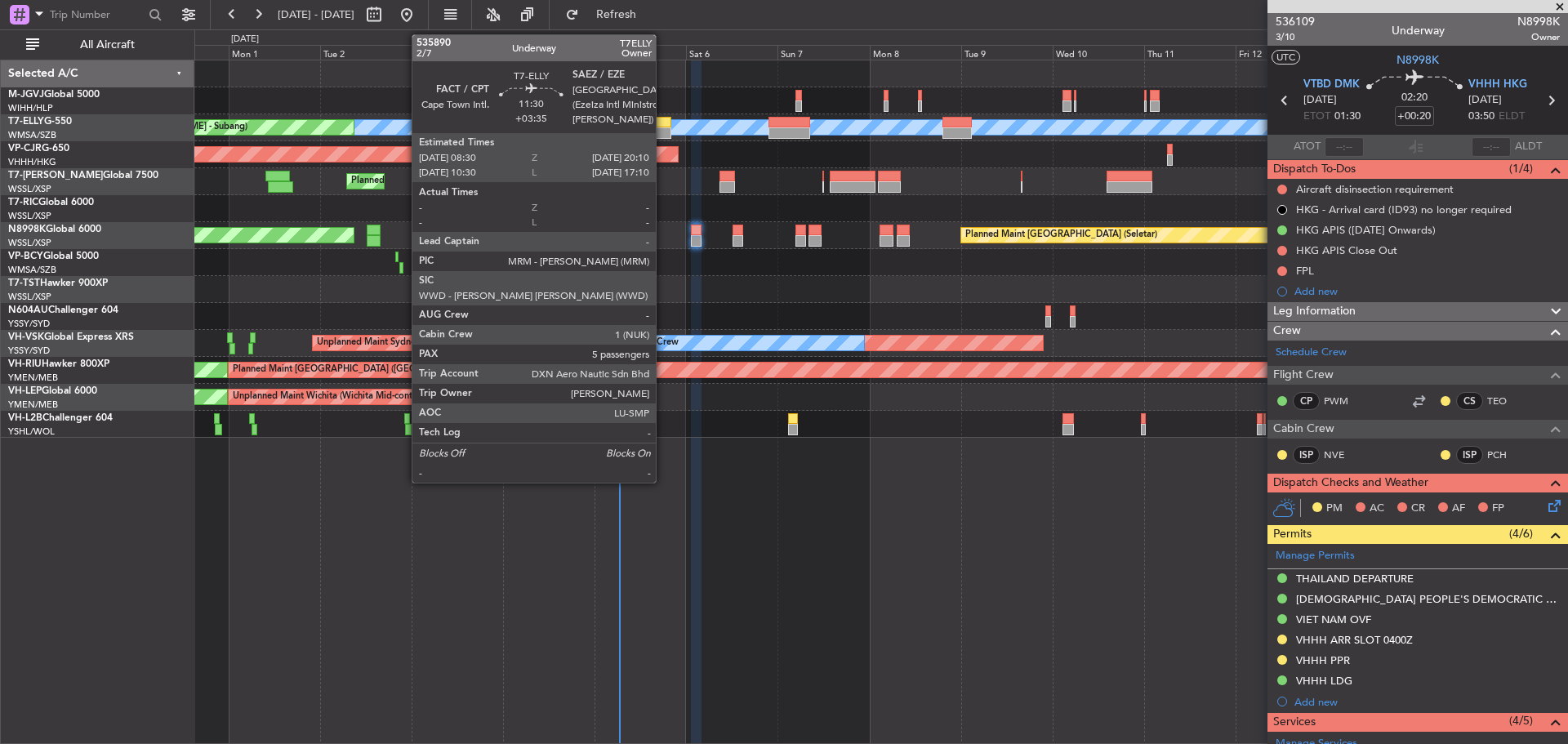
click at [663, 125] on div at bounding box center [649, 122] width 45 height 12
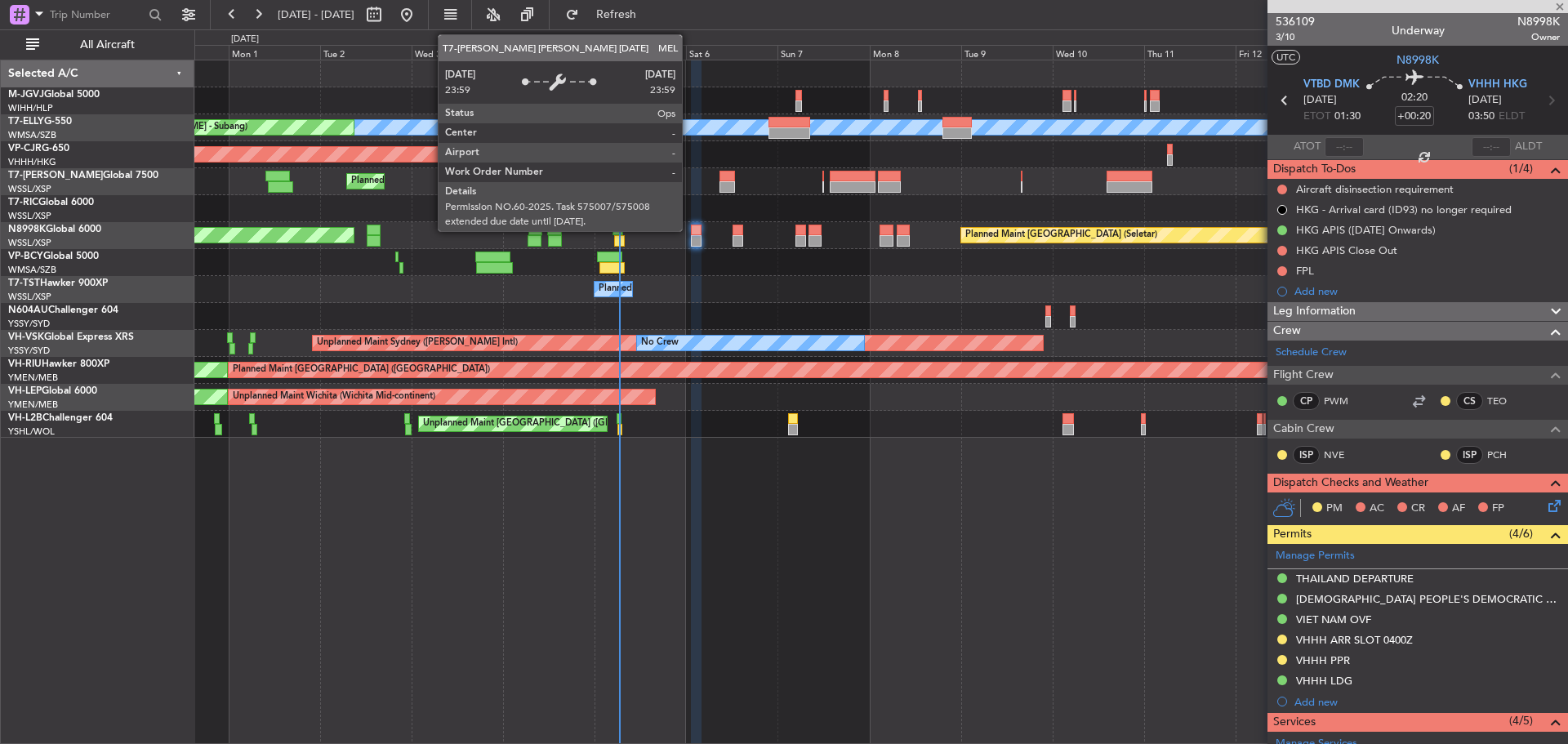
type input "+03:35"
type input "5"
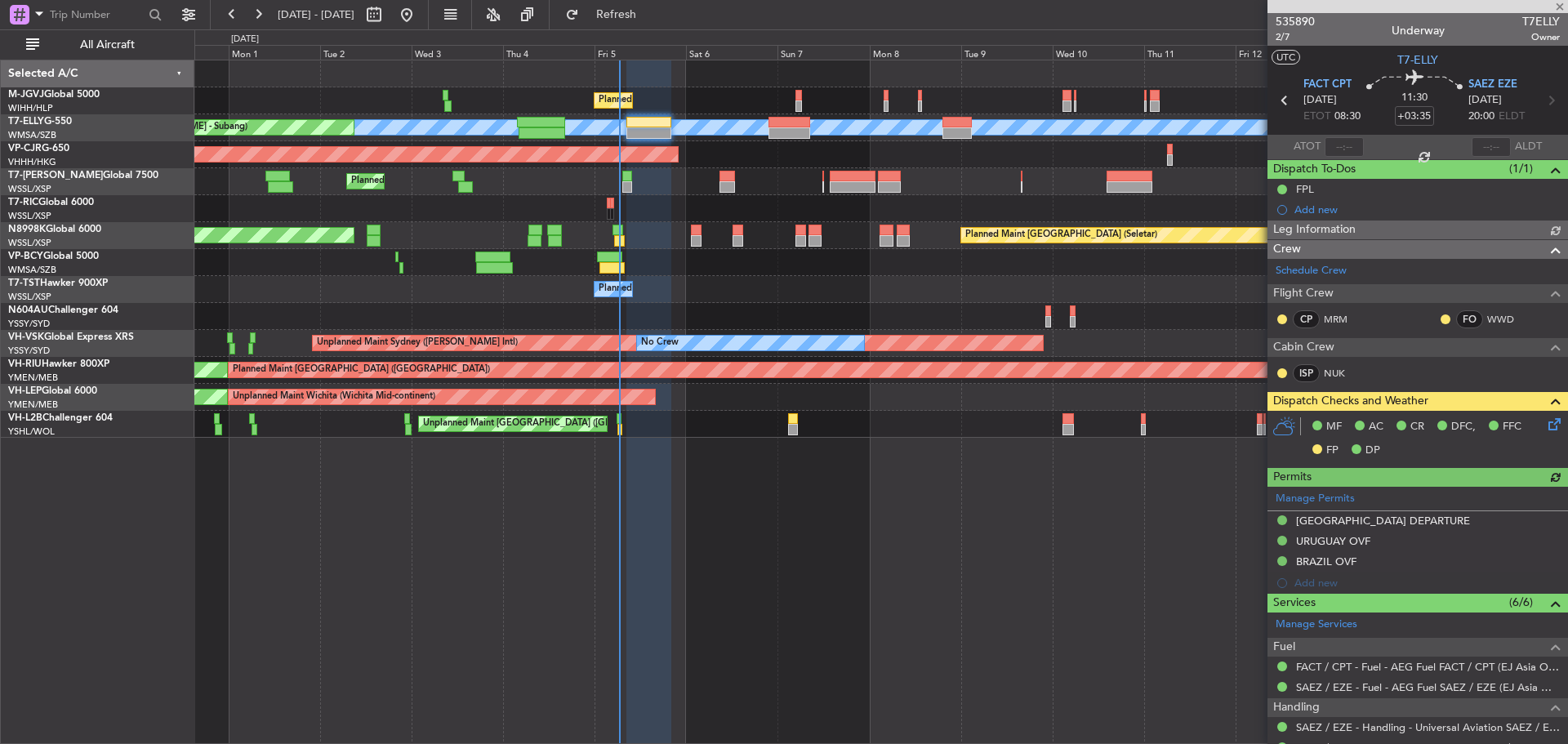
type input "[PERSON_NAME] (HHAFI)"
click at [1284, 40] on span "2/7" at bounding box center [1295, 37] width 39 height 14
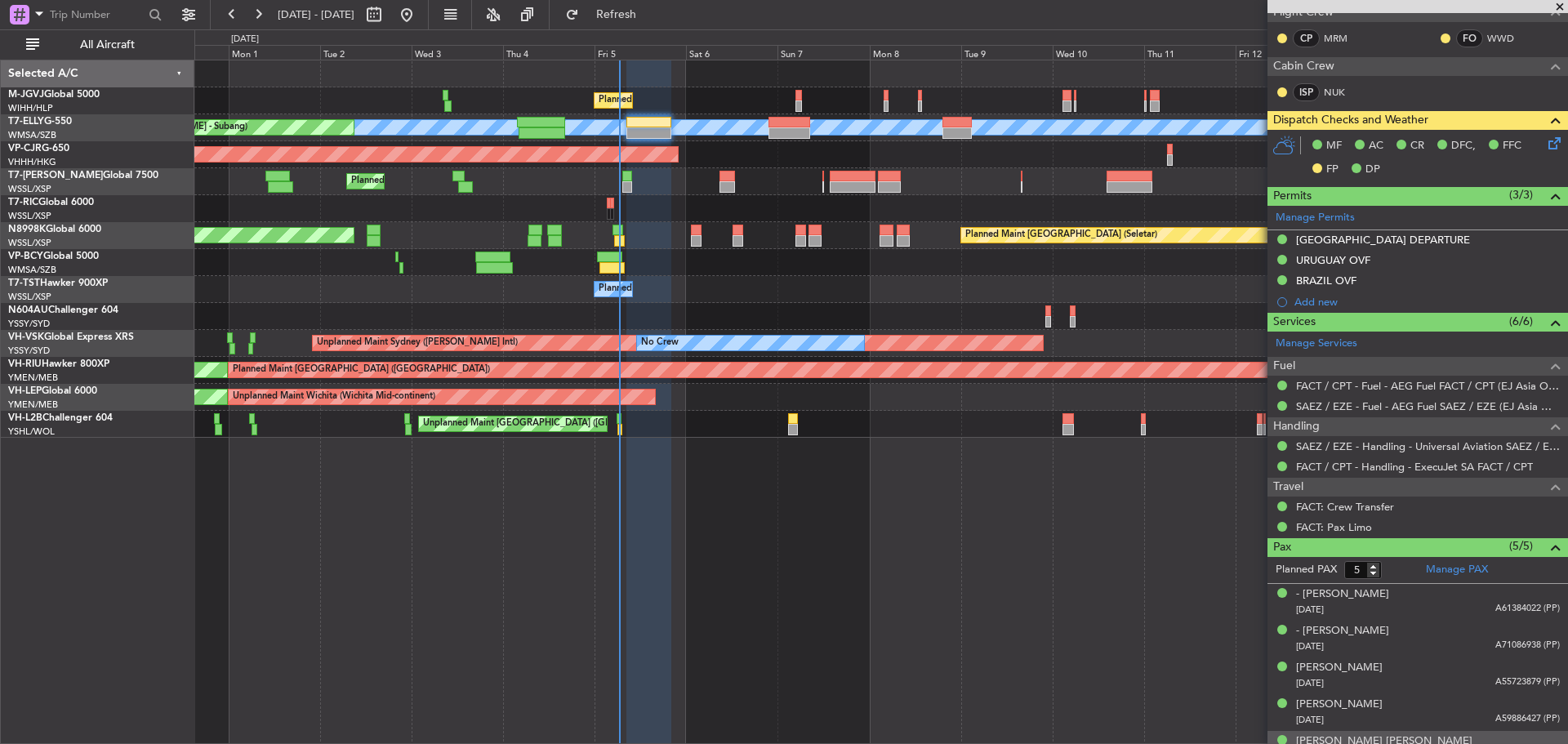
scroll to position [327, 0]
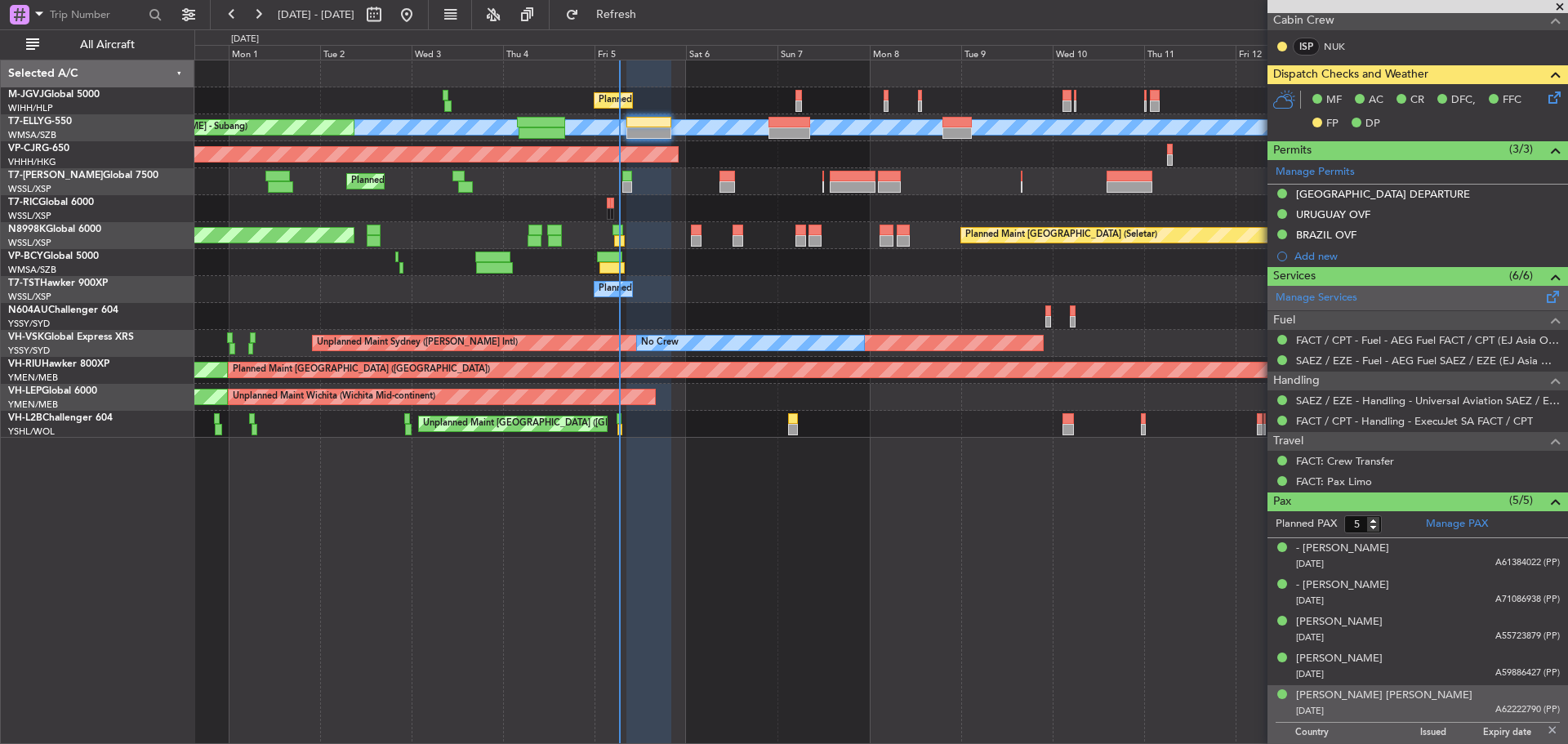
click at [1544, 298] on span at bounding box center [1554, 293] width 20 height 12
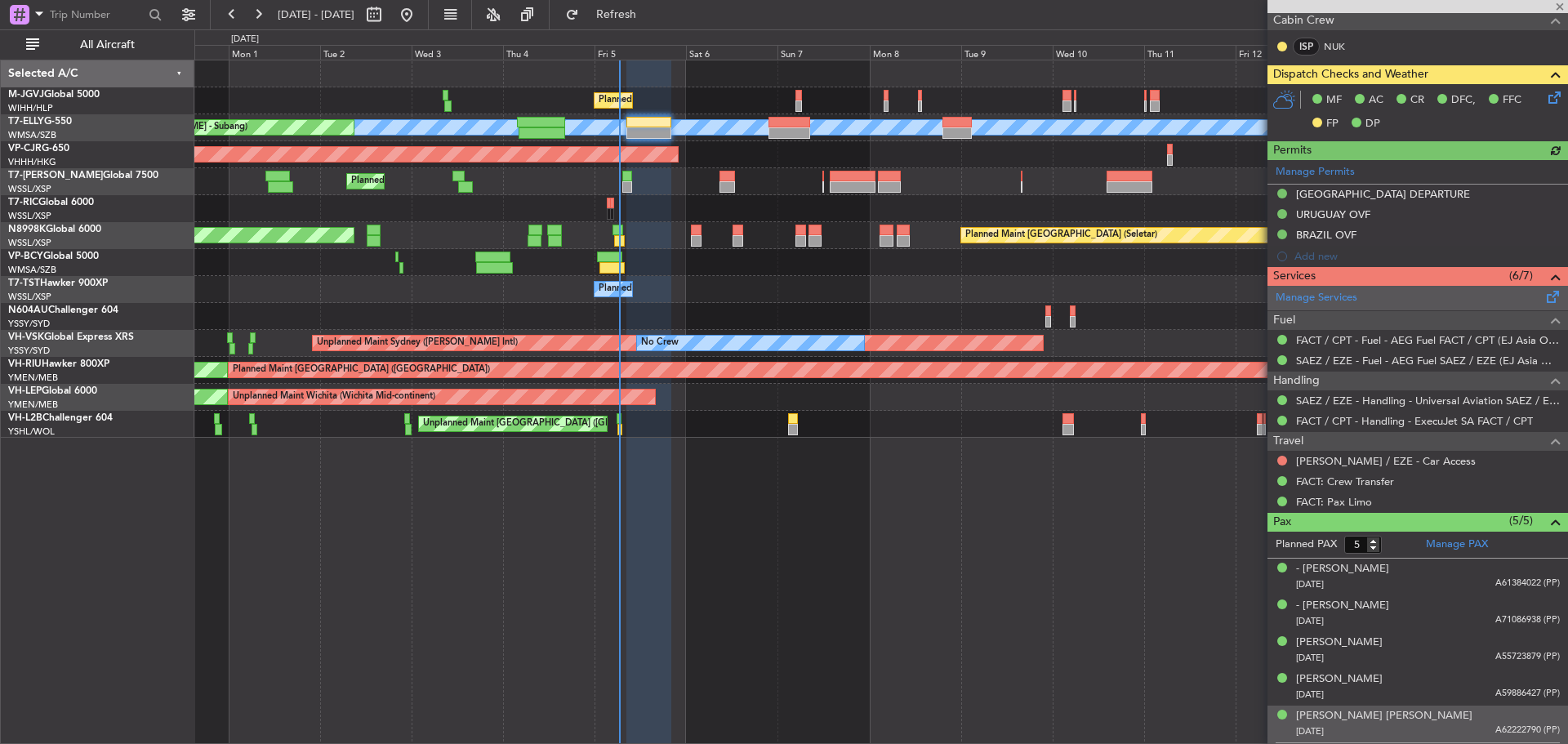
type input "[PERSON_NAME] (HHAFI)"
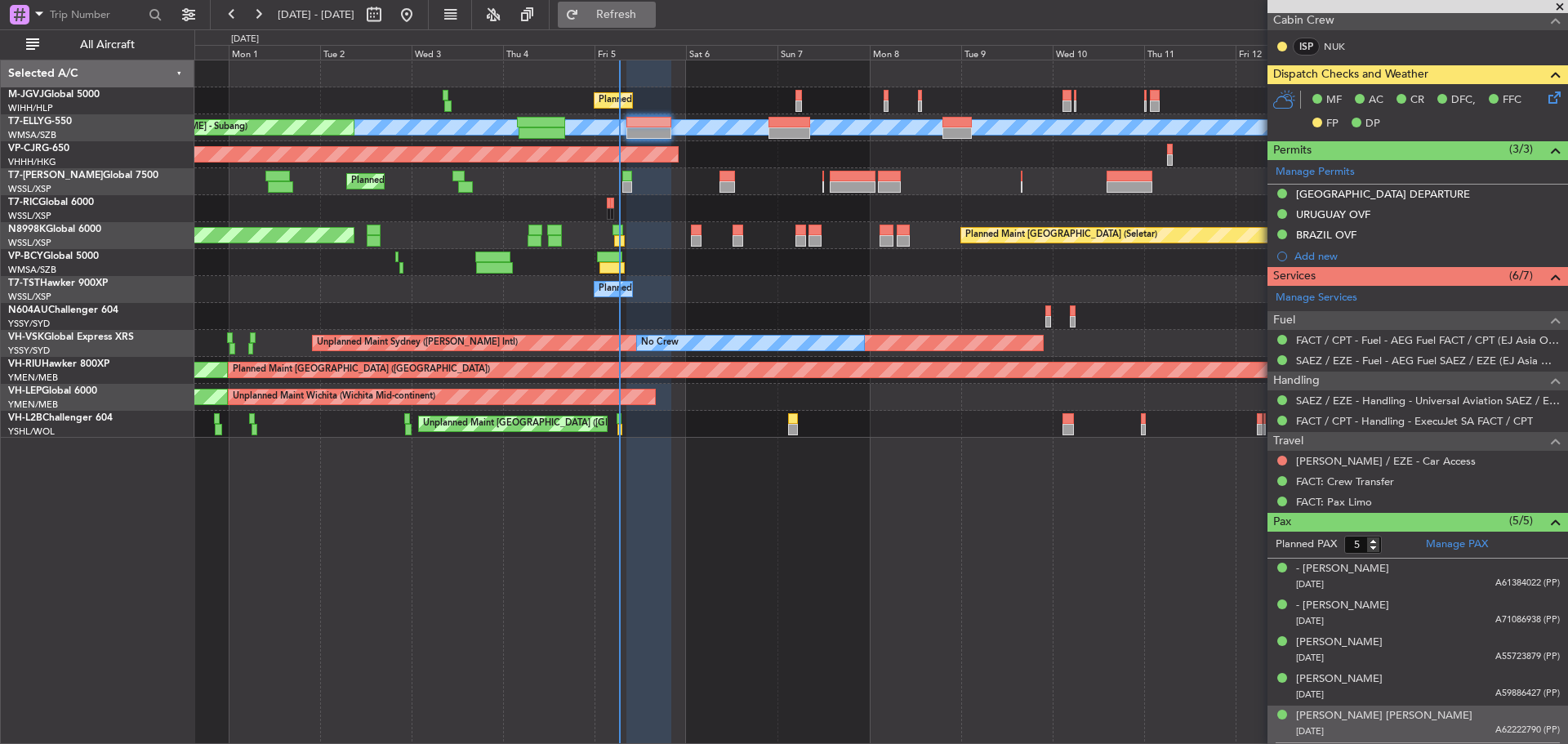
click at [651, 13] on span "Refresh" at bounding box center [617, 15] width 69 height 12
type input "[PERSON_NAME] (HHAFI)"
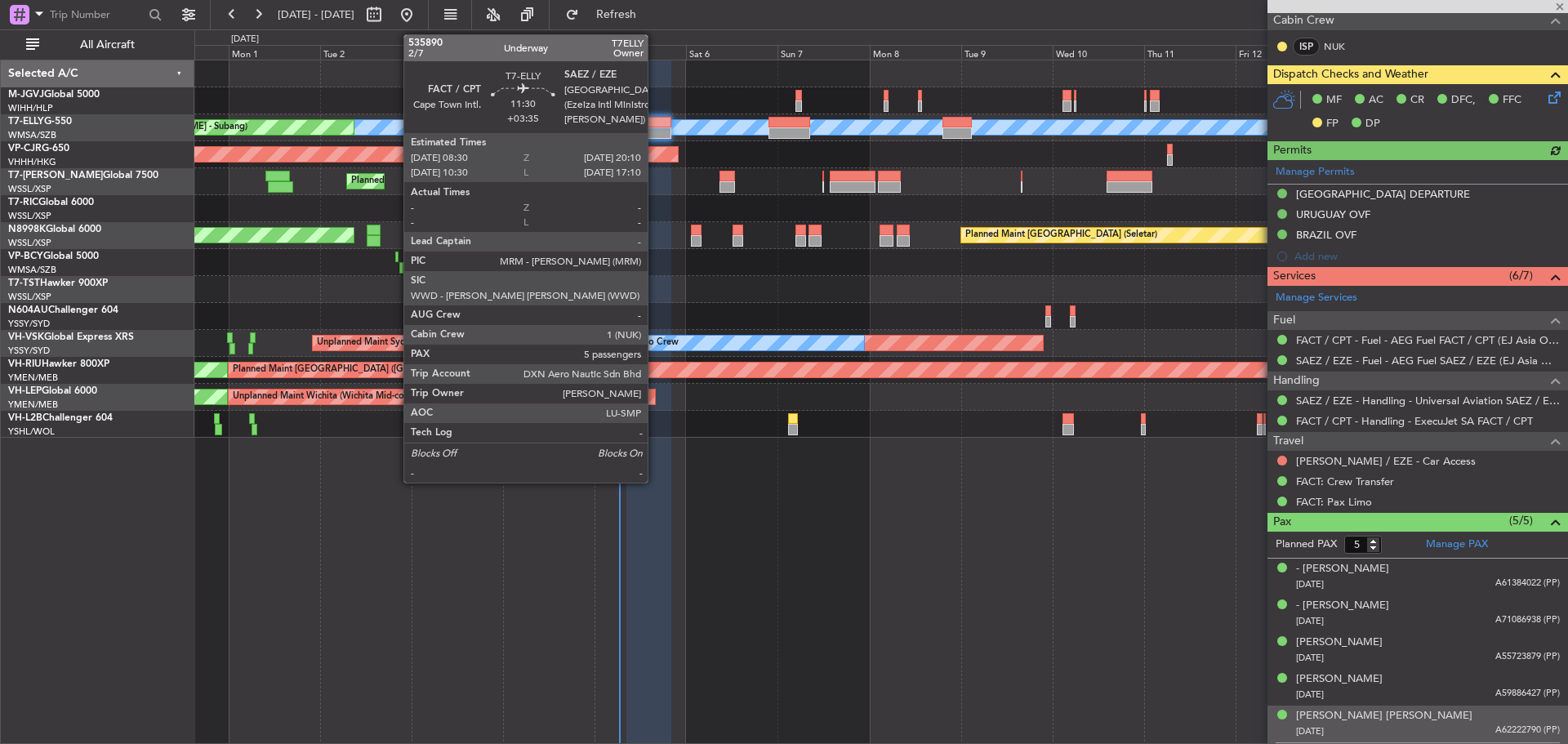
click at [655, 128] on div at bounding box center [649, 133] width 45 height 12
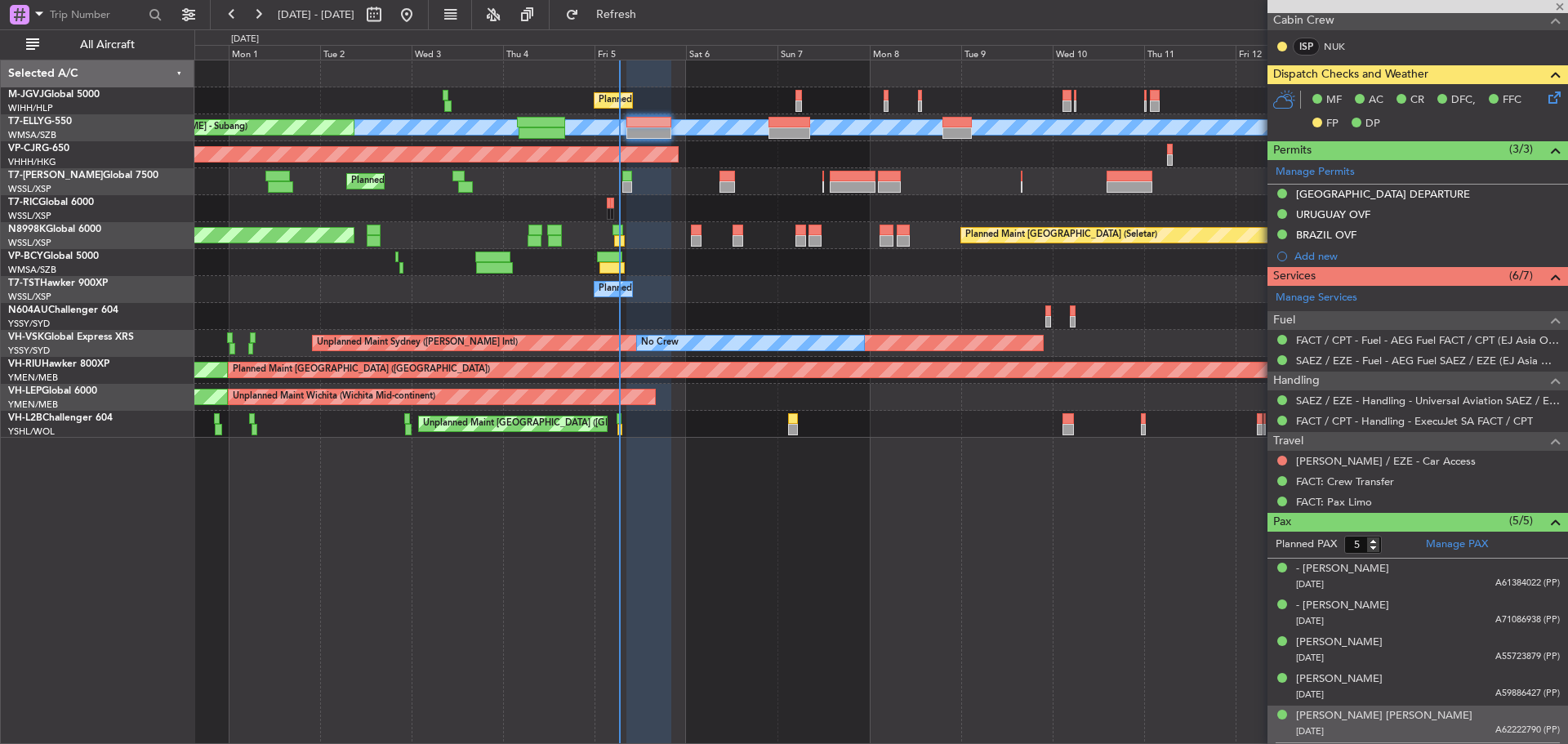
scroll to position [0, 0]
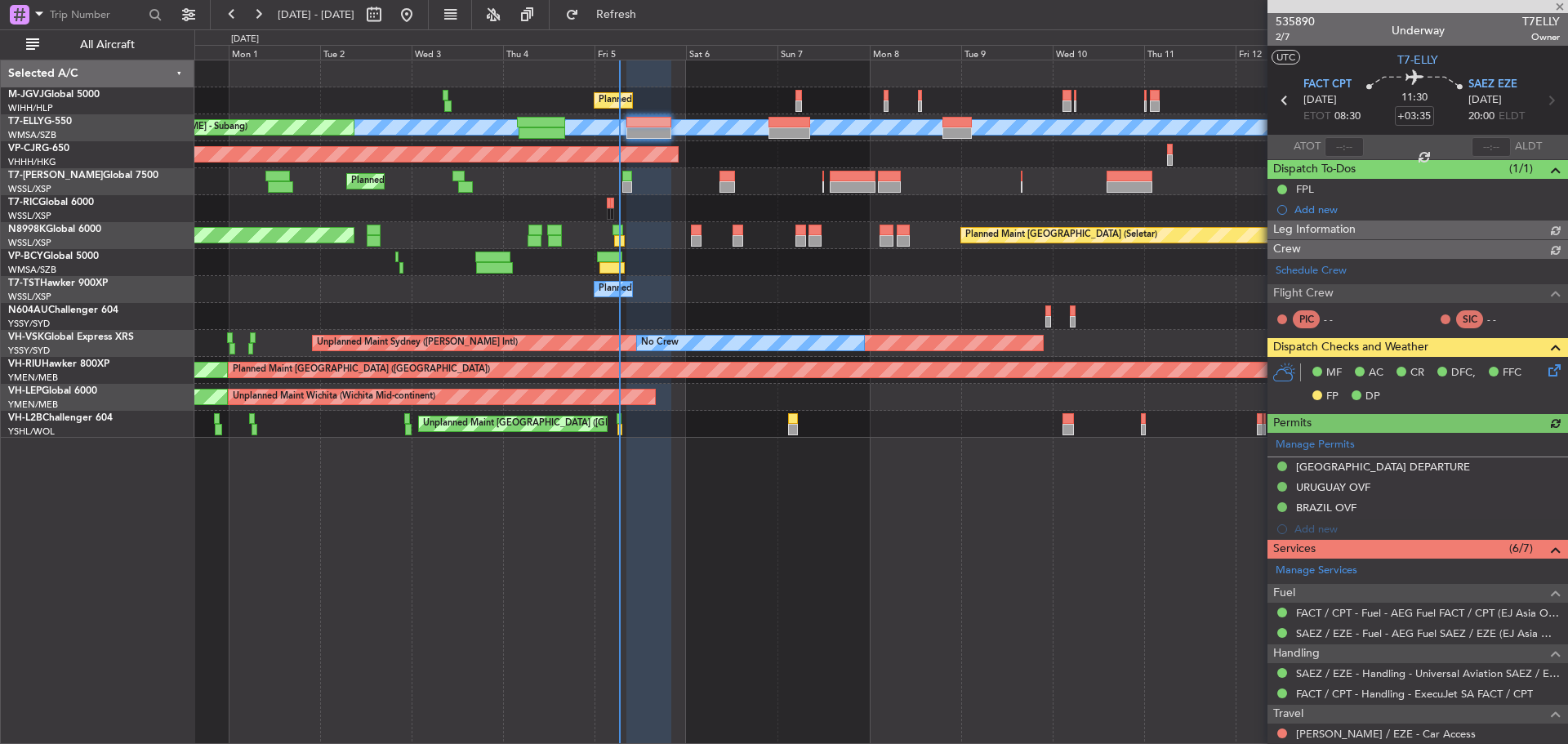
type input "[PERSON_NAME] (HHAFI)"
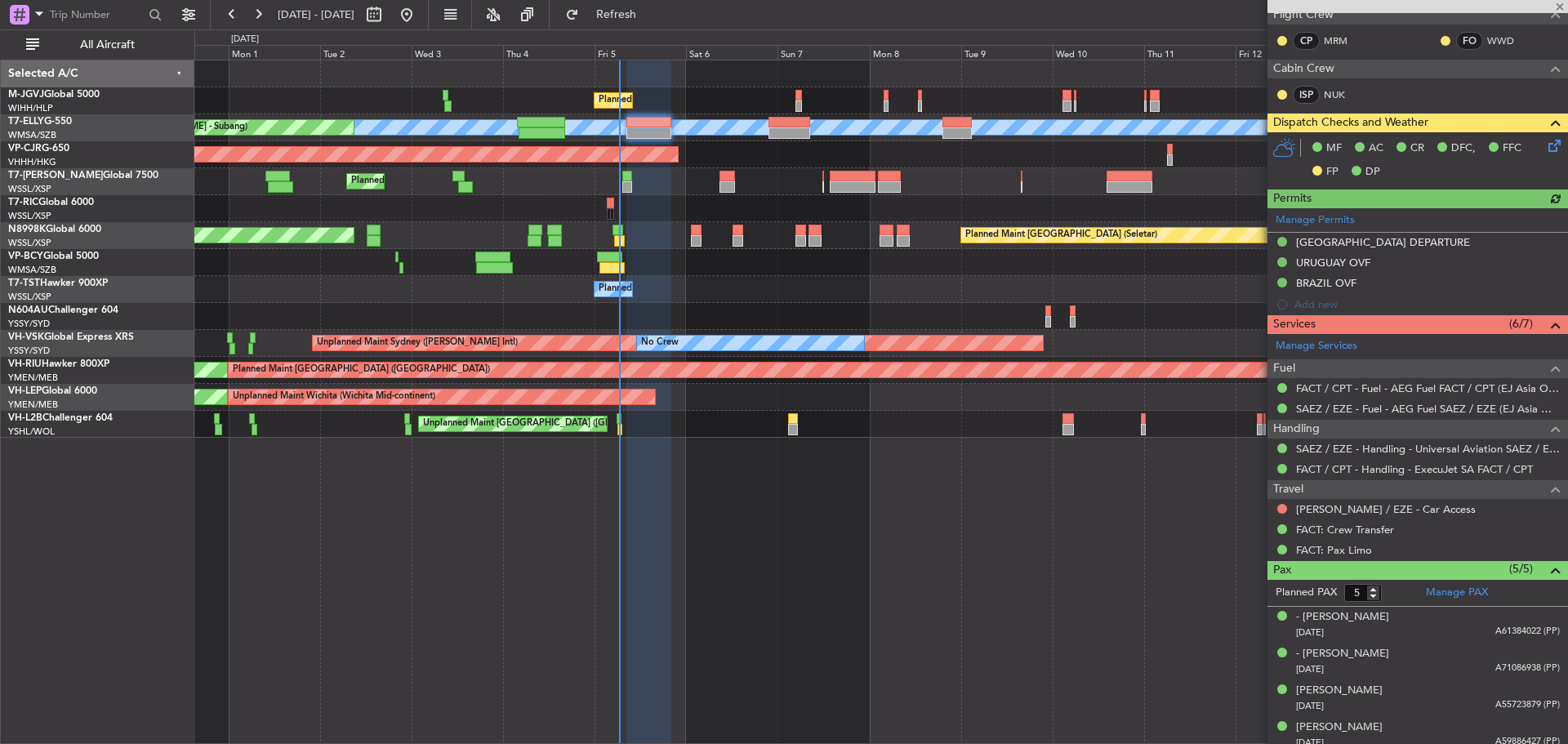
scroll to position [327, 0]
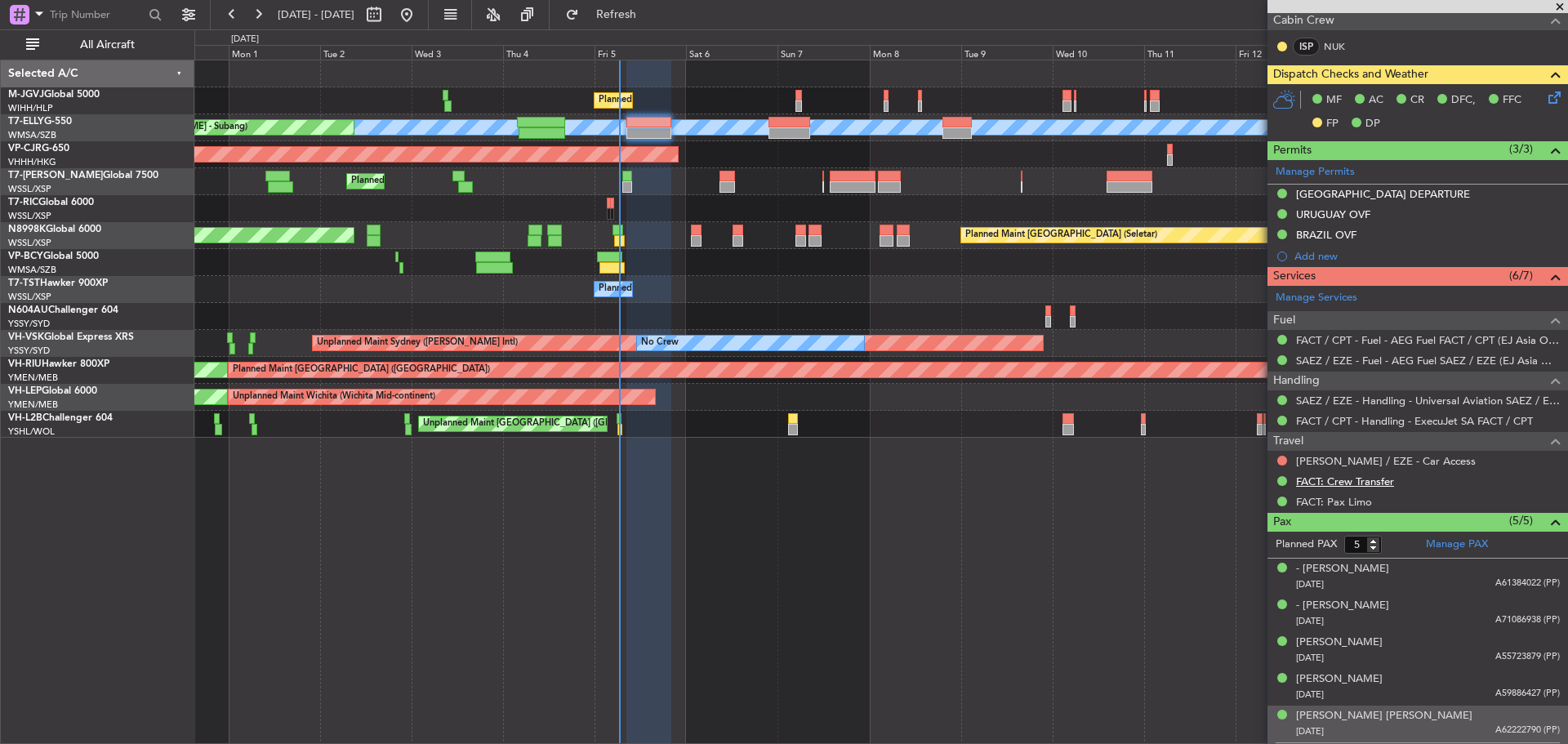
click at [1334, 479] on link "FACT: Crew Transfer" at bounding box center [1345, 481] width 98 height 14
click at [1351, 461] on link "SAEZ / EZE - Car Access" at bounding box center [1385, 460] width 179 height 14
click at [651, 12] on span "Refresh" at bounding box center [617, 15] width 69 height 12
type input "[PERSON_NAME] (HHAFI)"
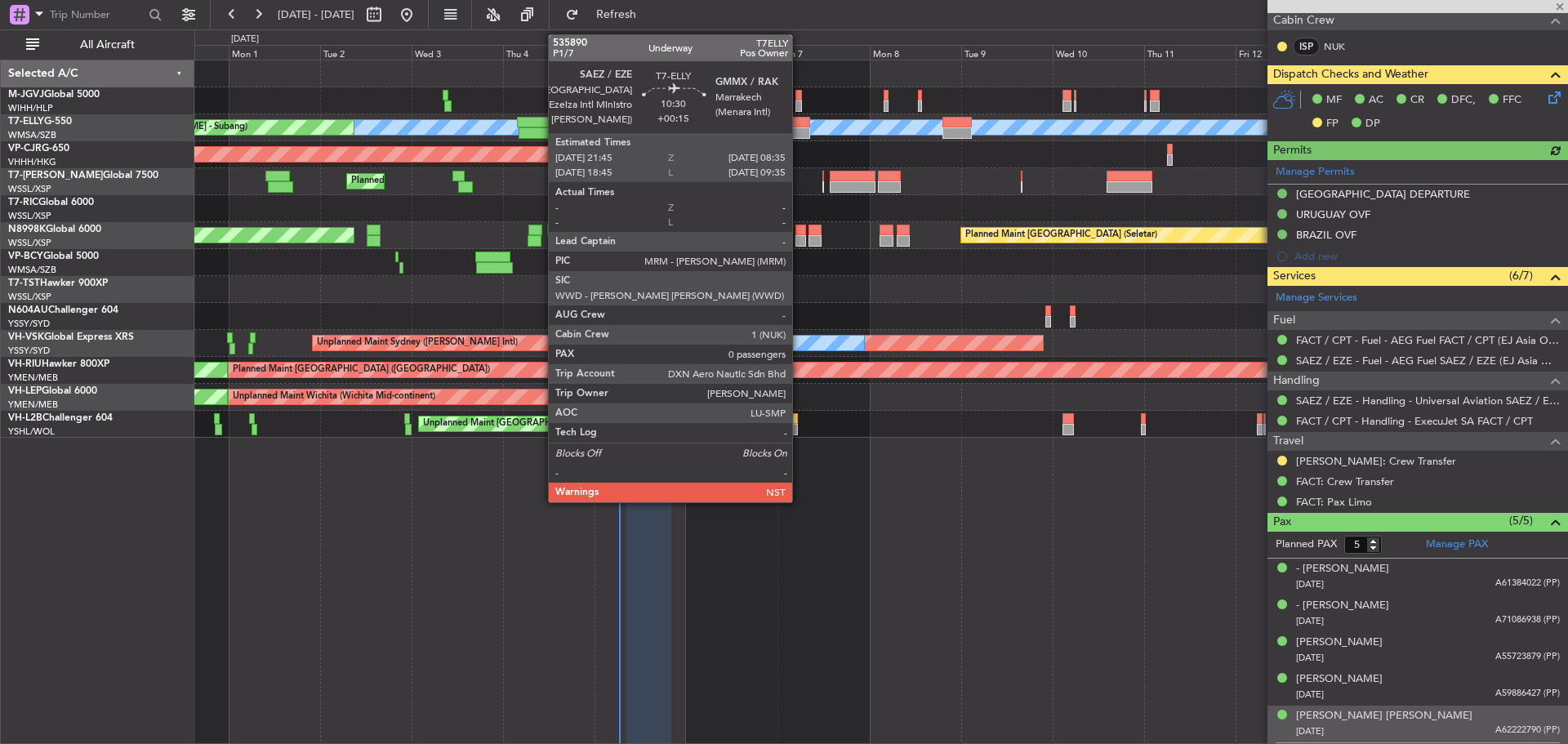
click at [799, 124] on div at bounding box center [789, 122] width 41 height 12
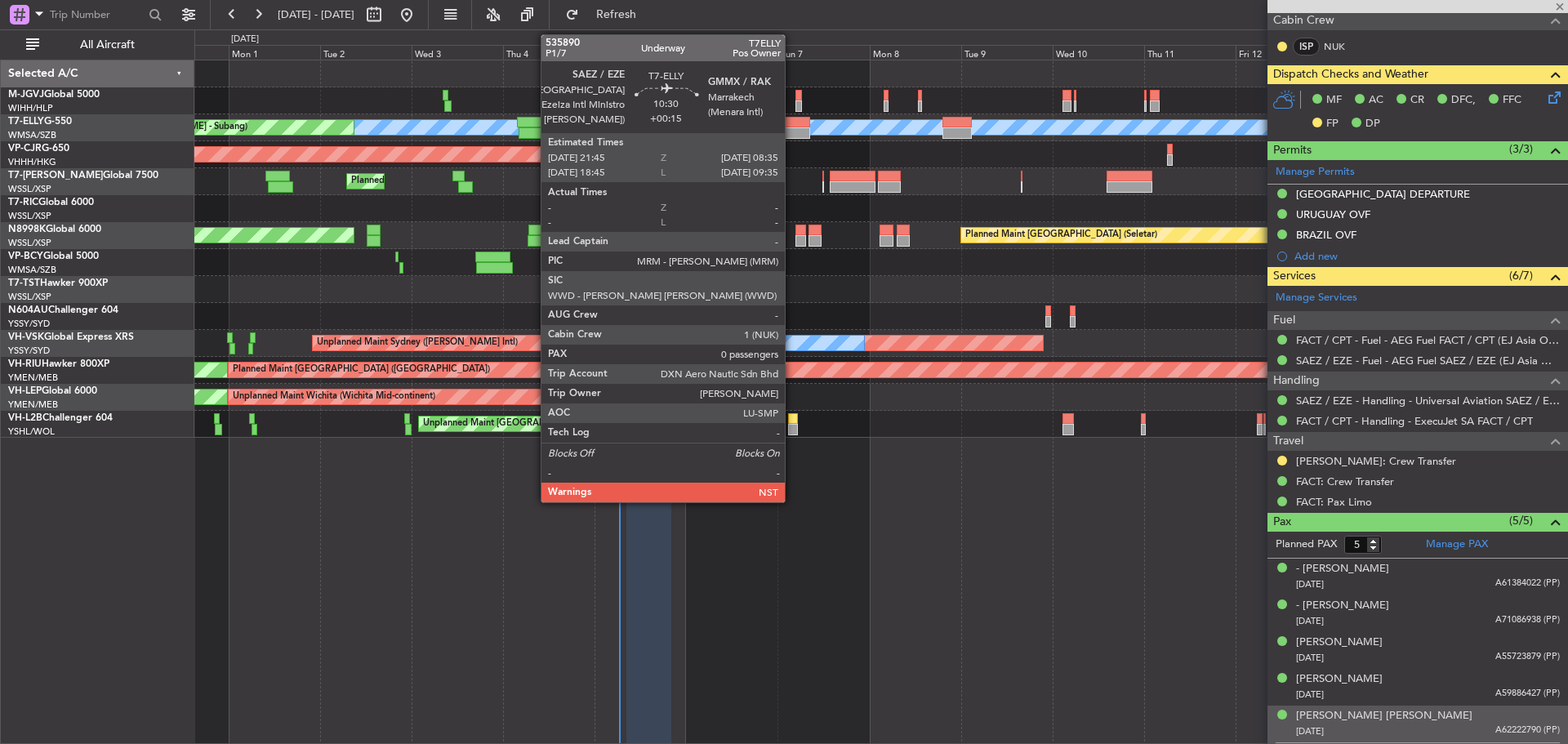
type input "+00:15"
type input "0"
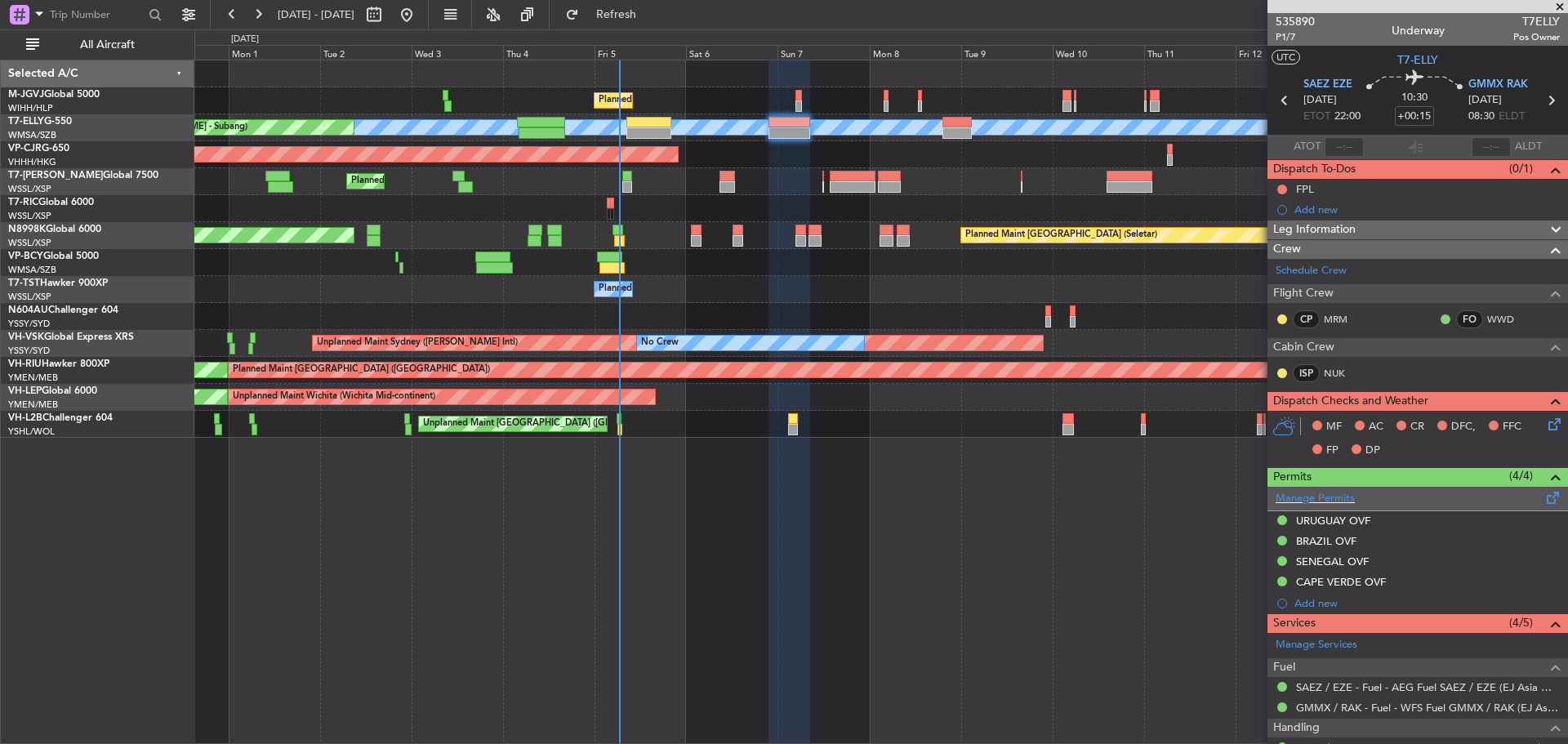
scroll to position [120, 0]
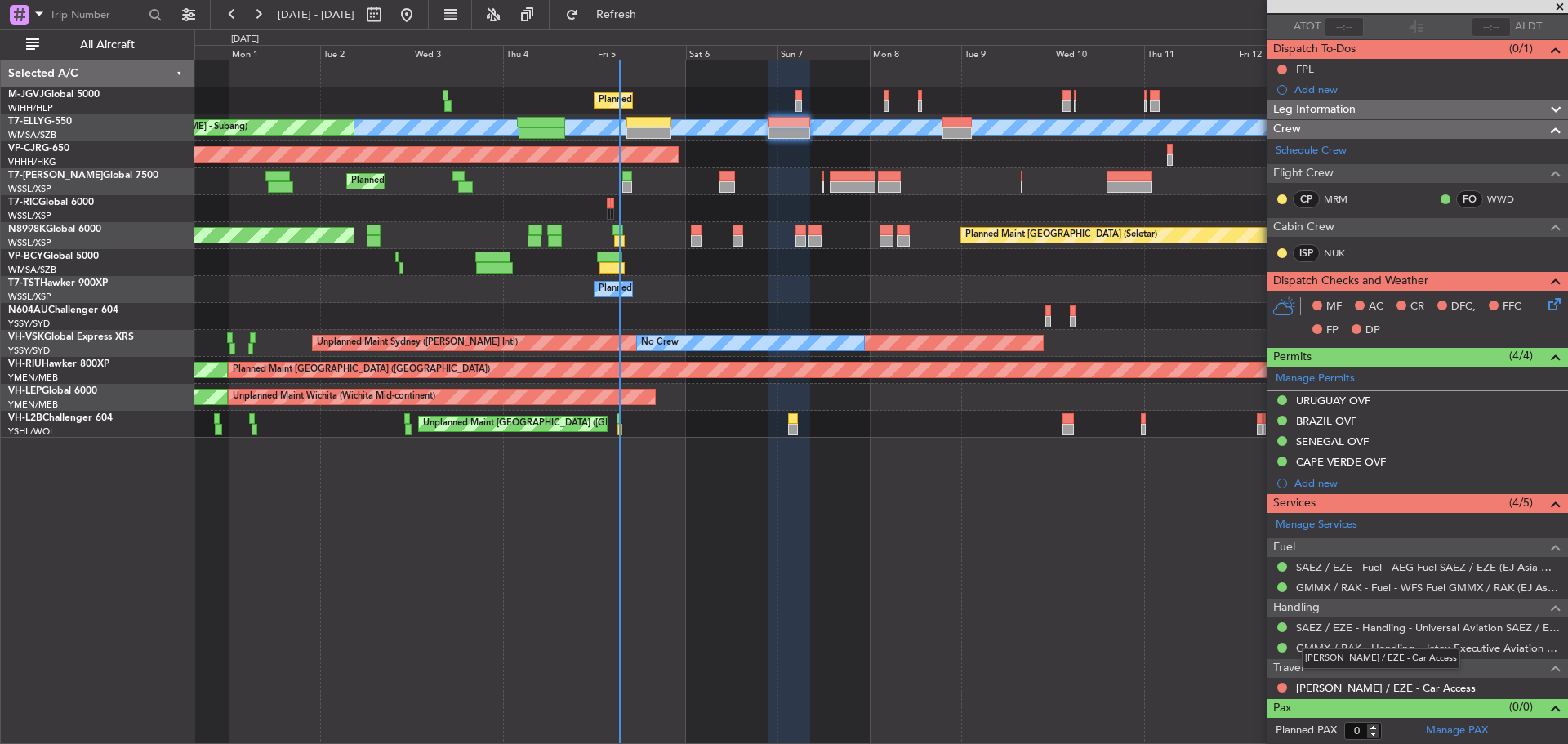
click at [1404, 687] on link "SAEZ / EZE - Car Access" at bounding box center [1385, 688] width 179 height 14
click at [643, 10] on span "Refresh" at bounding box center [617, 15] width 69 height 12
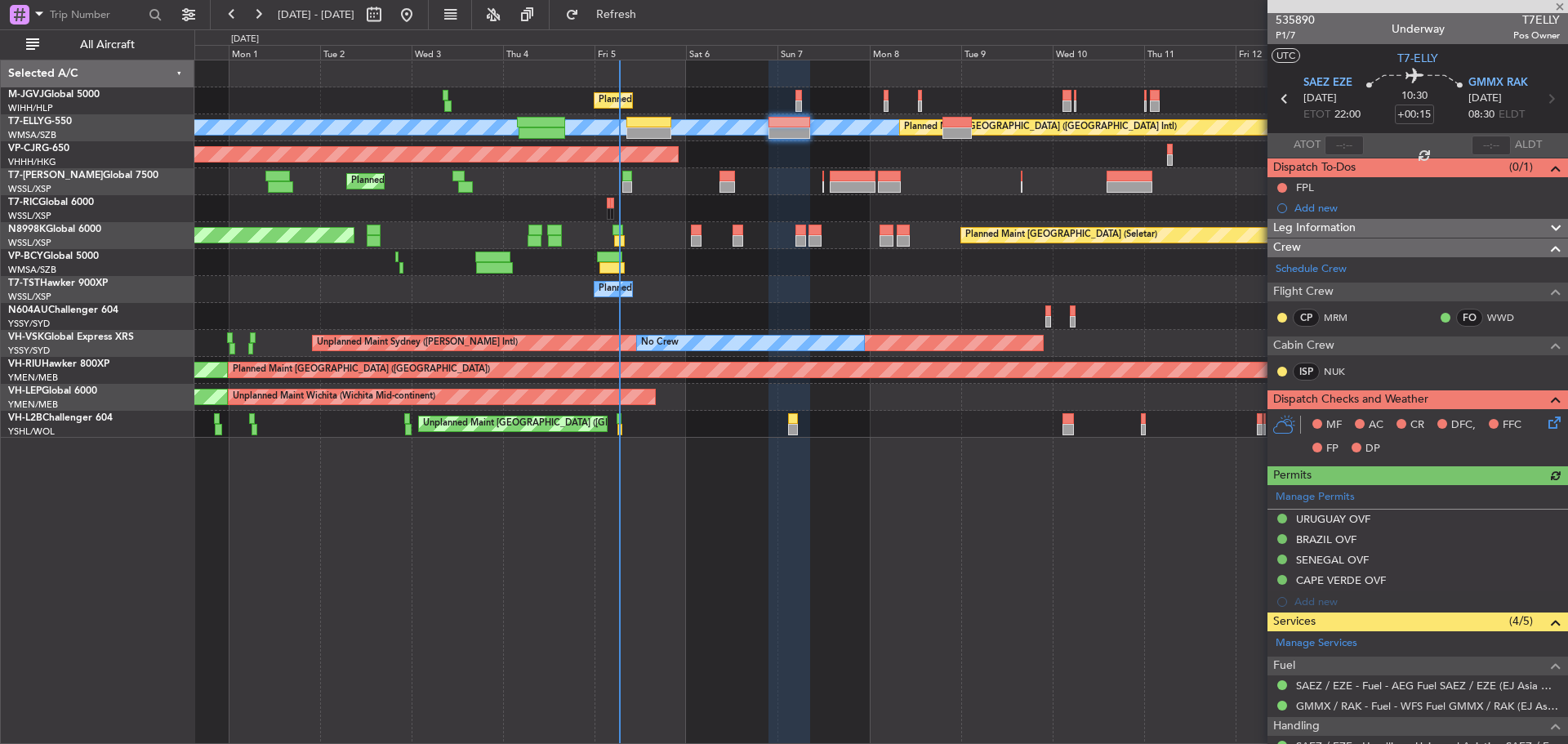
scroll to position [0, 0]
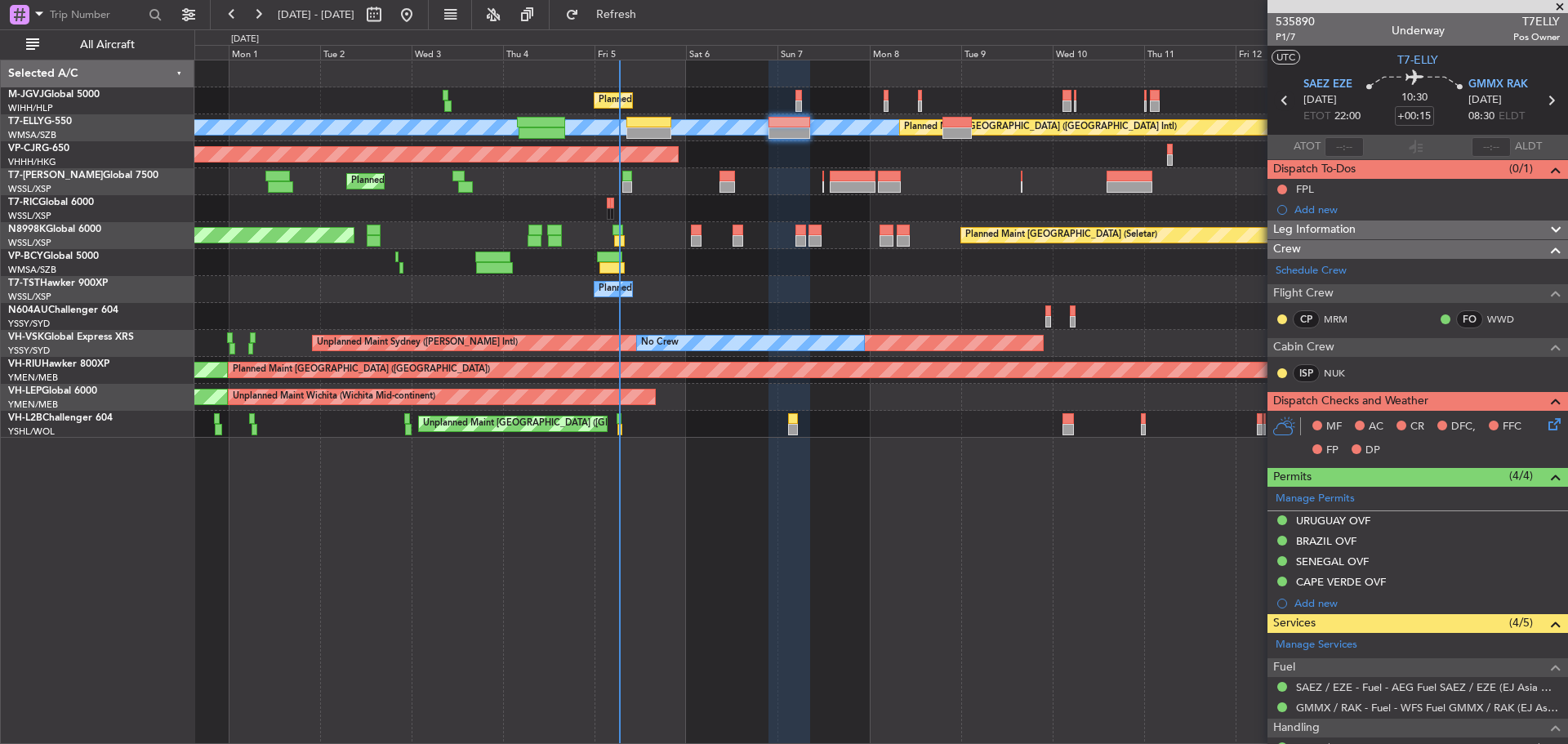
click at [1282, 98] on icon at bounding box center [1285, 101] width 21 height 21
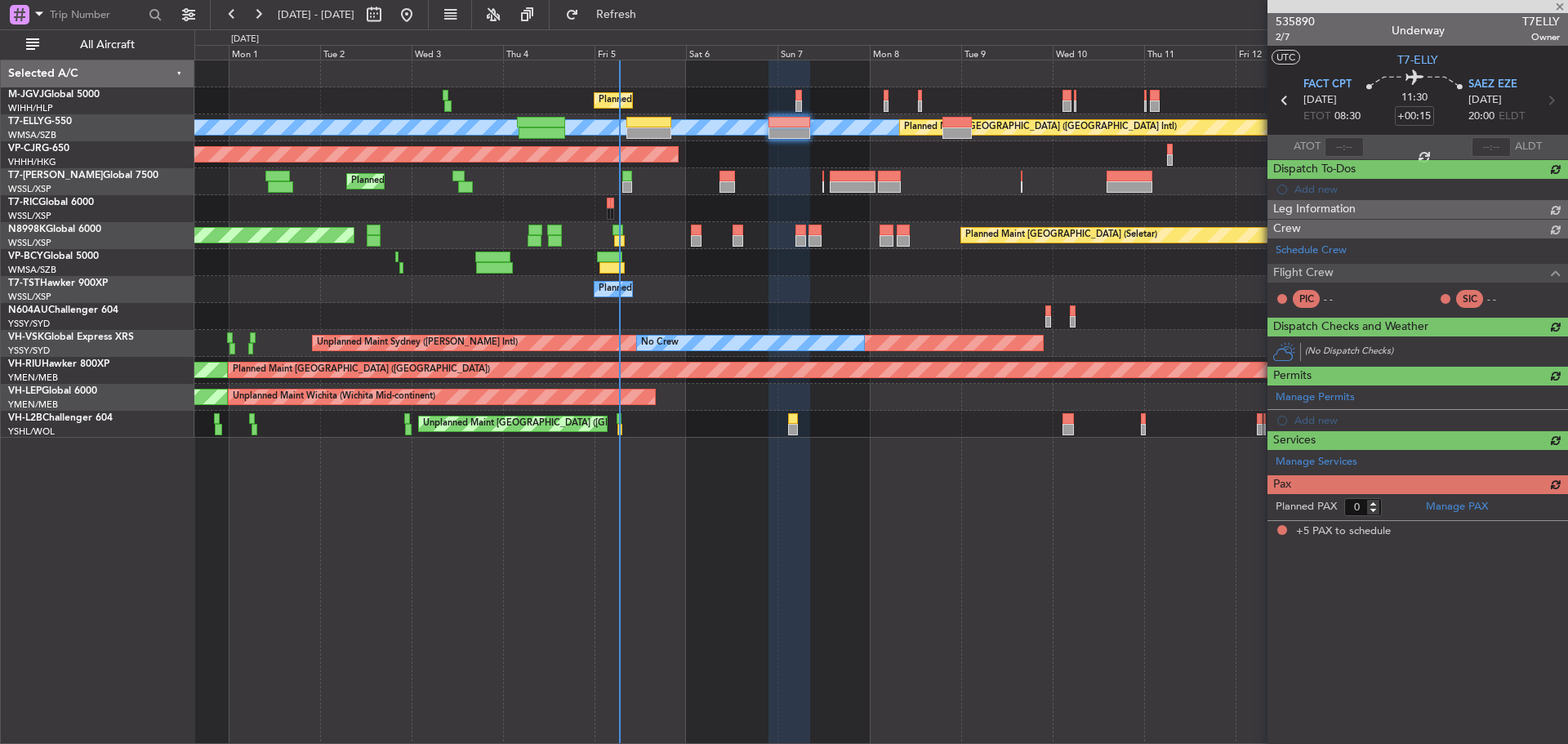
type input "+03:35"
type input "5"
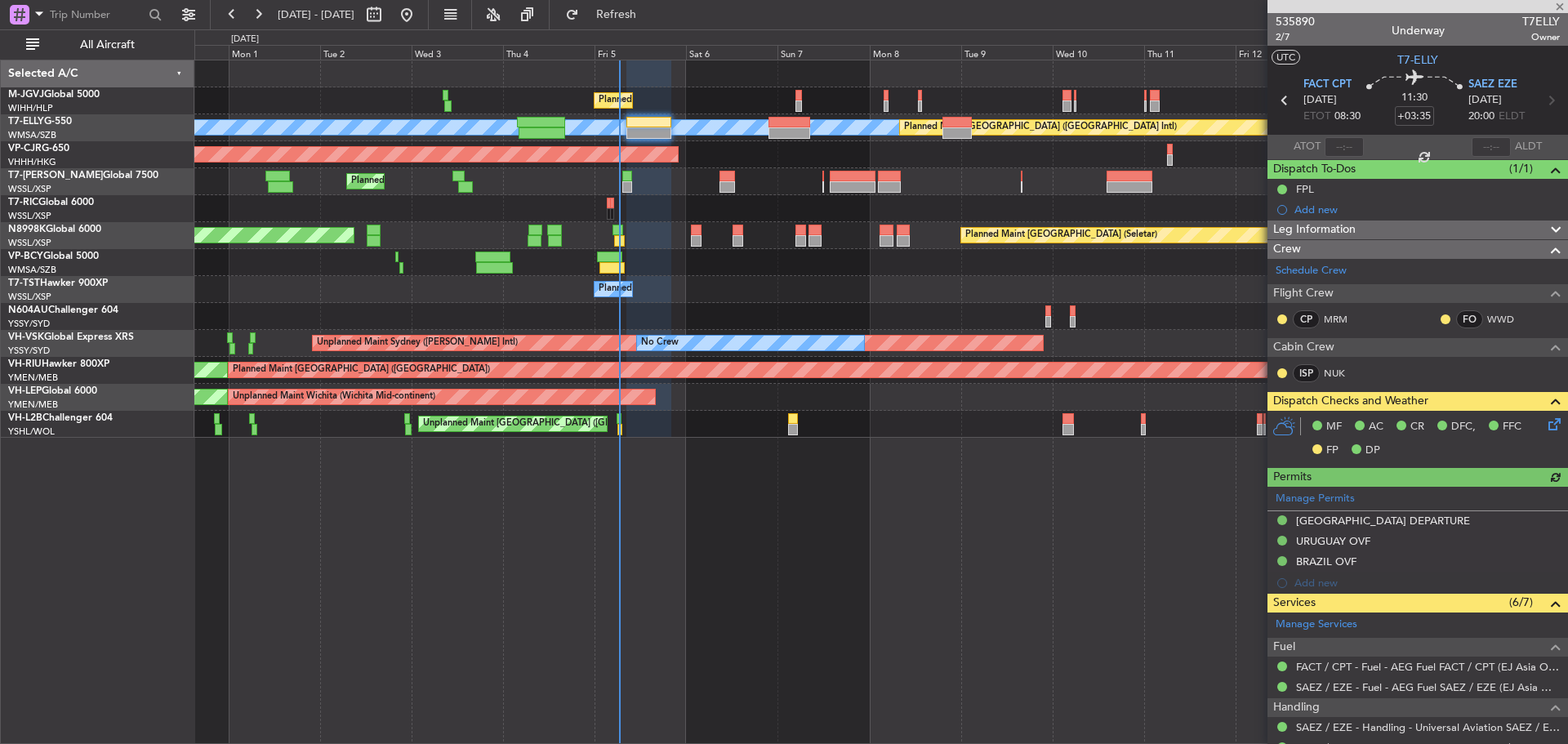
type input "[PERSON_NAME] (HHAFI)"
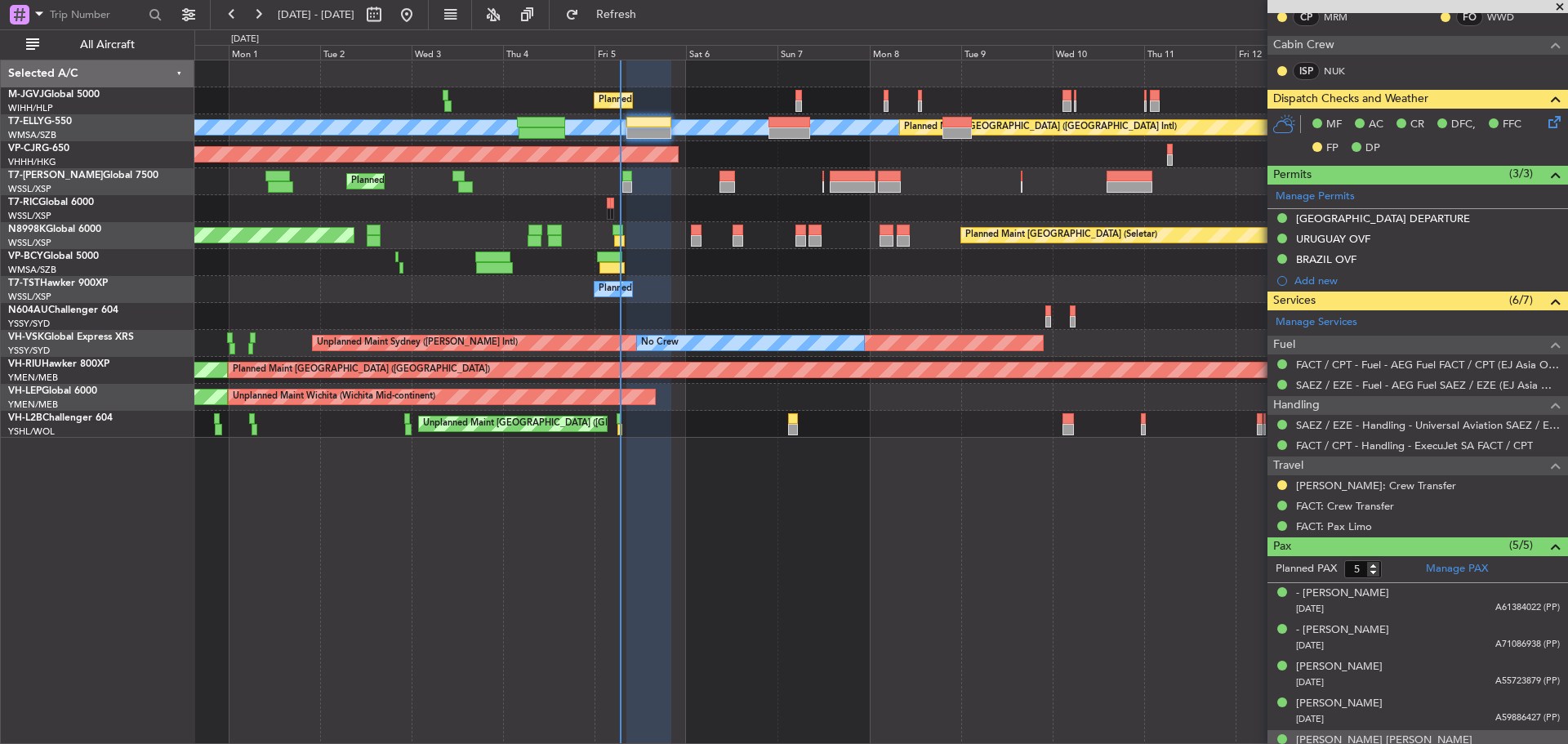
scroll to position [365, 0]
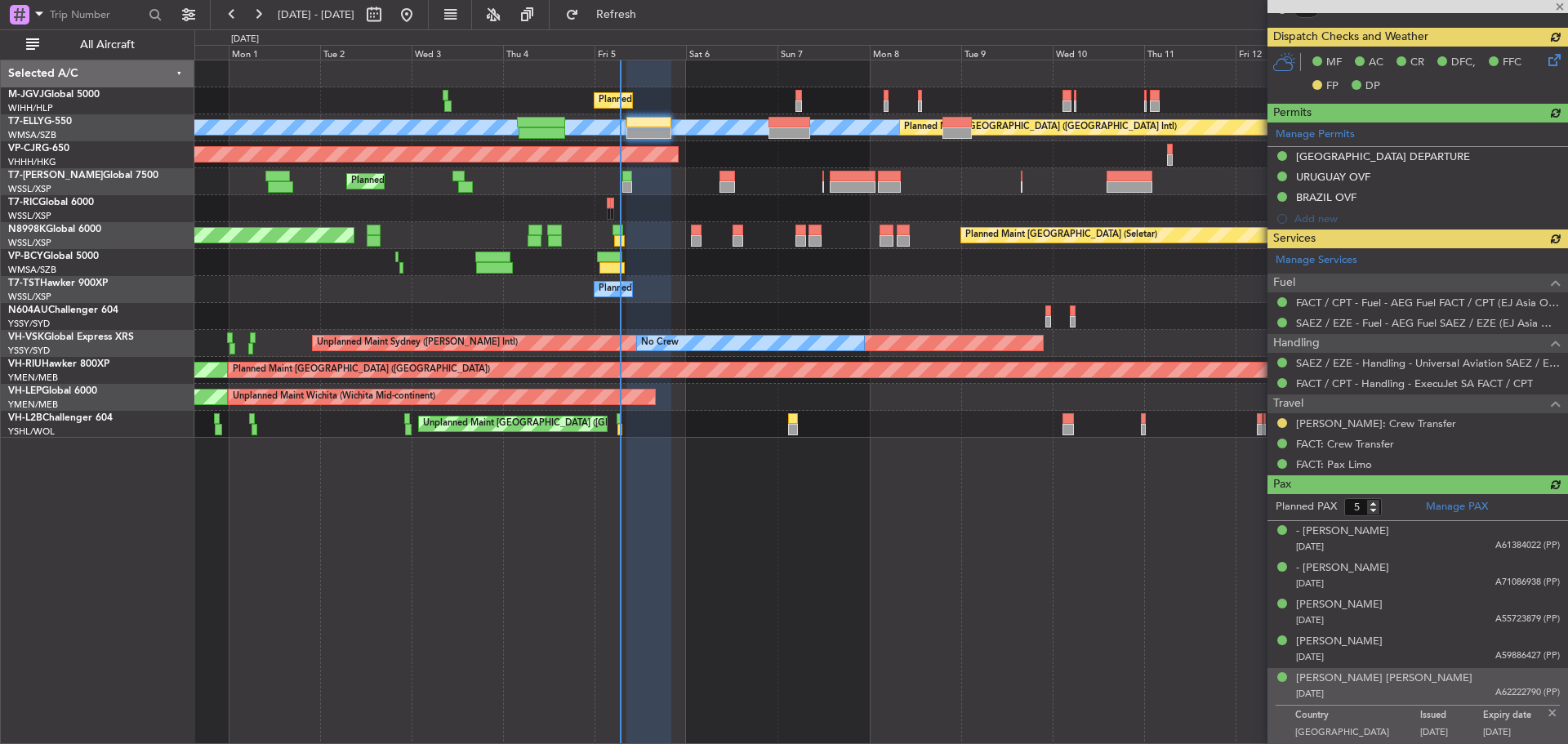
type input "[PERSON_NAME] (HHAFI)"
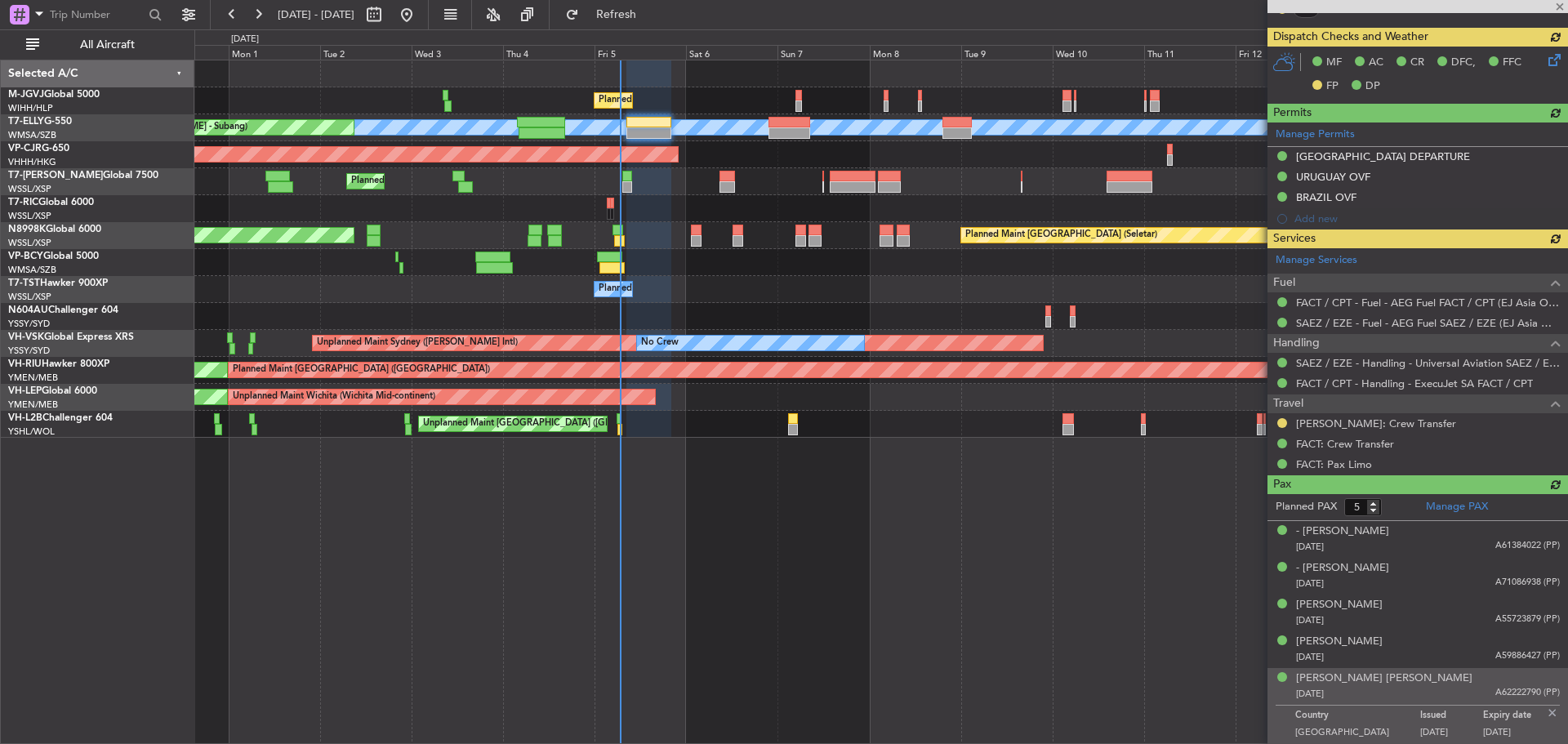
type input "[PERSON_NAME] (HHAFI)"
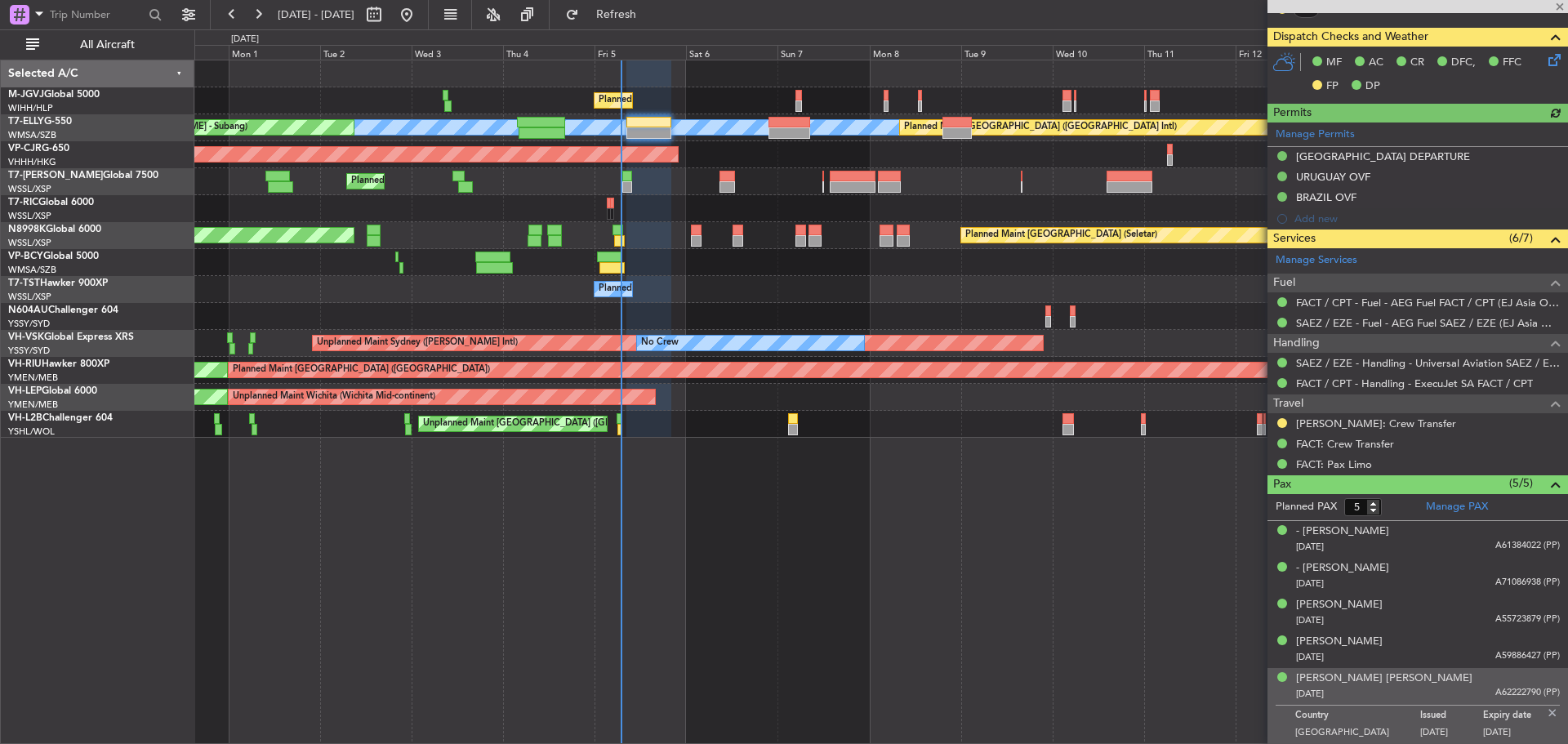
type input "[PERSON_NAME] (HHAFI)"
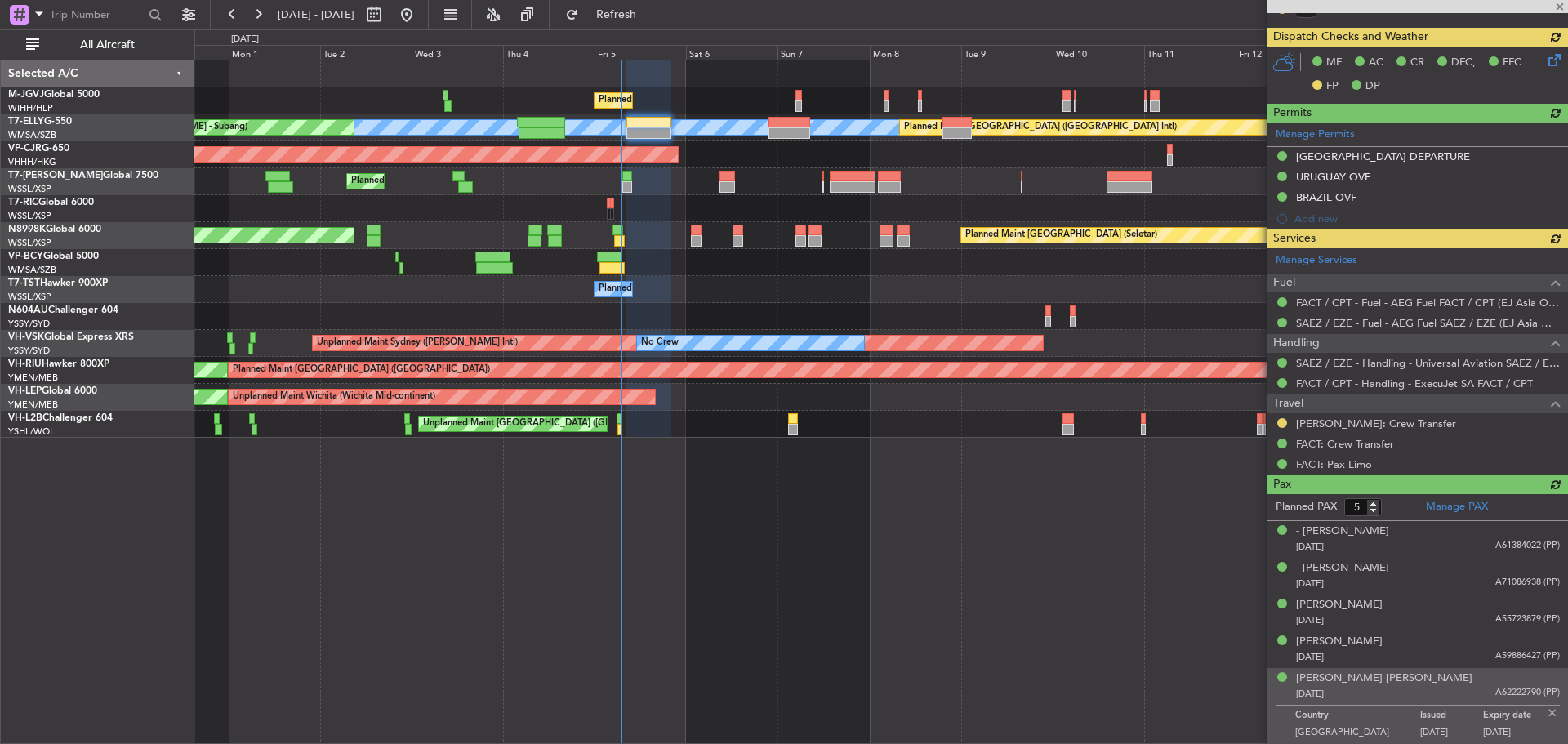
type input "[PERSON_NAME] (HHAFI)"
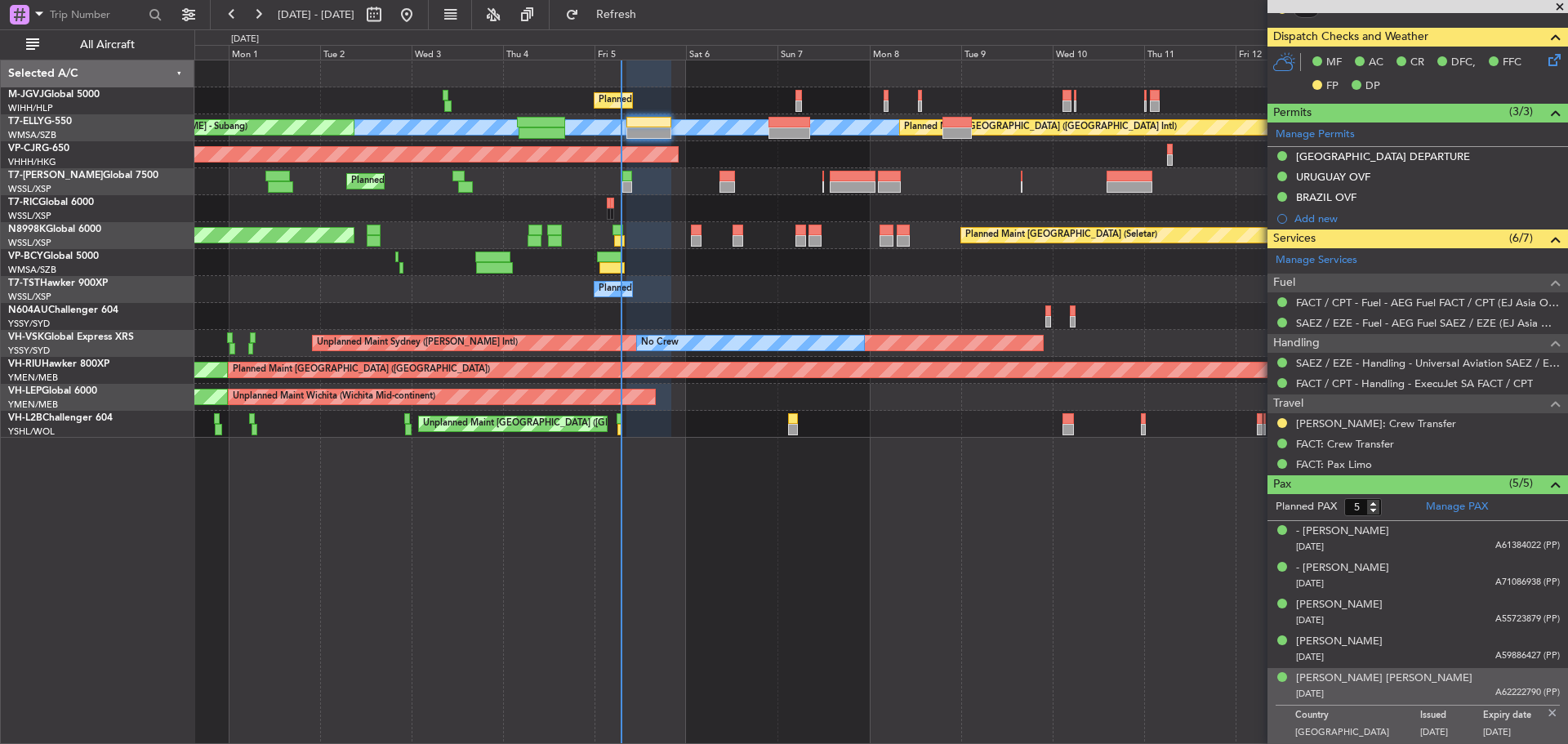
type input "[PERSON_NAME] (HHAFI)"
